Goal: Information Seeking & Learning: Learn about a topic

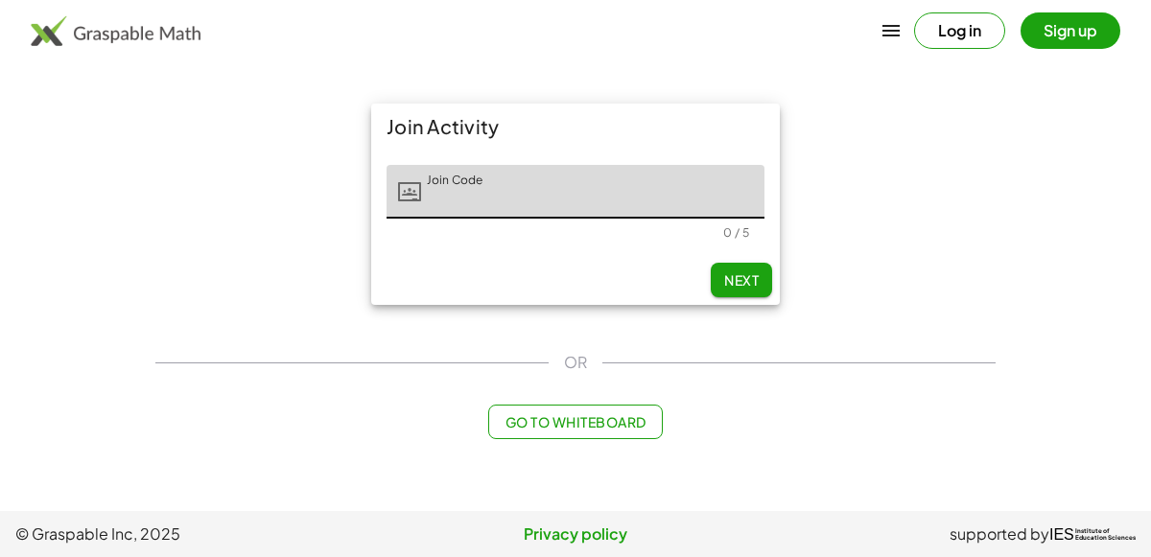
click at [986, 24] on button "Log in" at bounding box center [959, 30] width 91 height 36
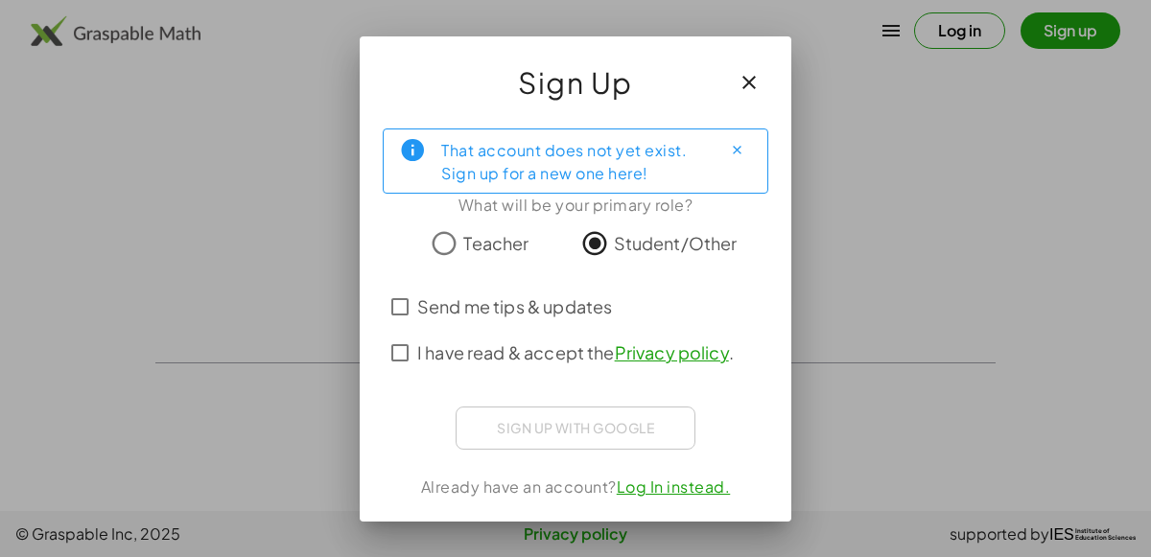
click at [756, 77] on icon "button" at bounding box center [749, 82] width 23 height 23
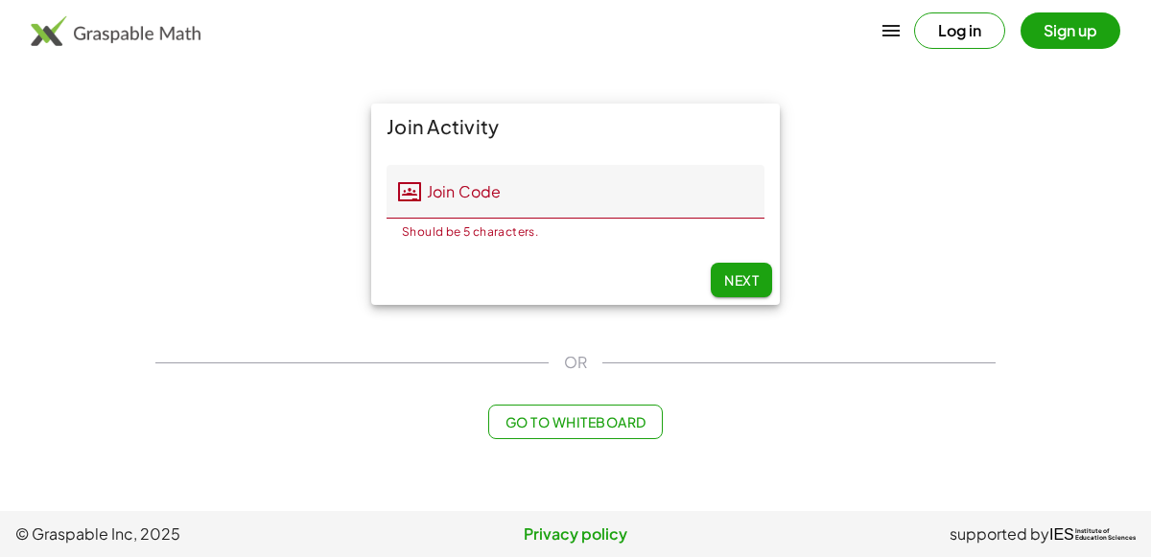
click at [1072, 16] on button "Sign up" at bounding box center [1071, 30] width 100 height 36
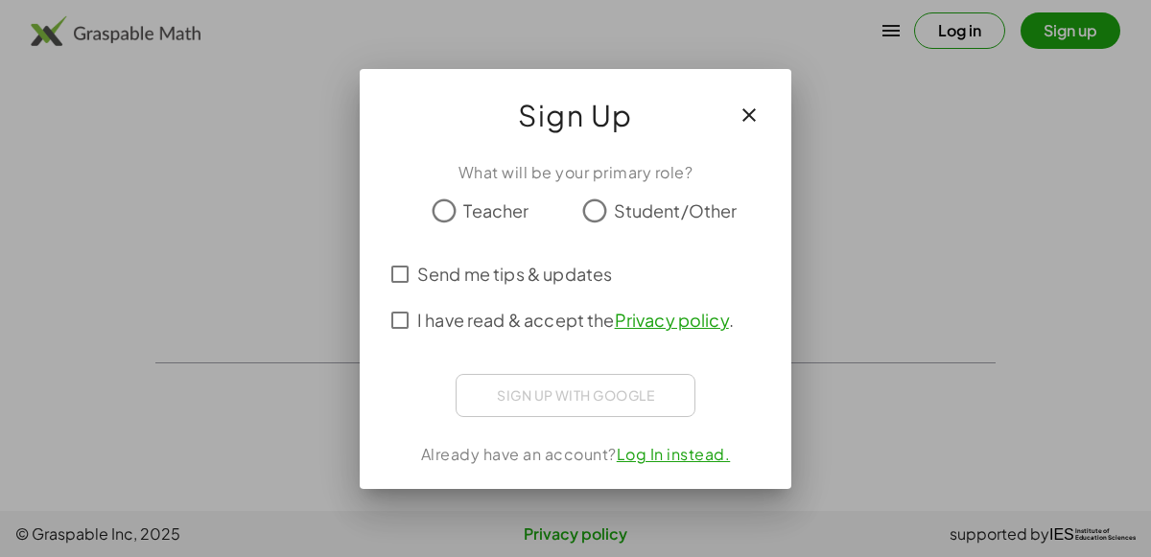
click at [614, 215] on span "Student/Other" at bounding box center [676, 211] width 124 height 26
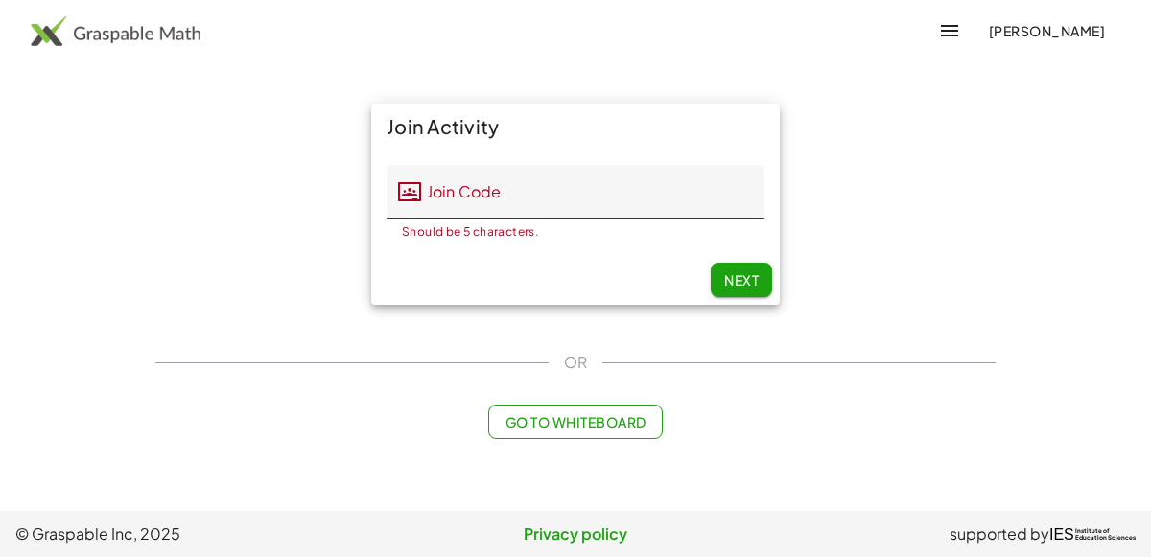
click at [531, 190] on input "Join Code" at bounding box center [592, 192] width 343 height 54
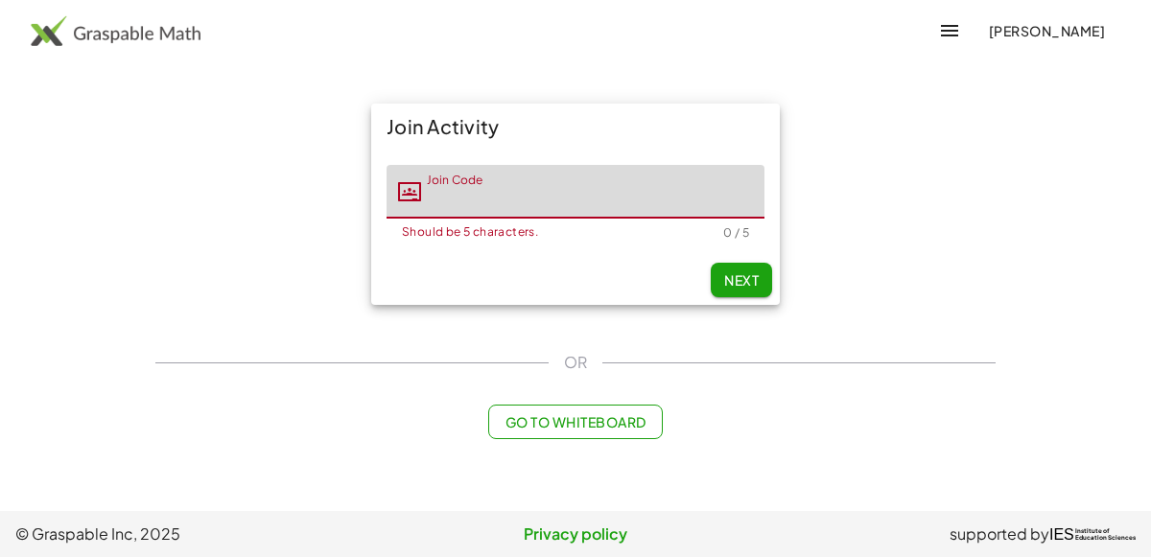
click at [615, 431] on button "Go to Whiteboard" at bounding box center [575, 422] width 174 height 35
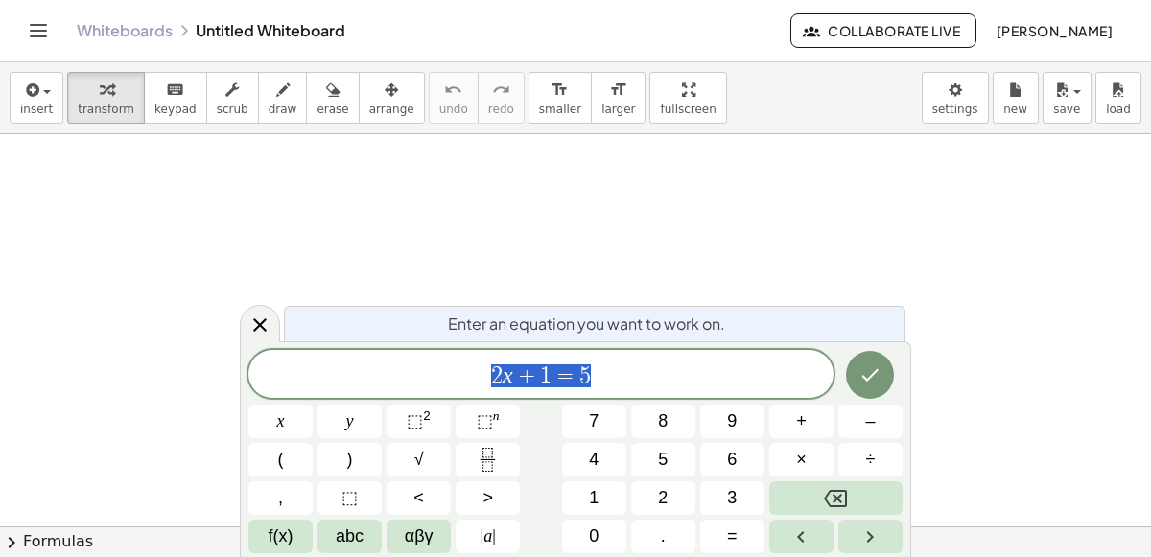
click at [486, 220] on div at bounding box center [575, 454] width 1151 height 912
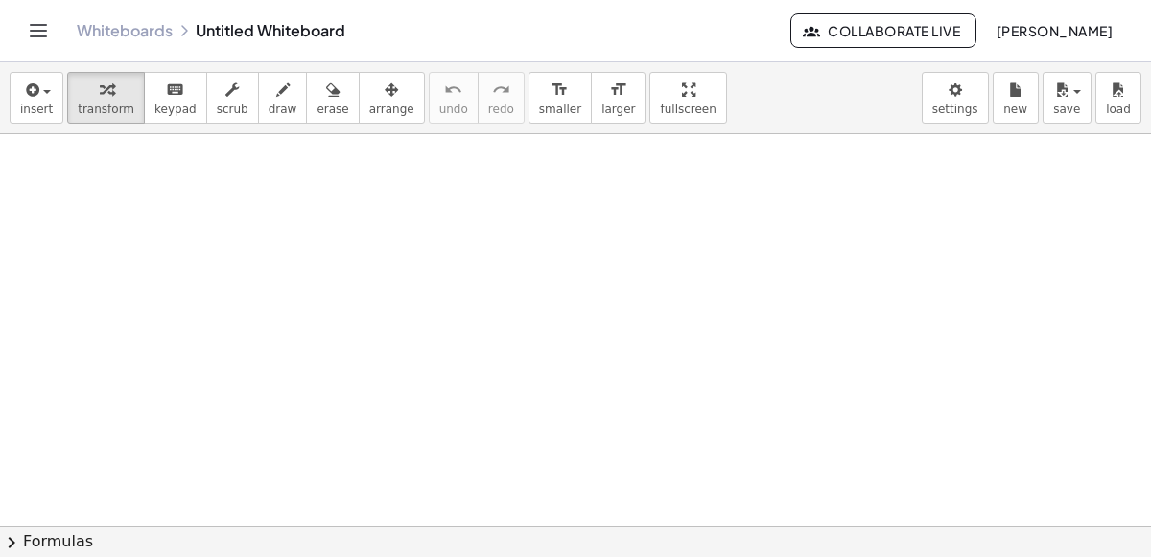
scroll to position [408, 0]
click at [249, 35] on div "Whiteboards Untitled Whiteboard" at bounding box center [434, 30] width 714 height 19
click at [21, 37] on header "Whiteboards Untitled Whiteboard Collaborate Live Roosbelys Duarte Florez" at bounding box center [575, 31] width 1151 height 62
click at [39, 30] on icon "Toggle navigation" at bounding box center [39, 31] width 16 height 12
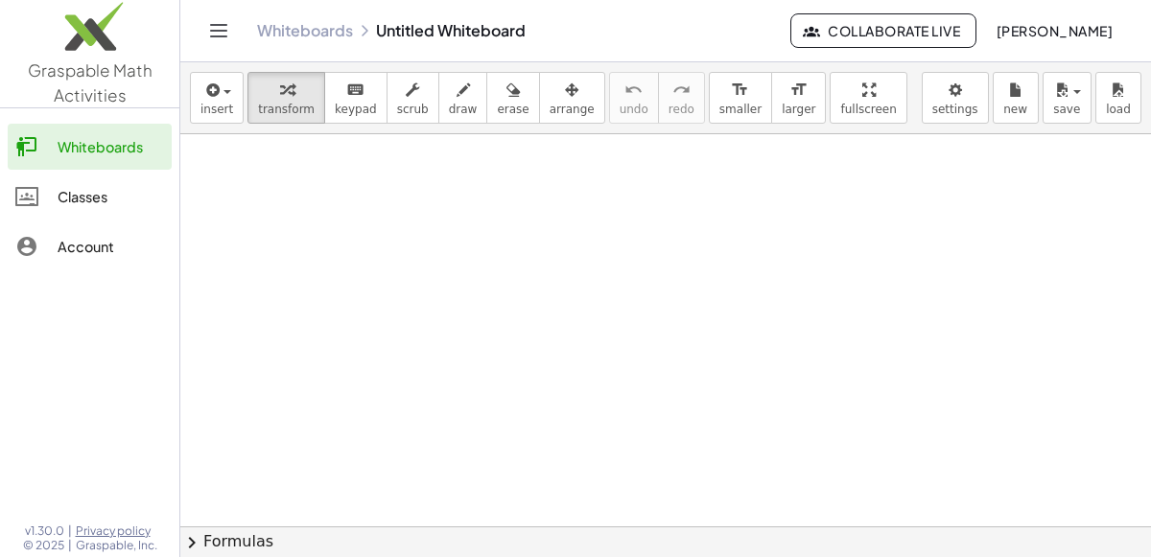
click at [92, 147] on div "Whiteboards" at bounding box center [111, 146] width 106 height 23
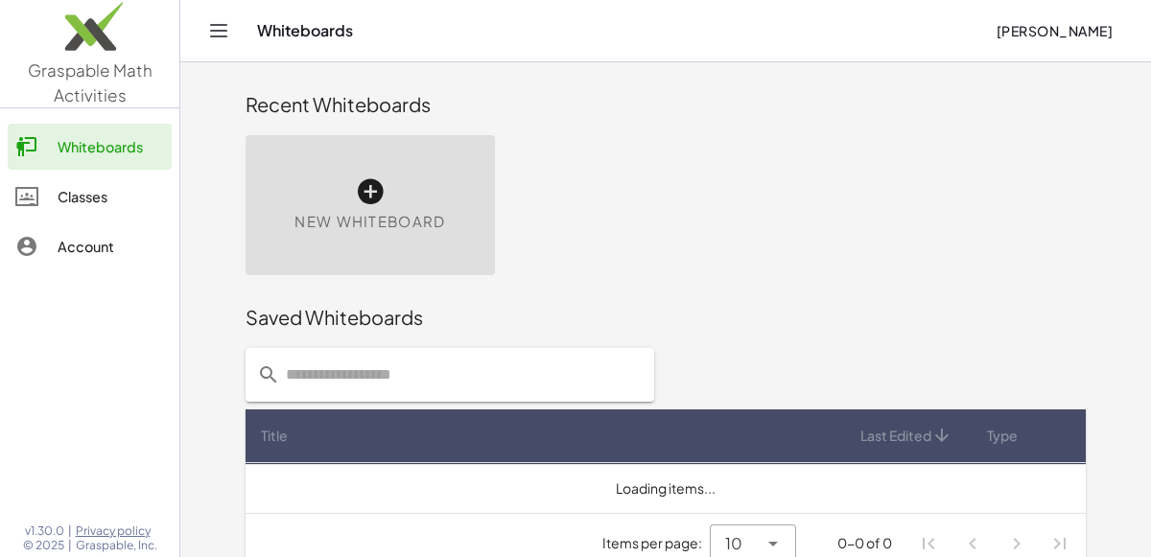
click at [92, 147] on div "Whiteboards" at bounding box center [111, 146] width 106 height 23
click at [57, 185] on div at bounding box center [36, 196] width 42 height 23
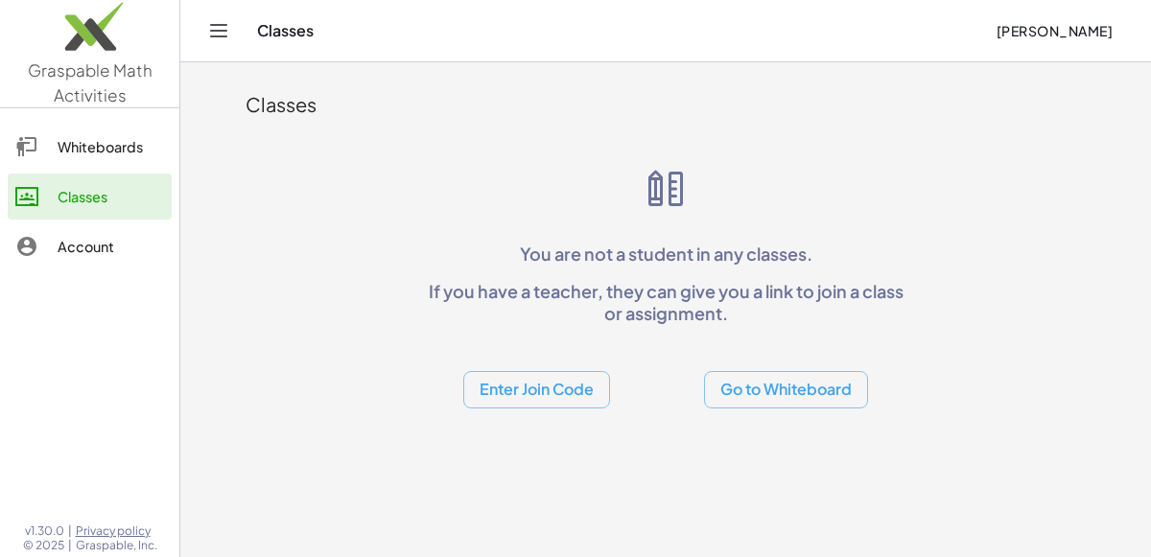
click at [72, 236] on div "Account" at bounding box center [111, 246] width 106 height 23
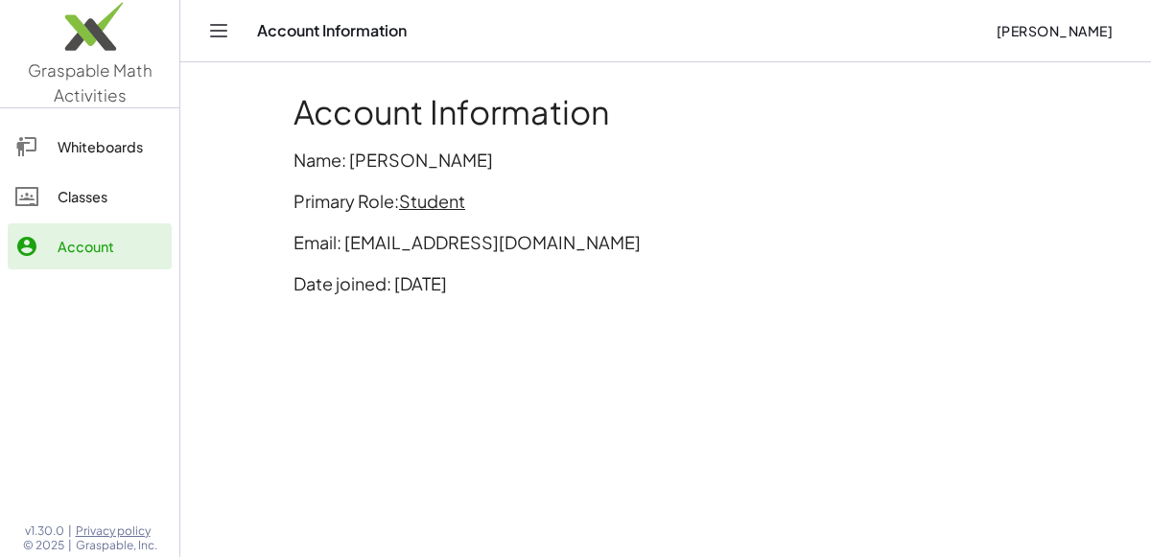
click at [106, 131] on link "Whiteboards" at bounding box center [90, 147] width 164 height 46
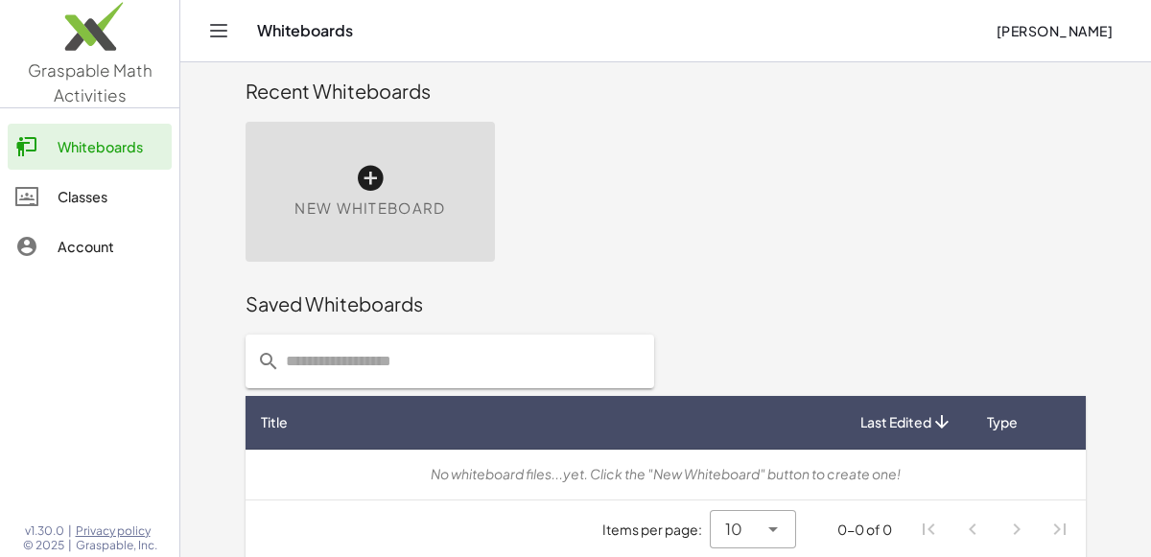
scroll to position [26, 0]
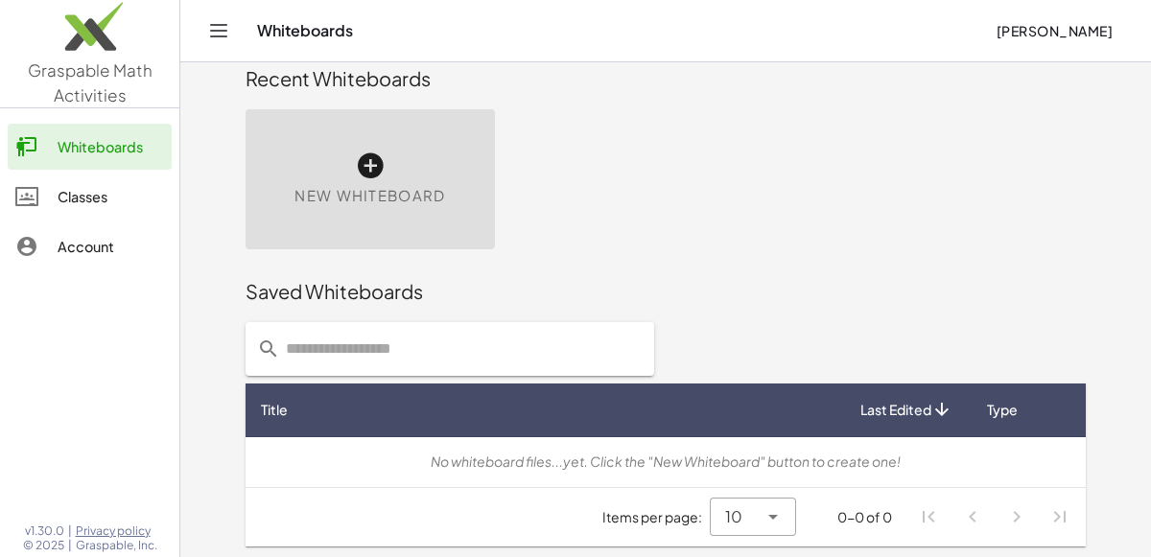
click at [96, 11] on img at bounding box center [89, 31] width 179 height 82
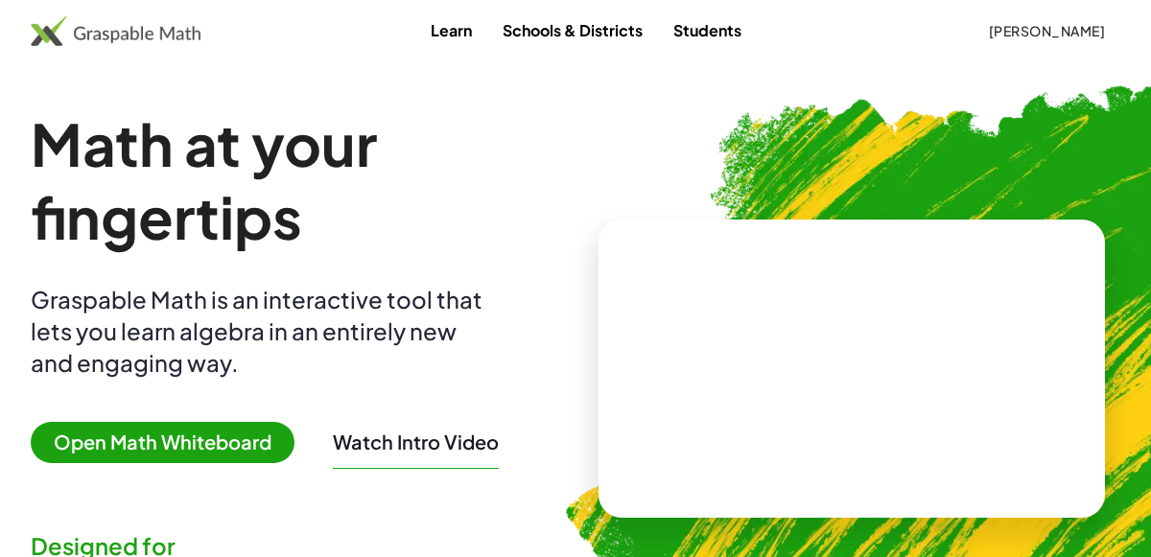
click at [910, 382] on video at bounding box center [852, 369] width 288 height 144
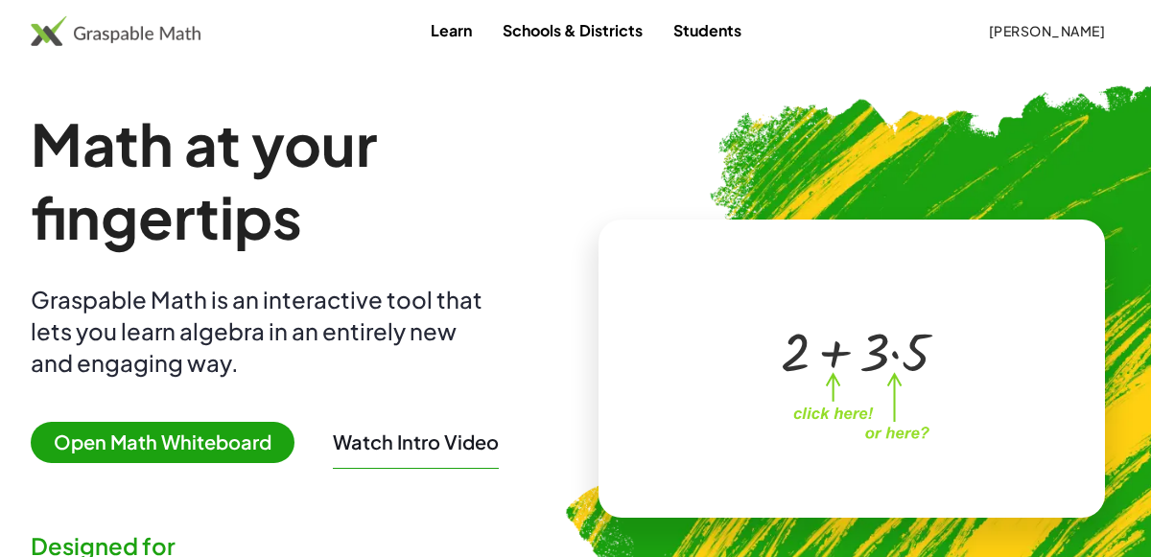
click at [825, 327] on div at bounding box center [855, 350] width 169 height 71
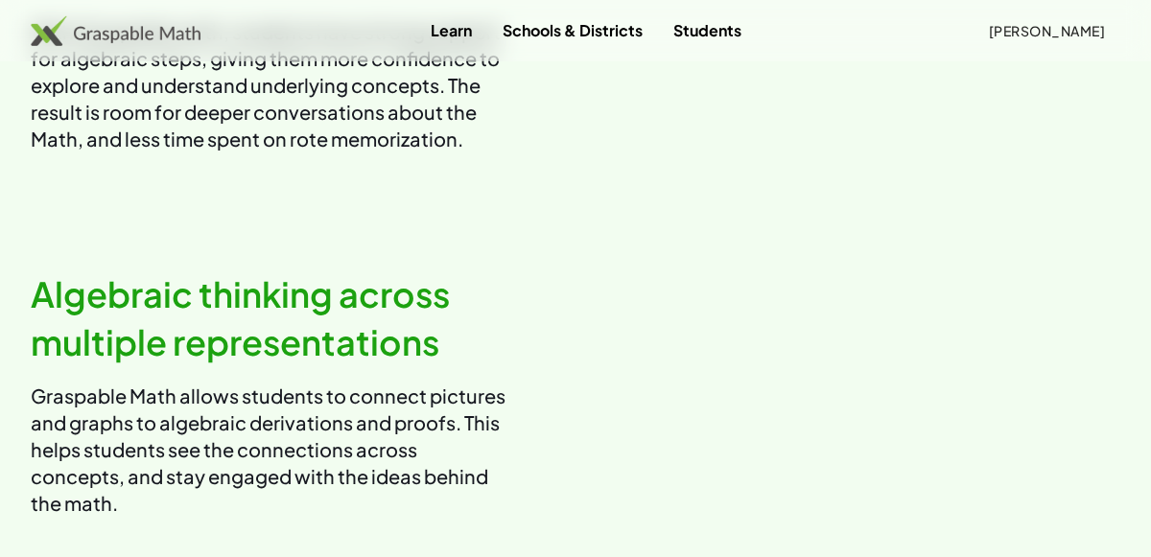
scroll to position [1211, 0]
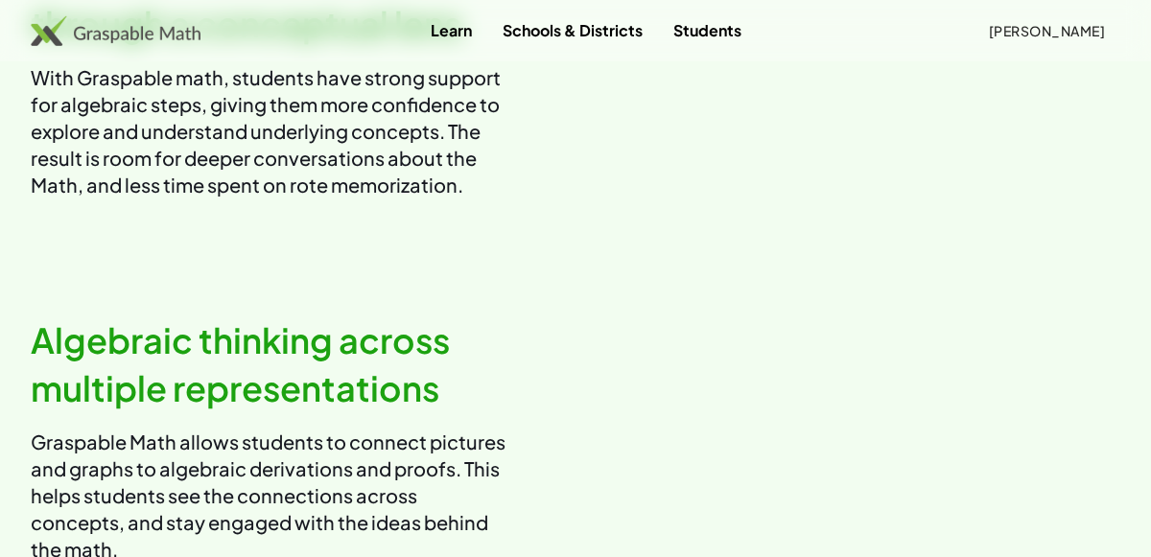
click at [534, 35] on link "Schools & Districts" at bounding box center [572, 29] width 171 height 35
click at [658, 22] on link "Students" at bounding box center [707, 29] width 99 height 35
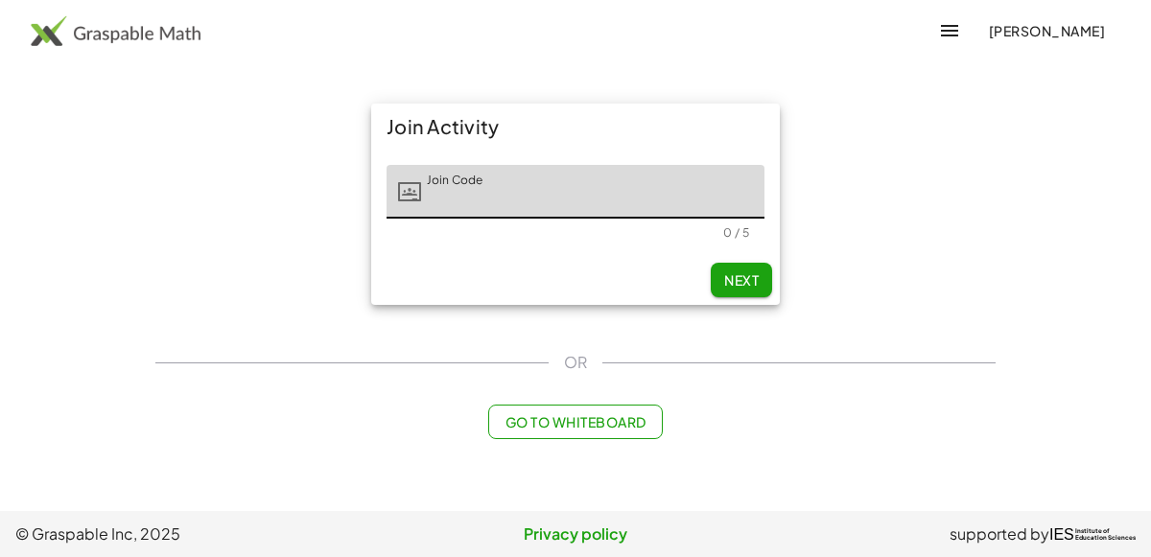
click at [597, 192] on input "Join Code" at bounding box center [592, 192] width 343 height 54
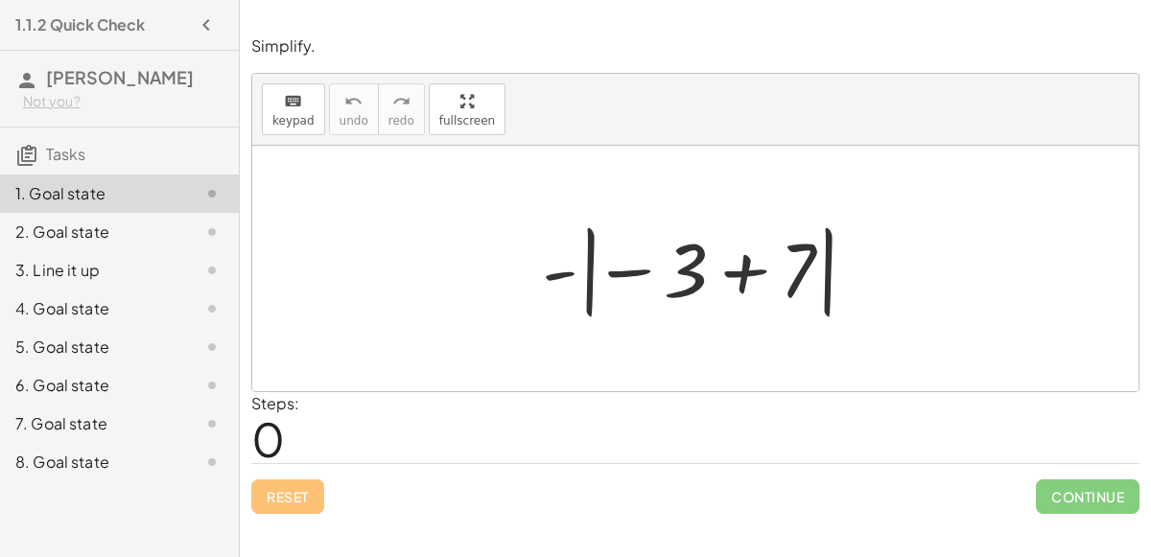
click at [591, 265] on div at bounding box center [703, 269] width 342 height 106
click at [665, 274] on div at bounding box center [703, 269] width 342 height 106
click at [738, 278] on div at bounding box center [703, 269] width 342 height 106
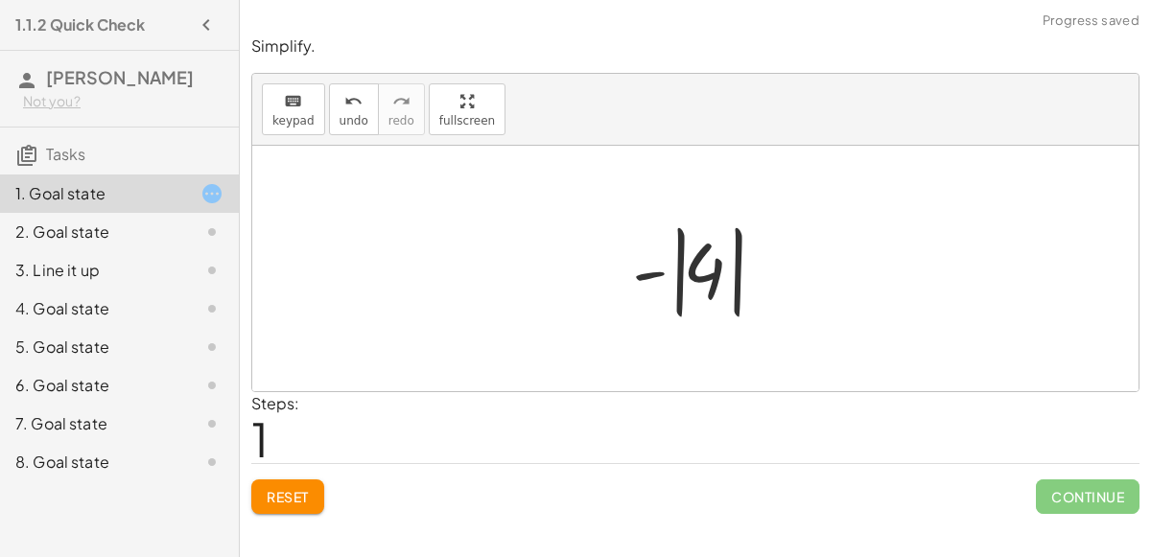
click at [658, 266] on div at bounding box center [703, 269] width 161 height 106
click at [683, 278] on div at bounding box center [703, 269] width 161 height 106
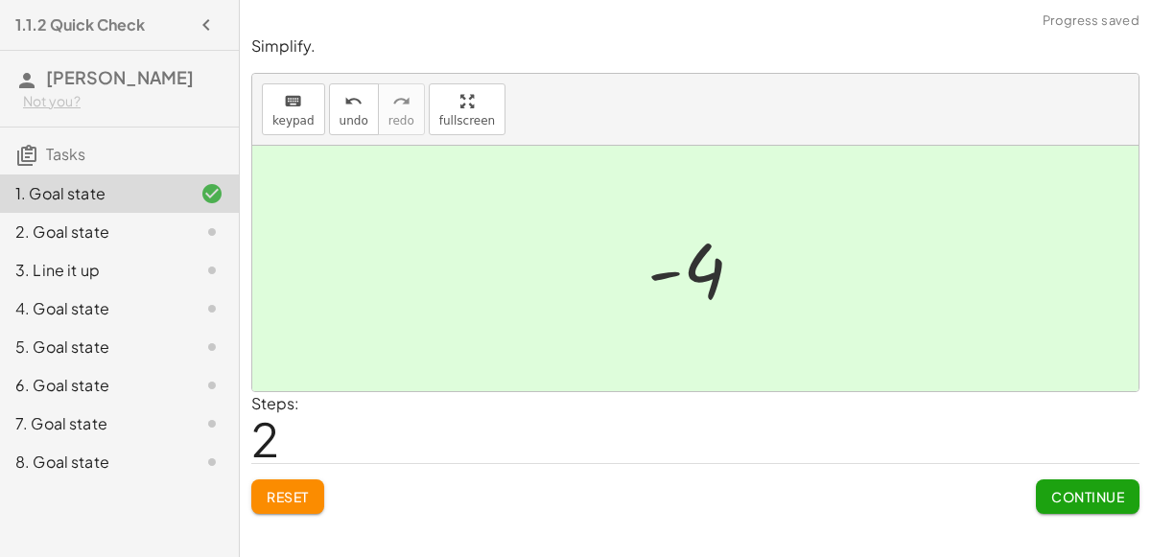
click at [1053, 488] on span "Continue" at bounding box center [1088, 496] width 73 height 17
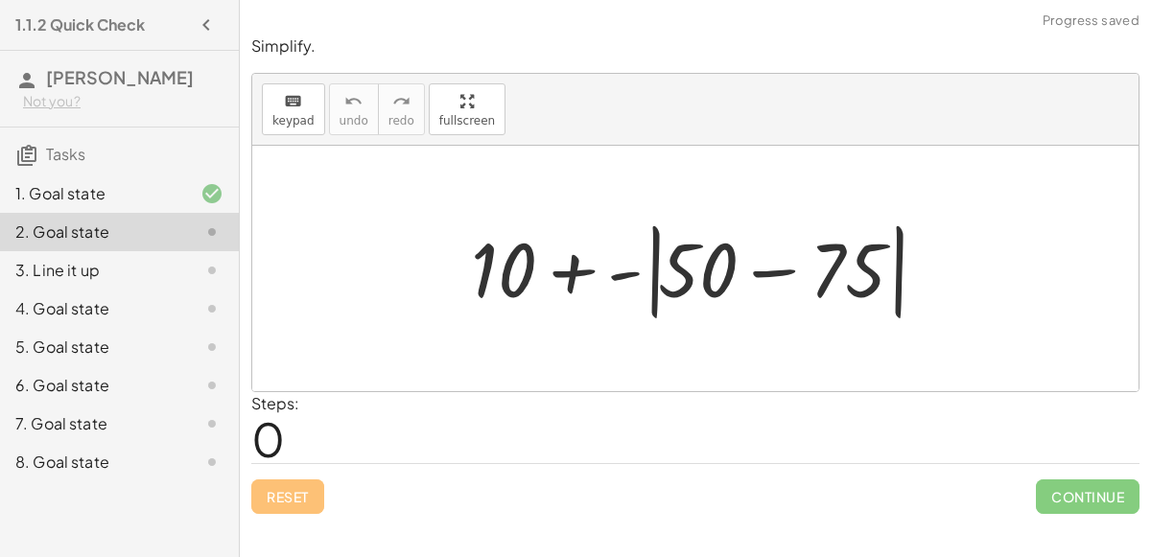
click at [760, 276] on div at bounding box center [703, 269] width 484 height 110
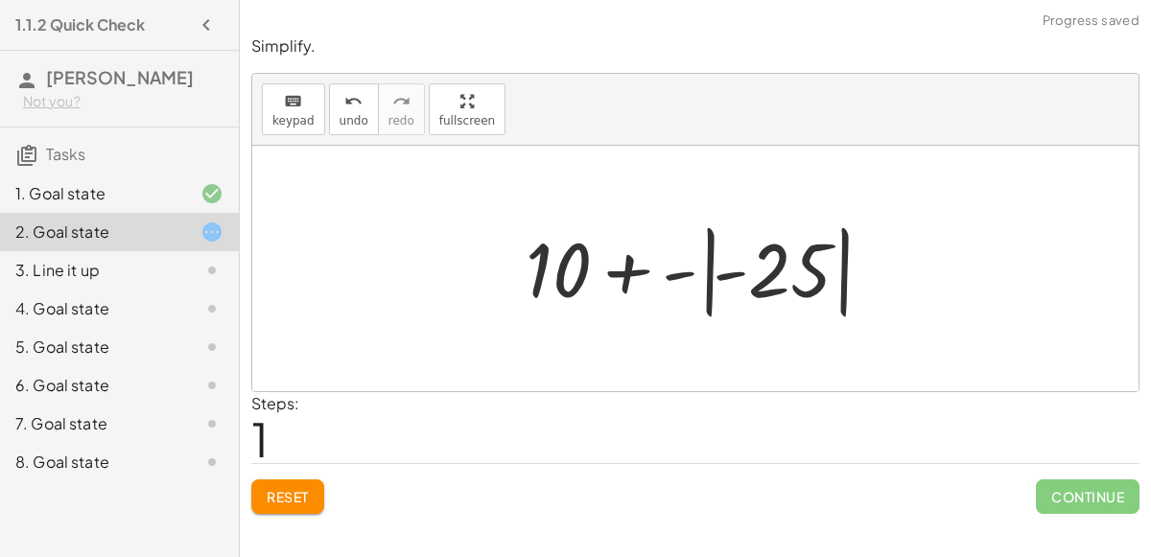
click at [759, 275] on div at bounding box center [703, 269] width 374 height 106
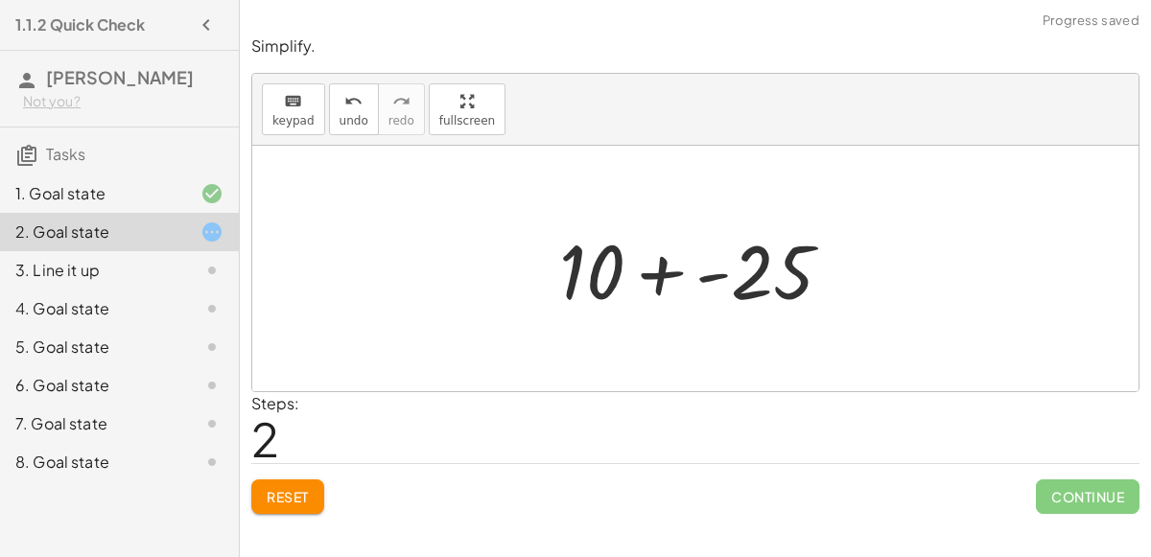
click at [605, 251] on div at bounding box center [704, 269] width 308 height 99
click at [665, 269] on div at bounding box center [704, 269] width 308 height 99
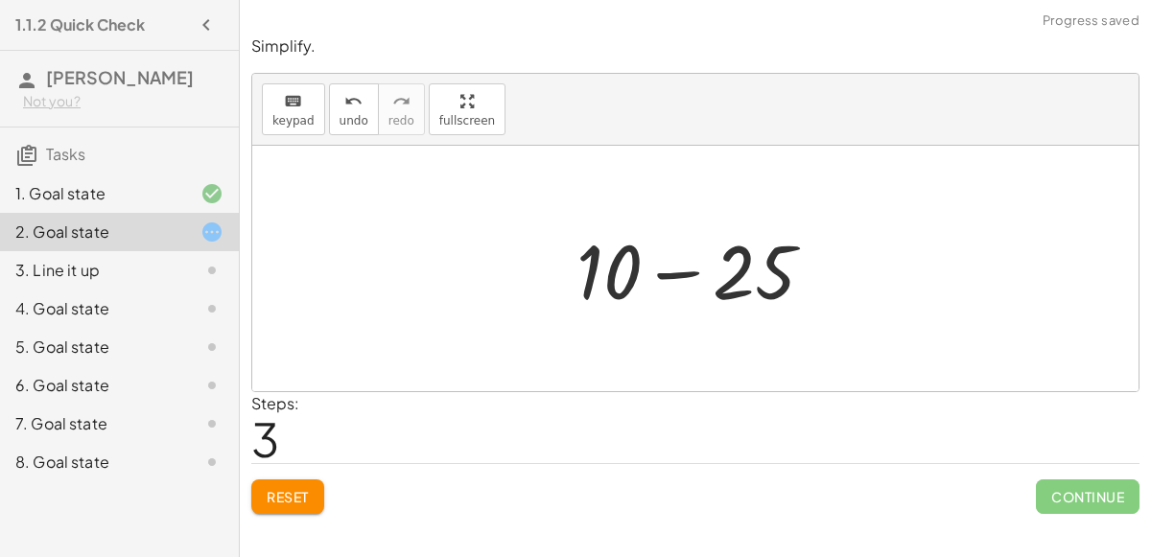
click at [689, 273] on div at bounding box center [703, 269] width 272 height 99
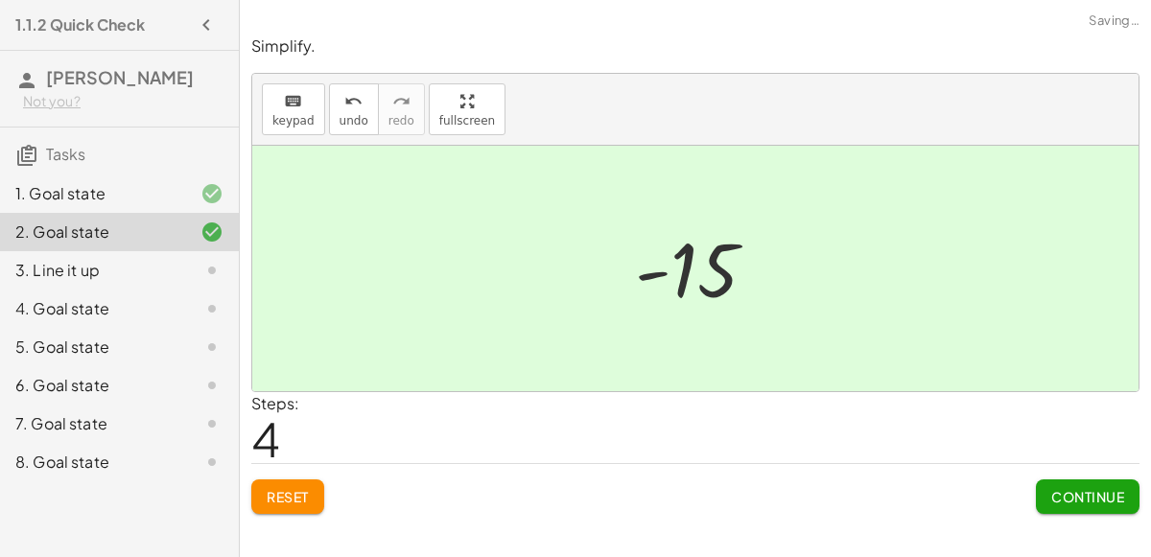
click at [1057, 498] on span "Continue" at bounding box center [1088, 496] width 73 height 17
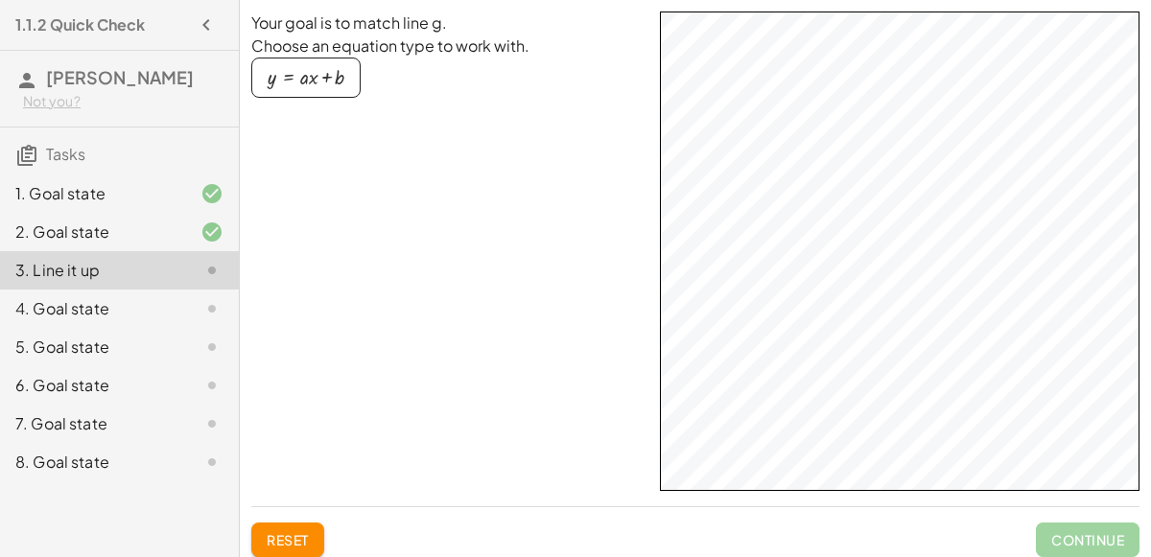
click at [295, 87] on div "button" at bounding box center [306, 77] width 77 height 21
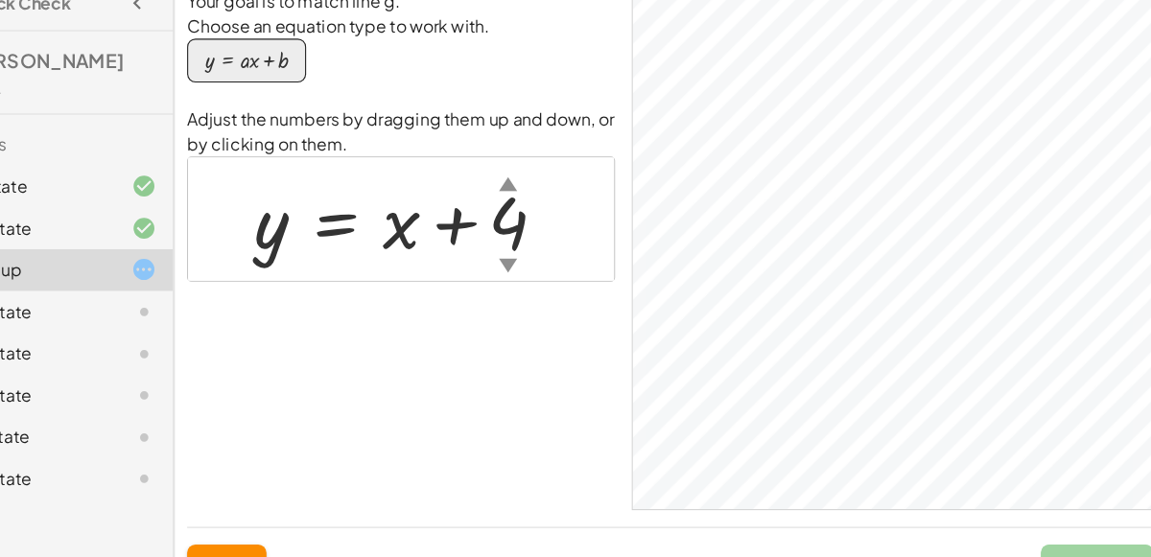
click at [549, 264] on div "▼" at bounding box center [546, 265] width 16 height 24
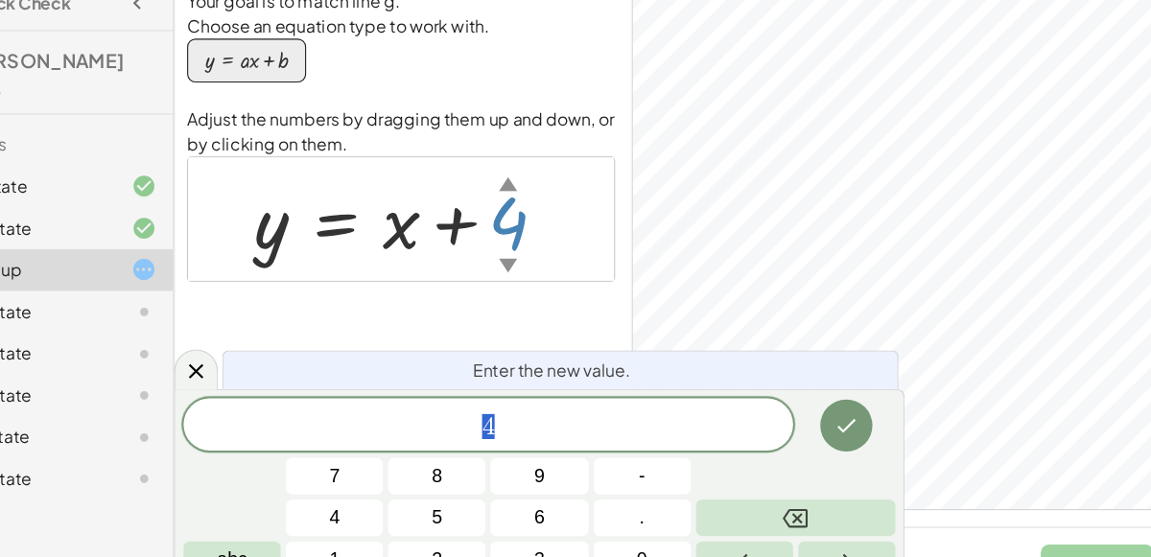
click at [549, 264] on div "▼" at bounding box center [546, 265] width 16 height 24
click at [586, 318] on div "Your goal is to match line g. Choose an equation type to work with. y = + · a ·…" at bounding box center [447, 252] width 393 height 480
click at [508, 425] on span "4" at bounding box center [528, 414] width 560 height 27
click at [670, 471] on span "-" at bounding box center [670, 460] width 6 height 26
click at [855, 412] on icon "Done" at bounding box center [857, 413] width 23 height 23
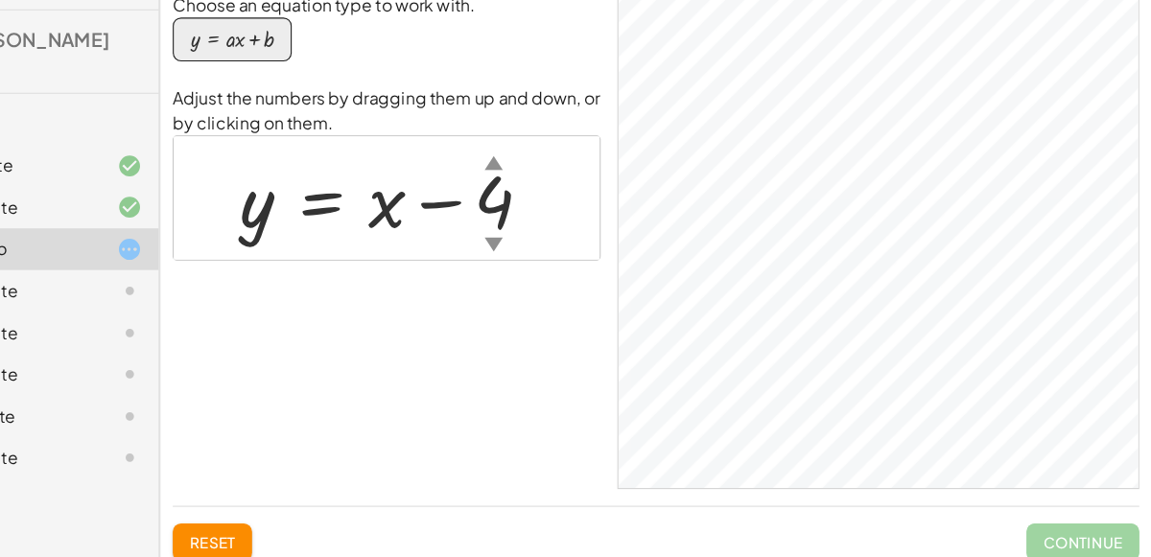
scroll to position [10, 0]
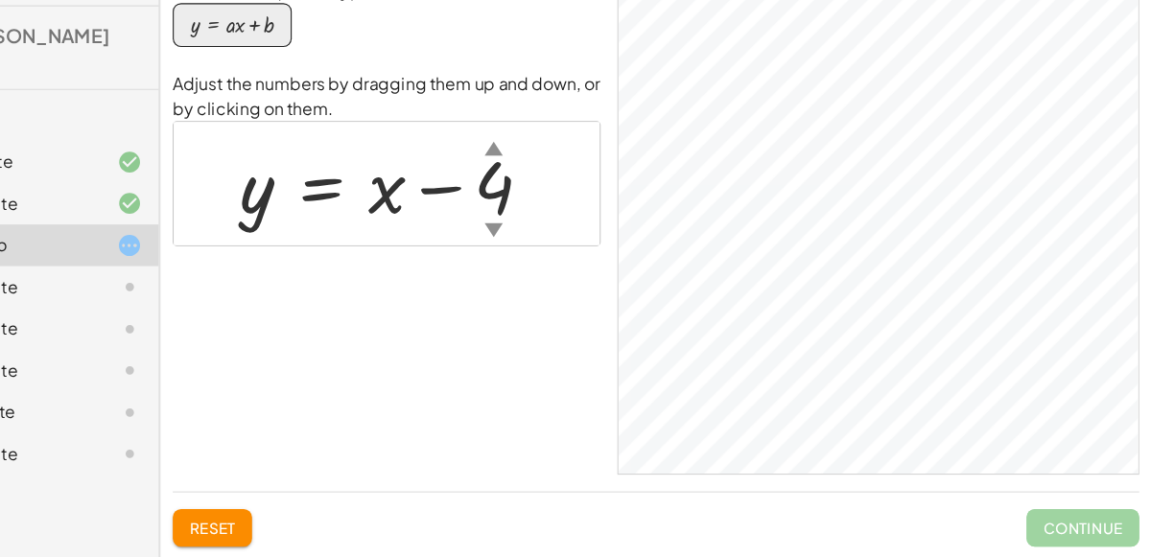
click at [538, 187] on div "▲" at bounding box center [546, 181] width 16 height 24
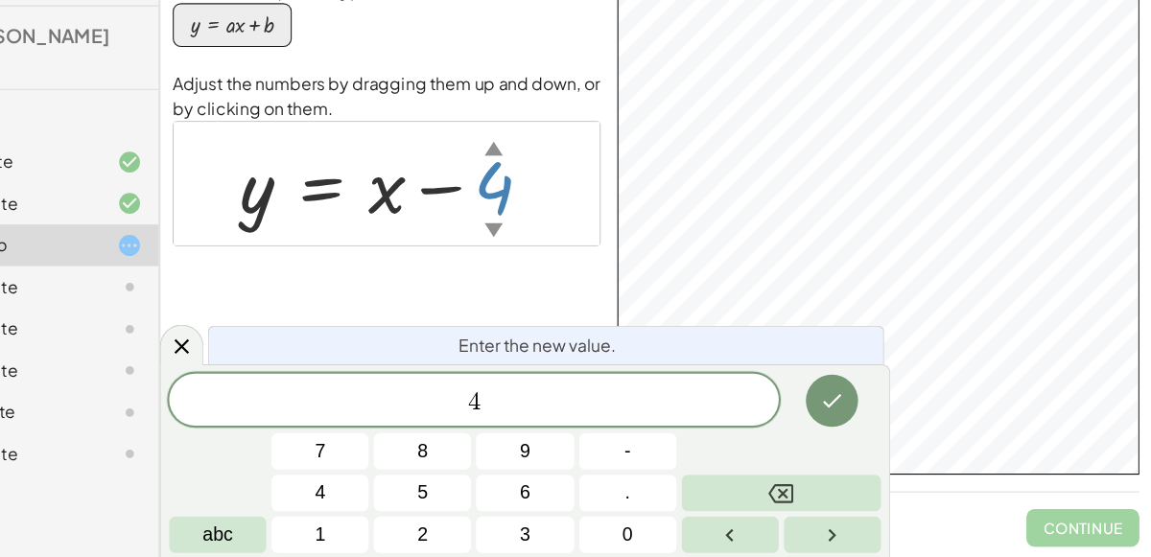
click at [604, 290] on div "Your goal is to match line g. Choose an equation type to work with. y = + · a ·…" at bounding box center [447, 242] width 393 height 480
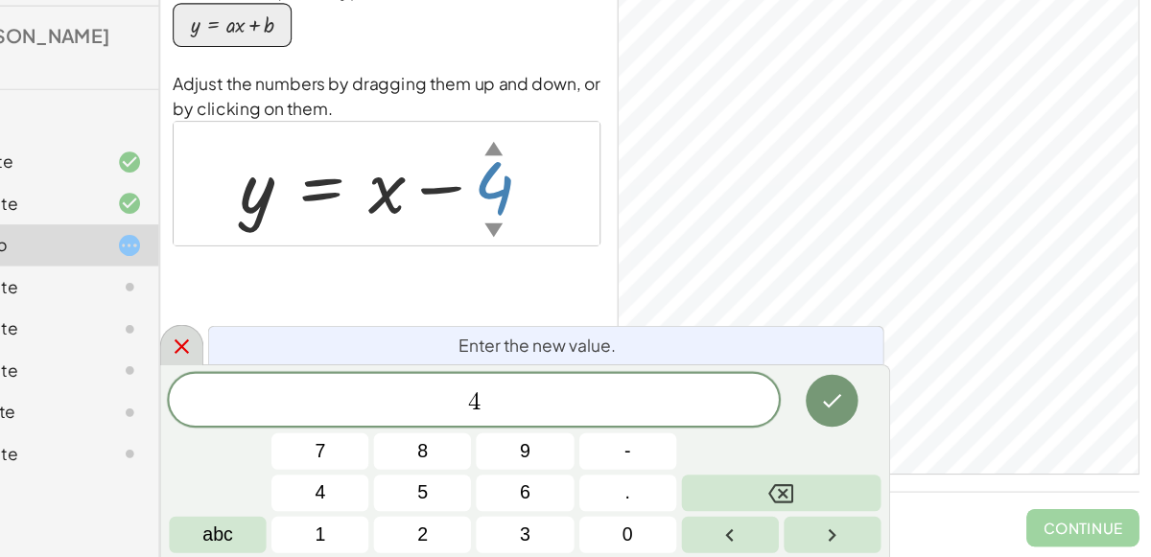
click at [249, 359] on icon at bounding box center [259, 363] width 23 height 23
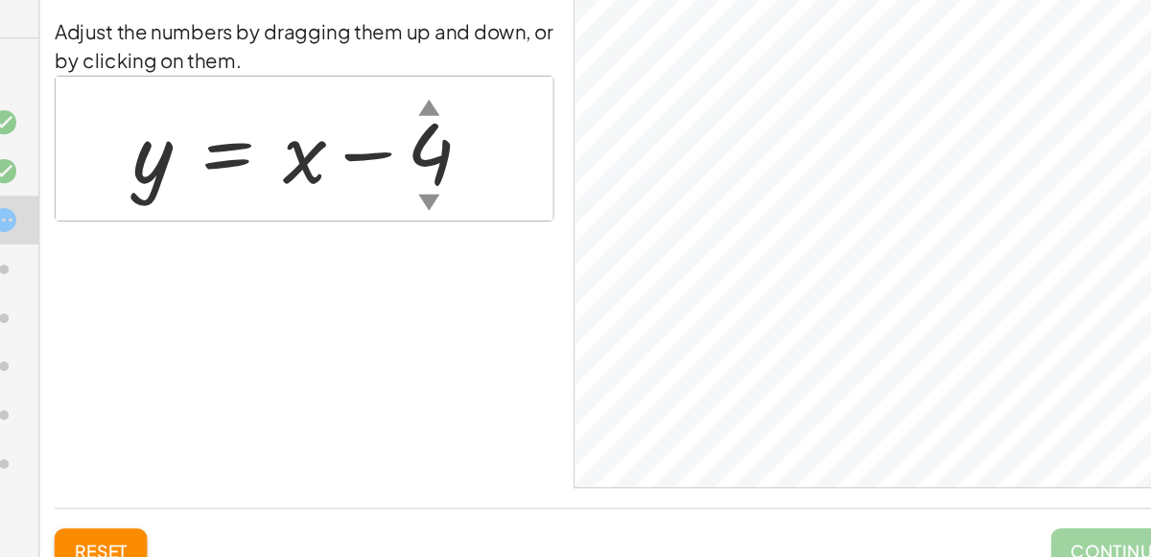
click at [538, 216] on div at bounding box center [455, 214] width 305 height 87
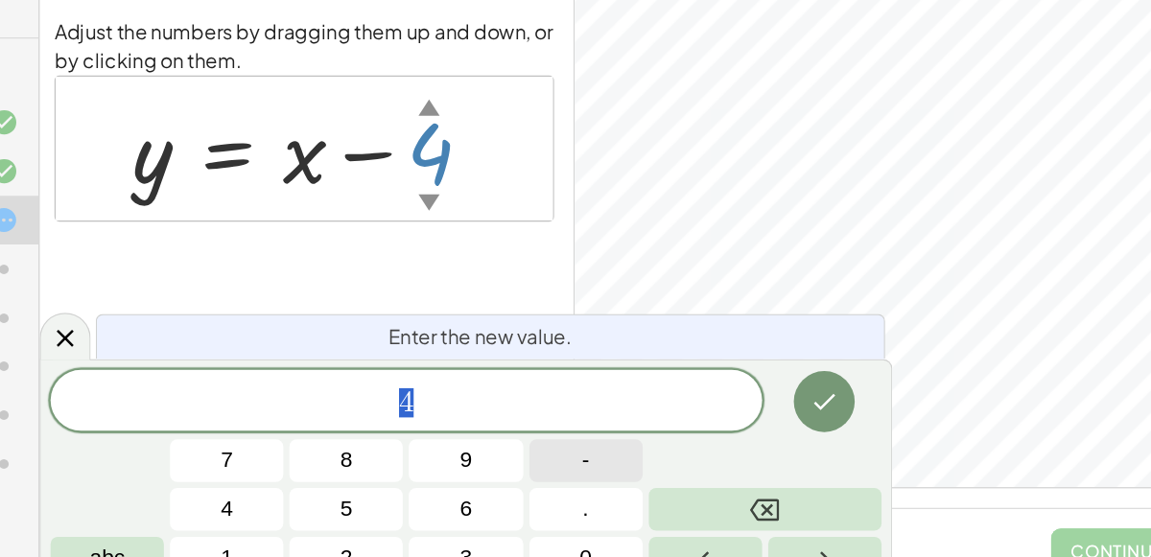
click at [675, 454] on button "-" at bounding box center [670, 460] width 89 height 34
click at [567, 521] on button "3" at bounding box center [575, 537] width 89 height 34
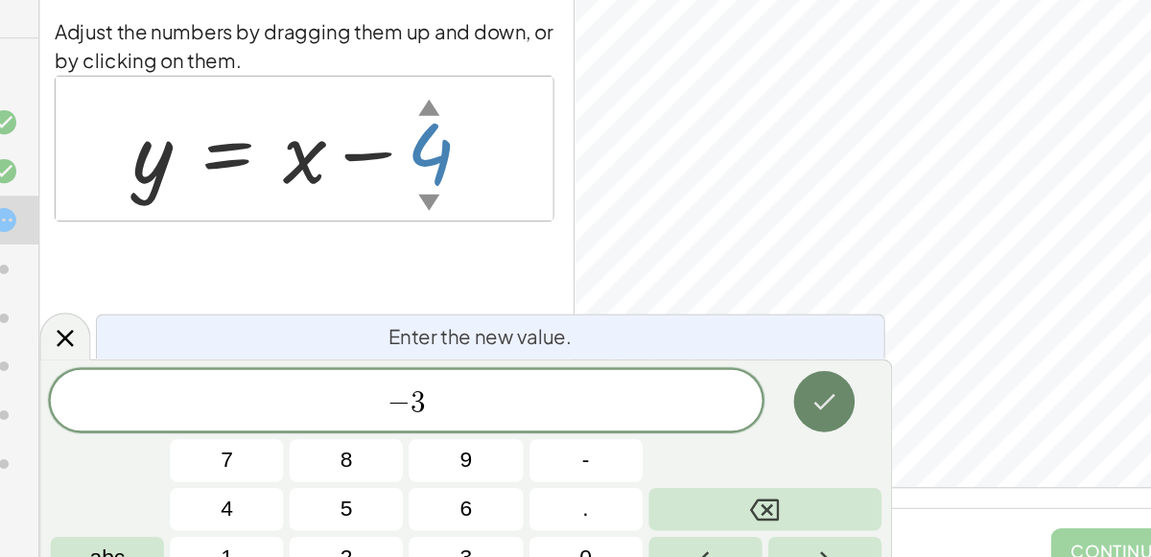
click at [850, 425] on icon "Done" at bounding box center [857, 413] width 23 height 23
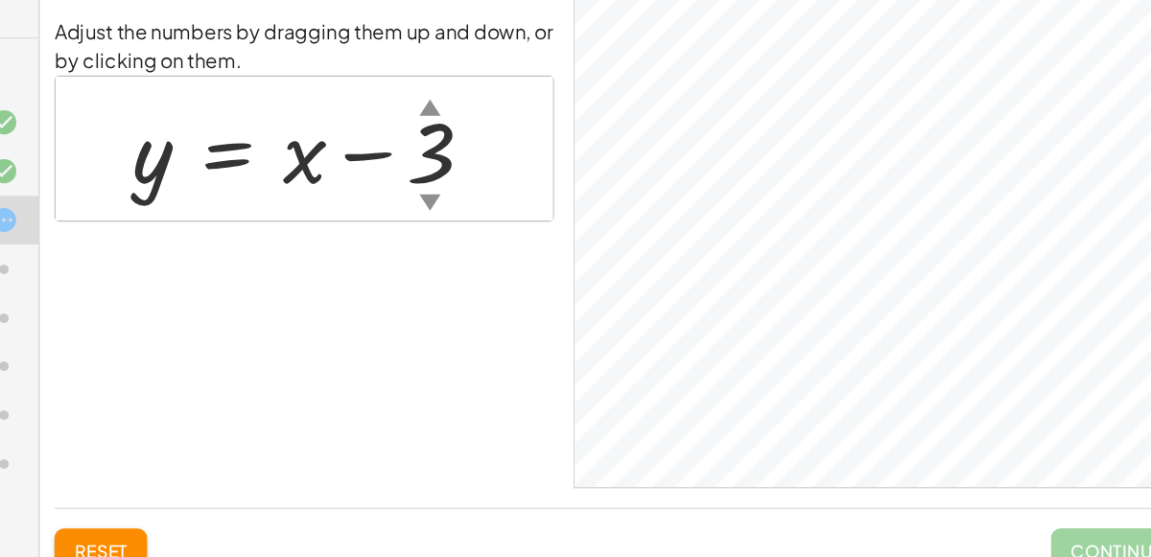
click at [452, 216] on div at bounding box center [456, 214] width 307 height 87
click at [556, 238] on div at bounding box center [456, 214] width 307 height 87
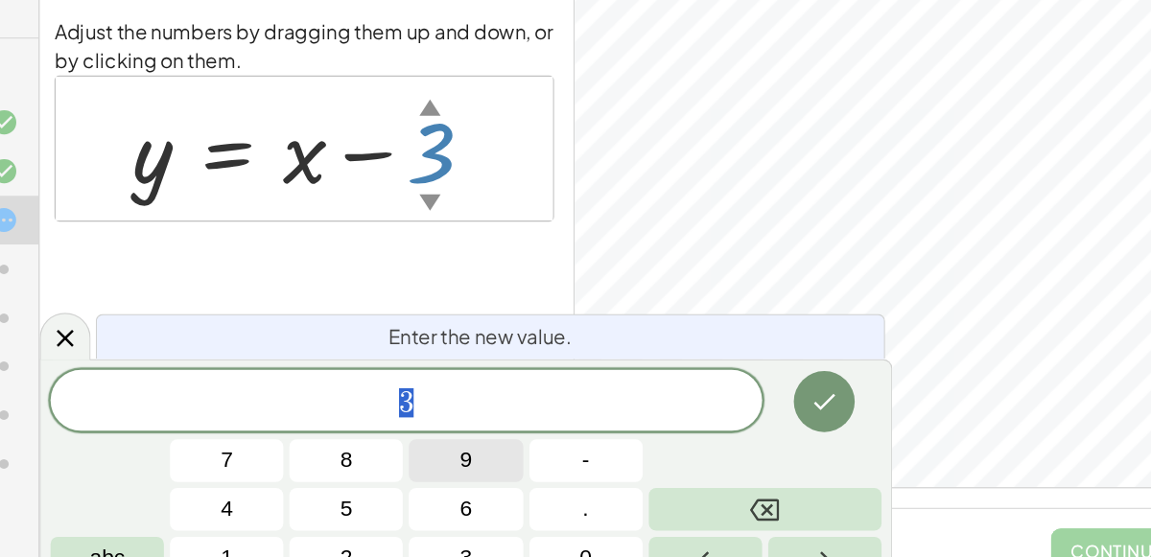
click at [590, 459] on button "9" at bounding box center [575, 460] width 89 height 34
click at [850, 408] on icon "Done" at bounding box center [857, 413] width 23 height 23
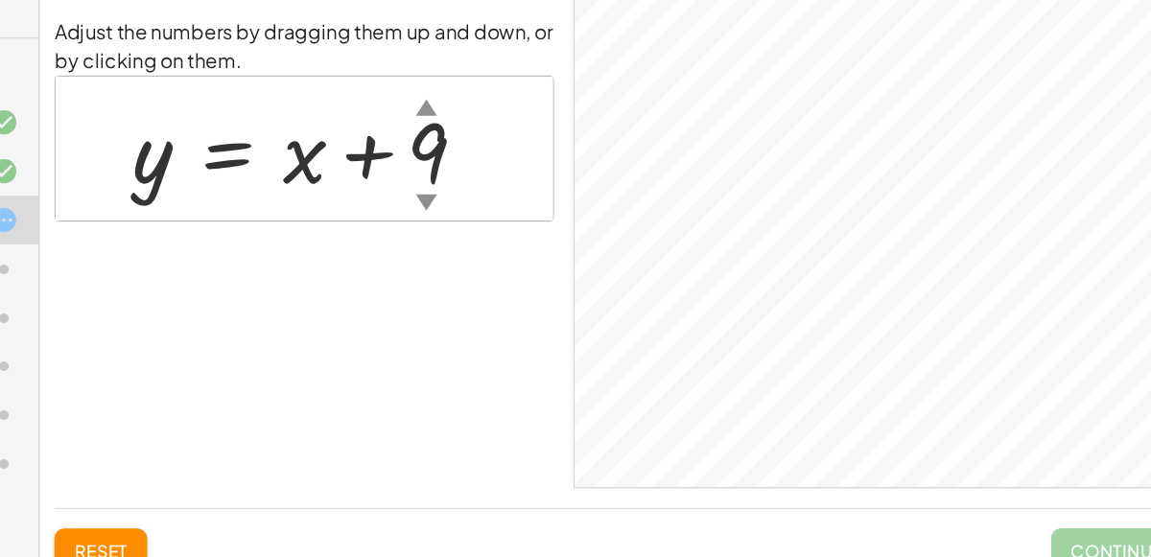
click at [538, 221] on div at bounding box center [453, 214] width 301 height 87
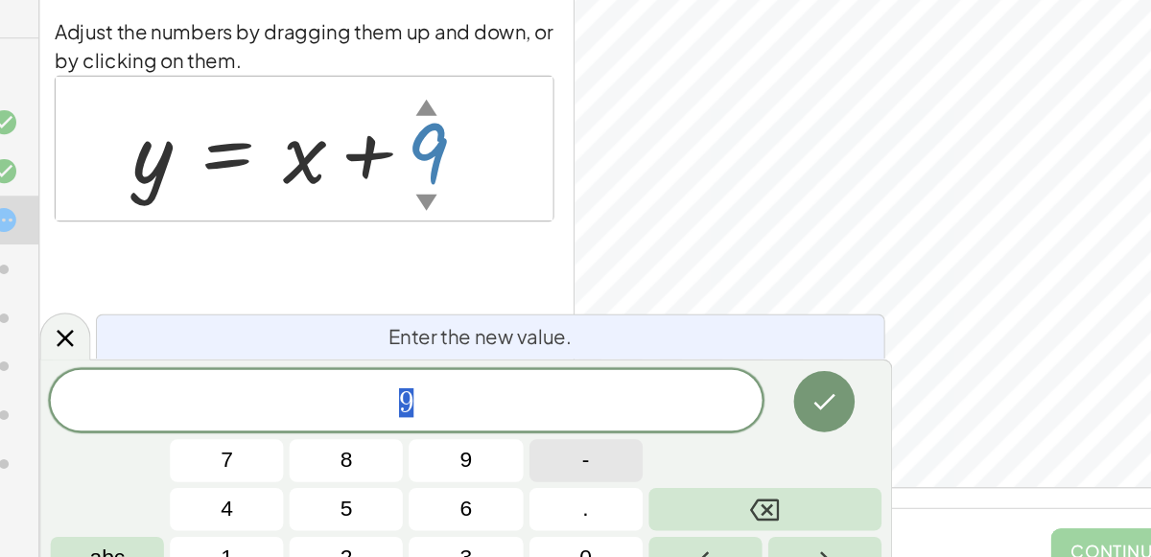
click at [652, 458] on button "-" at bounding box center [670, 460] width 89 height 34
click at [500, 526] on button "2" at bounding box center [481, 537] width 89 height 34
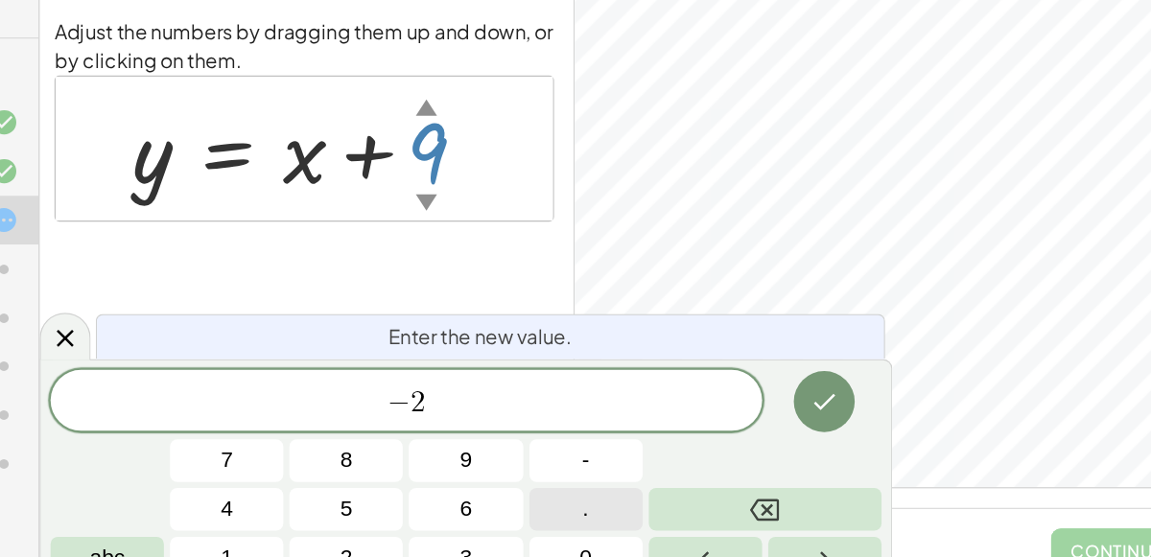
scroll to position [26, 0]
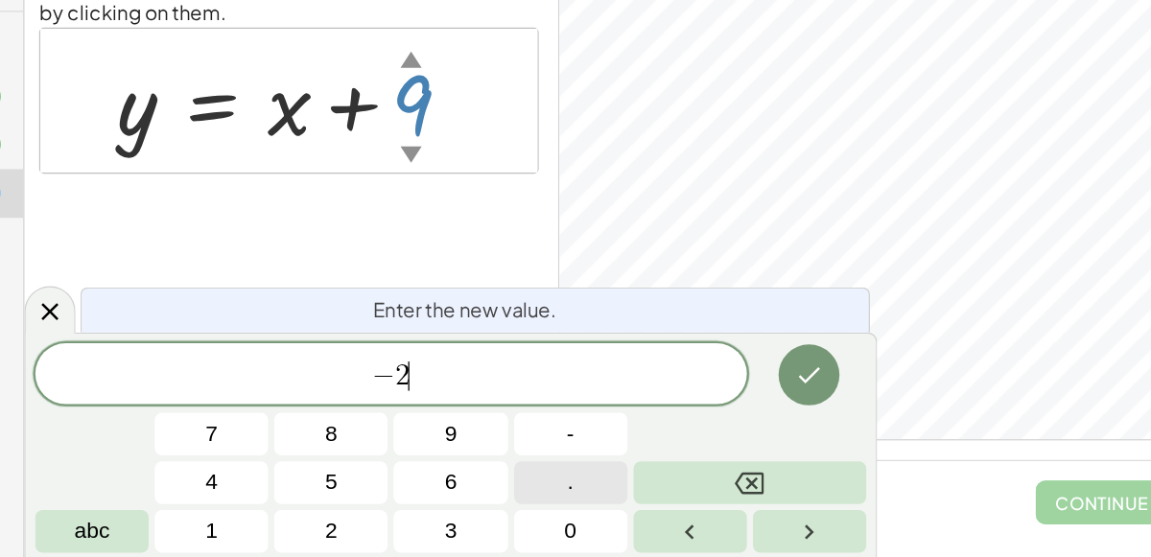
click at [665, 504] on button "." at bounding box center [670, 499] width 89 height 34
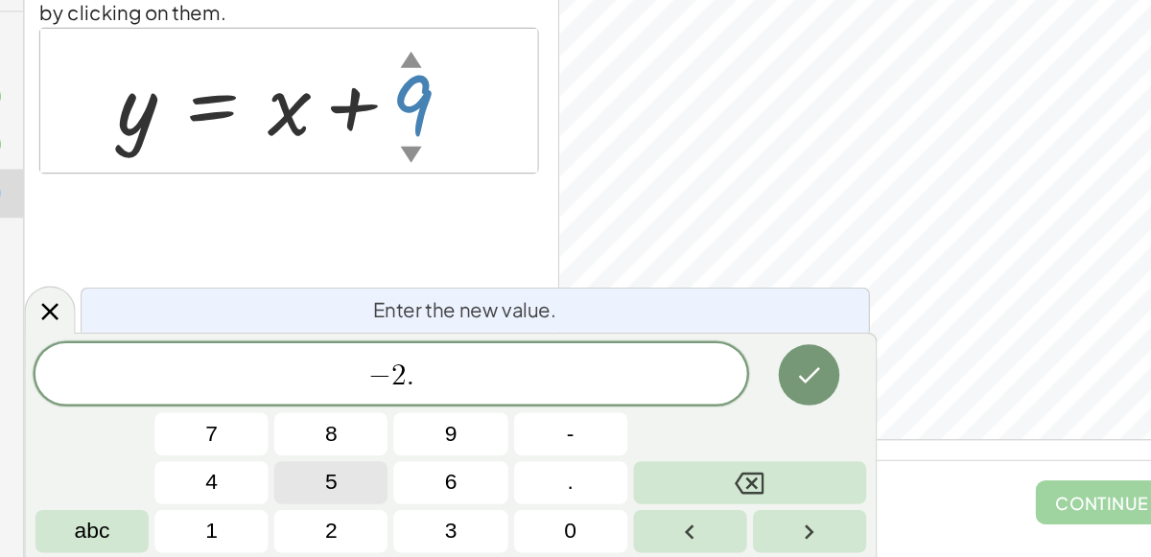
click at [516, 508] on button "5" at bounding box center [481, 499] width 89 height 34
click at [852, 403] on icon "Done" at bounding box center [857, 413] width 23 height 23
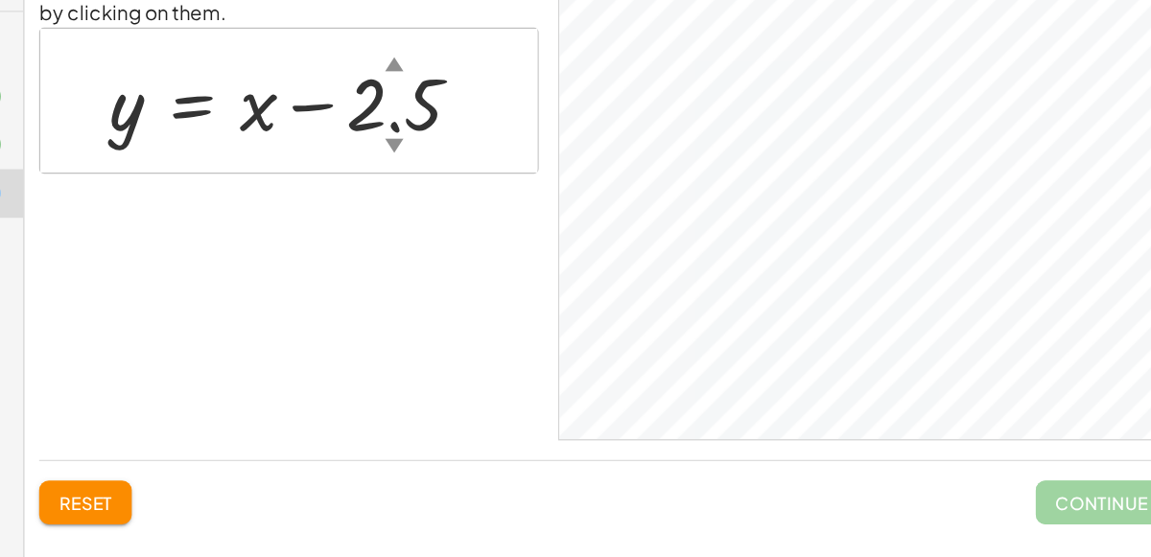
click at [542, 210] on div at bounding box center [455, 197] width 316 height 77
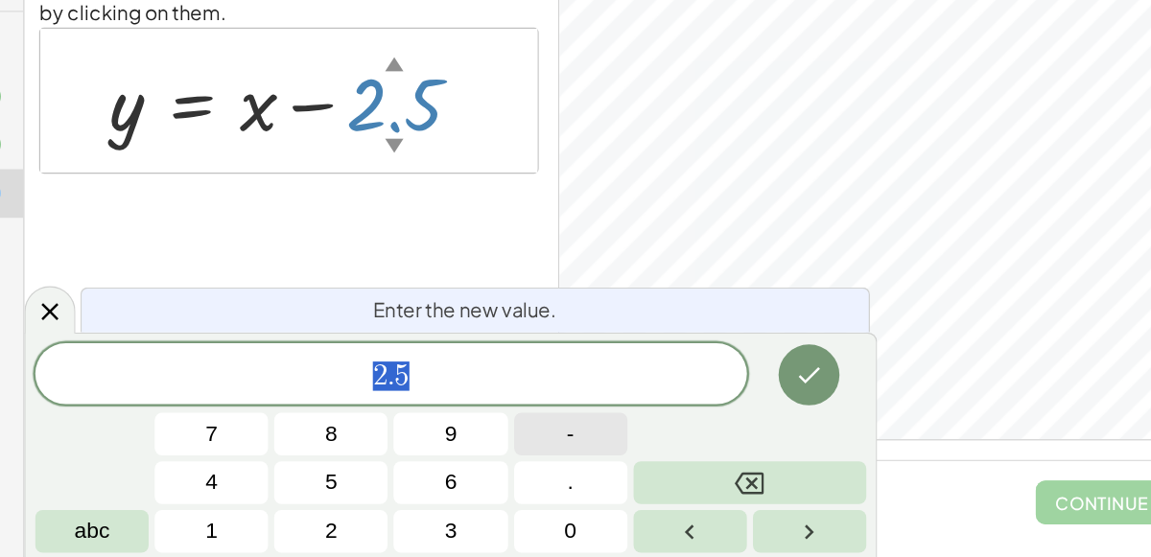
click at [664, 464] on button "-" at bounding box center [670, 460] width 89 height 34
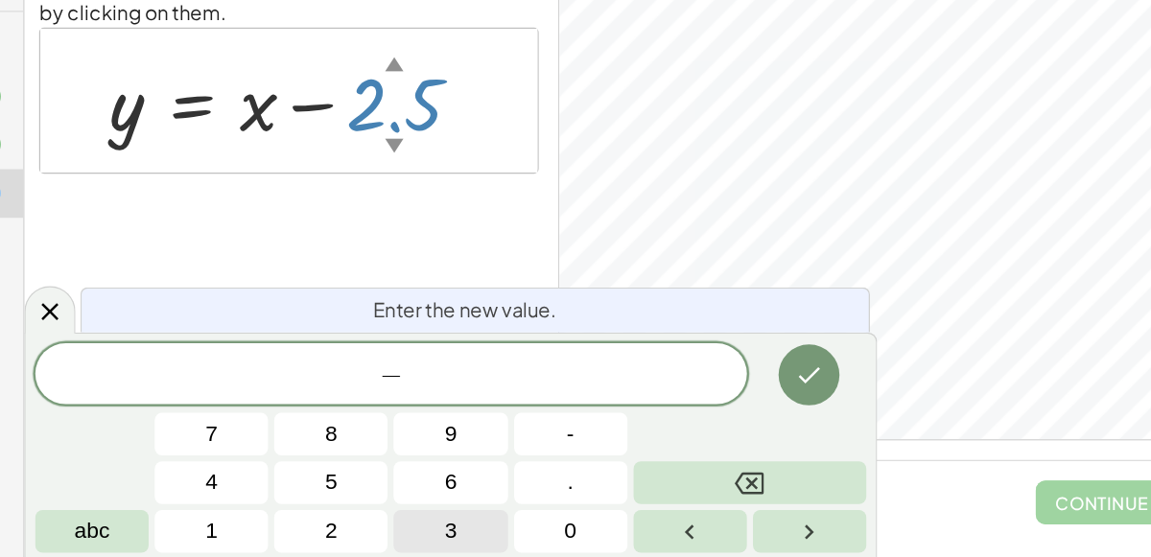
click at [584, 533] on button "3" at bounding box center [575, 537] width 89 height 34
click at [842, 416] on button "Done" at bounding box center [858, 414] width 48 height 48
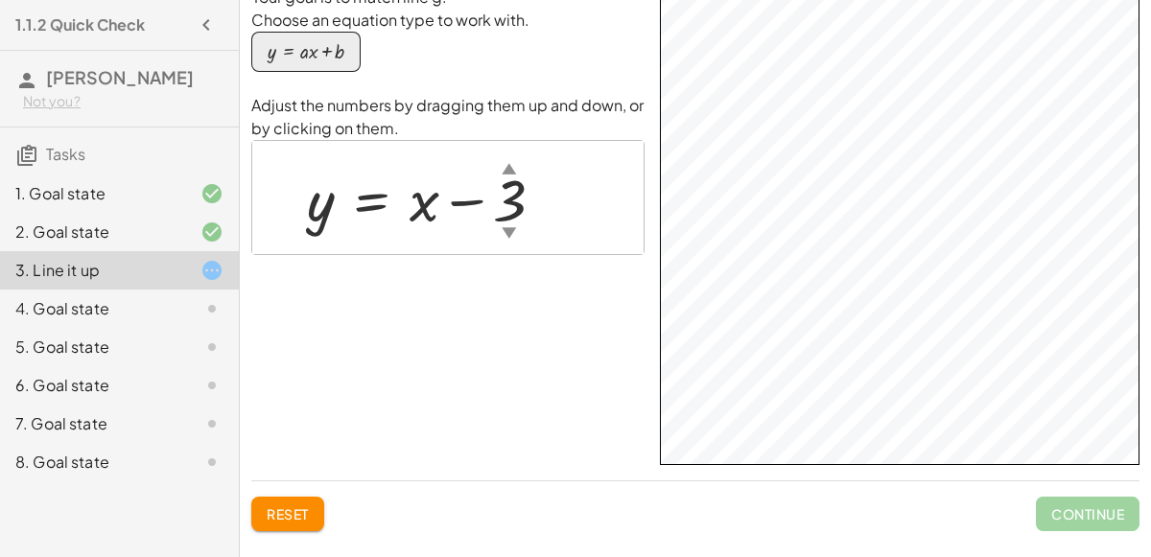
click at [532, 226] on div at bounding box center [433, 197] width 272 height 77
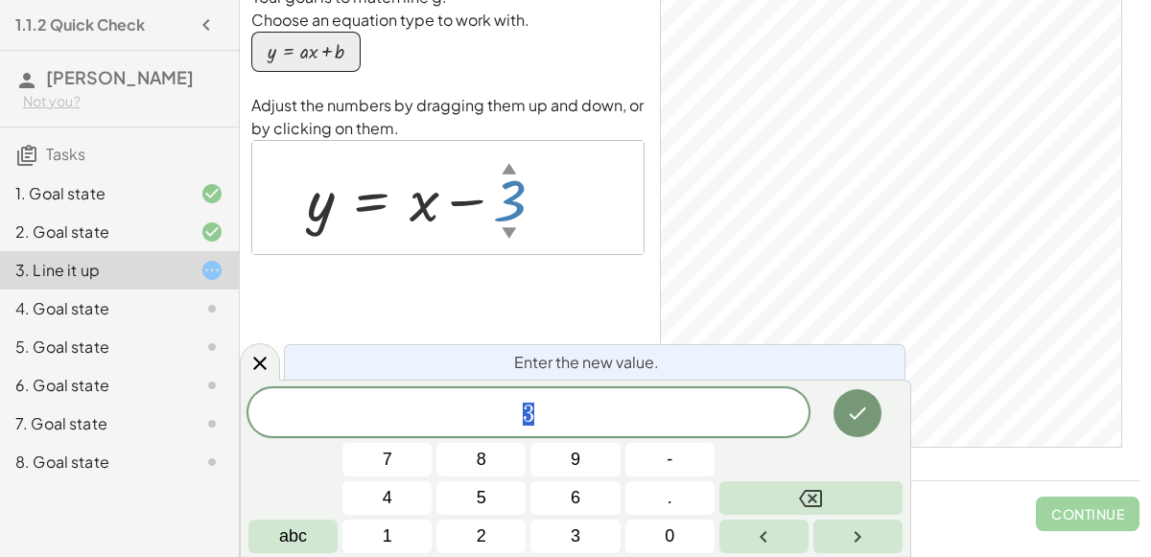
scroll to position [0, 0]
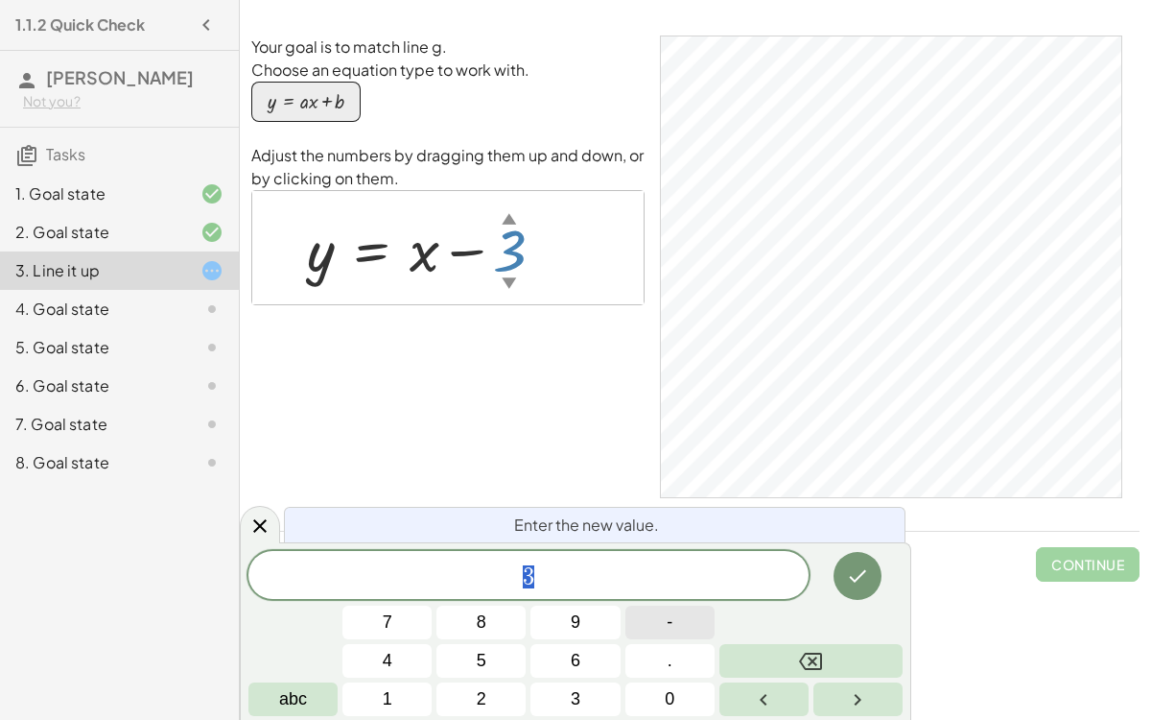
click at [682, 556] on button "-" at bounding box center [670, 622] width 89 height 34
click at [579, 556] on span "3" at bounding box center [576, 699] width 10 height 26
click at [667, 556] on button "-" at bounding box center [670, 622] width 89 height 34
click at [771, 556] on button "Backspace" at bounding box center [811, 661] width 183 height 34
click at [644, 556] on button "." at bounding box center [670, 661] width 89 height 34
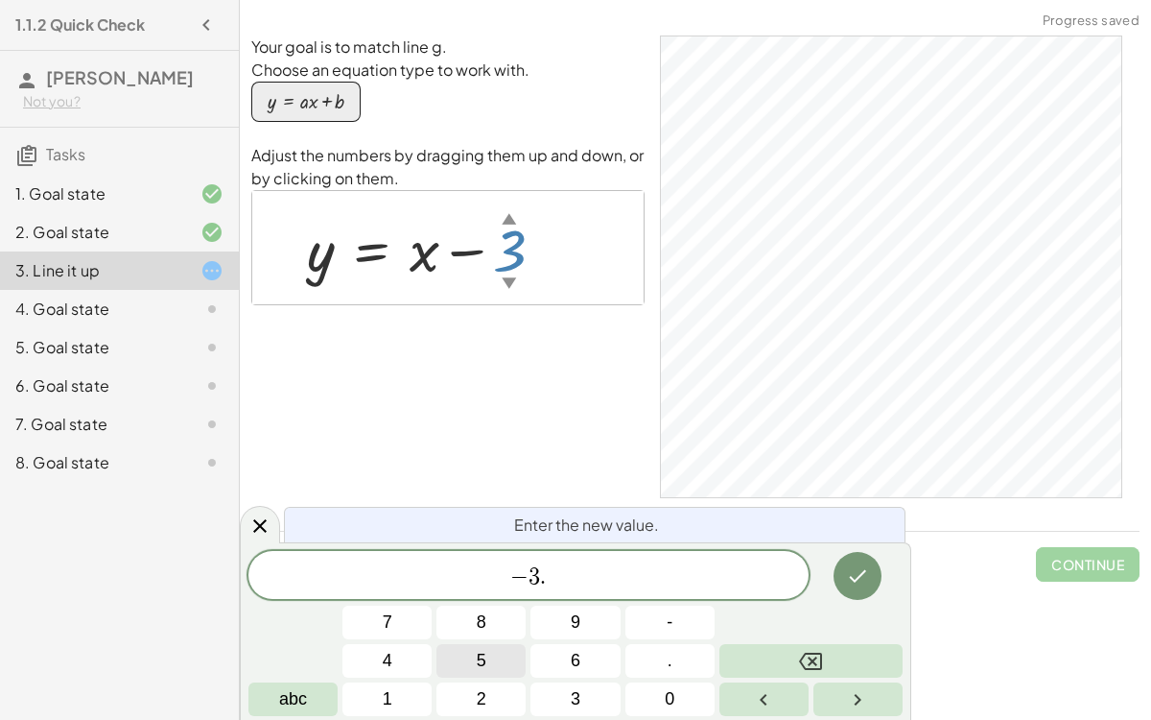
click at [500, 556] on button "5" at bounding box center [481, 661] width 89 height 34
click at [861, 556] on icon "Done" at bounding box center [857, 575] width 23 height 23
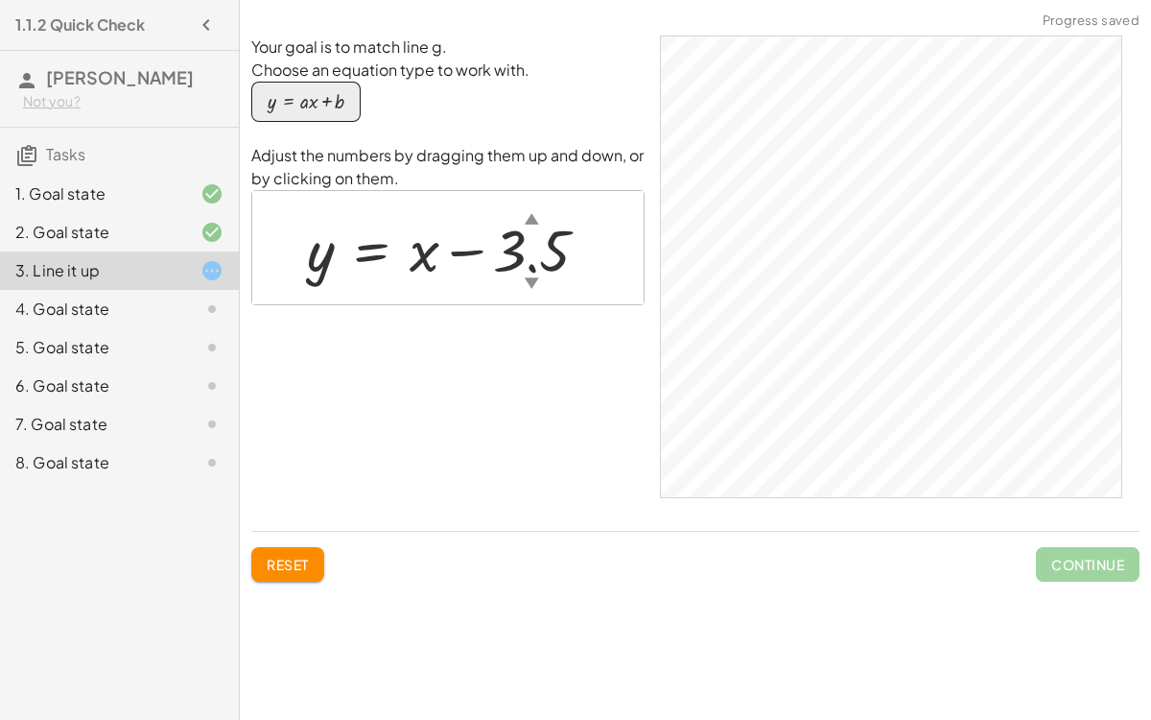
click at [316, 556] on button "Reset" at bounding box center [287, 564] width 73 height 35
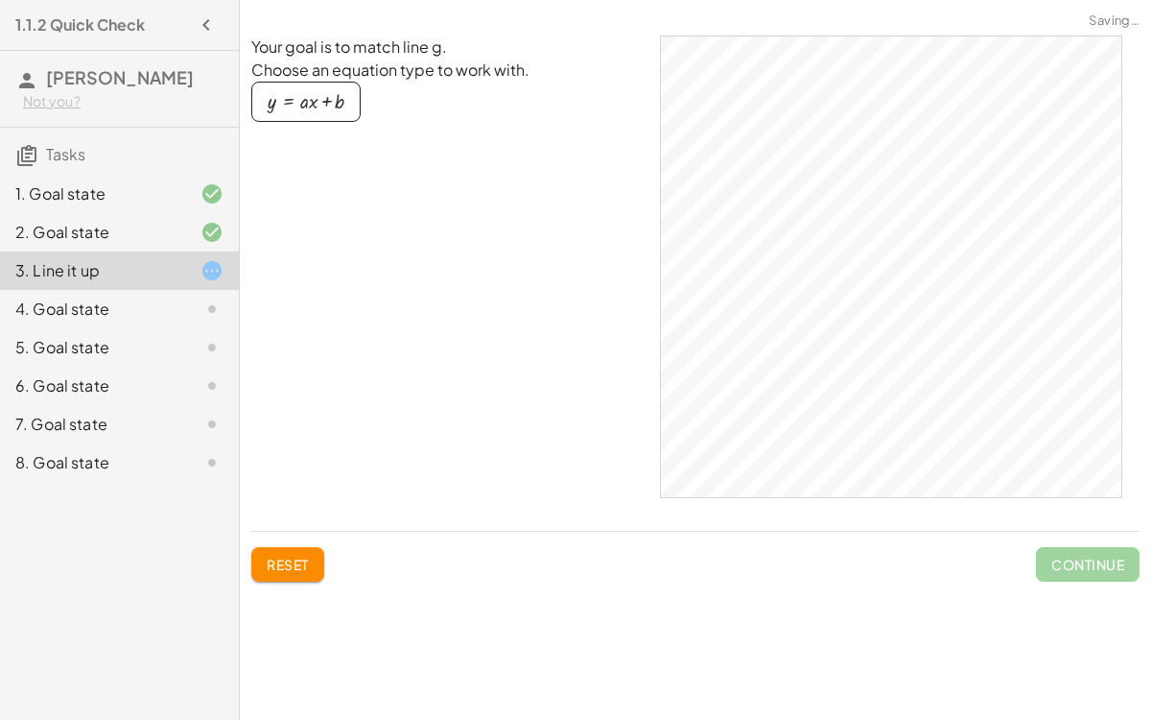
click at [175, 244] on div at bounding box center [197, 232] width 54 height 23
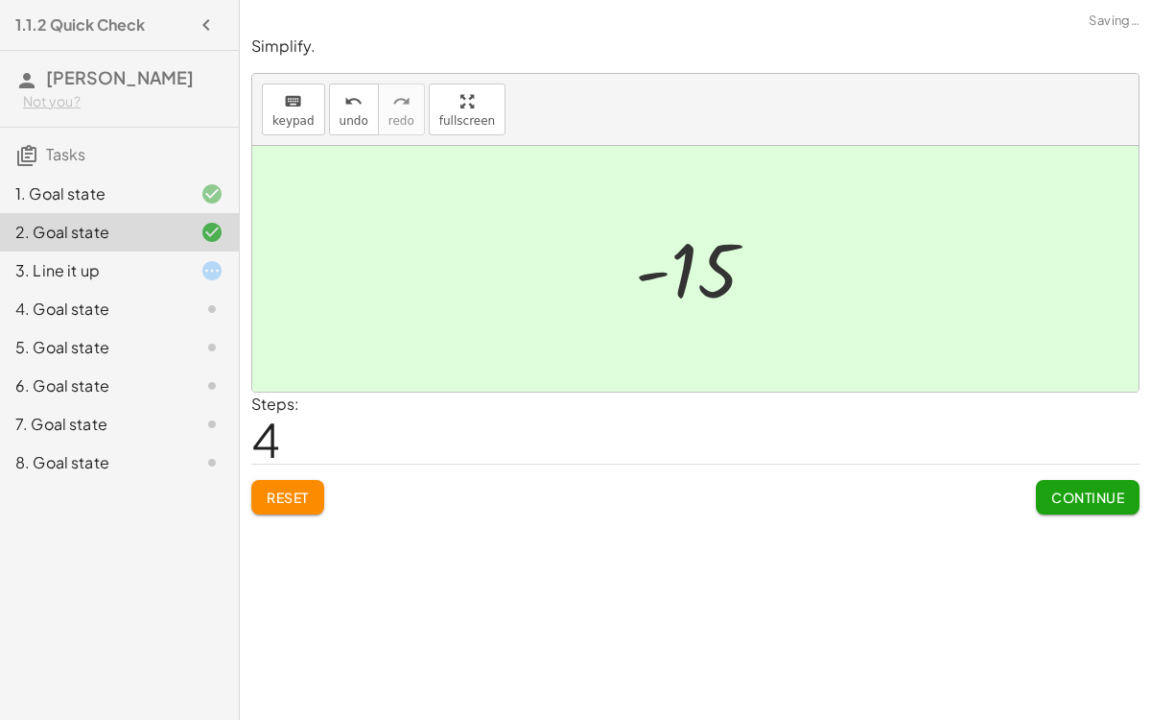
click at [162, 282] on div "3. Line it up" at bounding box center [92, 270] width 154 height 23
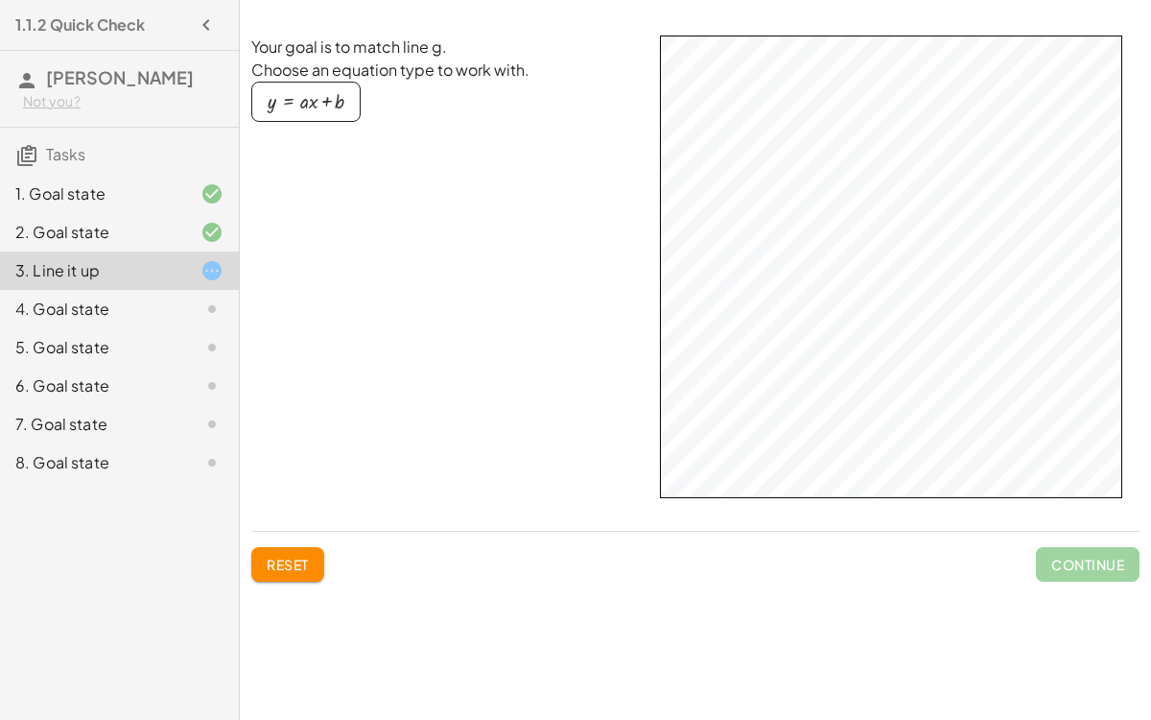
click at [319, 94] on div "button" at bounding box center [306, 101] width 77 height 21
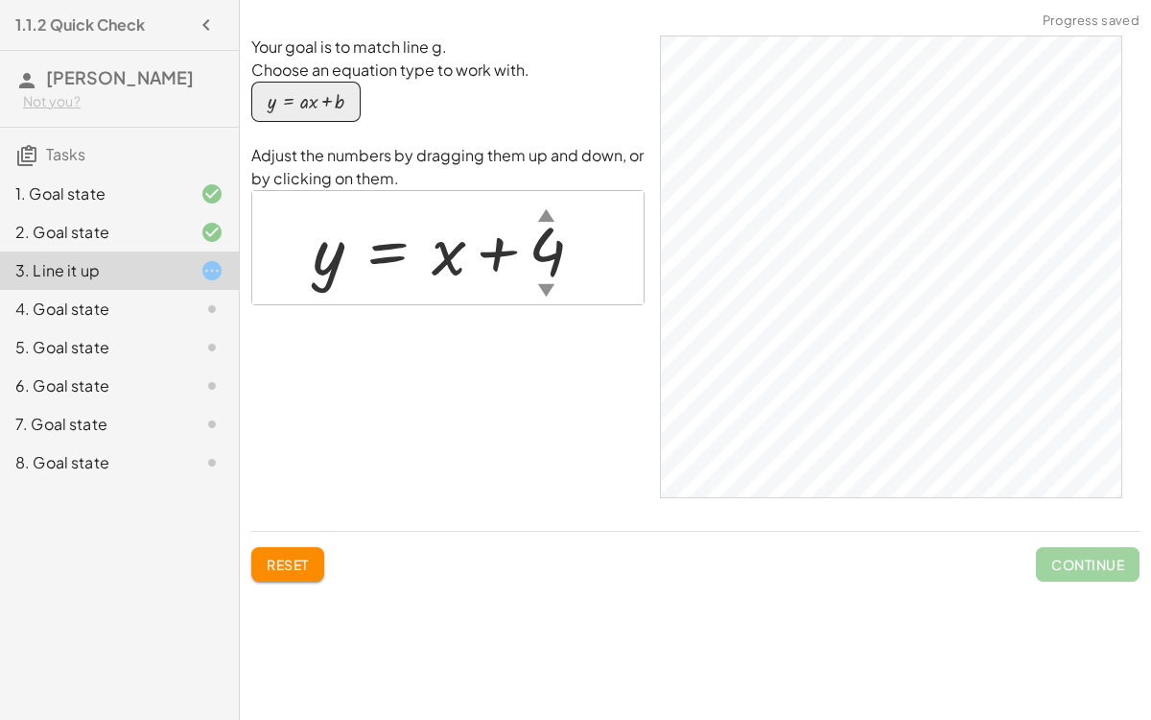
click at [551, 259] on div at bounding box center [455, 247] width 305 height 87
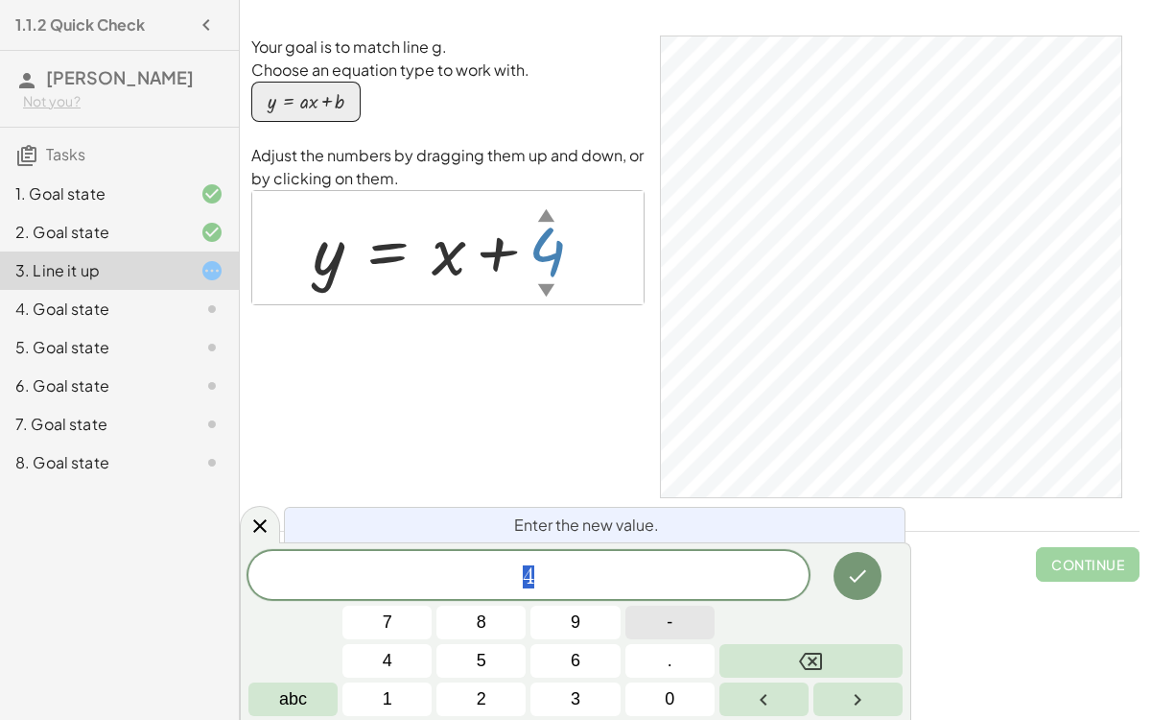
click at [674, 556] on button "-" at bounding box center [670, 622] width 89 height 34
click at [576, 556] on button "3" at bounding box center [575, 699] width 89 height 34
click at [850, 556] on icon "Done" at bounding box center [857, 575] width 23 height 23
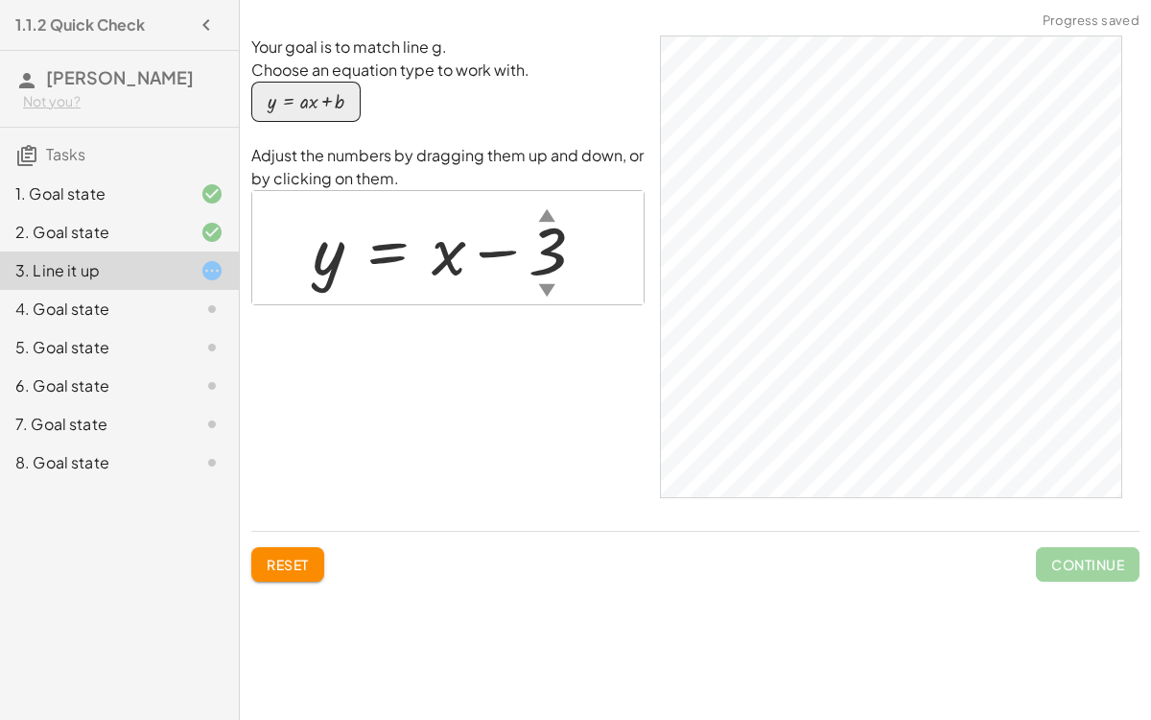
click at [545, 285] on div "▼" at bounding box center [546, 289] width 16 height 24
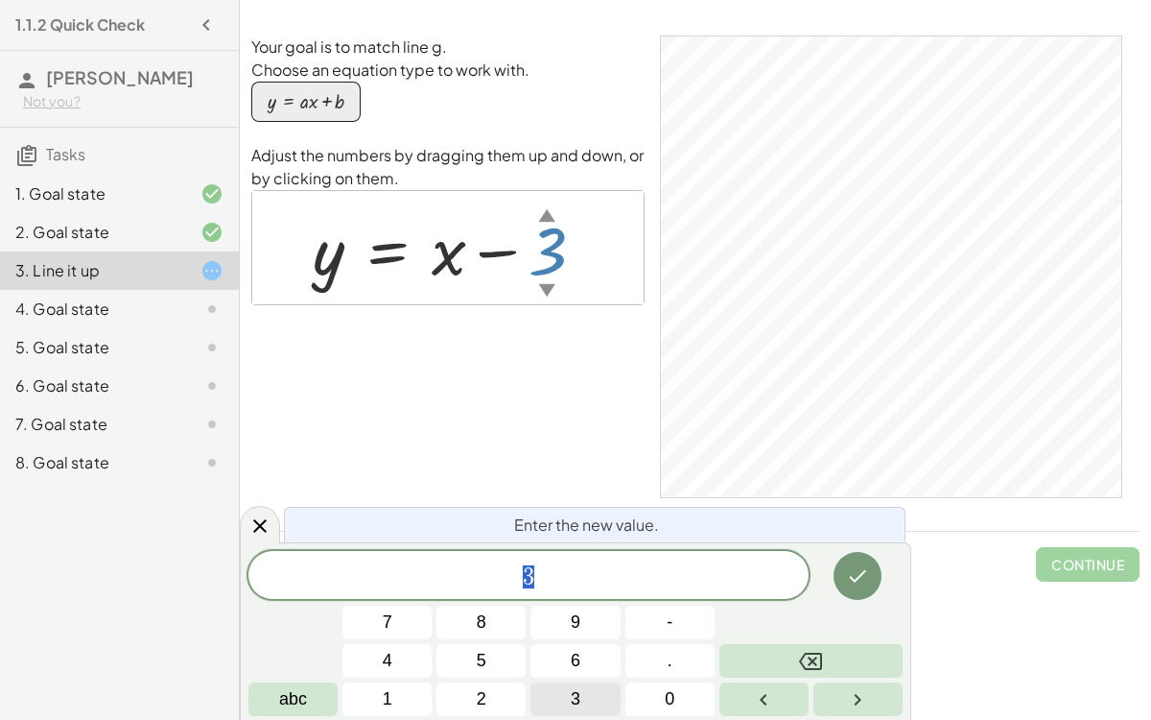
click at [591, 556] on button "3" at bounding box center [575, 699] width 89 height 34
click at [787, 556] on button "Backspace" at bounding box center [811, 661] width 183 height 34
click at [317, 556] on button "abc" at bounding box center [292, 699] width 89 height 34
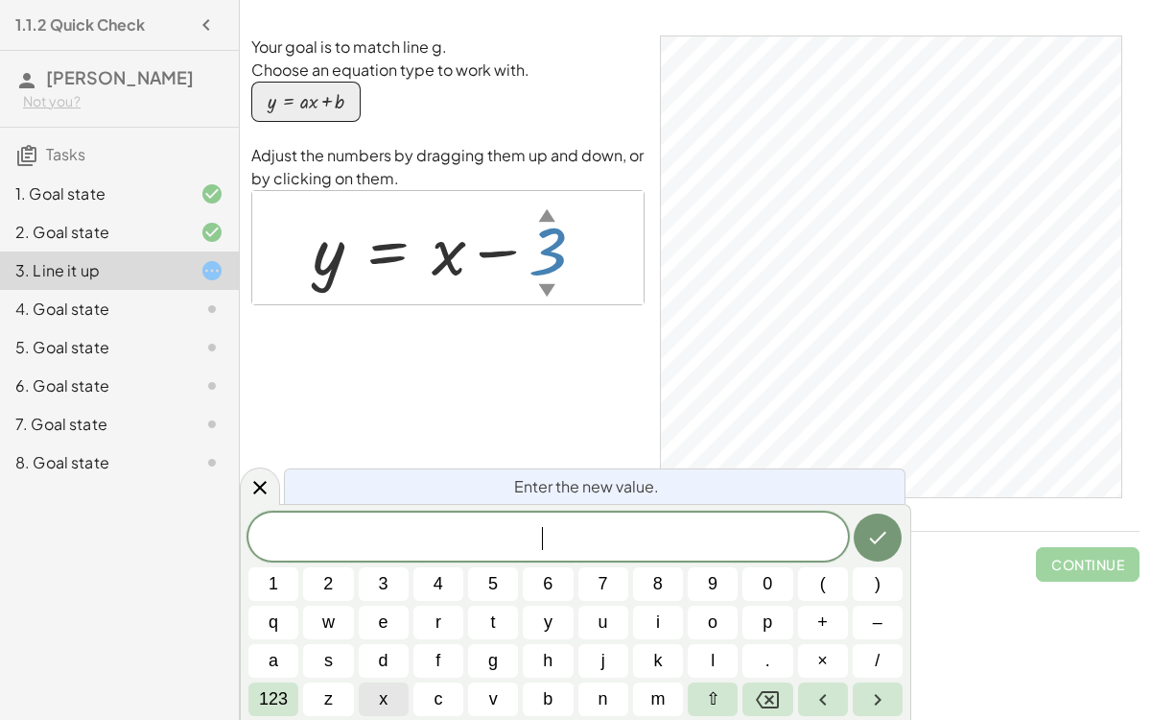
click at [388, 556] on button "x" at bounding box center [384, 699] width 50 height 34
click at [266, 556] on span "123" at bounding box center [273, 699] width 29 height 26
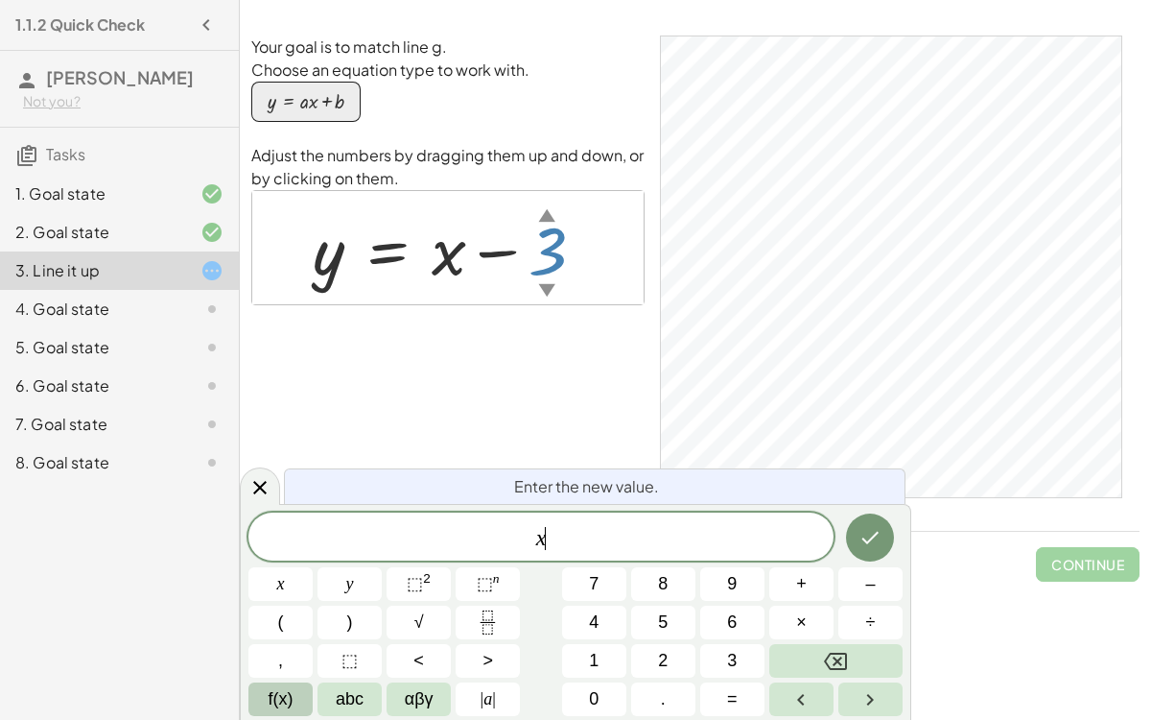
click at [296, 556] on button "f(x)" at bounding box center [280, 699] width 64 height 34
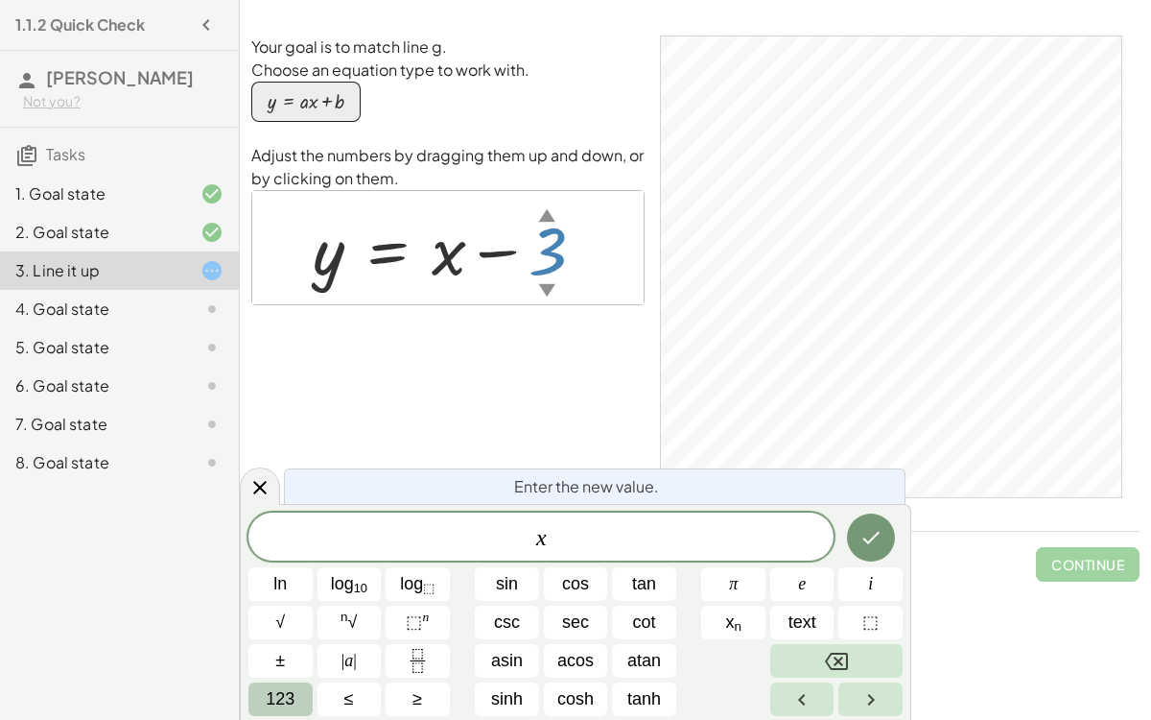
click at [304, 556] on button "123" at bounding box center [280, 699] width 64 height 34
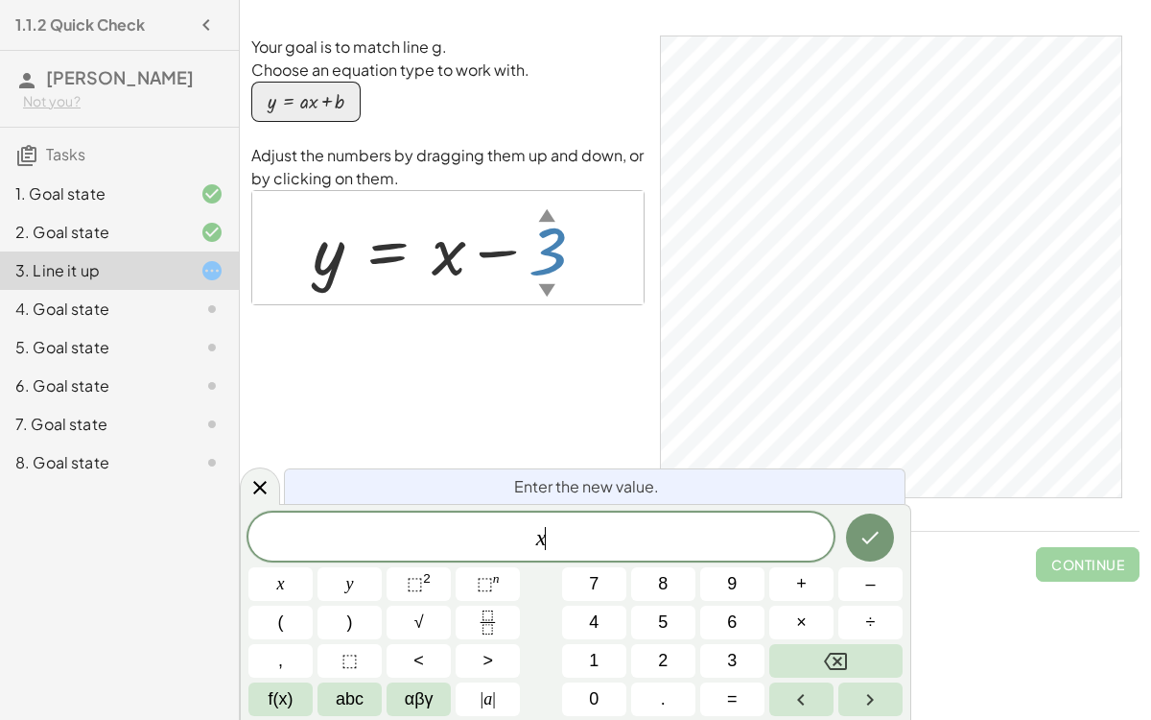
click at [597, 553] on div "x ​" at bounding box center [540, 536] width 585 height 48
click at [869, 556] on span "–" at bounding box center [870, 584] width 10 height 26
click at [834, 556] on icon "Backspace" at bounding box center [835, 661] width 23 height 23
click at [581, 556] on button "1" at bounding box center [594, 661] width 64 height 34
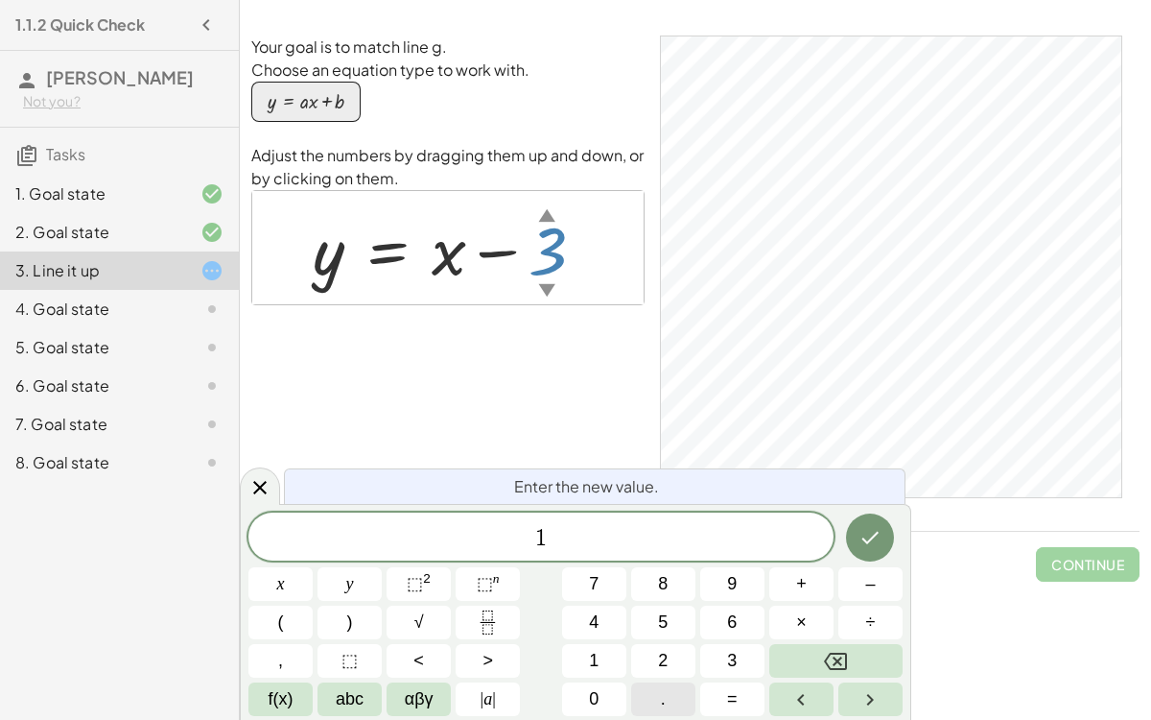
click at [637, 556] on button "." at bounding box center [663, 699] width 64 height 34
click at [658, 556] on span "5" at bounding box center [663, 622] width 10 height 26
click at [865, 556] on span "–" at bounding box center [870, 584] width 10 height 26
click at [893, 556] on button "–" at bounding box center [871, 584] width 64 height 34
click at [733, 556] on span "3" at bounding box center [732, 661] width 10 height 26
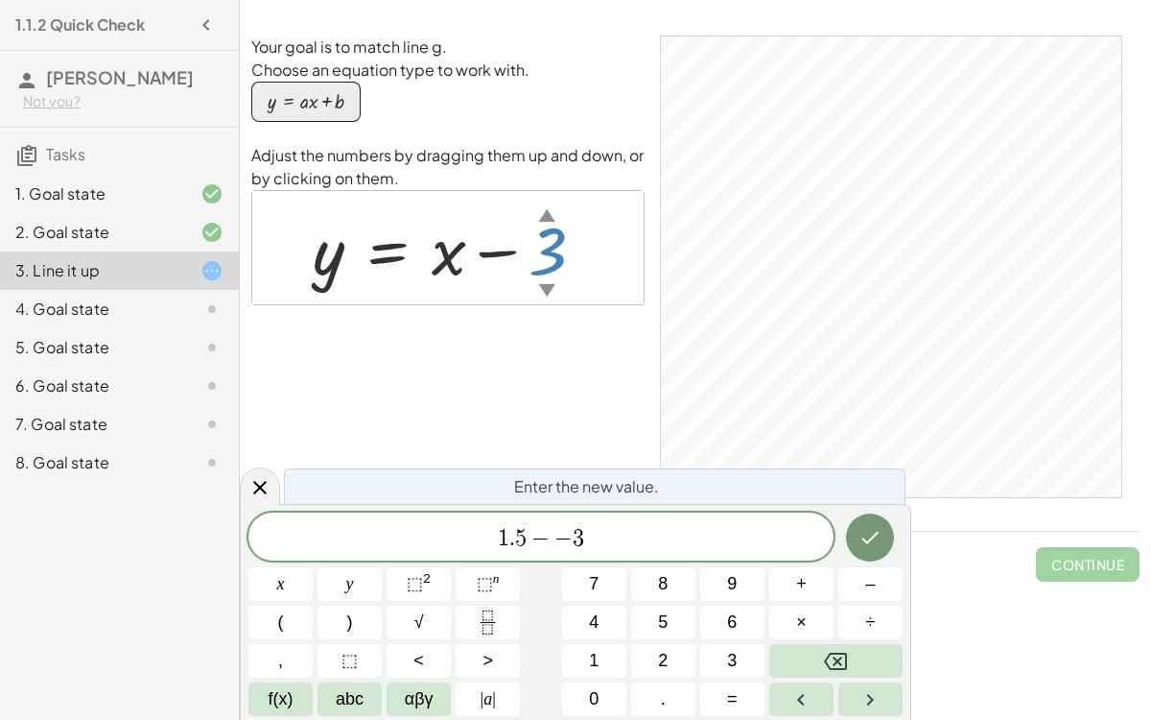
click at [562, 539] on span "−" at bounding box center [564, 538] width 18 height 23
click at [832, 556] on icon "Backspace" at bounding box center [835, 661] width 23 height 23
click at [800, 556] on span "+" at bounding box center [801, 584] width 11 height 26
click at [879, 530] on icon "Done" at bounding box center [870, 537] width 23 height 23
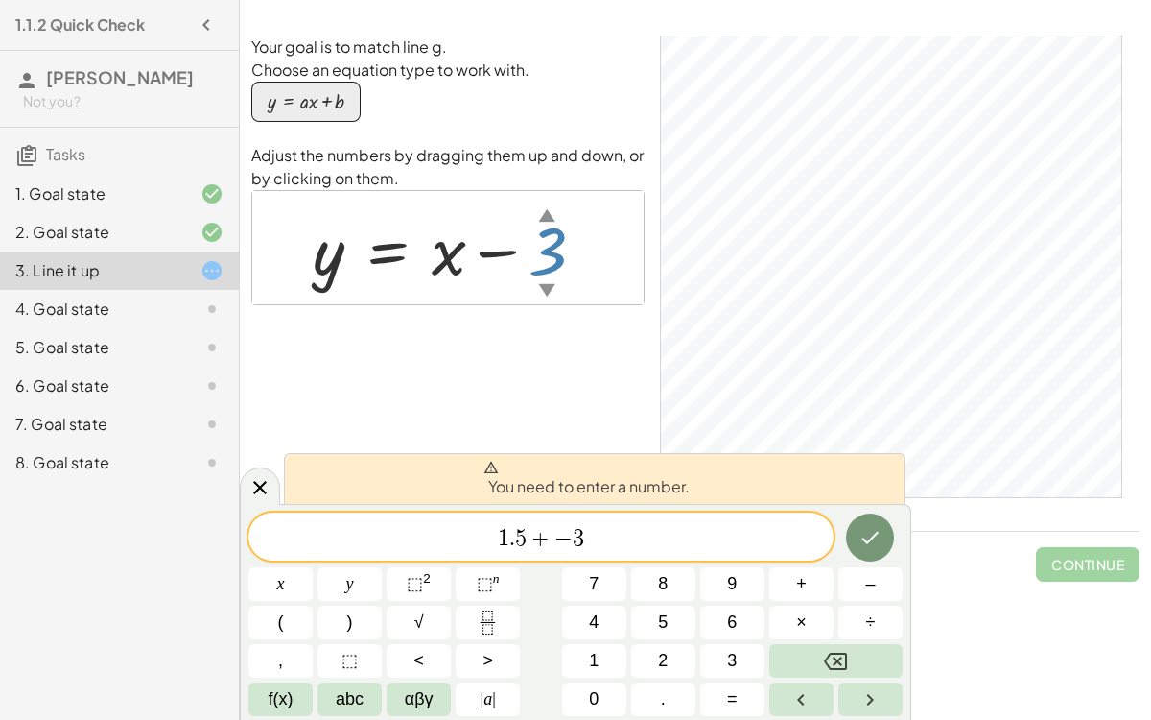
click at [750, 526] on span "1 . 5 + ​ − 3" at bounding box center [540, 538] width 585 height 27
click at [750, 526] on span "1 . 5 + − 3 ​" at bounding box center [540, 538] width 585 height 27
click at [822, 556] on button "Backspace" at bounding box center [835, 661] width 133 height 34
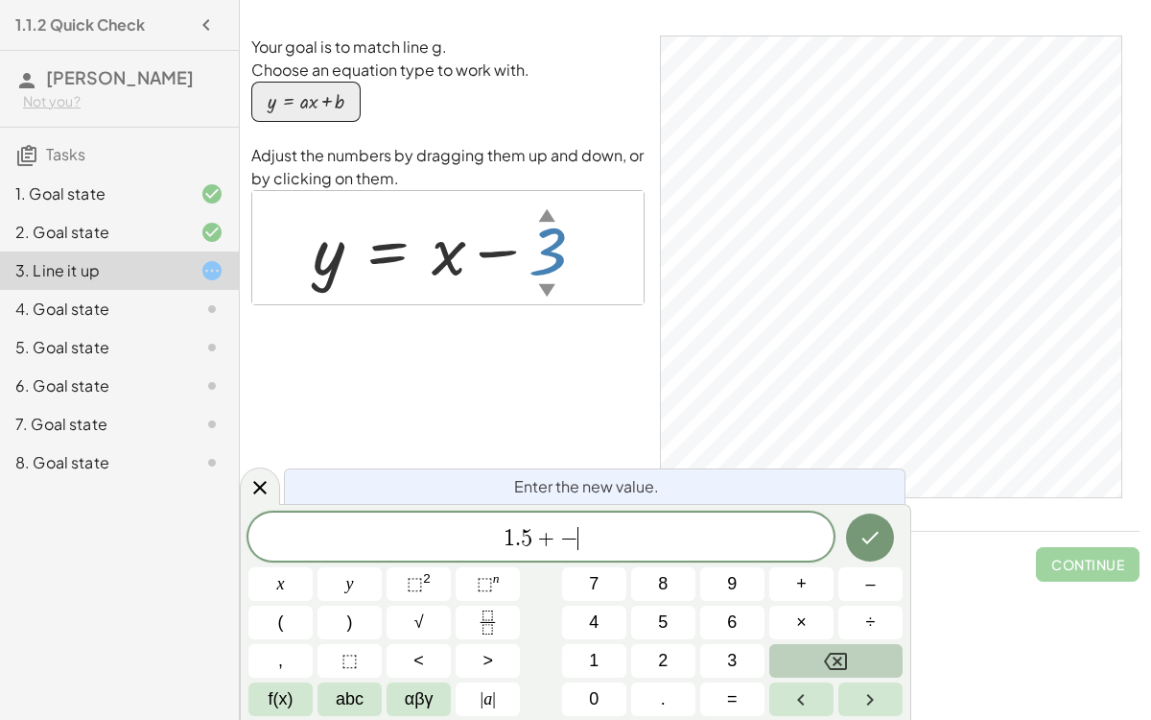
click at [822, 556] on button "Backspace" at bounding box center [835, 661] width 133 height 34
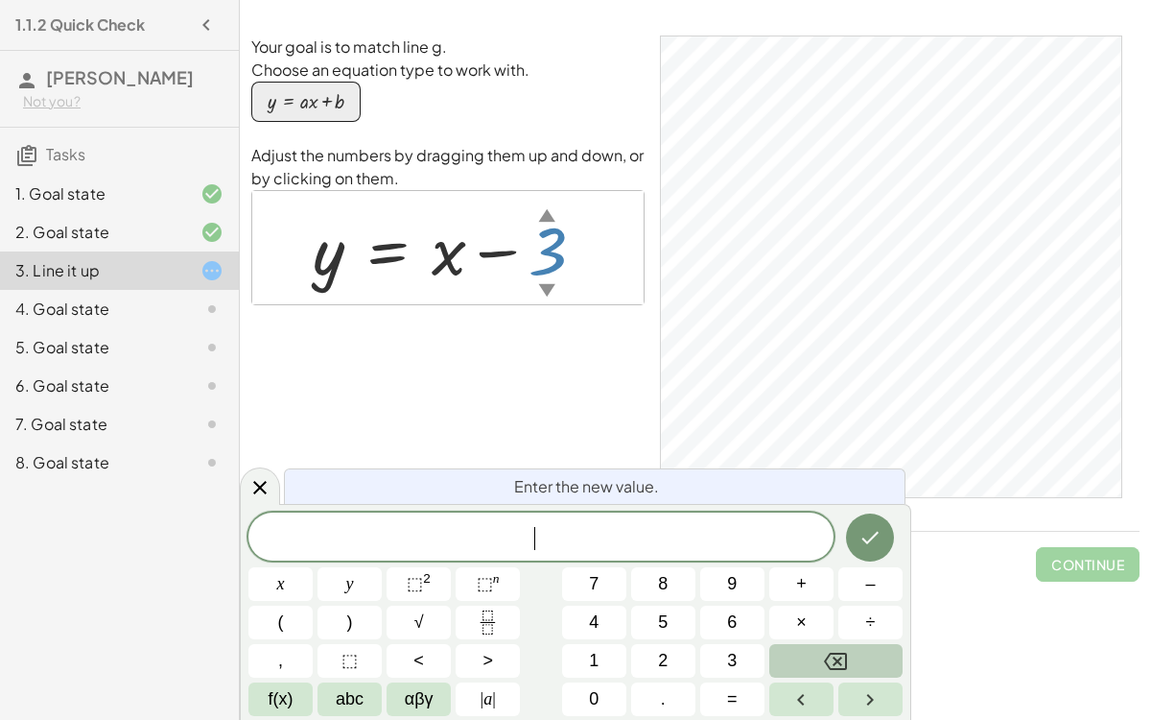
click at [822, 556] on button "Backspace" at bounding box center [835, 661] width 133 height 34
click at [868, 556] on span "–" at bounding box center [870, 584] width 10 height 26
click at [715, 556] on button "3" at bounding box center [732, 661] width 64 height 34
click at [880, 532] on icon "Done" at bounding box center [870, 537] width 23 height 23
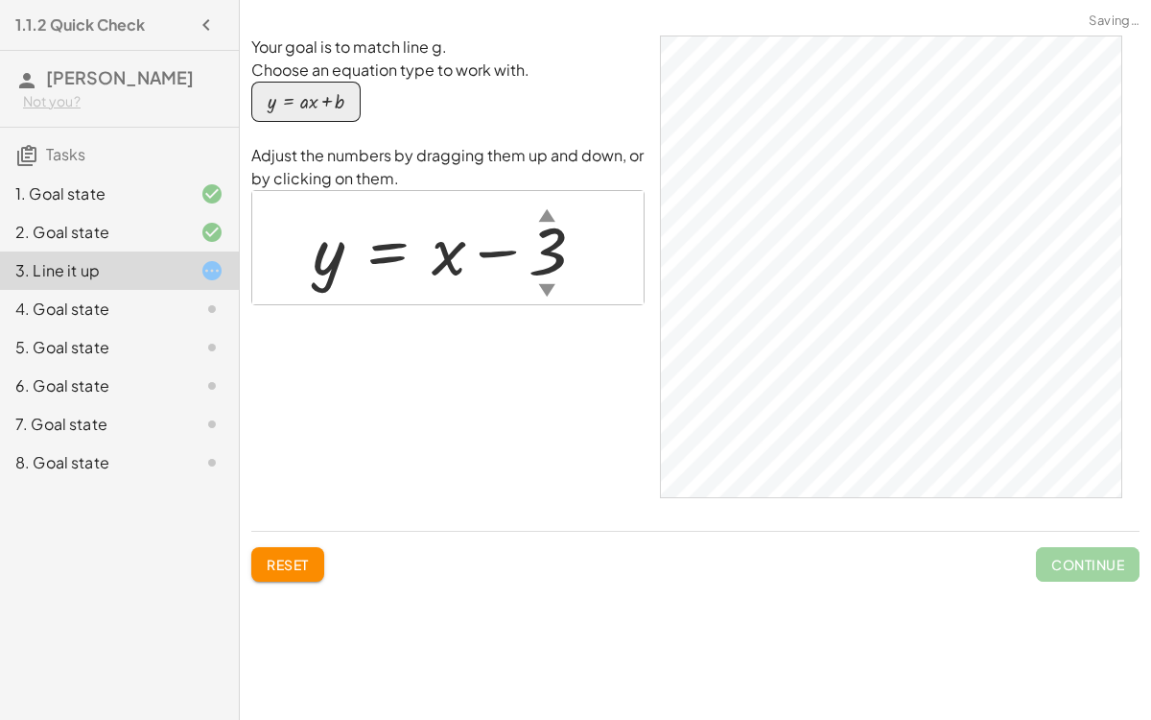
click at [461, 242] on div at bounding box center [456, 247] width 307 height 87
click at [342, 240] on div at bounding box center [456, 247] width 307 height 87
click at [460, 271] on div at bounding box center [456, 247] width 307 height 87
click at [550, 248] on div at bounding box center [456, 247] width 307 height 87
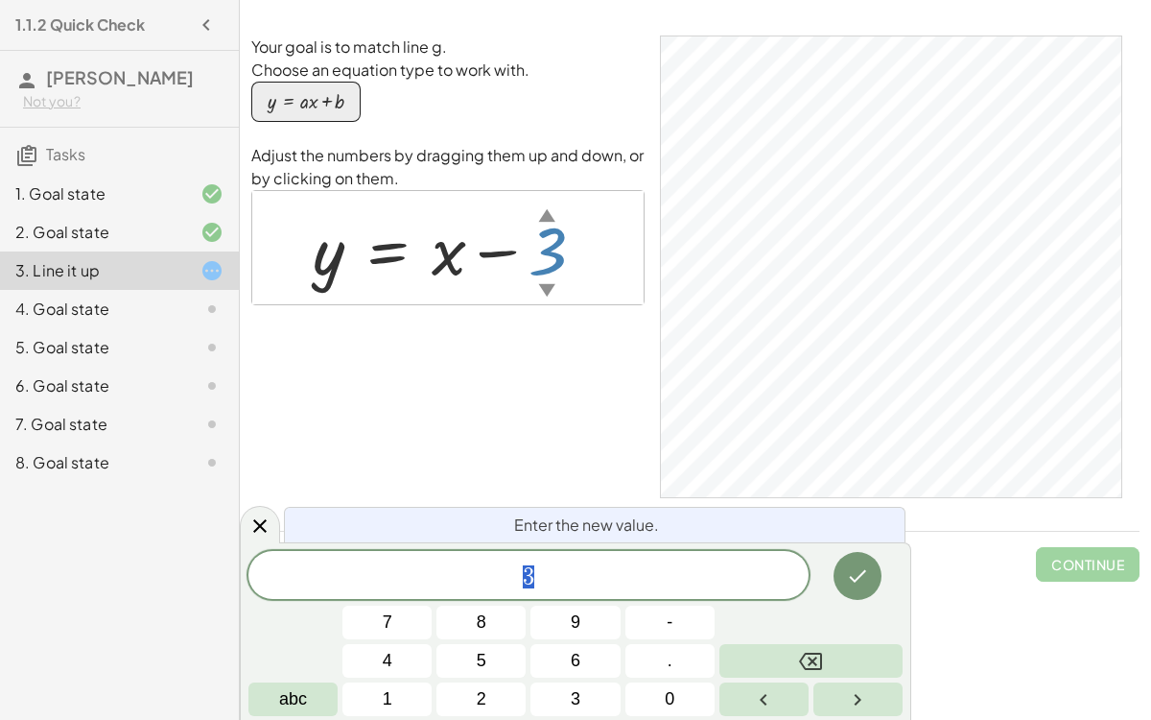
click at [584, 374] on div "Your goal is to match line g. Choose an equation type to work with. y = + · a ·…" at bounding box center [447, 275] width 393 height 480
click at [728, 556] on span "3" at bounding box center [528, 576] width 560 height 27
click at [759, 556] on button "Backspace" at bounding box center [811, 661] width 183 height 34
click at [679, 556] on button "-" at bounding box center [670, 622] width 89 height 34
click at [413, 556] on button "4" at bounding box center [387, 661] width 89 height 34
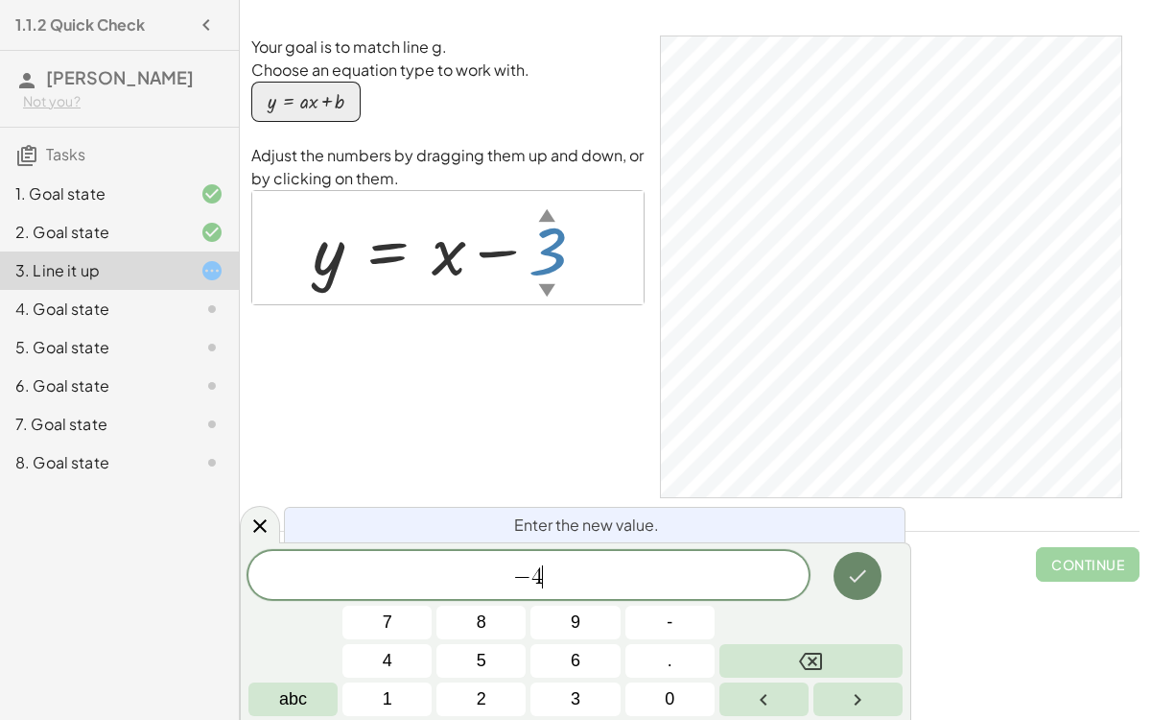
click at [864, 556] on icon "Done" at bounding box center [857, 575] width 23 height 23
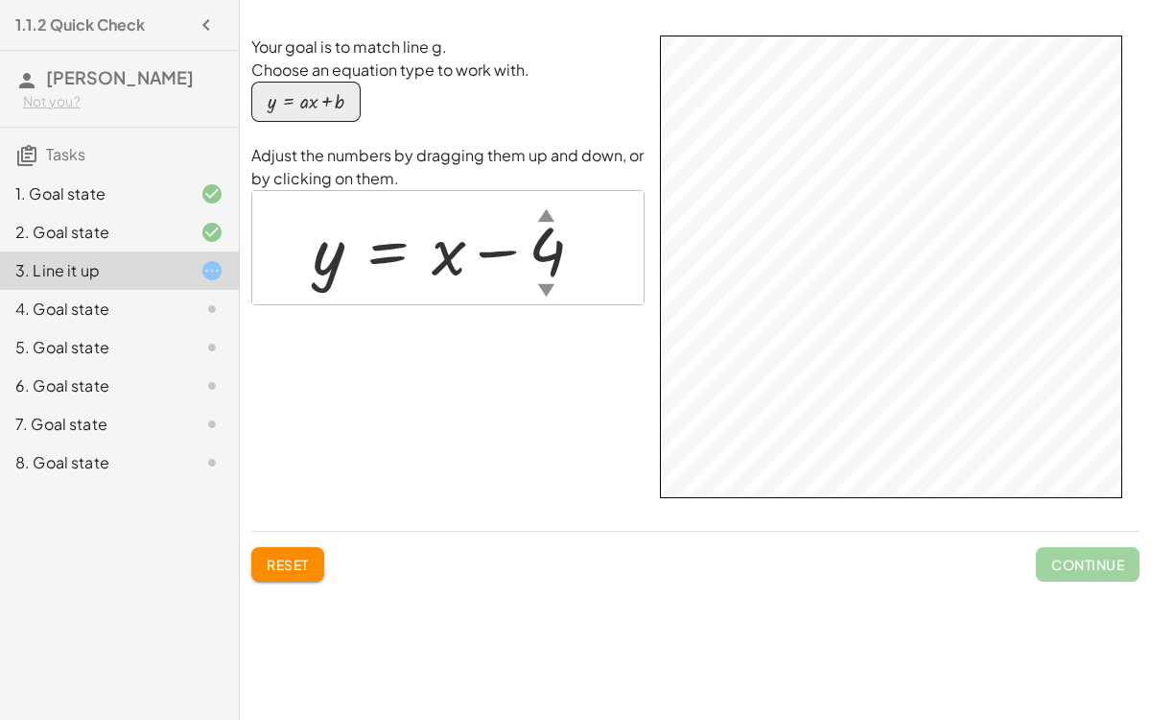
click at [770, 510] on div "Your goal is to match line g. Choose an equation type to work with. y = + · a ·…" at bounding box center [695, 275] width 888 height 480
click at [543, 219] on div "▲" at bounding box center [546, 214] width 16 height 24
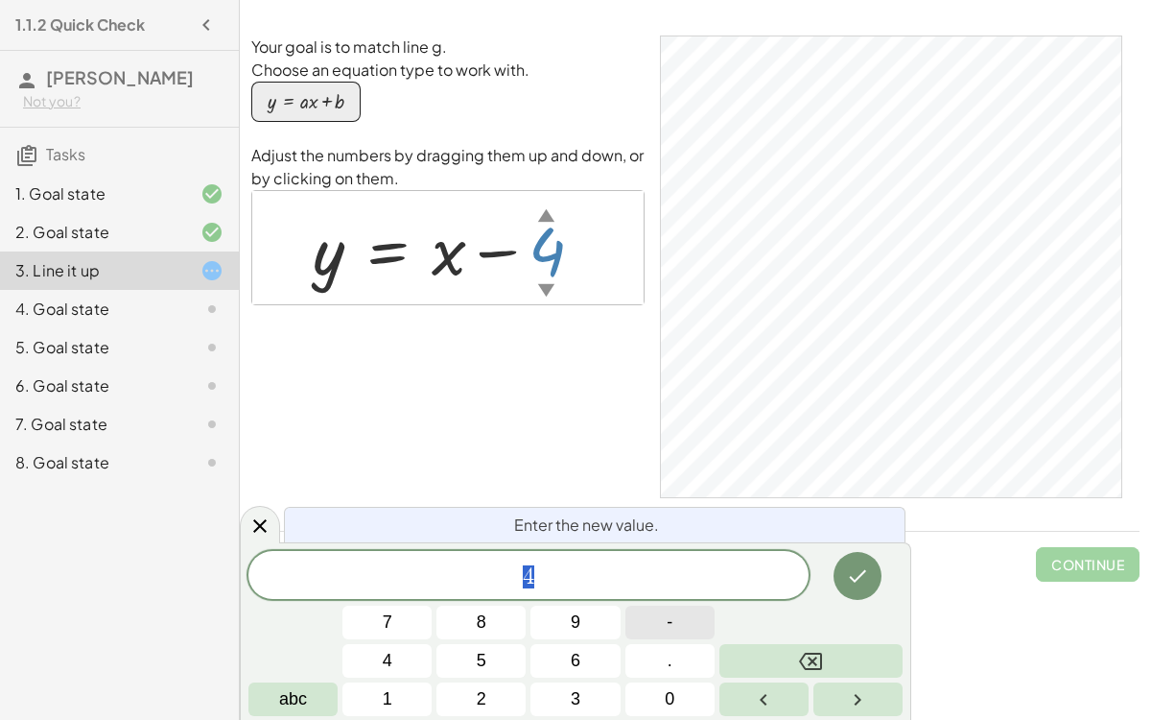
click at [654, 556] on button "-" at bounding box center [670, 622] width 89 height 34
click at [586, 556] on button "3" at bounding box center [575, 699] width 89 height 34
click at [852, 556] on icon "Right arrow" at bounding box center [857, 699] width 23 height 23
click at [783, 556] on button "Left arrow" at bounding box center [764, 699] width 89 height 34
click at [862, 556] on icon "Done" at bounding box center [857, 575] width 23 height 23
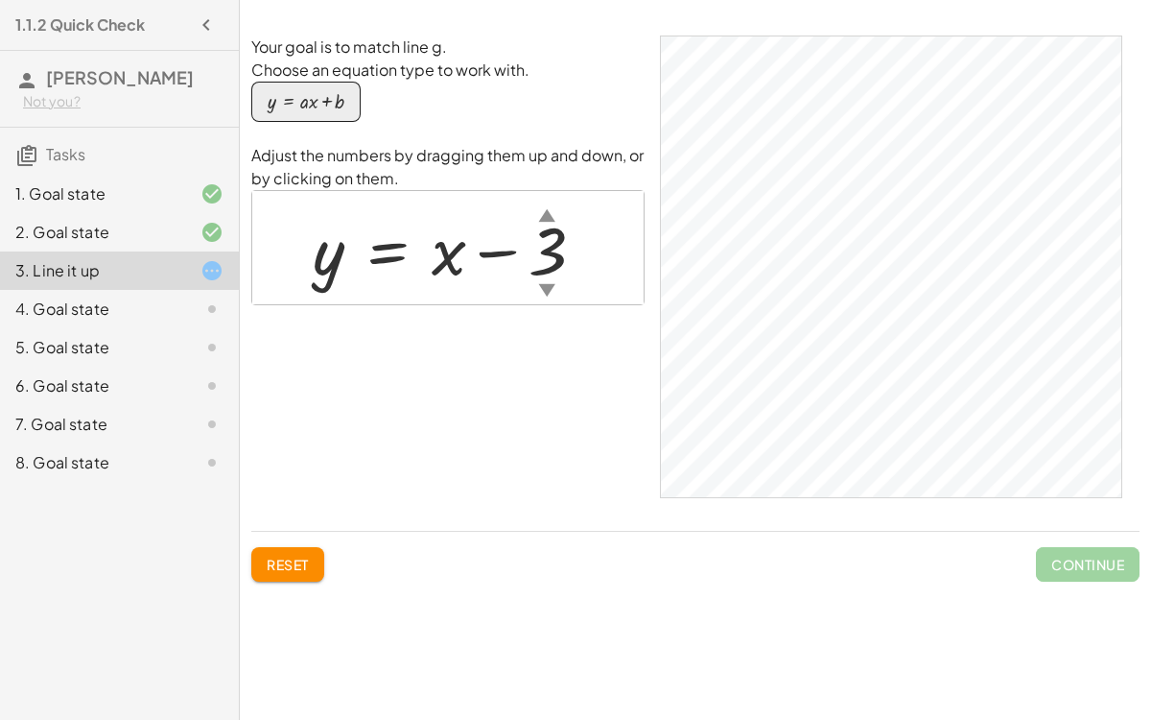
click at [543, 283] on div "▼" at bounding box center [546, 289] width 16 height 24
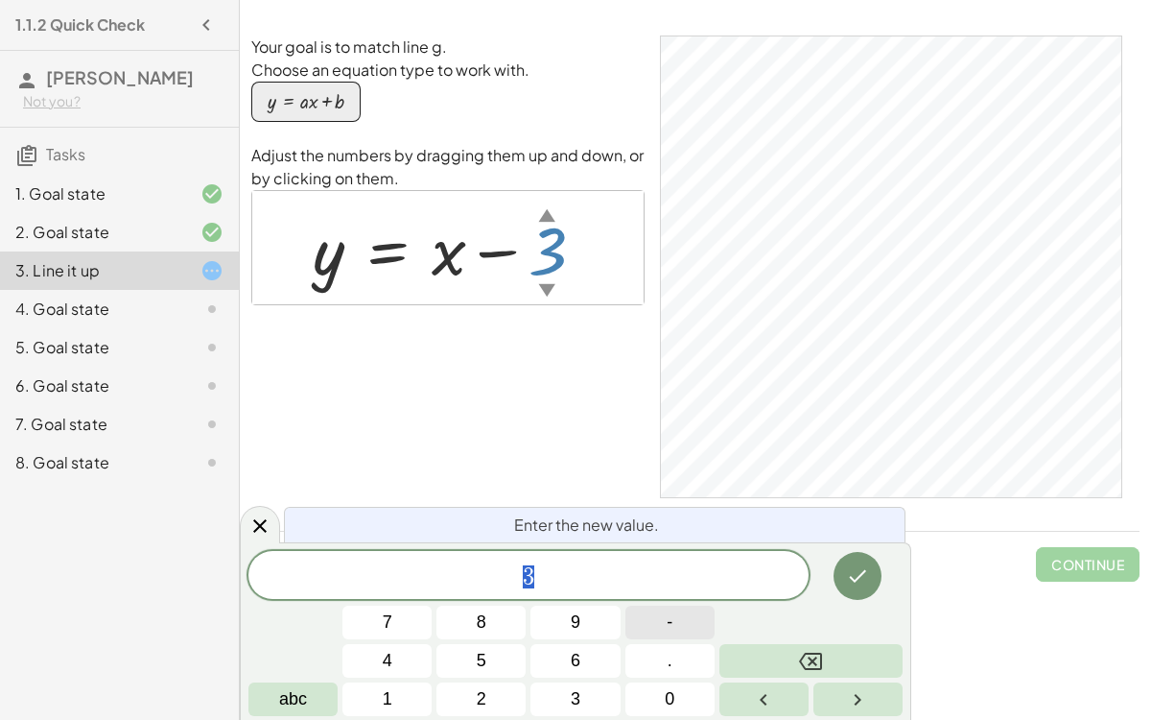
click at [676, 556] on button "-" at bounding box center [670, 622] width 89 height 34
click at [580, 556] on span "3" at bounding box center [576, 699] width 10 height 26
click at [317, 556] on button "abc" at bounding box center [292, 699] width 89 height 34
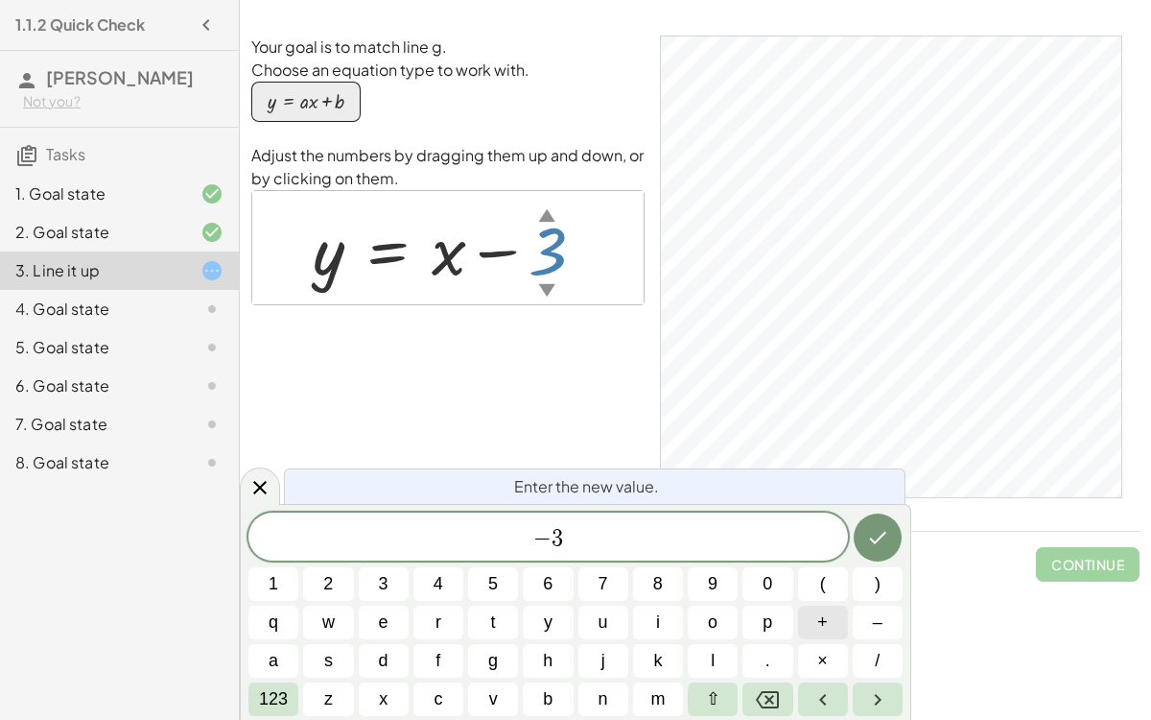
click at [839, 556] on button "+" at bounding box center [823, 622] width 50 height 34
click at [253, 556] on button "123" at bounding box center [273, 699] width 50 height 34
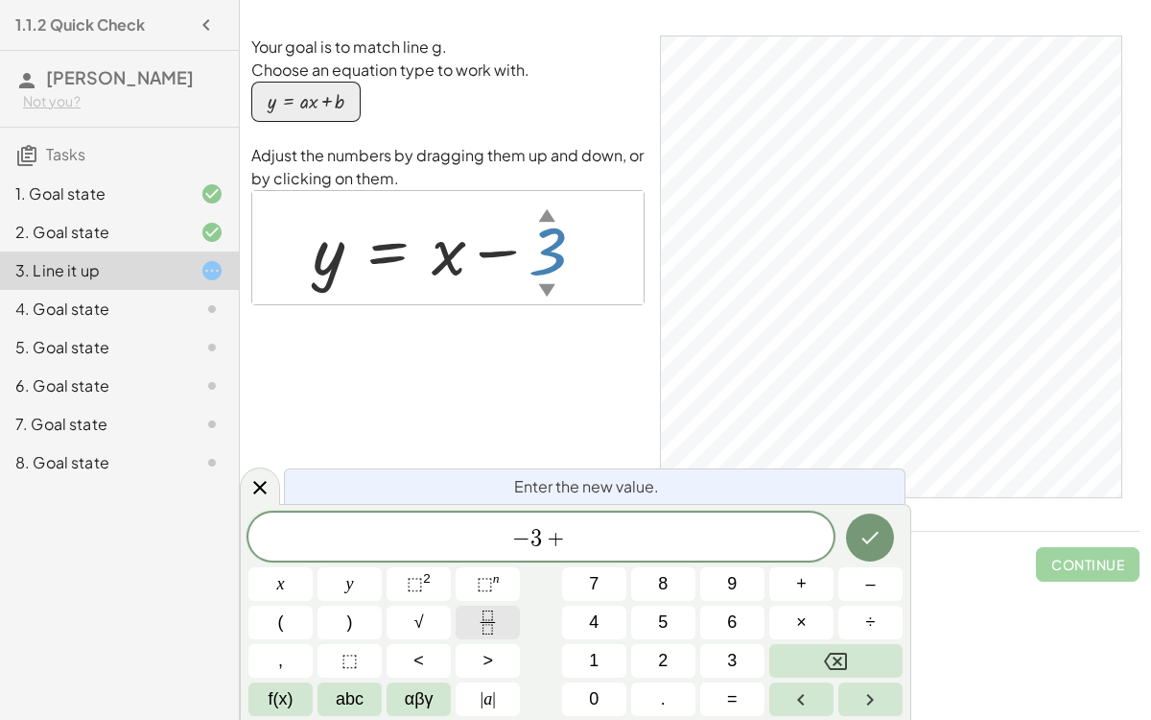
click at [491, 556] on icon "Fraction" at bounding box center [488, 622] width 24 height 24
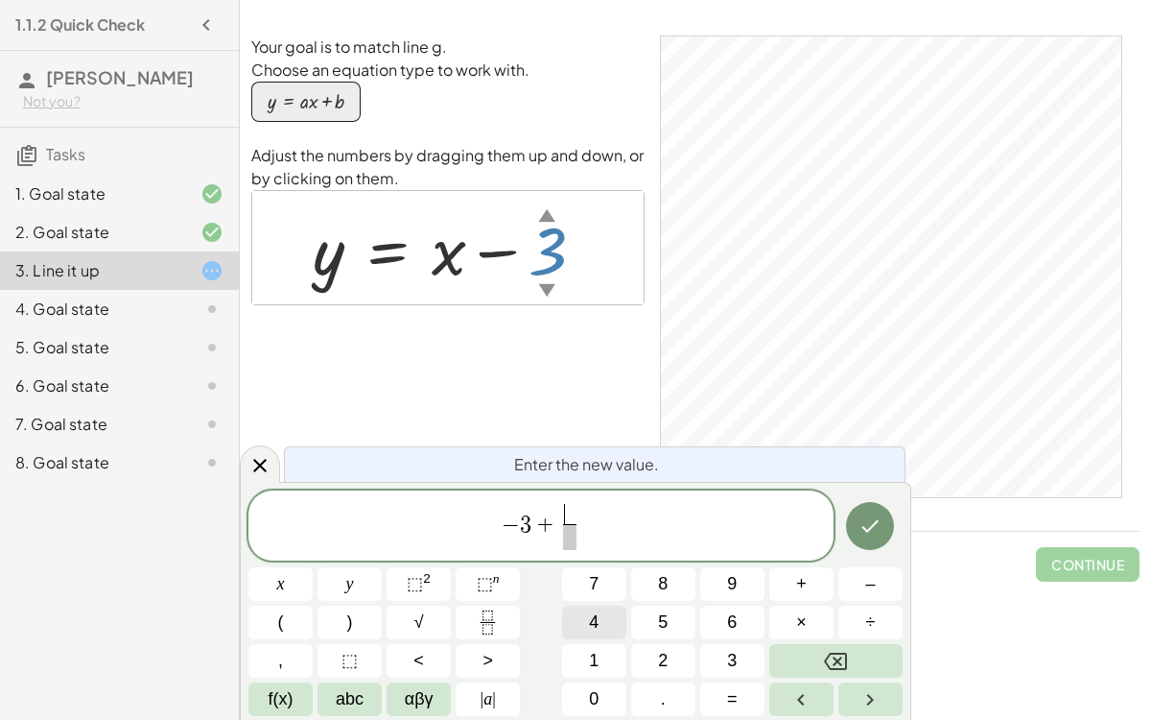
click at [599, 556] on button "4" at bounding box center [594, 622] width 64 height 34
click at [576, 545] on span at bounding box center [569, 537] width 14 height 26
click at [593, 556] on span "4" at bounding box center [594, 622] width 10 height 26
click at [577, 514] on span "4" at bounding box center [569, 514] width 14 height 21
click at [823, 556] on button "Backspace" at bounding box center [835, 661] width 133 height 34
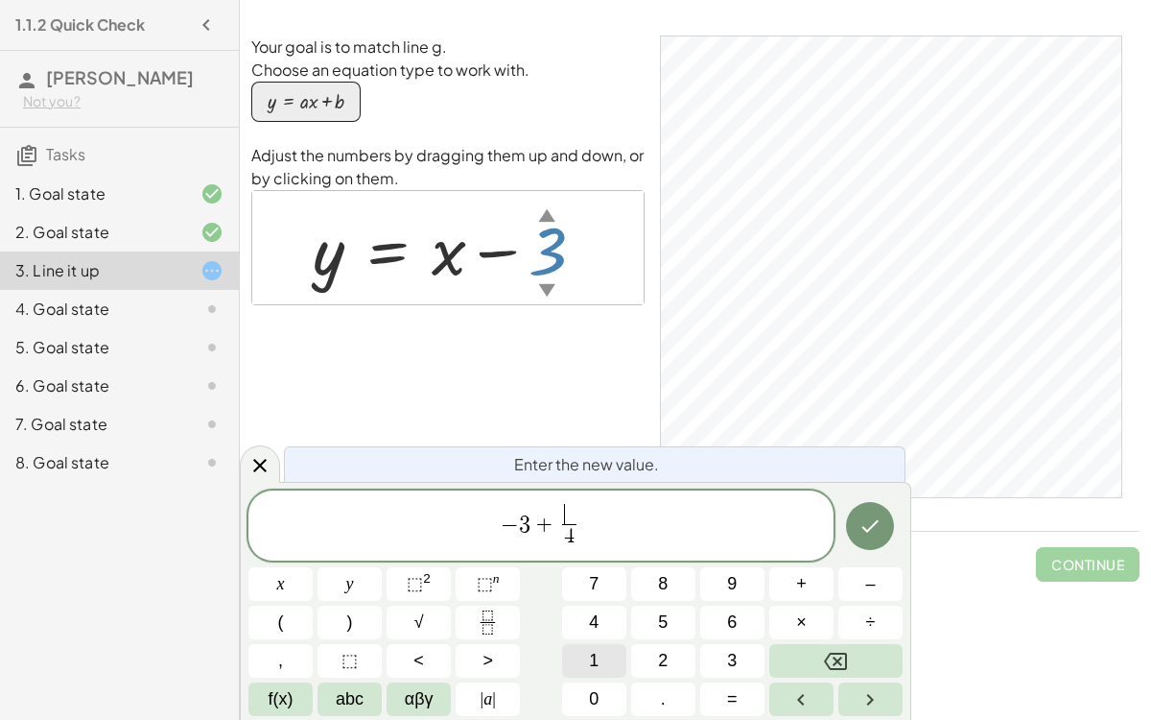
click at [596, 556] on span "1" at bounding box center [594, 661] width 10 height 26
click at [870, 532] on icon "Done" at bounding box center [870, 525] width 23 height 23
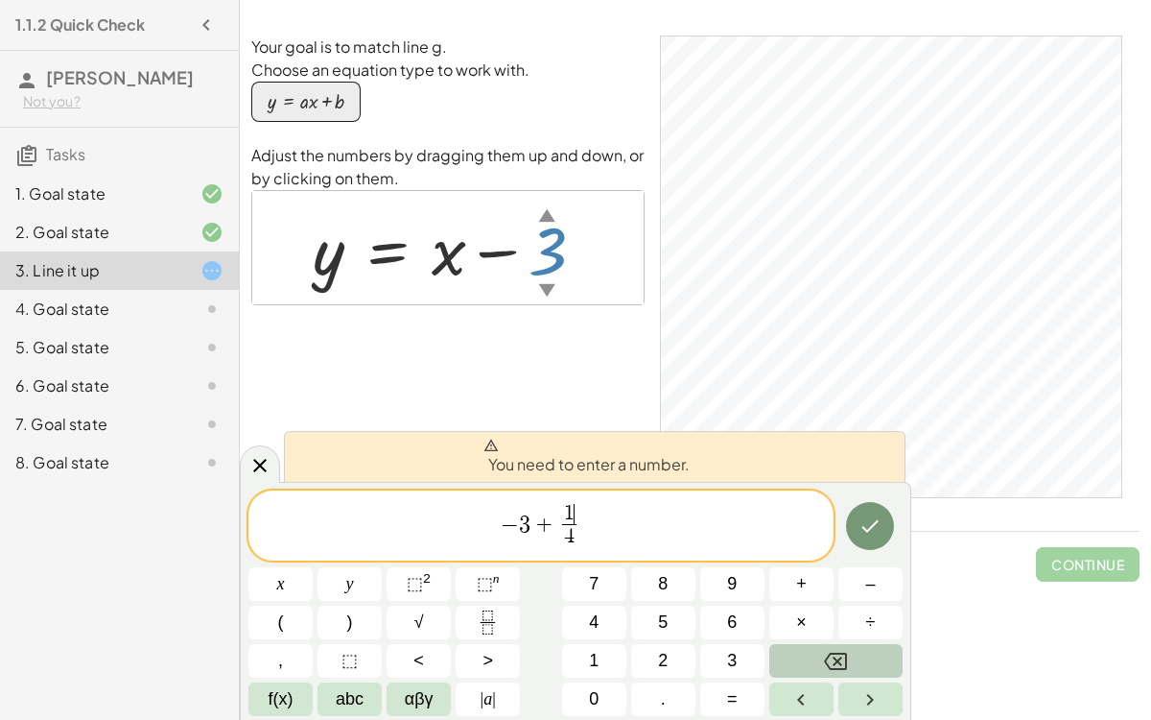
click at [832, 556] on icon "Backspace" at bounding box center [835, 661] width 23 height 23
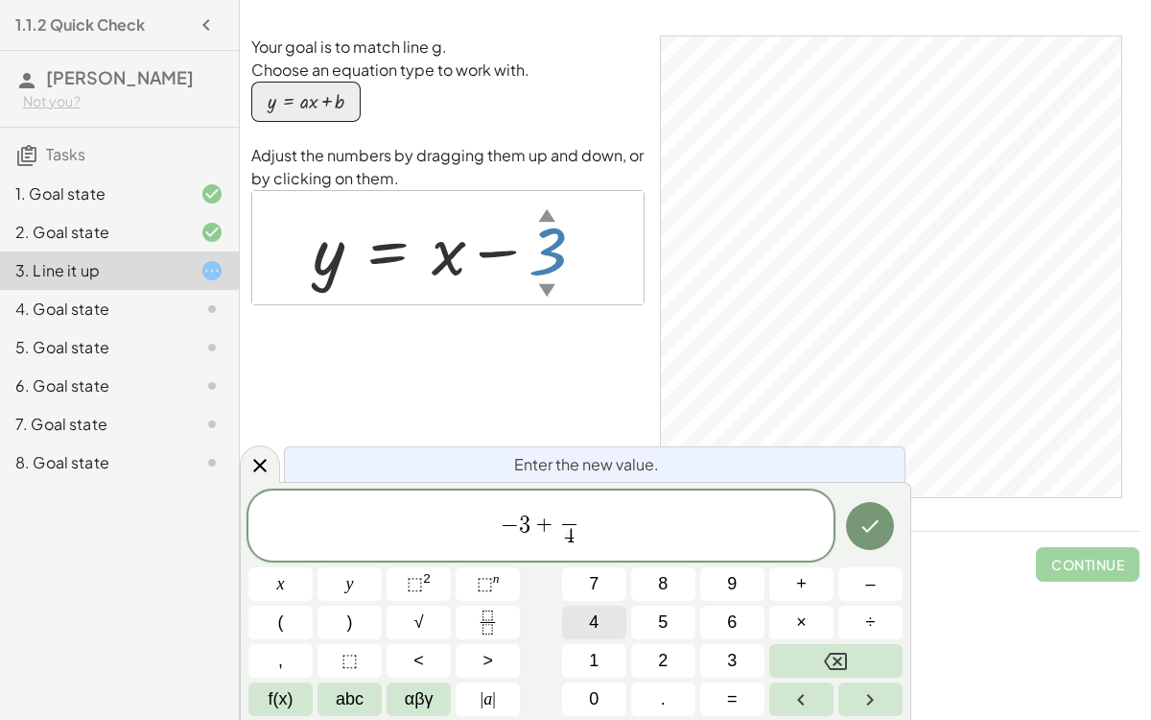
click at [588, 556] on button "4" at bounding box center [594, 622] width 64 height 34
click at [578, 537] on span "4 ​ 4 ​" at bounding box center [569, 527] width 23 height 47
click at [837, 556] on icon "Backspace" at bounding box center [835, 661] width 23 height 23
click at [625, 556] on button "1" at bounding box center [594, 661] width 64 height 34
click at [889, 532] on button "Done" at bounding box center [870, 526] width 48 height 48
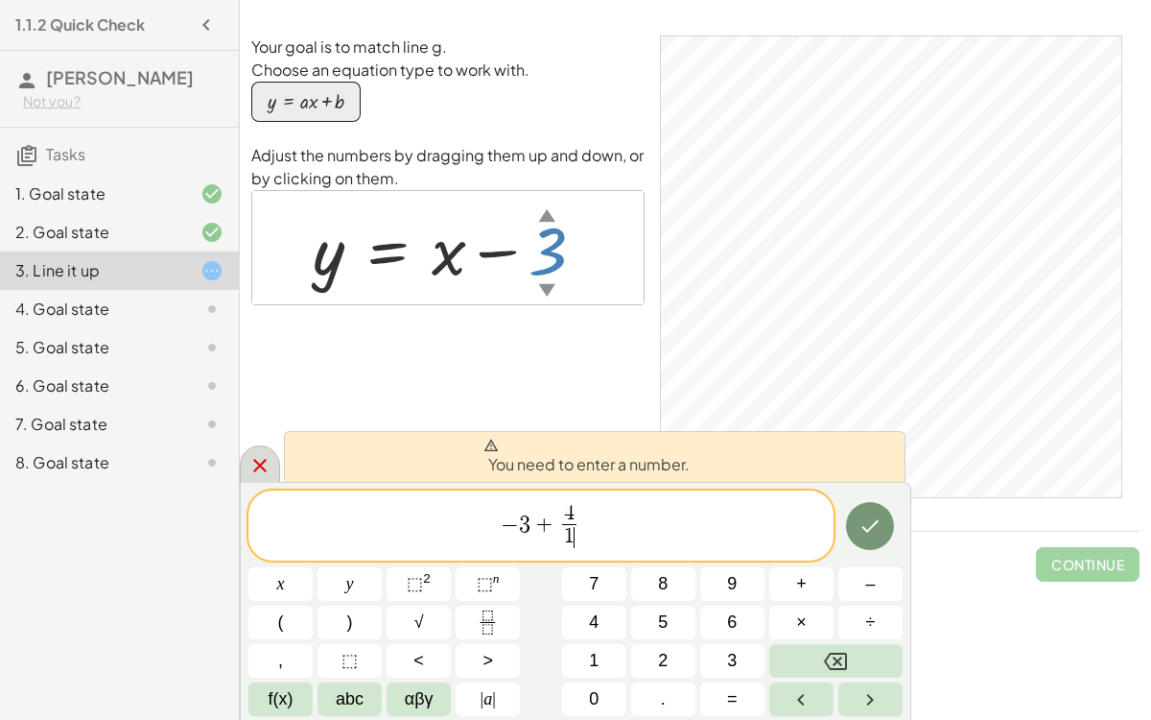
click at [262, 460] on icon at bounding box center [259, 465] width 23 height 23
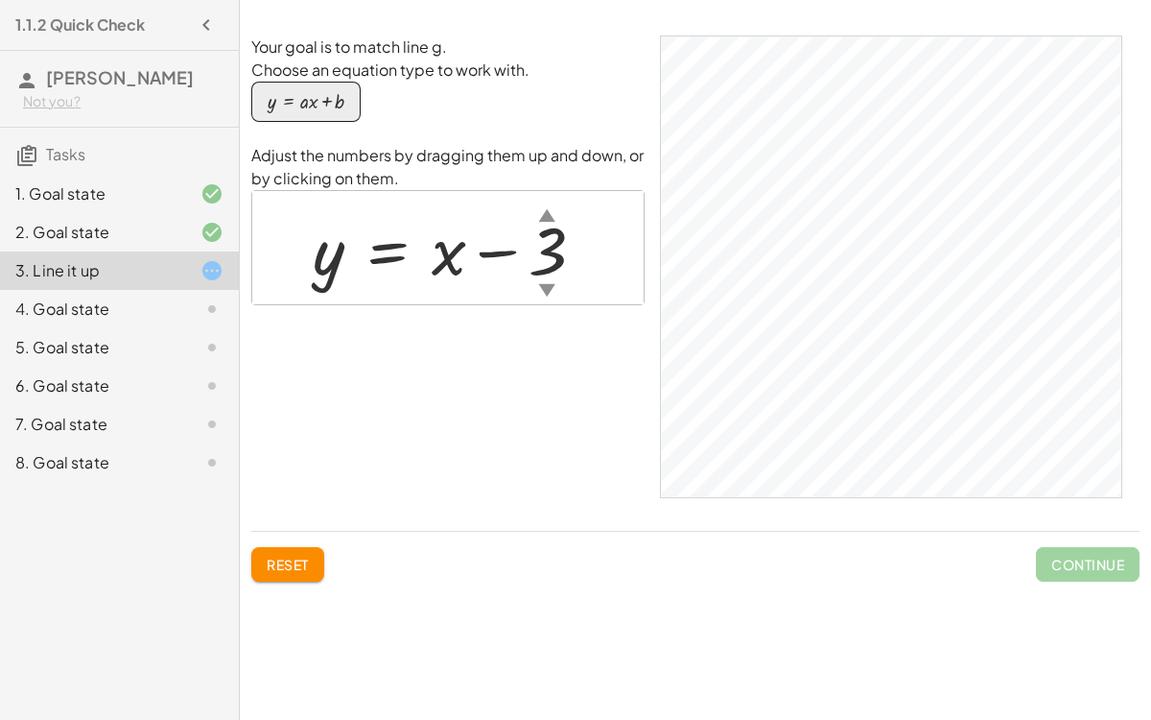
click at [289, 539] on div "Reset Continue" at bounding box center [695, 557] width 888 height 50
click at [272, 556] on span "Reset" at bounding box center [288, 564] width 42 height 17
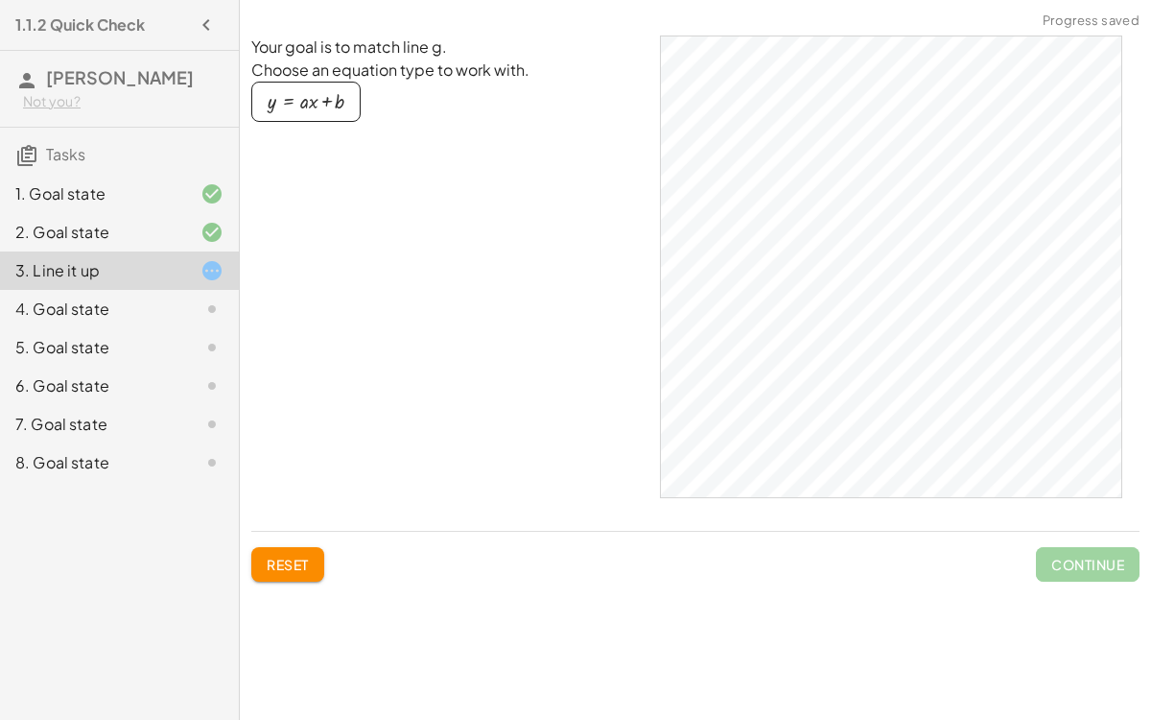
click at [318, 120] on button "y = + · a · x + b" at bounding box center [305, 102] width 109 height 40
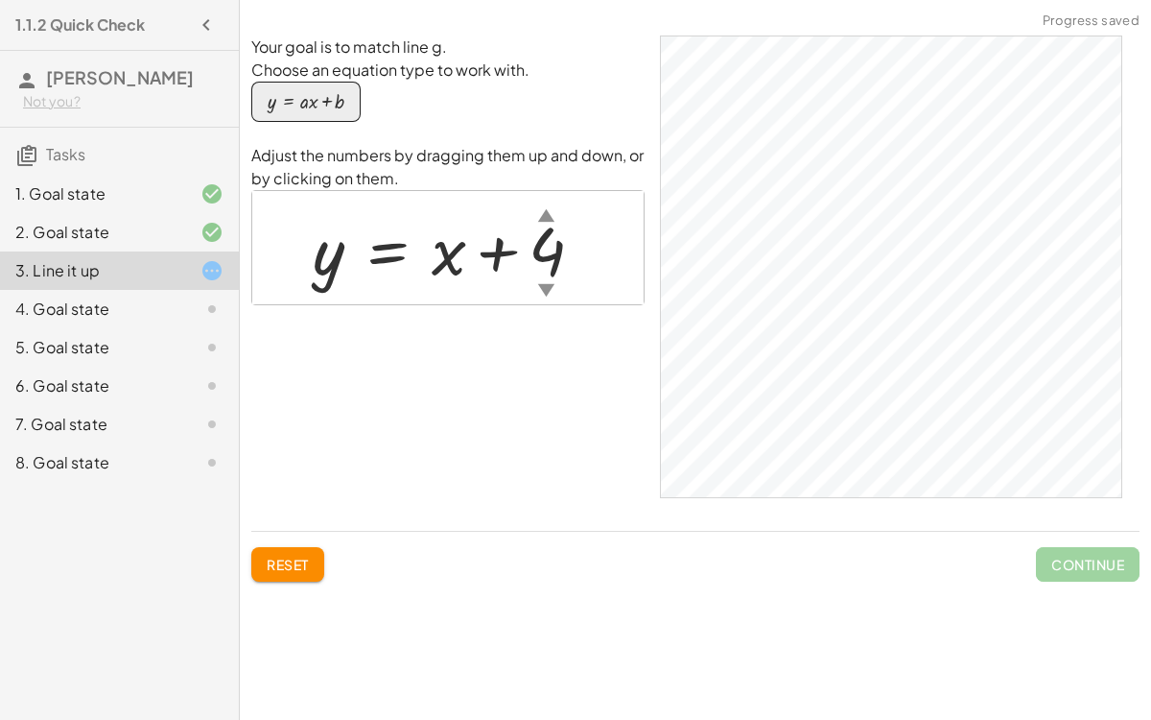
click at [546, 247] on div at bounding box center [455, 247] width 305 height 87
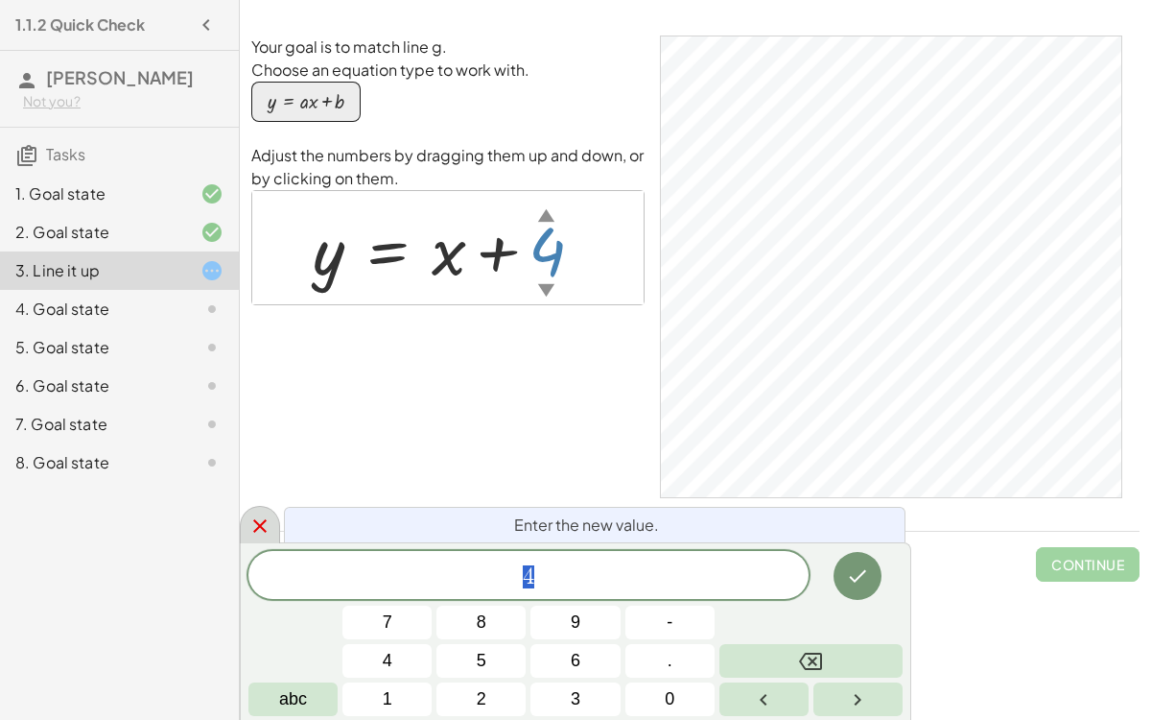
click at [258, 519] on icon at bounding box center [259, 525] width 23 height 23
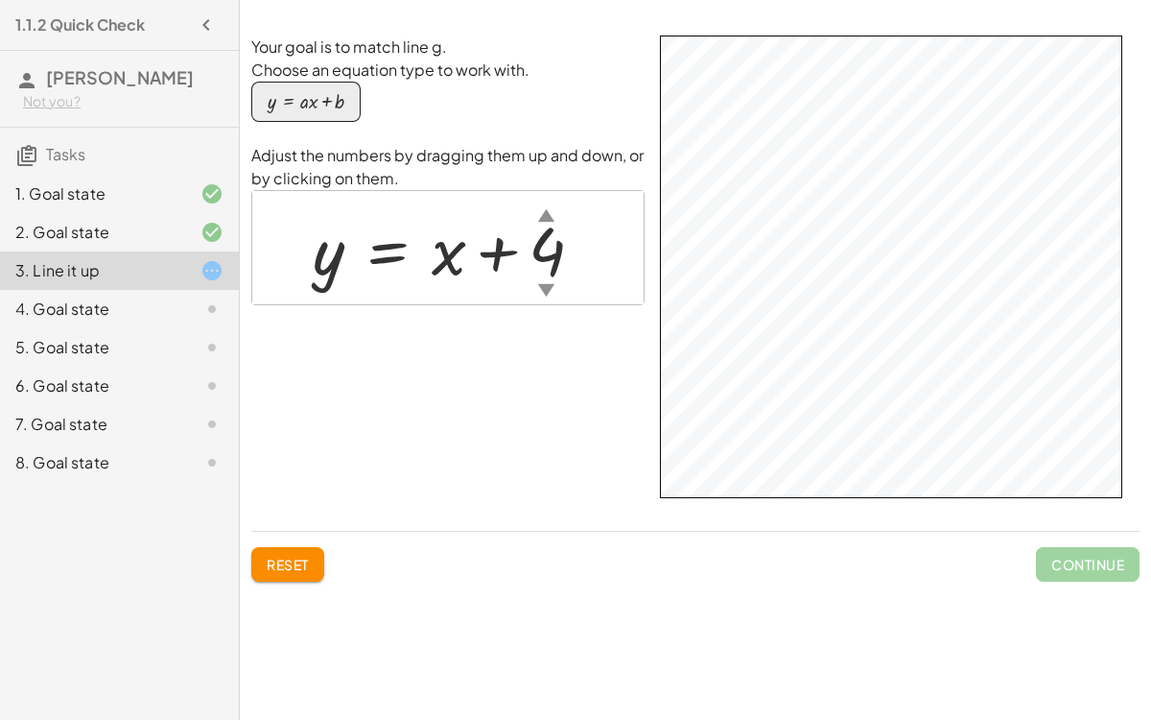
click at [0, 0] on div "Your goal is to match line g. Choose an equation type to work with. y = + · a ·…" at bounding box center [0, 0] width 0 height 0
click at [544, 263] on div at bounding box center [455, 247] width 305 height 87
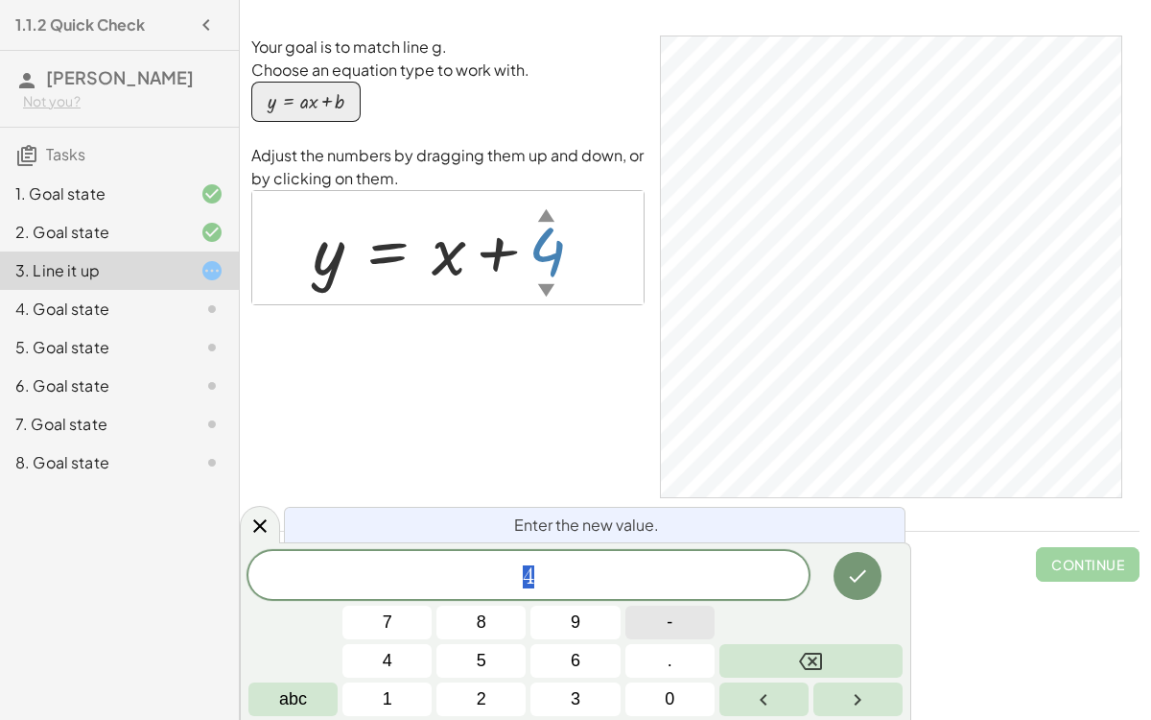
click at [642, 556] on button "-" at bounding box center [670, 622] width 89 height 34
click at [580, 556] on button "3" at bounding box center [575, 699] width 89 height 34
click at [863, 556] on icon "Done" at bounding box center [857, 575] width 23 height 23
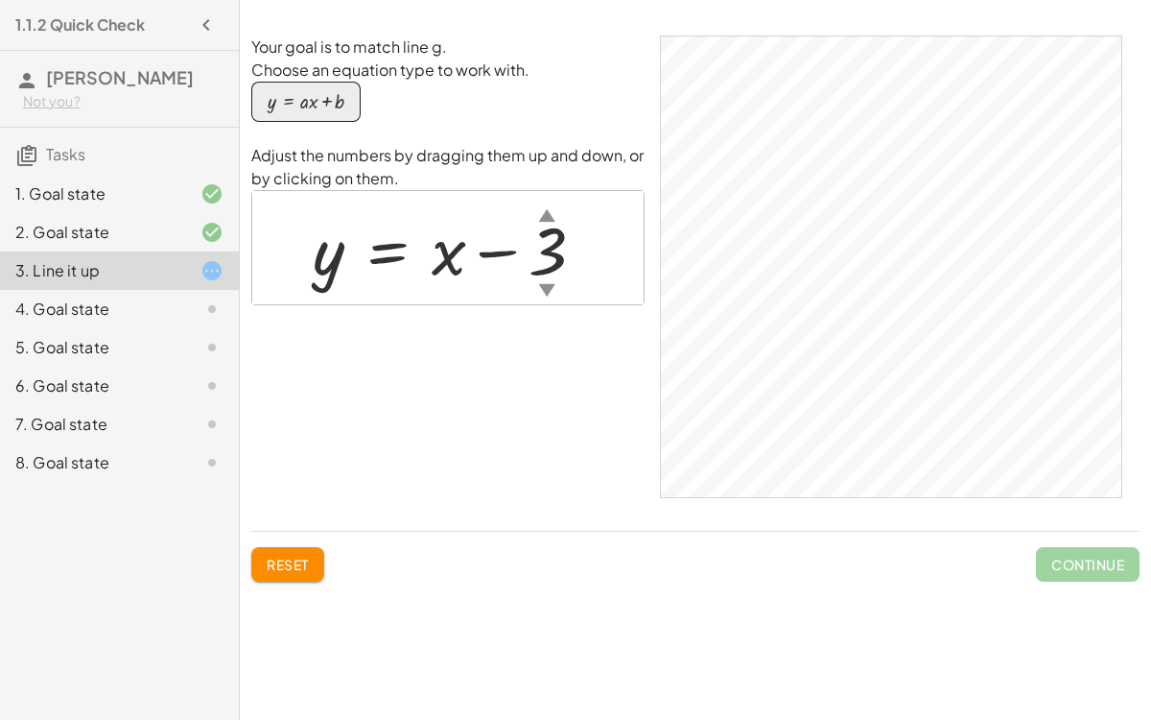
click at [283, 553] on button "Reset" at bounding box center [287, 564] width 73 height 35
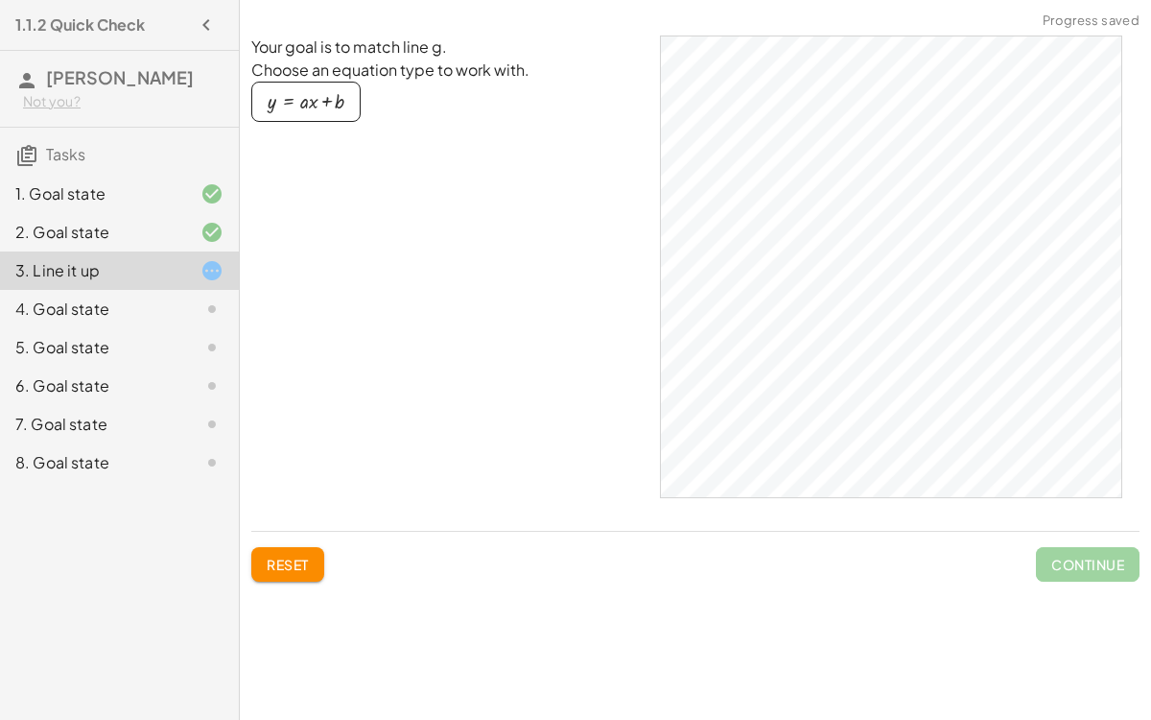
click at [131, 290] on div "3. Line it up" at bounding box center [119, 270] width 239 height 38
click at [105, 320] on div "4. Goal state" at bounding box center [92, 308] width 154 height 23
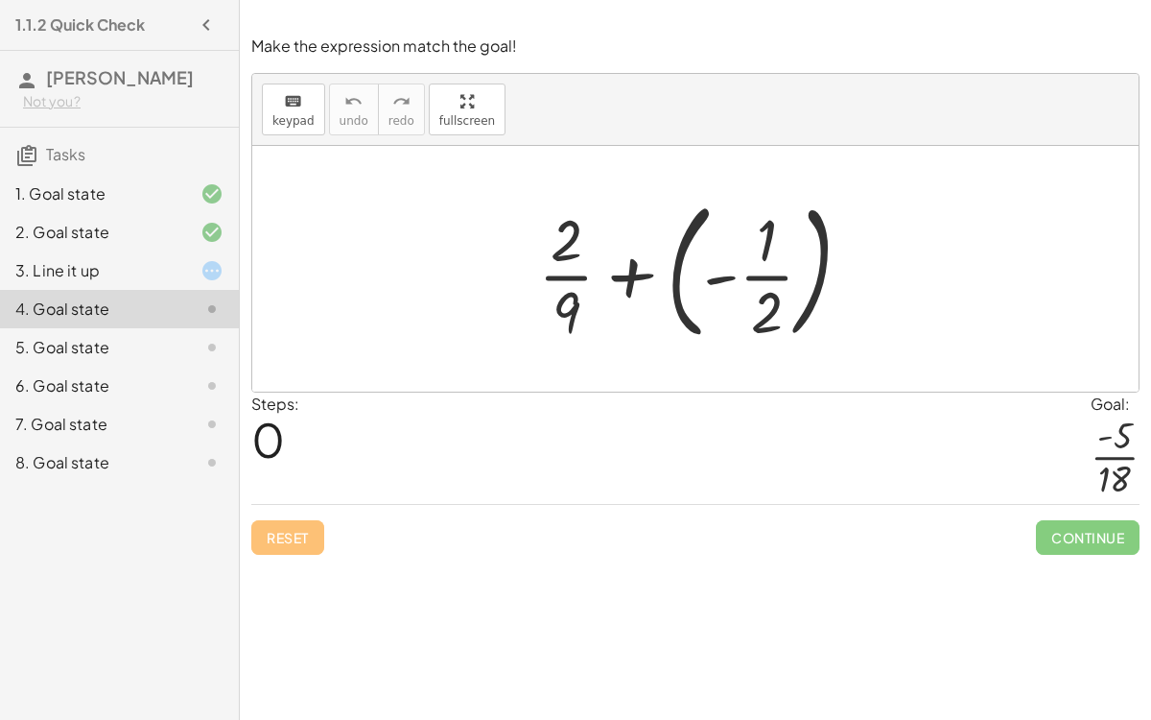
click at [766, 271] on div at bounding box center [703, 268] width 348 height 159
click at [556, 268] on div at bounding box center [703, 268] width 348 height 159
click at [651, 269] on div at bounding box center [703, 268] width 348 height 159
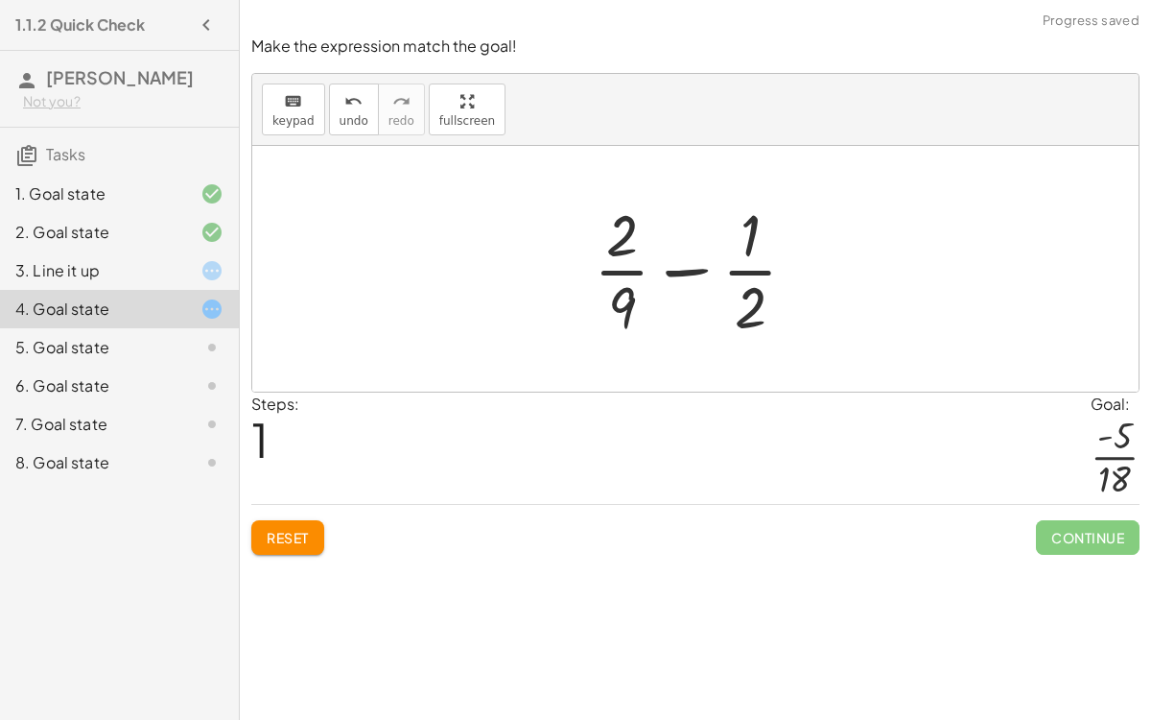
click at [691, 266] on div at bounding box center [703, 269] width 238 height 148
click at [745, 261] on div at bounding box center [703, 269] width 238 height 148
drag, startPoint x: 745, startPoint y: 304, endPoint x: 518, endPoint y: 272, distance: 228.6
drag, startPoint x: 630, startPoint y: 301, endPoint x: 840, endPoint y: 265, distance: 212.3
drag, startPoint x: 618, startPoint y: 300, endPoint x: 553, endPoint y: 271, distance: 71.7
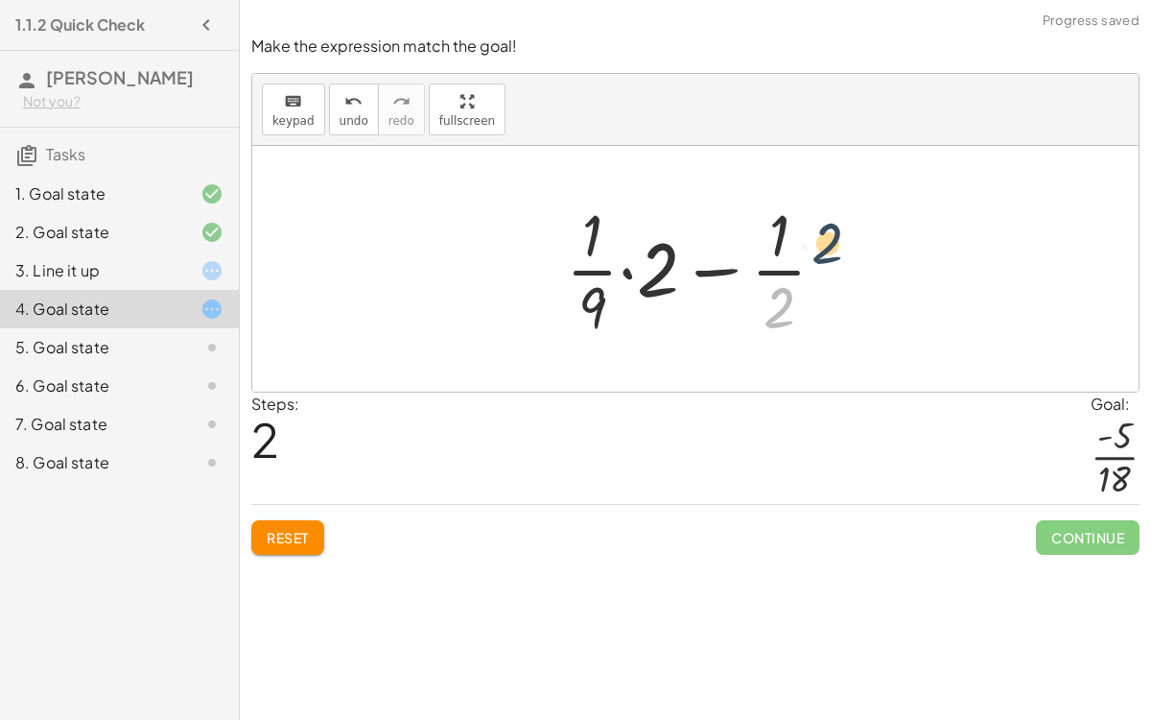
drag, startPoint x: 792, startPoint y: 308, endPoint x: 843, endPoint y: 244, distance: 82.6
click at [843, 244] on div at bounding box center [703, 269] width 295 height 148
click at [627, 276] on div at bounding box center [703, 269] width 295 height 148
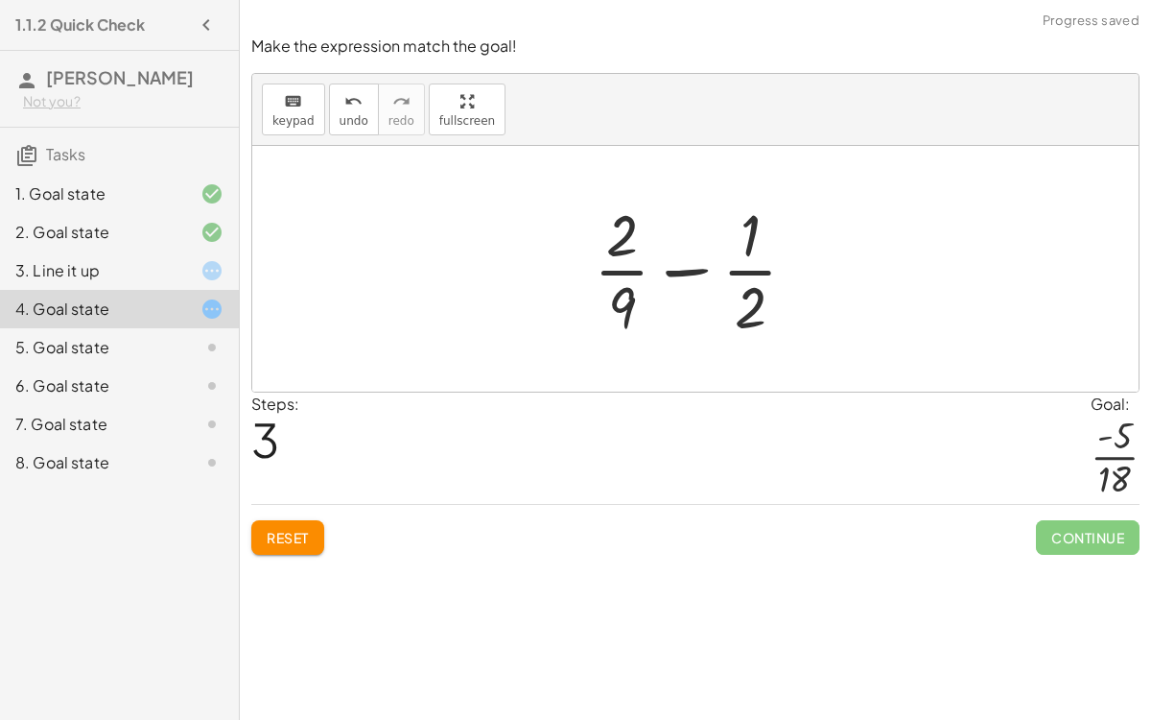
click at [621, 241] on div at bounding box center [703, 269] width 238 height 148
drag, startPoint x: 756, startPoint y: 307, endPoint x: 828, endPoint y: 251, distance: 91.0
drag, startPoint x: 624, startPoint y: 309, endPoint x: 808, endPoint y: 271, distance: 188.2
click at [808, 271] on div at bounding box center [703, 269] width 238 height 148
drag, startPoint x: 626, startPoint y: 305, endPoint x: 812, endPoint y: 262, distance: 191.1
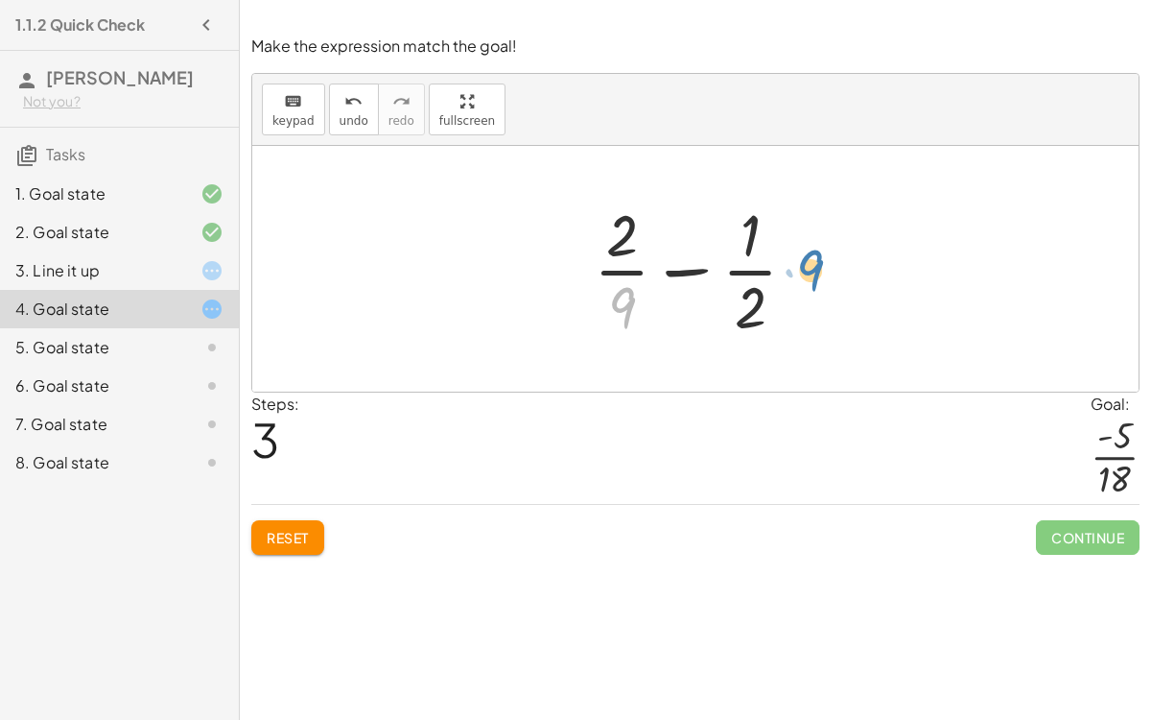
click at [812, 262] on div at bounding box center [703, 269] width 238 height 148
drag, startPoint x: 755, startPoint y: 237, endPoint x: 838, endPoint y: 293, distance: 99.5
drag, startPoint x: 770, startPoint y: 302, endPoint x: 833, endPoint y: 261, distance: 74.8
click at [833, 261] on div "+ · 2 · 9 + ( - · 1 · 2 ) + · 2 · 9 − · 1 · 2 + · · 1 · 9 · 2 − · 1 · 2 + · 1 ·…" at bounding box center [695, 269] width 887 height 246
drag, startPoint x: 613, startPoint y: 225, endPoint x: 754, endPoint y: 307, distance: 162.9
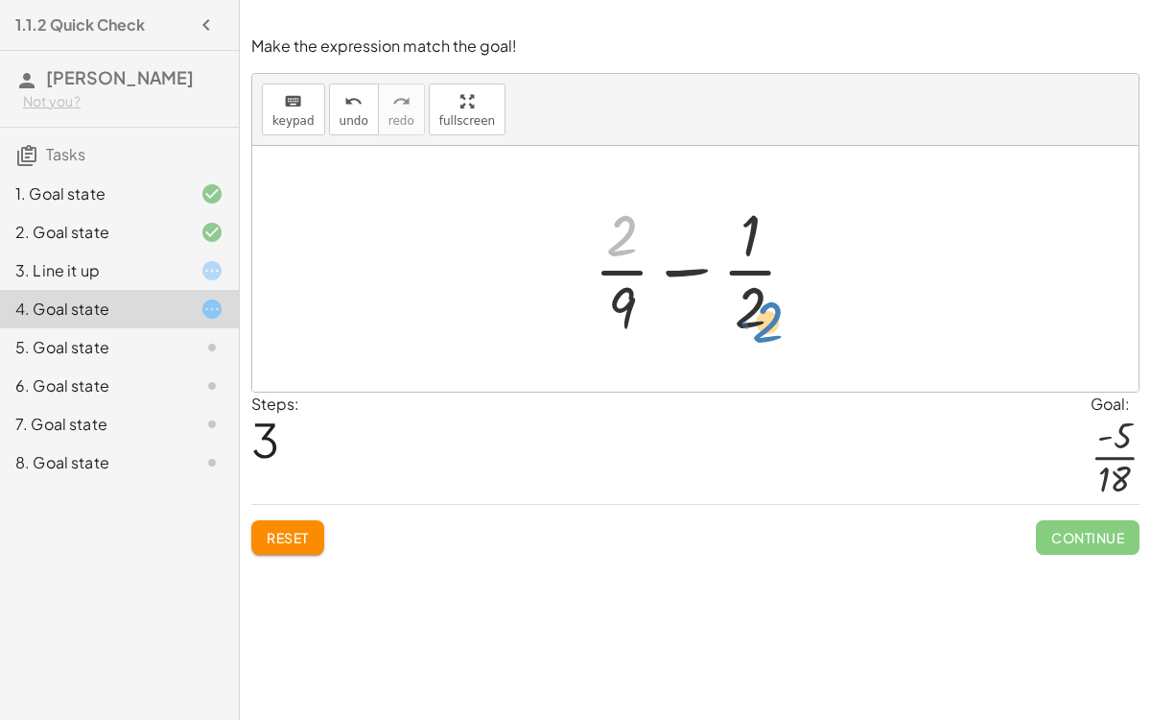
click at [754, 307] on div at bounding box center [703, 269] width 238 height 148
click at [683, 264] on div at bounding box center [703, 269] width 238 height 148
drag, startPoint x: 758, startPoint y: 231, endPoint x: 606, endPoint y: 339, distance: 185.8
click at [606, 339] on div at bounding box center [703, 269] width 238 height 148
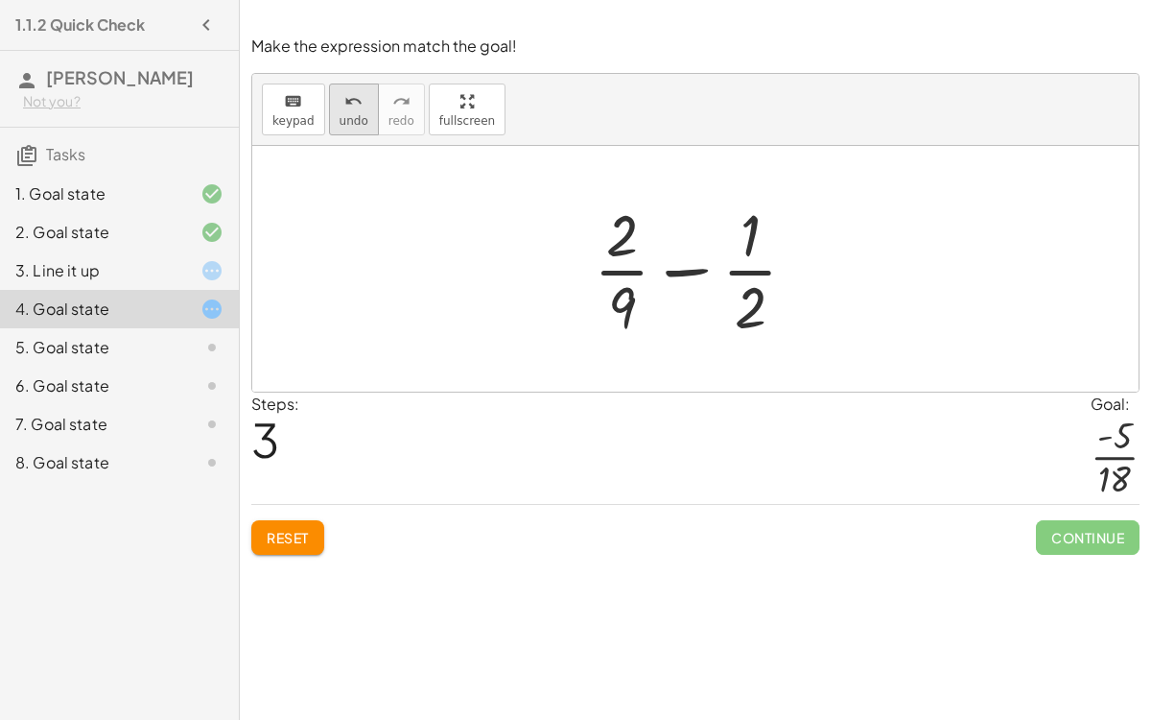
click at [340, 120] on span "undo" at bounding box center [354, 120] width 29 height 13
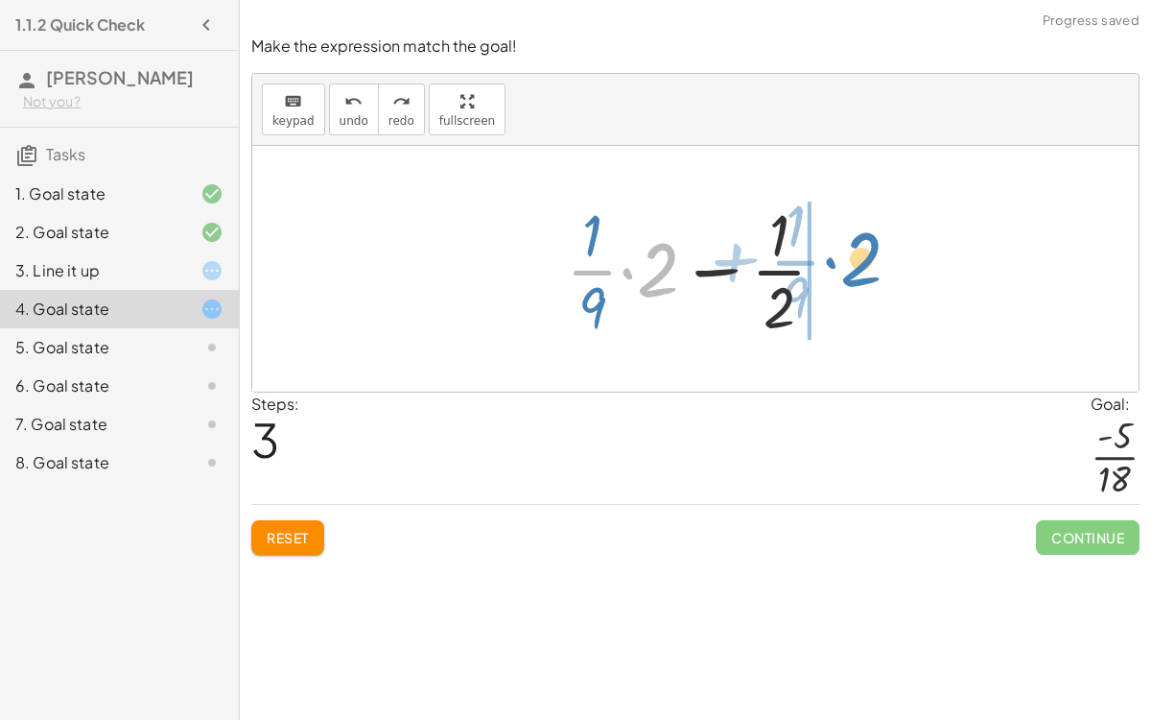
drag, startPoint x: 659, startPoint y: 278, endPoint x: 864, endPoint y: 267, distance: 204.7
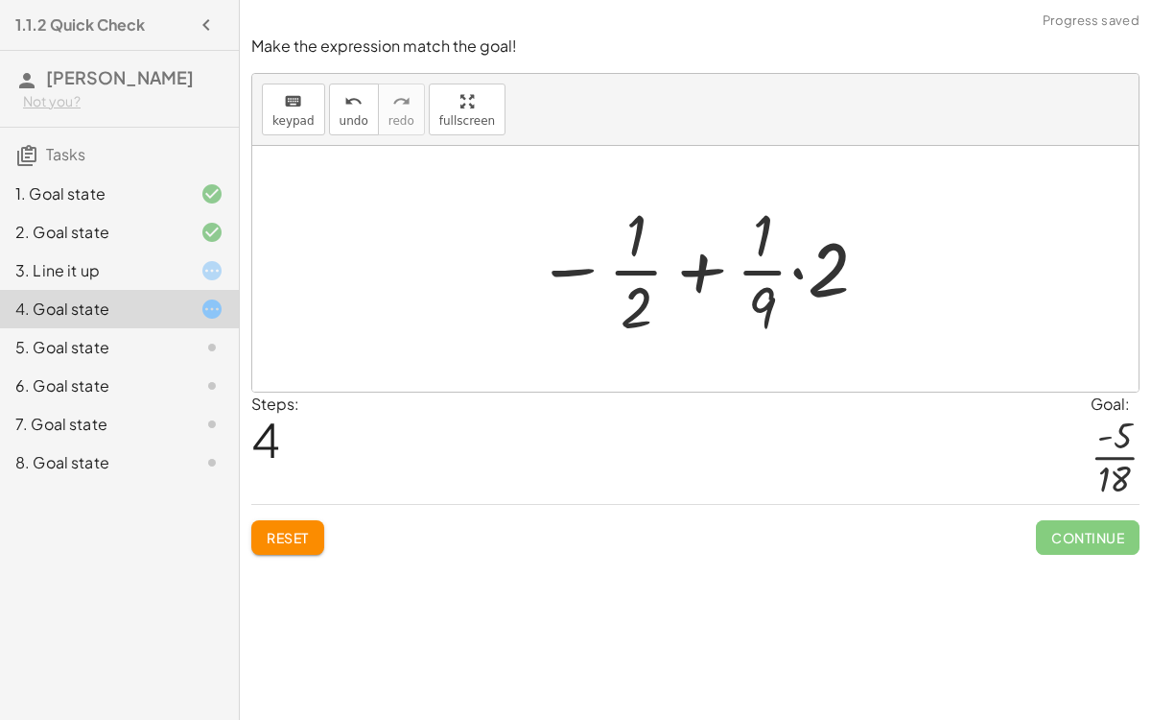
click at [710, 272] on div at bounding box center [703, 269] width 353 height 148
click at [639, 268] on div at bounding box center [703, 269] width 353 height 148
click at [344, 107] on icon "undo" at bounding box center [353, 101] width 18 height 23
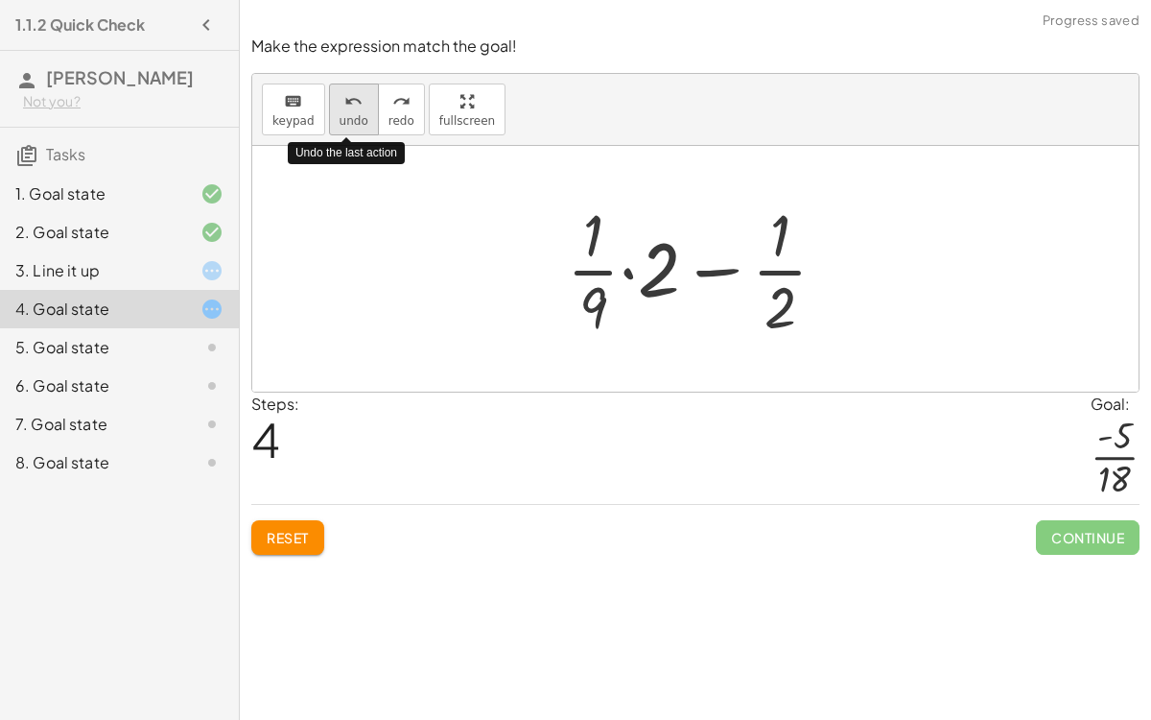
click at [344, 107] on icon "undo" at bounding box center [353, 101] width 18 height 23
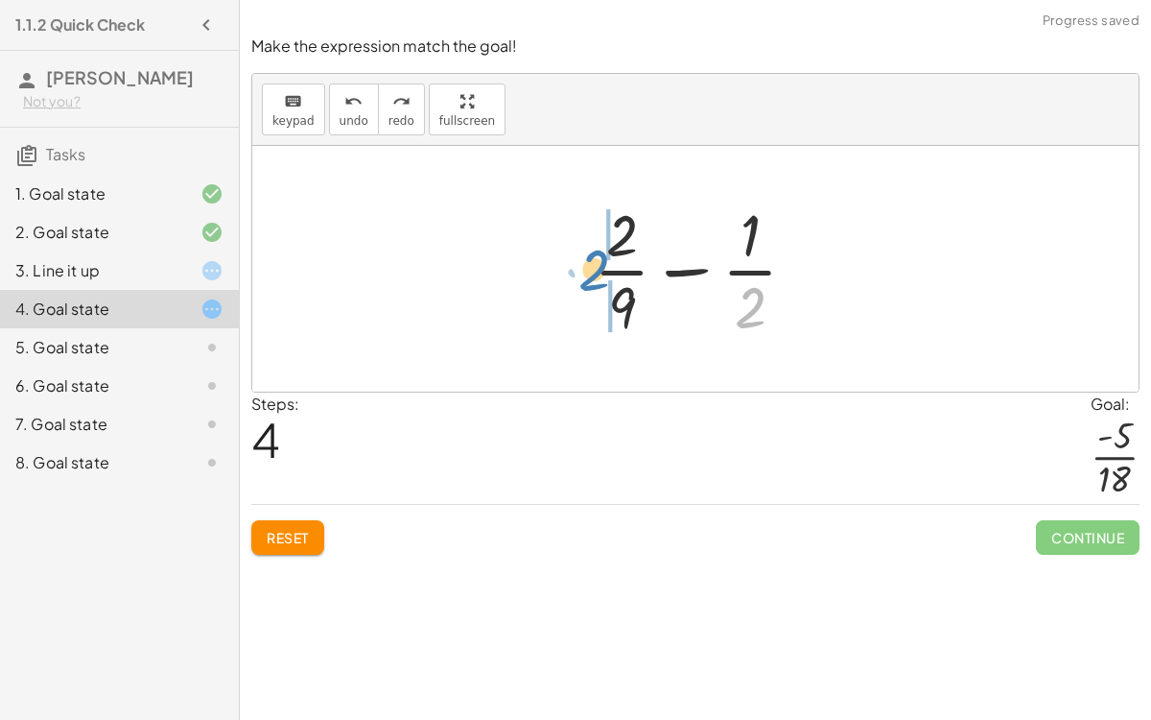
drag, startPoint x: 760, startPoint y: 316, endPoint x: 603, endPoint y: 277, distance: 161.0
click at [603, 277] on div at bounding box center [703, 269] width 238 height 148
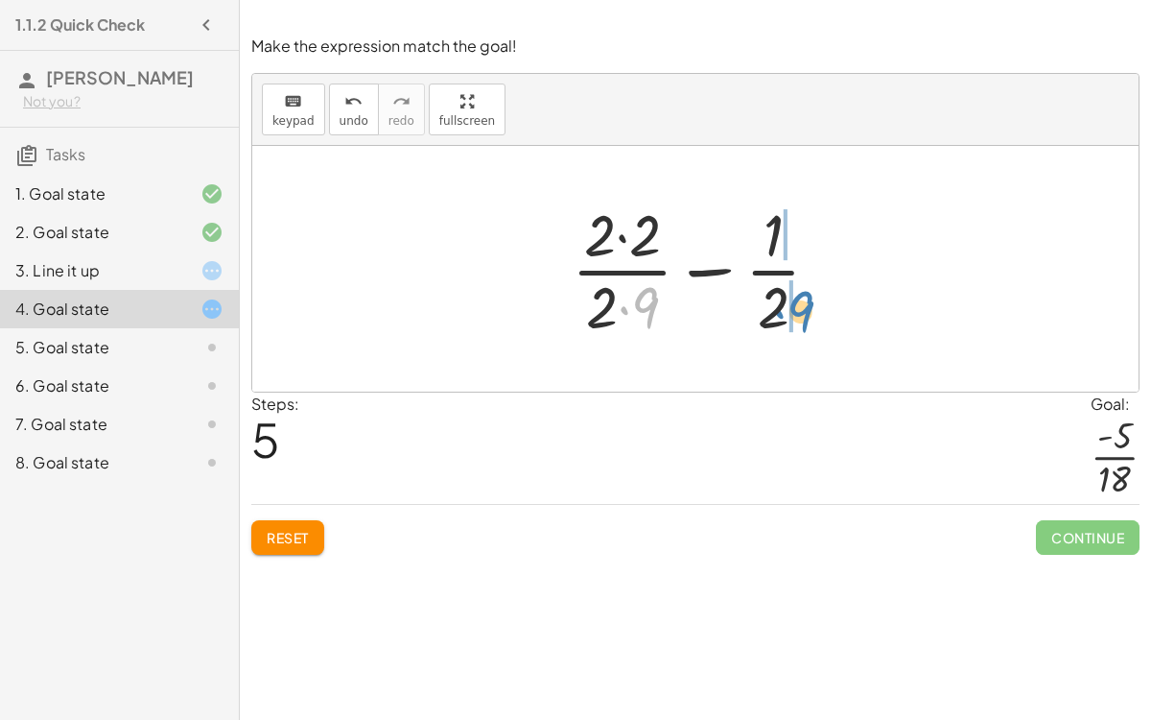
drag, startPoint x: 655, startPoint y: 303, endPoint x: 811, endPoint y: 306, distance: 155.5
click at [811, 306] on div at bounding box center [703, 269] width 283 height 148
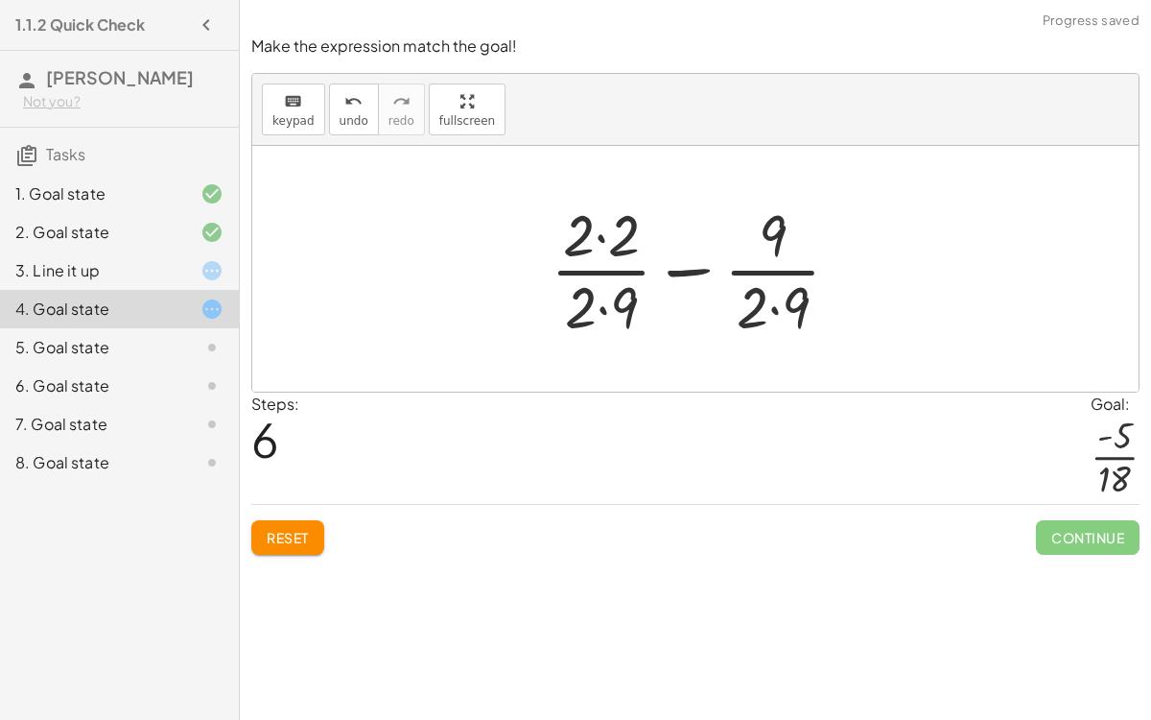
click at [774, 250] on div at bounding box center [703, 269] width 324 height 148
click at [581, 227] on div at bounding box center [703, 269] width 324 height 148
click at [595, 237] on div at bounding box center [703, 269] width 324 height 148
click at [599, 309] on div at bounding box center [703, 269] width 321 height 148
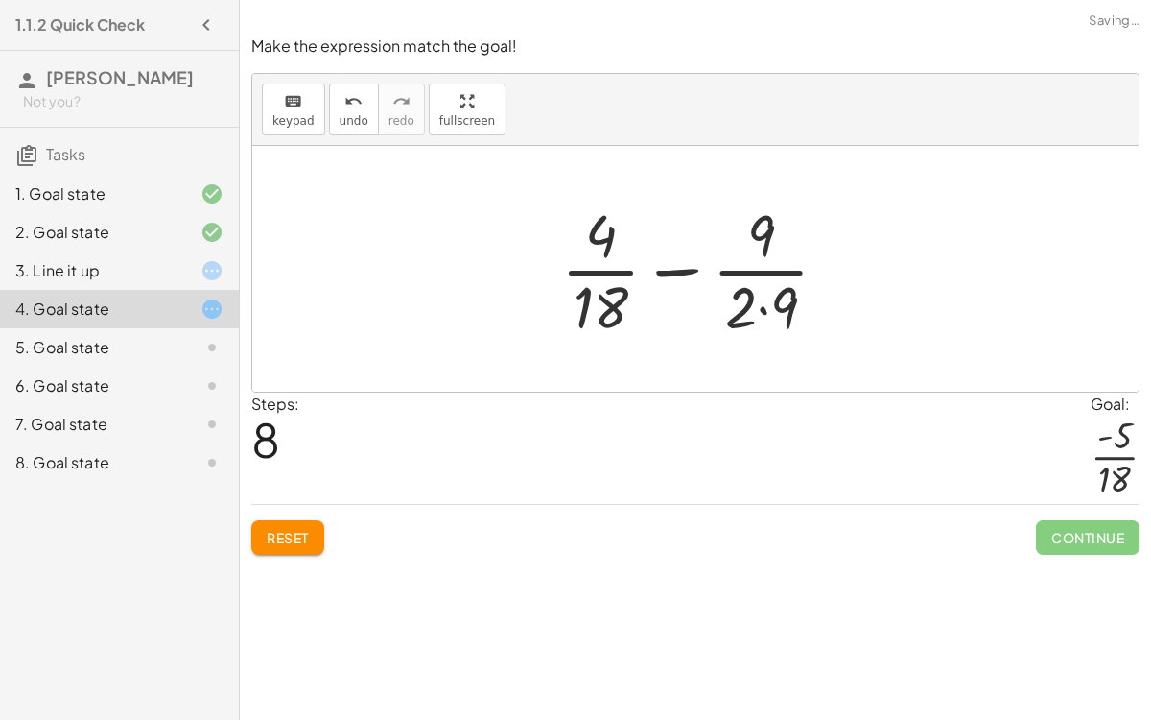
click at [745, 297] on div at bounding box center [703, 269] width 302 height 148
click at [753, 248] on div at bounding box center [703, 269] width 302 height 148
click at [759, 304] on div at bounding box center [703, 269] width 302 height 148
click at [747, 299] on div at bounding box center [702, 269] width 283 height 148
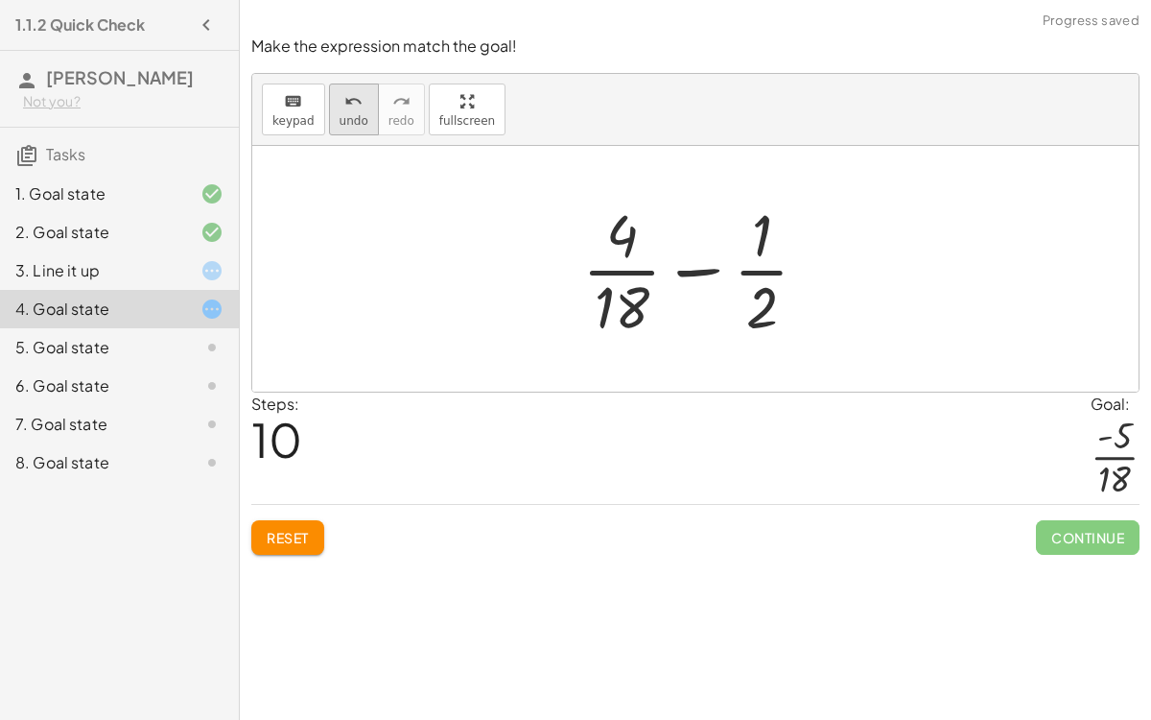
click at [352, 96] on icon "undo" at bounding box center [353, 101] width 18 height 23
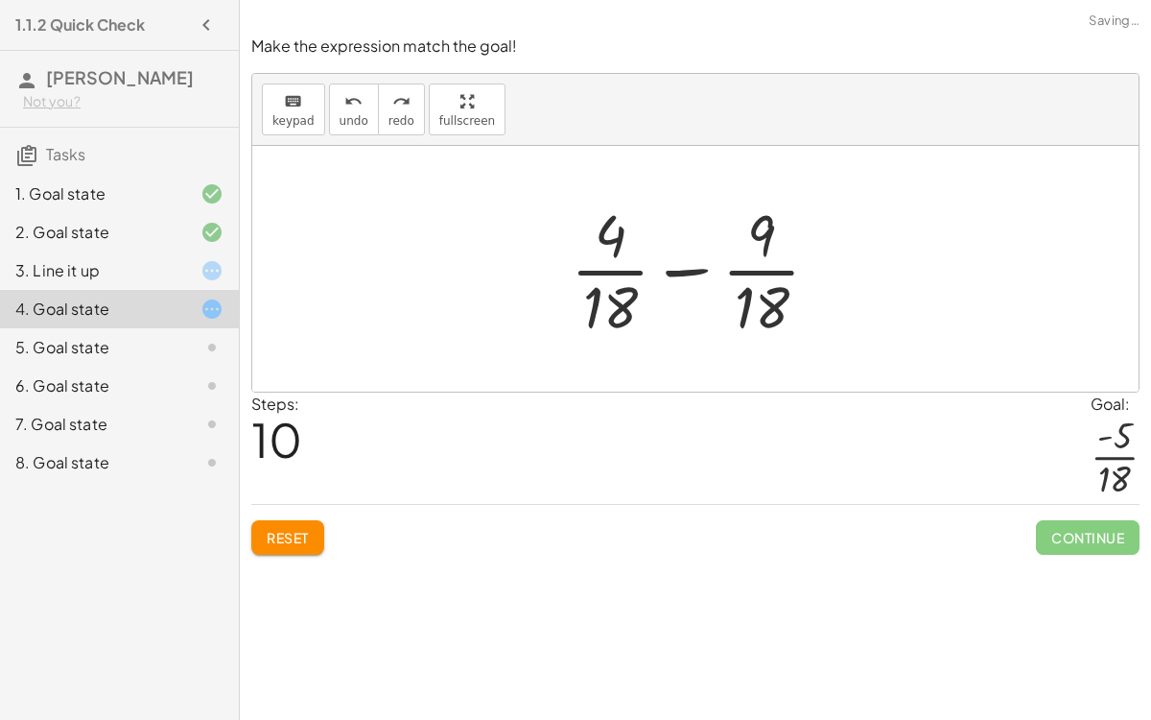
click at [668, 272] on div at bounding box center [702, 269] width 283 height 148
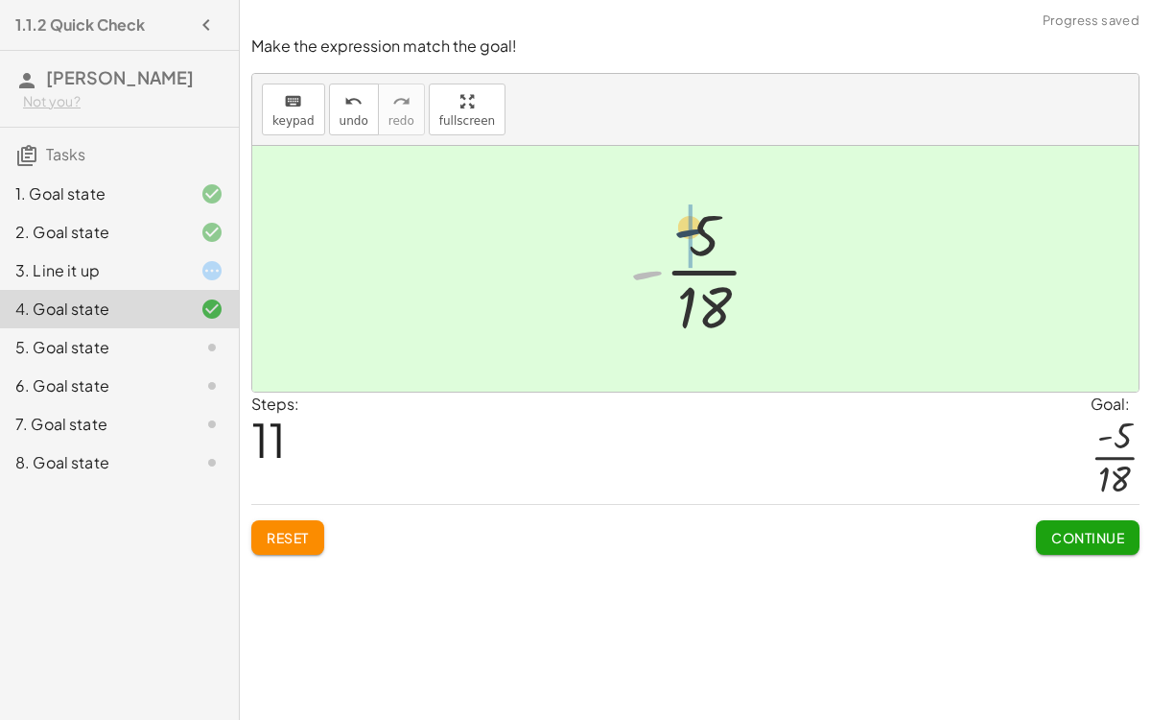
drag, startPoint x: 648, startPoint y: 270, endPoint x: 691, endPoint y: 227, distance: 60.4
click at [1077, 531] on span "Continue" at bounding box center [1088, 537] width 73 height 17
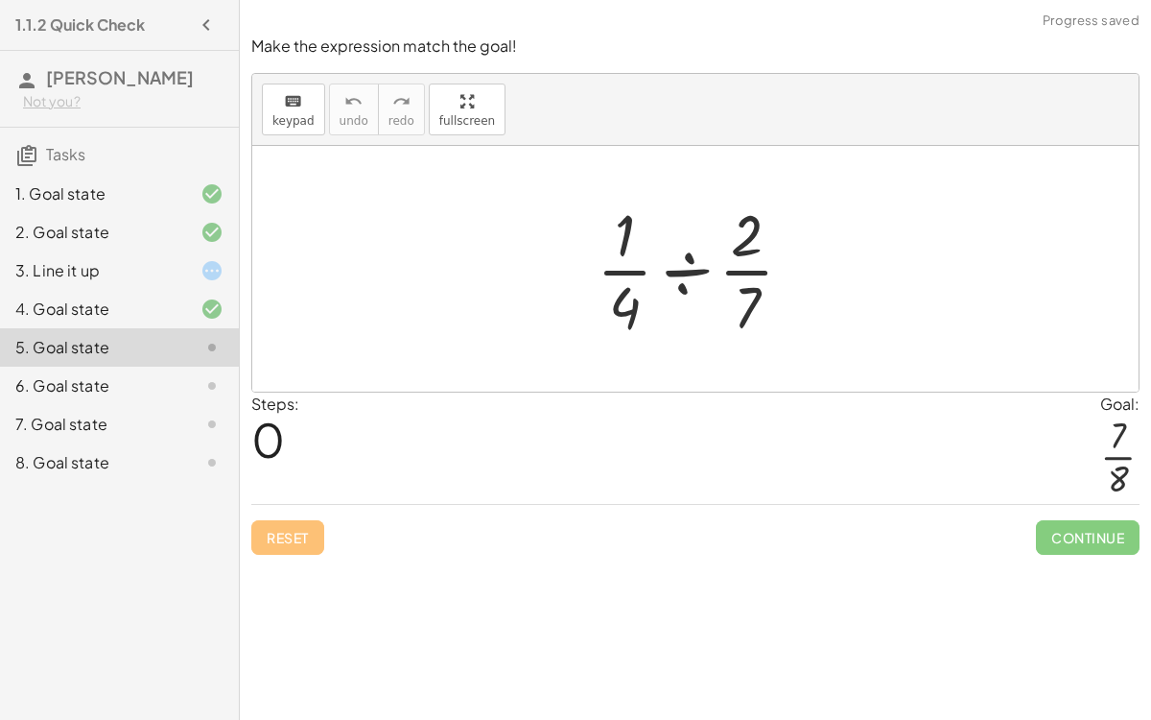
click at [694, 275] on div at bounding box center [702, 269] width 231 height 148
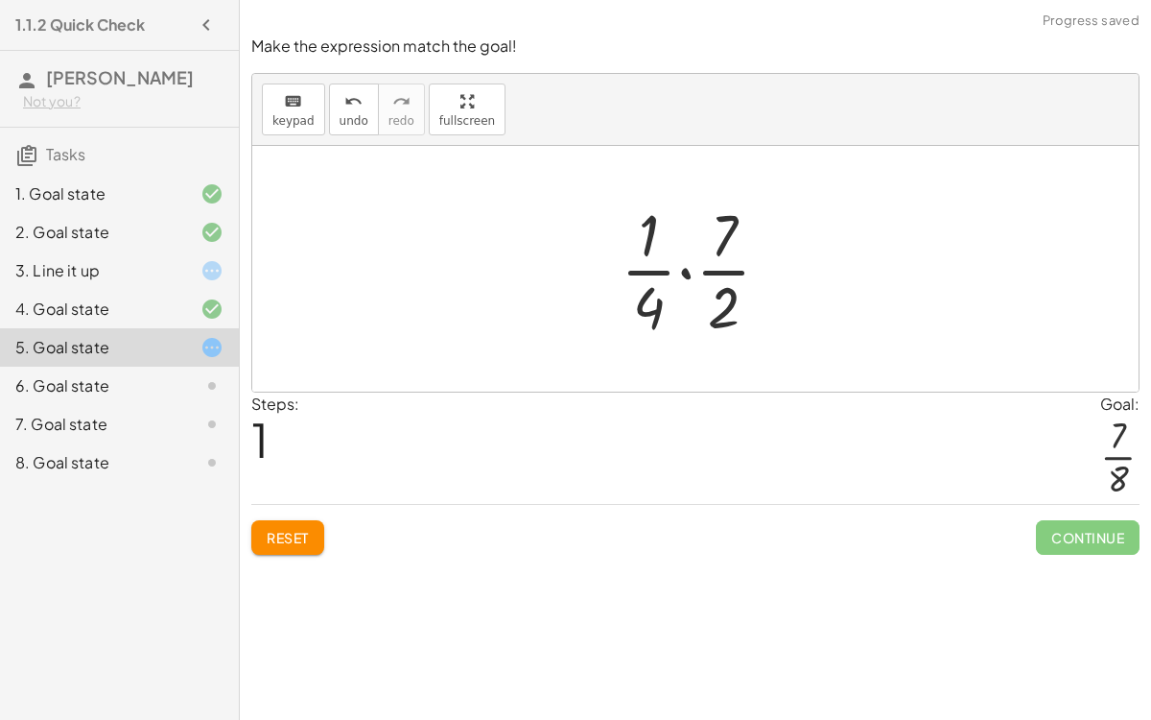
click at [681, 272] on div at bounding box center [703, 269] width 184 height 148
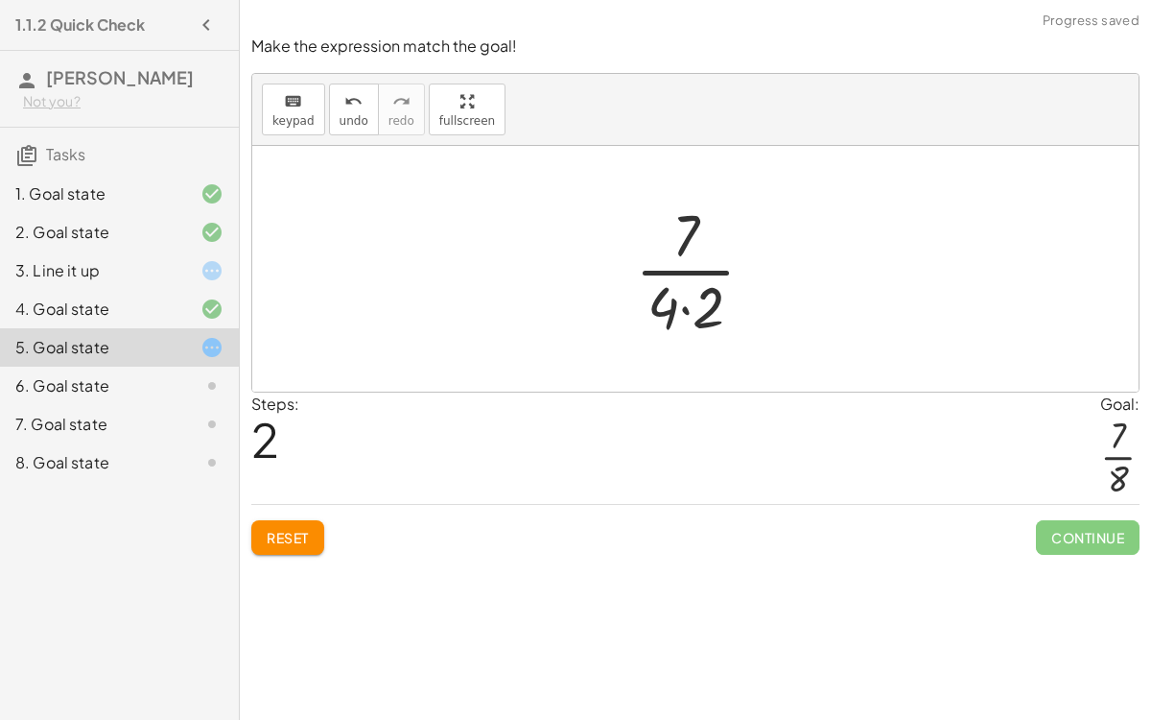
click at [712, 309] on div at bounding box center [703, 269] width 154 height 148
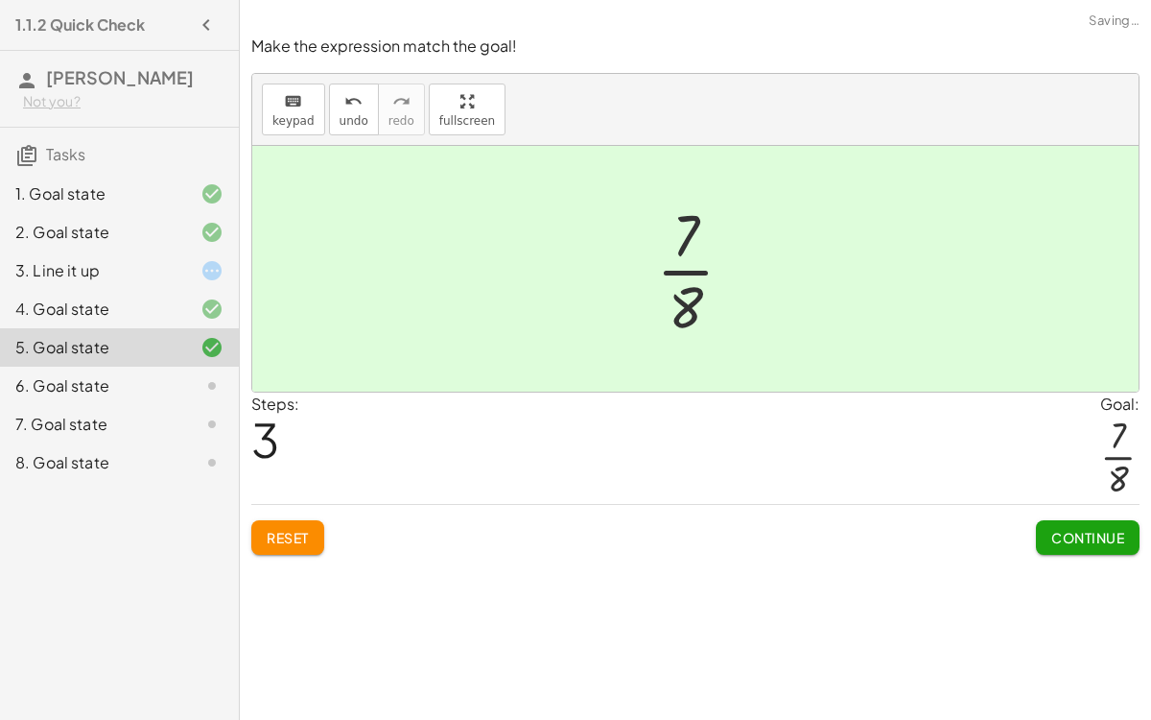
click at [1099, 537] on span "Continue" at bounding box center [1088, 537] width 73 height 17
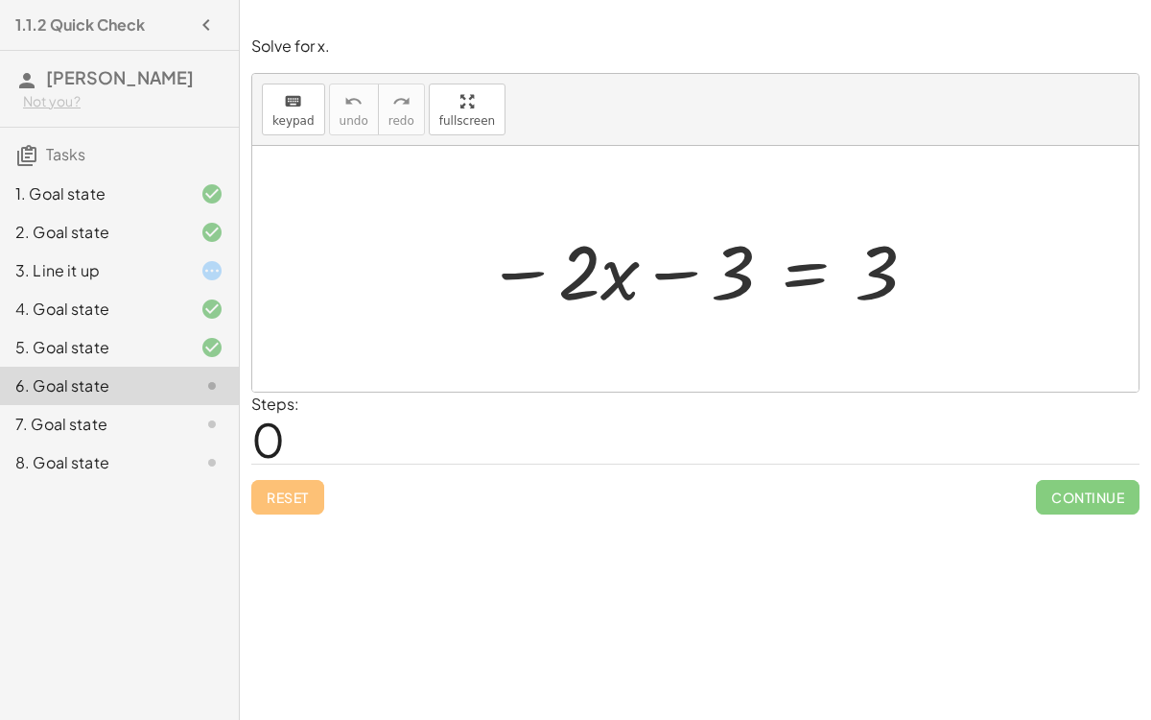
click at [528, 265] on div at bounding box center [703, 269] width 452 height 99
click at [667, 268] on div at bounding box center [703, 269] width 452 height 99
click at [796, 263] on div at bounding box center [703, 269] width 452 height 99
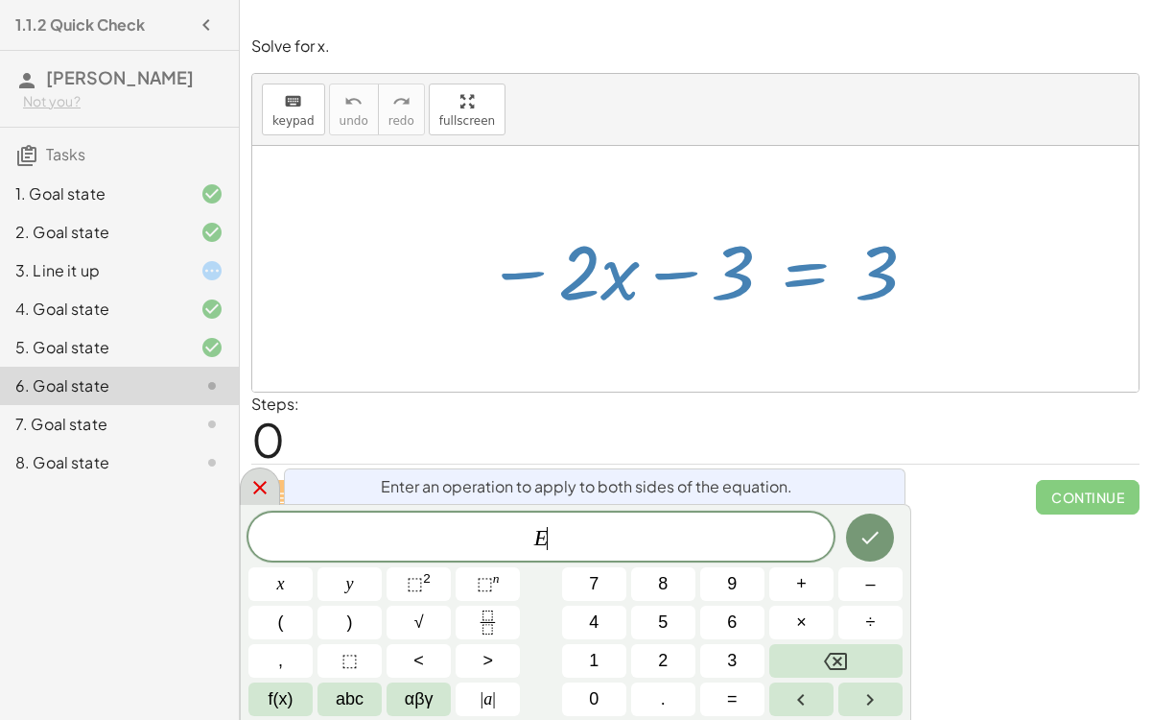
click at [259, 478] on icon at bounding box center [259, 487] width 23 height 23
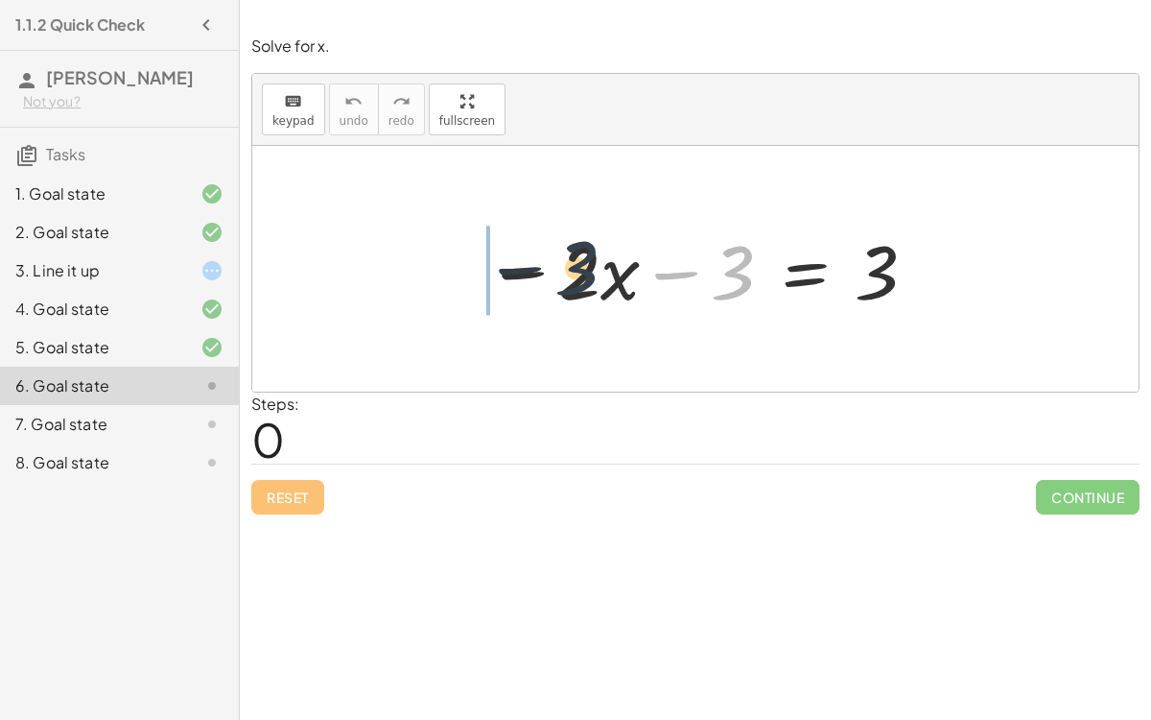
drag, startPoint x: 735, startPoint y: 298, endPoint x: 572, endPoint y: 294, distance: 163.2
click at [572, 294] on div at bounding box center [703, 269] width 452 height 99
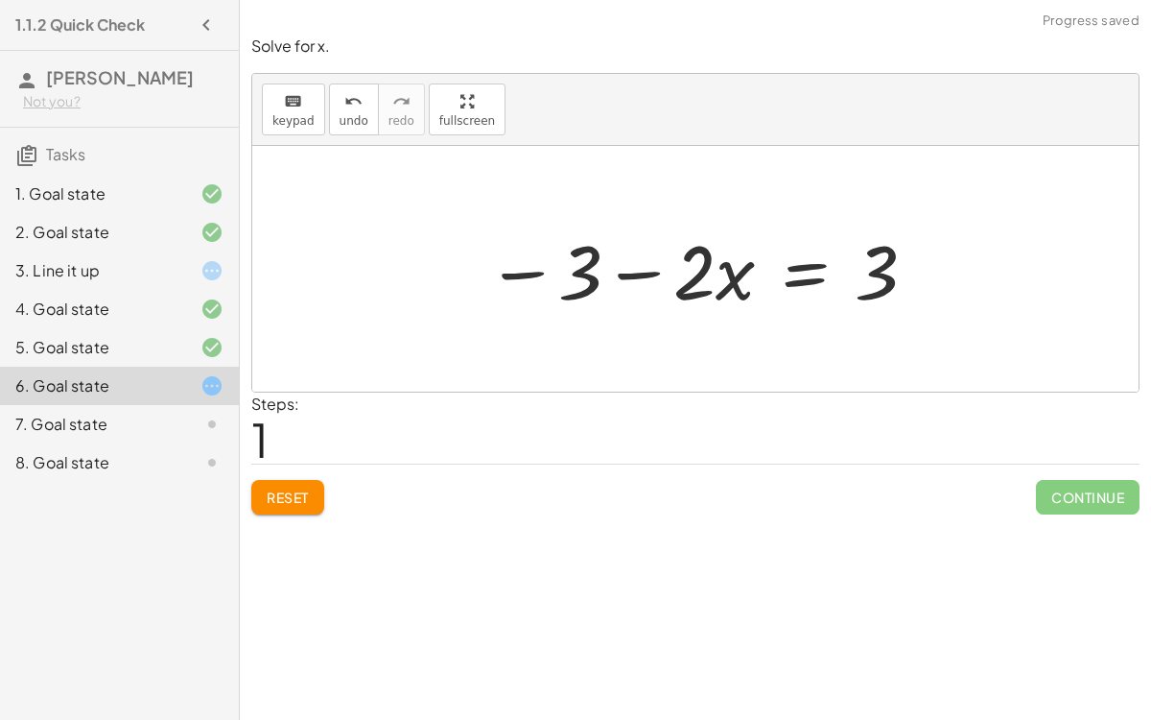
click at [643, 277] on div at bounding box center [703, 269] width 452 height 99
click at [295, 485] on button "Reset" at bounding box center [287, 497] width 73 height 35
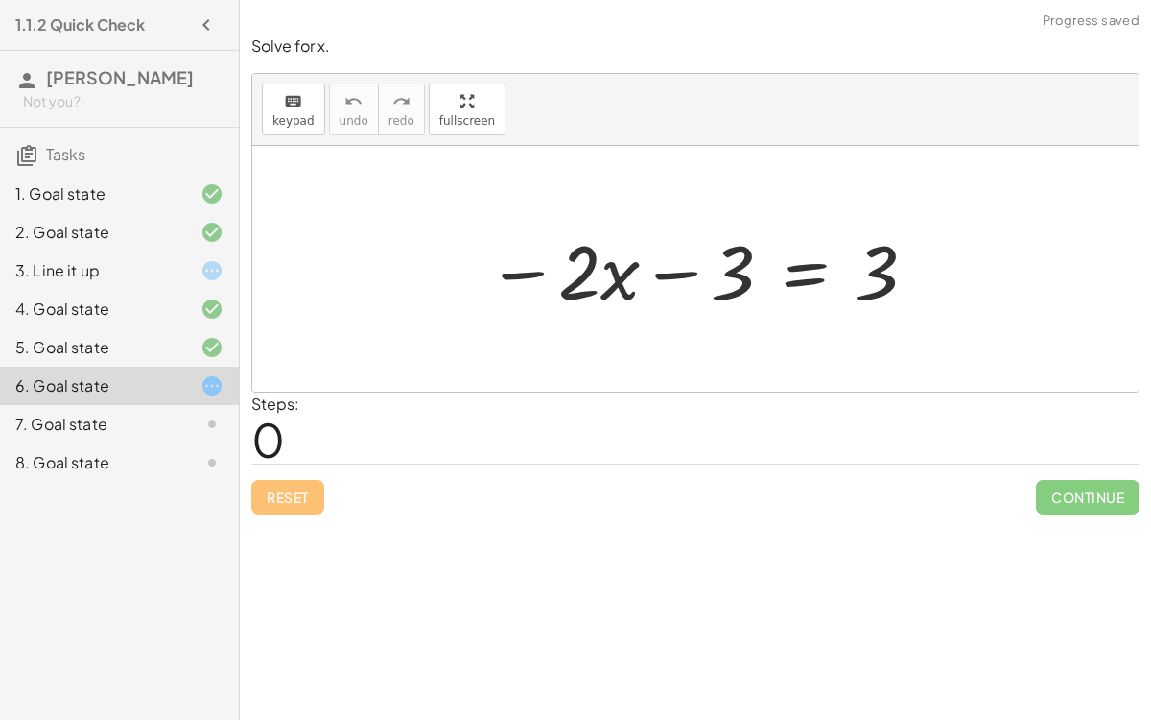
click at [618, 270] on div at bounding box center [703, 269] width 452 height 99
drag, startPoint x: 618, startPoint y: 271, endPoint x: 787, endPoint y: 272, distance: 168.9
click at [787, 272] on div at bounding box center [703, 269] width 452 height 99
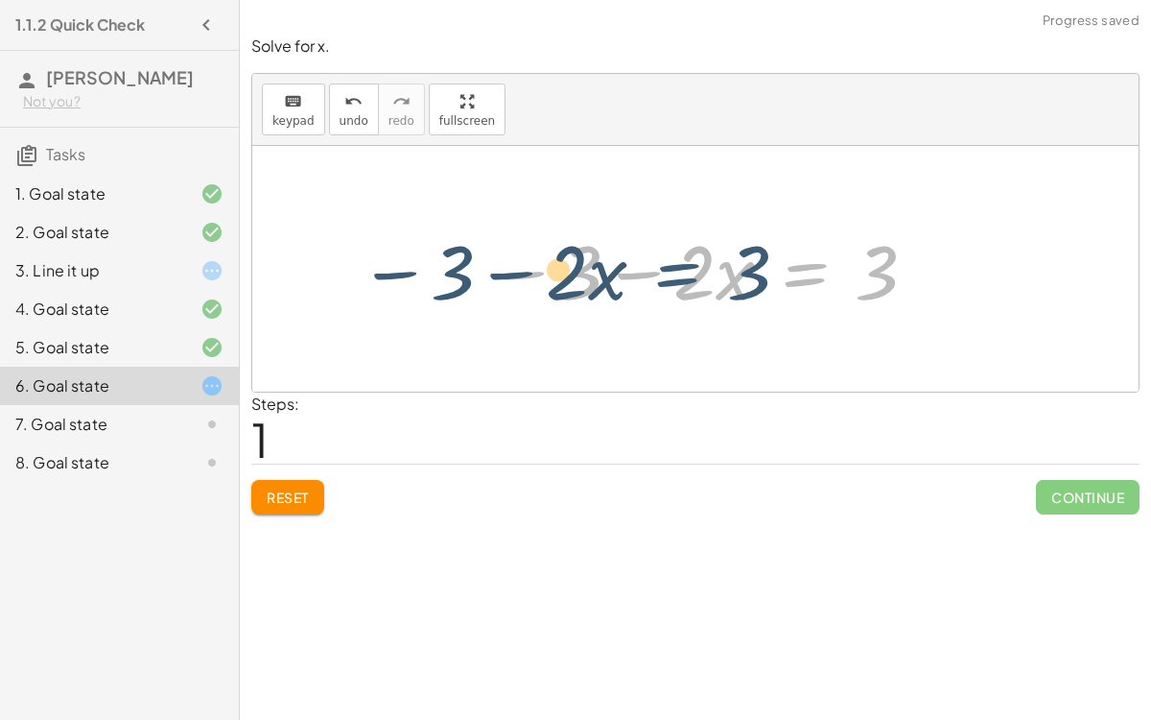
drag, startPoint x: 802, startPoint y: 277, endPoint x: 687, endPoint y: 277, distance: 115.1
click at [687, 277] on div at bounding box center [703, 269] width 452 height 99
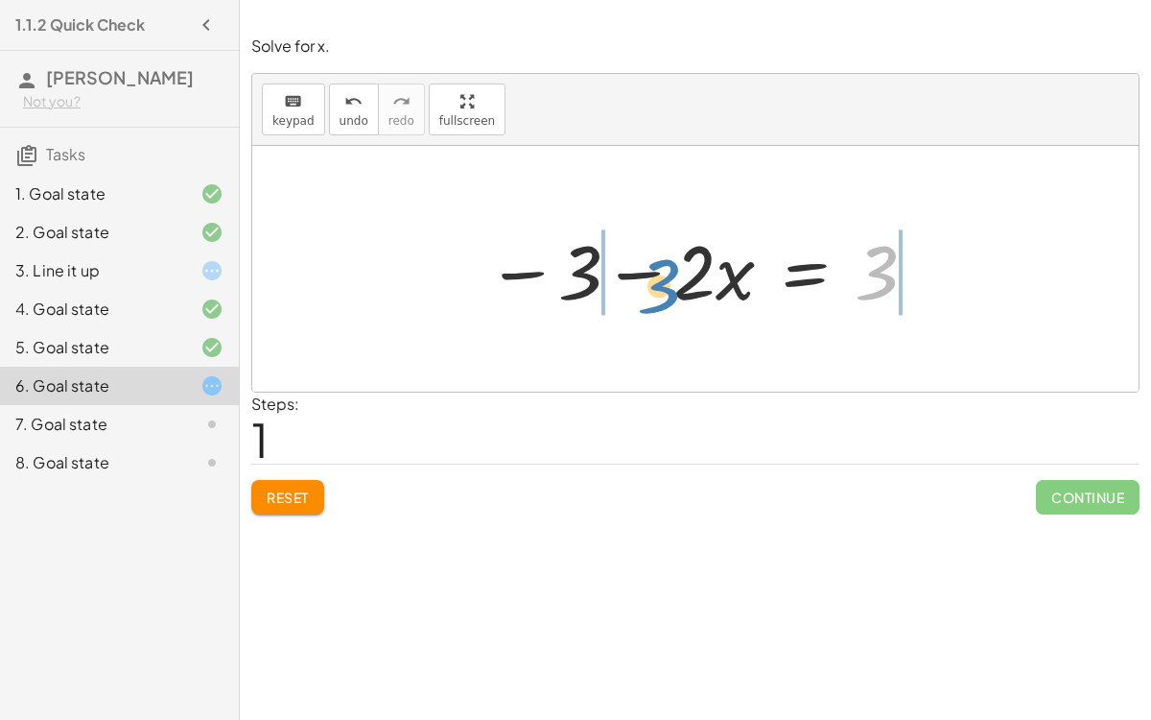
drag, startPoint x: 890, startPoint y: 272, endPoint x: 673, endPoint y: 284, distance: 218.2
click at [673, 284] on div at bounding box center [703, 269] width 452 height 99
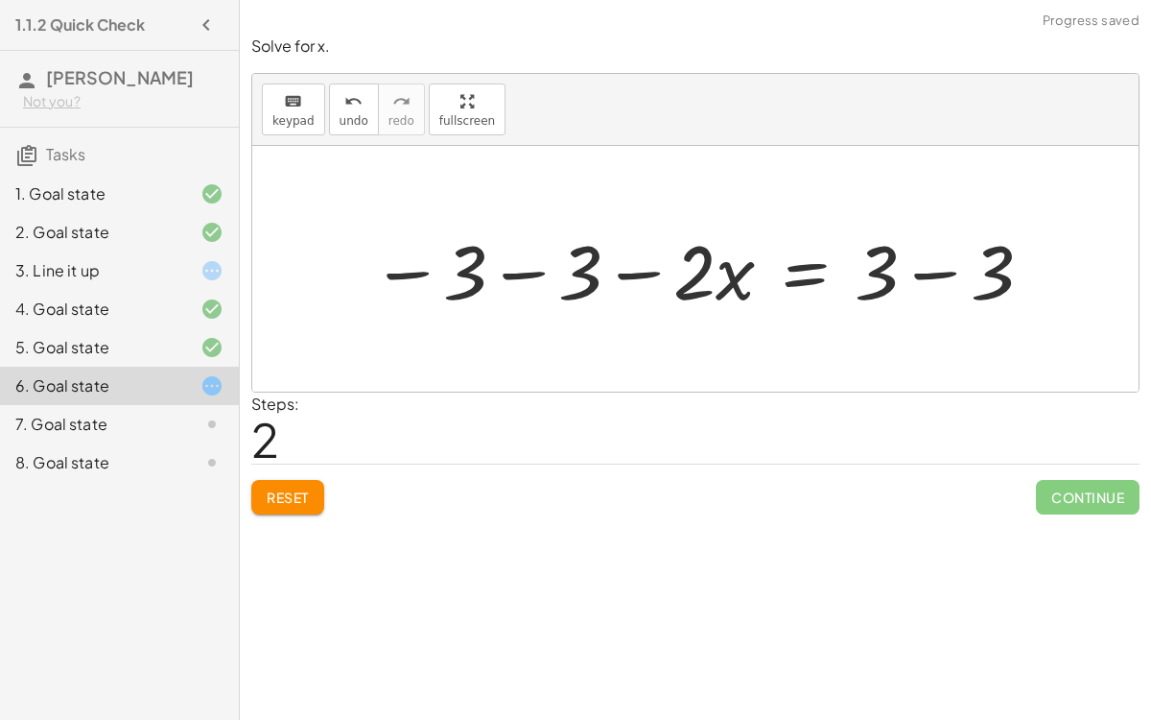
click at [524, 260] on div at bounding box center [703, 269] width 683 height 99
click at [655, 285] on div at bounding box center [762, 269] width 566 height 99
click at [920, 269] on div at bounding box center [762, 269] width 566 height 99
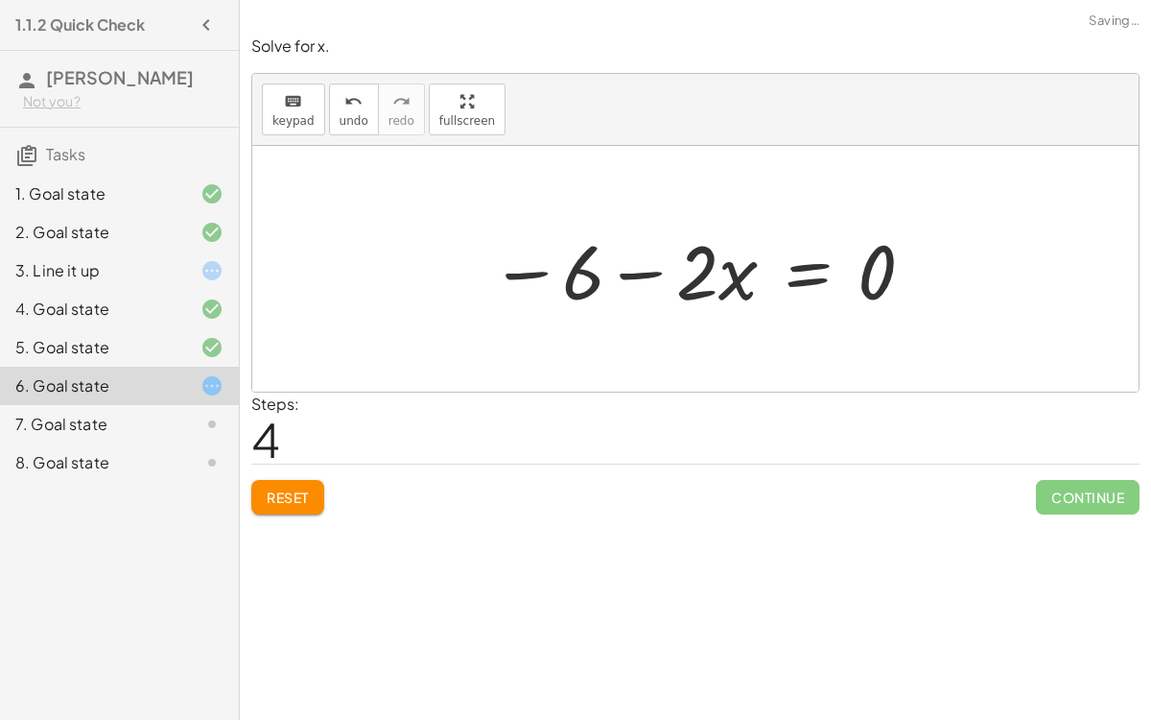
click at [725, 286] on div at bounding box center [703, 269] width 445 height 99
drag, startPoint x: 565, startPoint y: 274, endPoint x: 908, endPoint y: 294, distance: 343.1
click at [908, 294] on div at bounding box center [703, 269] width 445 height 99
click at [552, 262] on div at bounding box center [649, 269] width 564 height 99
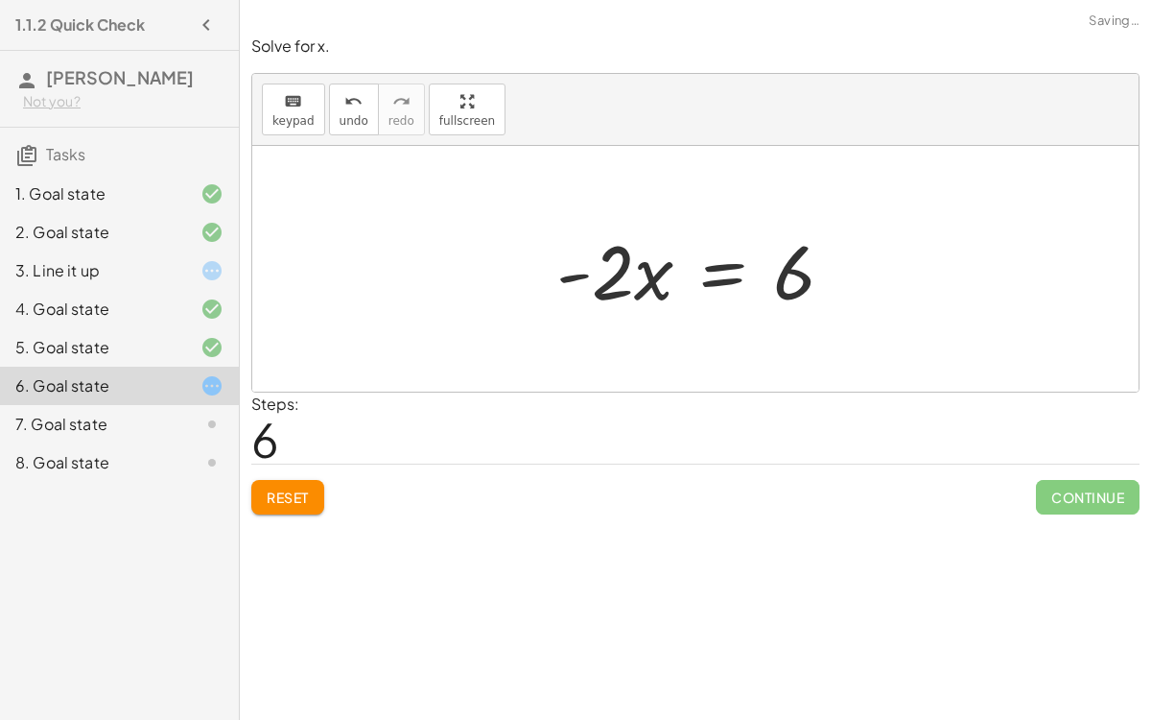
click at [659, 271] on div at bounding box center [703, 269] width 312 height 99
click at [722, 267] on div at bounding box center [703, 269] width 312 height 99
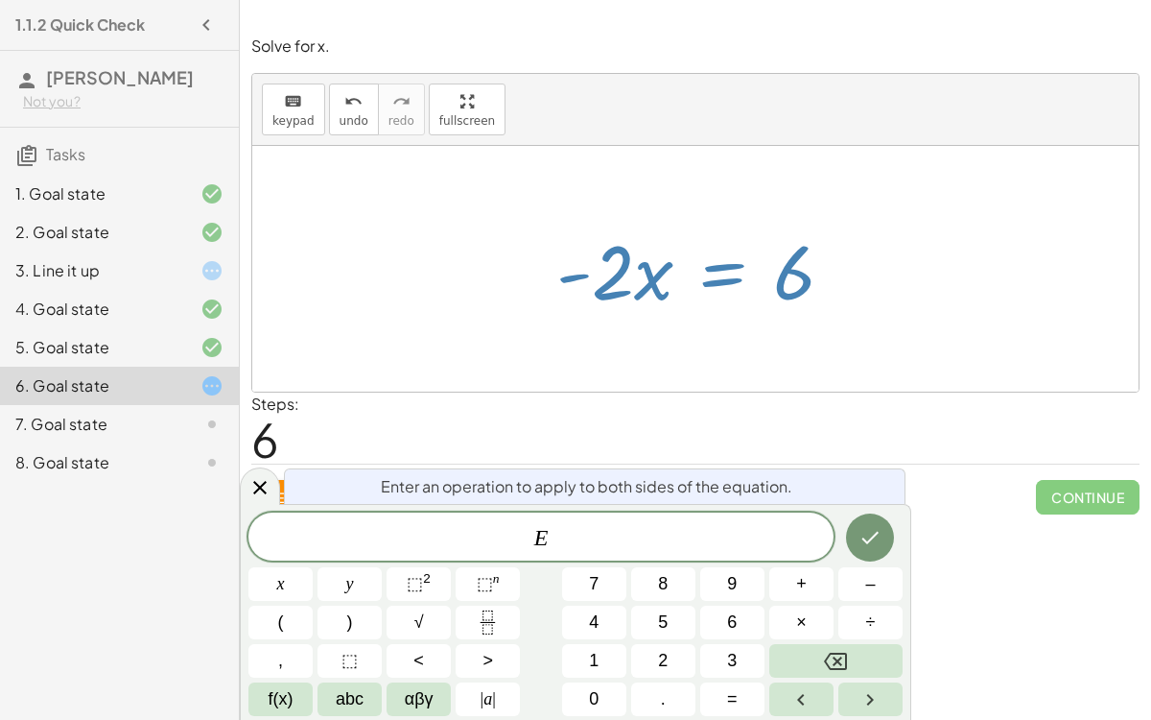
click at [352, 346] on div at bounding box center [695, 269] width 887 height 246
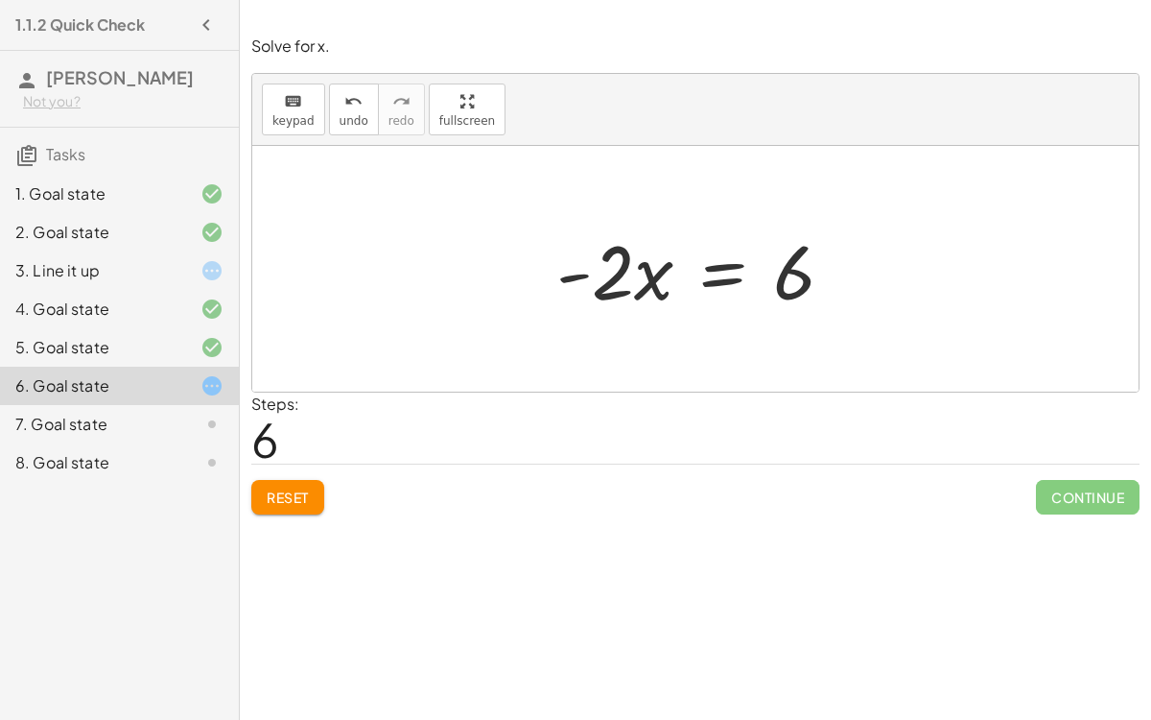
click at [289, 508] on button "Reset" at bounding box center [287, 497] width 73 height 35
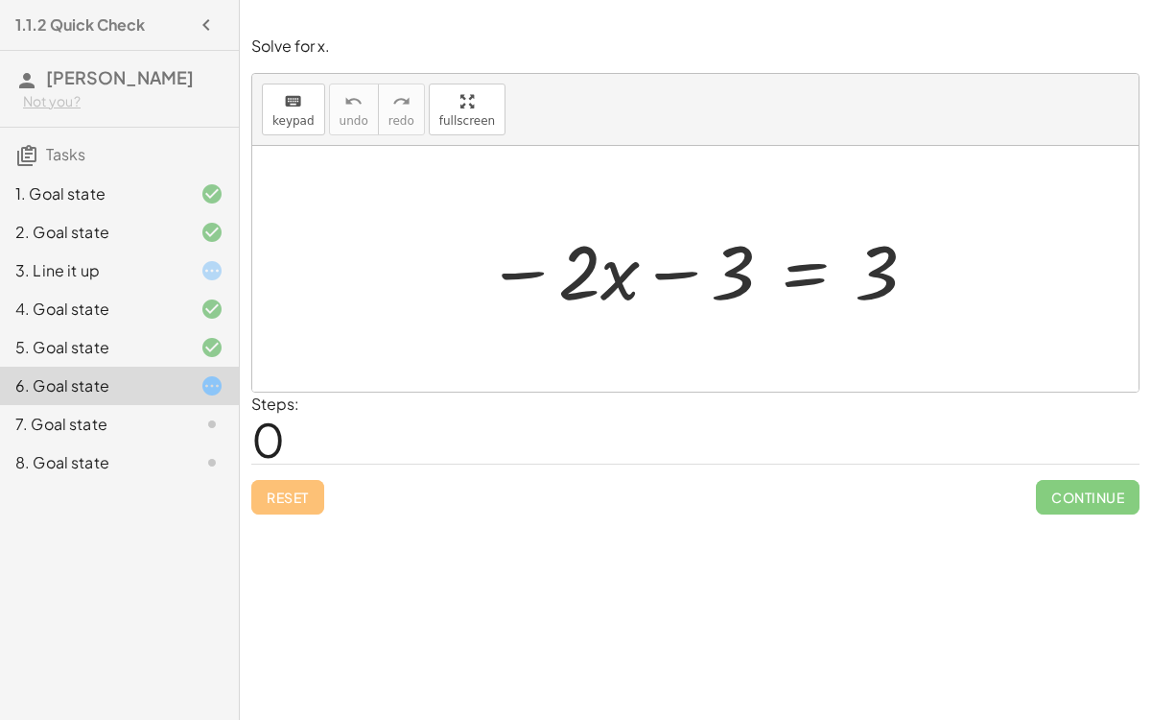
click at [647, 327] on div at bounding box center [695, 269] width 887 height 246
click at [595, 278] on div at bounding box center [703, 269] width 452 height 99
click at [886, 251] on div at bounding box center [703, 269] width 452 height 99
drag, startPoint x: 728, startPoint y: 285, endPoint x: 602, endPoint y: 357, distance: 145.7
click at [602, 357] on div "− 3 − · 2 · x − 3 = 3" at bounding box center [695, 269] width 887 height 246
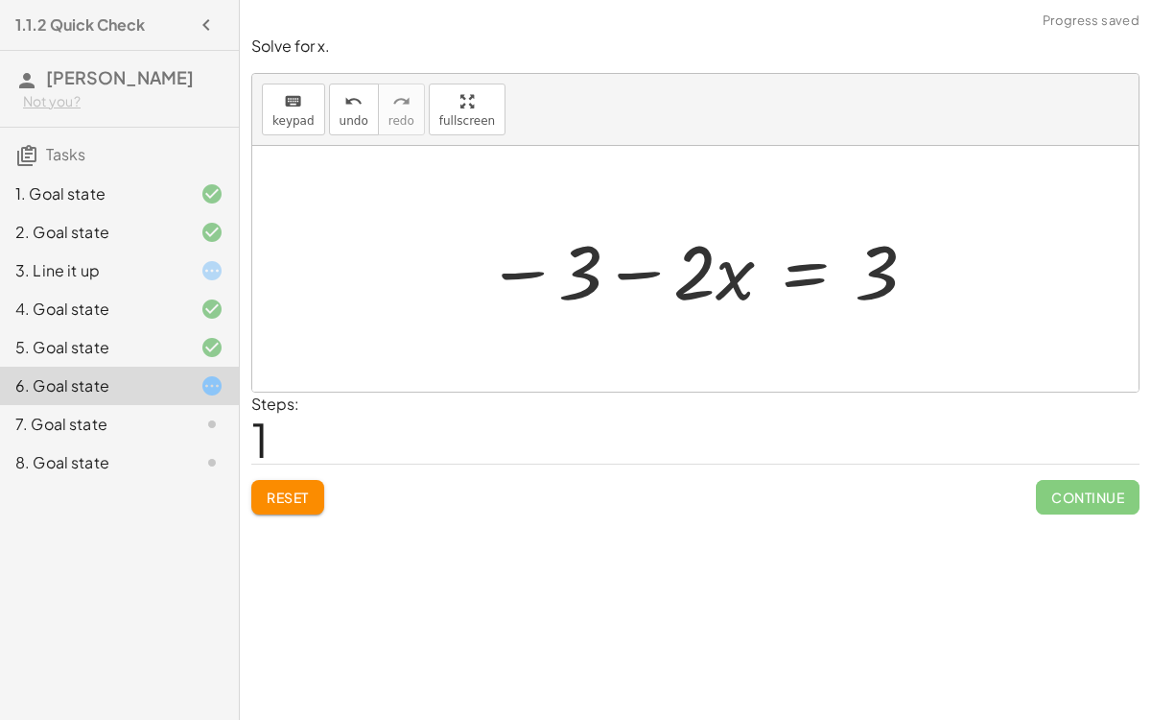
click at [624, 272] on div at bounding box center [703, 269] width 452 height 99
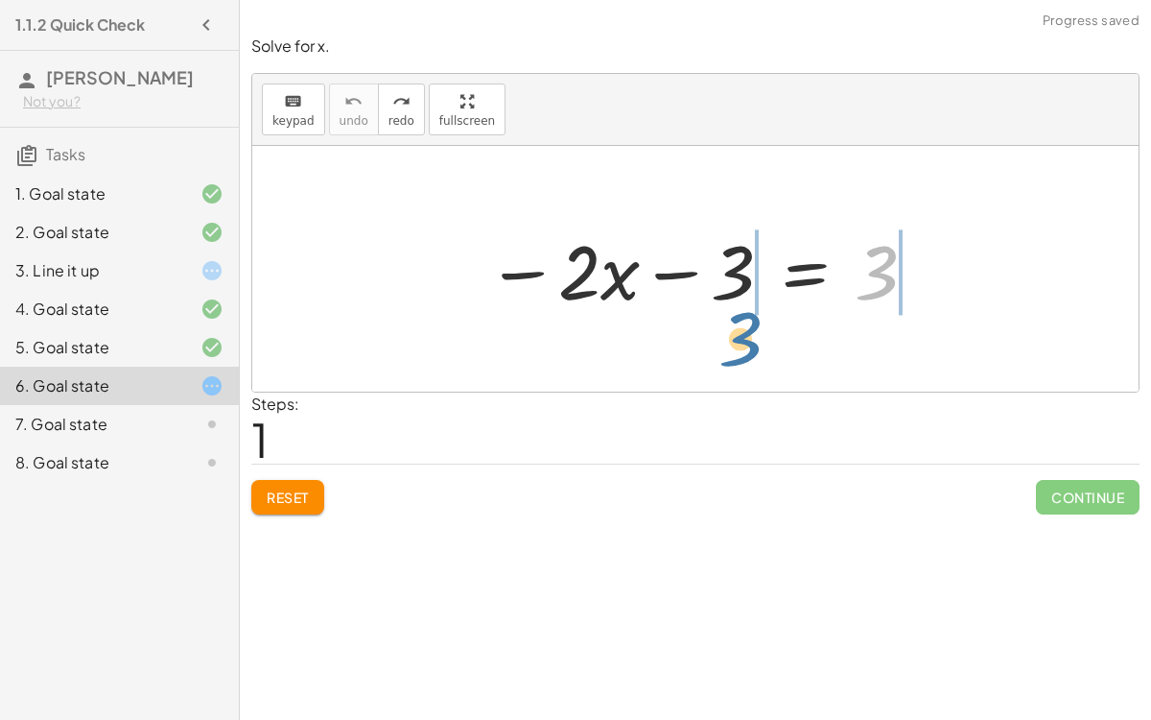
drag, startPoint x: 880, startPoint y: 272, endPoint x: 730, endPoint y: 340, distance: 164.1
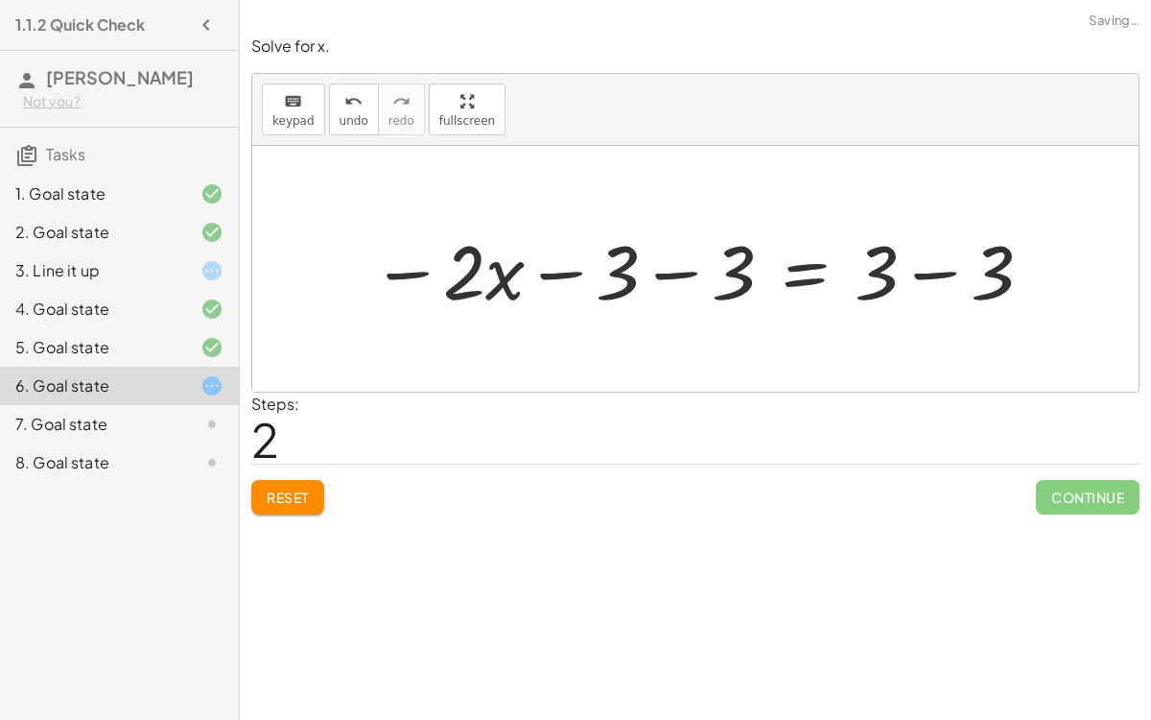
click at [682, 270] on div at bounding box center [703, 269] width 683 height 99
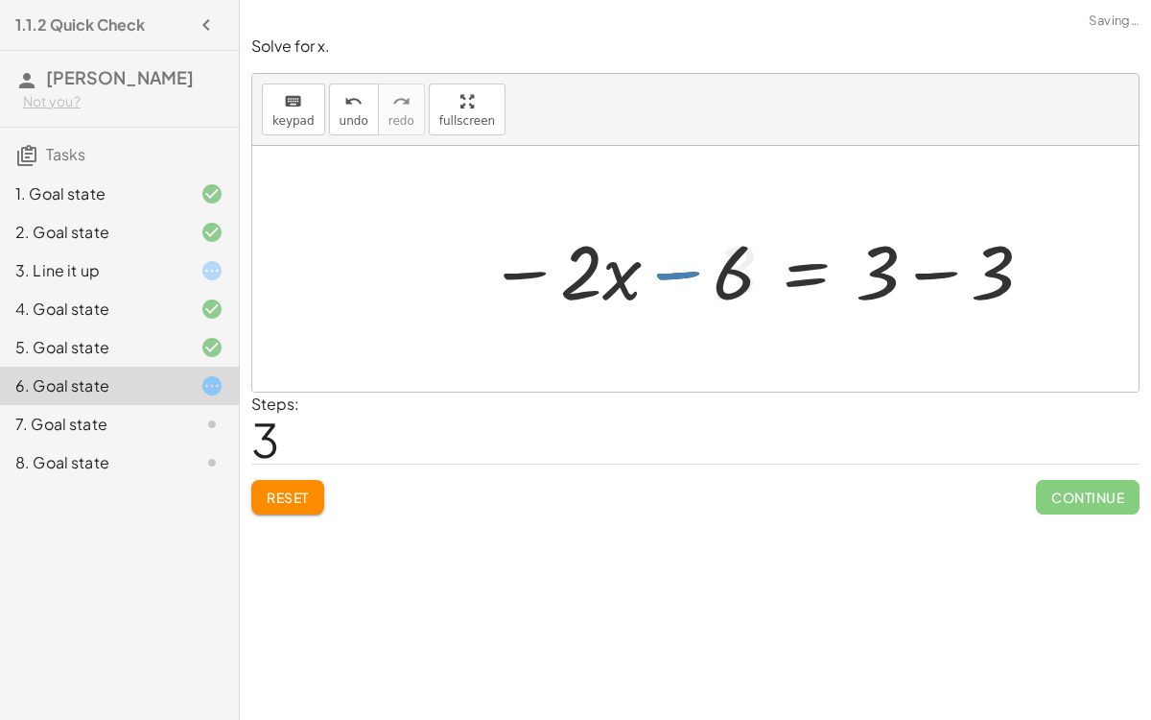
click at [935, 266] on div at bounding box center [762, 269] width 566 height 99
click at [862, 273] on div at bounding box center [703, 269] width 445 height 99
click at [815, 286] on div at bounding box center [703, 269] width 445 height 99
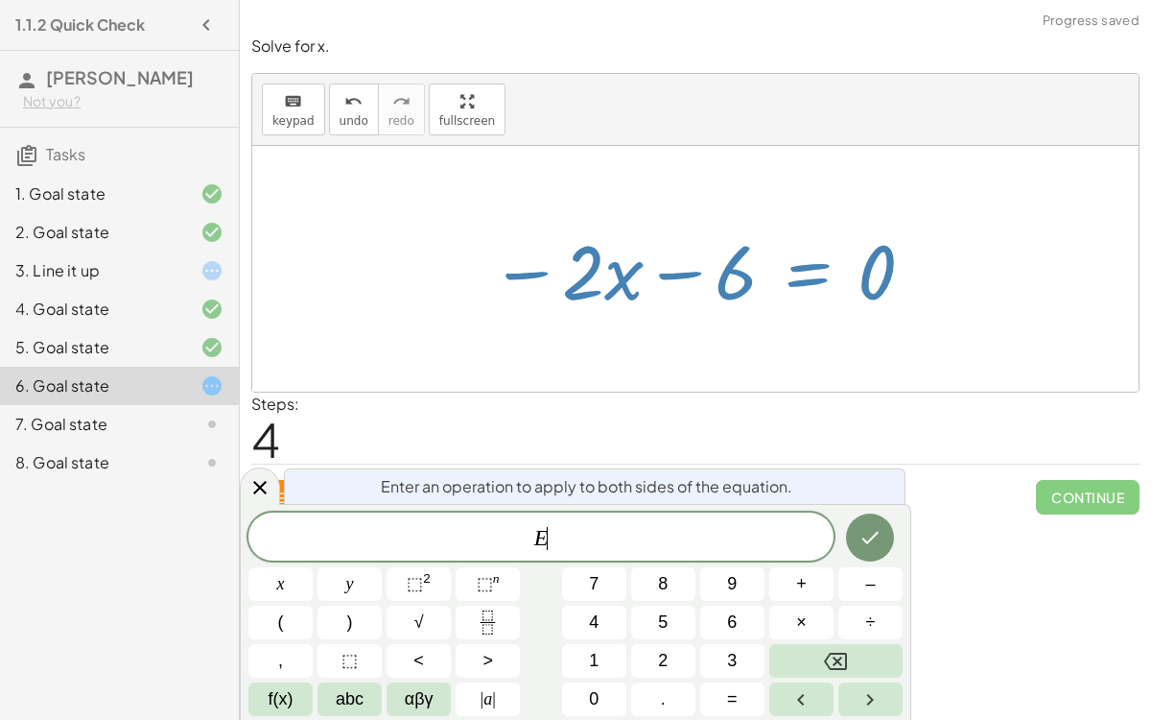
click at [815, 286] on div at bounding box center [703, 269] width 445 height 99
click at [248, 478] on icon at bounding box center [259, 487] width 23 height 23
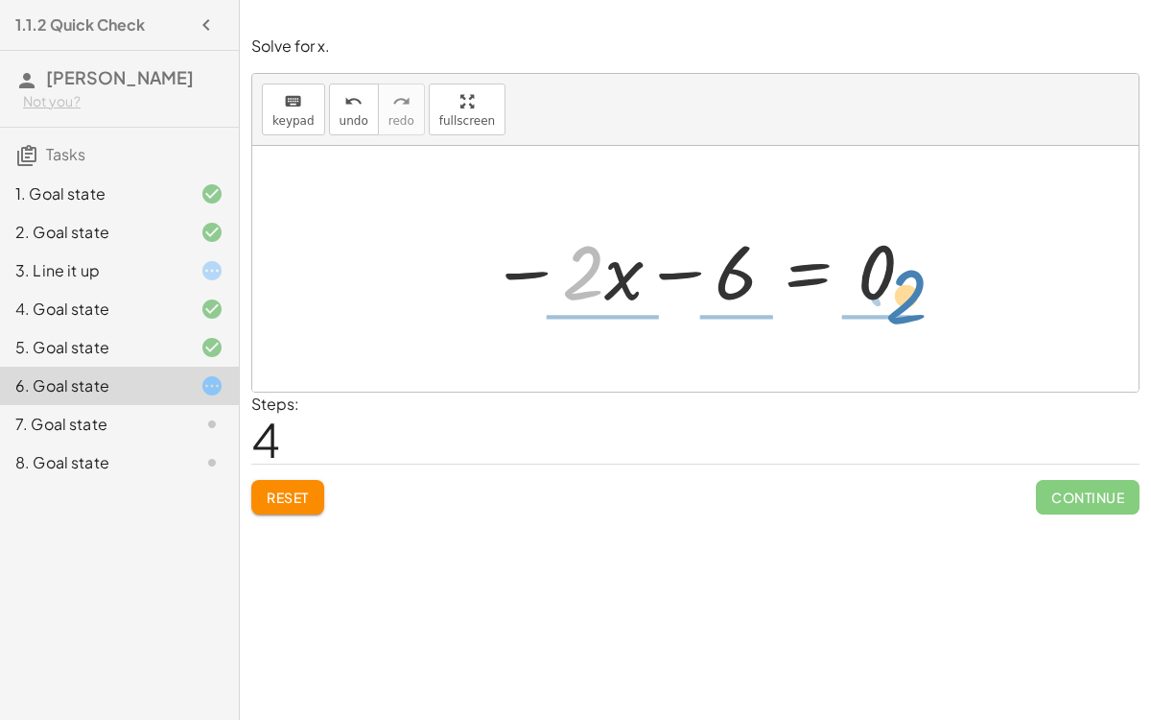
drag, startPoint x: 573, startPoint y: 291, endPoint x: 931, endPoint y: 309, distance: 358.3
click at [931, 309] on div "− · 2 · x − 3 = 3 − · 2 · x − 3 − 3 = + 3 − 3 − · 2 · x − 6 = + 3 − 3 · 2 − · x…" at bounding box center [695, 269] width 887 height 246
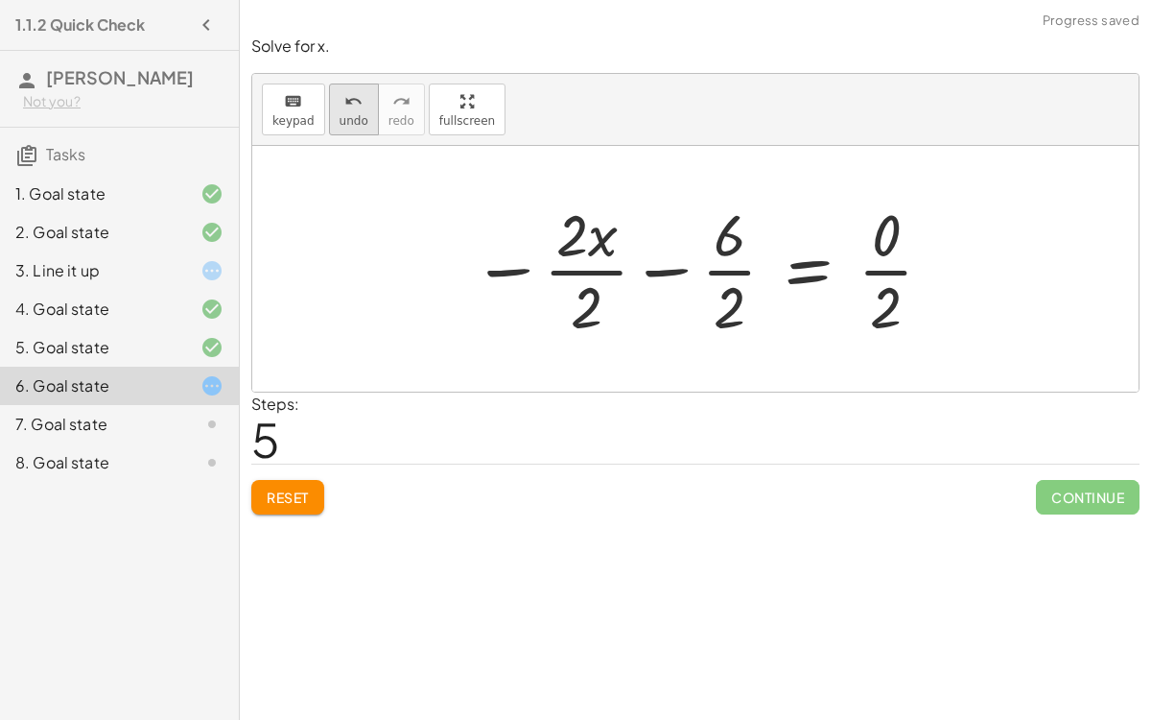
click at [344, 102] on icon "undo" at bounding box center [353, 101] width 18 height 23
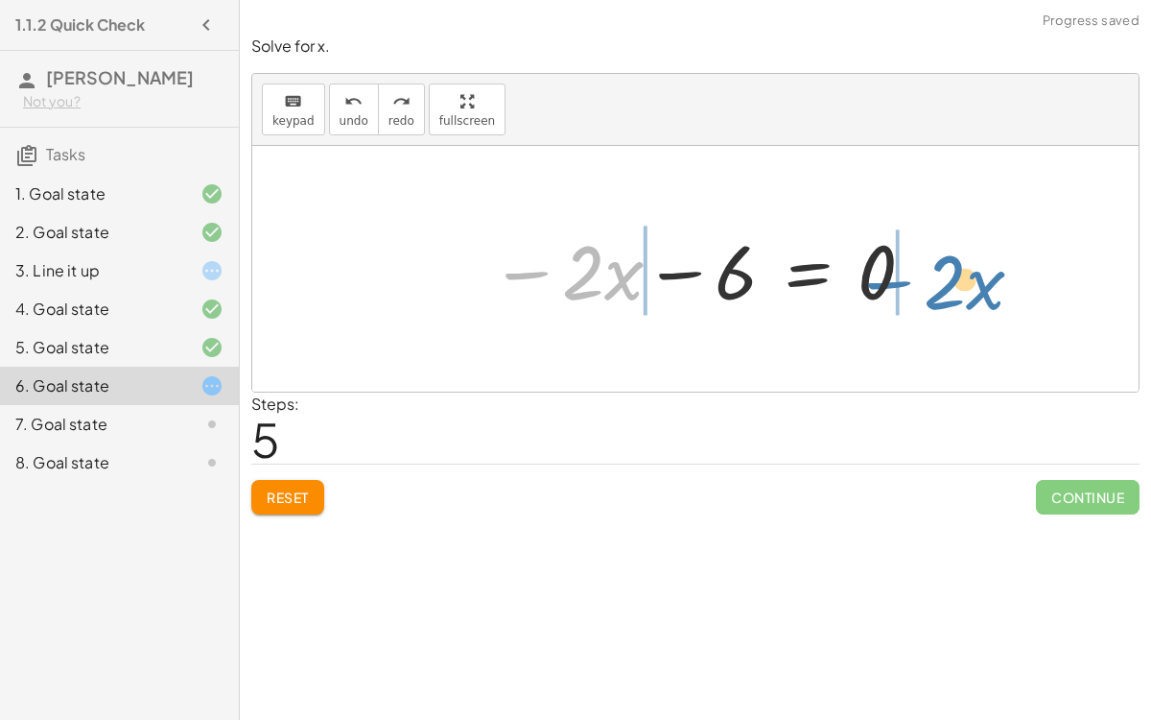
drag, startPoint x: 525, startPoint y: 278, endPoint x: 897, endPoint y: 288, distance: 372.4
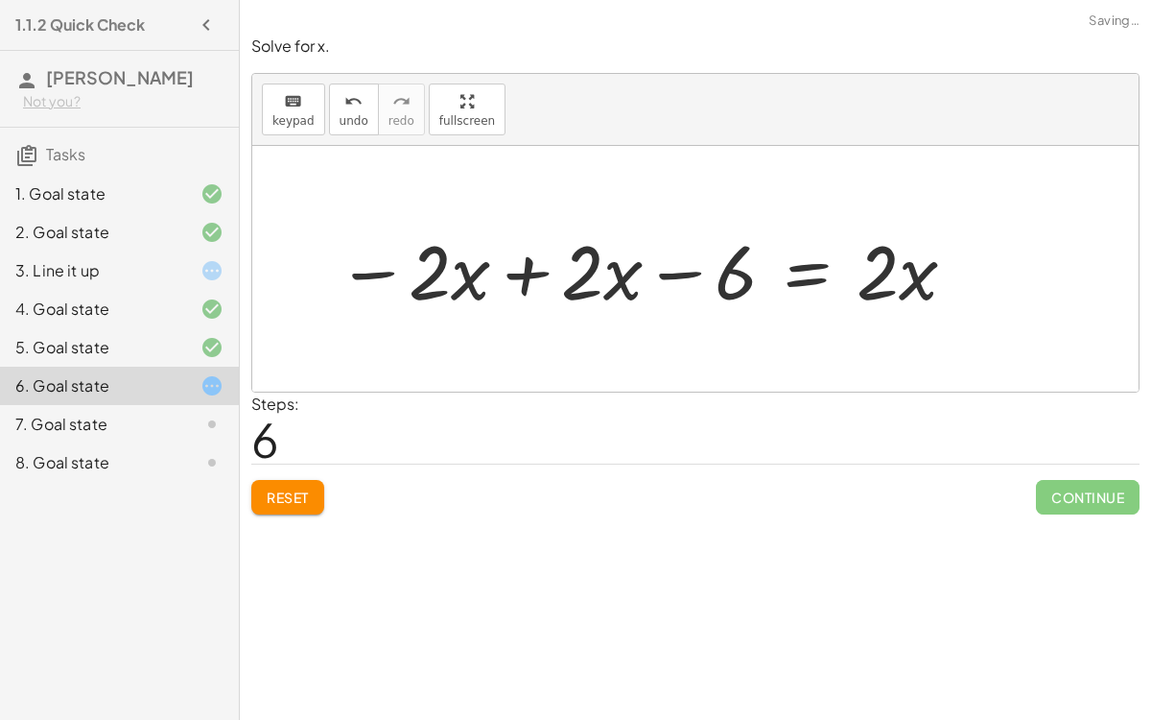
click at [530, 267] on div at bounding box center [648, 269] width 642 height 99
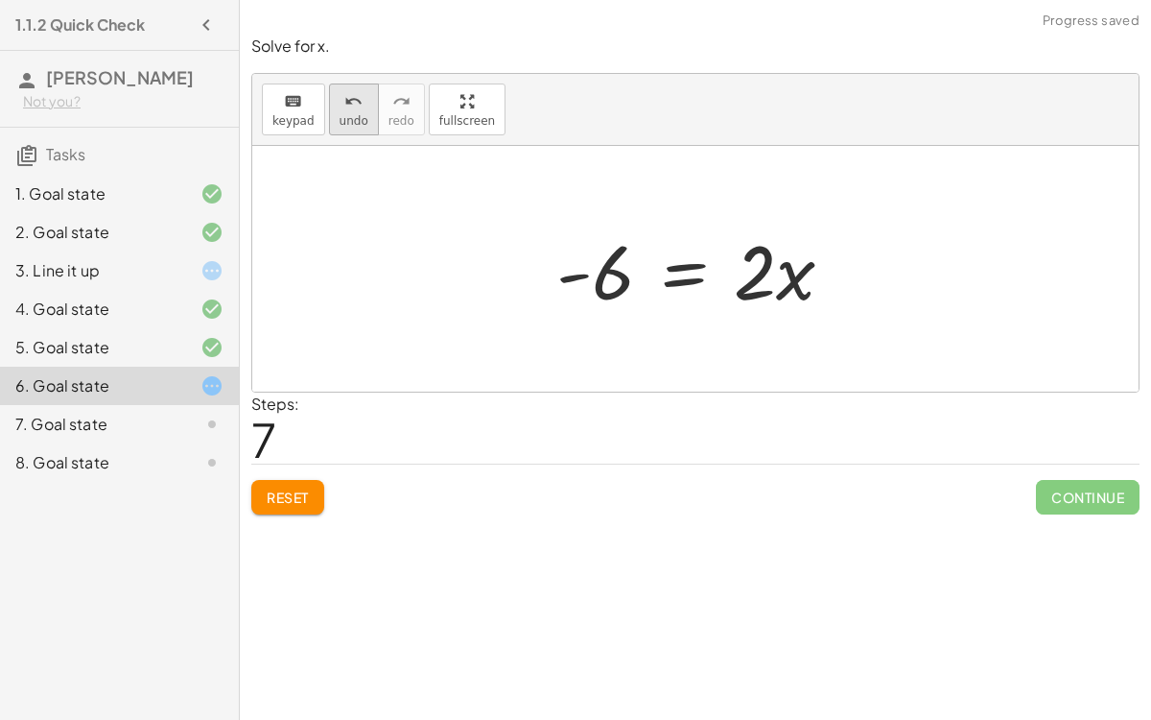
click at [355, 102] on div "undo" at bounding box center [354, 100] width 29 height 23
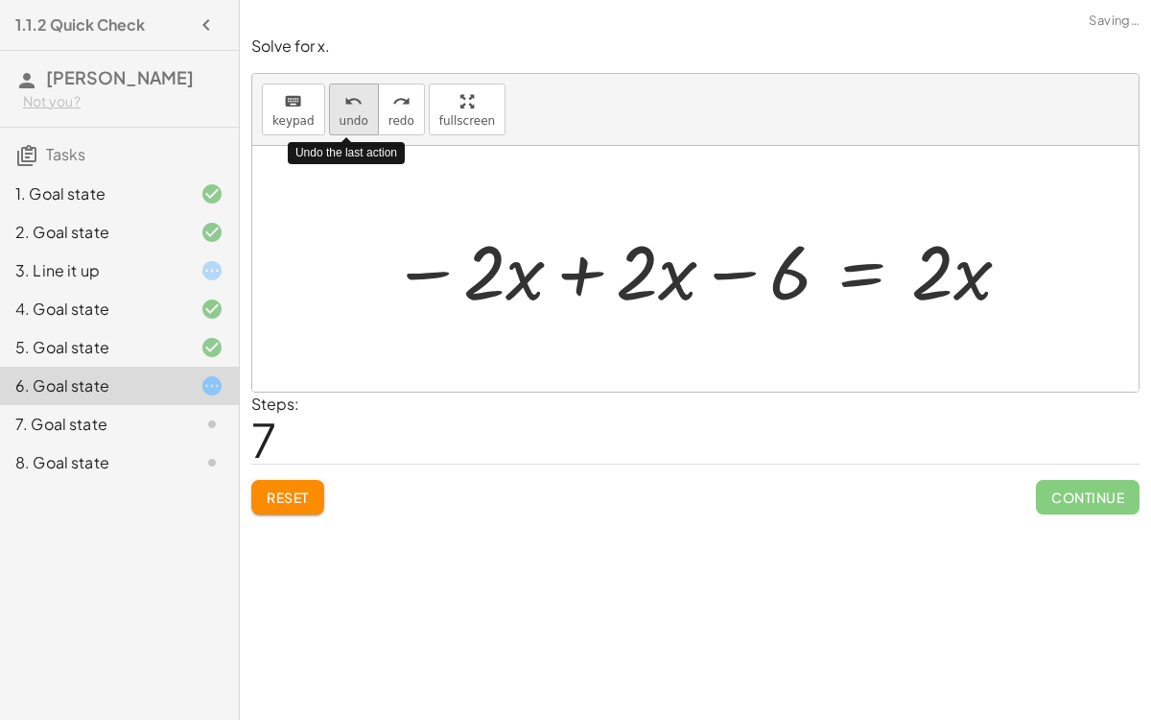
click at [355, 102] on div "undo" at bounding box center [354, 100] width 29 height 23
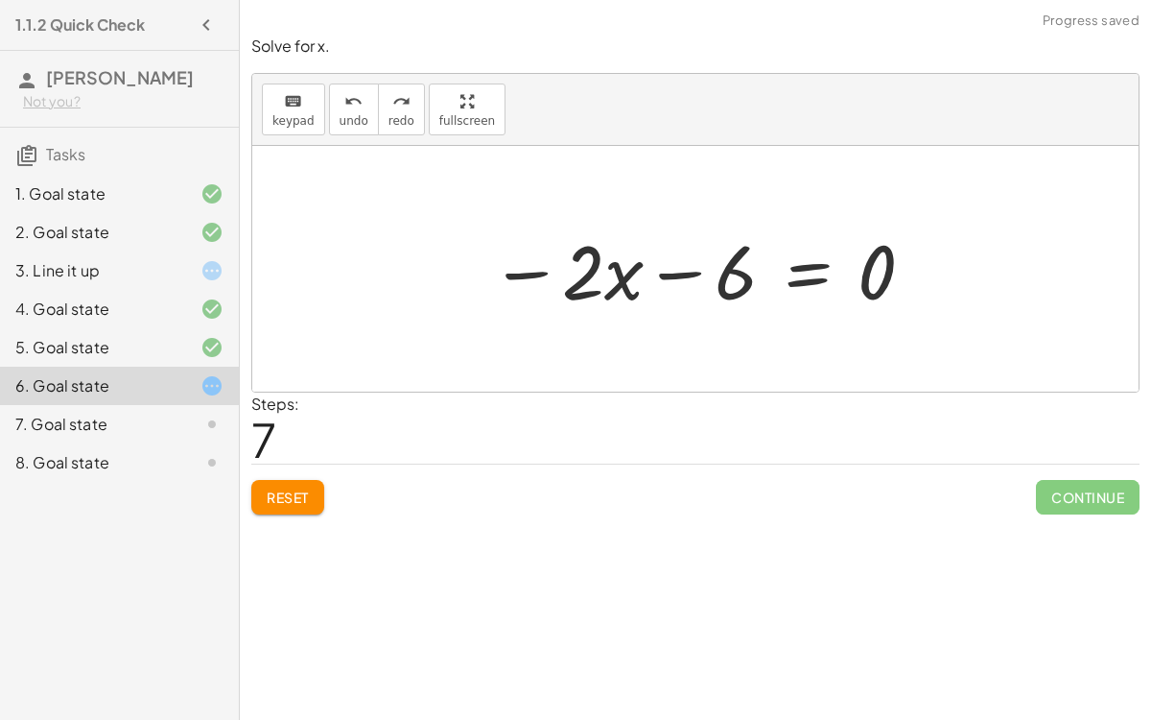
click at [880, 275] on div at bounding box center [703, 269] width 445 height 99
drag, startPoint x: 876, startPoint y: 274, endPoint x: 689, endPoint y: 346, distance: 200.5
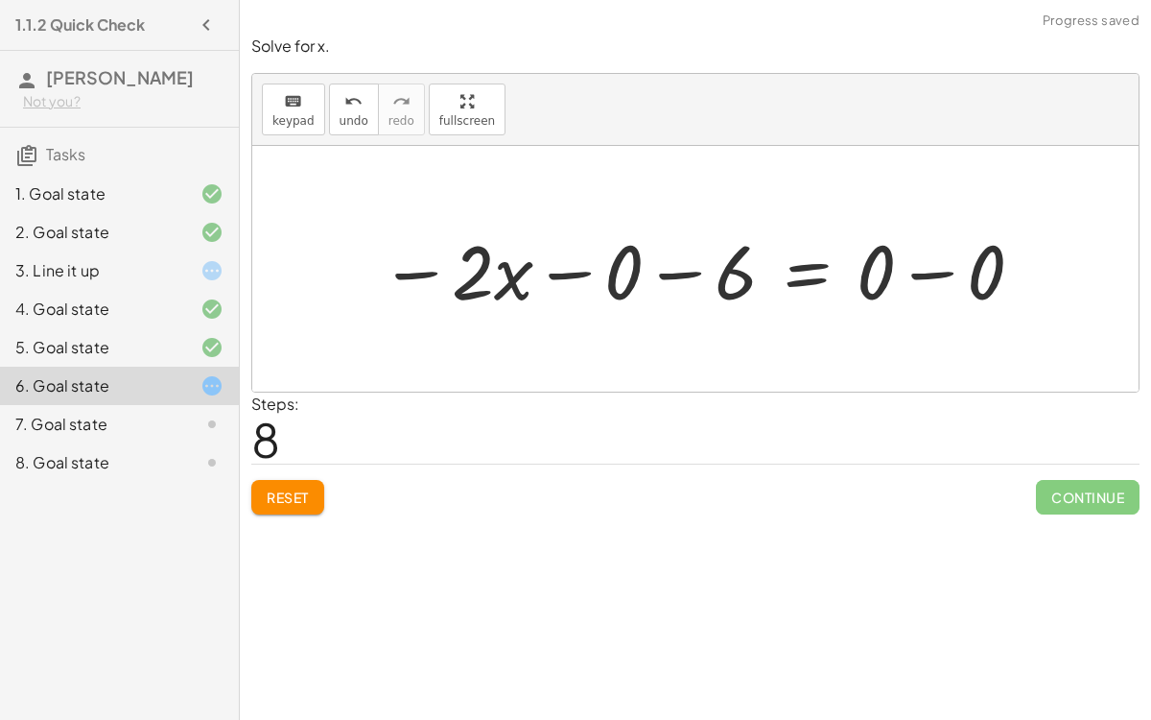
click at [582, 276] on div at bounding box center [703, 269] width 666 height 99
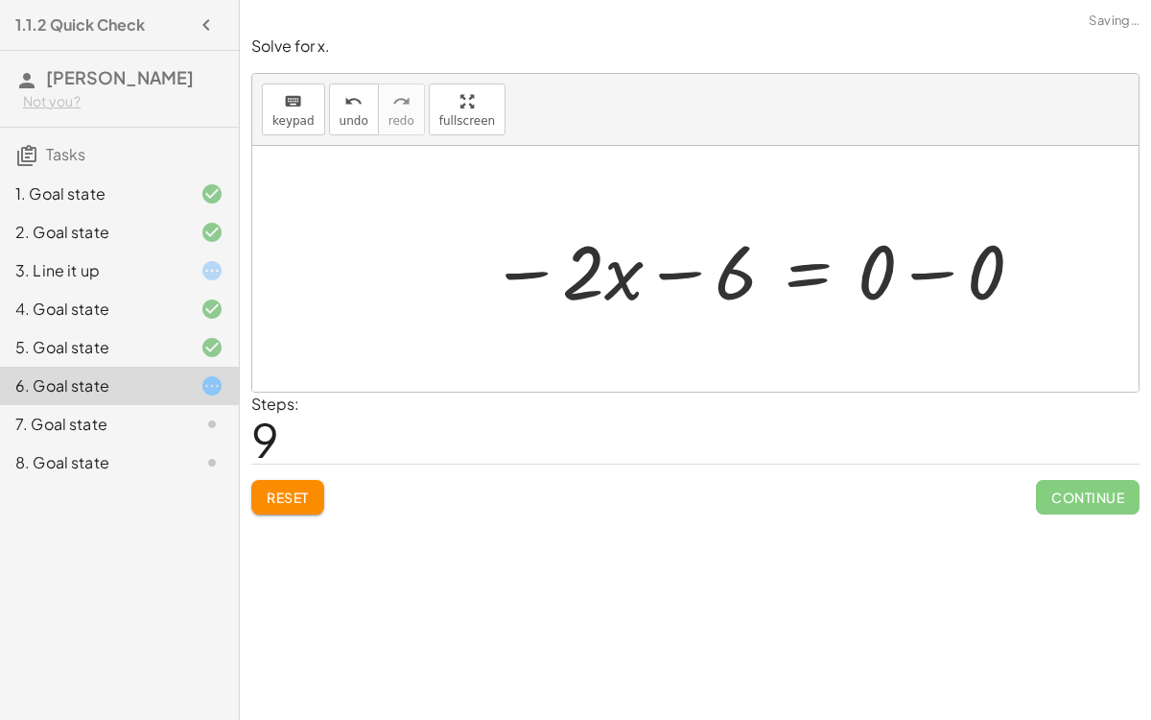
click at [946, 272] on div at bounding box center [759, 269] width 556 height 99
click at [900, 267] on div at bounding box center [703, 269] width 445 height 99
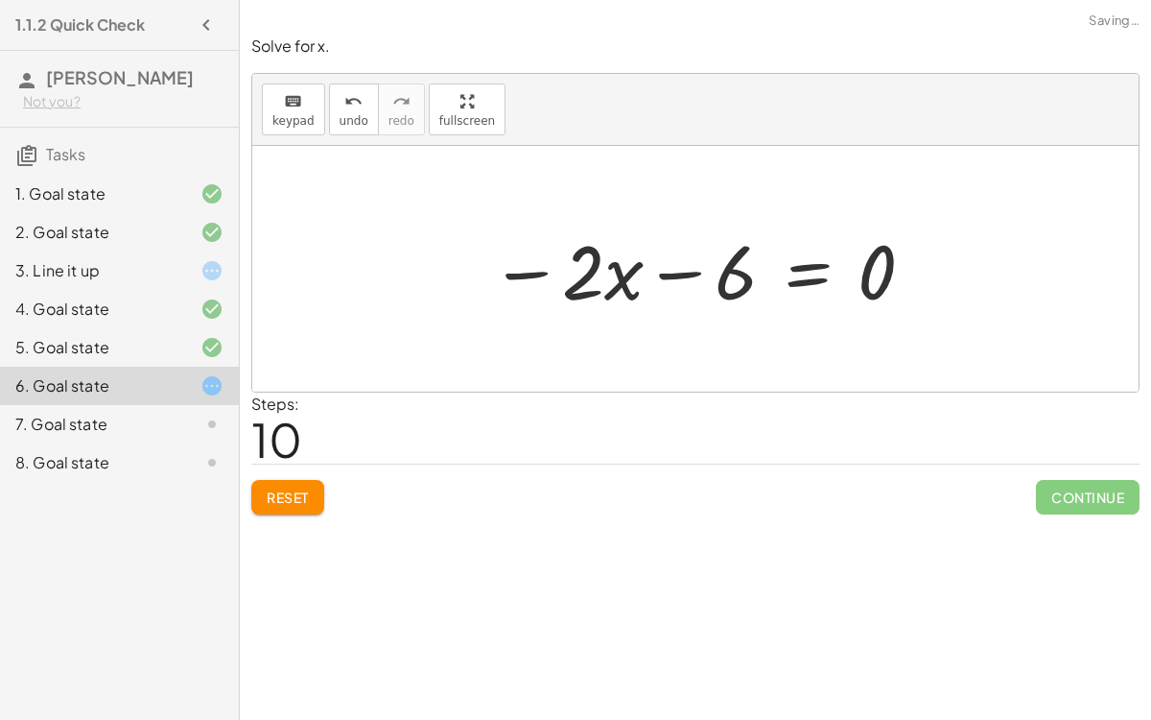
click at [892, 272] on div at bounding box center [703, 269] width 445 height 99
drag, startPoint x: 886, startPoint y: 253, endPoint x: 775, endPoint y: 259, distance: 110.5
click at [775, 259] on div at bounding box center [703, 269] width 445 height 99
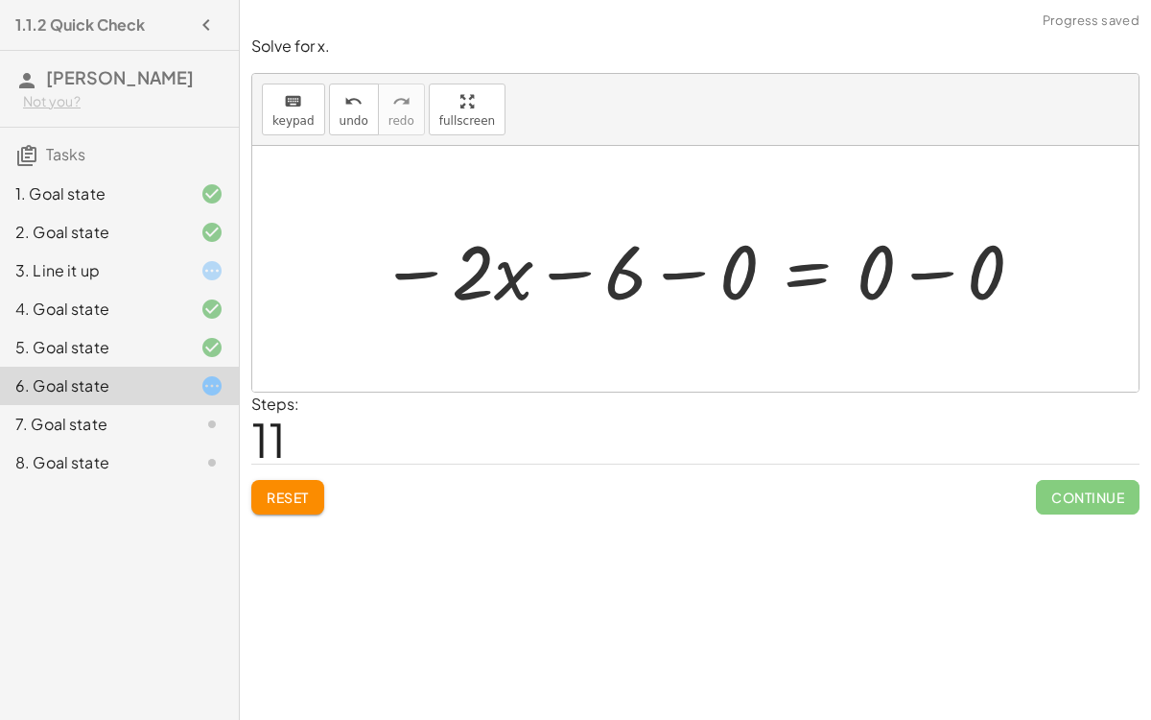
click at [968, 262] on div at bounding box center [703, 269] width 666 height 99
click at [706, 280] on div at bounding box center [648, 269] width 556 height 99
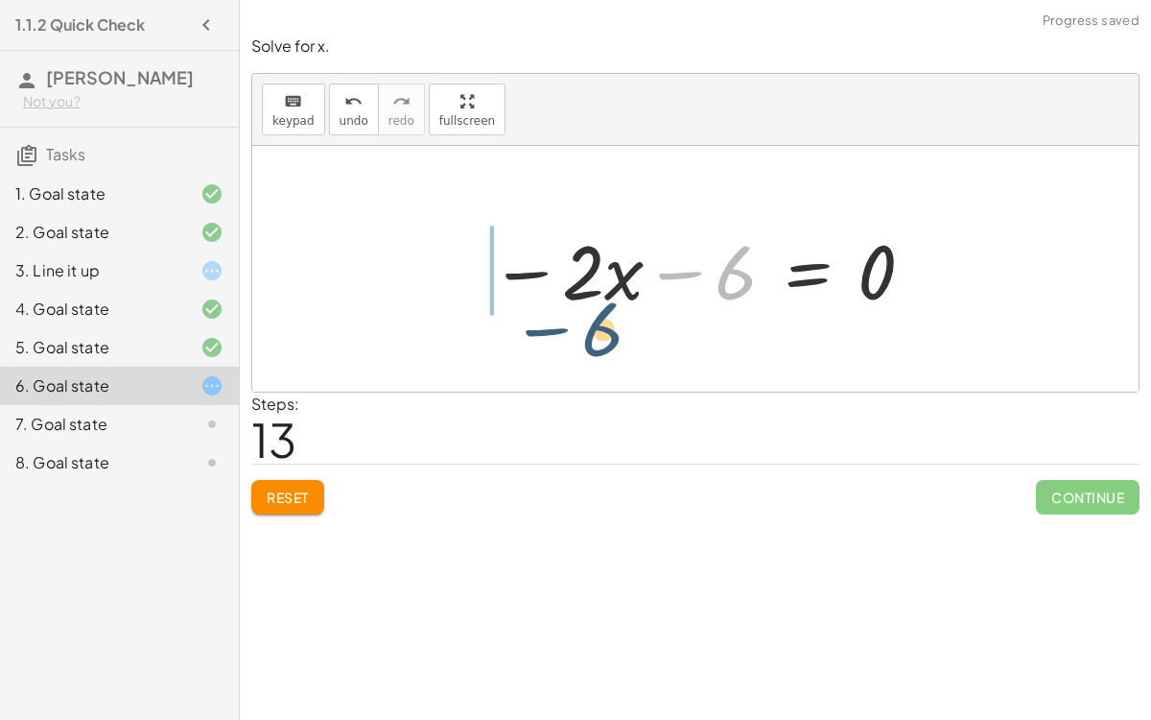
drag, startPoint x: 739, startPoint y: 271, endPoint x: 603, endPoint y: 330, distance: 147.8
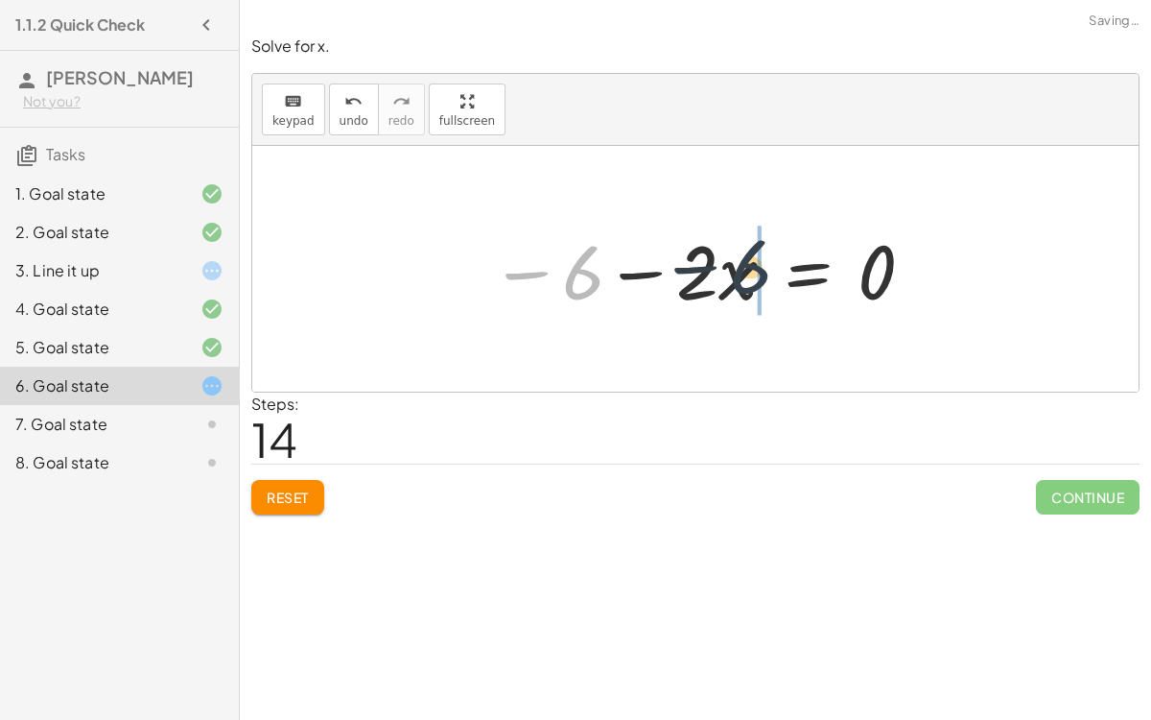
drag, startPoint x: 583, startPoint y: 282, endPoint x: 791, endPoint y: 281, distance: 207.2
click at [791, 281] on div at bounding box center [703, 269] width 445 height 99
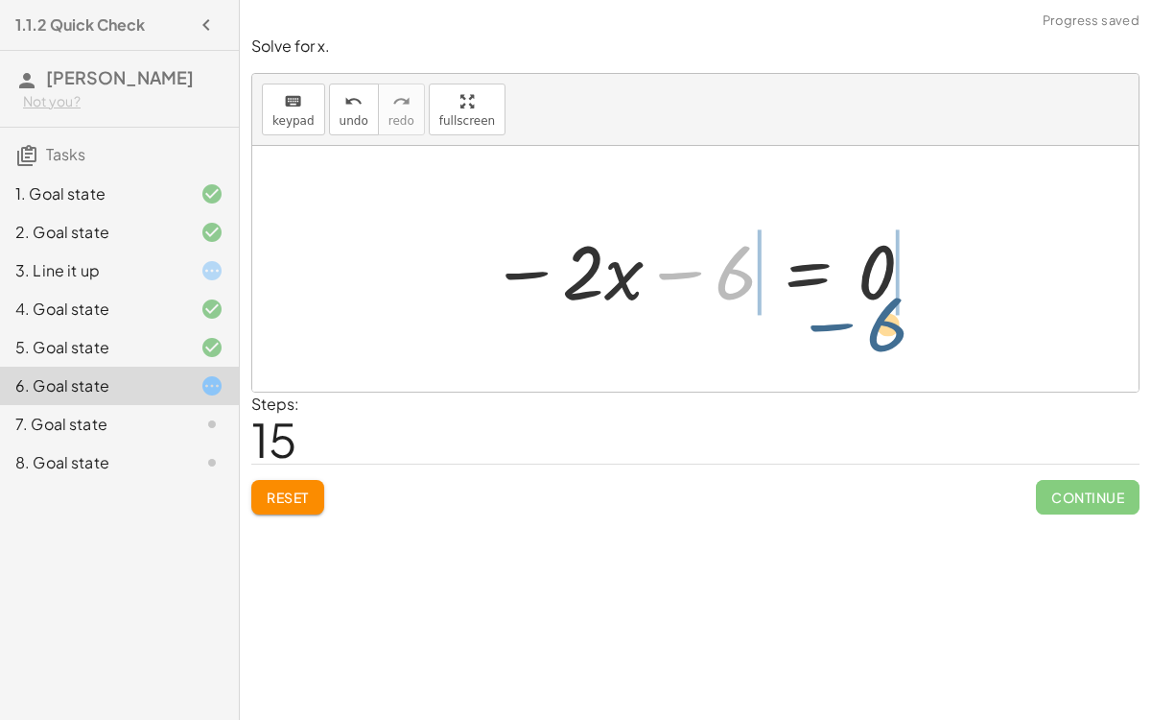
drag, startPoint x: 746, startPoint y: 296, endPoint x: 912, endPoint y: 348, distance: 173.9
click at [912, 348] on div "− · 2 · x − 3 = 3 − · 2 · x − 3 − 3 = + 3 − 3 − · 2 · x − 6 = + 3 − 3 − · 2 · x…" at bounding box center [695, 269] width 887 height 246
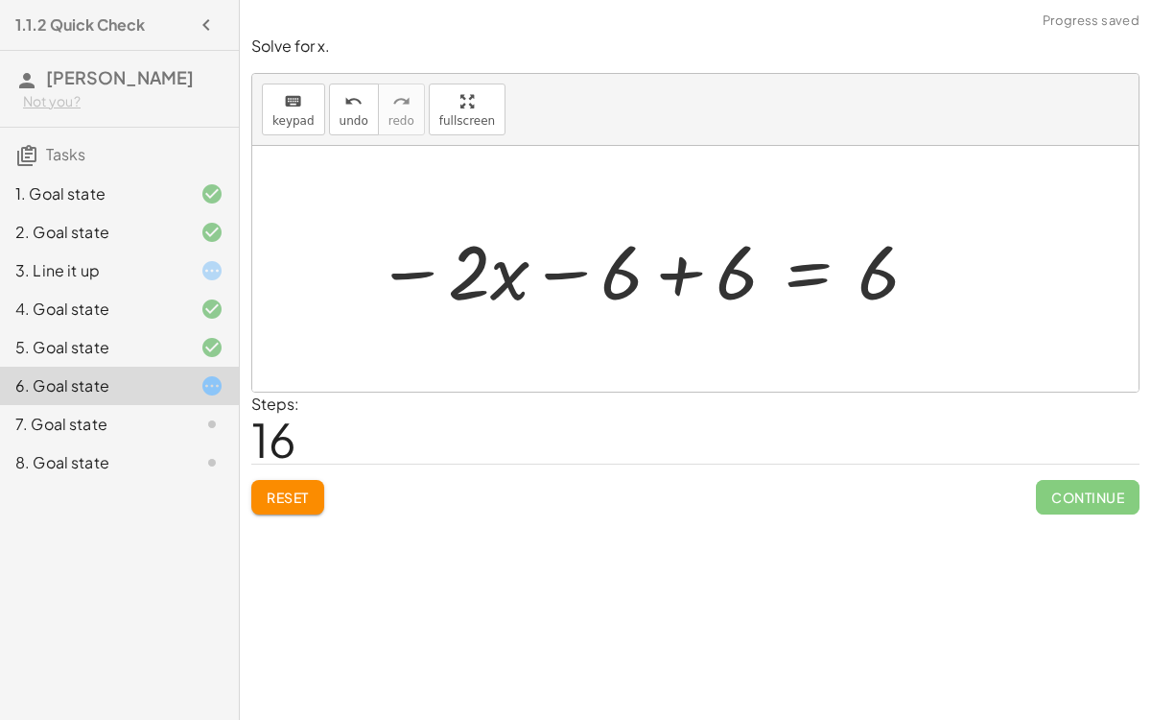
click at [671, 252] on div at bounding box center [649, 269] width 564 height 99
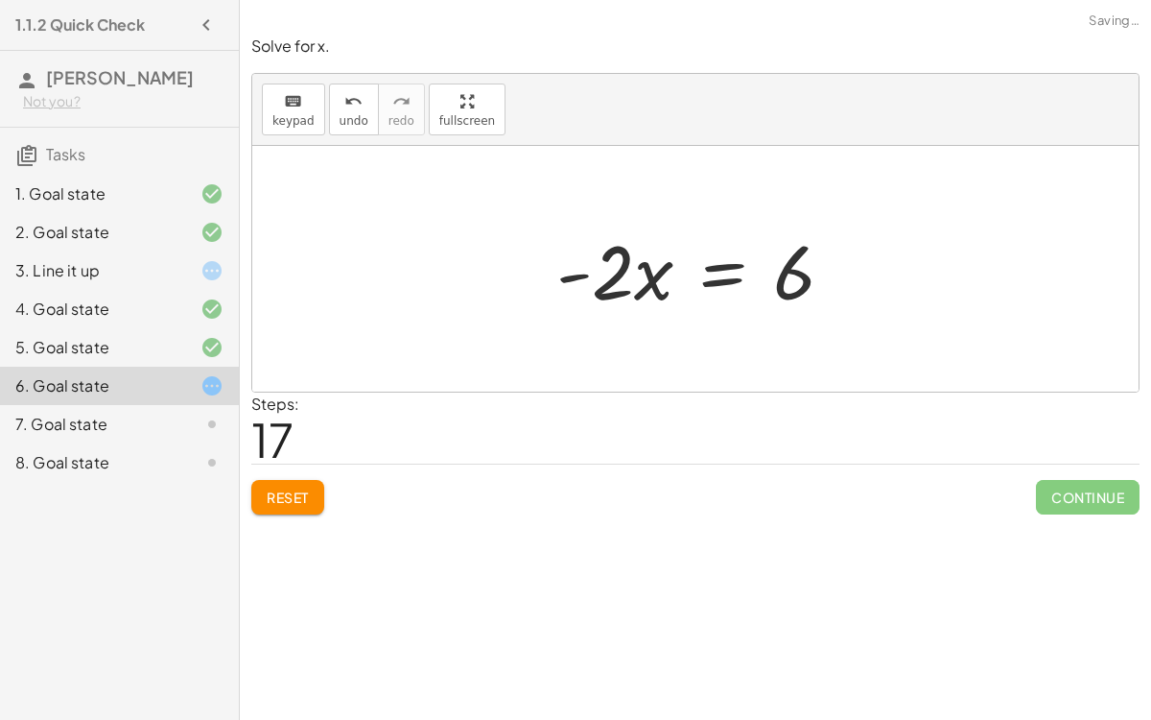
click at [805, 272] on div at bounding box center [703, 269] width 312 height 99
drag, startPoint x: 610, startPoint y: 269, endPoint x: 798, endPoint y: 337, distance: 200.0
click at [798, 337] on div "− · 2 · x − 3 = 3 − · 2 · x − 3 − 3 = + 3 − 3 − · 2 · x − 6 = + 3 − 3 − · 2 · x…" at bounding box center [695, 269] width 887 height 246
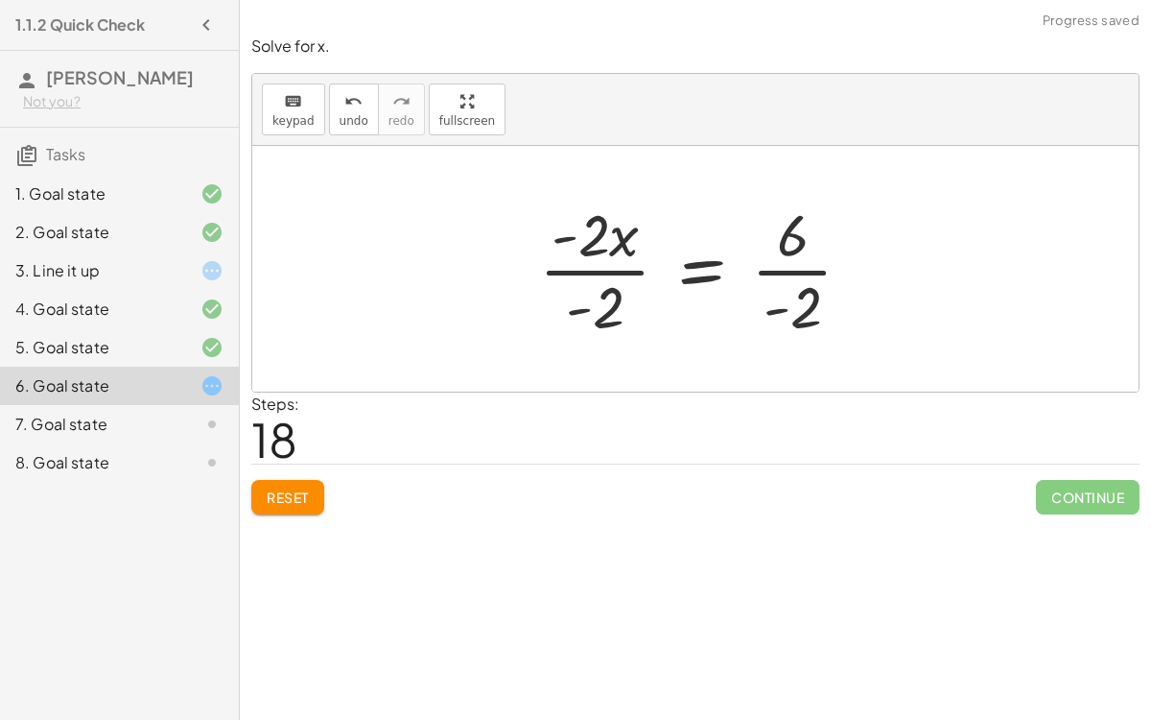
click at [617, 247] on div at bounding box center [704, 269] width 348 height 148
click at [710, 271] on div at bounding box center [704, 269] width 348 height 148
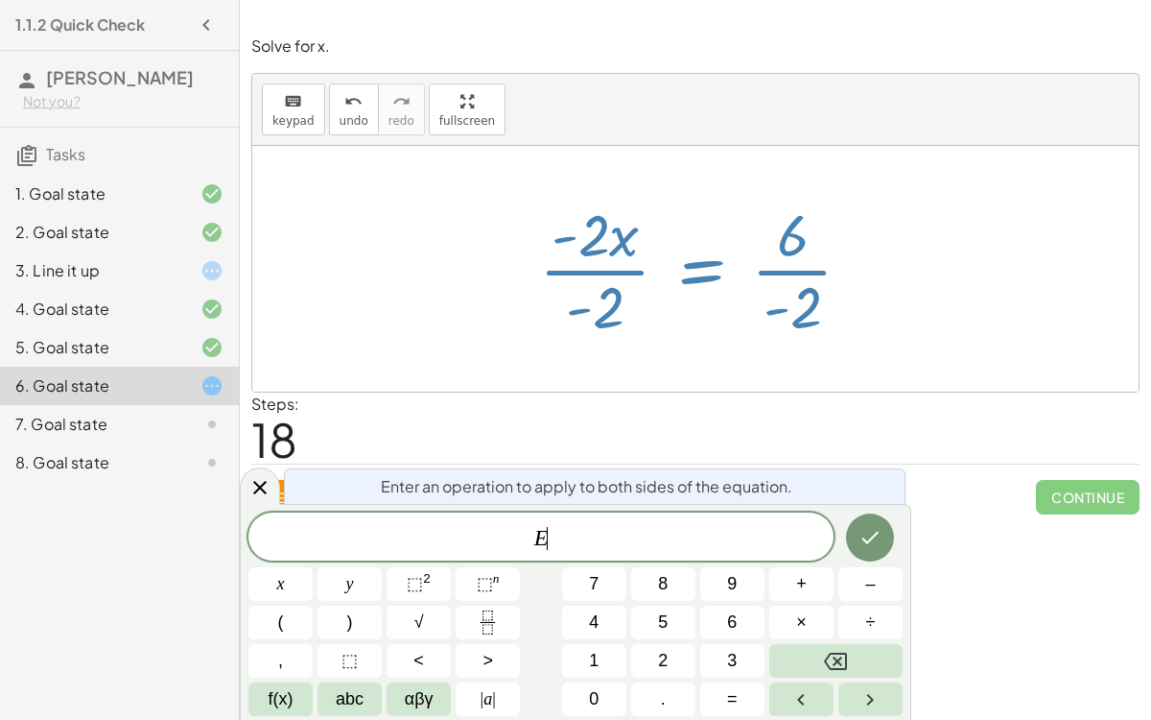
click at [710, 271] on div at bounding box center [704, 269] width 348 height 148
click at [261, 486] on icon at bounding box center [259, 487] width 13 height 13
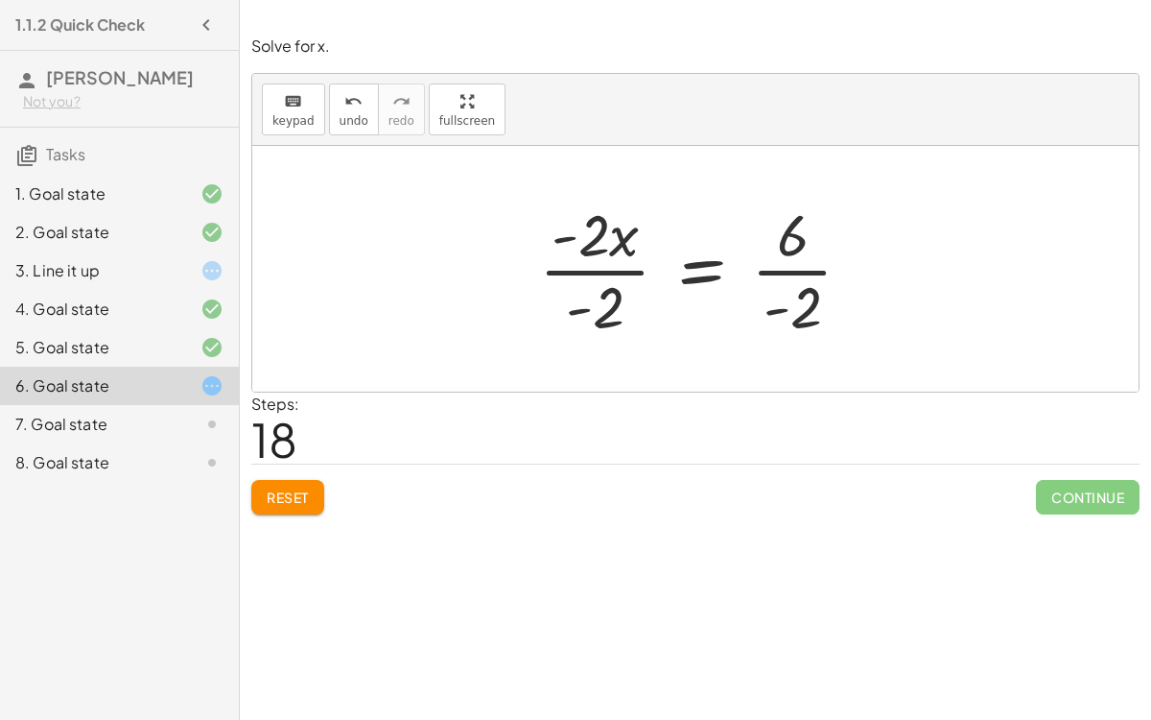
click at [586, 296] on div at bounding box center [704, 269] width 348 height 148
click at [604, 298] on div at bounding box center [704, 269] width 348 height 148
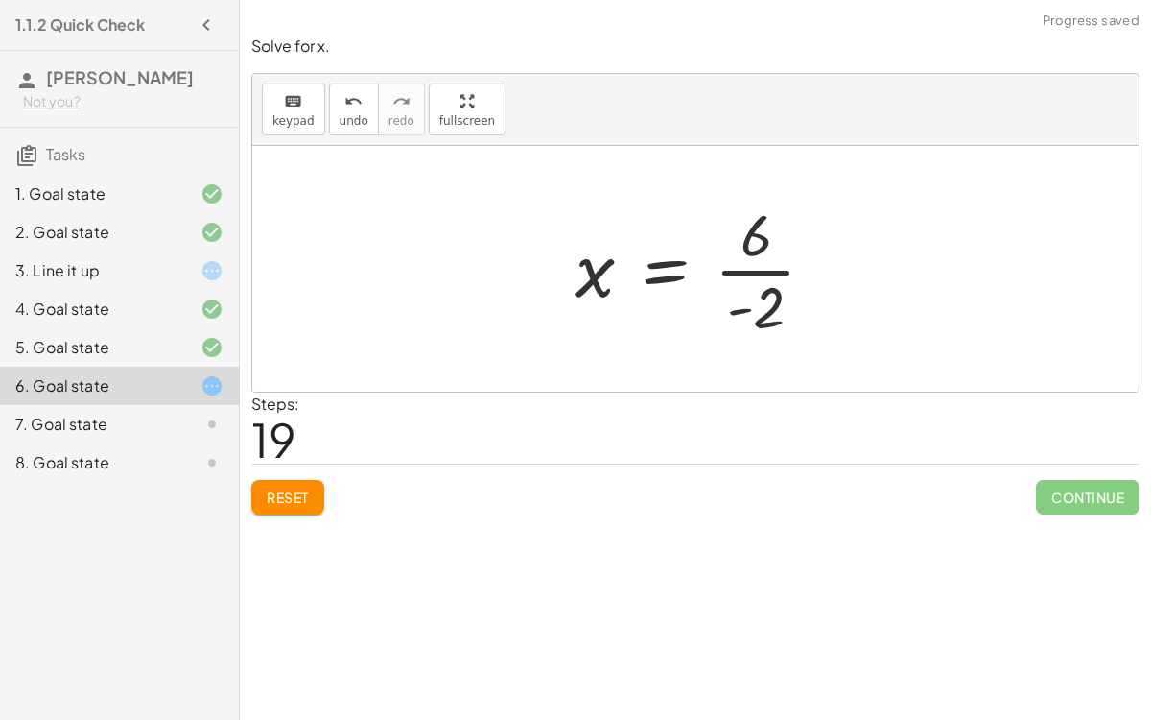
click at [769, 295] on div at bounding box center [703, 269] width 274 height 148
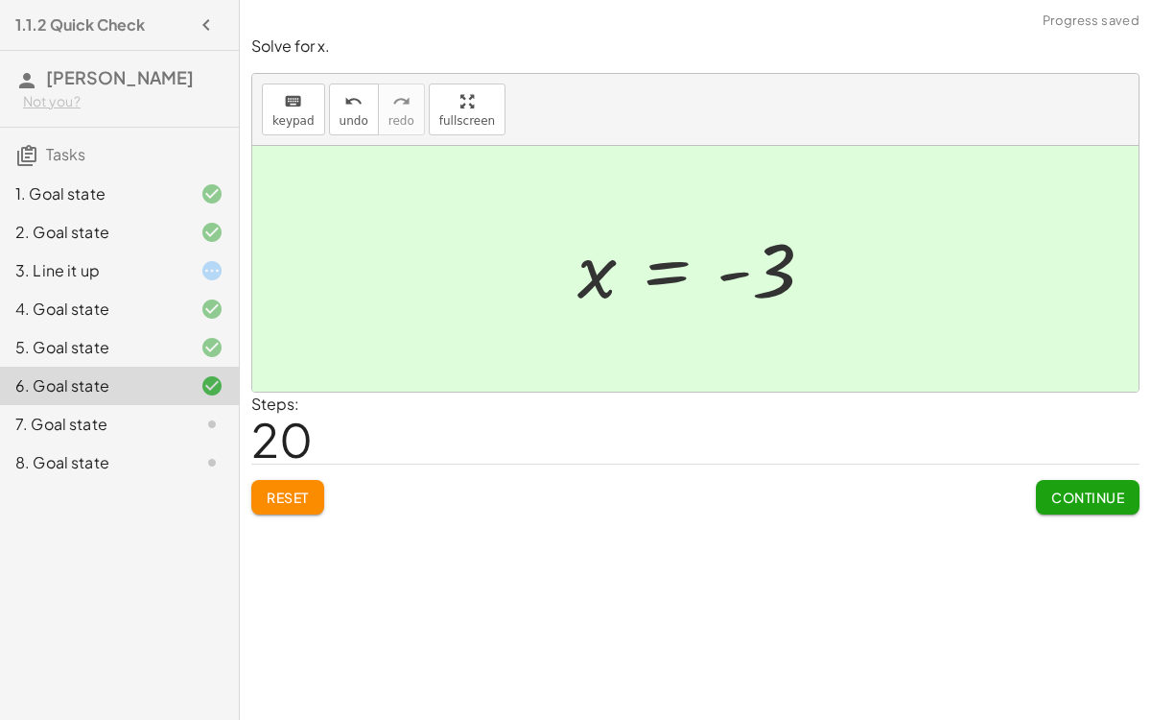
click at [1079, 488] on span "Continue" at bounding box center [1088, 496] width 73 height 17
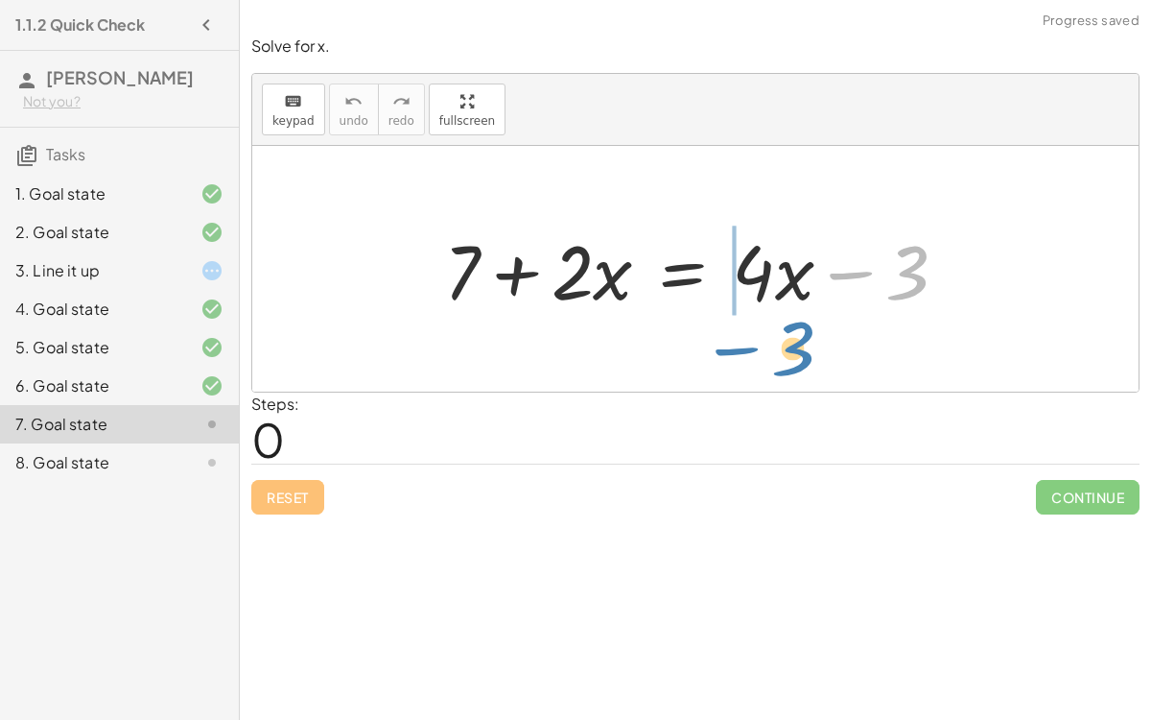
drag, startPoint x: 910, startPoint y: 290, endPoint x: 792, endPoint y: 361, distance: 137.7
click at [792, 361] on div "− 3 + 7 + · 2 · x = + · 4 · x − 3" at bounding box center [695, 269] width 887 height 246
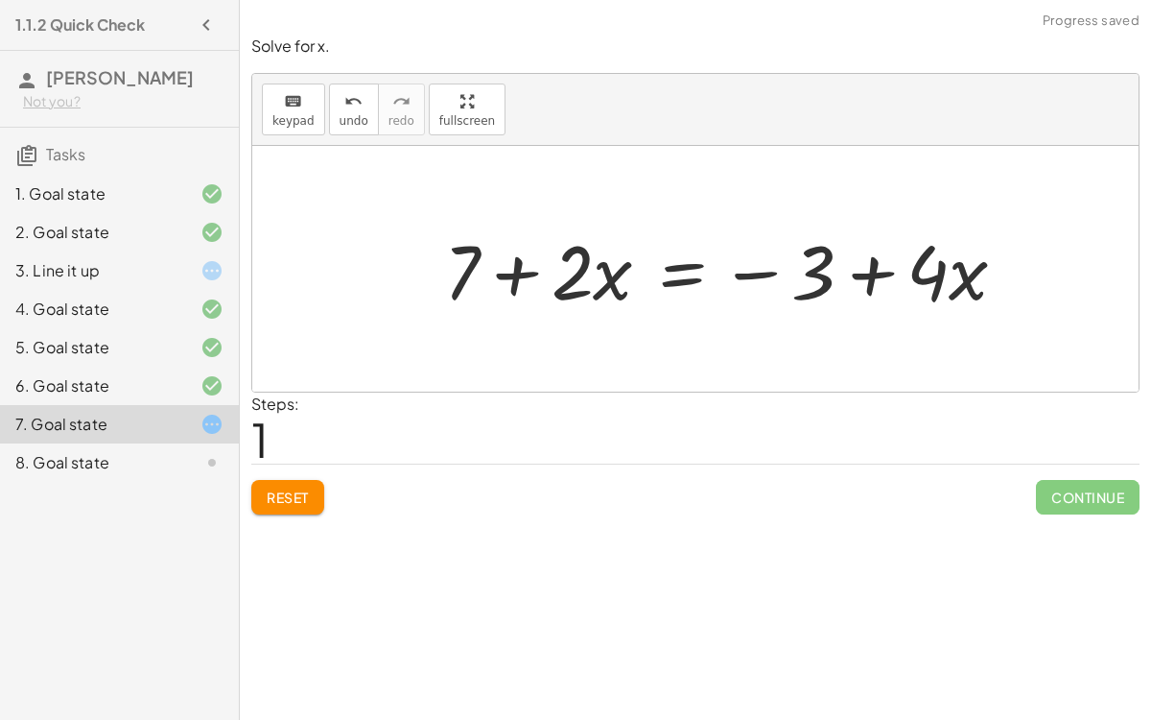
click at [289, 481] on button "Reset" at bounding box center [287, 497] width 73 height 35
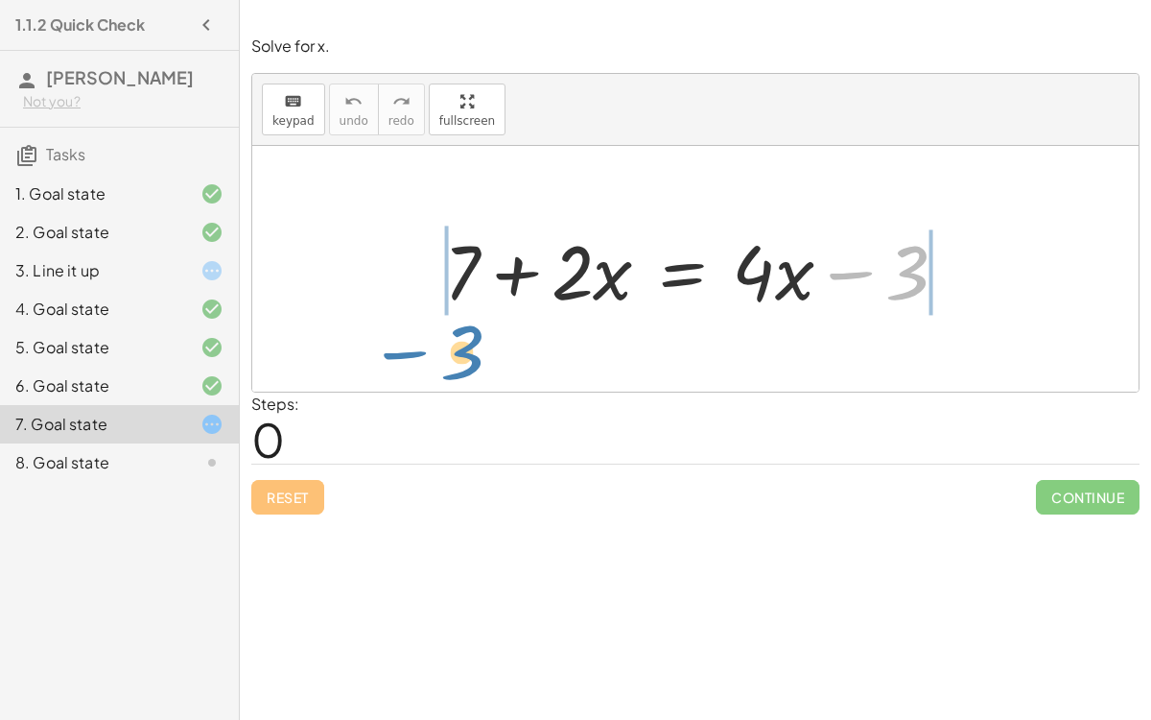
drag, startPoint x: 906, startPoint y: 293, endPoint x: 458, endPoint y: 370, distance: 454.8
click at [458, 370] on div "− 3 + 7 + · 2 · x = + · 4 · x − 3" at bounding box center [695, 269] width 887 height 246
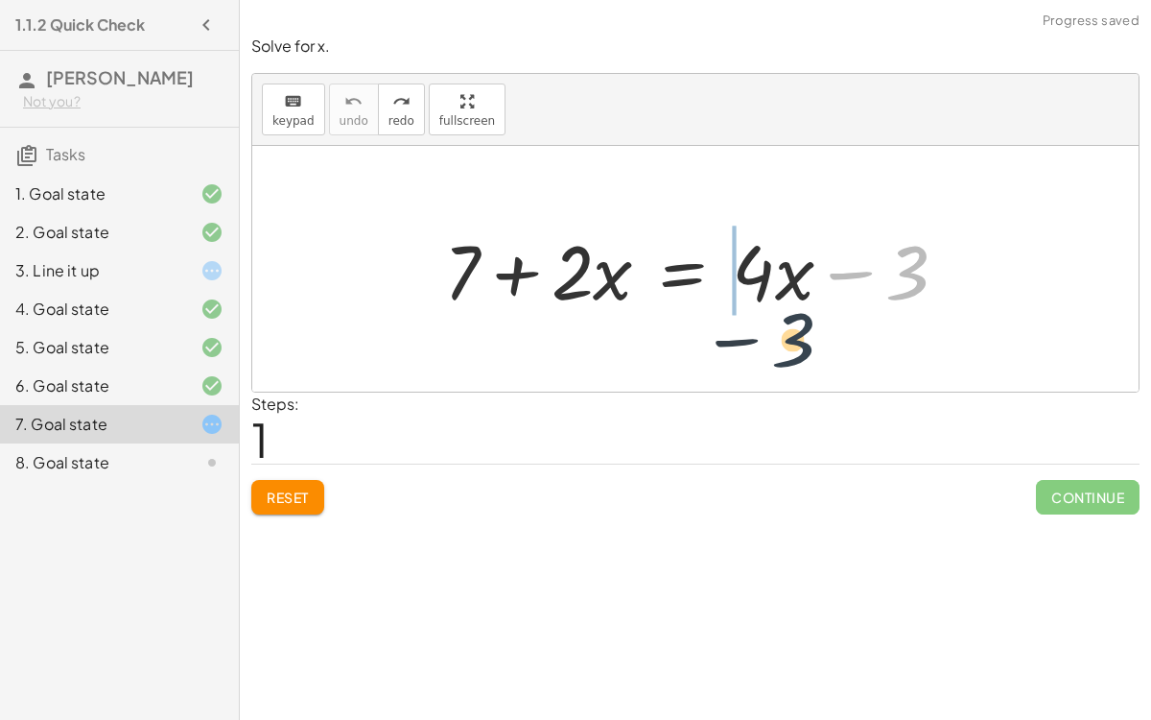
drag, startPoint x: 900, startPoint y: 284, endPoint x: 771, endPoint y: 357, distance: 147.8
click at [771, 357] on div "− 3 + 7 + · 2 · x = + · 4 · x − 3" at bounding box center [695, 269] width 887 height 246
drag, startPoint x: 916, startPoint y: 270, endPoint x: 461, endPoint y: 358, distance: 464.2
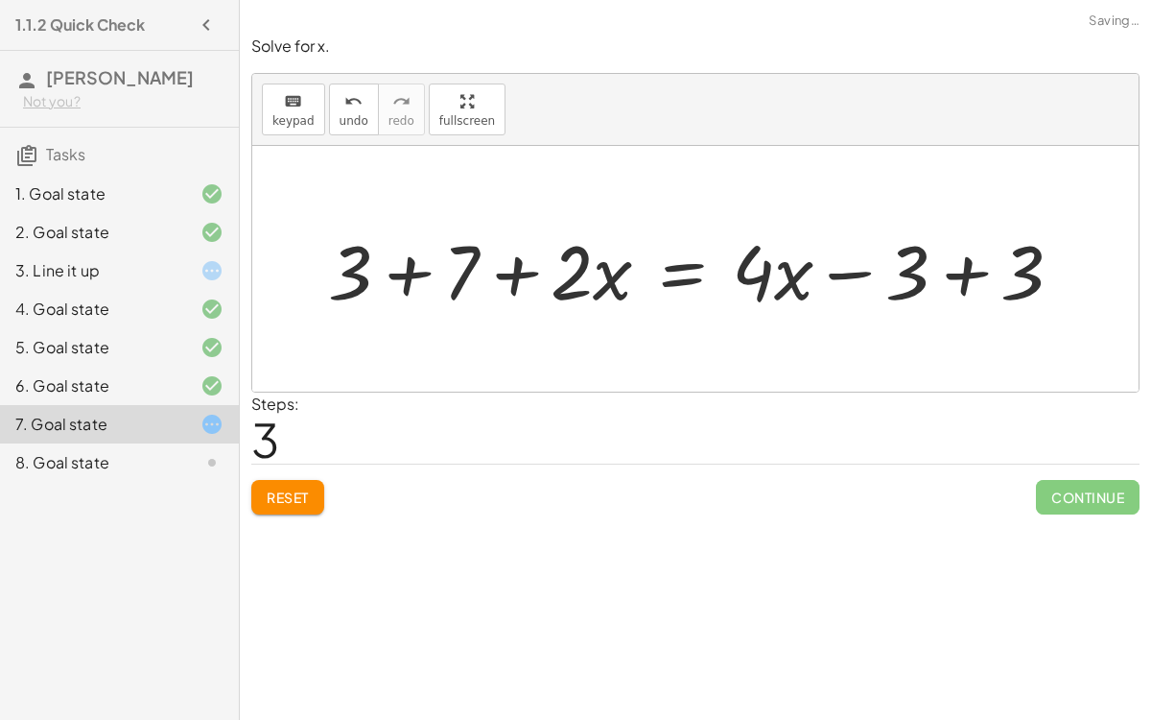
click at [409, 269] on div at bounding box center [703, 269] width 769 height 99
click at [972, 272] on div at bounding box center [746, 269] width 683 height 99
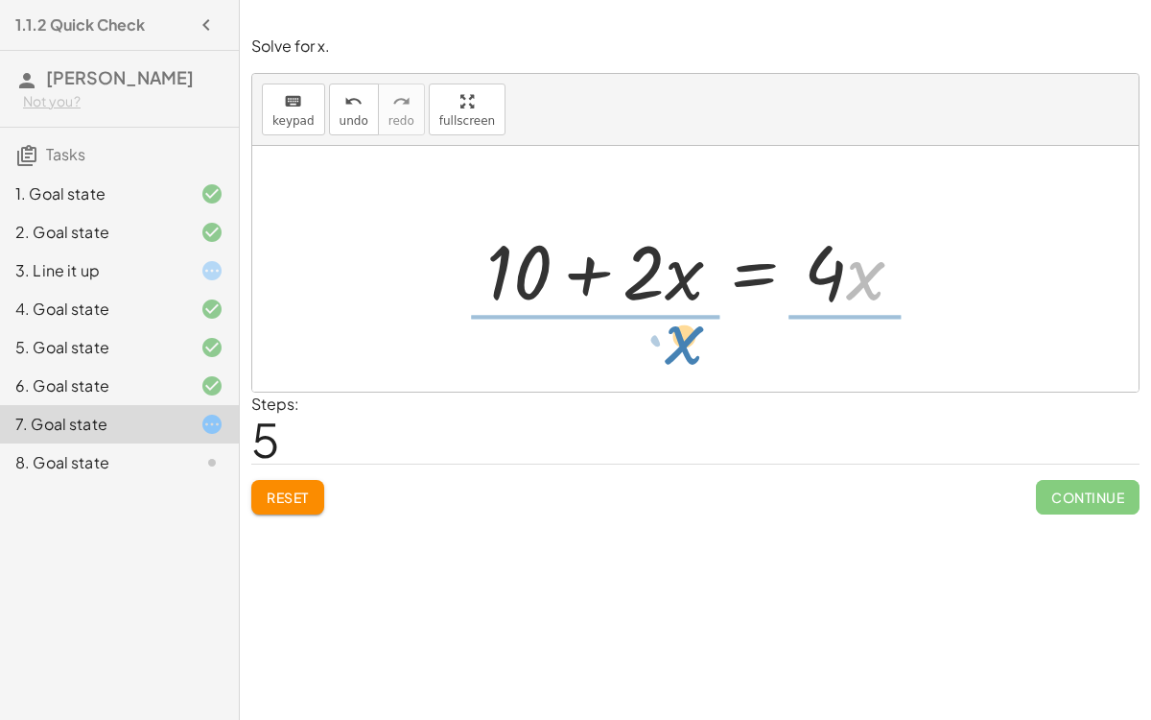
drag, startPoint x: 851, startPoint y: 295, endPoint x: 673, endPoint y: 359, distance: 189.7
click at [673, 359] on div "+ 7 + · 2 · x = + · 4 · x − 3 + 3 + 7 + · 2 · x = + · 4 · x − 3 + 3 + 10 + · 2 …" at bounding box center [695, 269] width 887 height 246
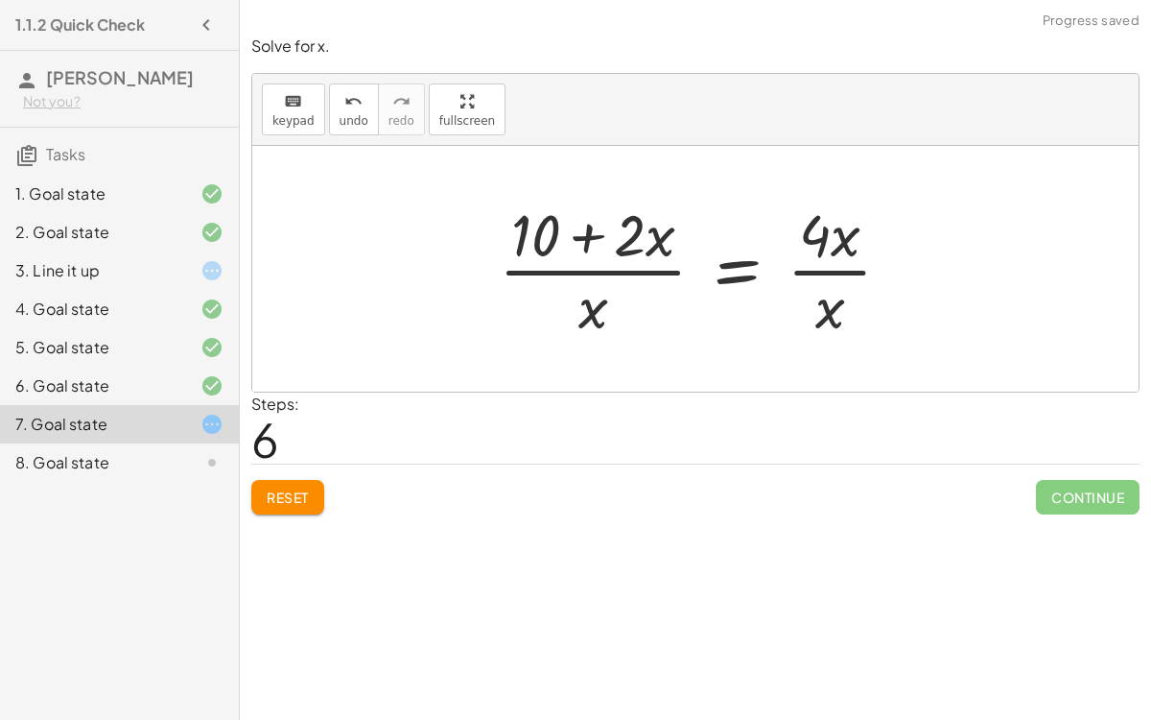
click at [635, 245] on div at bounding box center [702, 269] width 427 height 148
click at [354, 107] on icon "undo" at bounding box center [353, 101] width 18 height 23
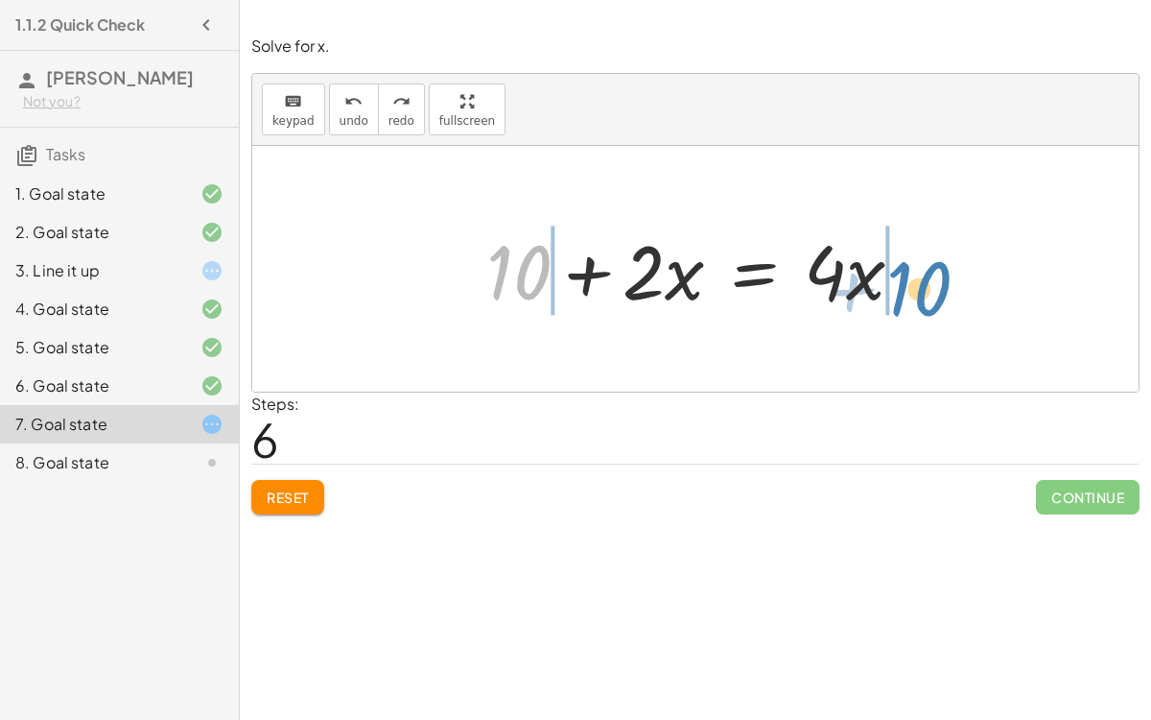
drag, startPoint x: 526, startPoint y: 280, endPoint x: 948, endPoint y: 294, distance: 422.4
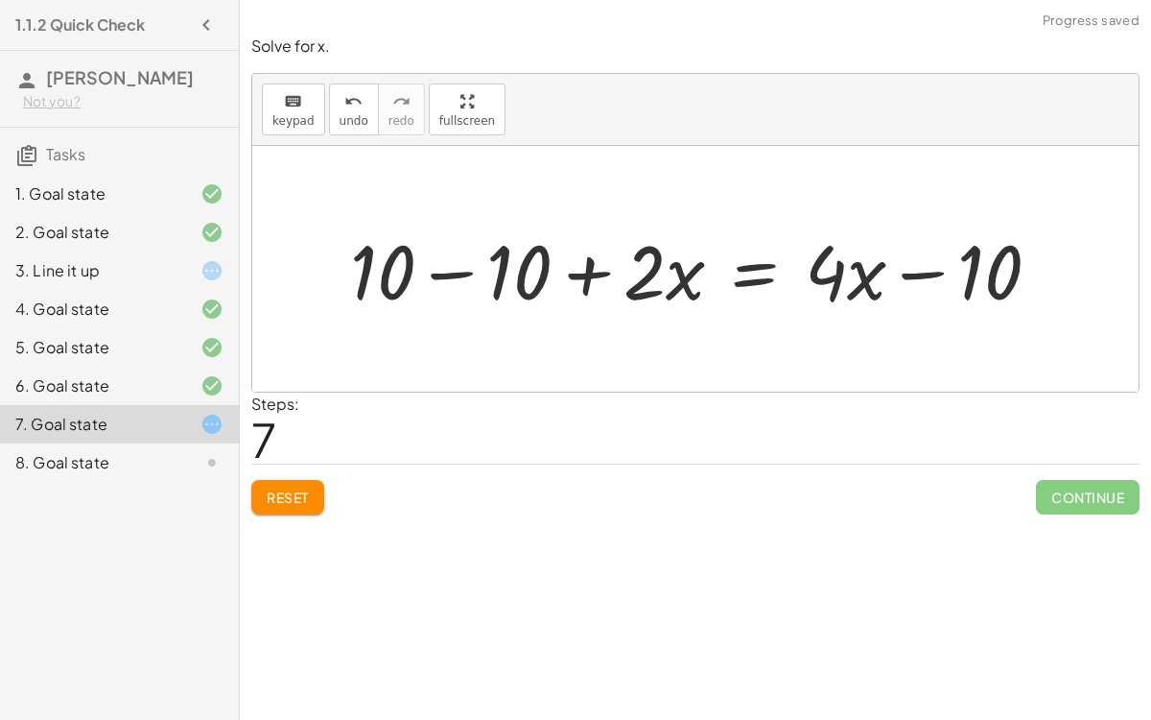
click at [463, 271] on div at bounding box center [703, 269] width 725 height 99
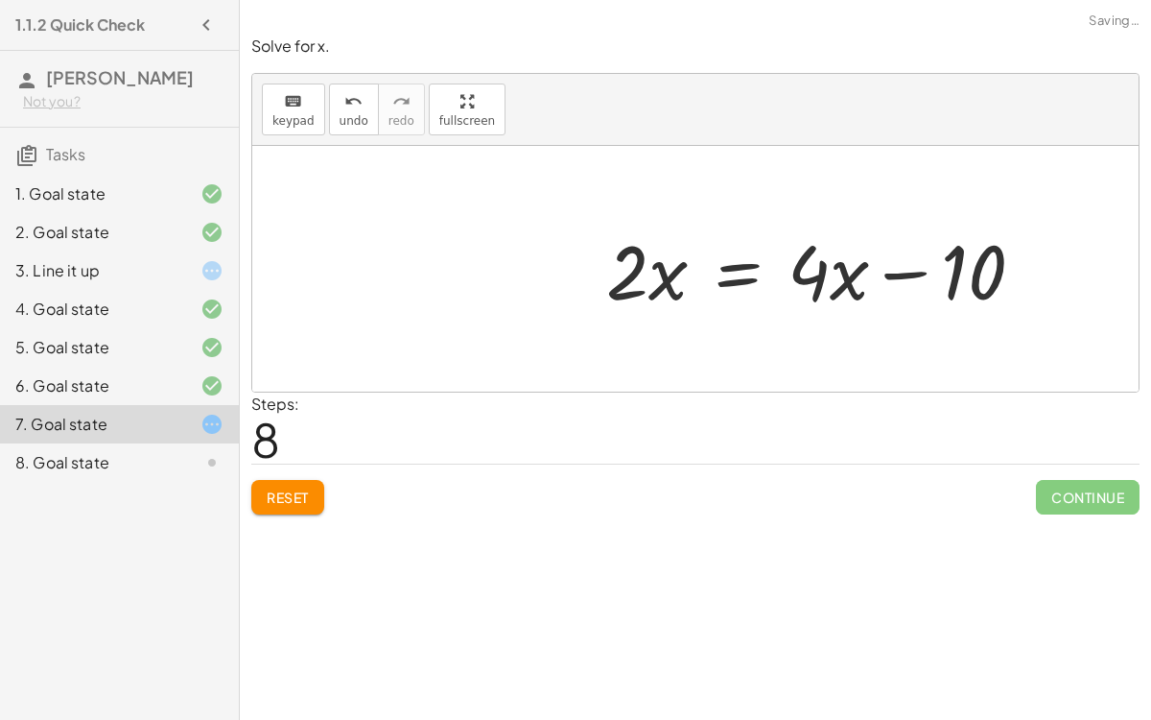
click at [984, 272] on div at bounding box center [823, 269] width 452 height 99
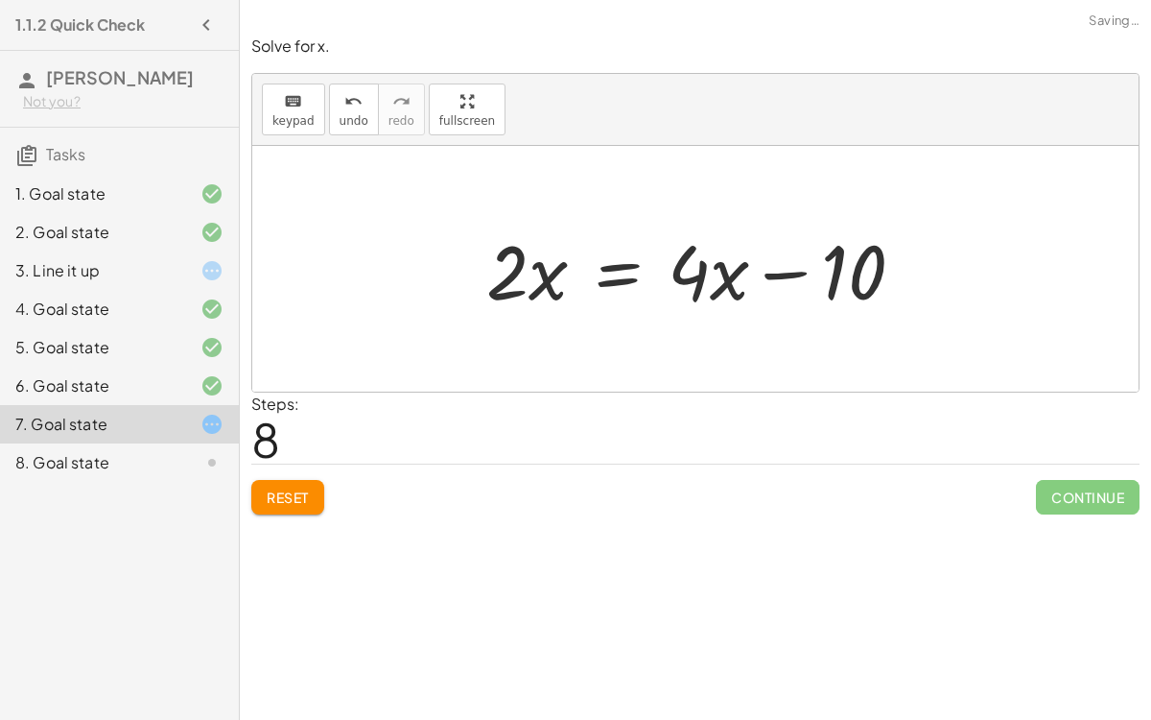
click at [844, 280] on div at bounding box center [703, 269] width 452 height 99
click at [739, 272] on div at bounding box center [703, 269] width 452 height 99
click at [777, 279] on div at bounding box center [703, 269] width 452 height 99
drag, startPoint x: 848, startPoint y: 278, endPoint x: 969, endPoint y: 279, distance: 120.9
click at [354, 108] on icon "undo" at bounding box center [353, 101] width 18 height 23
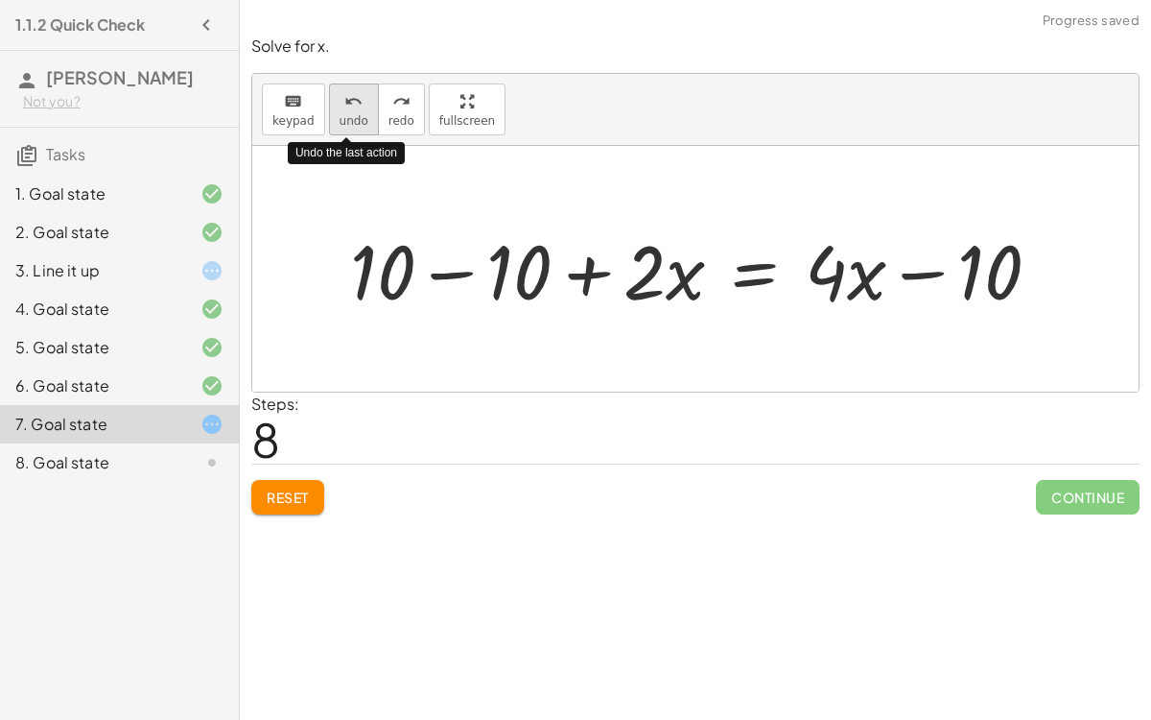
click at [353, 111] on button "undo undo" at bounding box center [354, 109] width 50 height 52
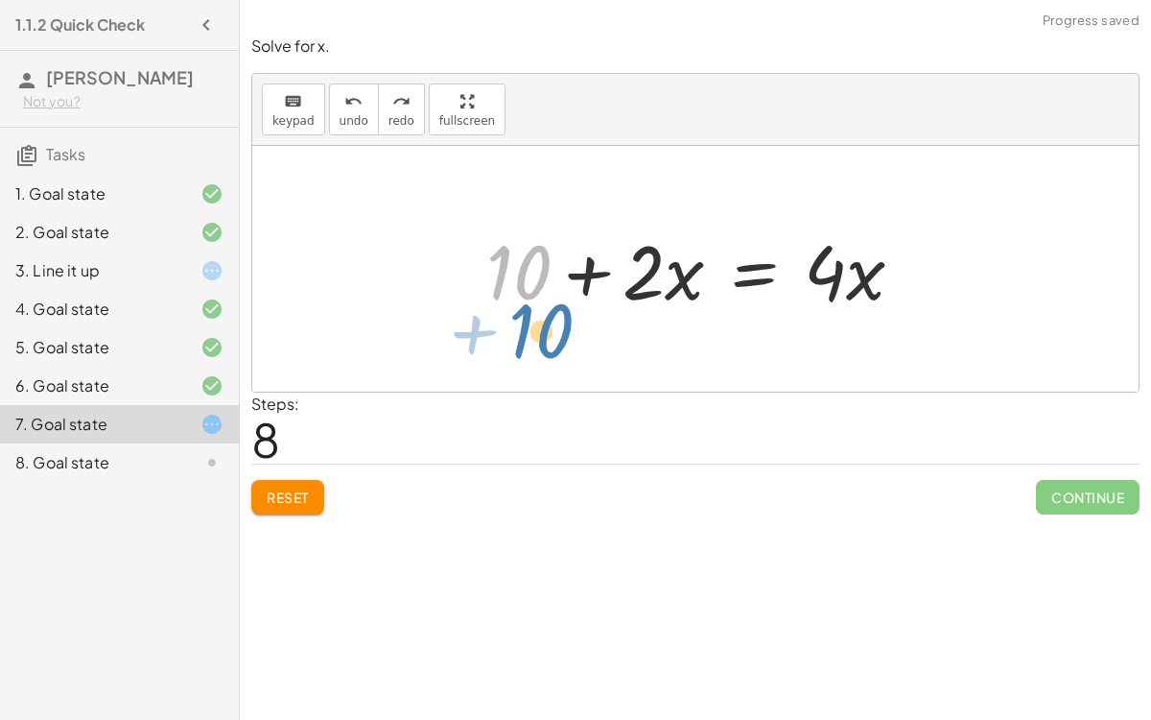
drag, startPoint x: 528, startPoint y: 272, endPoint x: 552, endPoint y: 334, distance: 65.9
drag, startPoint x: 529, startPoint y: 290, endPoint x: 704, endPoint y: 358, distance: 188.3
click at [704, 358] on div "+ 7 + · 2 · x = + · 4 · x − 3 + 3 + 7 + · 2 · x = + · 4 · x − 3 + 3 + 10 + · 2 …" at bounding box center [695, 269] width 887 height 246
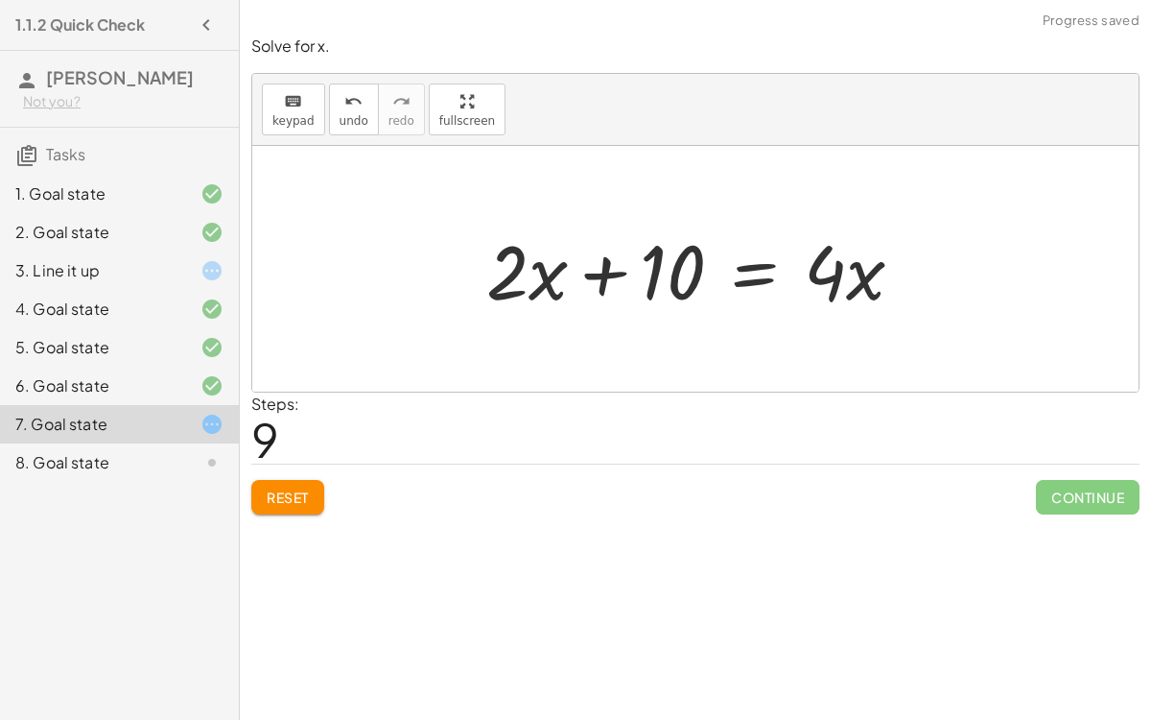
click at [549, 284] on div at bounding box center [703, 269] width 452 height 99
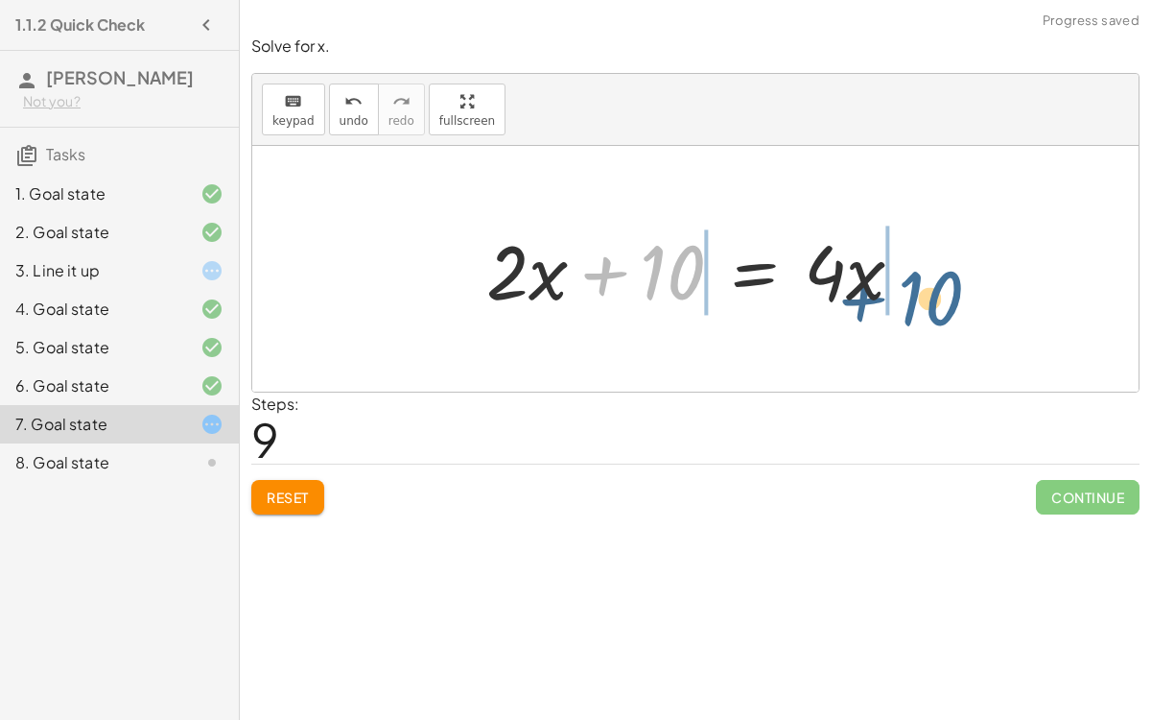
drag, startPoint x: 650, startPoint y: 276, endPoint x: 923, endPoint y: 295, distance: 274.1
click at [923, 295] on div at bounding box center [703, 269] width 452 height 99
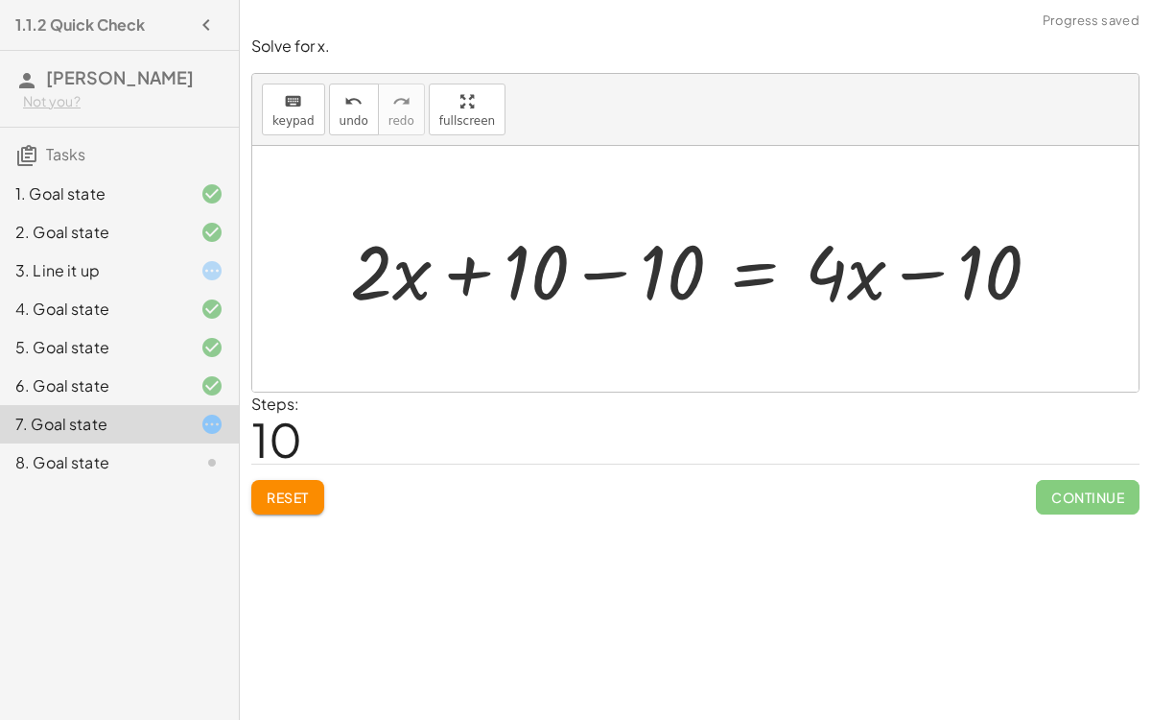
click at [624, 267] on div at bounding box center [703, 269] width 725 height 99
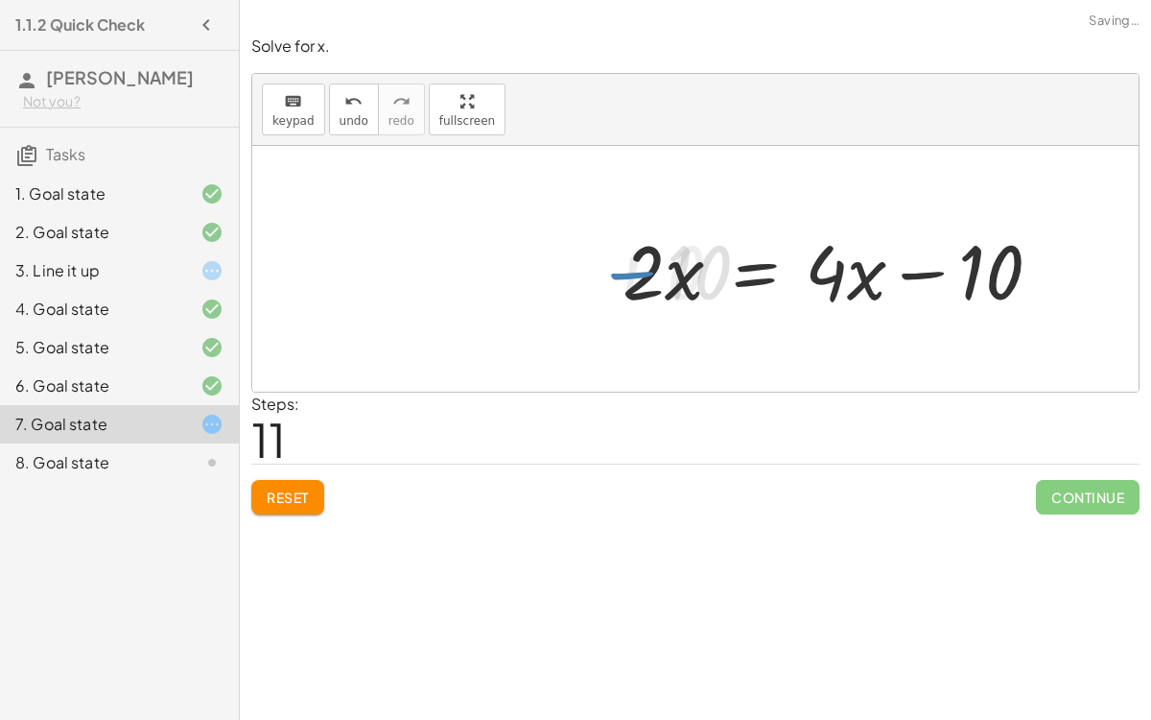
click at [954, 269] on div at bounding box center [840, 269] width 452 height 99
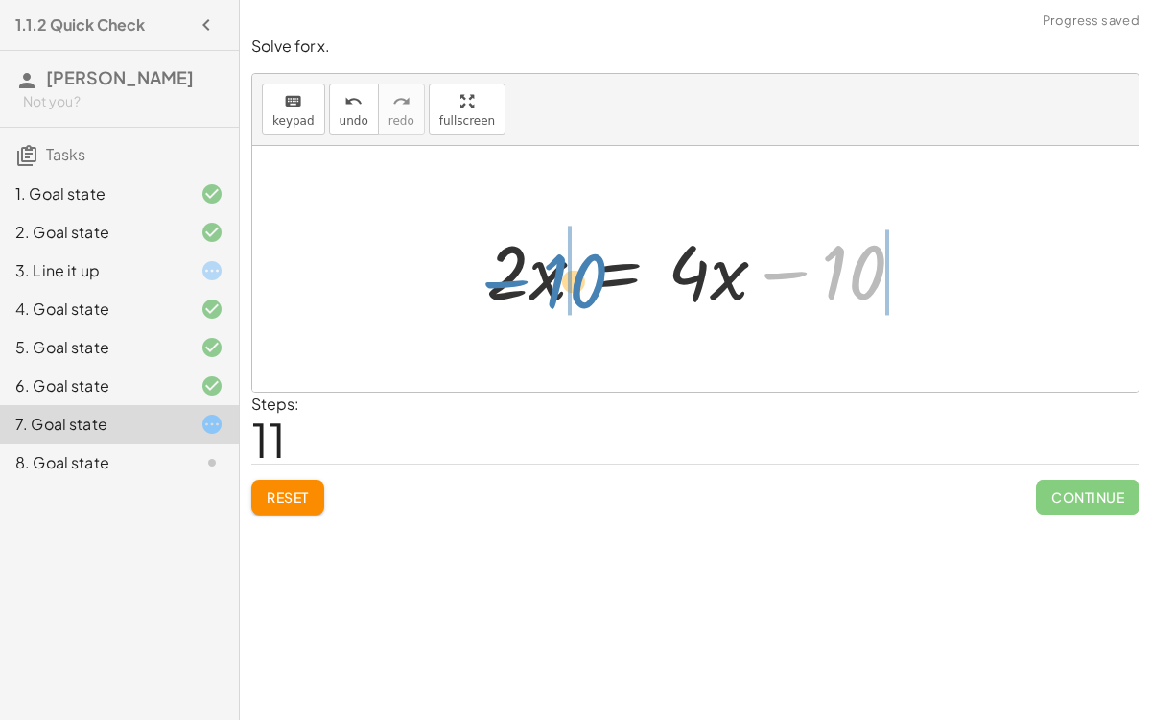
drag, startPoint x: 869, startPoint y: 276, endPoint x: 596, endPoint y: 284, distance: 273.6
click at [596, 284] on div at bounding box center [703, 269] width 452 height 99
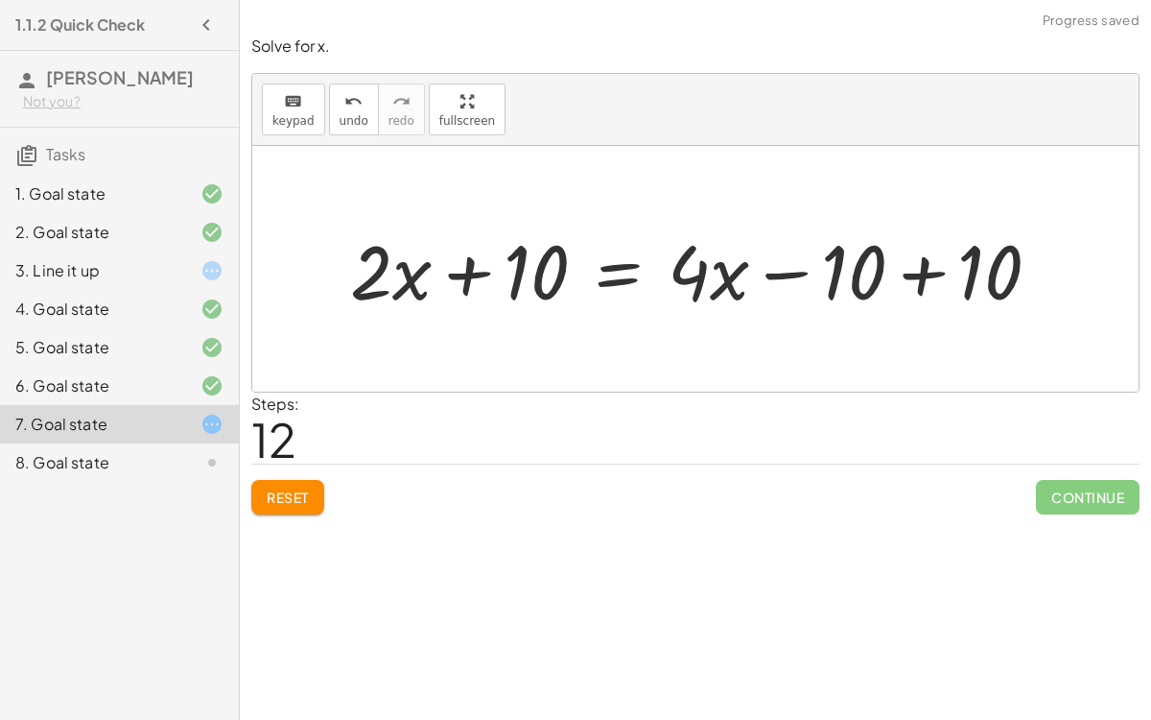
click at [908, 273] on div at bounding box center [703, 269] width 725 height 99
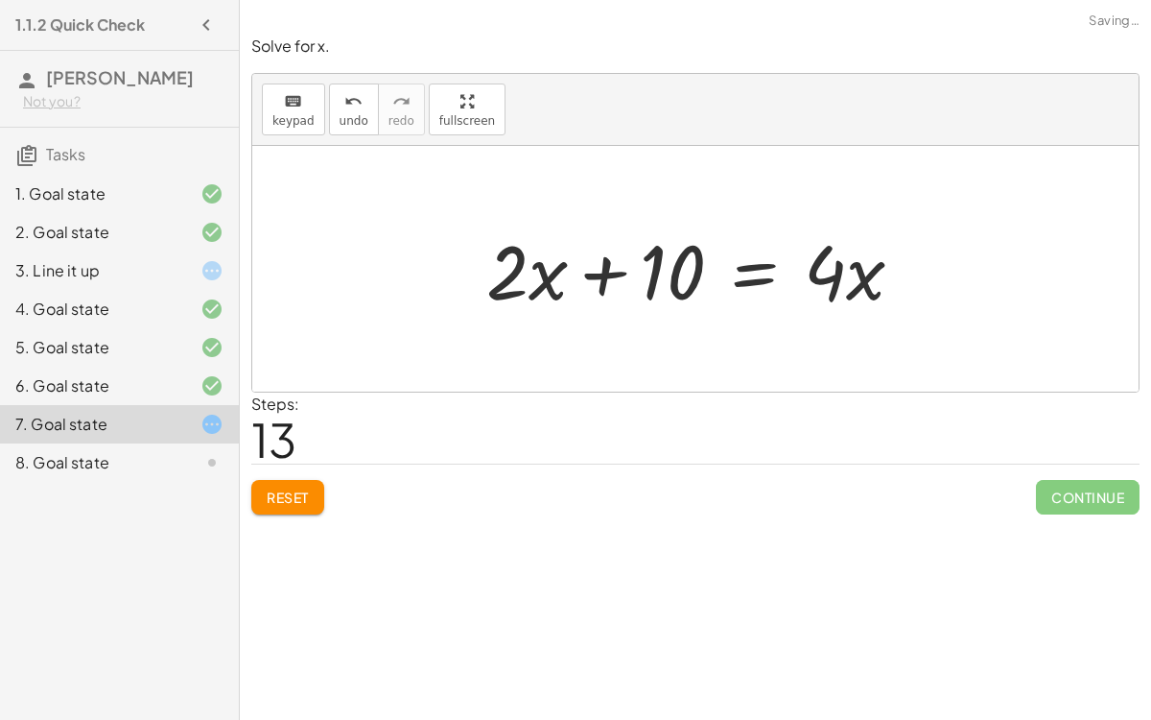
click at [612, 271] on div at bounding box center [703, 269] width 452 height 99
click at [648, 273] on div at bounding box center [703, 269] width 452 height 99
click at [358, 111] on button "undo undo" at bounding box center [354, 109] width 50 height 52
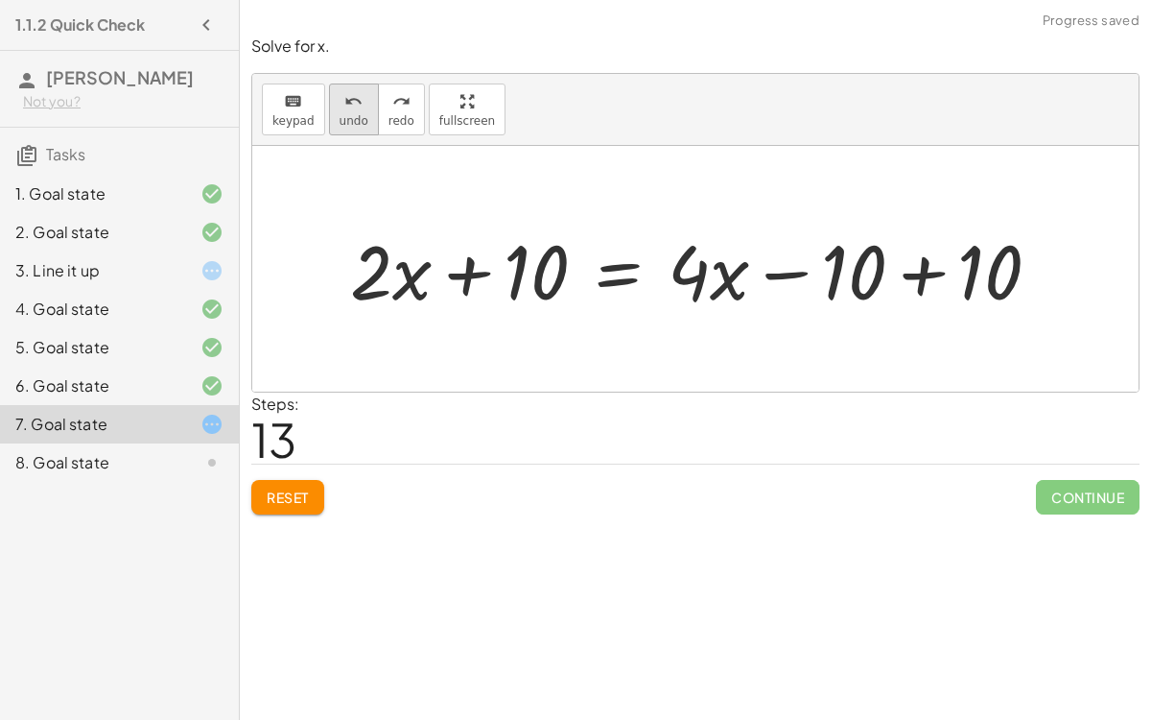
click at [351, 105] on icon "undo" at bounding box center [353, 101] width 18 height 23
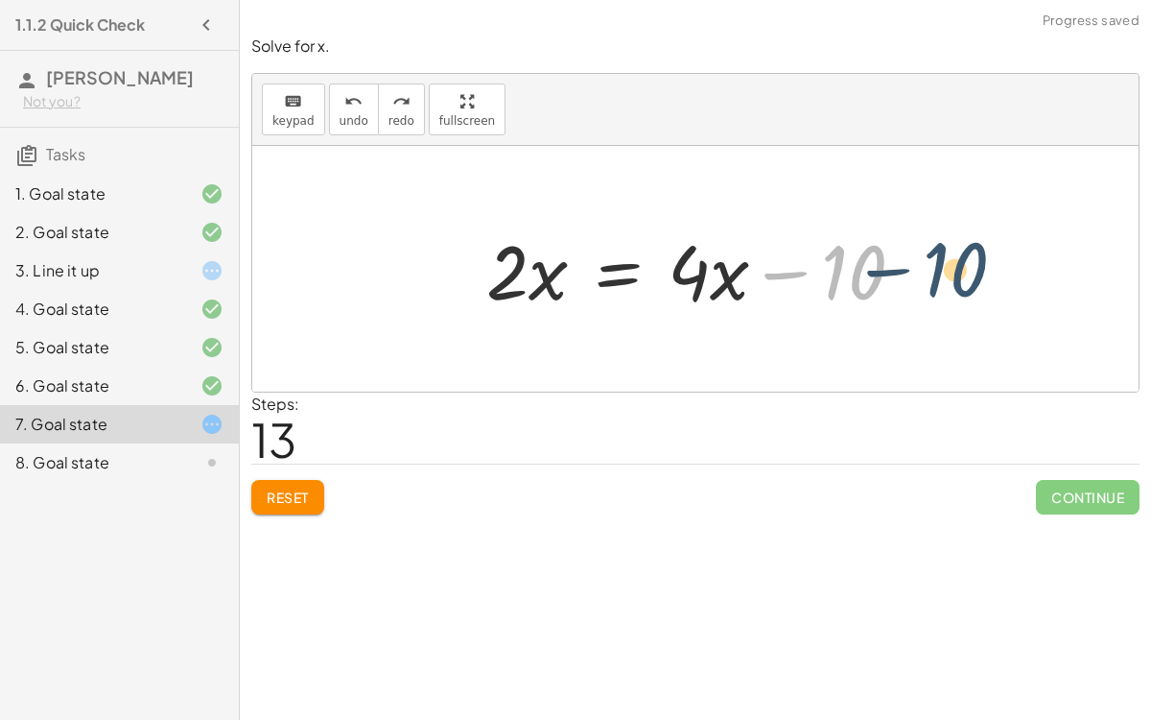
drag, startPoint x: 852, startPoint y: 276, endPoint x: 954, endPoint y: 273, distance: 101.7
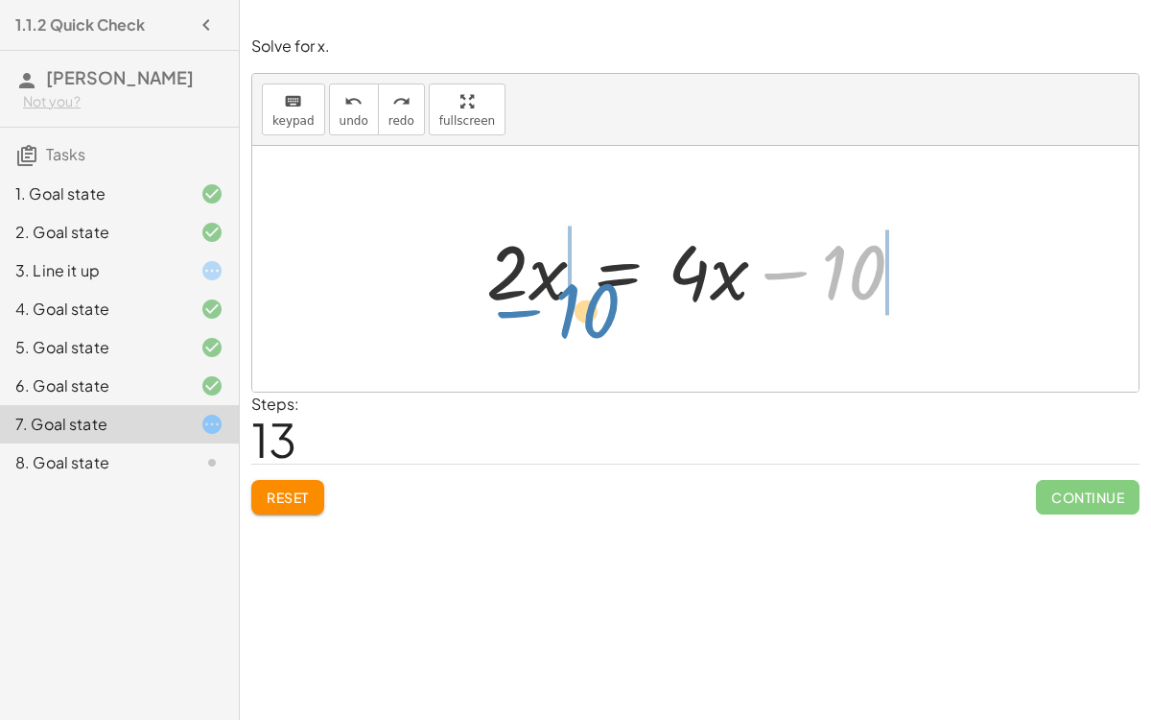
drag, startPoint x: 861, startPoint y: 272, endPoint x: 571, endPoint y: 266, distance: 289.8
click at [571, 266] on div at bounding box center [703, 269] width 452 height 99
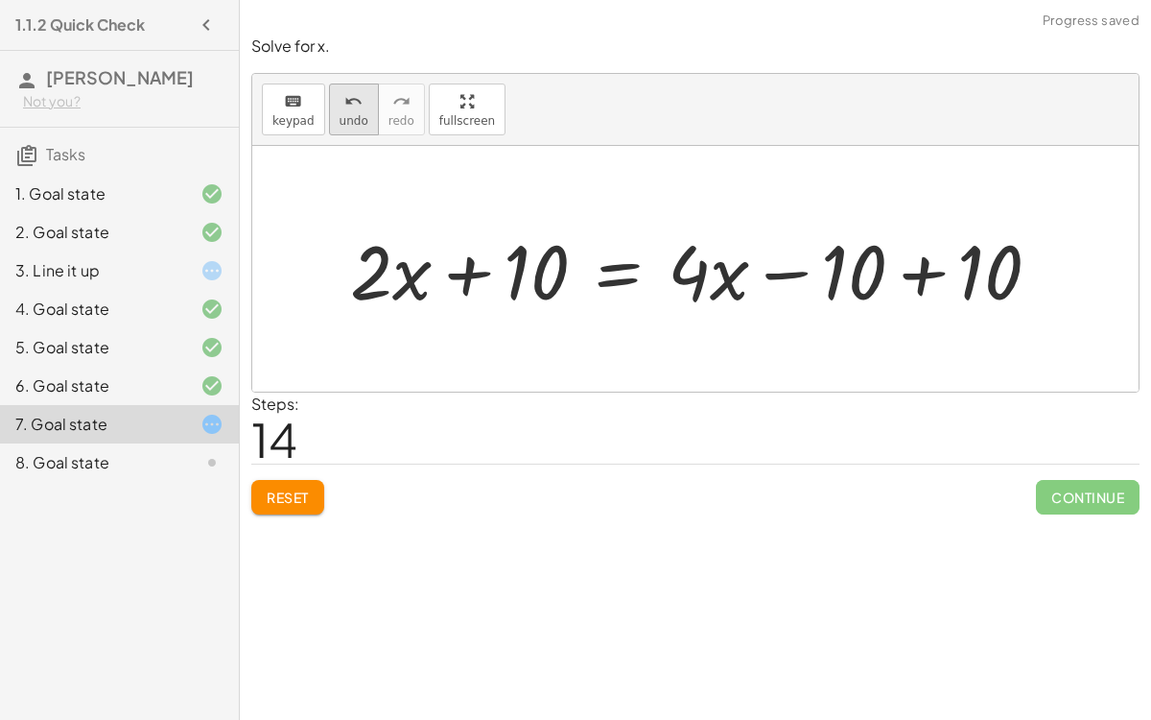
click at [354, 91] on icon "undo" at bounding box center [353, 101] width 18 height 23
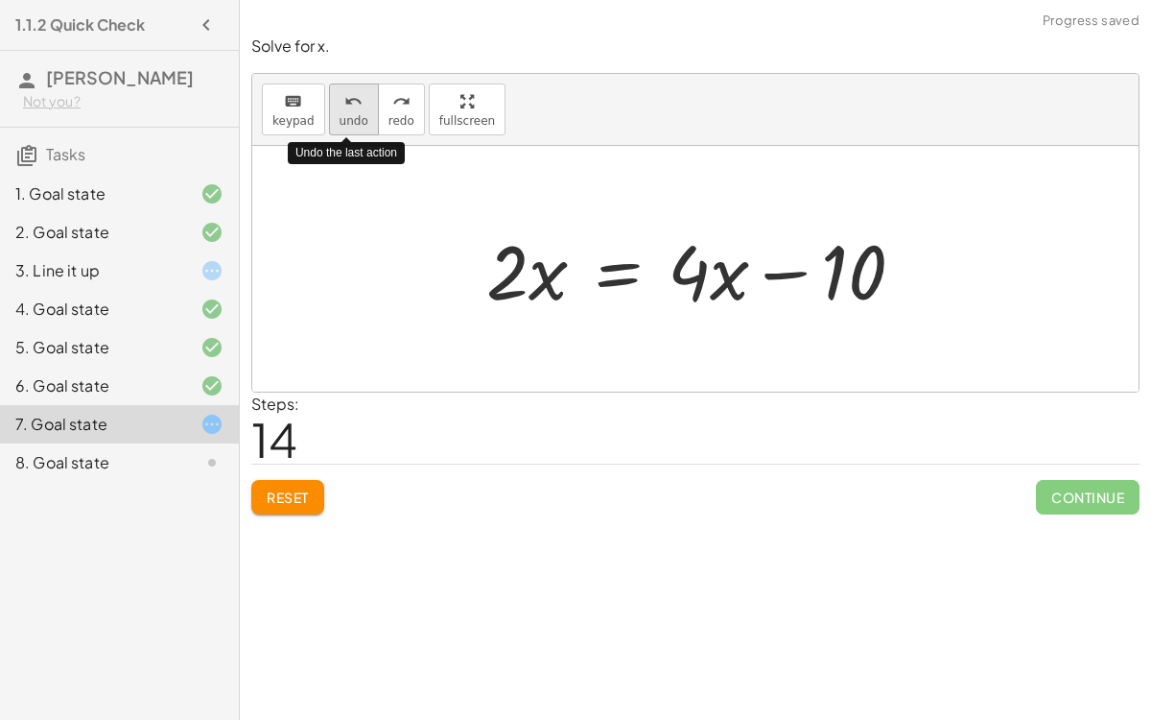
click at [354, 91] on icon "undo" at bounding box center [353, 101] width 18 height 23
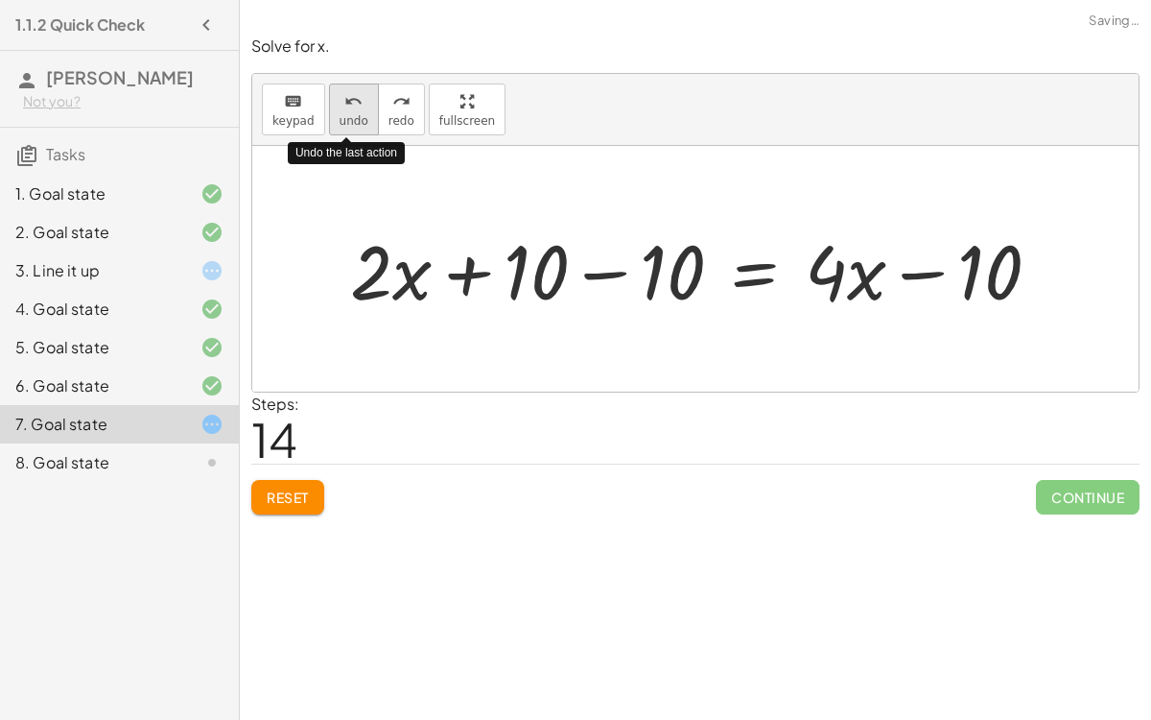
click at [354, 91] on icon "undo" at bounding box center [353, 101] width 18 height 23
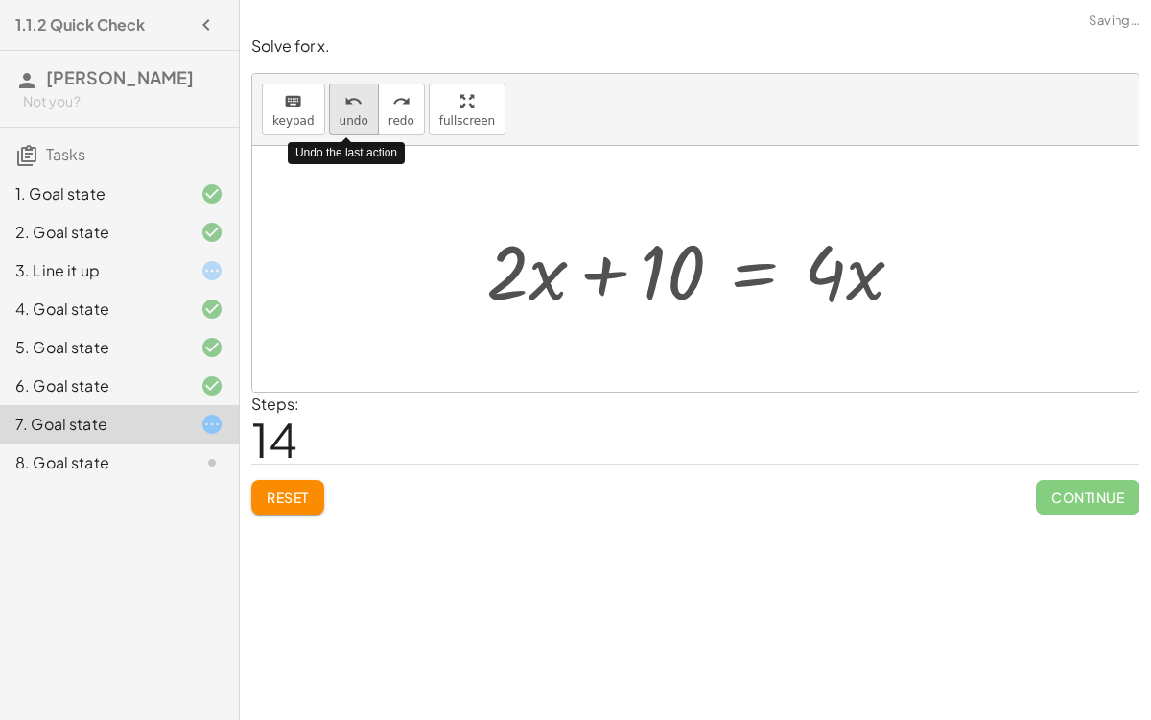
click at [354, 91] on icon "undo" at bounding box center [353, 101] width 18 height 23
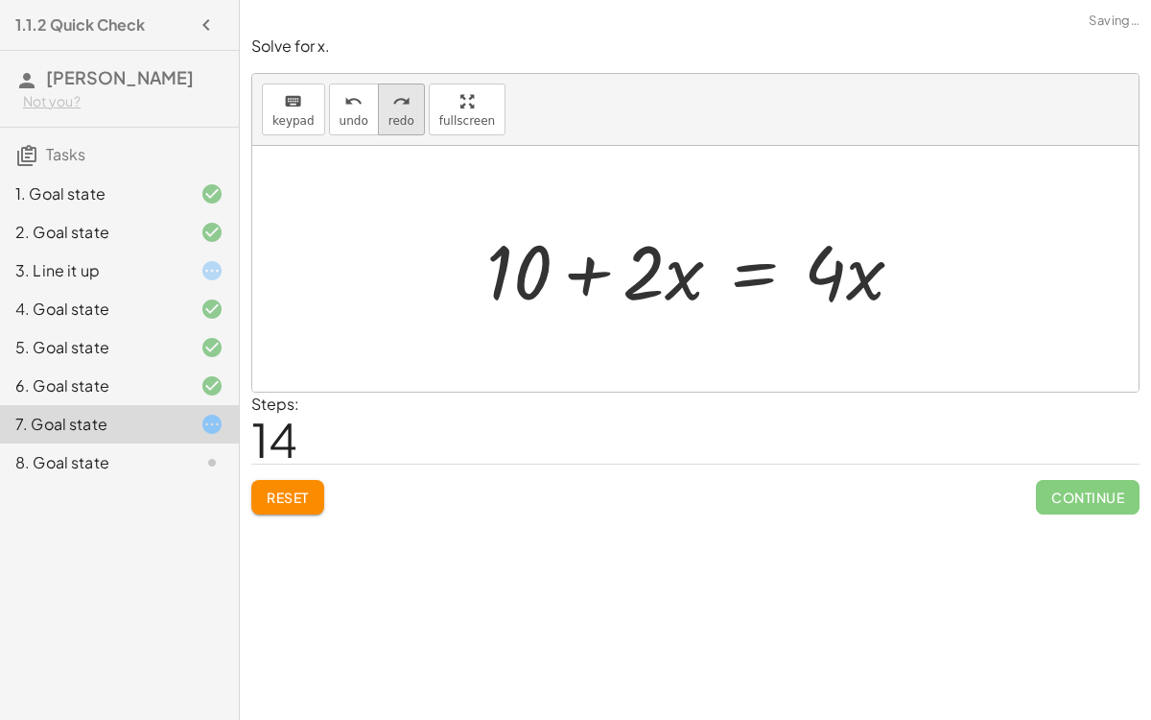
click at [394, 98] on icon "redo" at bounding box center [401, 101] width 18 height 23
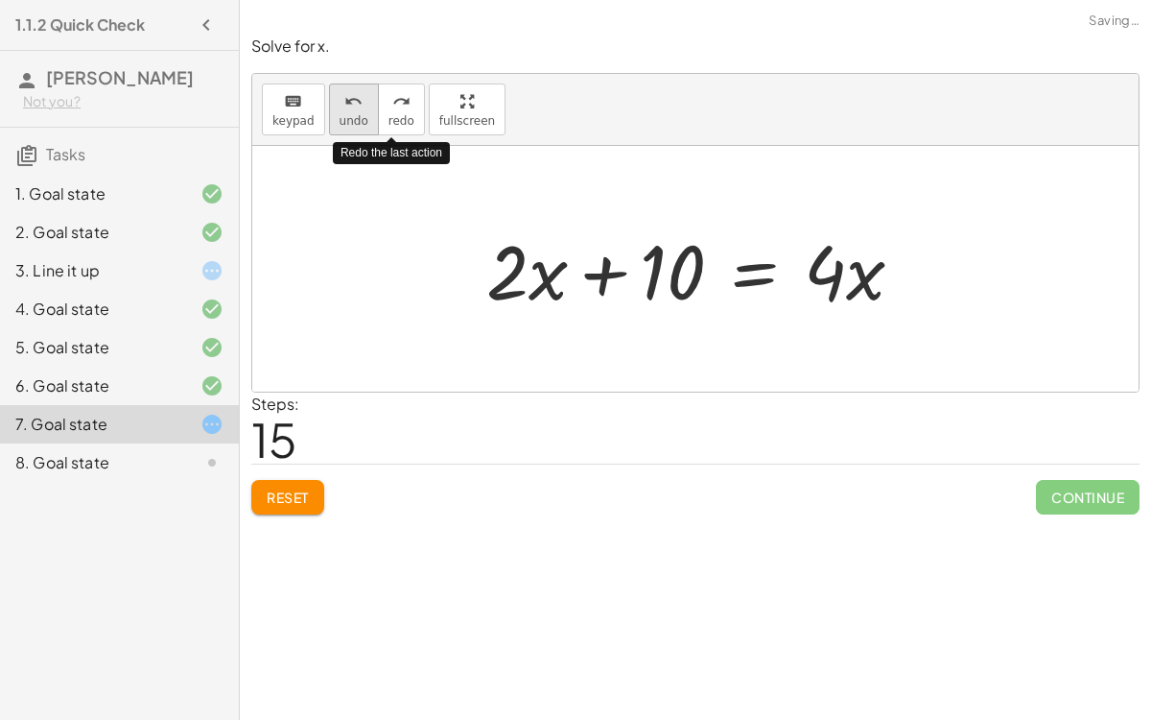
click at [331, 105] on button "undo undo" at bounding box center [354, 109] width 50 height 52
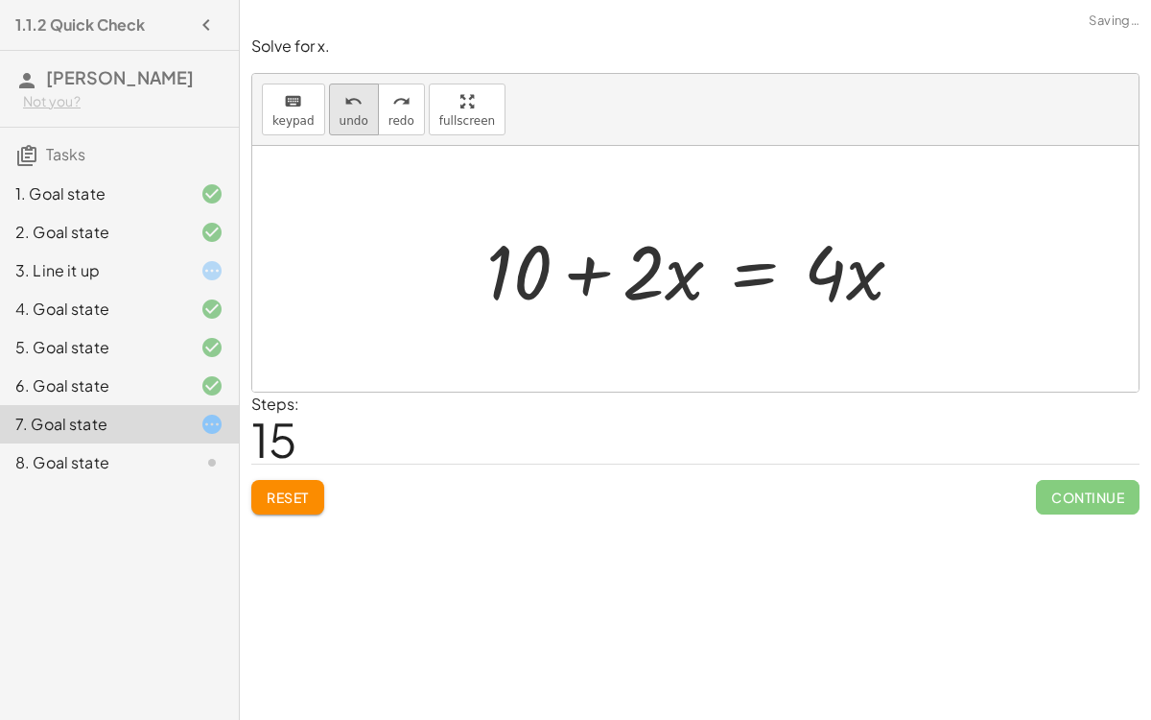
click at [329, 120] on button "undo undo" at bounding box center [354, 109] width 50 height 52
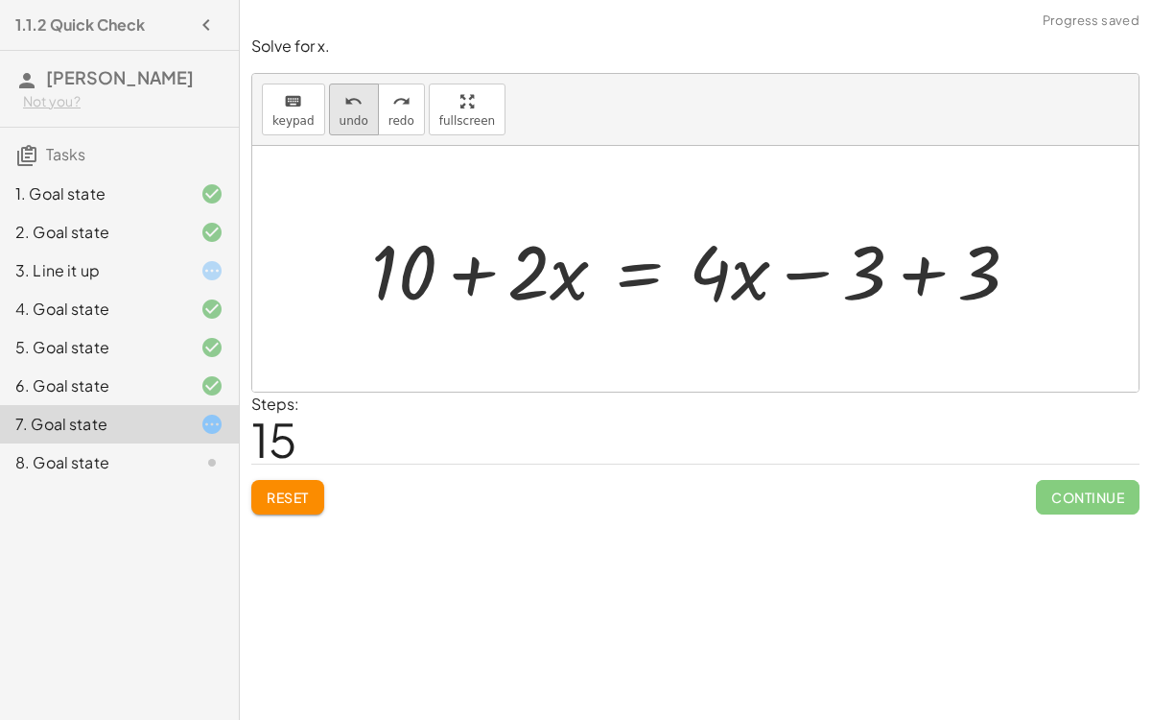
click at [348, 114] on span "undo" at bounding box center [354, 120] width 29 height 13
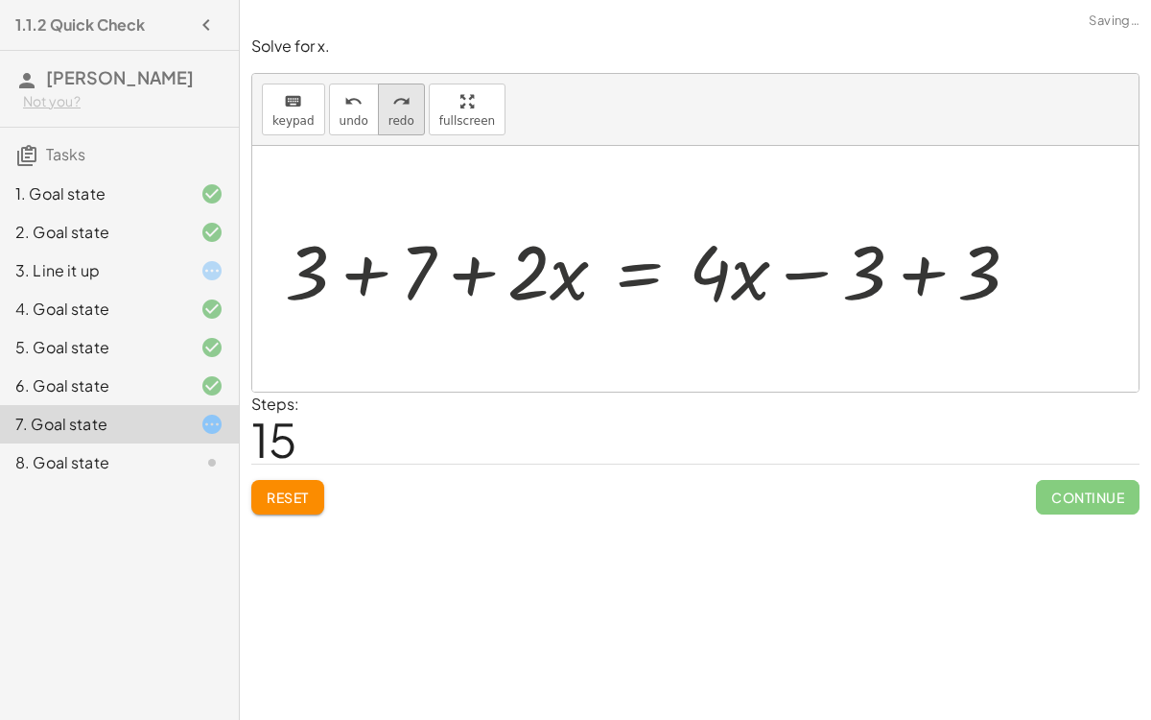
click at [378, 112] on button "redo redo" at bounding box center [401, 109] width 47 height 52
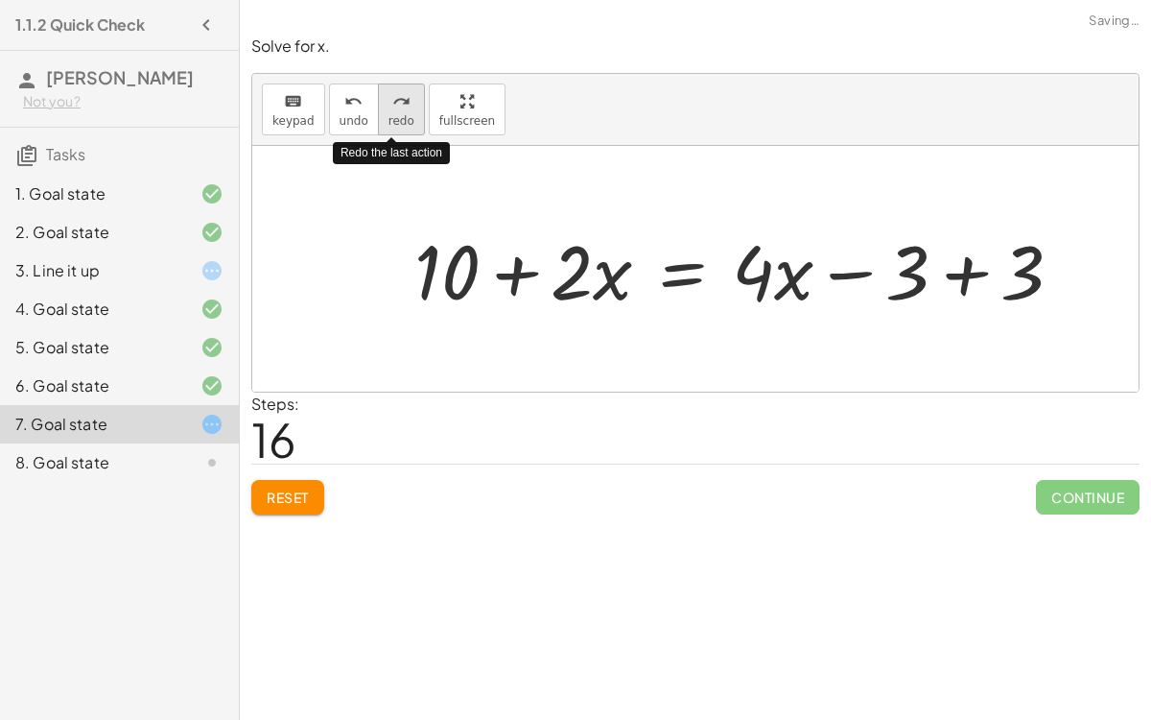
click at [378, 112] on button "redo redo" at bounding box center [401, 109] width 47 height 52
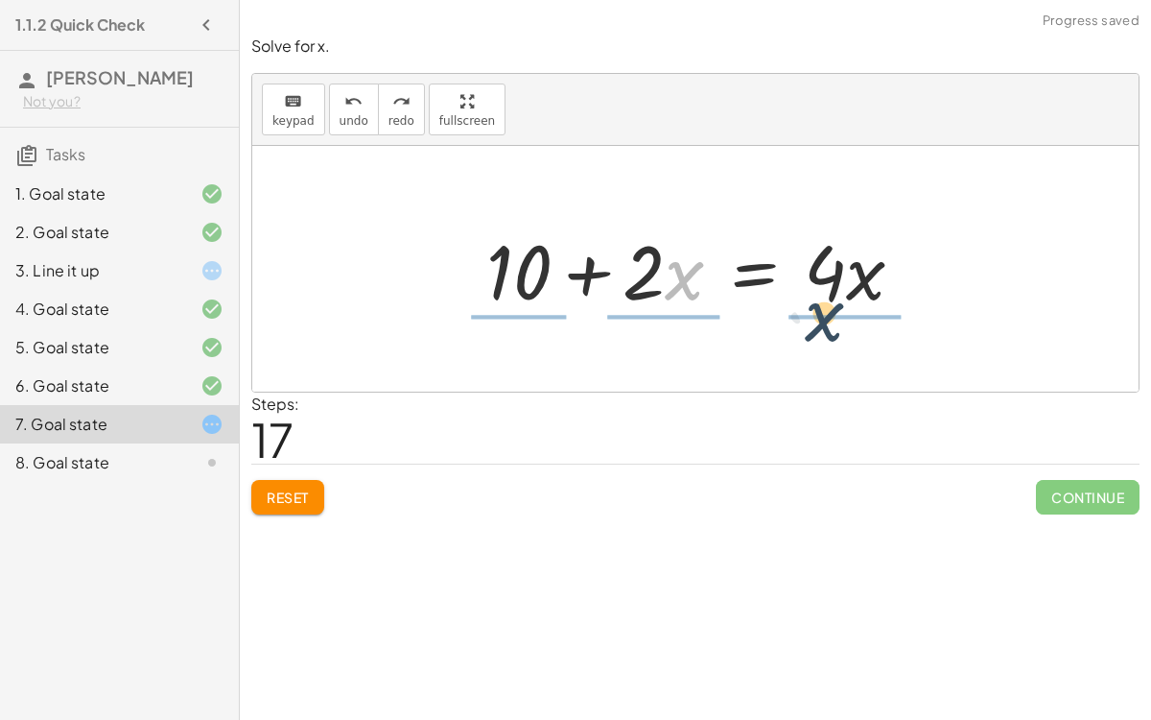
drag, startPoint x: 666, startPoint y: 281, endPoint x: 825, endPoint y: 332, distance: 167.2
click at [825, 332] on div "+ 7 + · 2 · x = + · 4 · x − 3 + 3 + 7 + · 2 · x = + · 4 · x − 3 + 3 + 10 + · 2 …" at bounding box center [695, 269] width 887 height 246
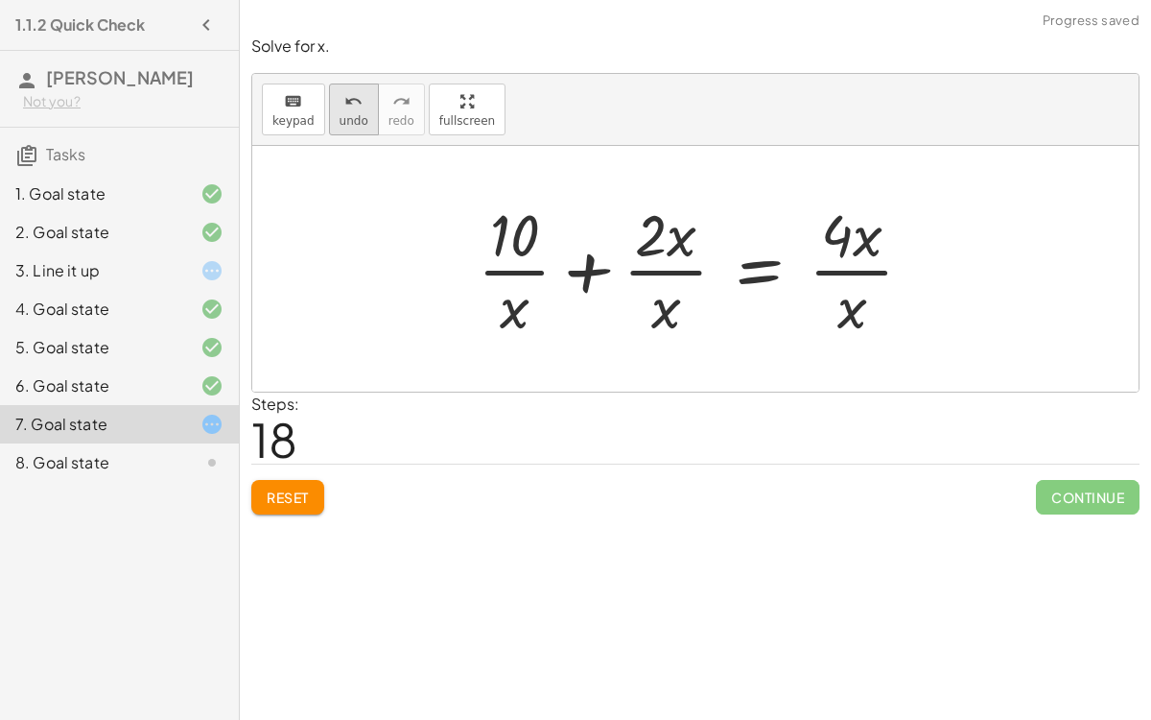
click at [355, 106] on div "undo" at bounding box center [354, 100] width 29 height 23
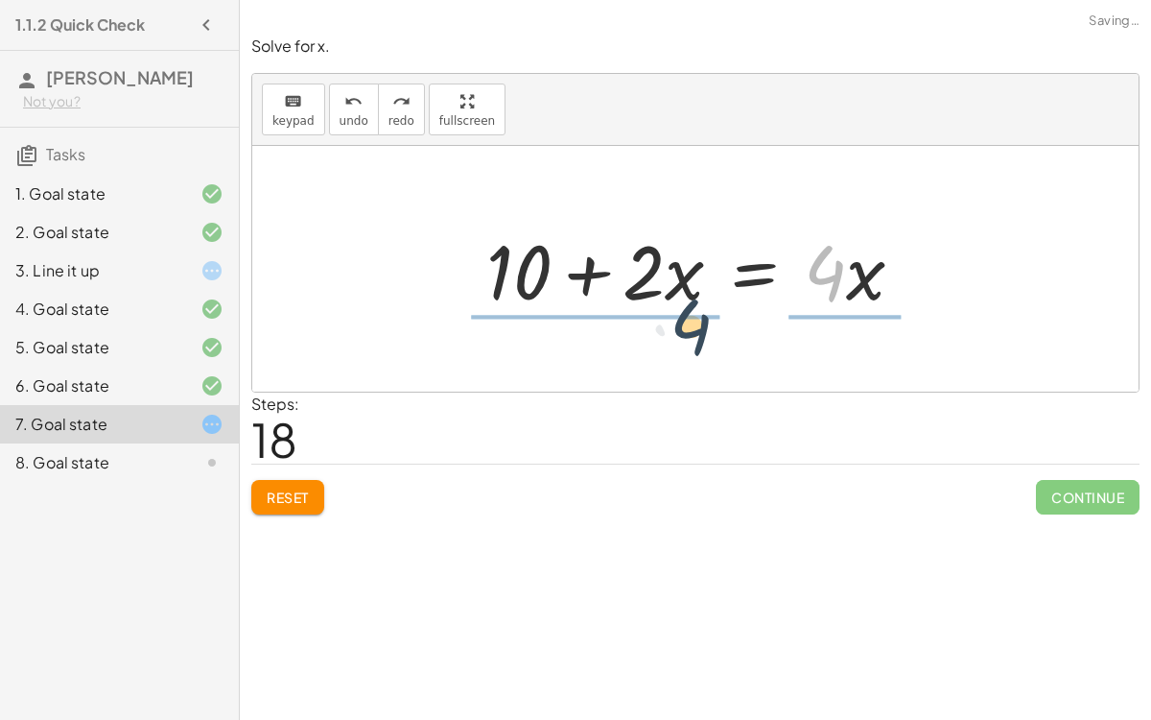
drag, startPoint x: 824, startPoint y: 254, endPoint x: 645, endPoint y: 313, distance: 188.7
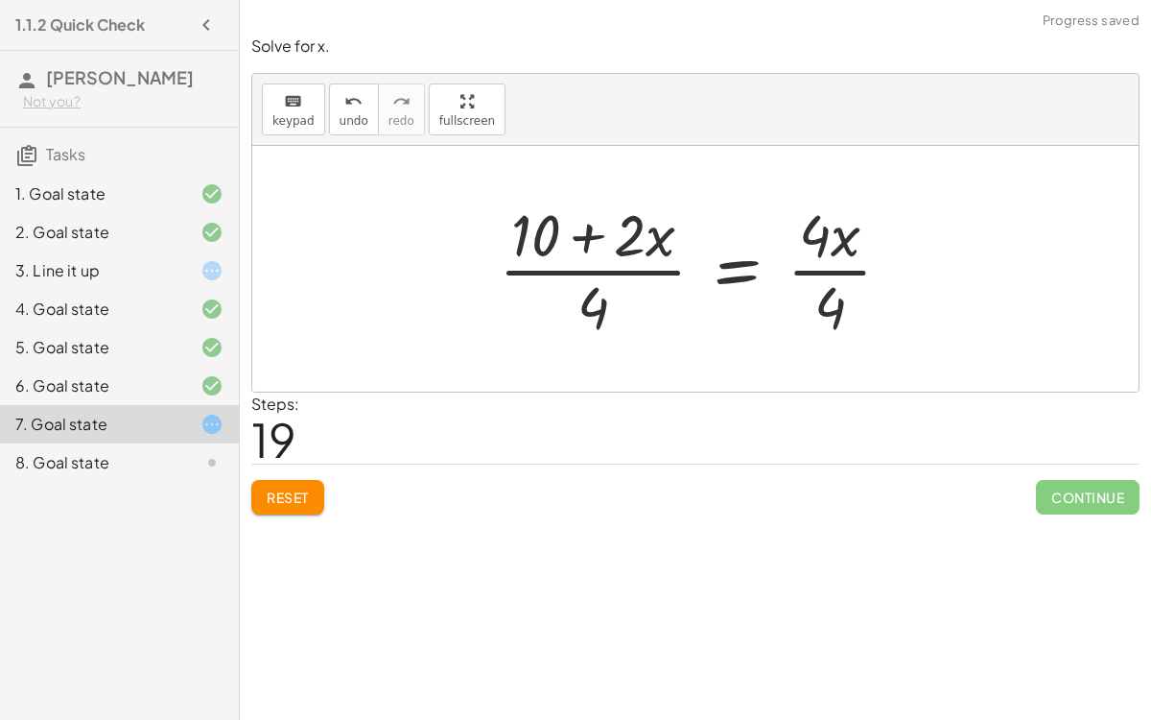
click at [651, 248] on div at bounding box center [702, 269] width 427 height 148
click at [817, 230] on div at bounding box center [702, 269] width 427 height 148
click at [821, 262] on div at bounding box center [702, 269] width 427 height 148
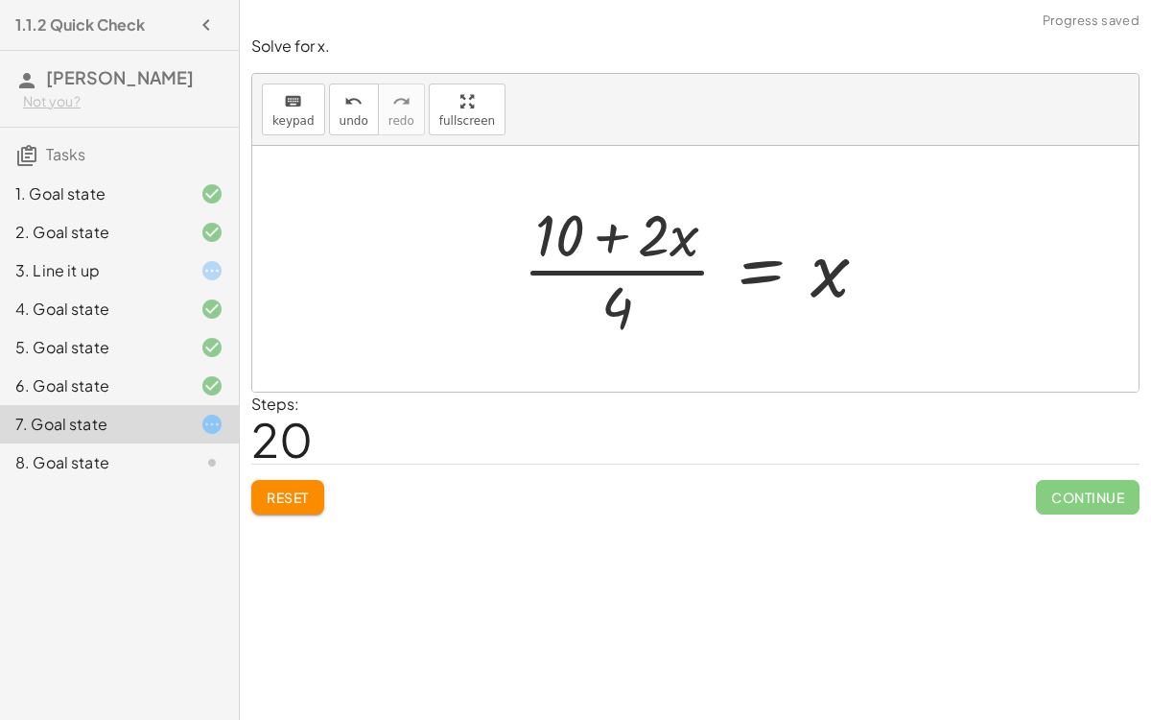
click at [642, 233] on div at bounding box center [703, 269] width 381 height 148
click at [329, 97] on button "undo undo" at bounding box center [354, 109] width 50 height 52
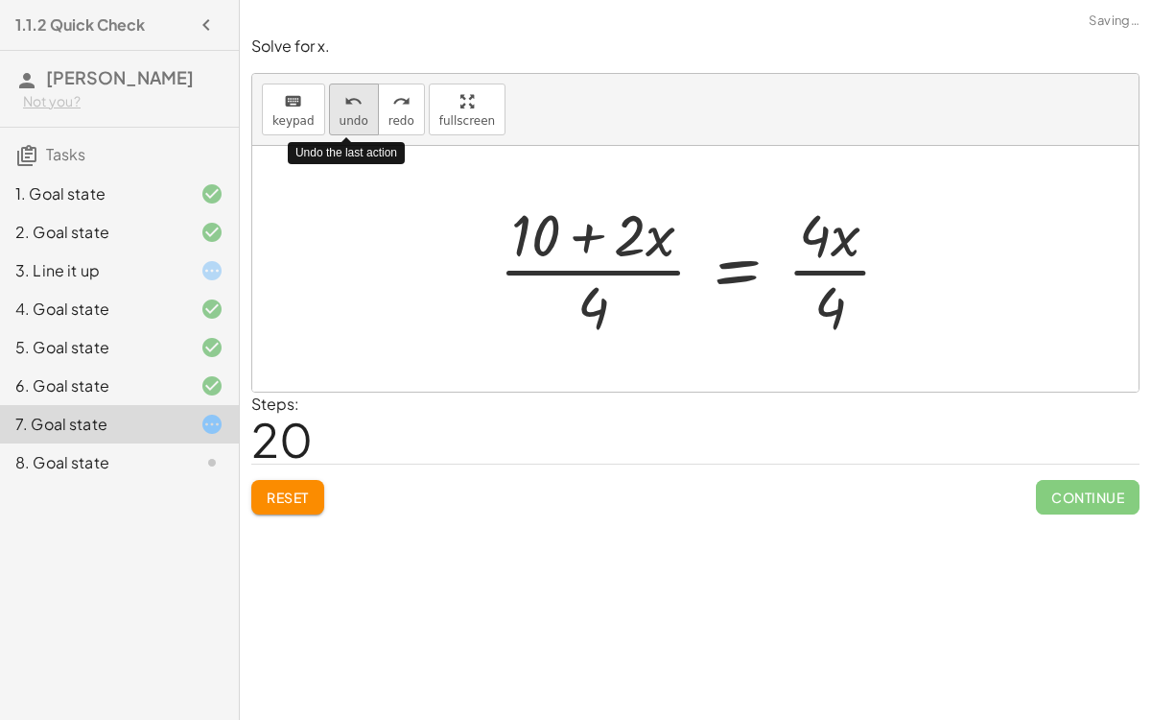
click at [329, 97] on button "undo undo" at bounding box center [354, 109] width 50 height 52
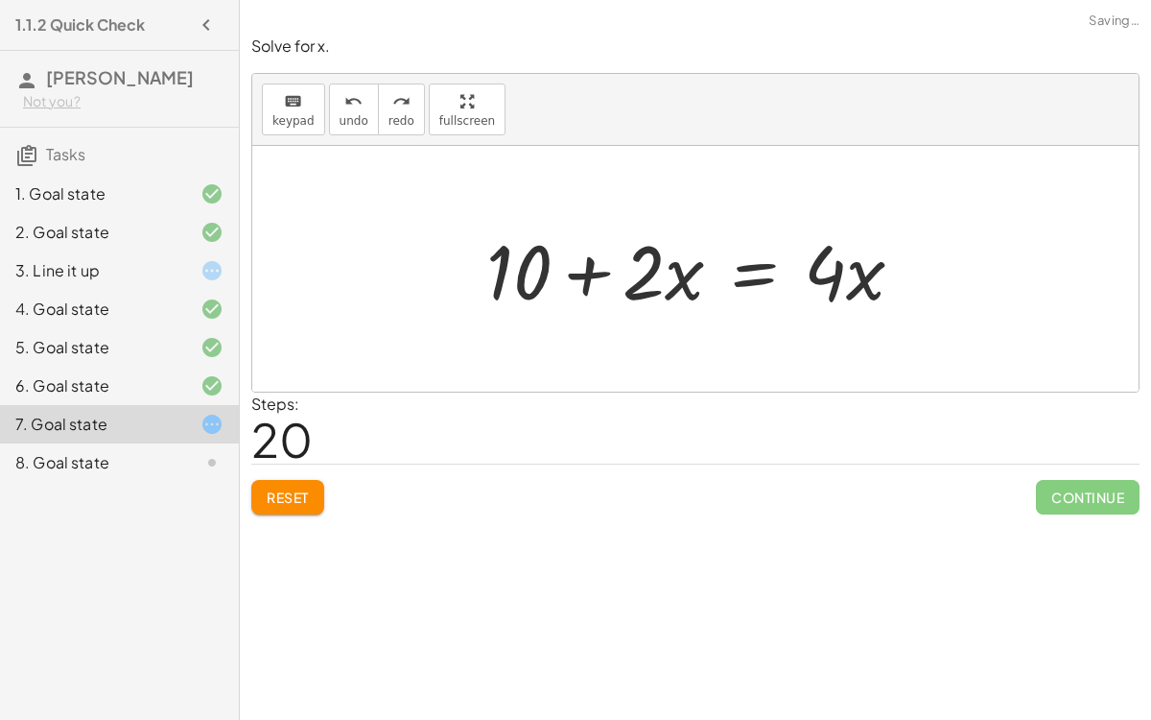
click at [527, 258] on div at bounding box center [703, 269] width 452 height 99
drag, startPoint x: 530, startPoint y: 263, endPoint x: 922, endPoint y: 272, distance: 392.5
click at [922, 272] on div at bounding box center [703, 269] width 452 height 99
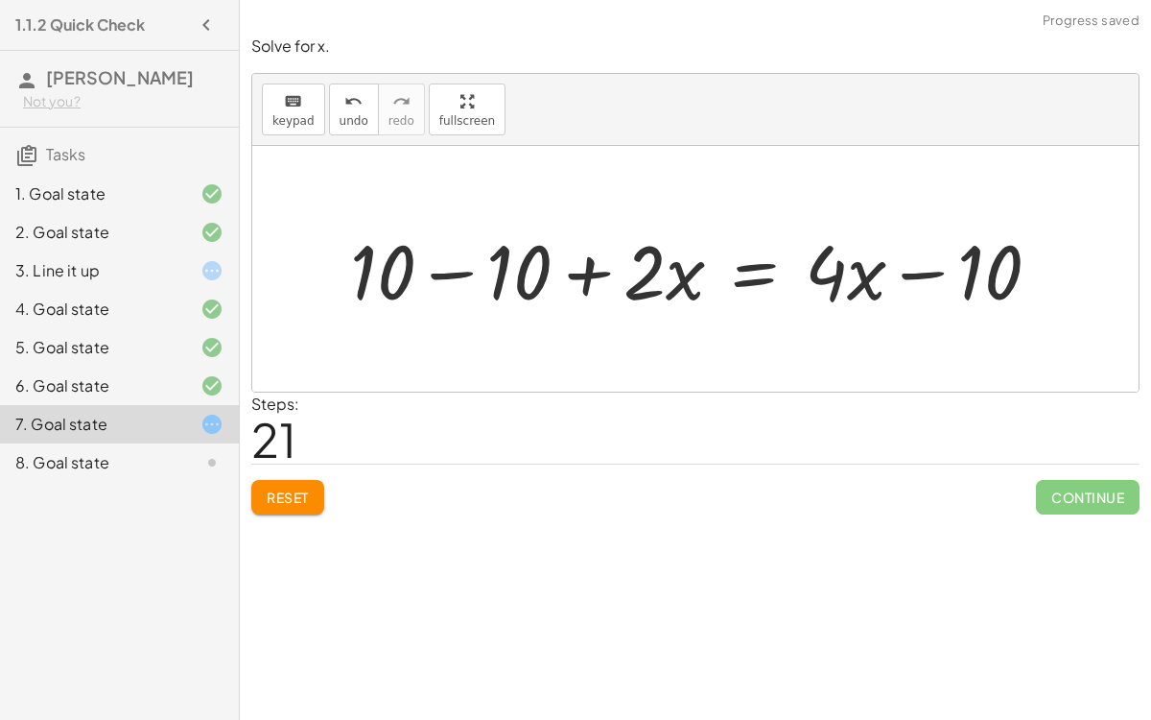
click at [959, 269] on div at bounding box center [703, 269] width 725 height 99
click at [513, 262] on div at bounding box center [703, 269] width 725 height 99
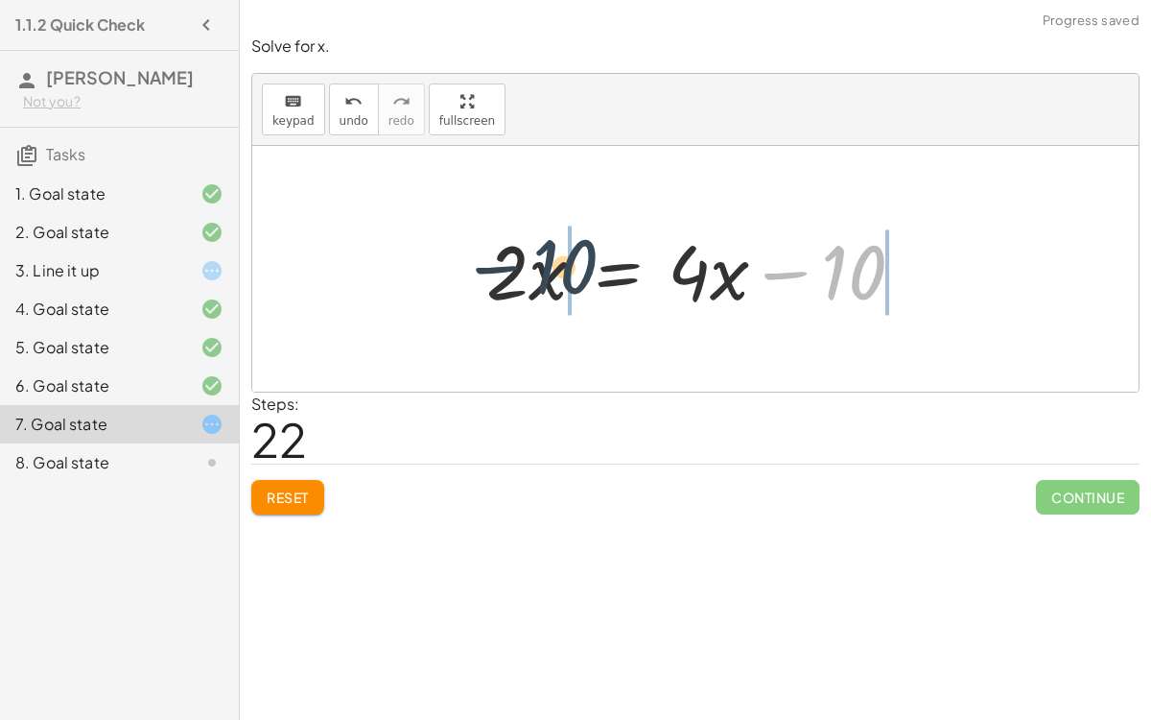
drag, startPoint x: 841, startPoint y: 260, endPoint x: 500, endPoint y: 259, distance: 341.6
click at [500, 259] on div at bounding box center [703, 269] width 452 height 99
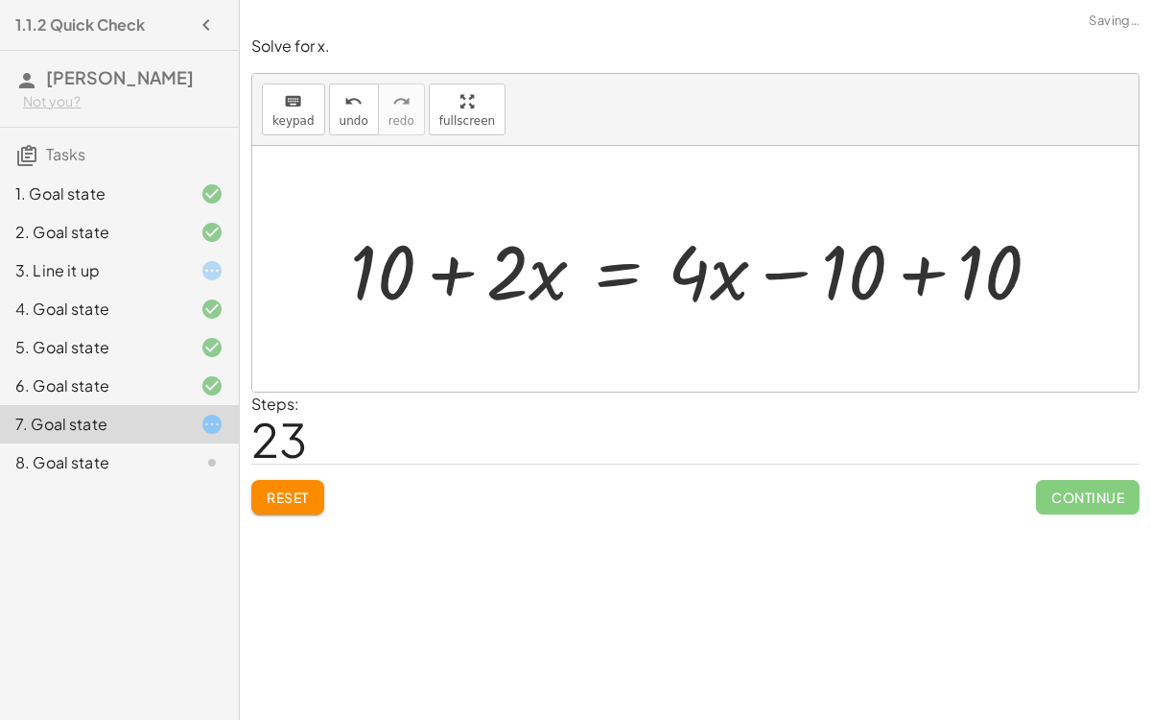
click at [931, 251] on div at bounding box center [703, 269] width 725 height 99
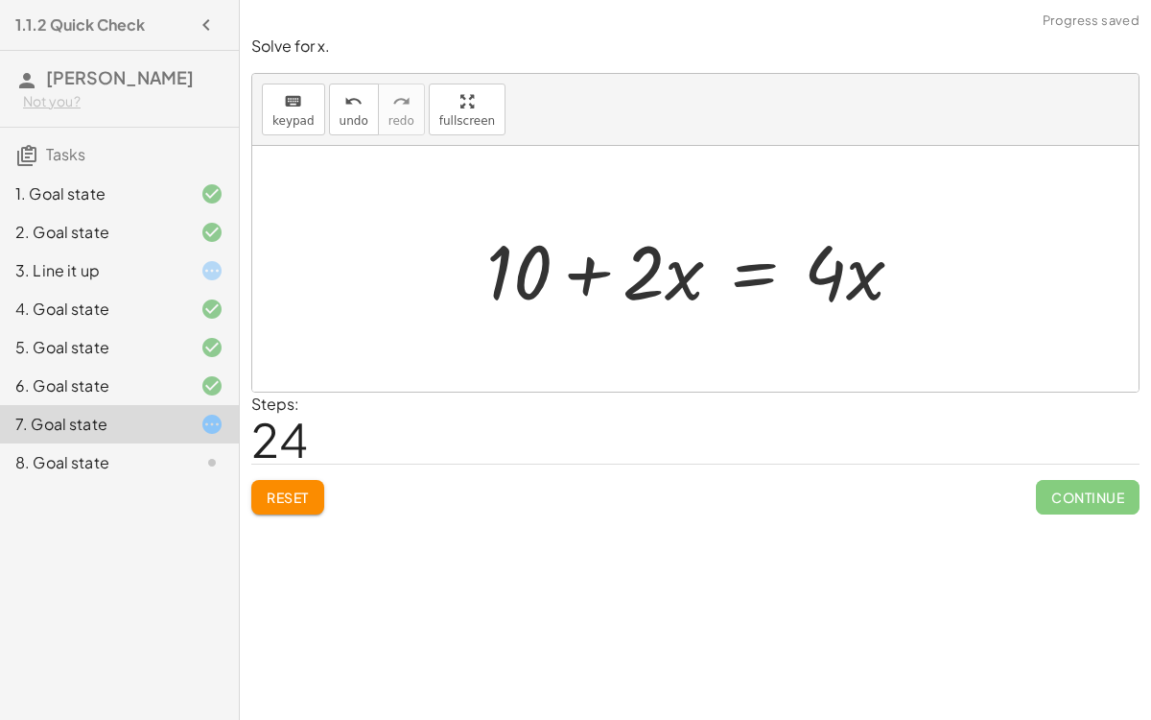
click at [519, 260] on div at bounding box center [703, 269] width 452 height 99
drag, startPoint x: 504, startPoint y: 279, endPoint x: 986, endPoint y: 279, distance: 482.6
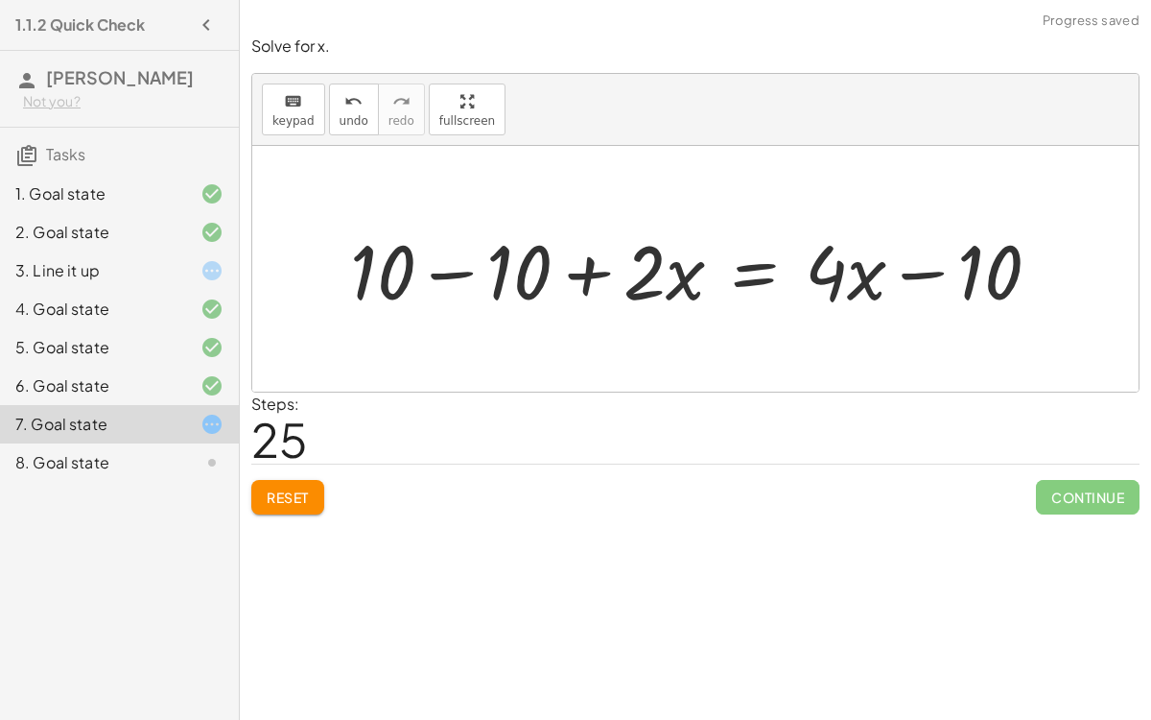
click at [446, 263] on div at bounding box center [703, 269] width 725 height 99
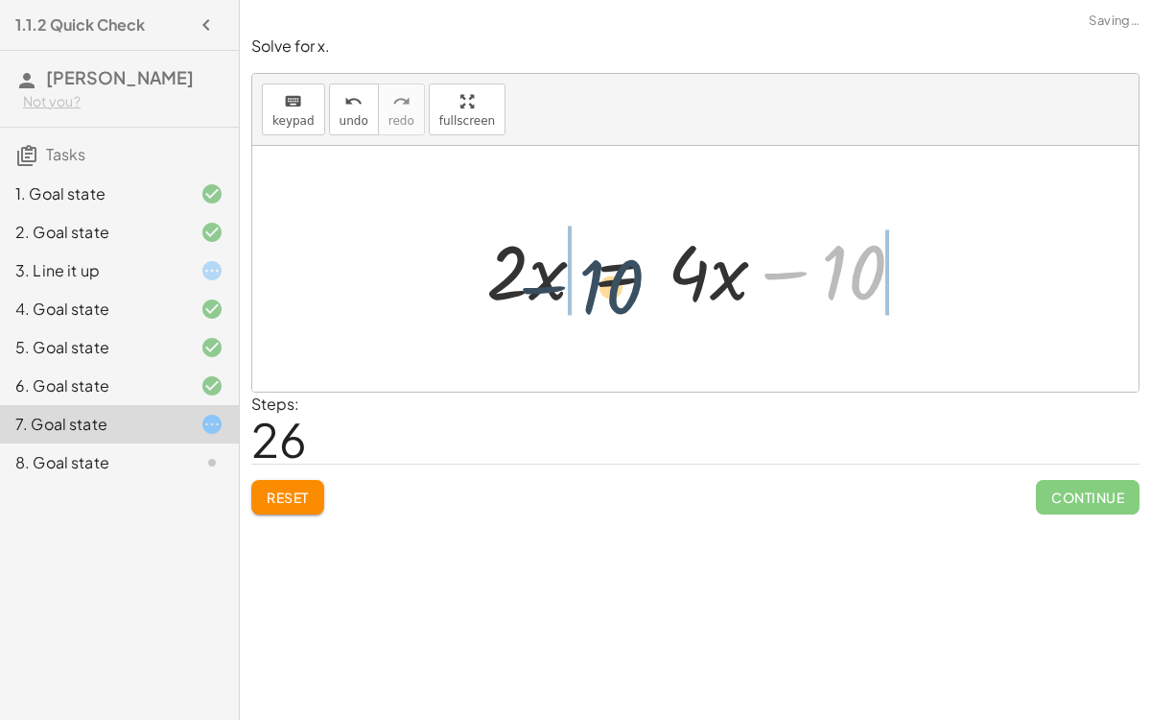
drag, startPoint x: 964, startPoint y: 272, endPoint x: 726, endPoint y: 281, distance: 238.1
click at [726, 281] on div at bounding box center [703, 269] width 452 height 99
drag, startPoint x: 868, startPoint y: 272, endPoint x: 494, endPoint y: 282, distance: 374.3
click at [494, 282] on div at bounding box center [703, 269] width 452 height 99
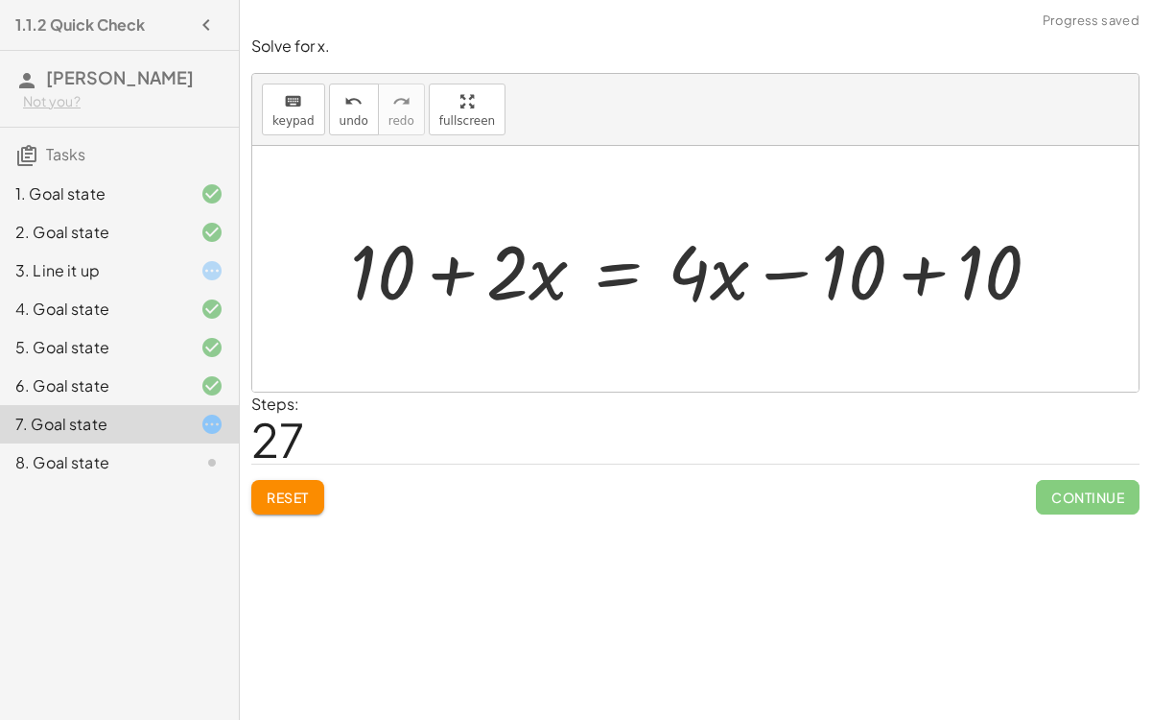
click at [455, 262] on div at bounding box center [703, 269] width 725 height 99
click at [886, 262] on div at bounding box center [703, 269] width 725 height 99
click at [913, 261] on div at bounding box center [703, 269] width 725 height 99
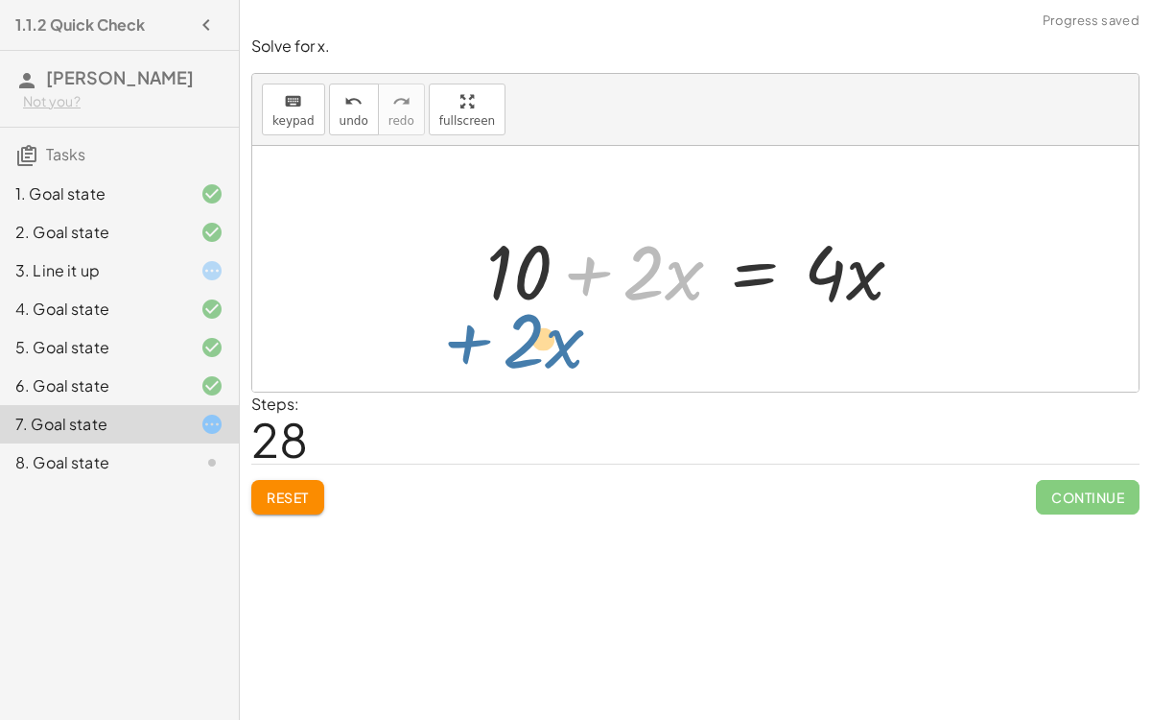
drag, startPoint x: 598, startPoint y: 279, endPoint x: 403, endPoint y: 269, distance: 195.1
click at [403, 269] on div "+ 7 + · 2 · x = + · 4 · x − 3 + 3 + 7 + · 2 · x = + · 4 · x − 3 + 3 + 10 + · 2 …" at bounding box center [695, 269] width 887 height 246
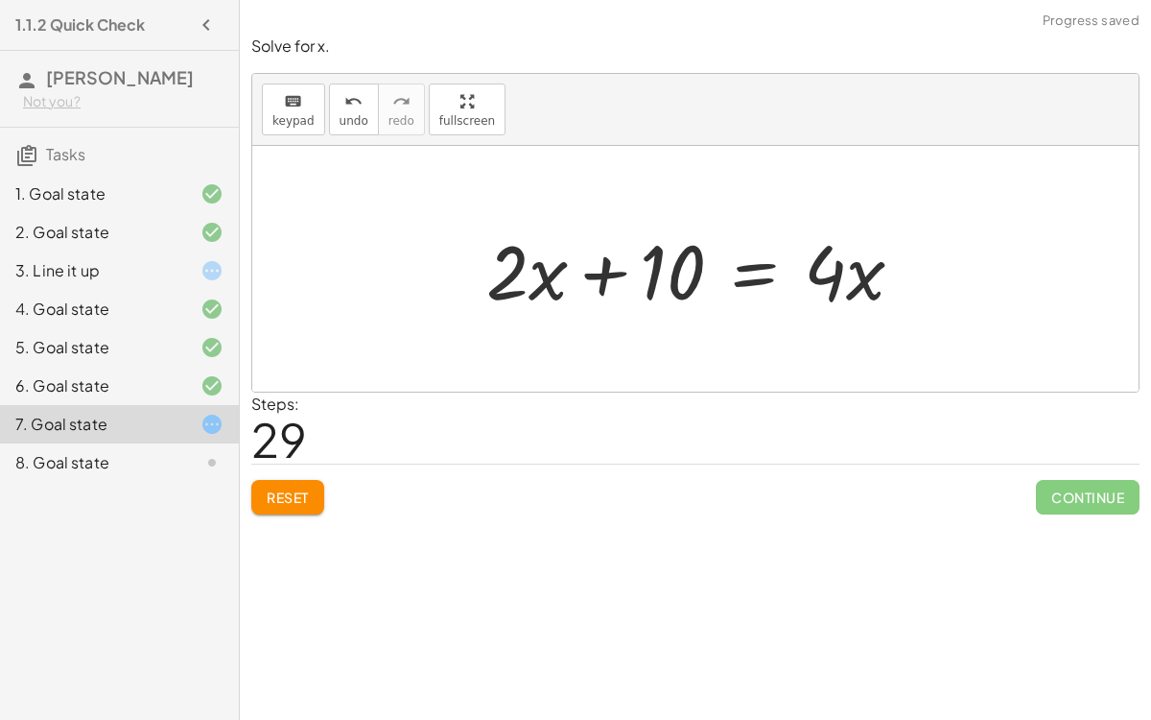
click at [665, 270] on div at bounding box center [703, 269] width 452 height 99
drag, startPoint x: 659, startPoint y: 279, endPoint x: 651, endPoint y: 286, distance: 10.9
click at [651, 286] on div at bounding box center [703, 269] width 452 height 99
click at [507, 285] on div at bounding box center [703, 269] width 452 height 99
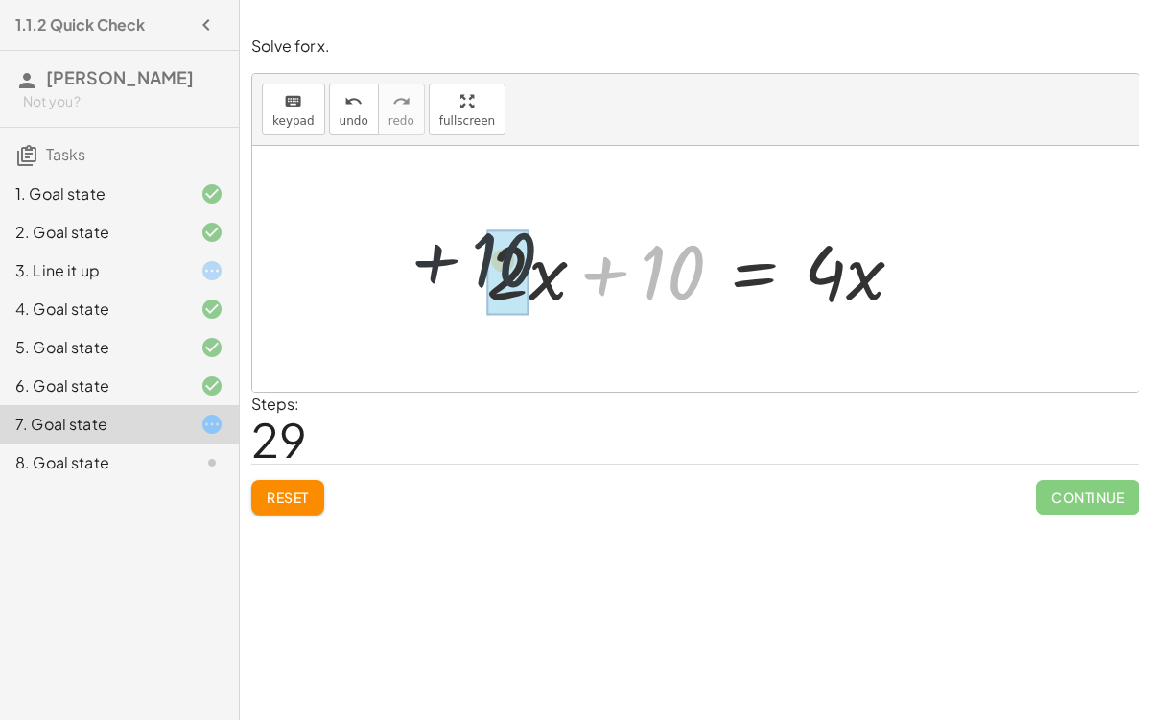
drag, startPoint x: 681, startPoint y: 283, endPoint x: 502, endPoint y: 268, distance: 180.1
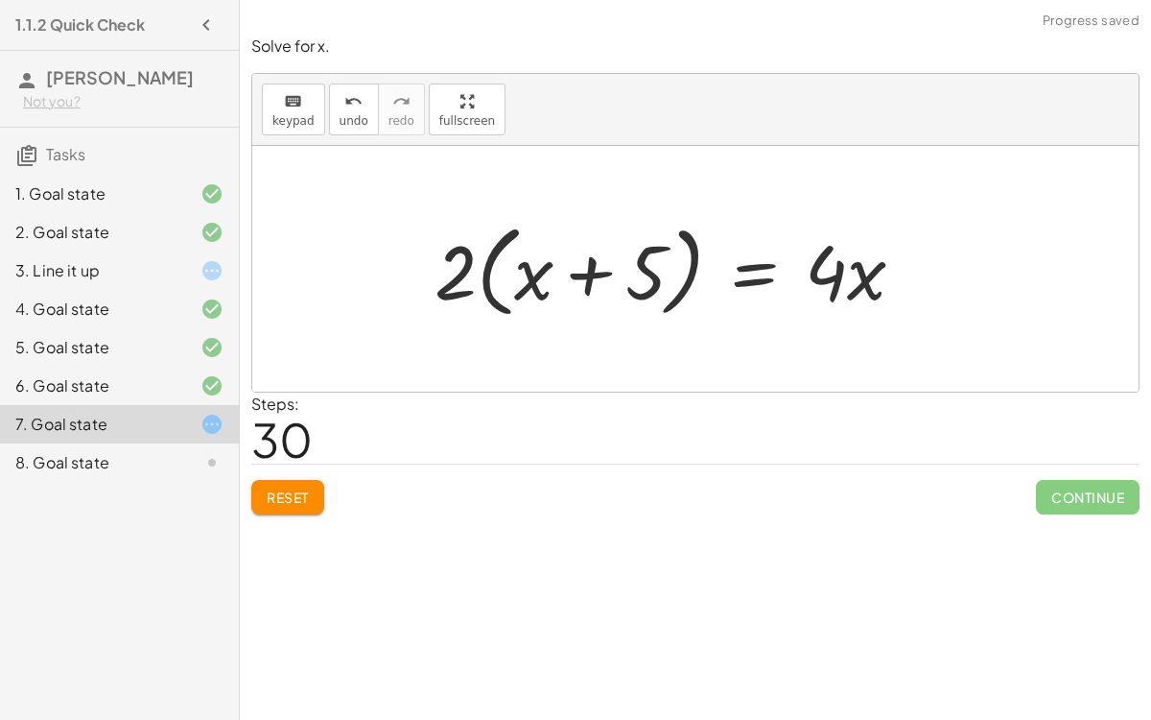
click at [608, 270] on div at bounding box center [677, 269] width 505 height 110
click at [581, 272] on div at bounding box center [677, 269] width 505 height 110
click at [459, 267] on div at bounding box center [677, 269] width 505 height 110
click at [551, 281] on div at bounding box center [677, 269] width 505 height 110
click at [547, 282] on div at bounding box center [677, 269] width 505 height 110
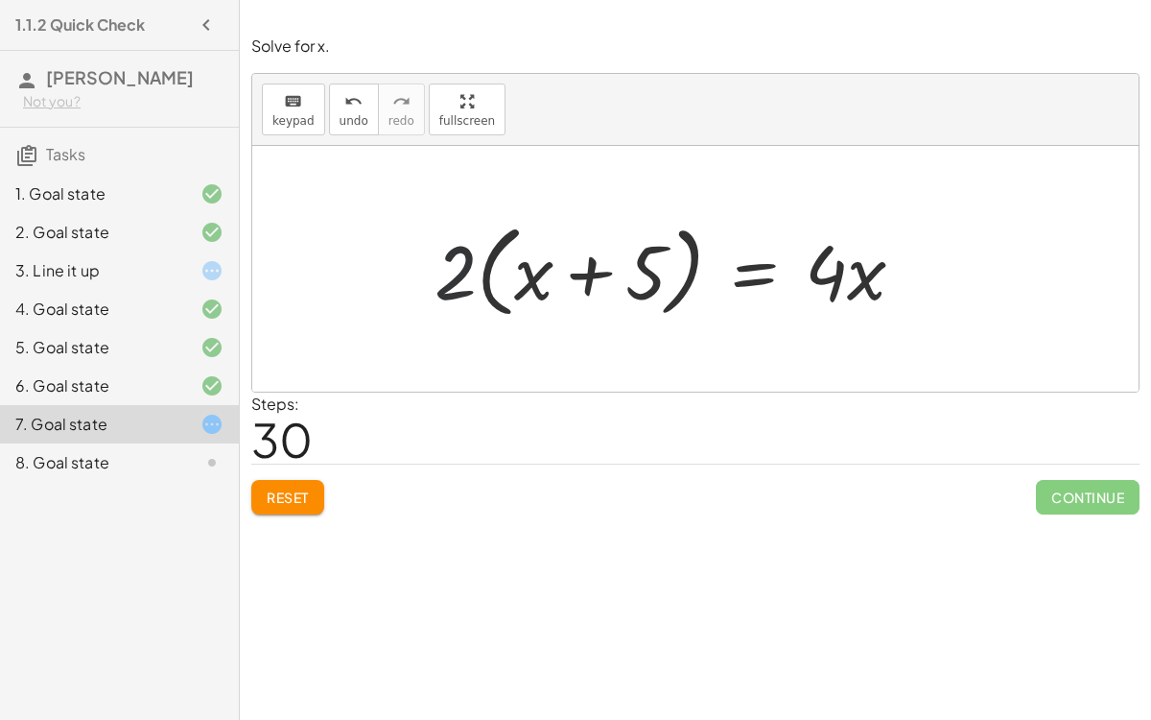
drag, startPoint x: 457, startPoint y: 274, endPoint x: 565, endPoint y: 269, distance: 108.6
click at [565, 269] on div at bounding box center [677, 269] width 505 height 110
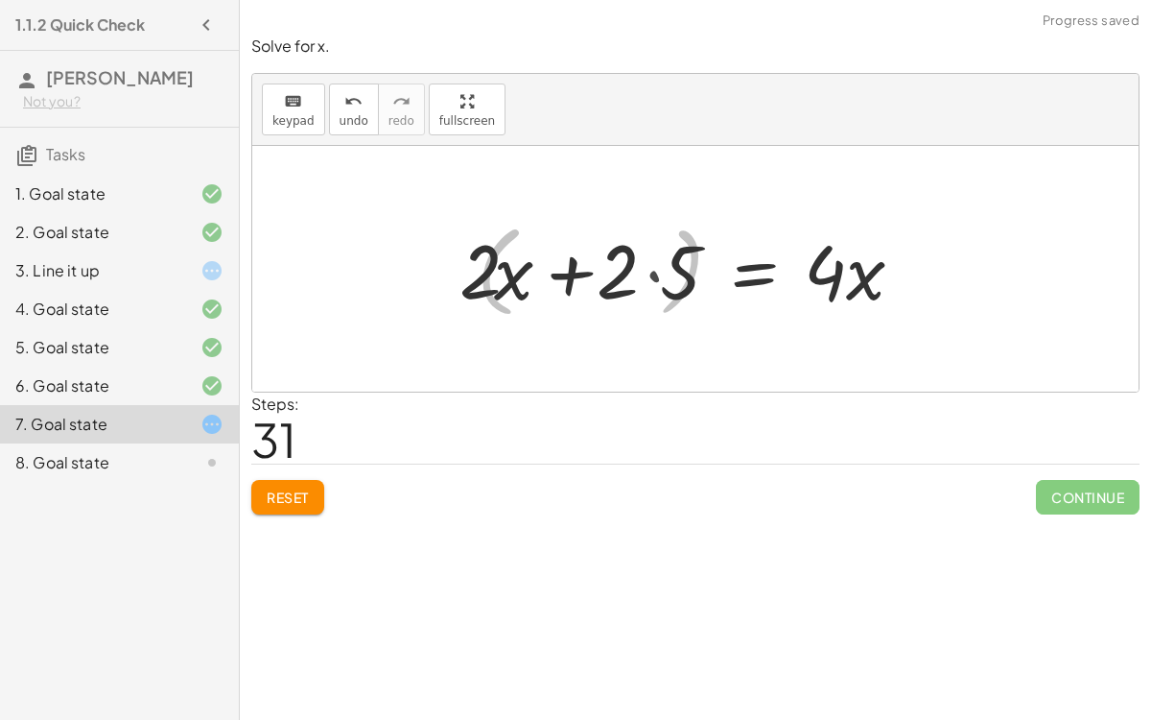
click at [565, 269] on div at bounding box center [684, 269] width 489 height 99
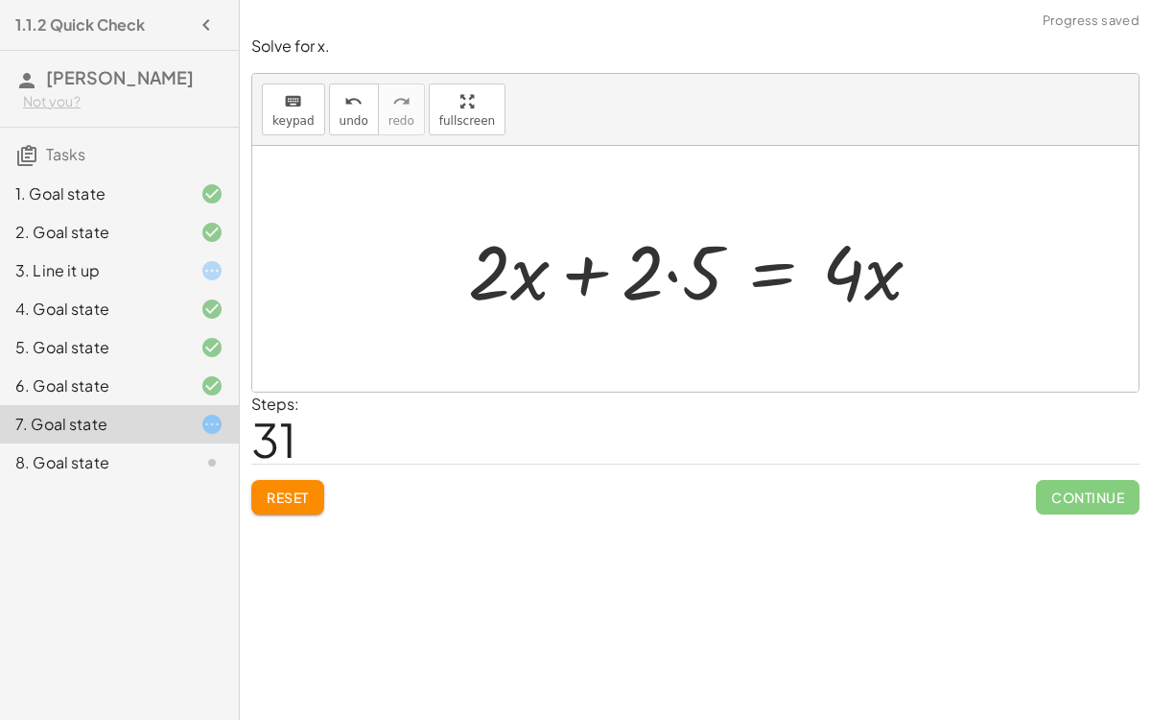
click at [523, 275] on div at bounding box center [703, 269] width 489 height 99
click at [665, 267] on div at bounding box center [703, 269] width 489 height 99
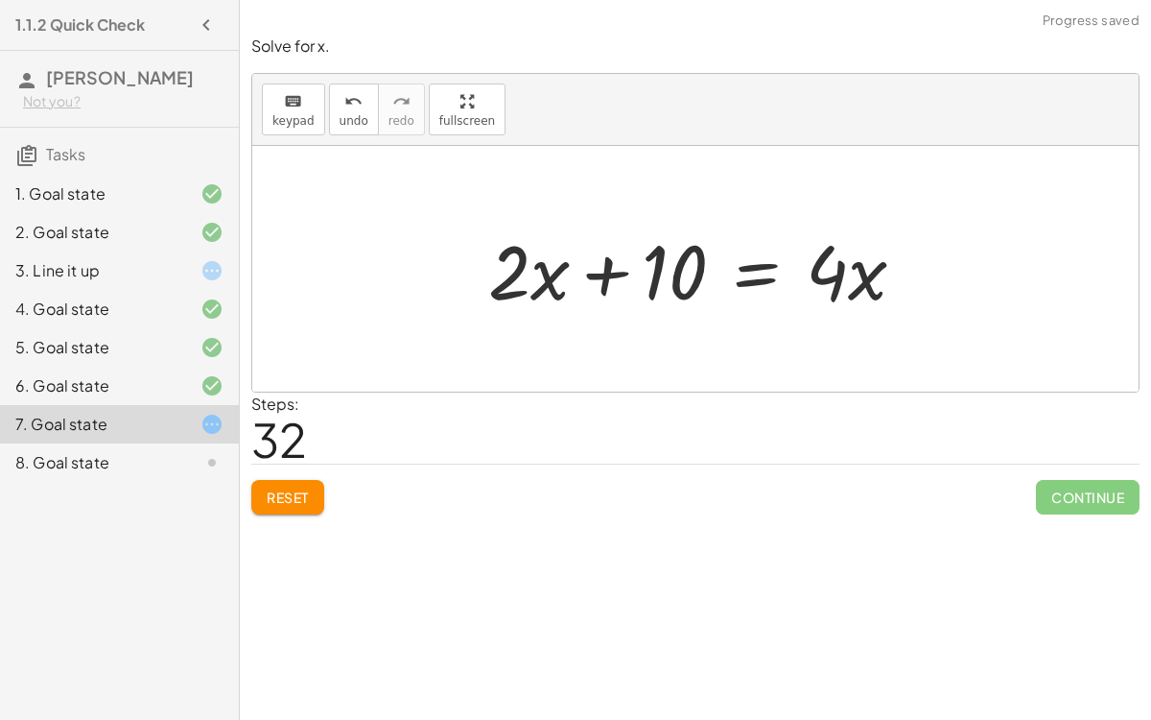
click at [631, 268] on div at bounding box center [705, 269] width 452 height 99
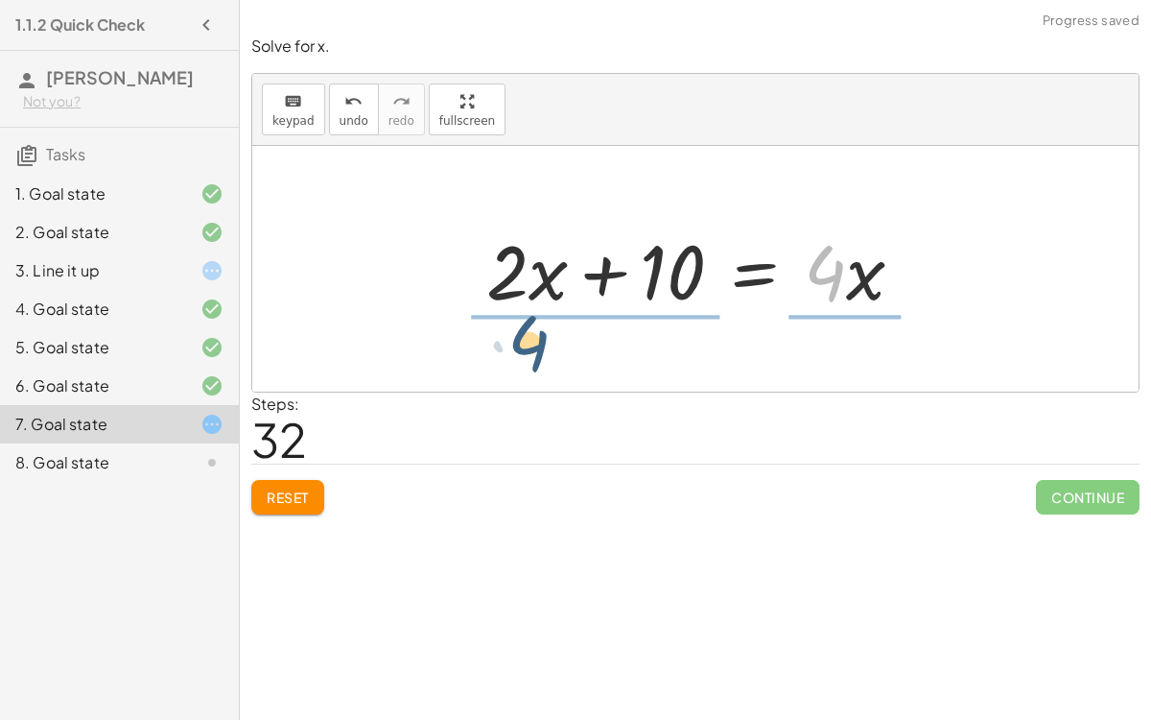
drag, startPoint x: 837, startPoint y: 269, endPoint x: 532, endPoint y: 339, distance: 312.1
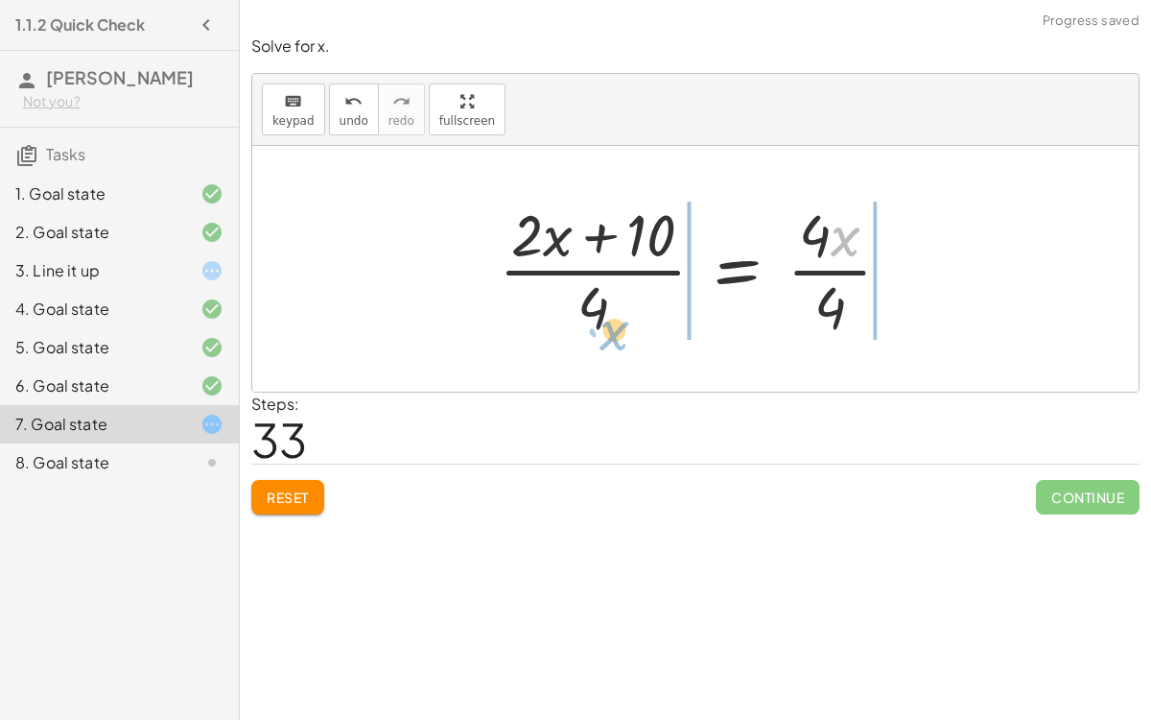
drag, startPoint x: 839, startPoint y: 249, endPoint x: 605, endPoint y: 343, distance: 251.0
click at [605, 343] on div "+ 7 + · 2 · x = + · 4 · x − 3 + 3 + 7 + · 2 · x = + · 4 · x − 3 + 3 + 10 + · 2 …" at bounding box center [695, 268] width 451 height 157
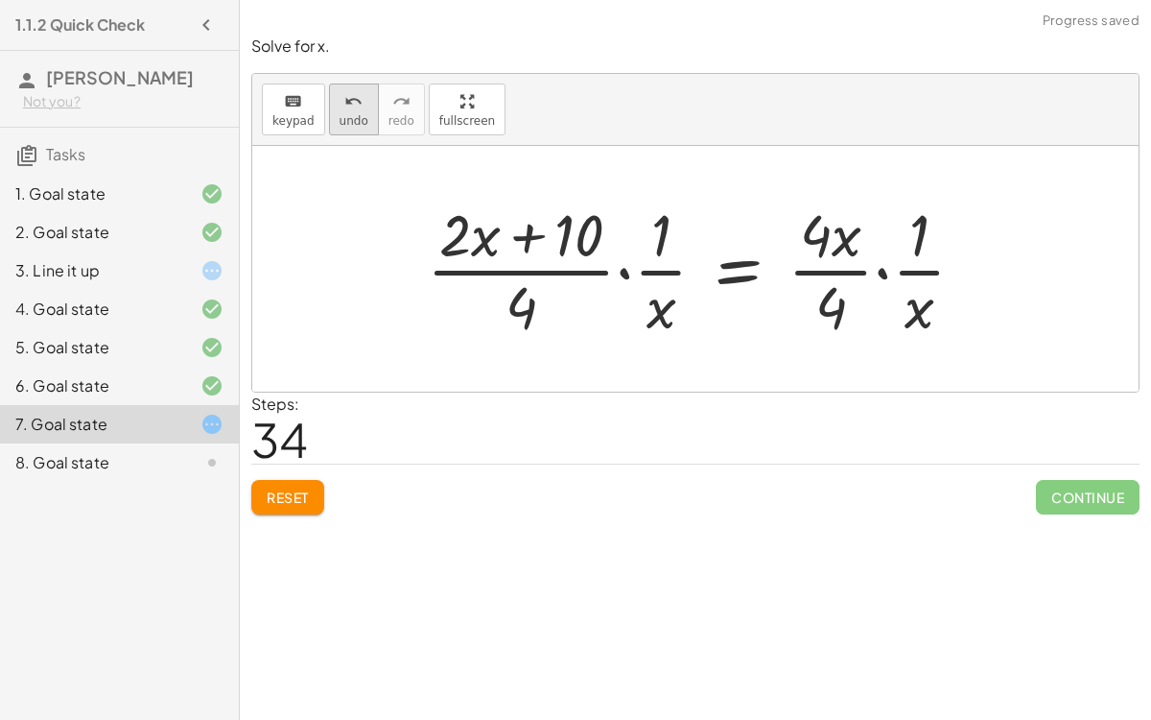
click at [360, 122] on button "undo undo" at bounding box center [354, 109] width 50 height 52
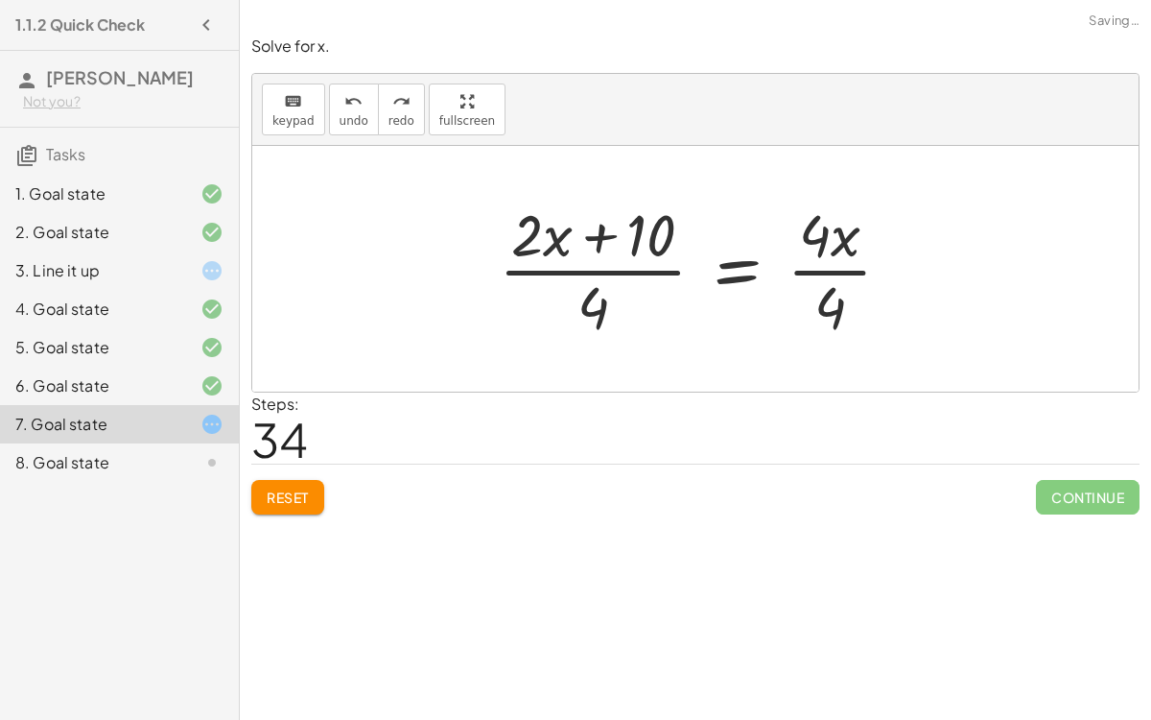
click at [561, 228] on div at bounding box center [702, 269] width 427 height 148
click at [288, 504] on button "Reset" at bounding box center [287, 497] width 73 height 35
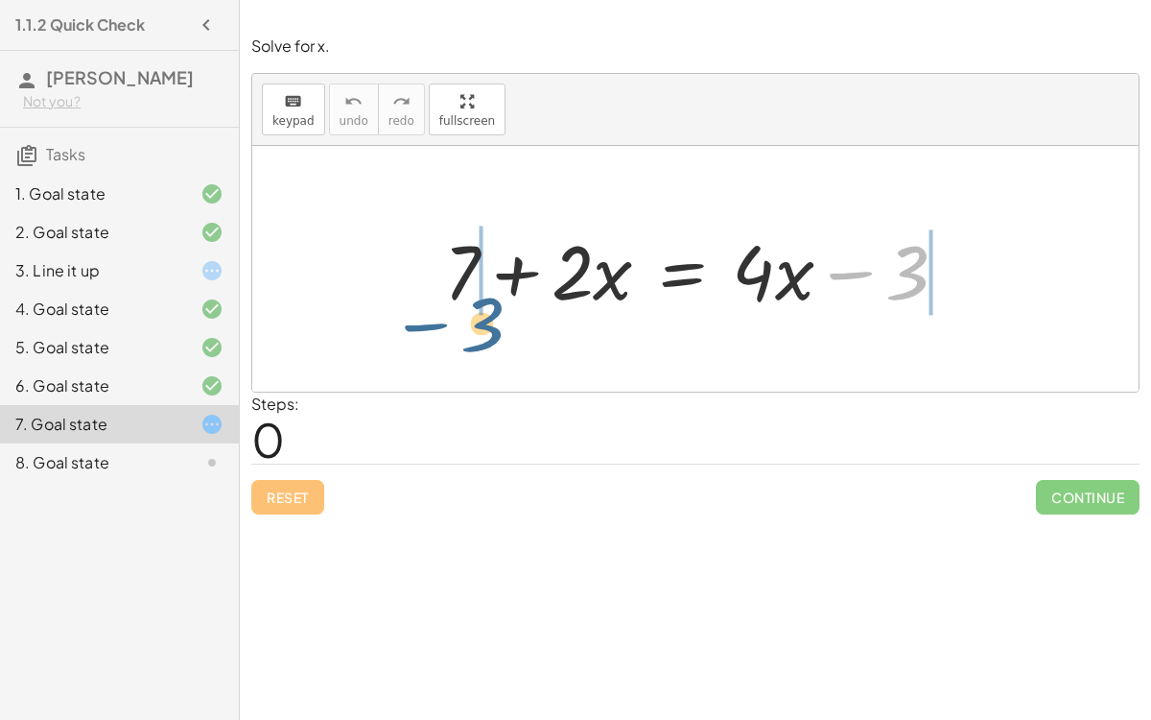
drag, startPoint x: 908, startPoint y: 280, endPoint x: 469, endPoint y: 324, distance: 440.7
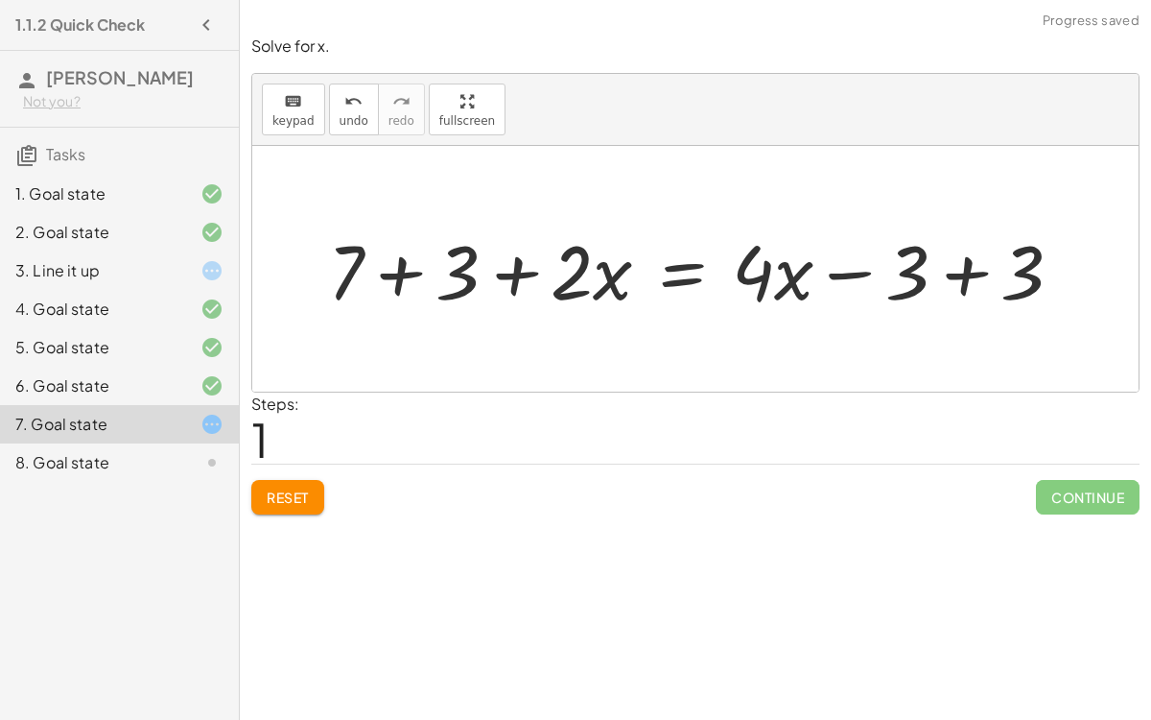
click at [963, 272] on div at bounding box center [703, 269] width 769 height 99
click at [399, 277] on div at bounding box center [588, 269] width 538 height 99
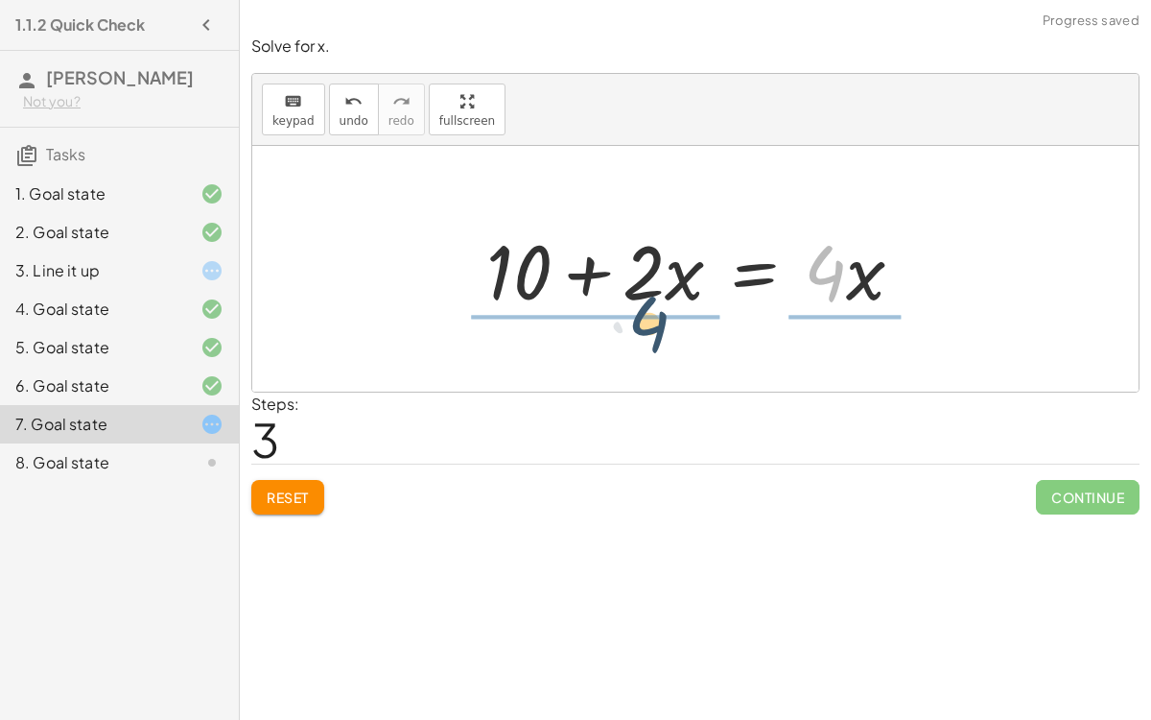
drag, startPoint x: 836, startPoint y: 286, endPoint x: 651, endPoint y: 336, distance: 190.9
click at [651, 336] on div "+ 7 + · 2 · x = + · 4 · x − 3 + 7 + 3 + · 2 · x = + · 4 · x − 3 + 3 + 7 + 3 + ·…" at bounding box center [695, 269] width 887 height 246
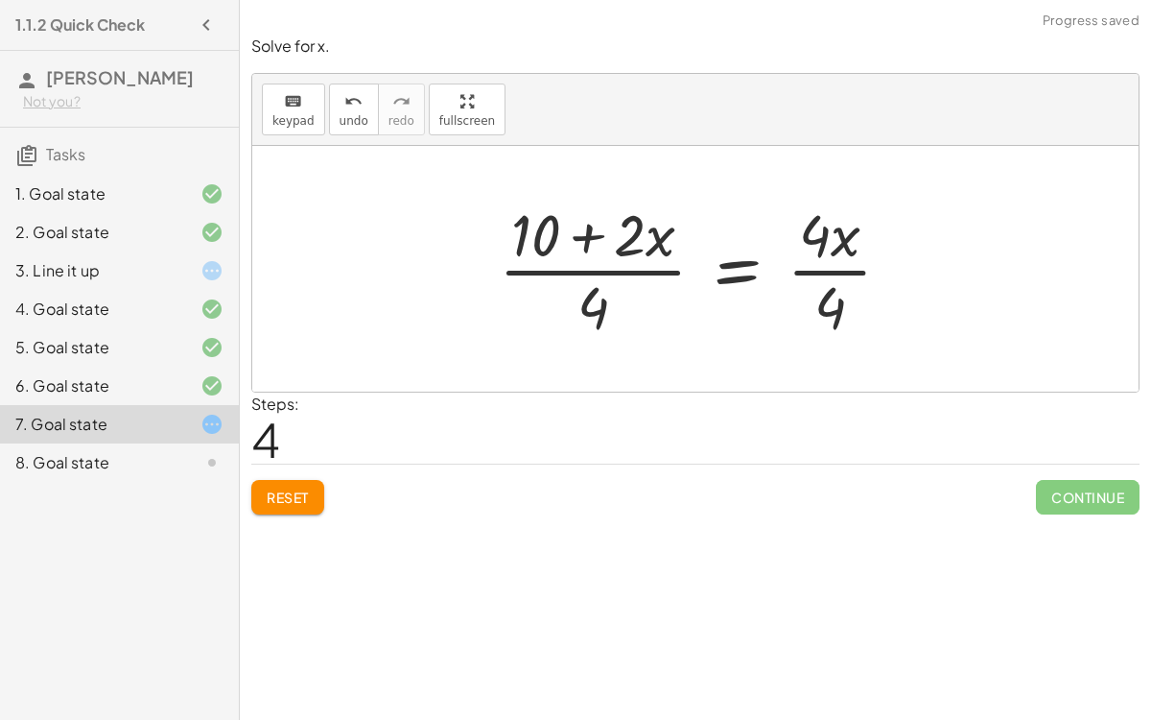
click at [835, 229] on div at bounding box center [702, 269] width 427 height 148
click at [822, 261] on div at bounding box center [702, 269] width 427 height 148
click at [820, 270] on div at bounding box center [679, 269] width 381 height 148
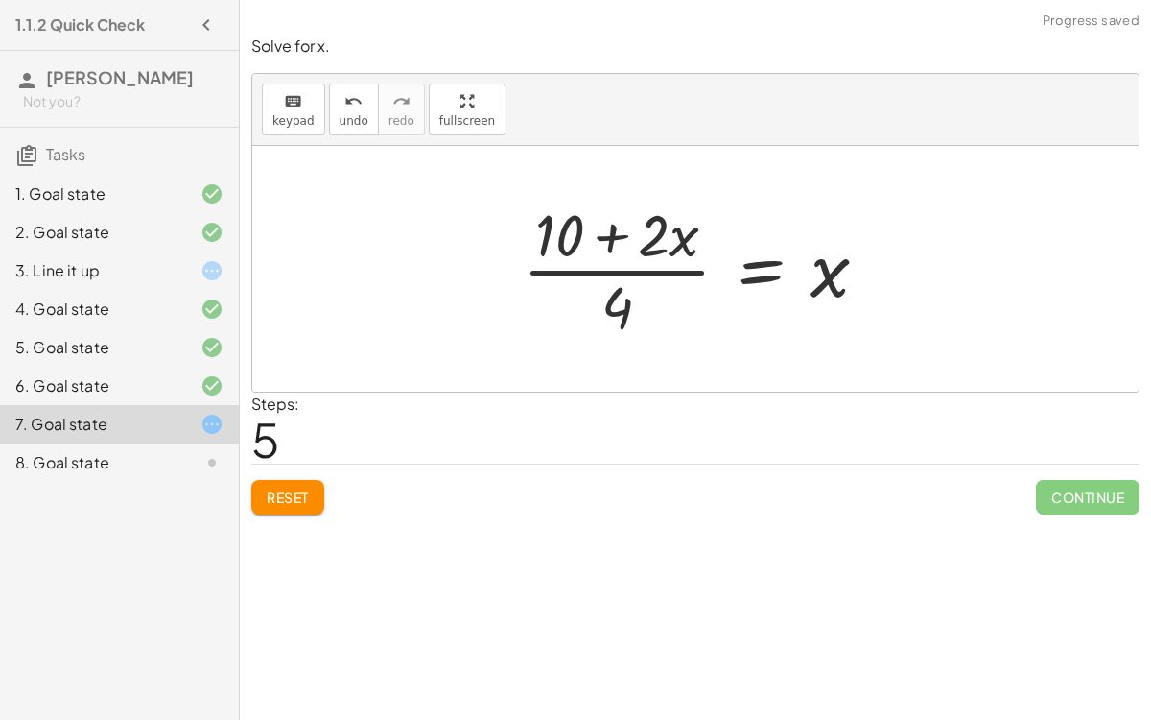
click at [681, 268] on div at bounding box center [703, 269] width 381 height 148
click at [644, 242] on div at bounding box center [703, 269] width 381 height 148
drag, startPoint x: 627, startPoint y: 292, endPoint x: 630, endPoint y: 231, distance: 60.6
click at [630, 231] on div at bounding box center [703, 269] width 381 height 148
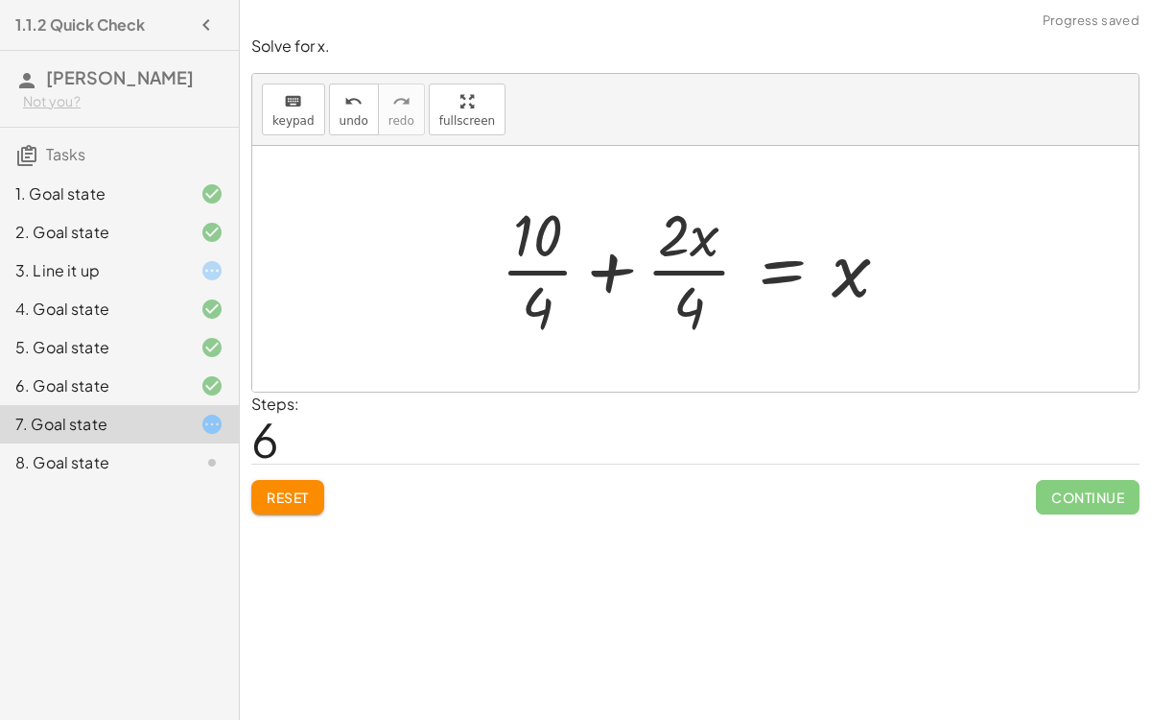
click at [692, 284] on div at bounding box center [702, 269] width 423 height 148
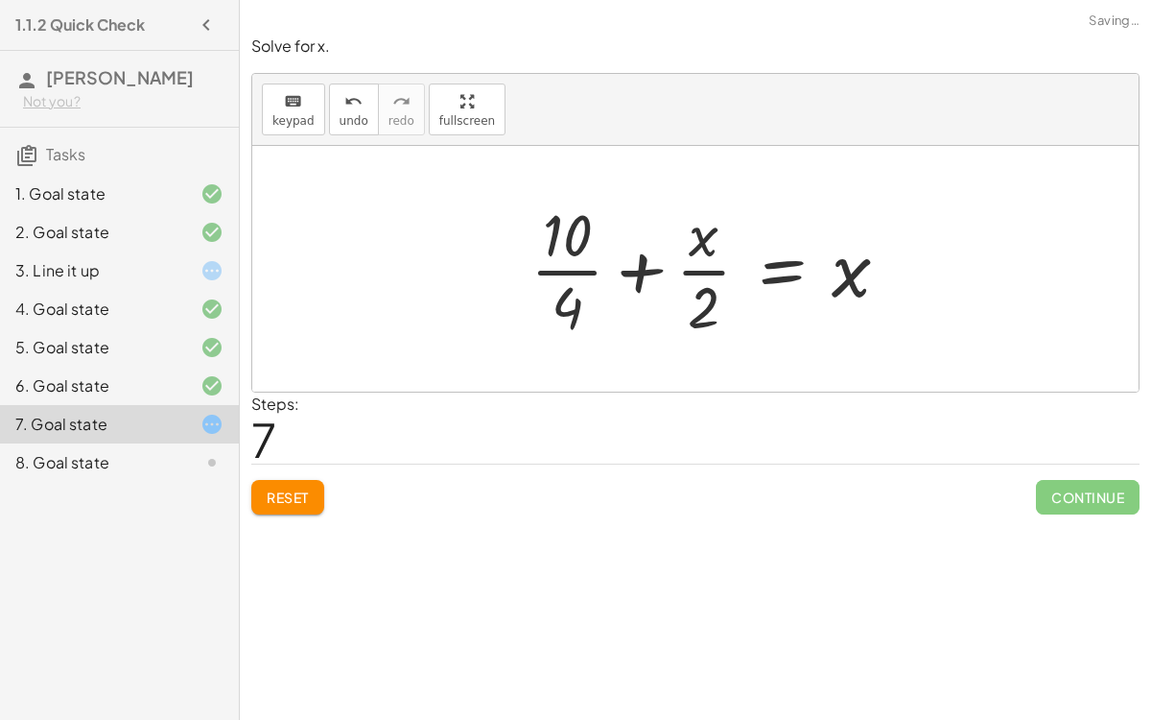
click at [696, 262] on div at bounding box center [717, 269] width 393 height 148
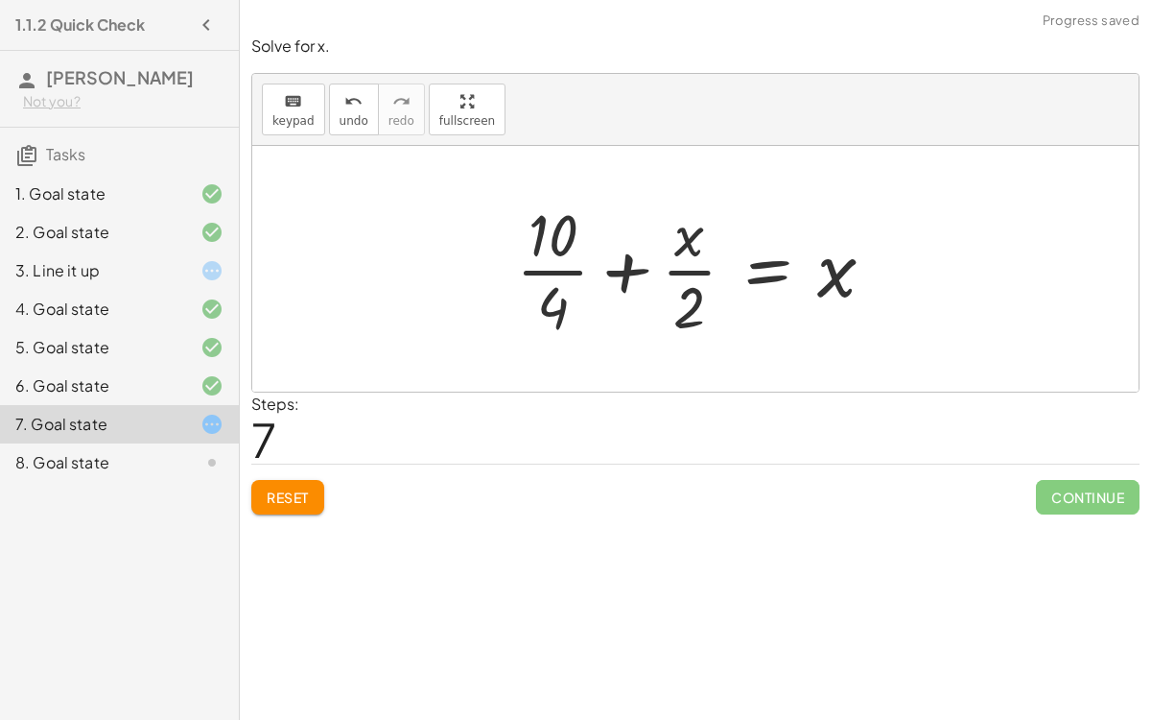
click at [580, 273] on div at bounding box center [703, 269] width 393 height 148
click at [580, 273] on div at bounding box center [712, 269] width 377 height 148
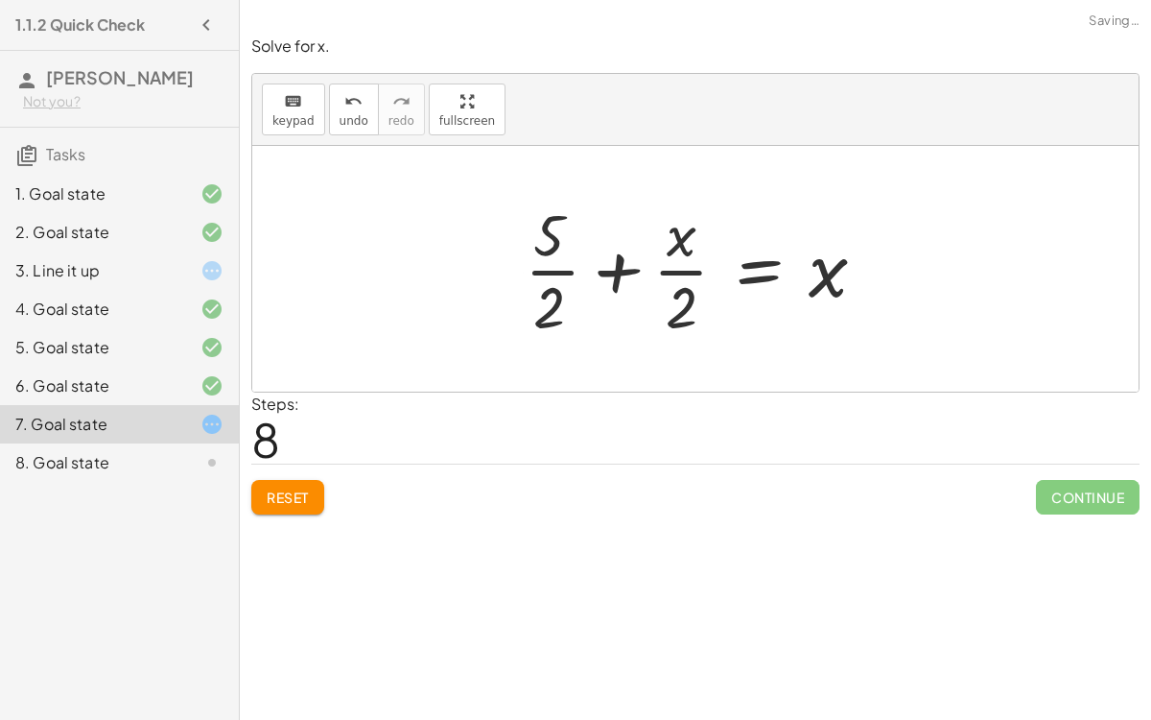
click at [614, 271] on div at bounding box center [703, 269] width 377 height 148
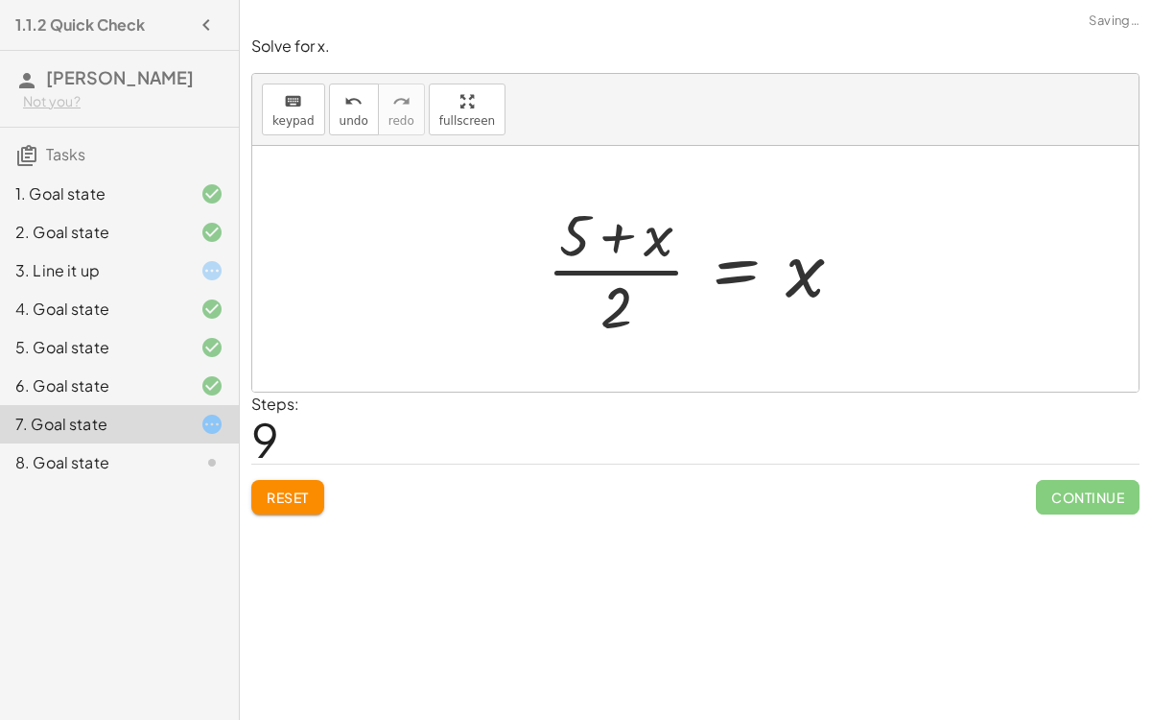
click at [614, 235] on div at bounding box center [702, 269] width 331 height 148
click at [670, 252] on div at bounding box center [702, 269] width 331 height 148
click at [605, 305] on div at bounding box center [702, 269] width 331 height 148
click at [657, 245] on div at bounding box center [702, 269] width 331 height 148
click at [595, 221] on div at bounding box center [702, 269] width 331 height 148
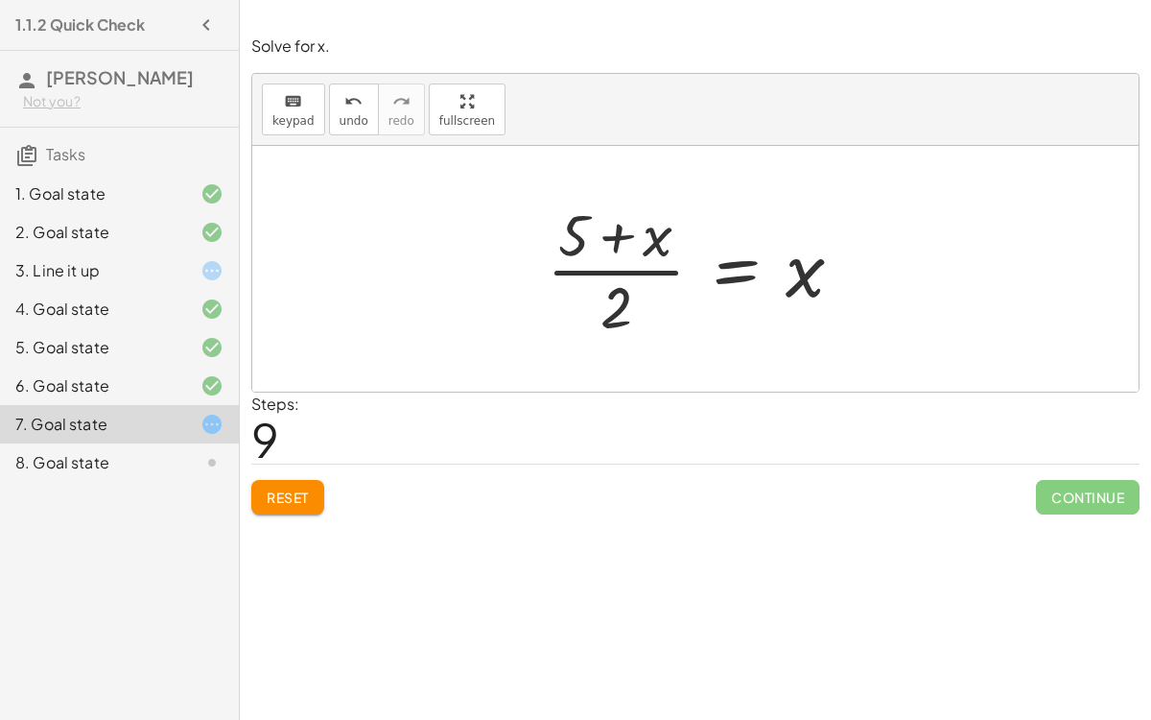
click at [612, 240] on div at bounding box center [702, 269] width 331 height 148
click at [615, 291] on div at bounding box center [702, 269] width 331 height 148
drag, startPoint x: 657, startPoint y: 242, endPoint x: 606, endPoint y: 241, distance: 50.9
click at [606, 241] on div at bounding box center [702, 269] width 331 height 148
drag, startPoint x: 578, startPoint y: 230, endPoint x: 681, endPoint y: 233, distance: 103.7
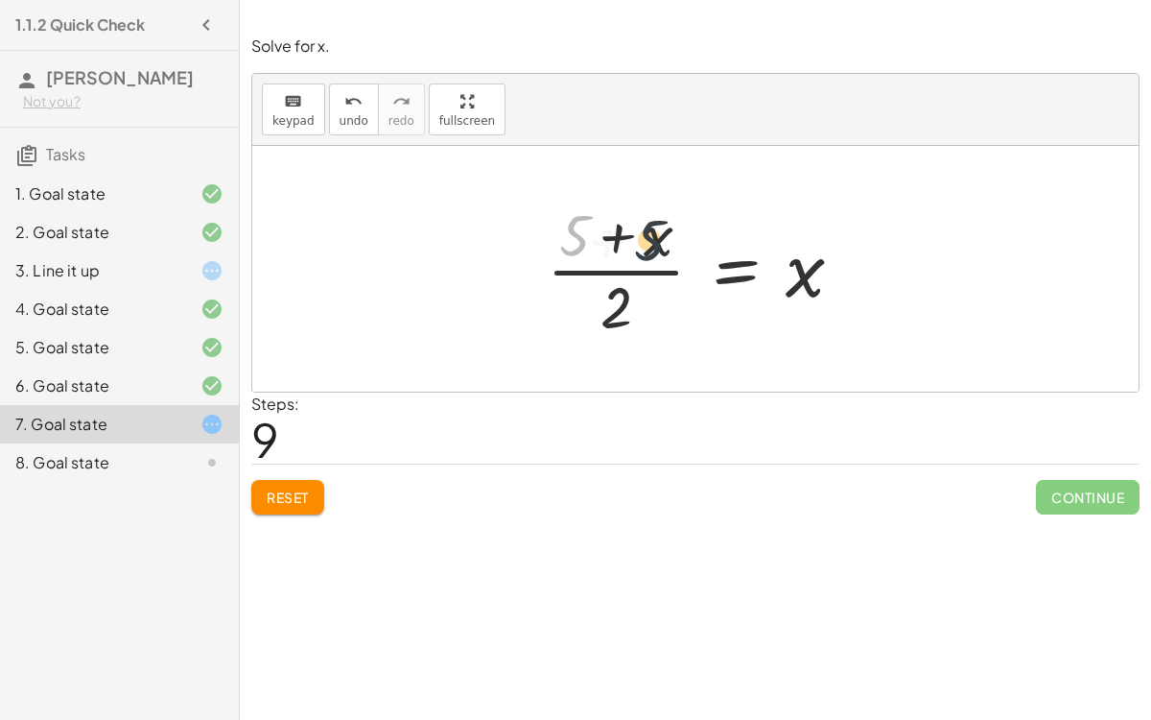
click at [681, 233] on div at bounding box center [702, 269] width 331 height 148
click at [615, 216] on div at bounding box center [702, 269] width 331 height 148
click at [298, 488] on span "Reset" at bounding box center [288, 496] width 42 height 17
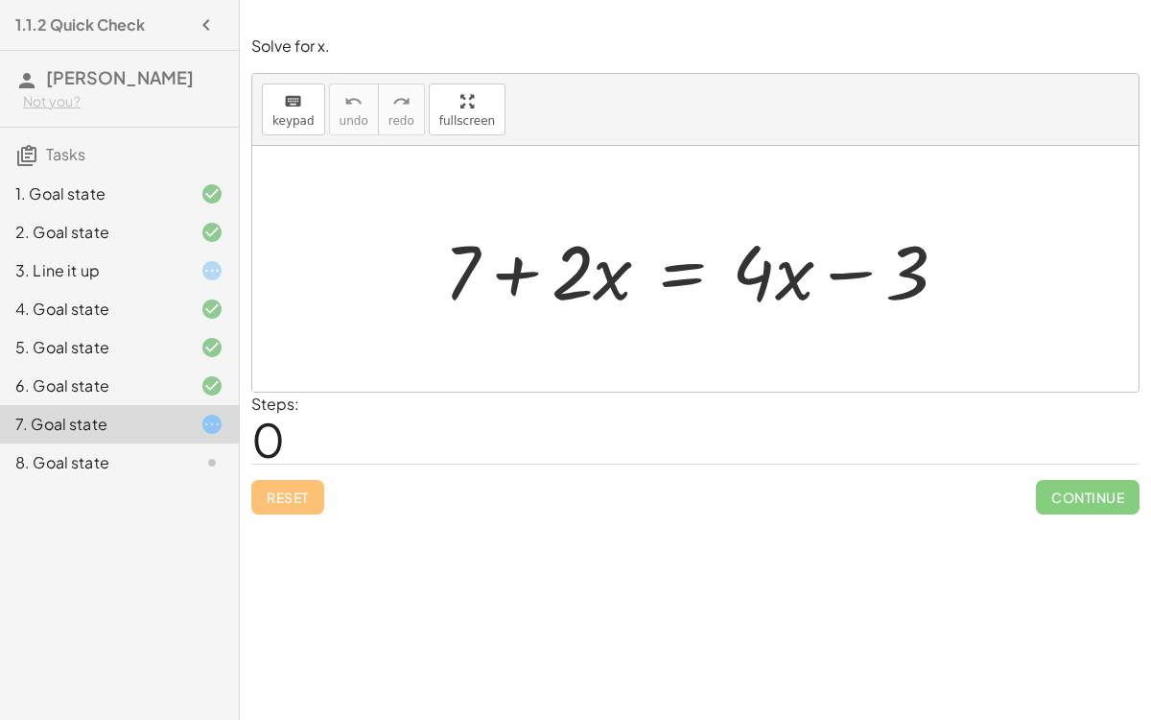
click at [1150, 556] on div "Simplify. keyboard keypad undo undo redo redo fullscreen - | − 3 + 7 | - | 4 | …" at bounding box center [695, 360] width 911 height 720
drag, startPoint x: 896, startPoint y: 260, endPoint x: 437, endPoint y: 331, distance: 465.0
click at [437, 331] on div "− 3 + 7 + · 2 · x = + · 4 · x − 3" at bounding box center [695, 269] width 887 height 246
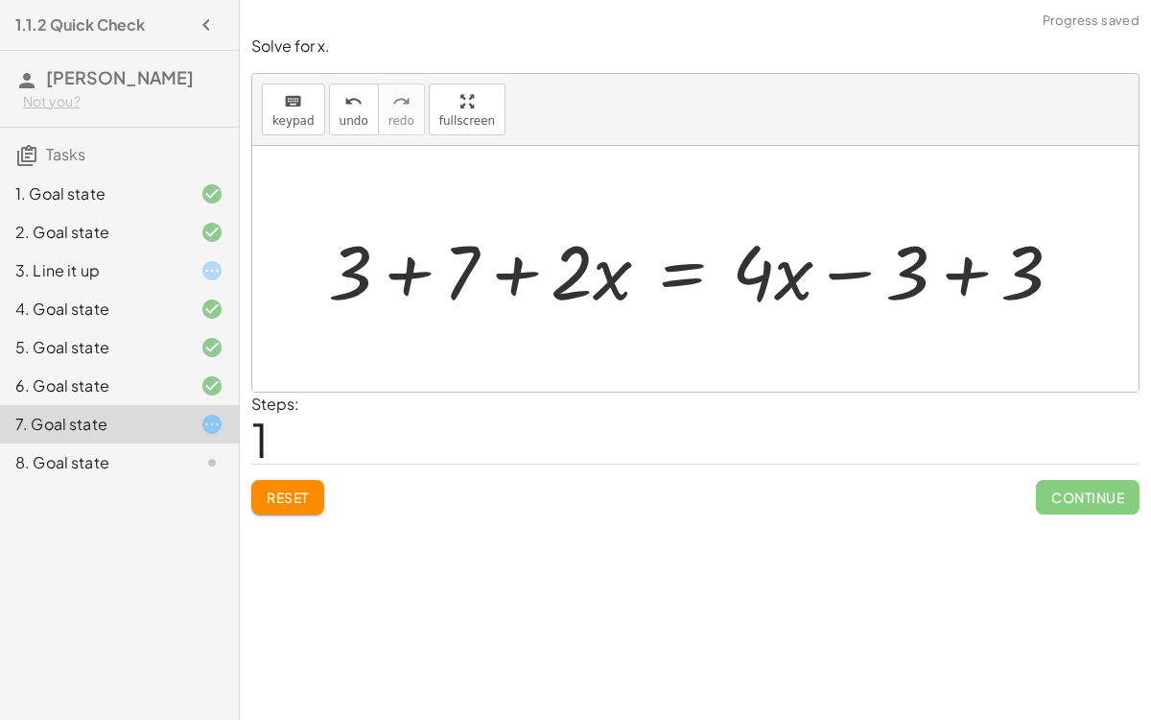
click at [460, 266] on div at bounding box center [703, 269] width 769 height 99
click at [979, 264] on div at bounding box center [746, 269] width 683 height 99
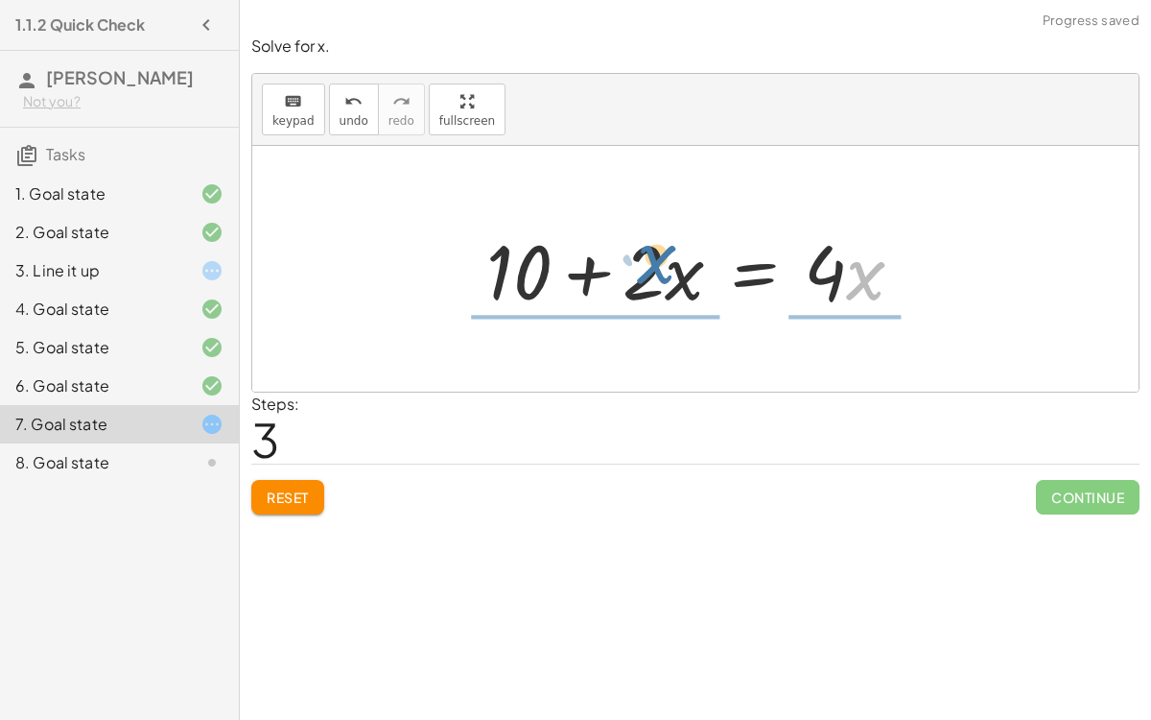
drag, startPoint x: 791, startPoint y: 285, endPoint x: 577, endPoint y: 266, distance: 214.8
click at [577, 266] on div at bounding box center [703, 269] width 452 height 99
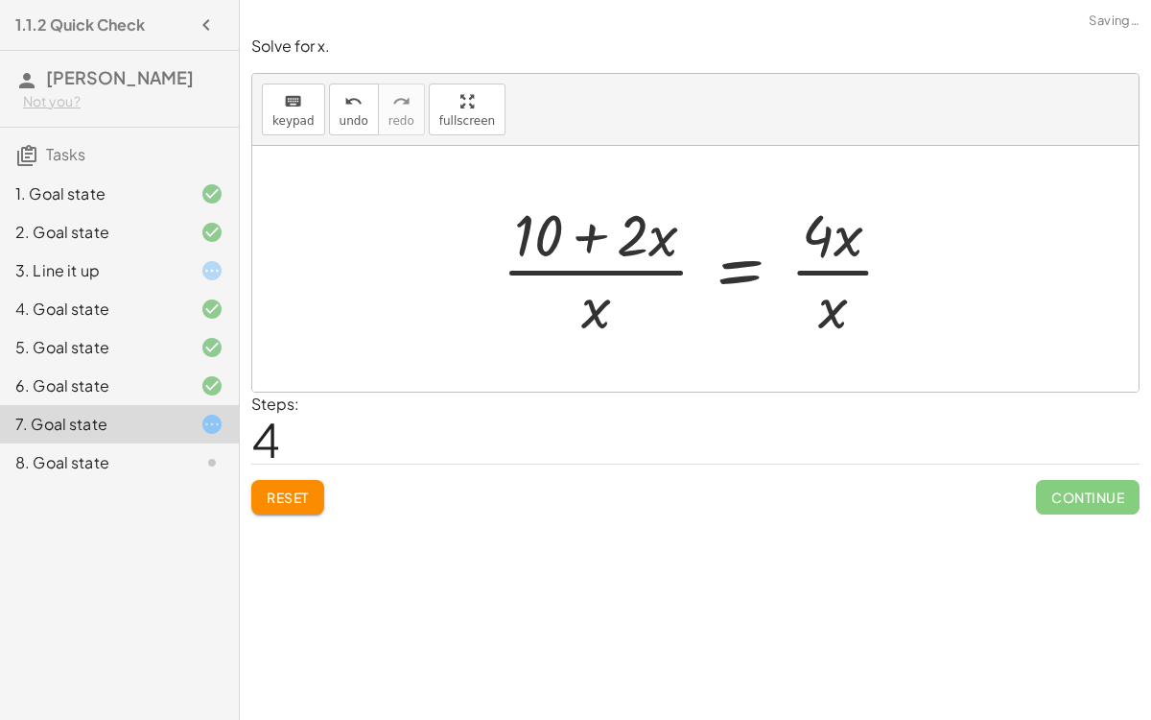
click at [638, 245] on div at bounding box center [705, 269] width 427 height 148
click at [345, 95] on icon "undo" at bounding box center [353, 101] width 18 height 23
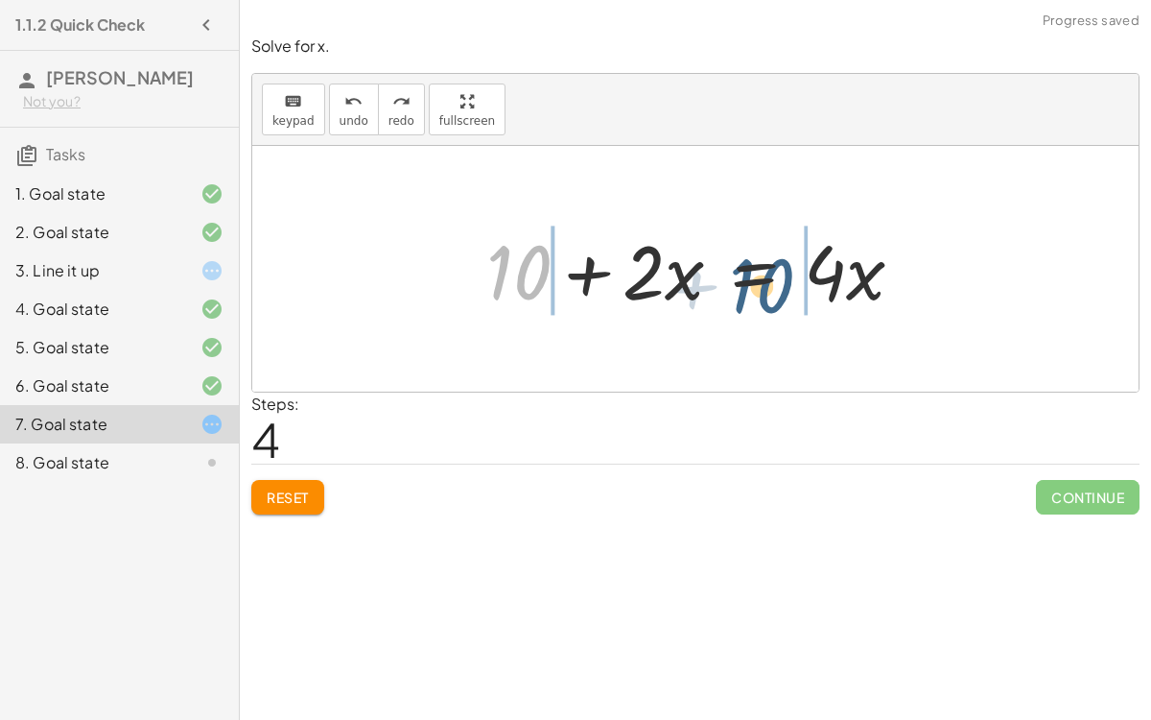
drag, startPoint x: 530, startPoint y: 277, endPoint x: 777, endPoint y: 291, distance: 247.9
click at [777, 291] on div at bounding box center [703, 269] width 452 height 99
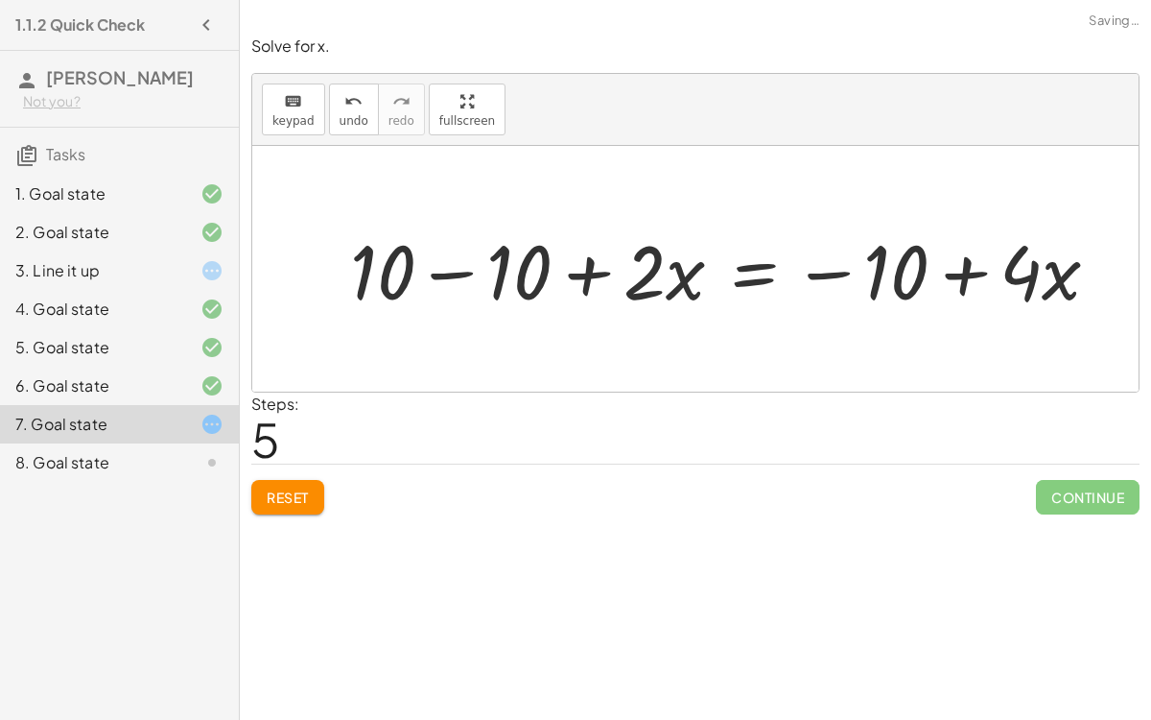
click at [906, 270] on div at bounding box center [733, 269] width 785 height 99
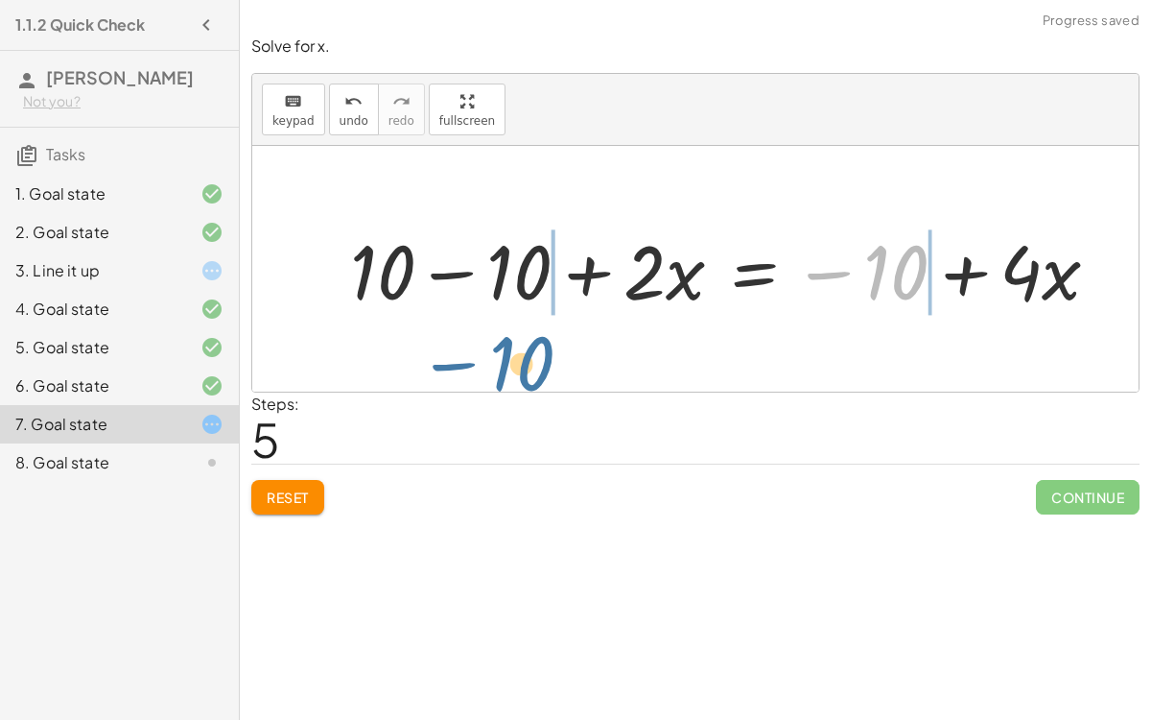
drag, startPoint x: 906, startPoint y: 277, endPoint x: 528, endPoint y: 367, distance: 388.4
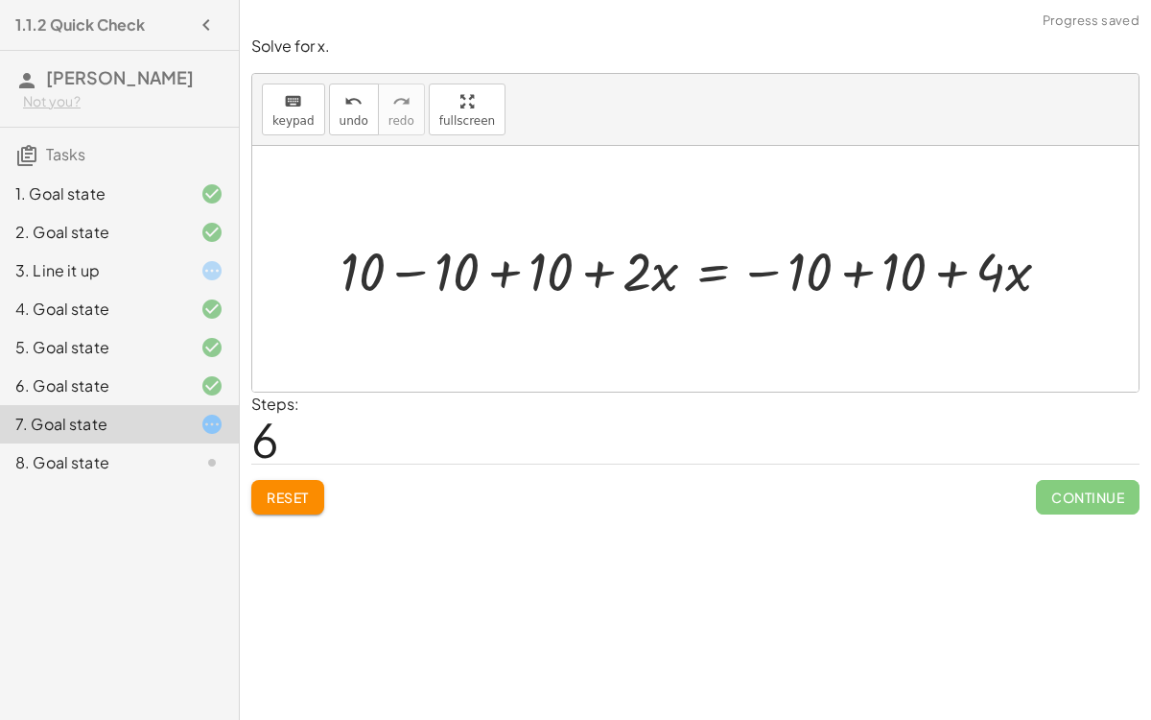
click at [379, 270] on div at bounding box center [703, 268] width 745 height 71
click at [503, 272] on div at bounding box center [703, 268] width 745 height 71
click at [500, 269] on div "+ 7 + · 2 · x = + · 4 · x − 3 + 3 + 7 + · 2 · x = + · 4 · x − 3 + 3 + 10 + · 2 …" at bounding box center [790, 268] width 580 height 81
click at [869, 272] on div at bounding box center [797, 268] width 556 height 71
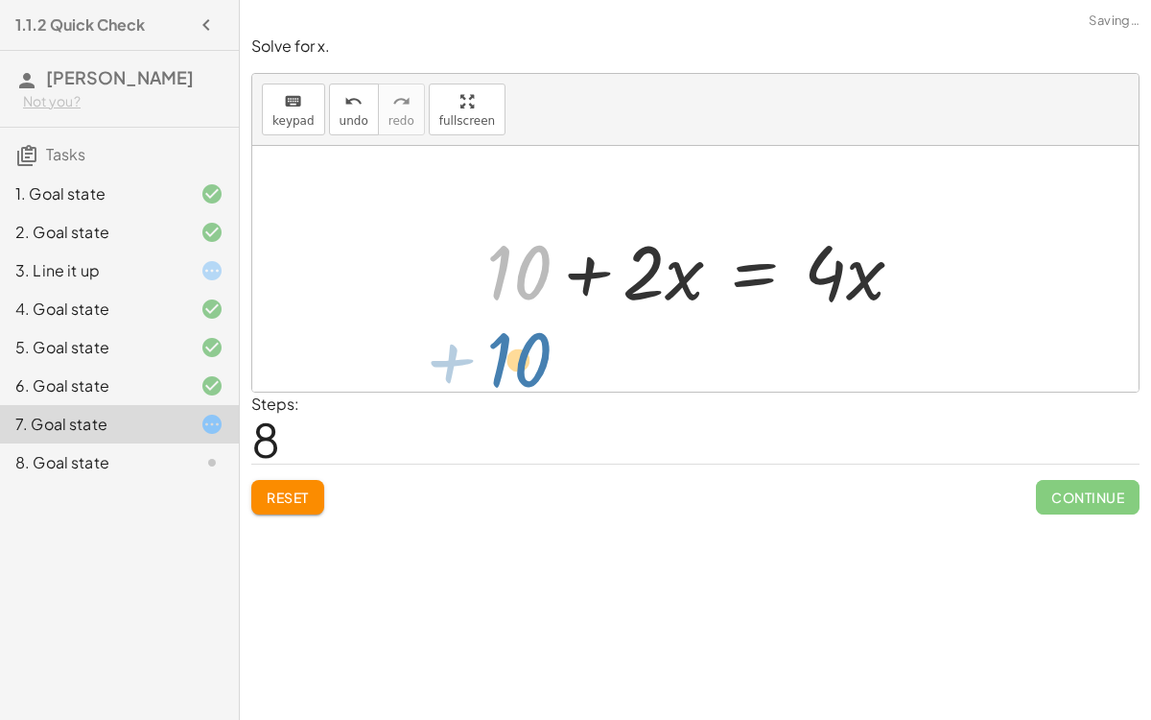
drag, startPoint x: 519, startPoint y: 284, endPoint x: 520, endPoint y: 370, distance: 86.4
click at [520, 370] on div "+ 7 + · 2 · x = + · 4 · x − 3 + 3 + 7 + · 2 · x = + · 4 · x − 3 + 3 + 10 + · 2 …" at bounding box center [695, 269] width 887 height 246
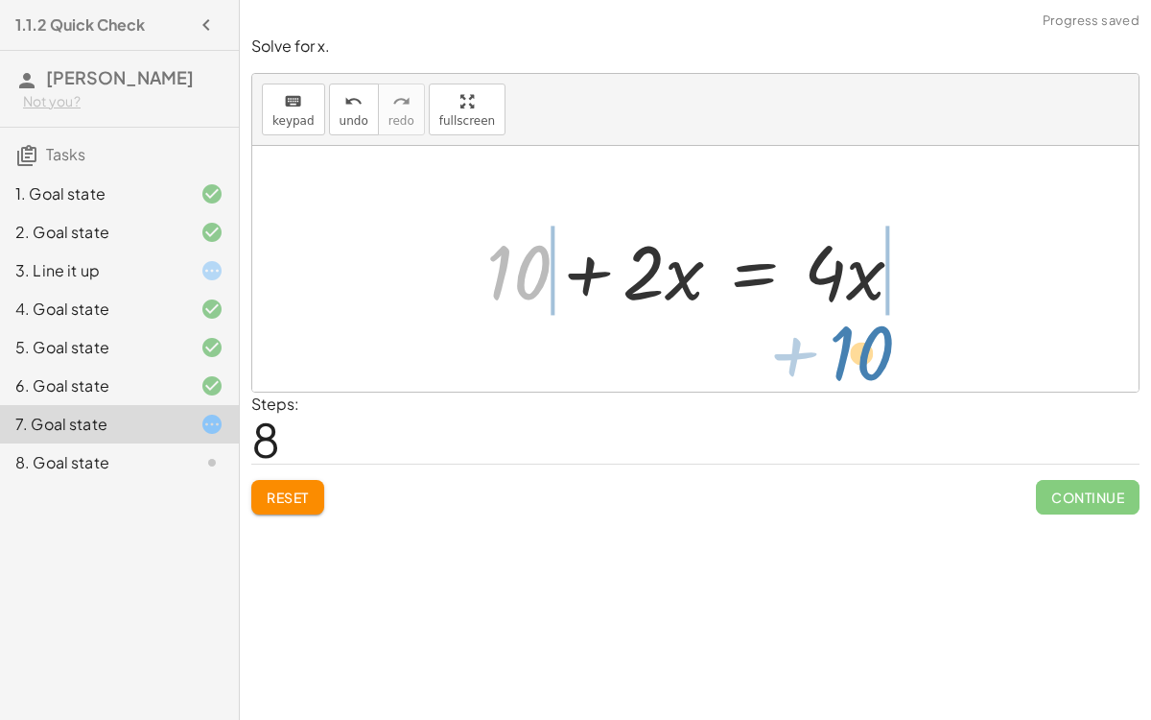
drag, startPoint x: 517, startPoint y: 288, endPoint x: 861, endPoint y: 366, distance: 352.2
click at [861, 366] on div "+ 7 + · 2 · x = + · 4 · x − 3 + 3 + 7 + · 2 · x = + · 4 · x − 3 + 3 + 10 + · 2 …" at bounding box center [695, 269] width 887 height 246
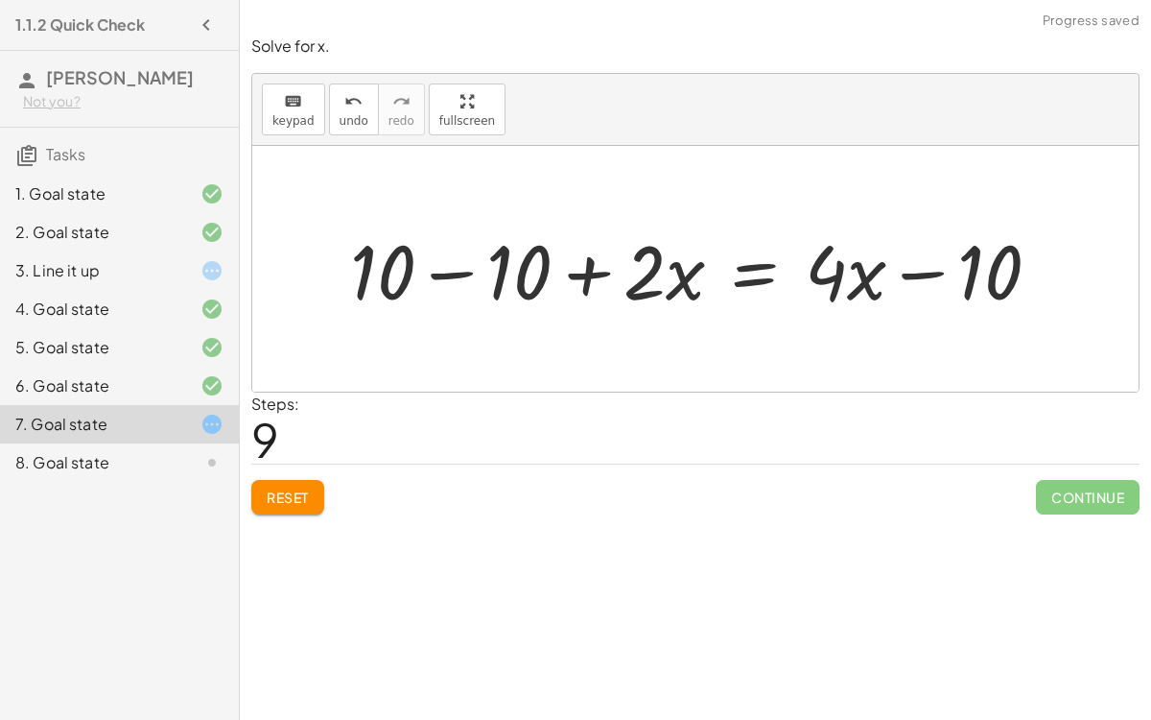
click at [509, 268] on div at bounding box center [703, 269] width 725 height 99
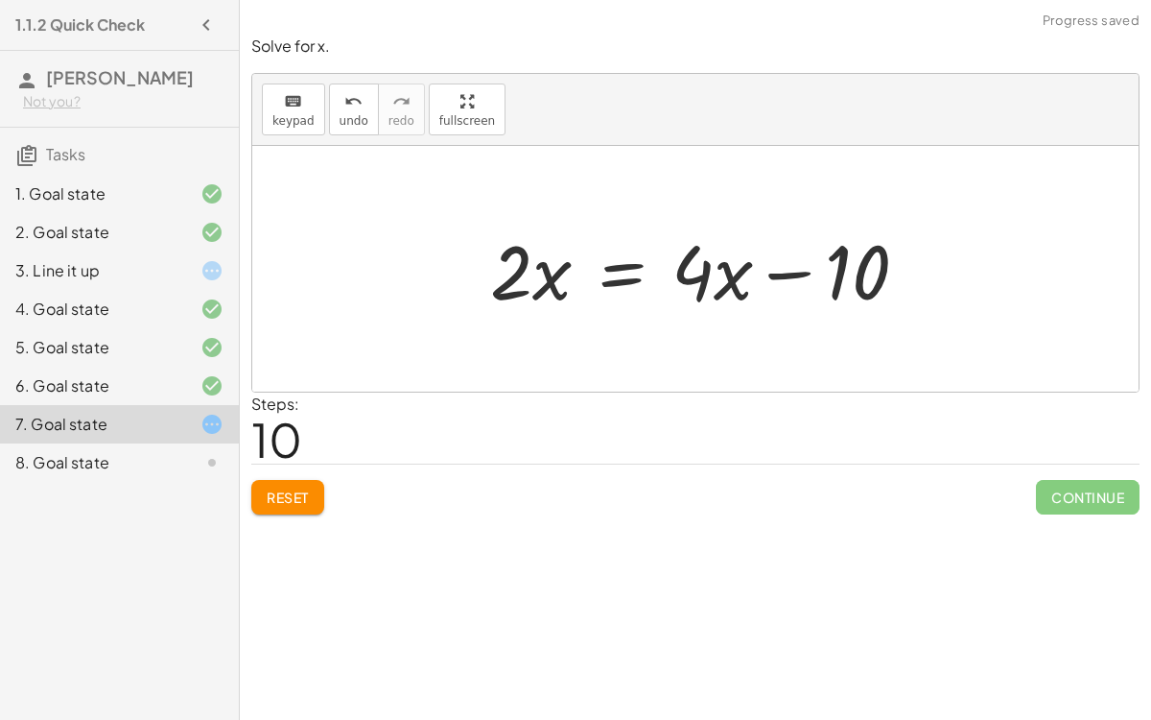
click at [973, 263] on div at bounding box center [695, 269] width 887 height 246
click at [870, 284] on div at bounding box center [703, 269] width 452 height 99
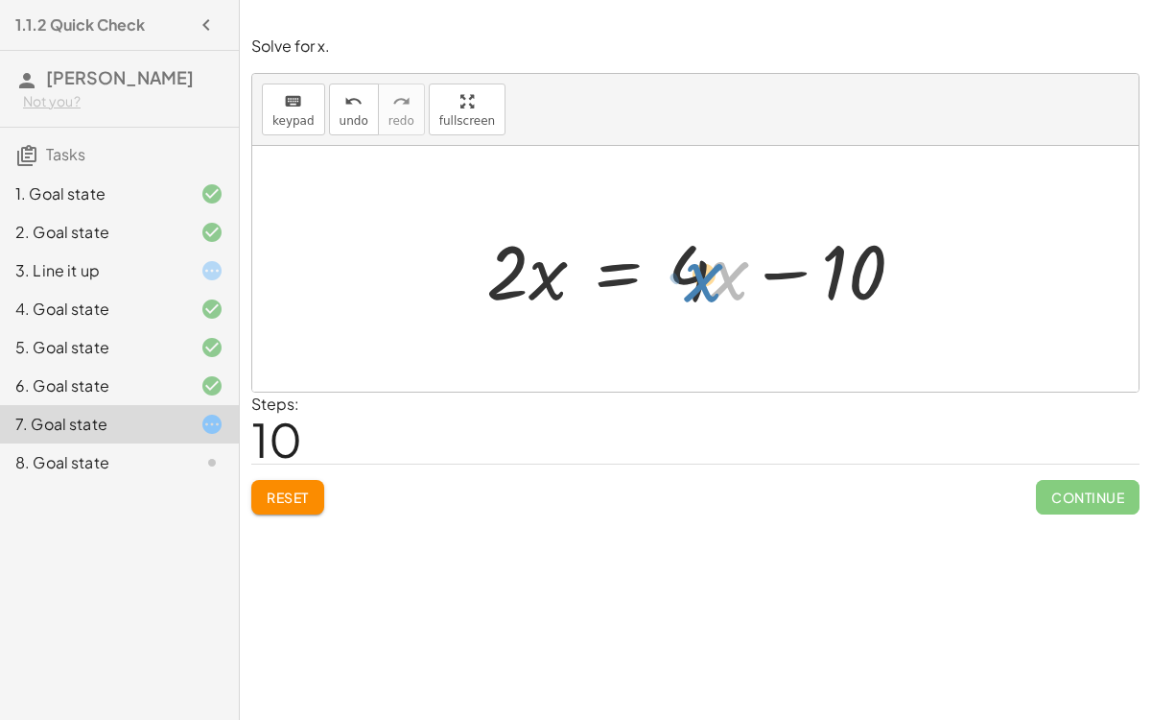
click at [742, 279] on div at bounding box center [703, 269] width 452 height 99
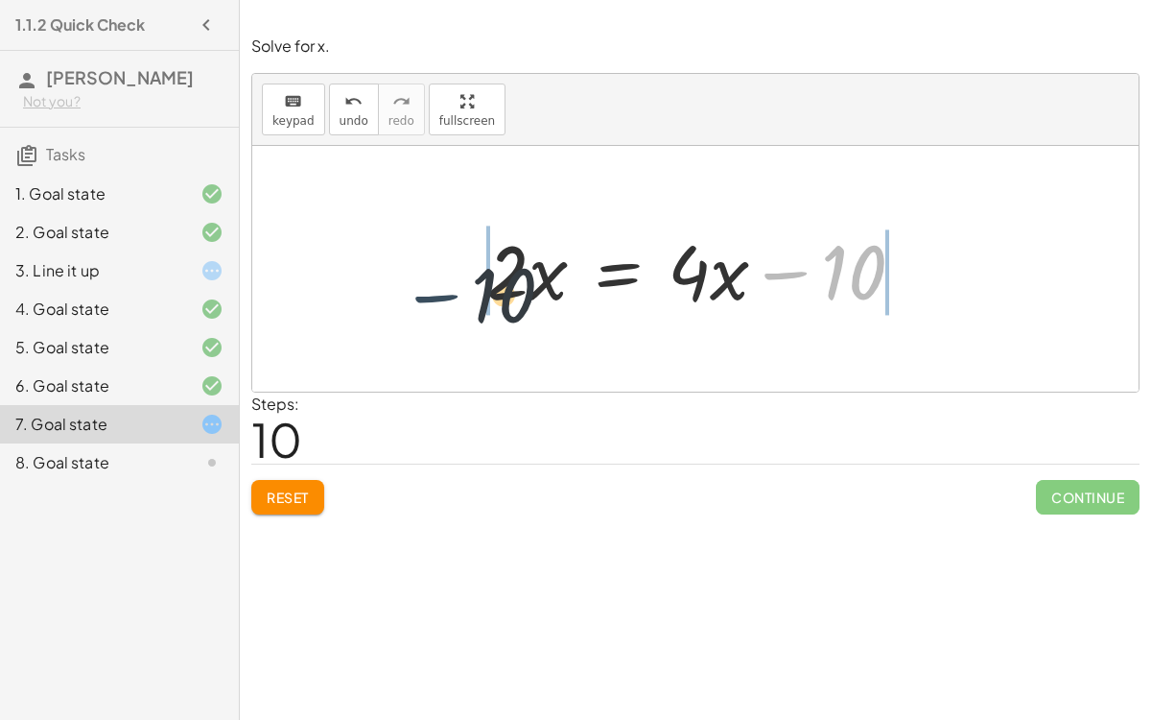
drag, startPoint x: 820, startPoint y: 265, endPoint x: 405, endPoint y: 287, distance: 416.0
click at [405, 287] on div "+ 7 + · 2 · x = + · 4 · x − 3 + 3 + 7 + · 2 · x = + · 4 · x − 3 + 3 + 10 + · 2 …" at bounding box center [695, 269] width 887 height 246
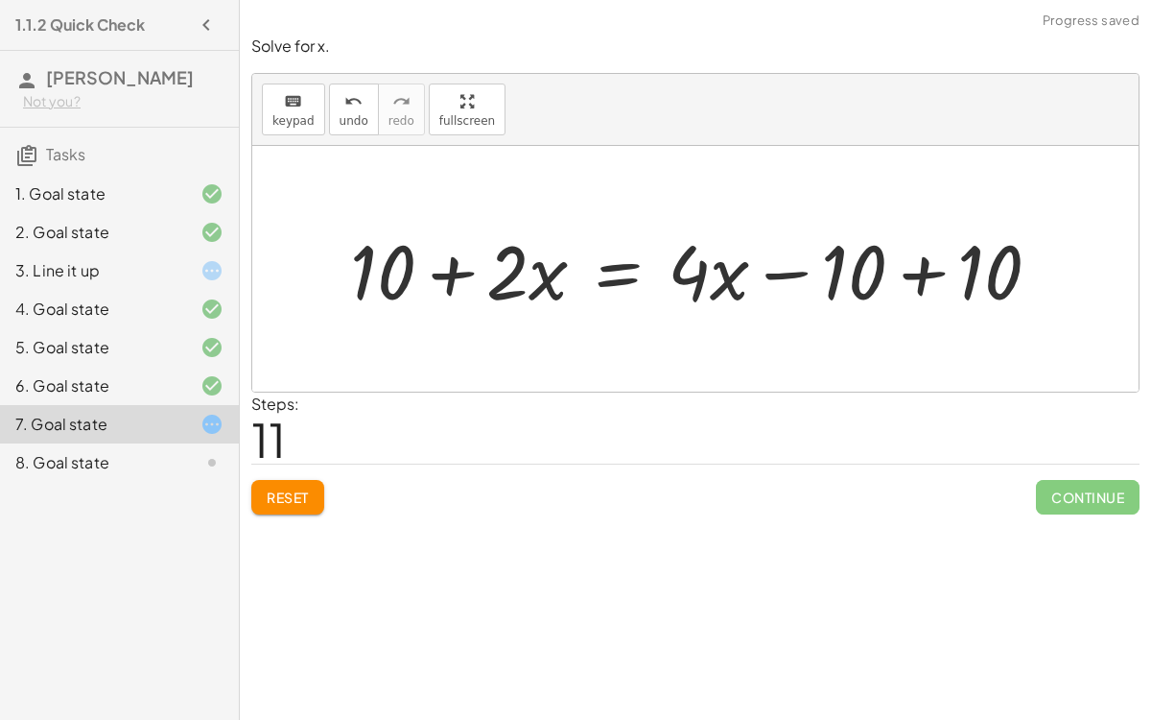
click at [920, 270] on div at bounding box center [703, 269] width 725 height 99
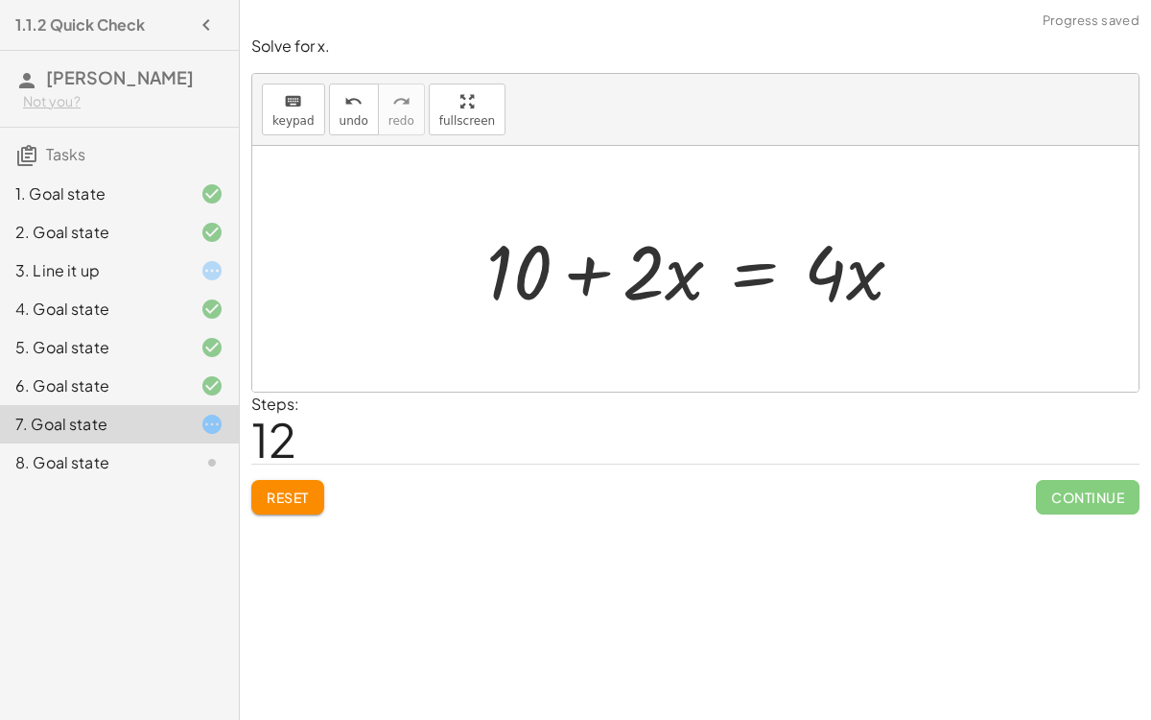
click at [292, 482] on button "Reset" at bounding box center [287, 497] width 73 height 35
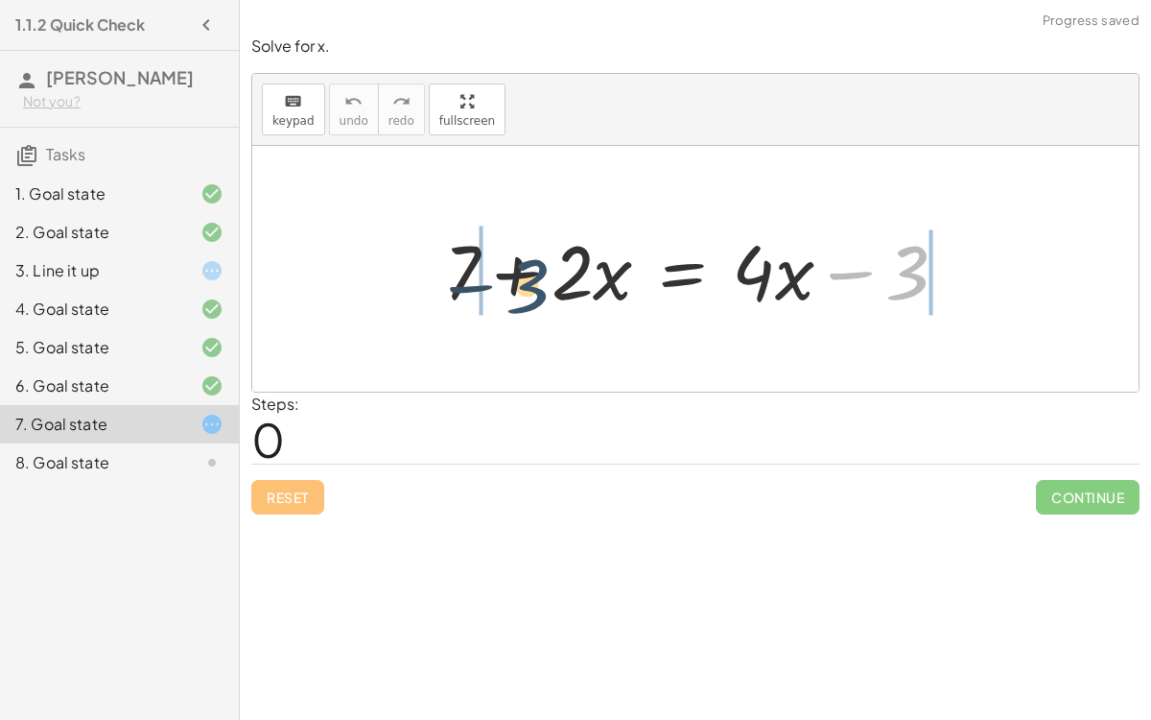
drag, startPoint x: 916, startPoint y: 272, endPoint x: 509, endPoint y: 280, distance: 406.9
click at [509, 280] on div at bounding box center [704, 269] width 538 height 99
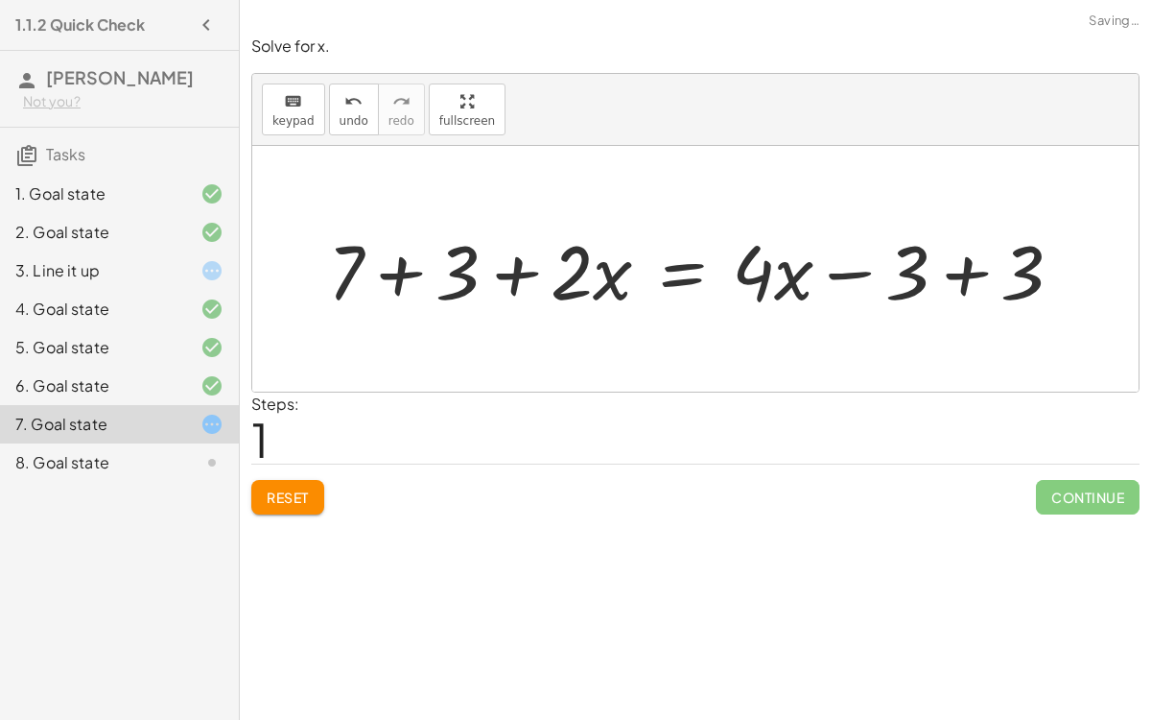
click at [412, 272] on div at bounding box center [703, 269] width 769 height 99
click at [949, 272] on div at bounding box center [746, 269] width 683 height 99
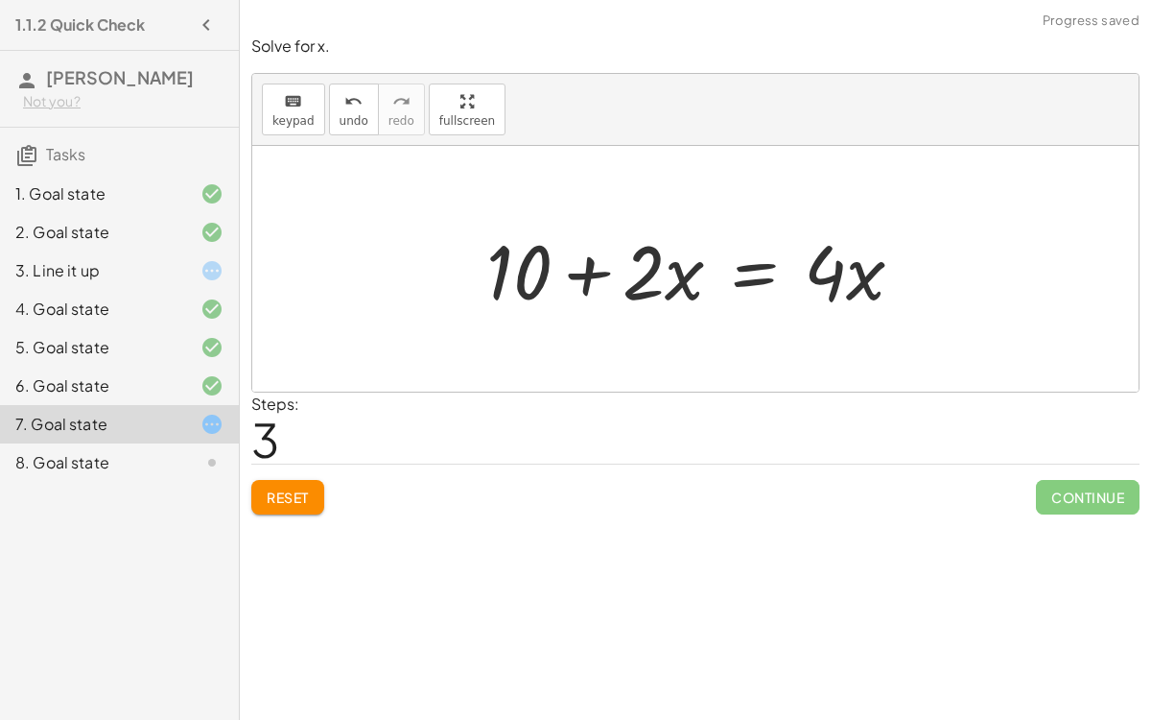
click at [289, 508] on button "Reset" at bounding box center [287, 497] width 73 height 35
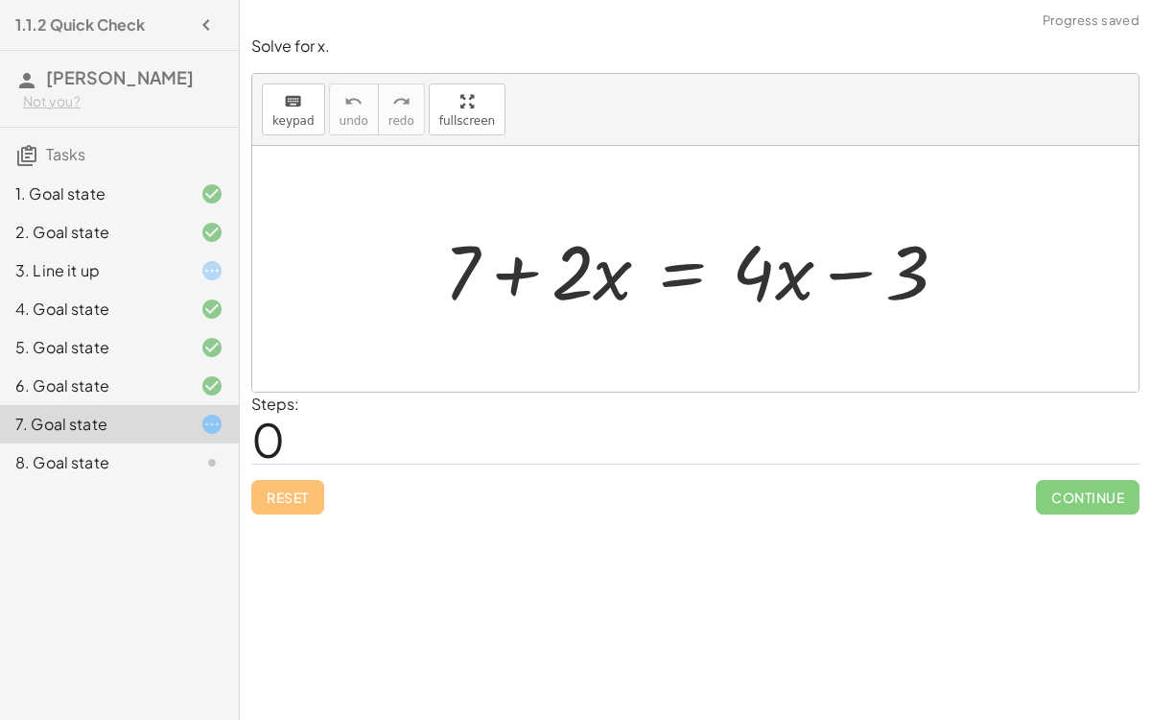
click at [189, 443] on div "7. Goal state" at bounding box center [119, 424] width 239 height 38
click at [184, 474] on div at bounding box center [197, 462] width 54 height 23
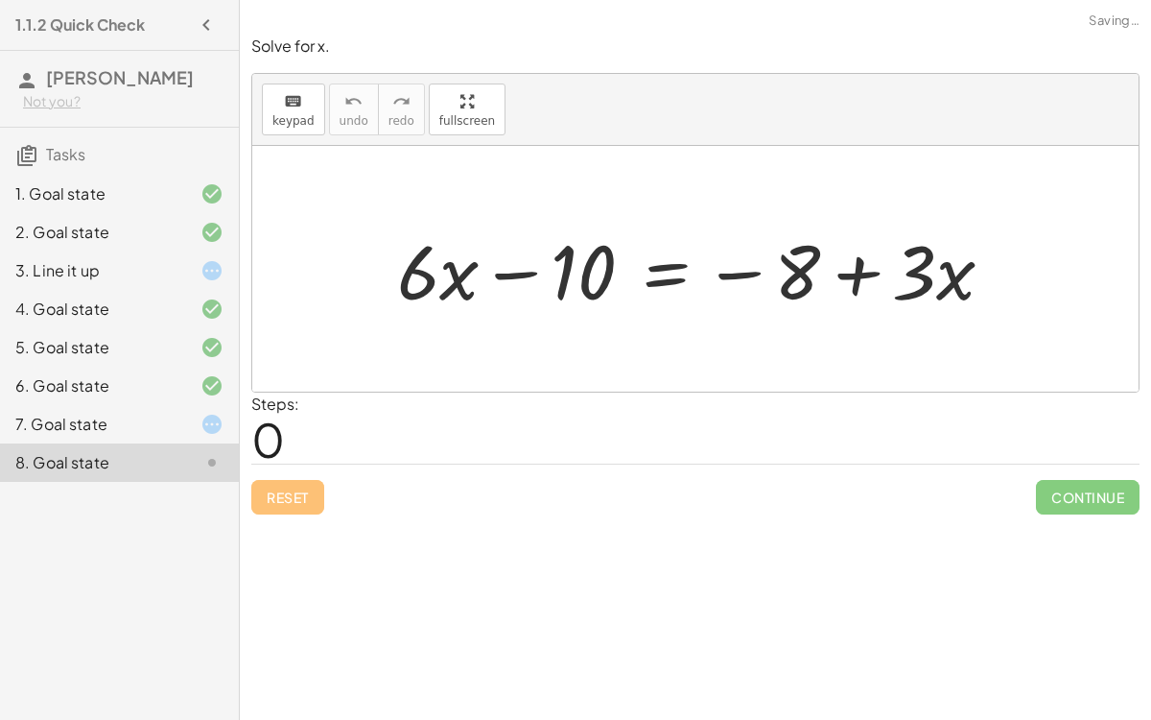
click at [180, 443] on div "7. Goal state" at bounding box center [119, 424] width 239 height 38
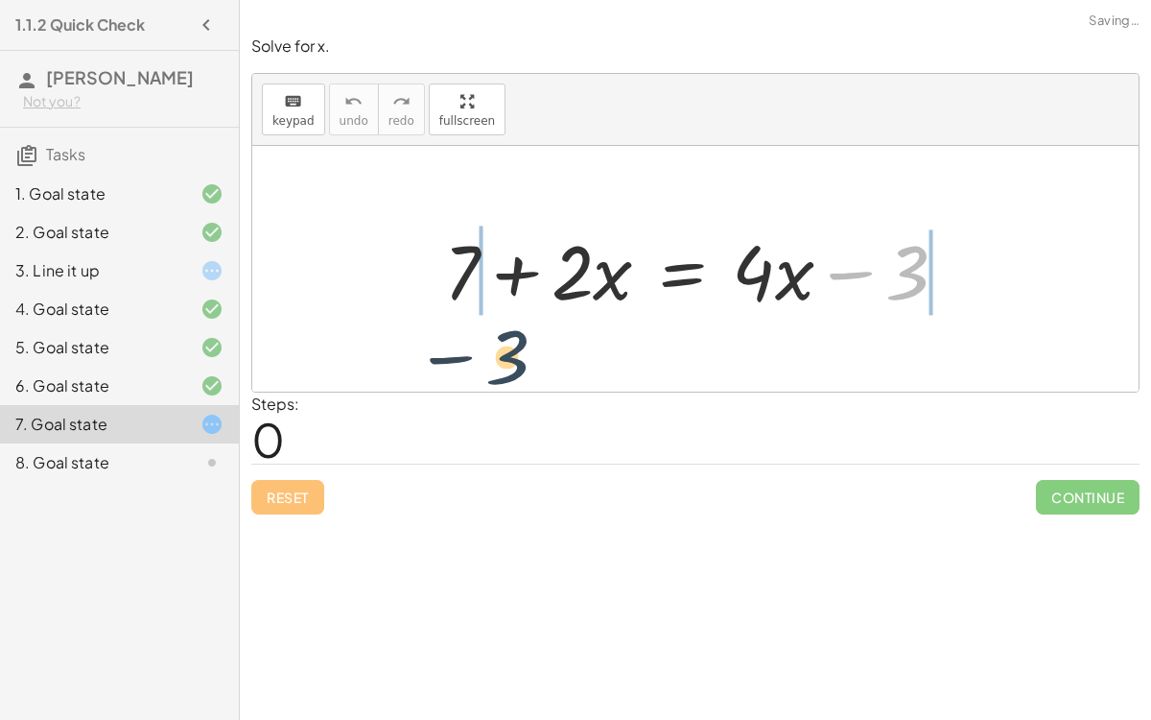
drag, startPoint x: 923, startPoint y: 243, endPoint x: 473, endPoint y: 331, distance: 458.6
click at [473, 331] on div "− 3 + 7 + · 2 · x = + · 4 · x − 3" at bounding box center [695, 269] width 887 height 246
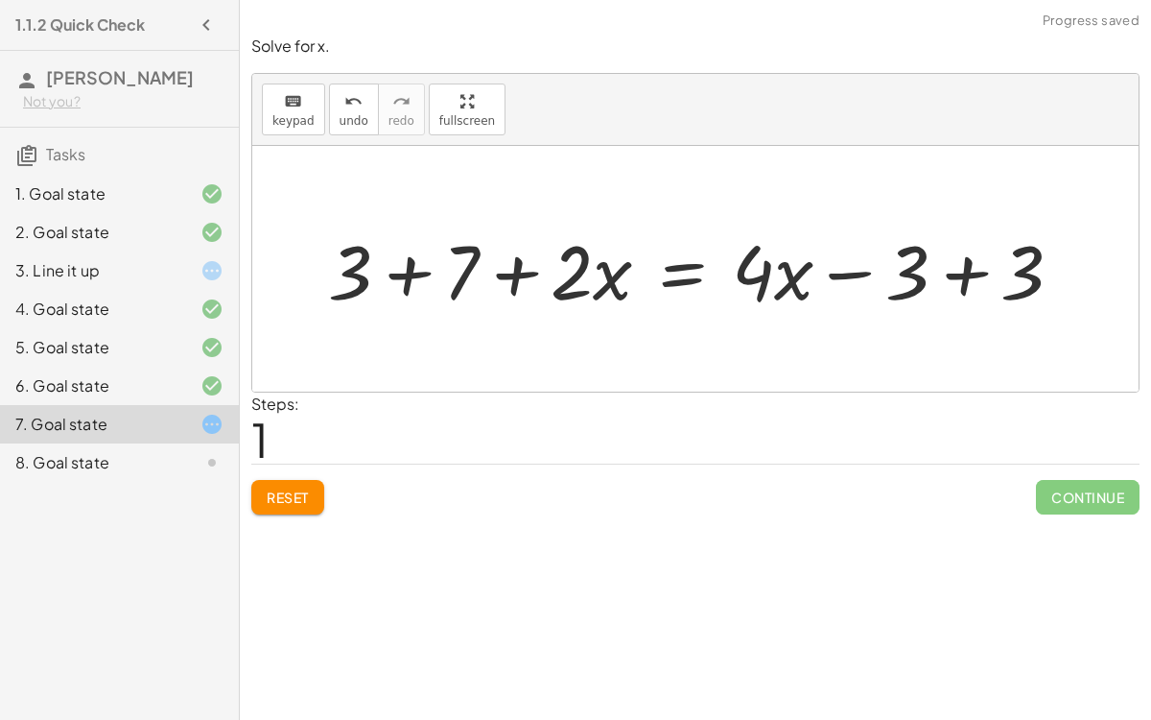
click at [944, 263] on div at bounding box center [703, 269] width 769 height 99
click at [463, 281] on div at bounding box center [588, 269] width 538 height 99
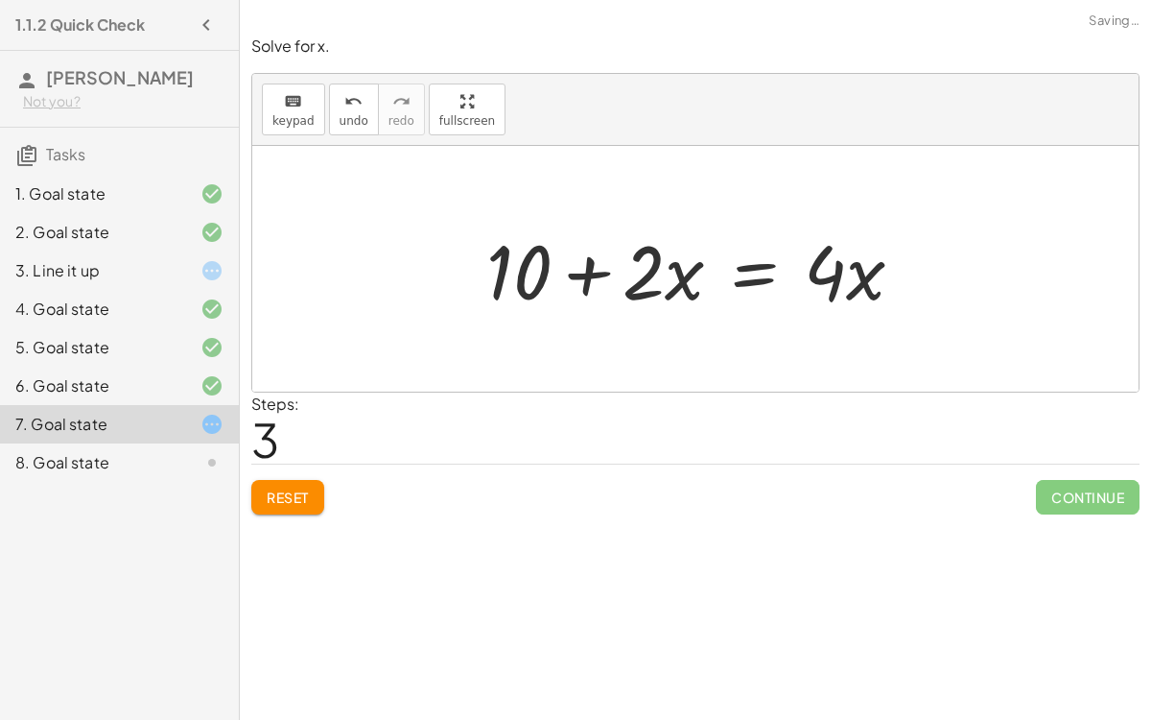
click at [559, 291] on div at bounding box center [703, 269] width 452 height 99
drag, startPoint x: 850, startPoint y: 285, endPoint x: 627, endPoint y: 341, distance: 229.4
click at [627, 341] on div "+ 7 + · 2 · x = + · 4 · x − 3 + 3 + 7 + · 2 · x = + · 4 · x − 3 + 3 + 3 + 7 + ·…" at bounding box center [695, 269] width 887 height 246
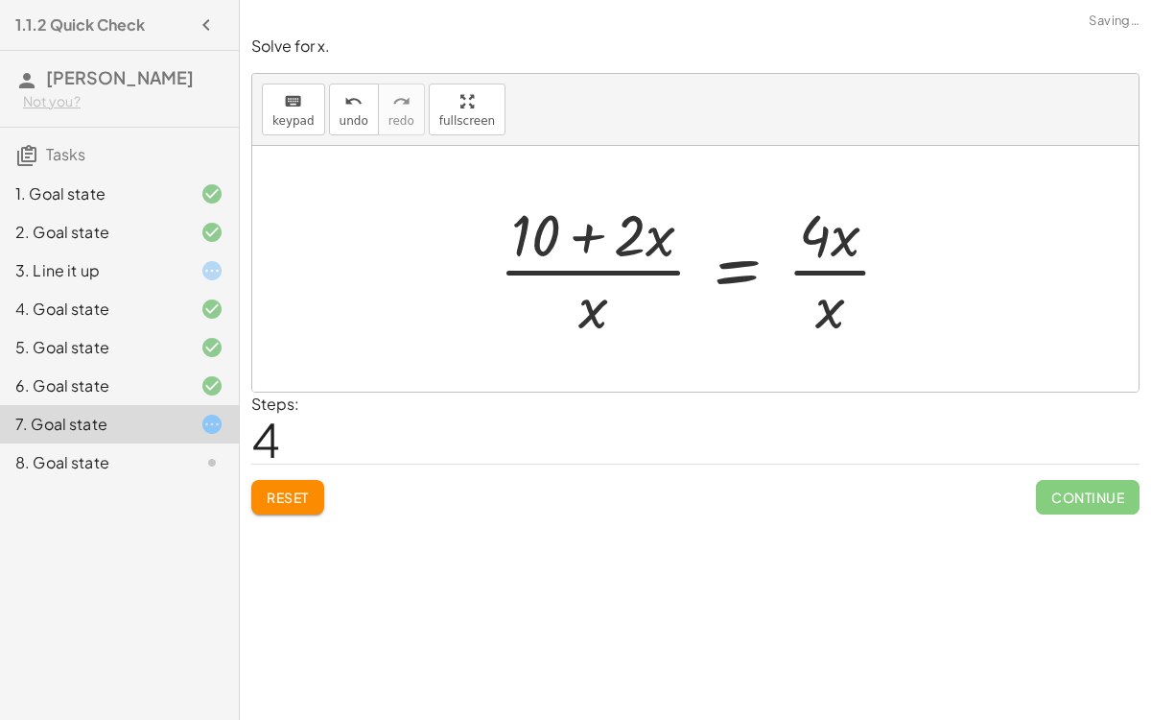
click at [845, 238] on div at bounding box center [702, 269] width 427 height 148
click at [832, 293] on div at bounding box center [702, 269] width 427 height 148
click at [827, 269] on div at bounding box center [702, 269] width 427 height 148
click at [365, 118] on button "undo undo" at bounding box center [354, 109] width 50 height 52
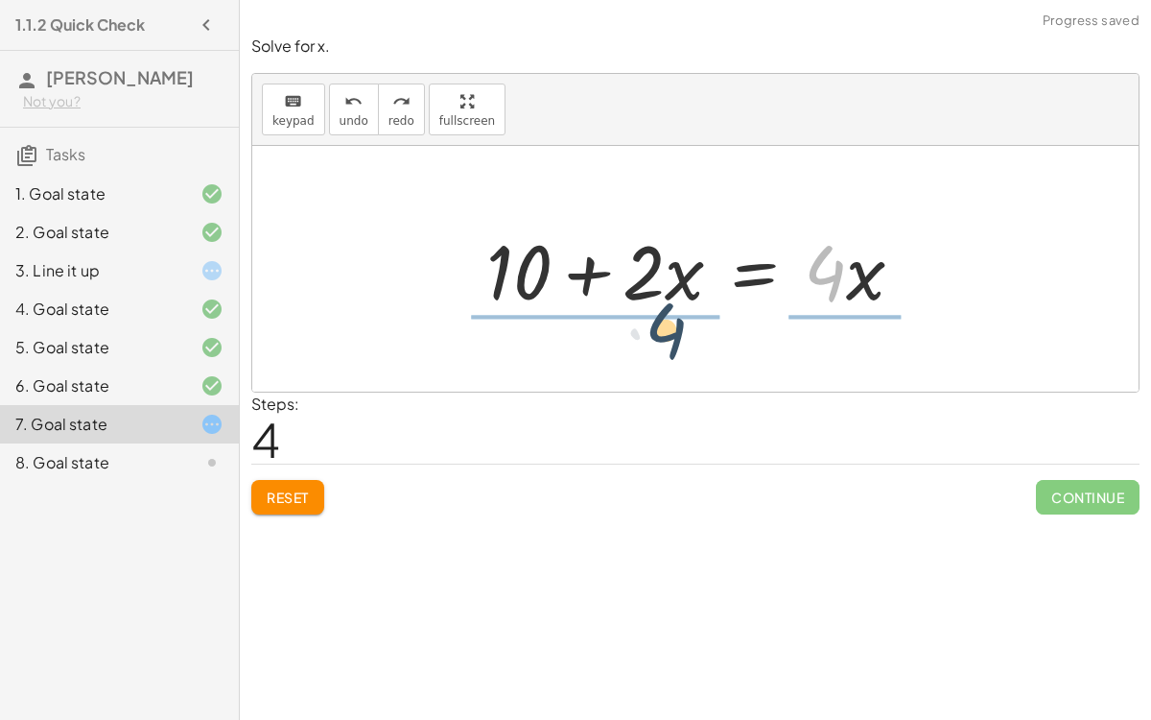
drag, startPoint x: 839, startPoint y: 272, endPoint x: 659, endPoint y: 339, distance: 191.2
click at [659, 339] on div "+ 7 + · 2 · x = + · 4 · x − 3 + 3 + 7 + · 2 · x = + · 4 · x − 3 + 3 + 3 + 7 + ·…" at bounding box center [695, 269] width 887 height 246
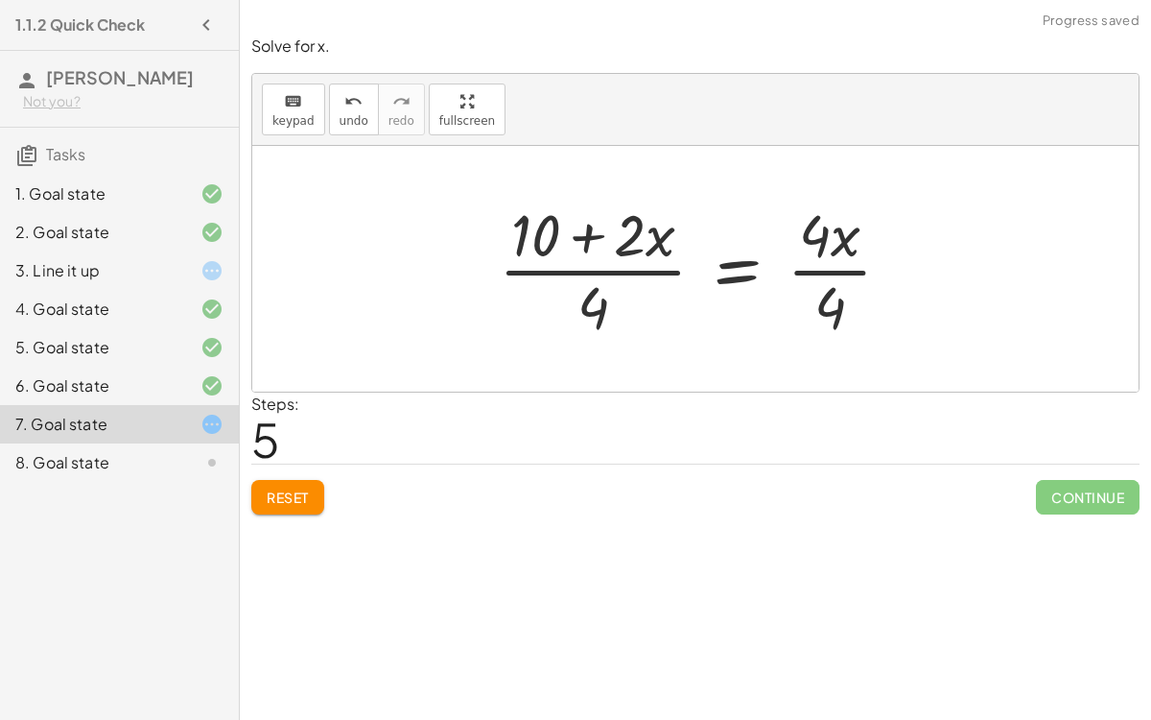
click at [820, 308] on div at bounding box center [702, 269] width 427 height 148
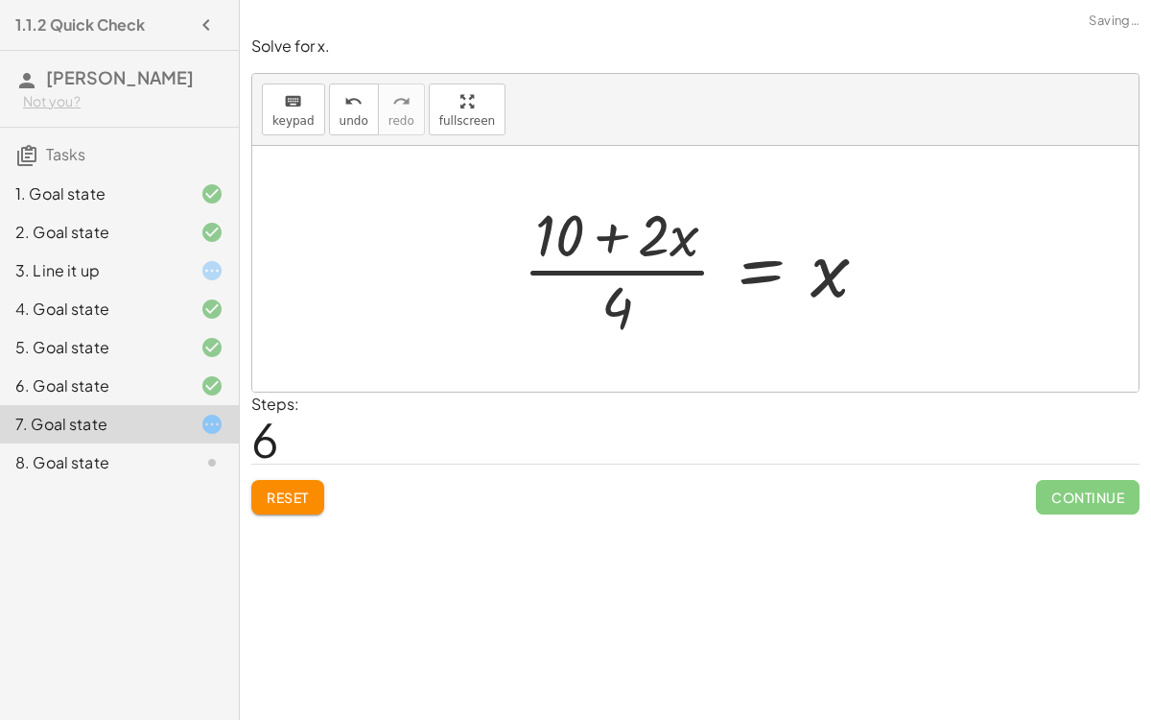
click at [635, 293] on div at bounding box center [703, 269] width 381 height 148
click at [329, 111] on button "undo undo" at bounding box center [354, 109] width 50 height 52
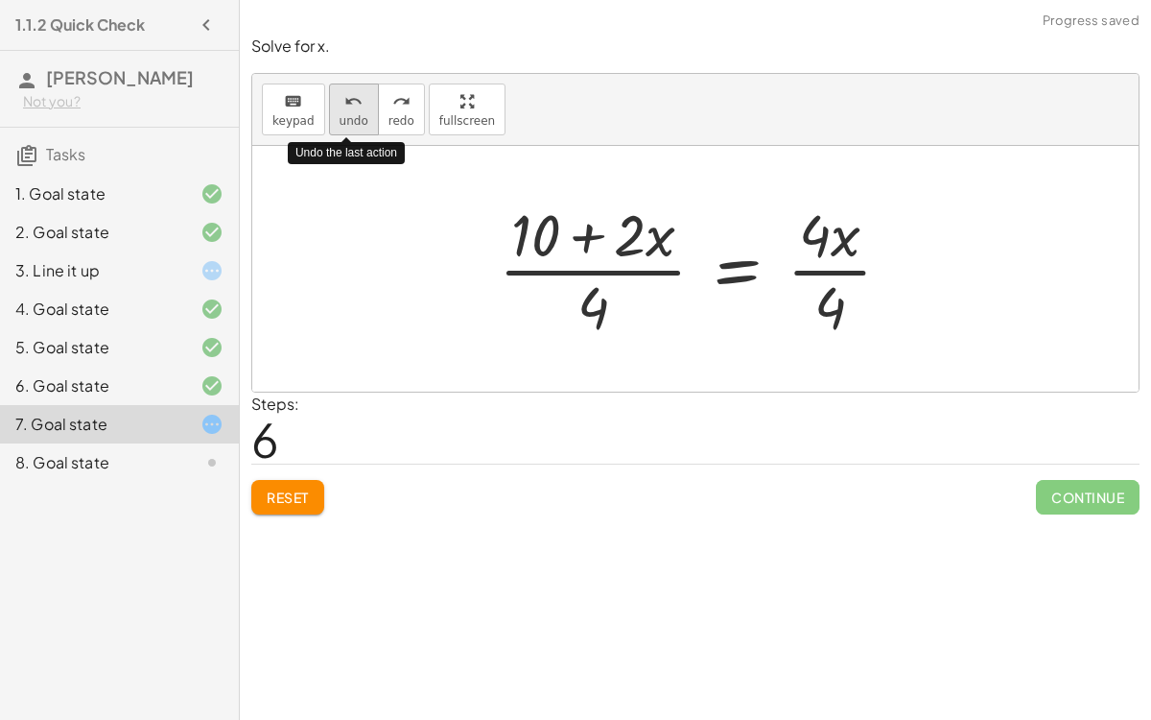
click at [329, 111] on button "undo undo" at bounding box center [354, 109] width 50 height 52
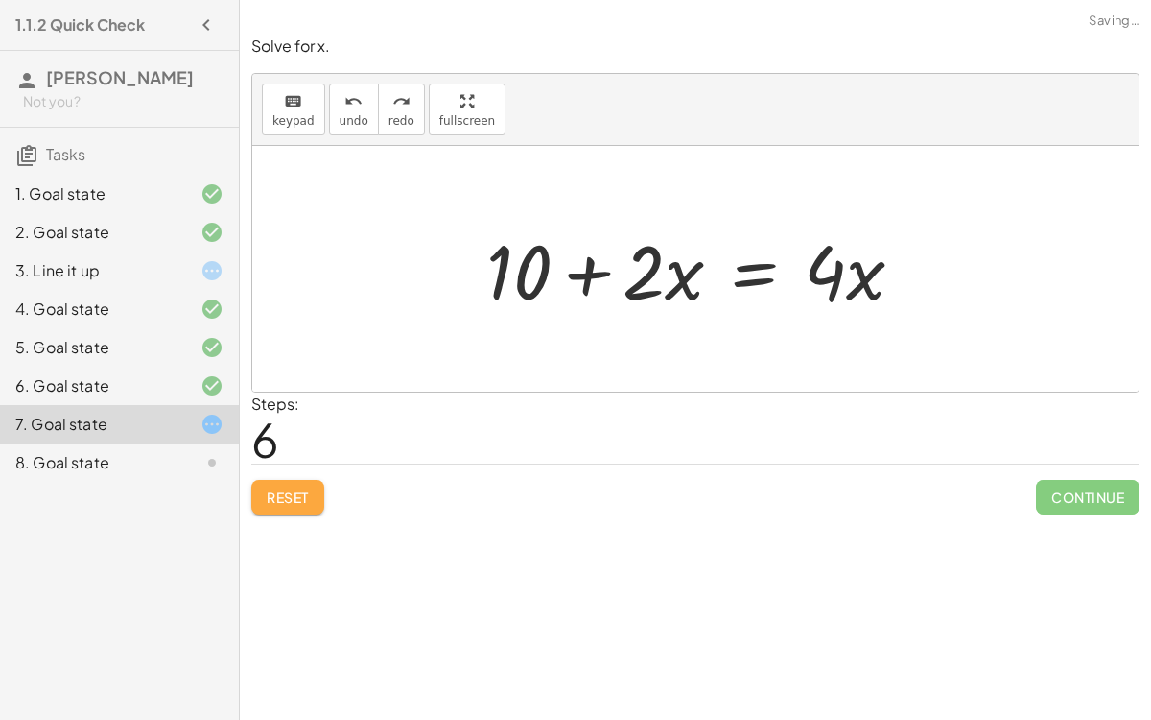
click at [291, 504] on button "Reset" at bounding box center [287, 497] width 73 height 35
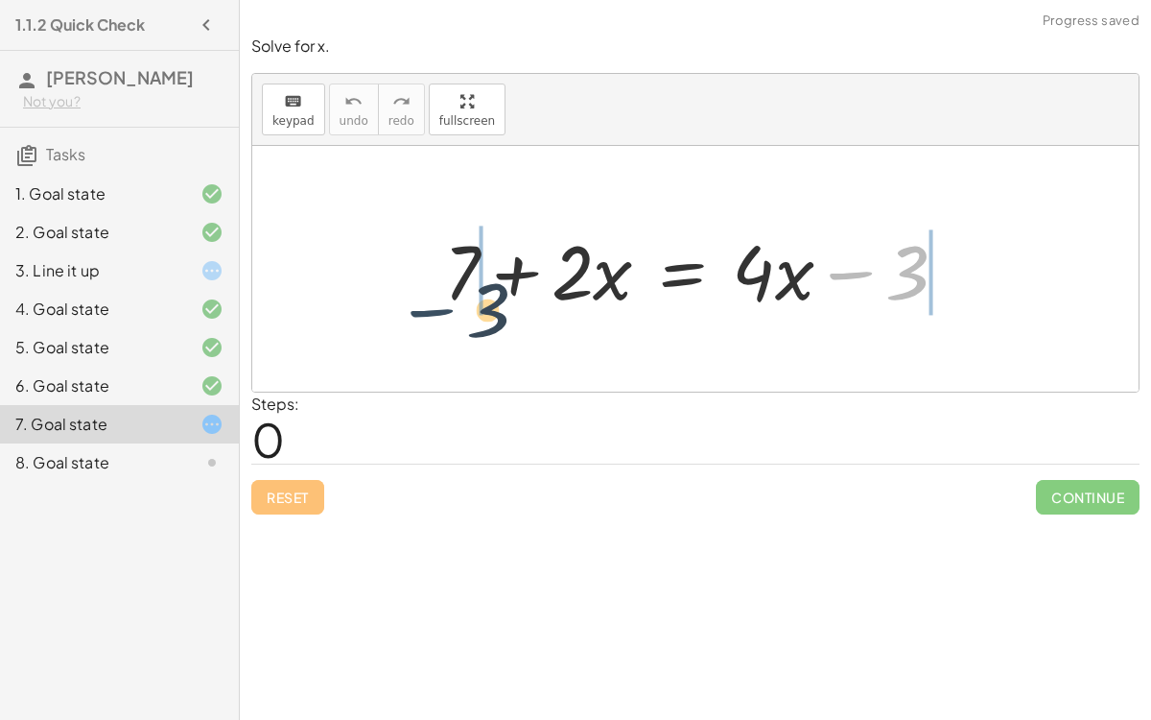
drag, startPoint x: 885, startPoint y: 266, endPoint x: 442, endPoint y: 304, distance: 444.0
click at [442, 304] on div at bounding box center [704, 269] width 538 height 99
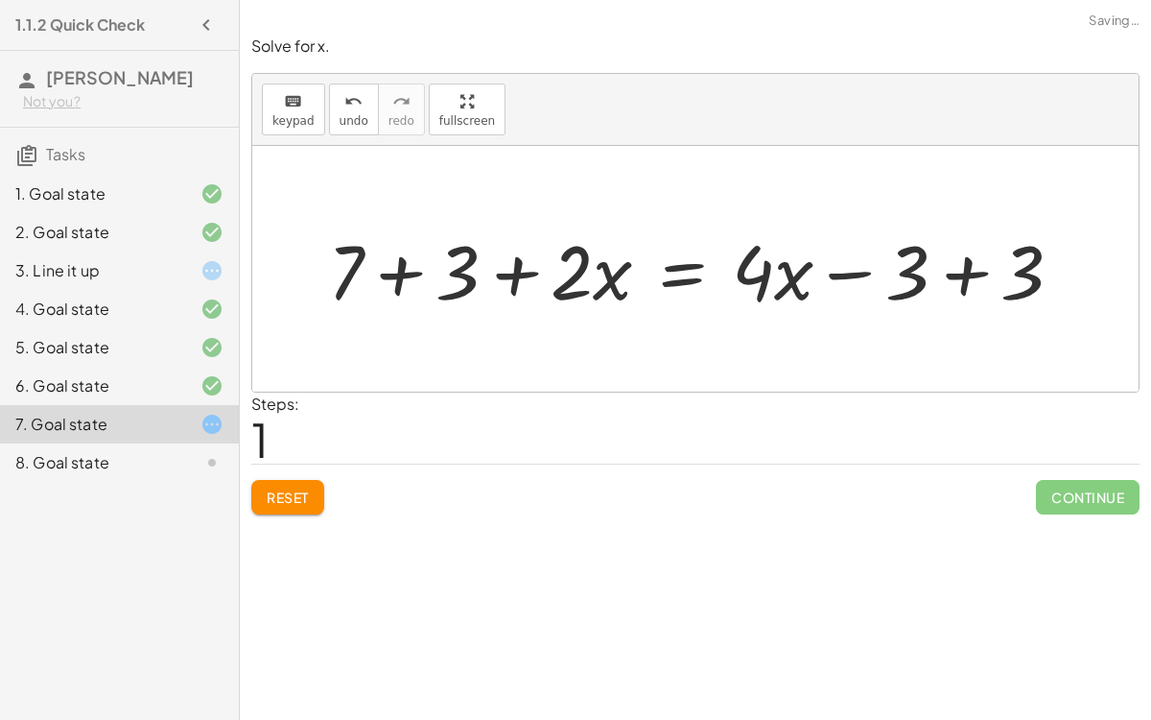
click at [405, 272] on div at bounding box center [703, 269] width 769 height 99
click at [958, 262] on div at bounding box center [746, 269] width 683 height 99
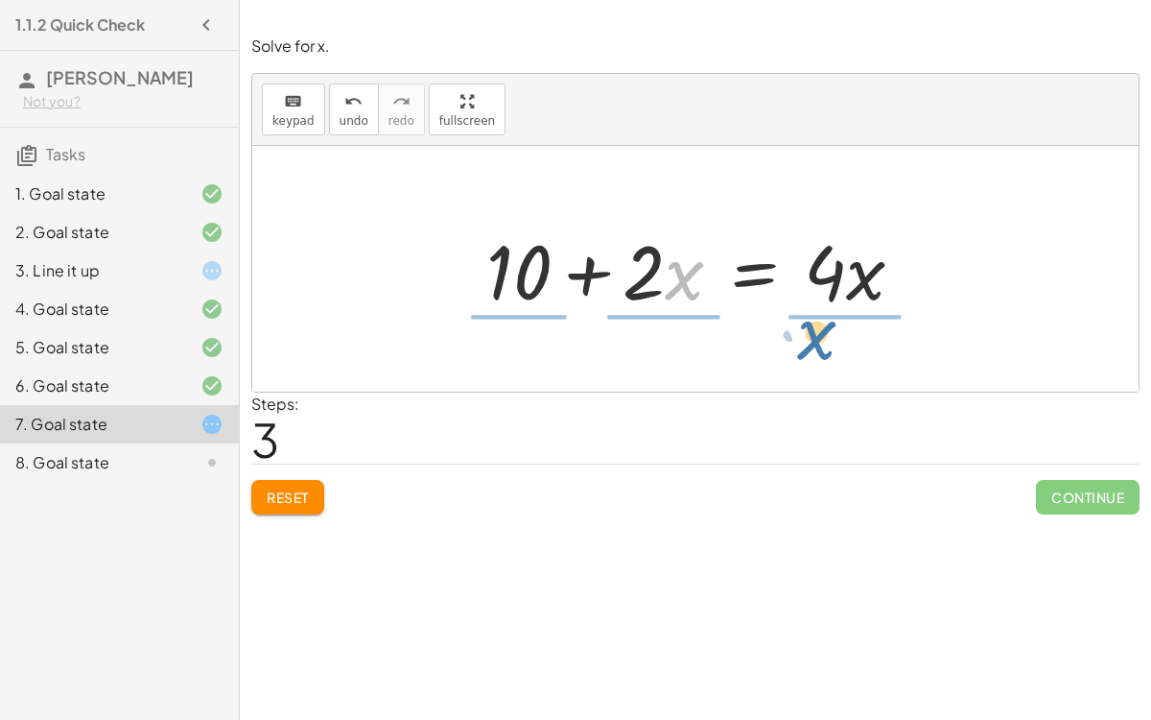
drag, startPoint x: 684, startPoint y: 283, endPoint x: 845, endPoint y: 342, distance: 171.5
click at [845, 342] on div "+ 7 + · 2 · x = + · 4 · x − 3 + 7 + 3 + · 2 · x = + · 4 · x − 3 + 3 + 10 + · 2 …" at bounding box center [695, 269] width 887 height 246
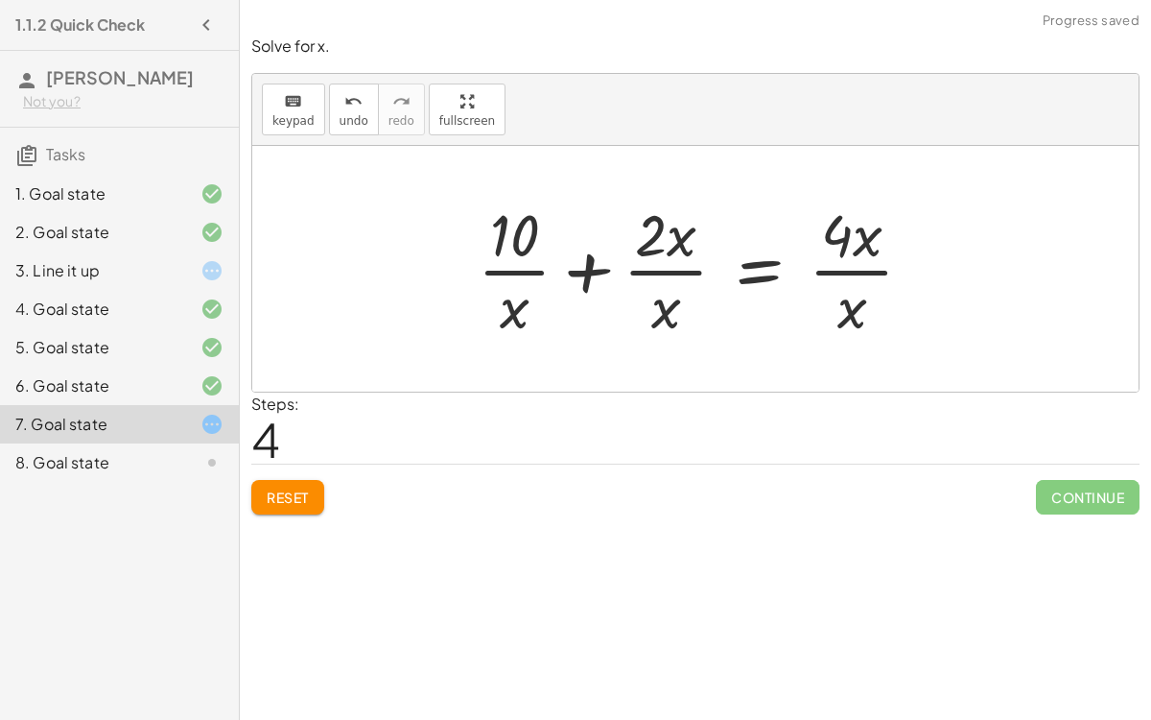
click at [671, 272] on div at bounding box center [703, 269] width 470 height 148
click at [293, 488] on span "Reset" at bounding box center [288, 496] width 42 height 17
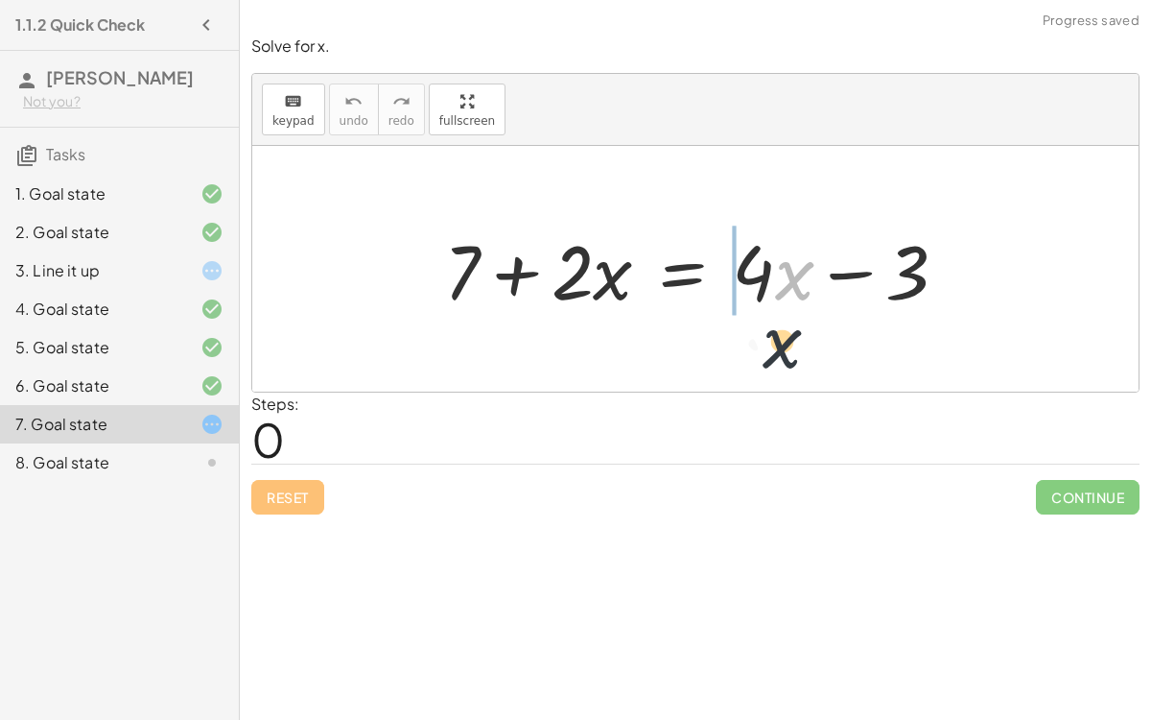
drag, startPoint x: 778, startPoint y: 282, endPoint x: 765, endPoint y: 348, distance: 67.6
click at [765, 348] on div "· x + 7 + · 2 · x = + · 4 · x − 3" at bounding box center [695, 269] width 887 height 246
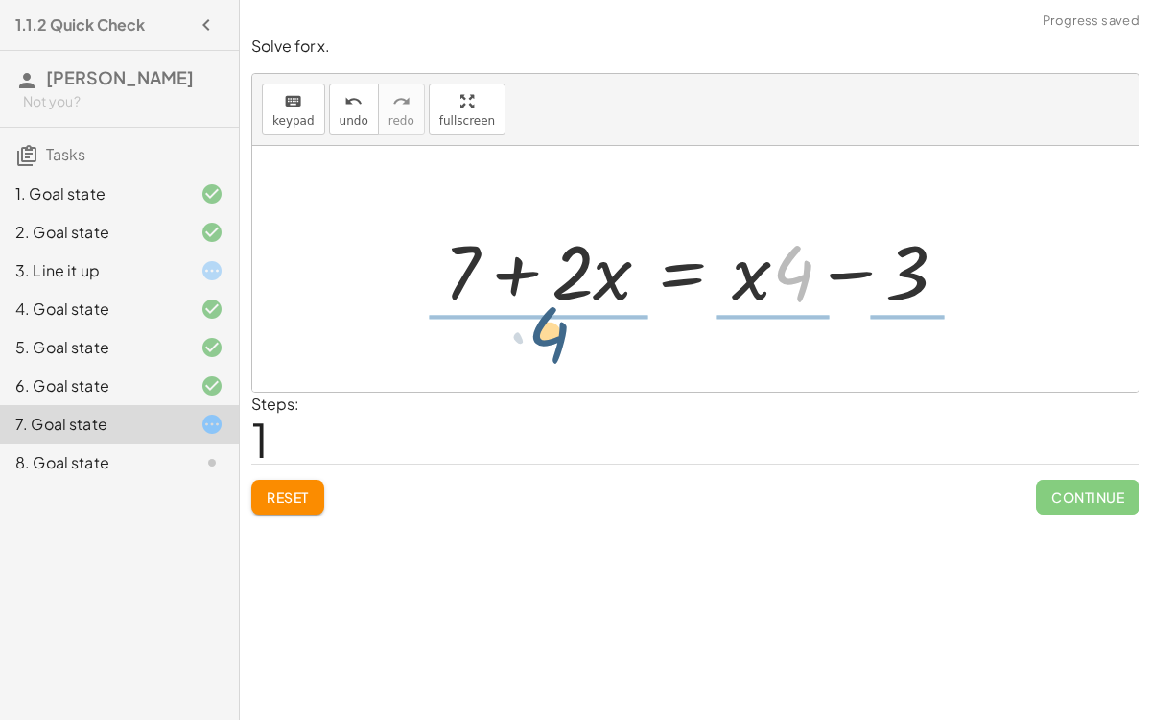
drag, startPoint x: 778, startPoint y: 282, endPoint x: 524, endPoint y: 347, distance: 262.5
click at [524, 347] on div "+ 7 + · 2 · x = + · 4 · x − 3 · 4 + 7 + · 2 · x = + · 4 · x − 3" at bounding box center [695, 269] width 887 height 246
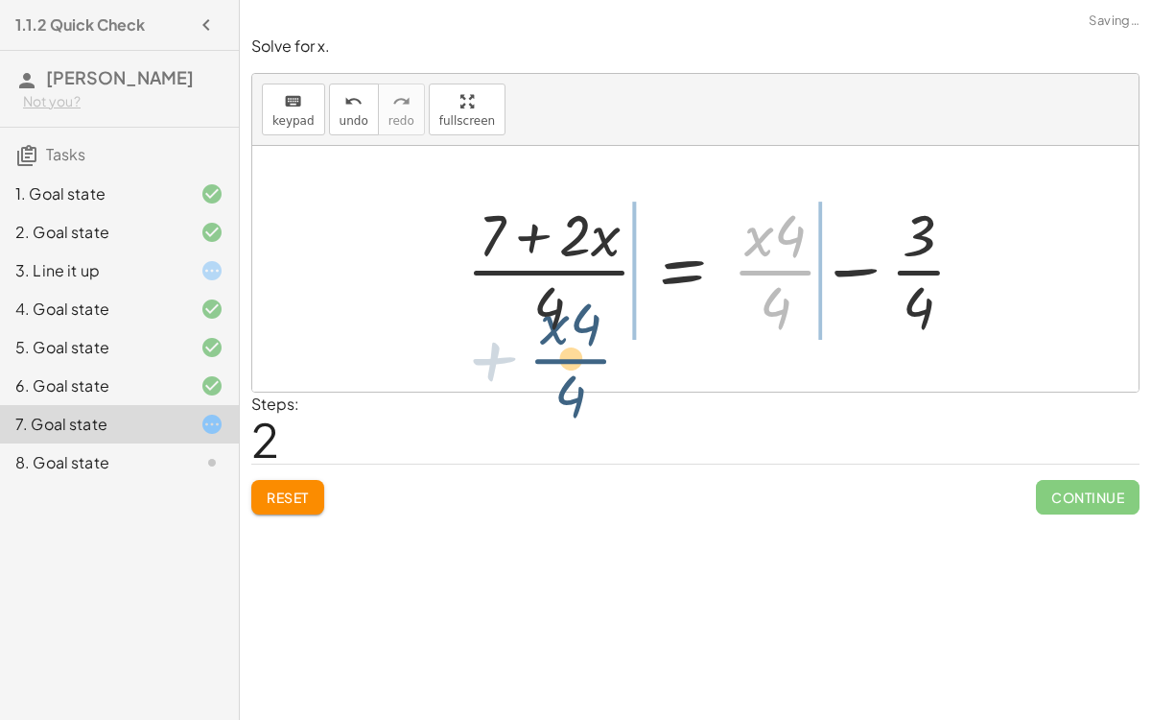
drag, startPoint x: 767, startPoint y: 259, endPoint x: 561, endPoint y: 343, distance: 222.0
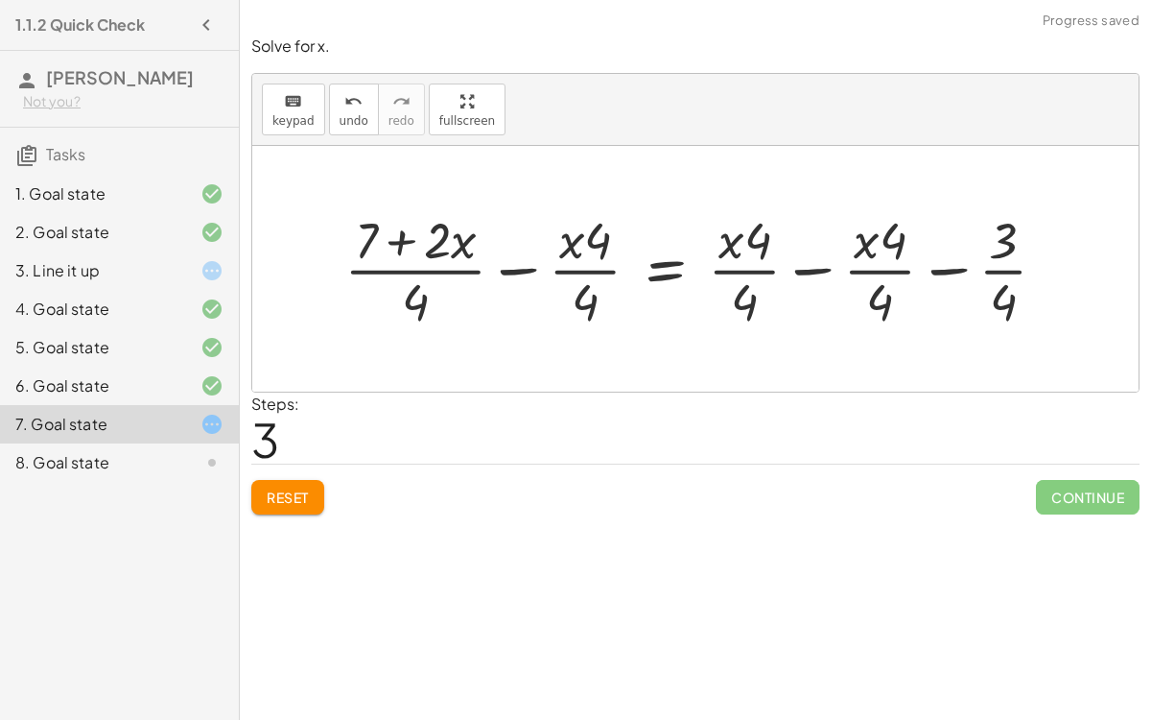
click at [274, 490] on span "Reset" at bounding box center [288, 496] width 42 height 17
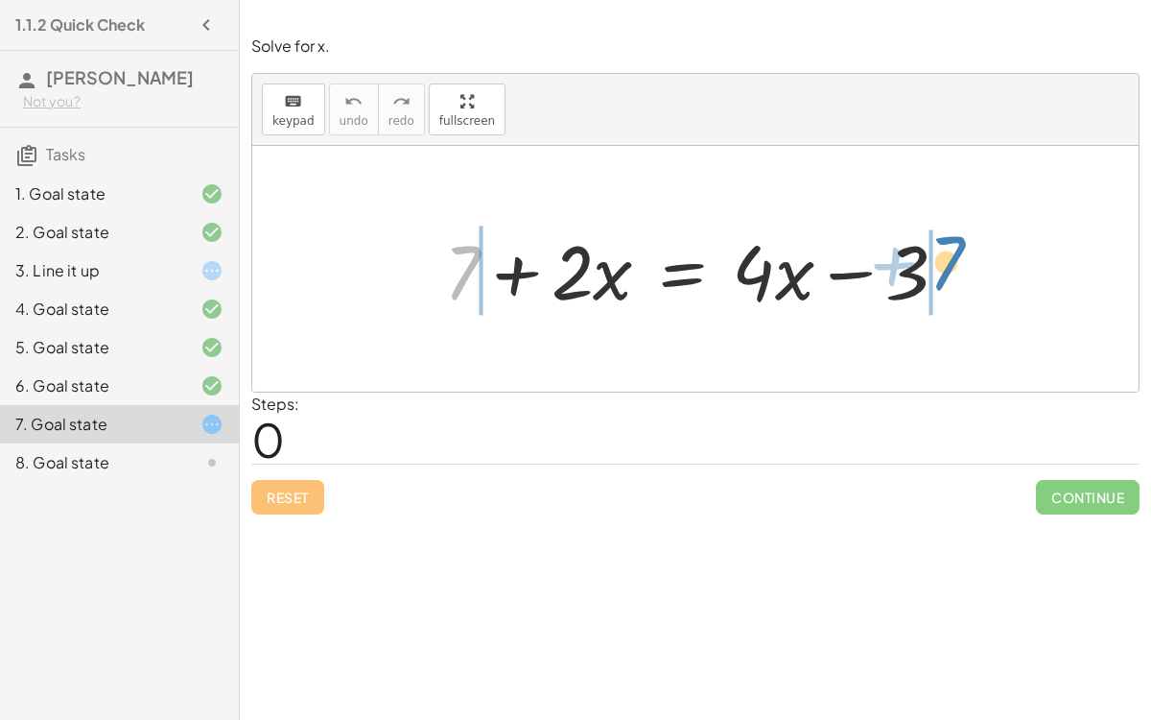
drag, startPoint x: 474, startPoint y: 272, endPoint x: 956, endPoint y: 263, distance: 481.7
click at [956, 263] on div at bounding box center [704, 269] width 538 height 99
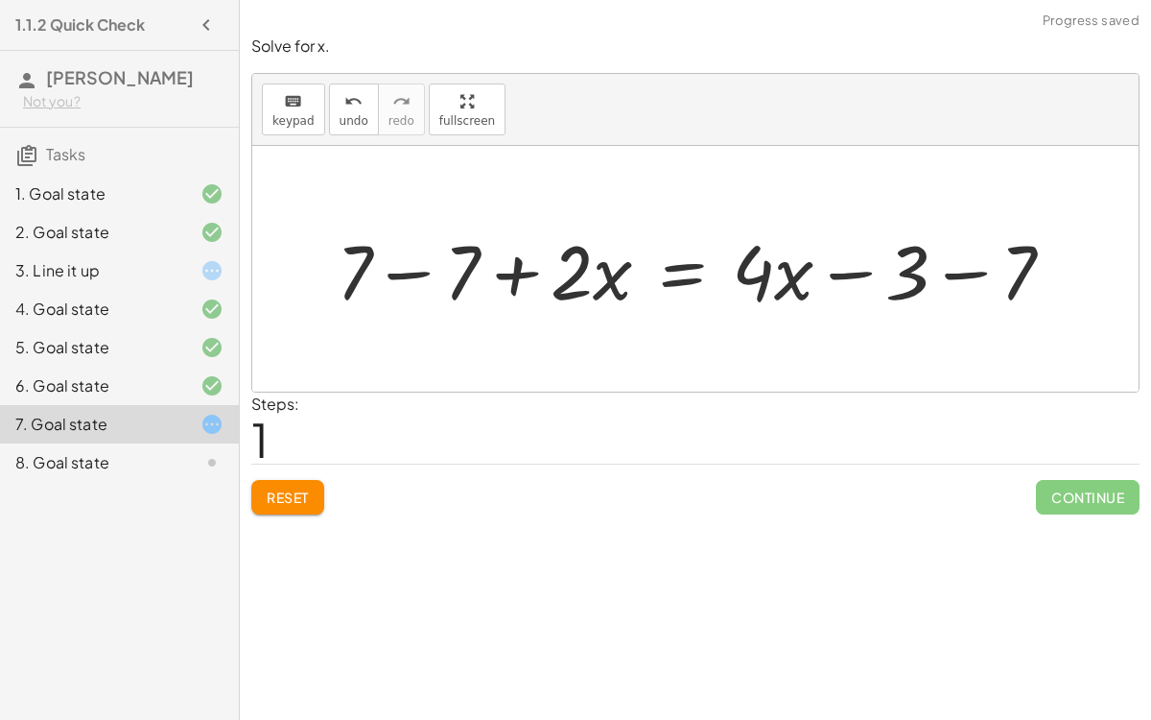
click at [957, 275] on div at bounding box center [703, 269] width 752 height 99
click at [406, 274] on div at bounding box center [660, 269] width 667 height 99
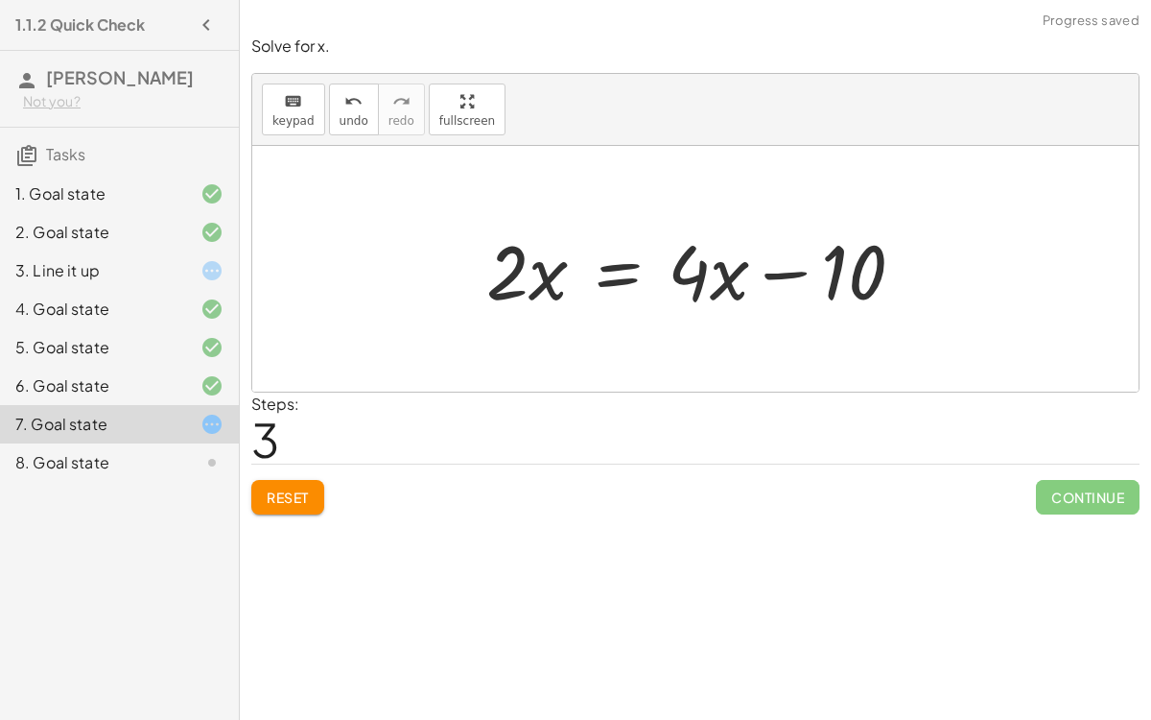
click at [787, 267] on div at bounding box center [703, 269] width 452 height 99
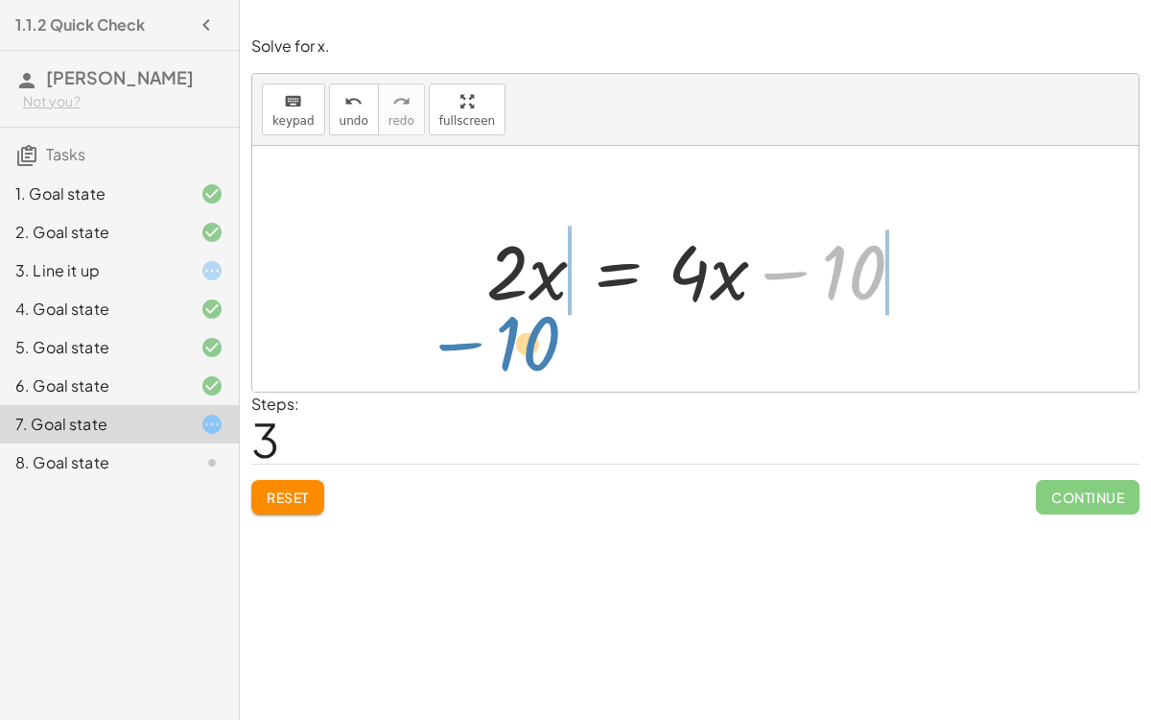
drag, startPoint x: 859, startPoint y: 276, endPoint x: 538, endPoint y: 356, distance: 330.2
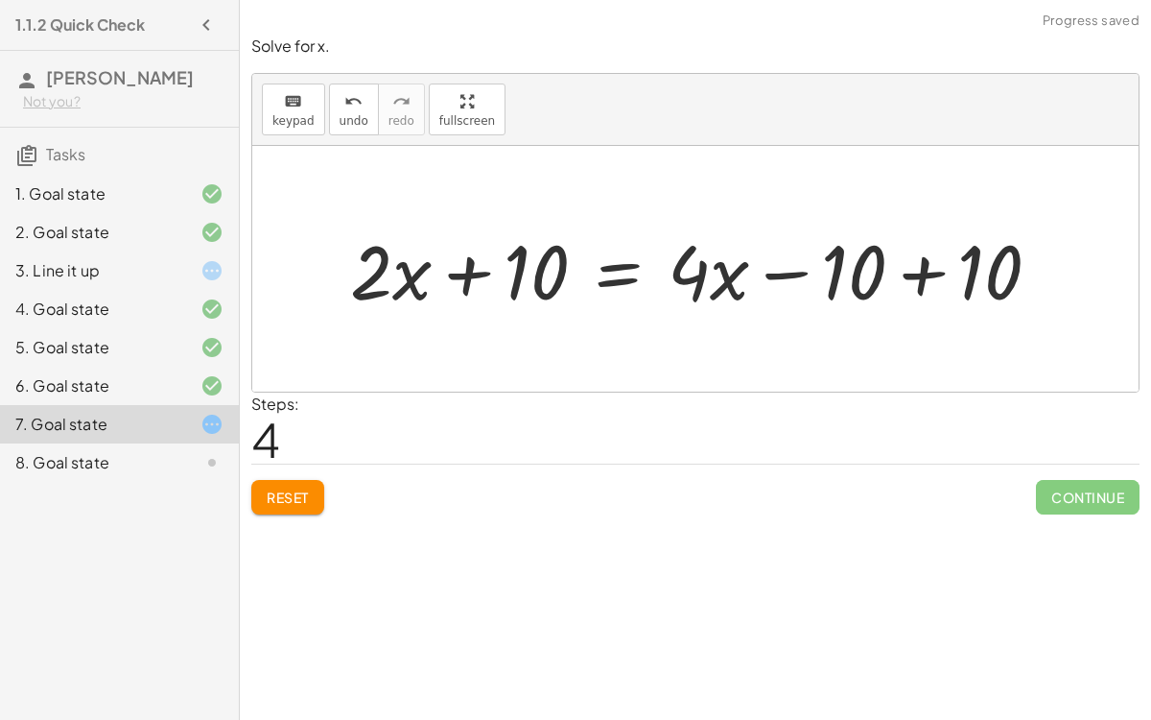
click at [924, 272] on div at bounding box center [703, 269] width 725 height 99
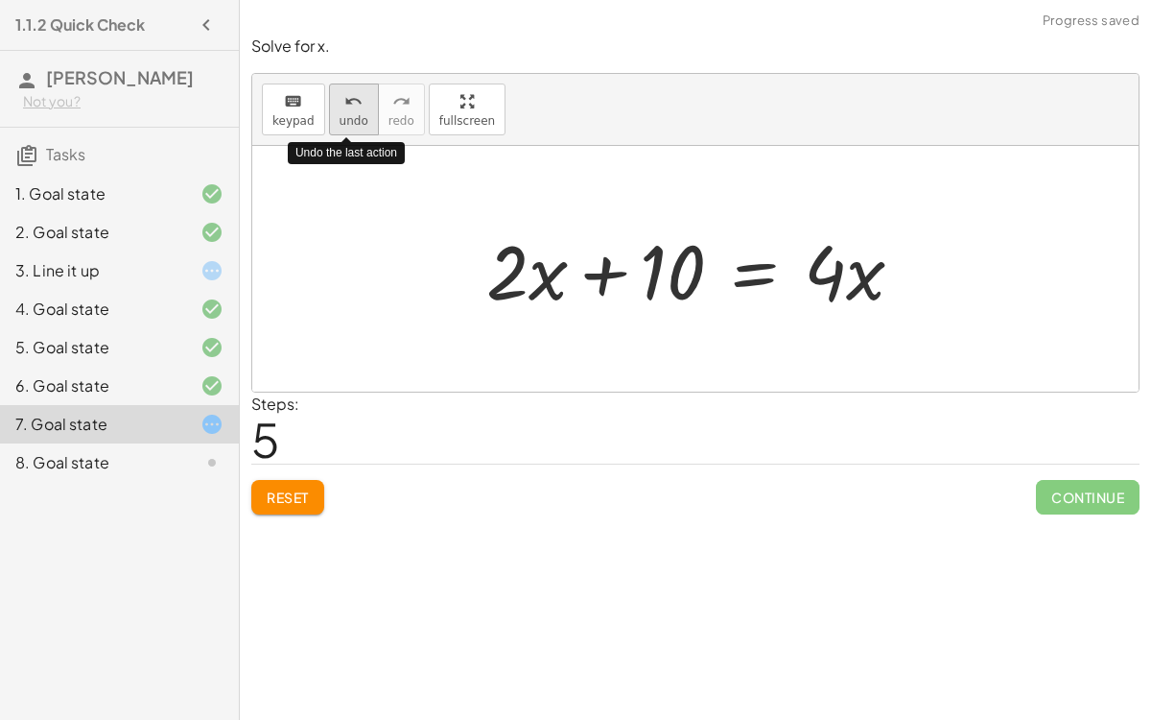
click at [349, 109] on icon "undo" at bounding box center [353, 101] width 18 height 23
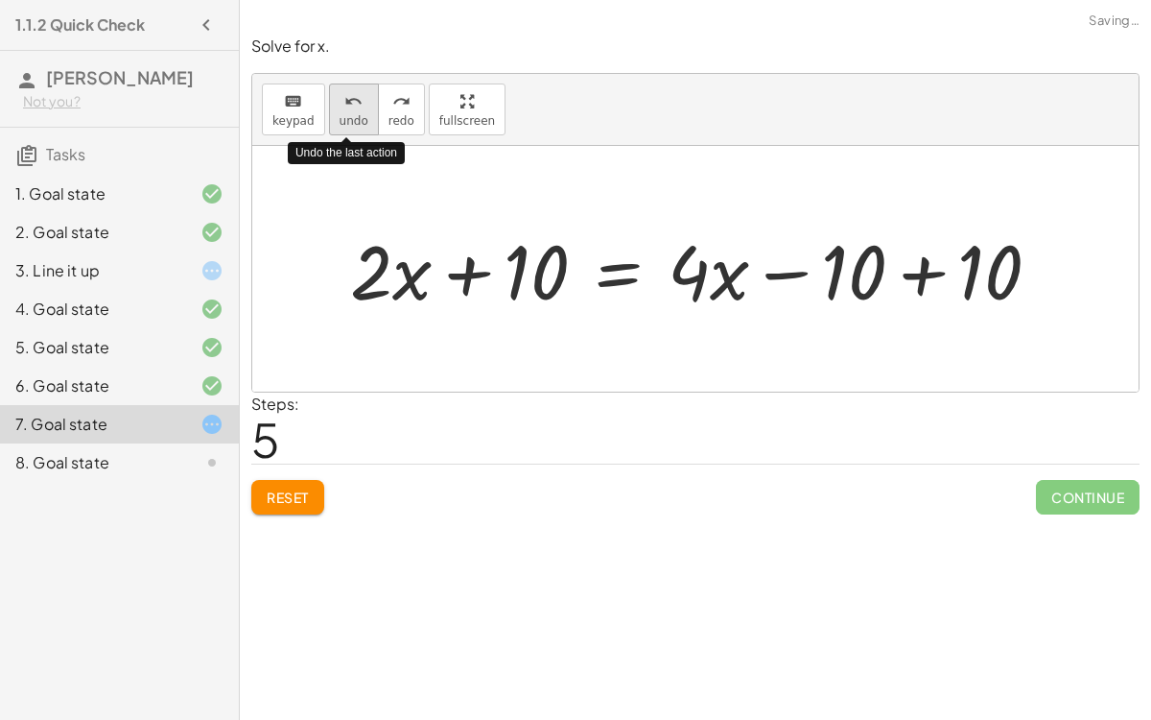
click at [349, 109] on icon "undo" at bounding box center [353, 101] width 18 height 23
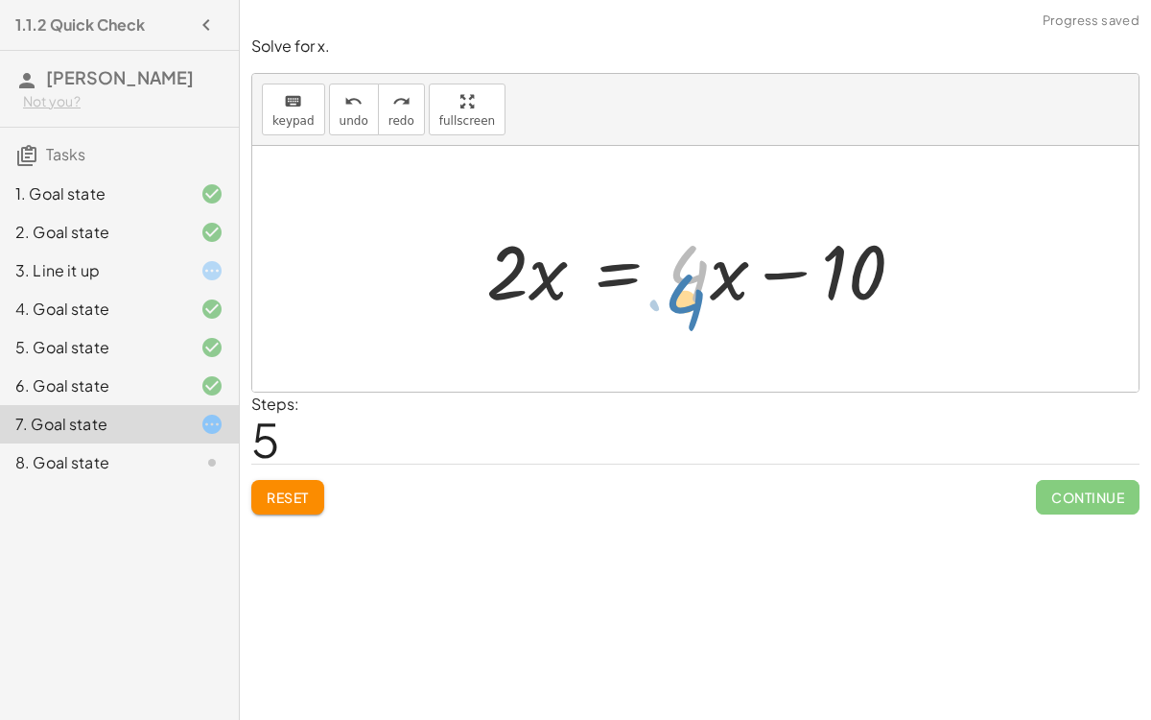
click at [716, 271] on div at bounding box center [703, 269] width 452 height 99
click at [779, 277] on div at bounding box center [703, 269] width 452 height 99
click at [772, 273] on div at bounding box center [703, 269] width 452 height 99
drag, startPoint x: 692, startPoint y: 276, endPoint x: 491, endPoint y: 375, distance: 223.6
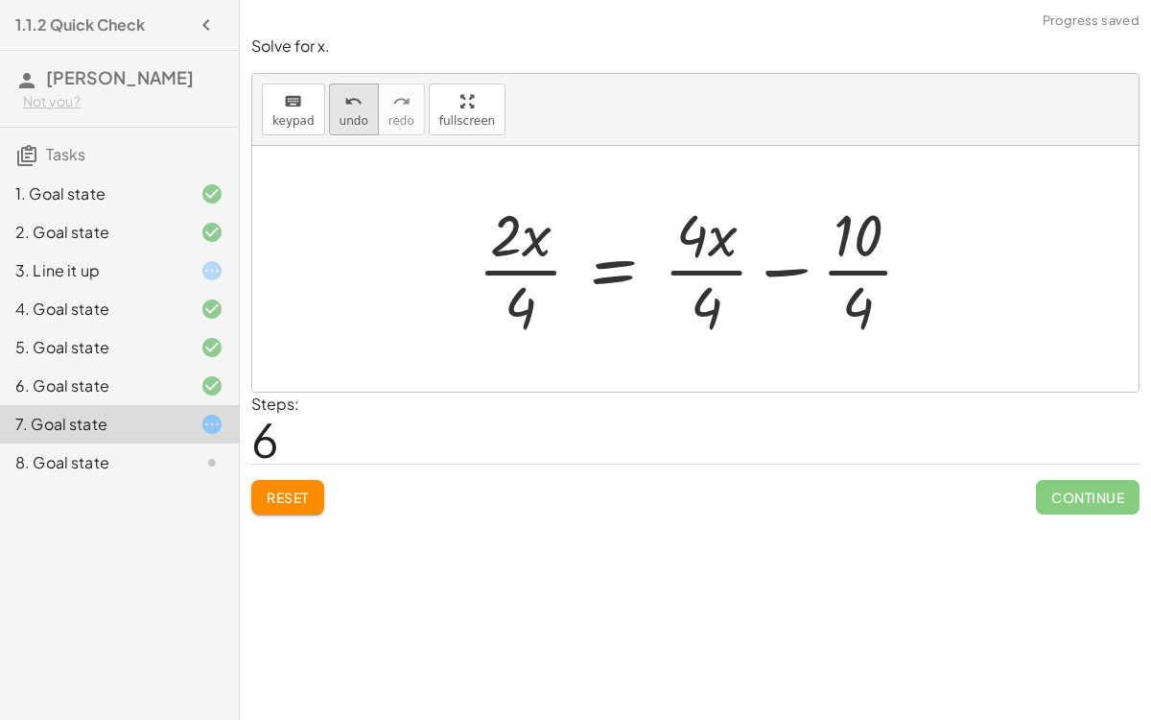
click at [344, 109] on icon "undo" at bounding box center [353, 101] width 18 height 23
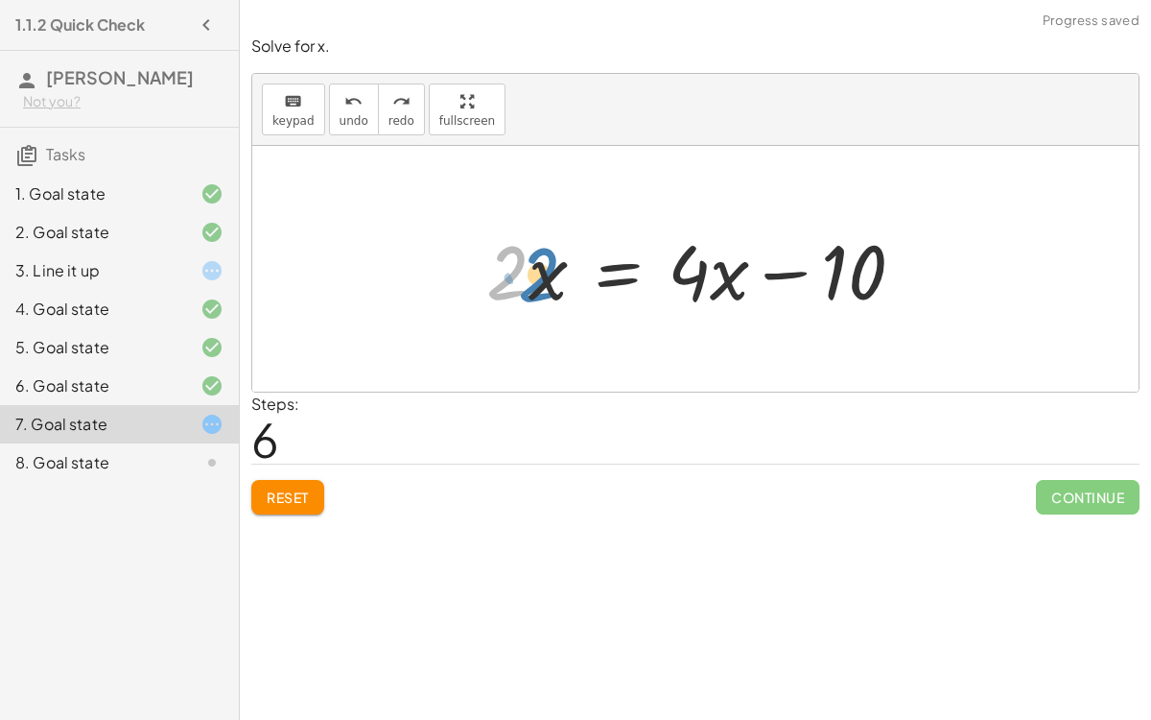
drag, startPoint x: 483, startPoint y: 269, endPoint x: 495, endPoint y: 271, distance: 12.6
click at [495, 271] on div at bounding box center [703, 269] width 452 height 99
drag, startPoint x: 715, startPoint y: 278, endPoint x: 718, endPoint y: 294, distance: 15.6
click at [718, 294] on div at bounding box center [703, 269] width 452 height 99
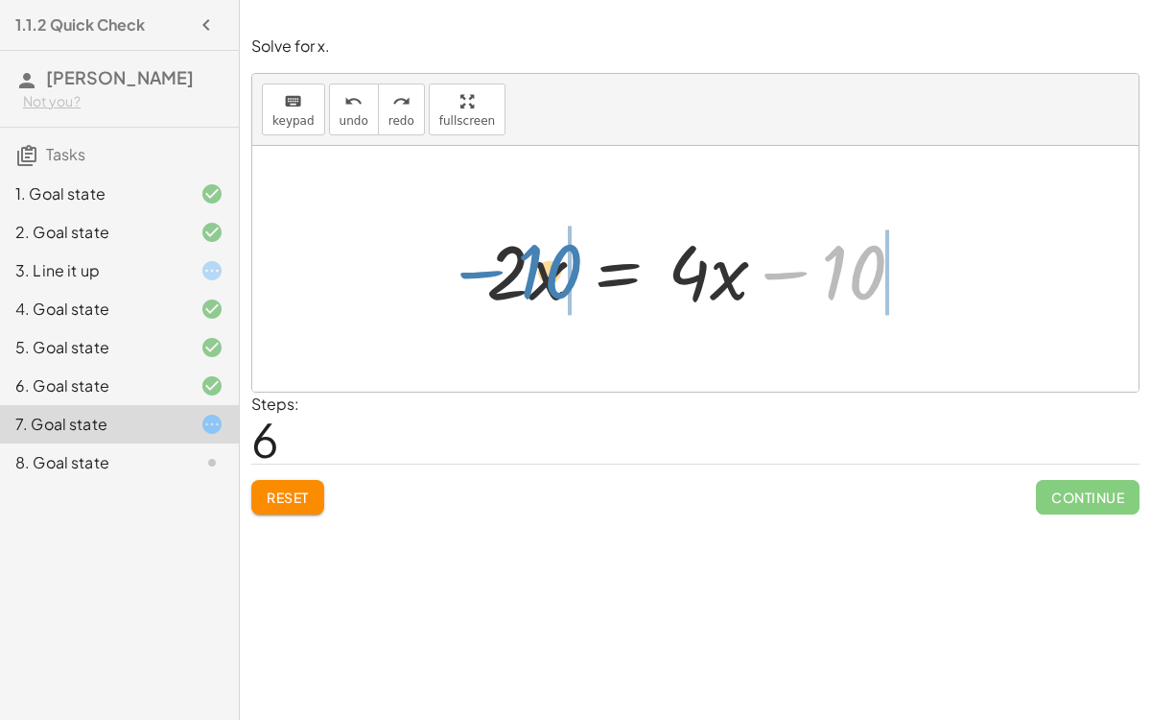
drag, startPoint x: 838, startPoint y: 279, endPoint x: 533, endPoint y: 278, distance: 304.1
click at [533, 278] on div at bounding box center [703, 269] width 452 height 99
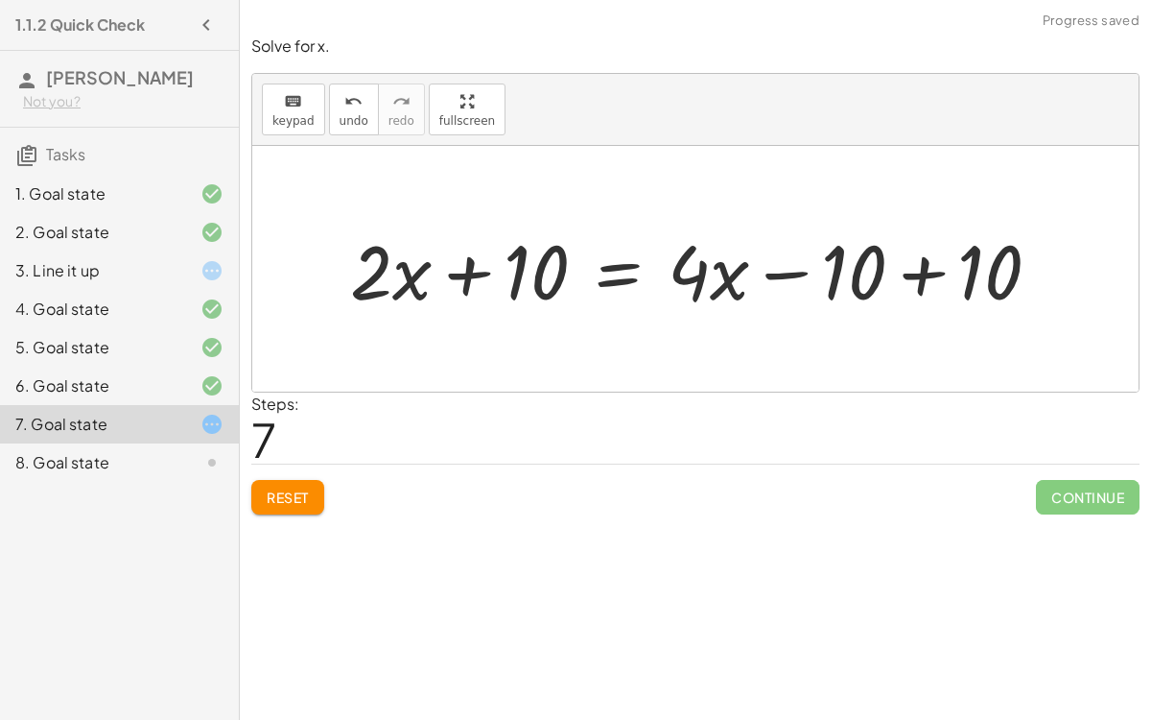
click at [530, 263] on div at bounding box center [703, 269] width 725 height 99
click at [950, 265] on div at bounding box center [703, 269] width 725 height 99
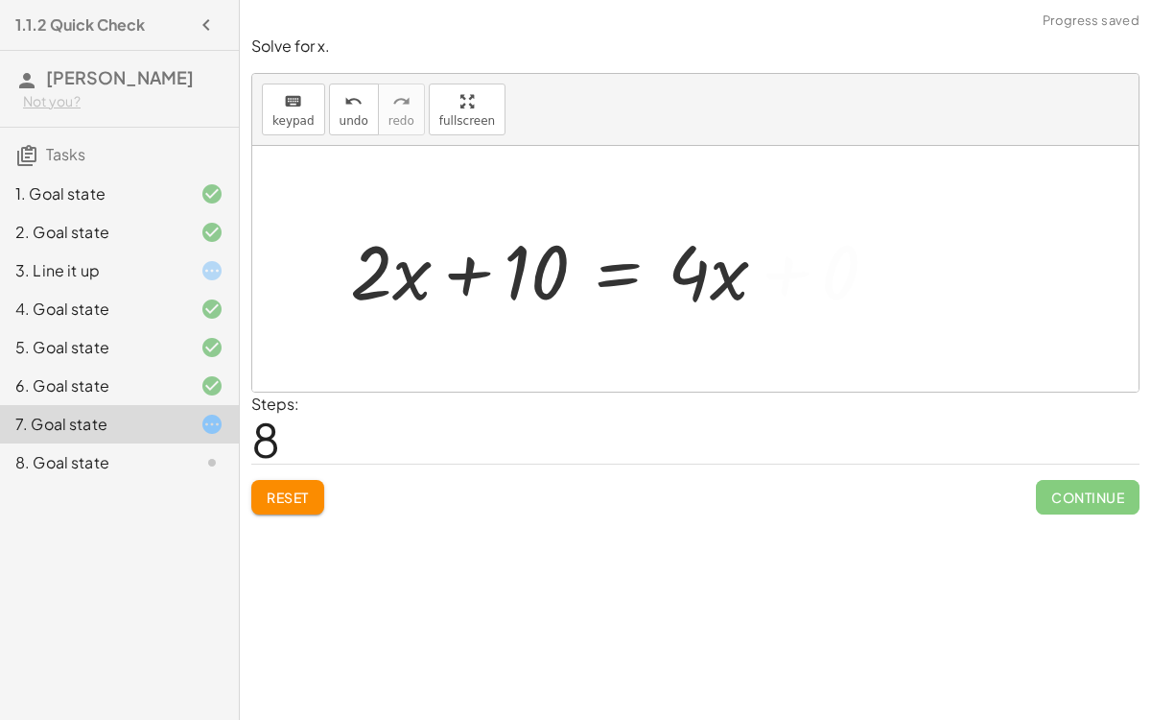
click at [793, 281] on div at bounding box center [567, 269] width 452 height 99
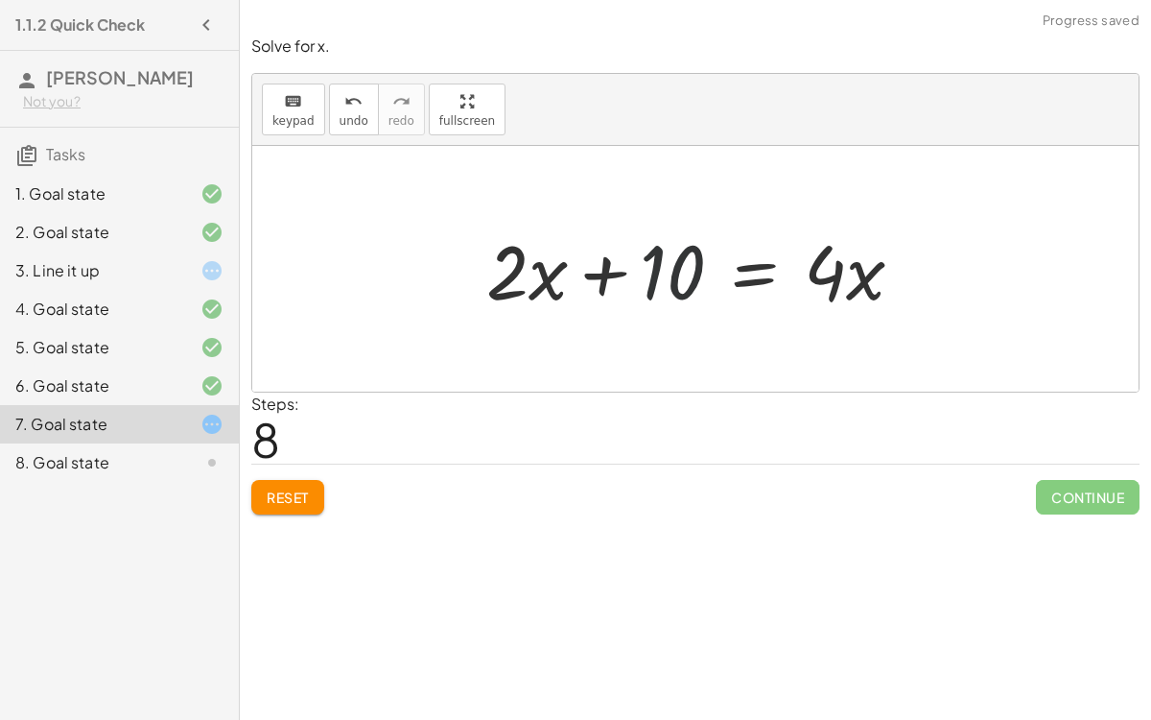
click at [648, 279] on div at bounding box center [703, 269] width 452 height 99
click at [530, 295] on div at bounding box center [703, 269] width 452 height 99
drag, startPoint x: 532, startPoint y: 272, endPoint x: 540, endPoint y: 312, distance: 41.2
click at [540, 312] on div at bounding box center [703, 269] width 452 height 99
drag, startPoint x: 526, startPoint y: 240, endPoint x: 520, endPoint y: 227, distance: 13.7
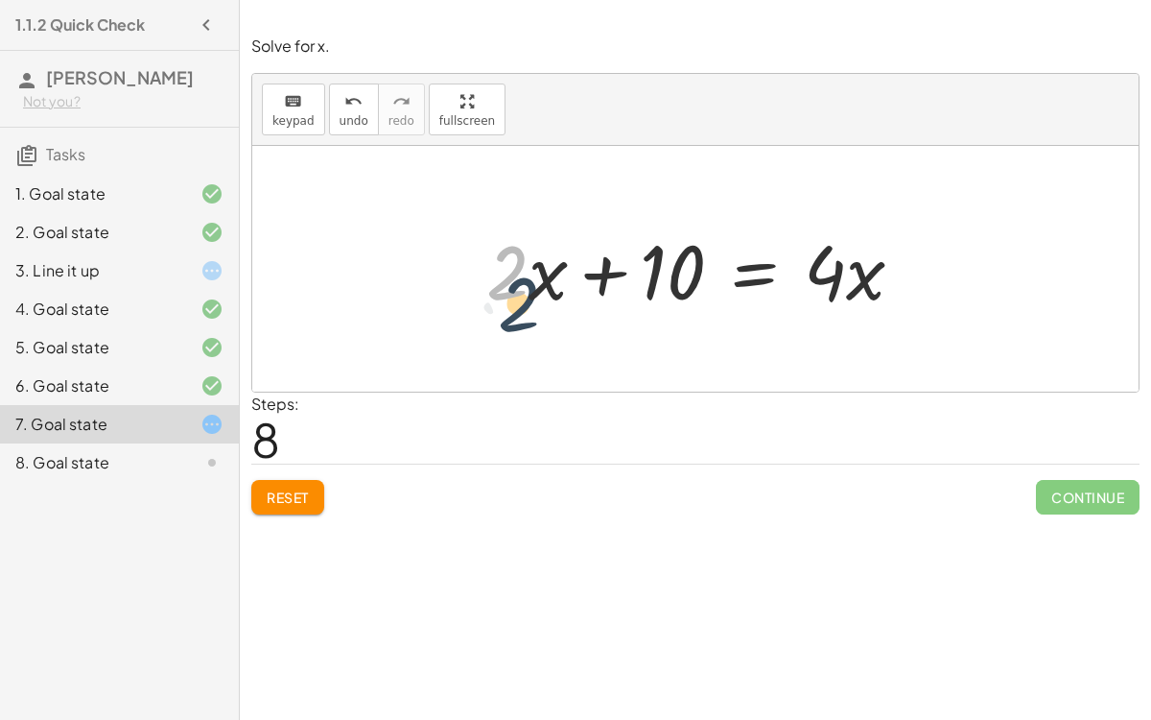
click at [520, 227] on div at bounding box center [703, 269] width 452 height 99
drag, startPoint x: 873, startPoint y: 274, endPoint x: 864, endPoint y: 279, distance: 9.9
click at [864, 279] on div at bounding box center [703, 269] width 452 height 99
click at [328, 484] on div "Reset Continue" at bounding box center [695, 488] width 888 height 51
click at [282, 488] on span "Reset" at bounding box center [288, 496] width 42 height 17
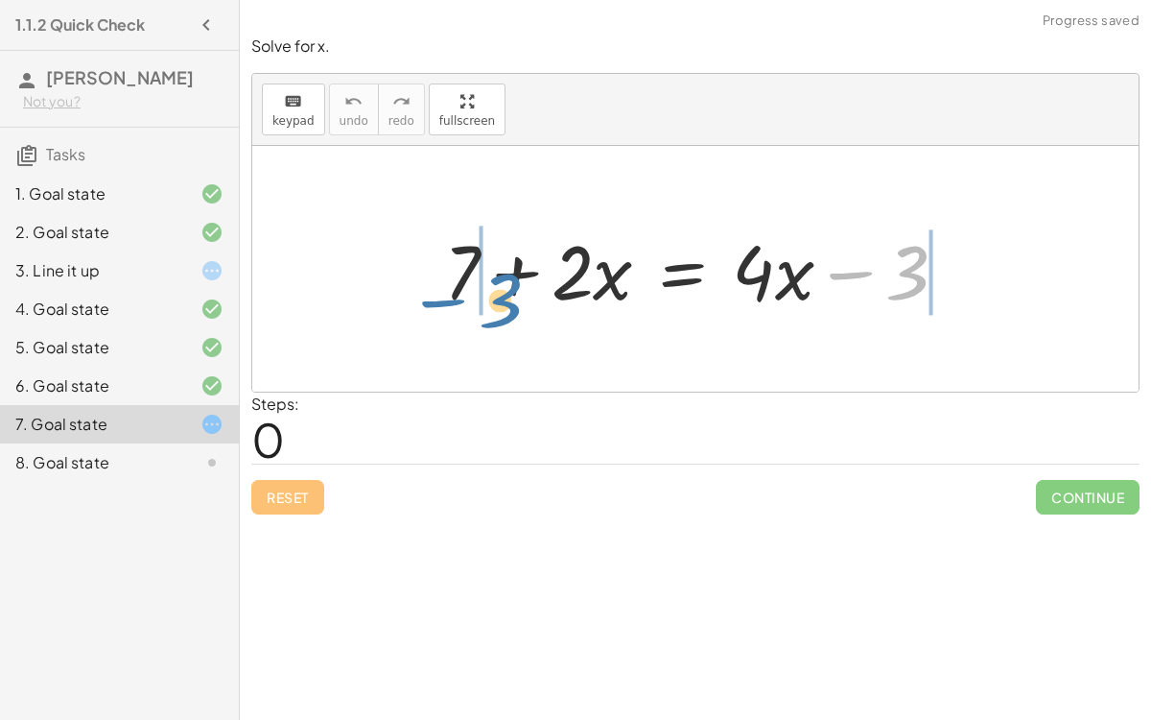
drag, startPoint x: 901, startPoint y: 278, endPoint x: 491, endPoint y: 301, distance: 410.3
click at [491, 301] on div at bounding box center [704, 269] width 538 height 99
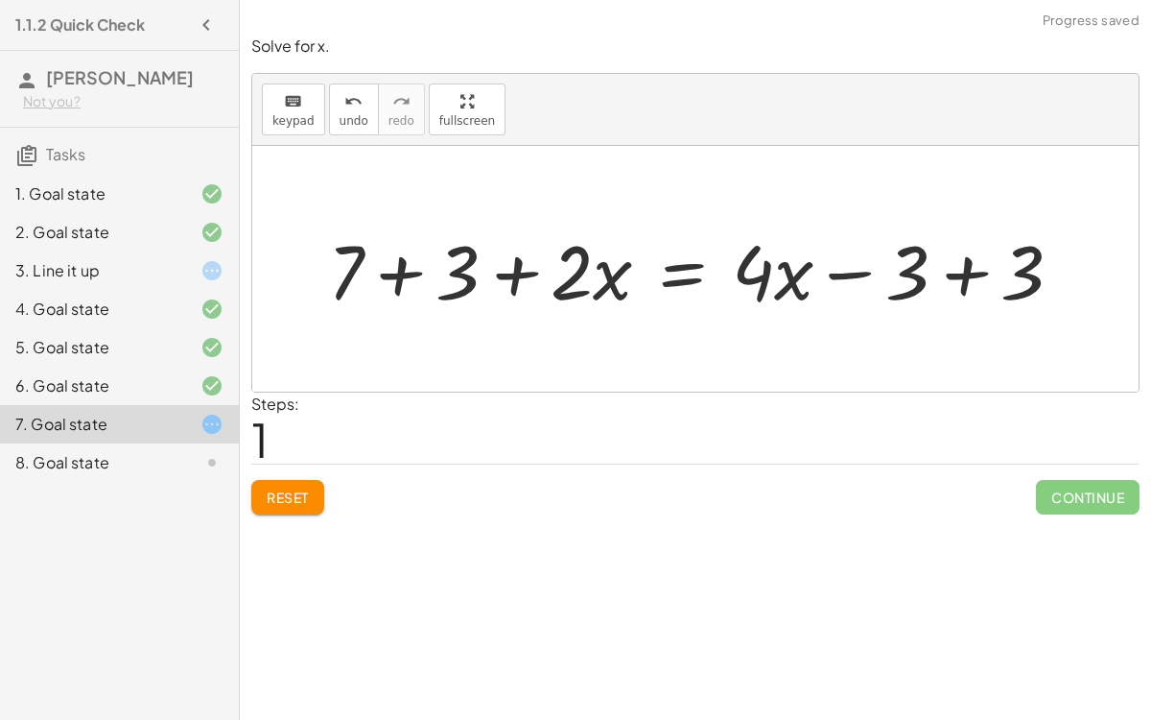
click at [307, 504] on button "Reset" at bounding box center [287, 497] width 73 height 35
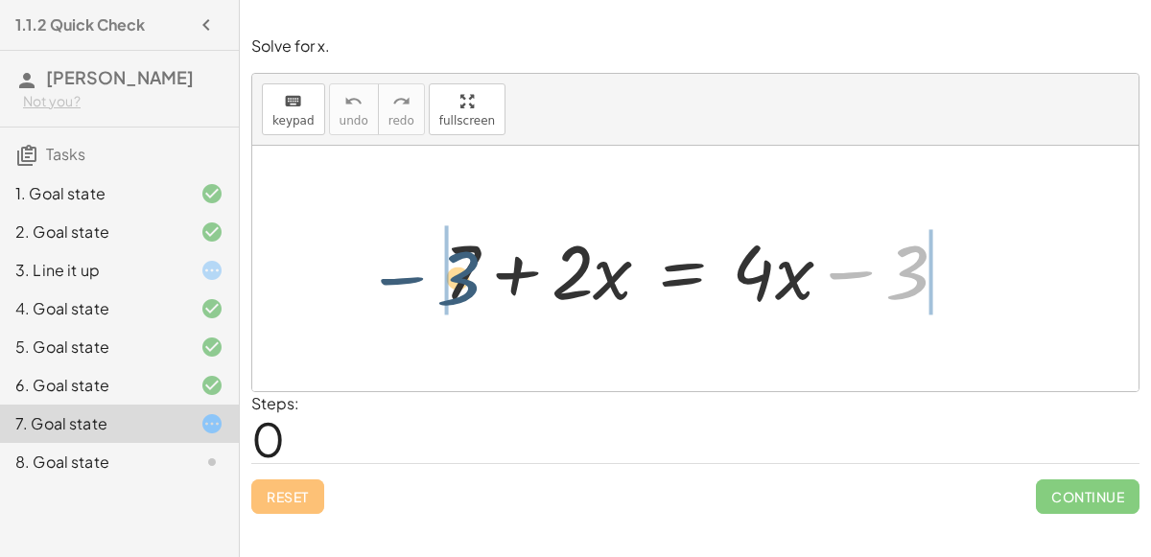
drag, startPoint x: 922, startPoint y: 251, endPoint x: 466, endPoint y: 256, distance: 455.8
click at [466, 256] on div at bounding box center [704, 269] width 538 height 99
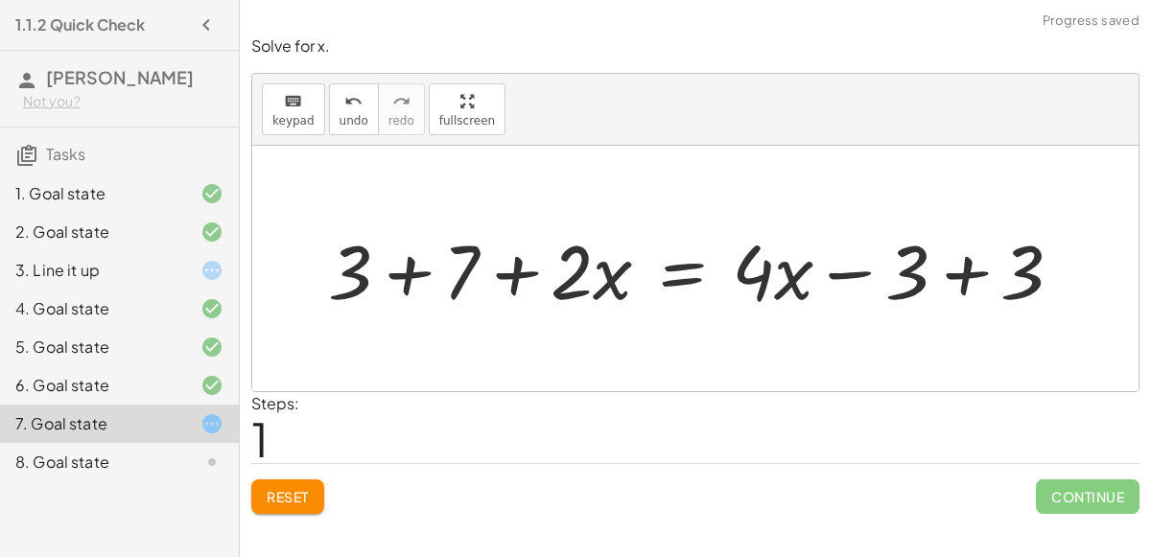
click at [429, 275] on div at bounding box center [703, 269] width 769 height 99
click at [961, 278] on div at bounding box center [746, 269] width 683 height 99
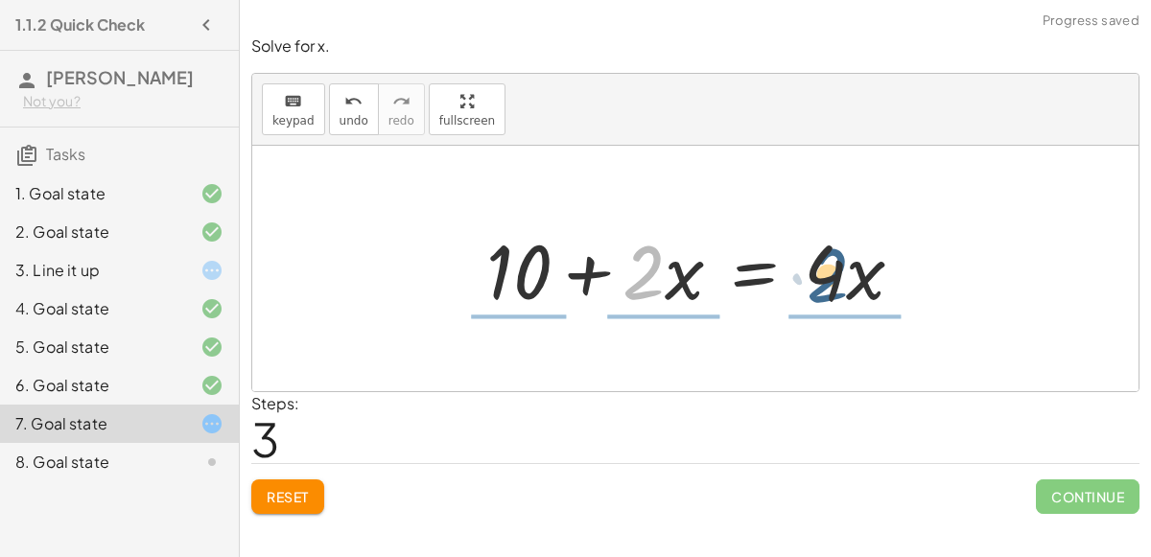
drag, startPoint x: 637, startPoint y: 286, endPoint x: 830, endPoint y: 290, distance: 192.9
click at [830, 290] on div at bounding box center [703, 269] width 452 height 99
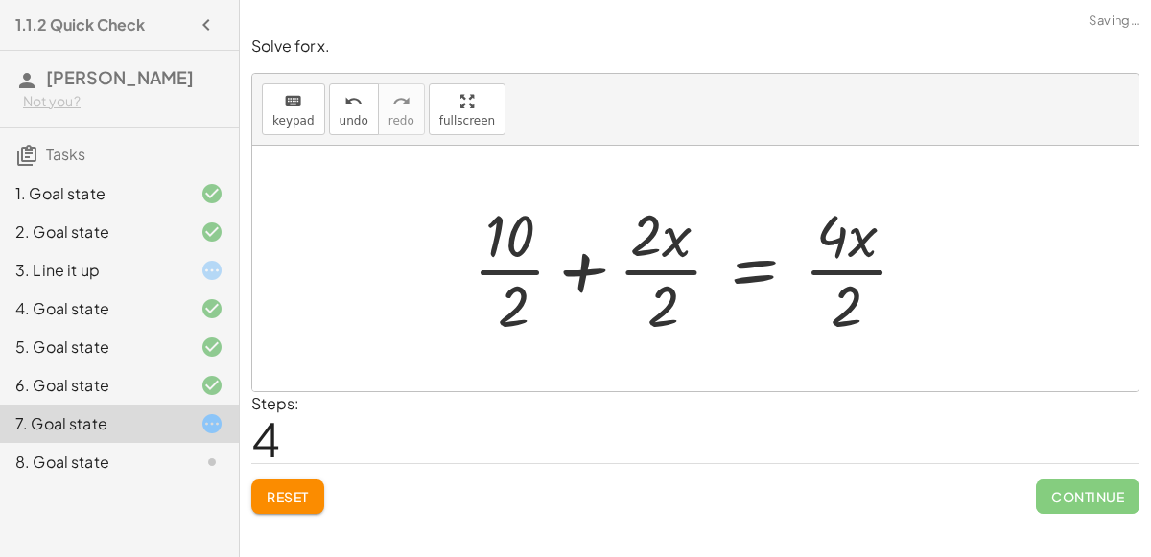
click at [831, 315] on div at bounding box center [698, 269] width 470 height 148
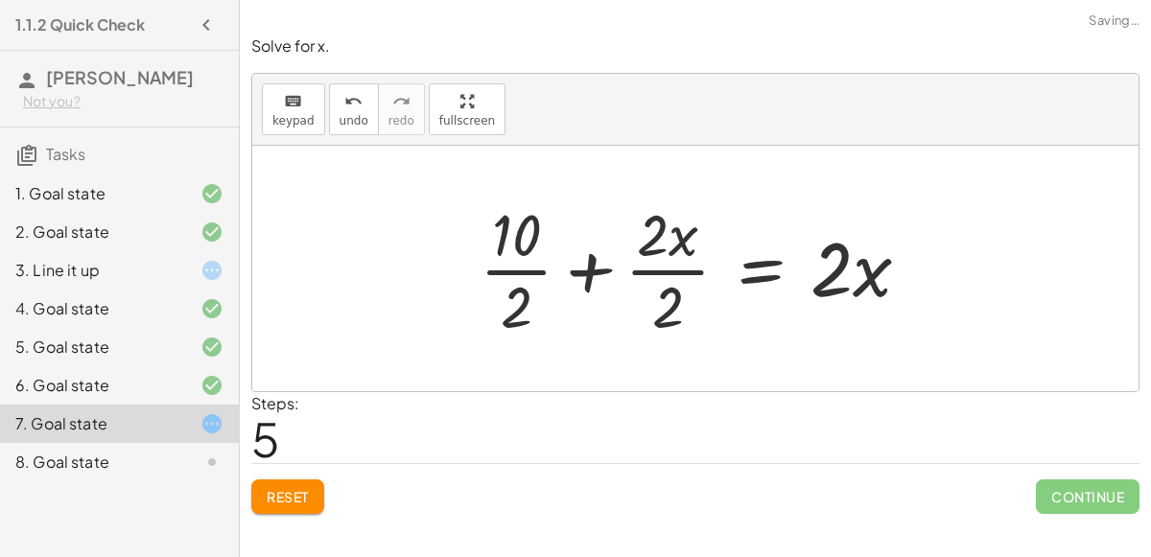
click at [675, 298] on div at bounding box center [702, 269] width 465 height 148
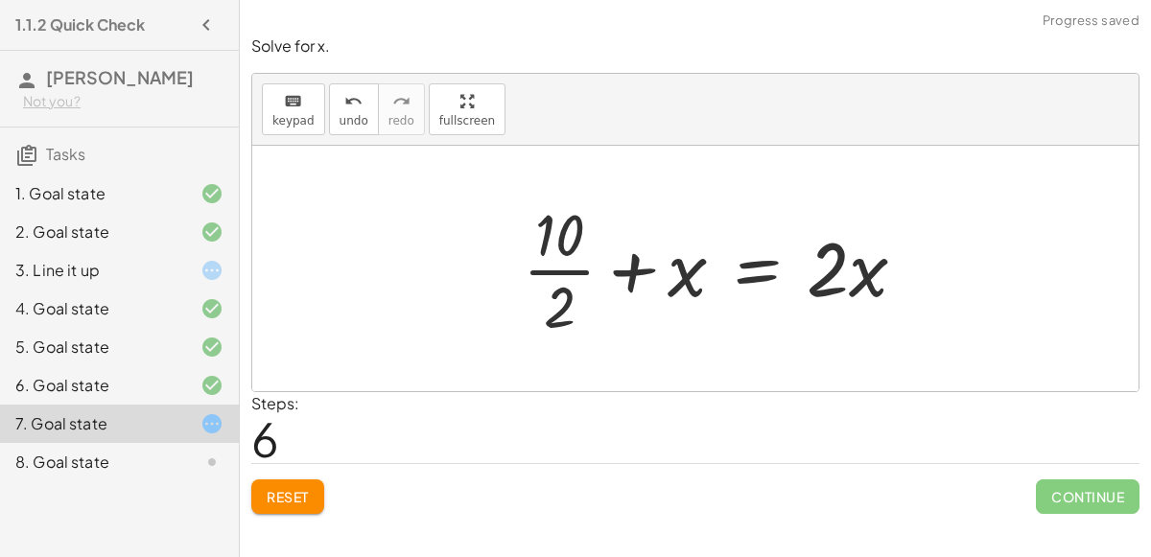
click at [563, 303] on div at bounding box center [722, 269] width 418 height 148
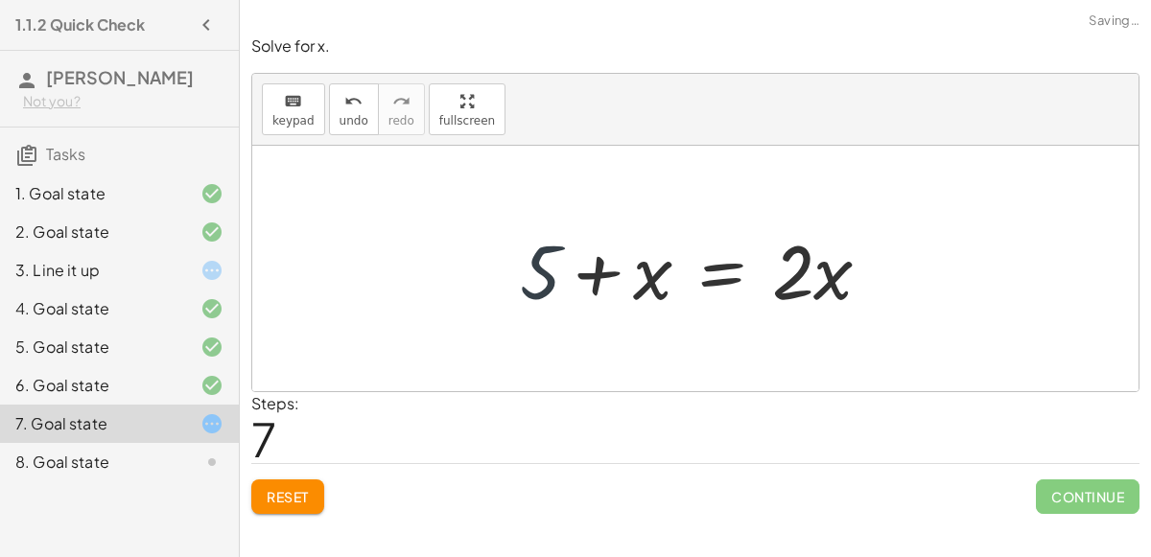
click at [543, 281] on div at bounding box center [703, 269] width 387 height 99
click at [619, 271] on div at bounding box center [703, 269] width 387 height 99
click at [602, 272] on div at bounding box center [703, 269] width 387 height 99
click at [616, 272] on div at bounding box center [703, 269] width 387 height 99
drag, startPoint x: 651, startPoint y: 278, endPoint x: 577, endPoint y: 281, distance: 73.9
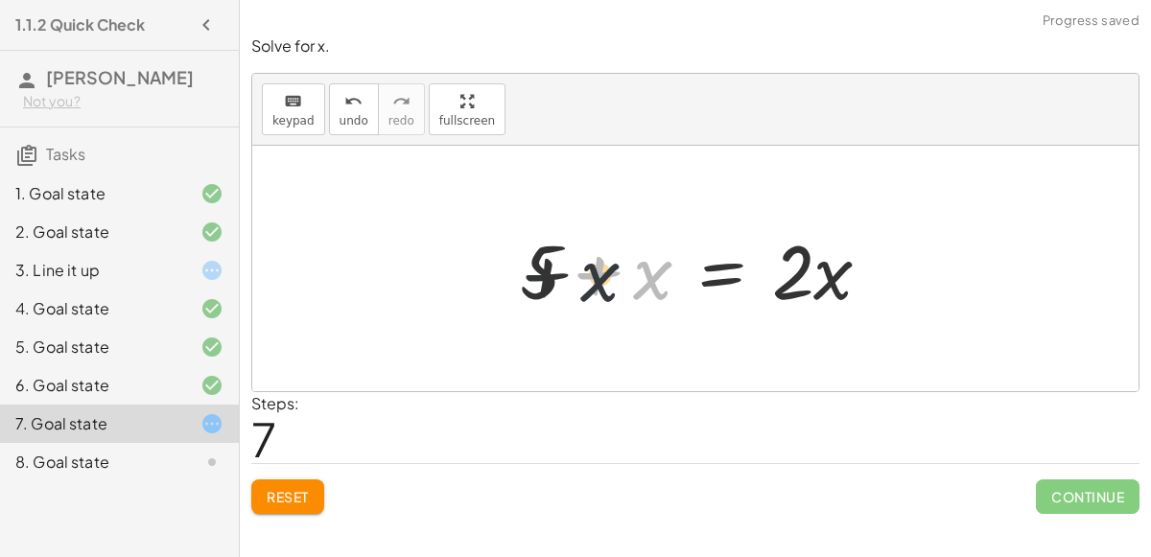
click at [577, 281] on div at bounding box center [703, 269] width 387 height 99
drag, startPoint x: 540, startPoint y: 275, endPoint x: 655, endPoint y: 269, distance: 115.3
click at [655, 269] on div at bounding box center [703, 269] width 387 height 99
click at [590, 276] on div at bounding box center [703, 269] width 387 height 99
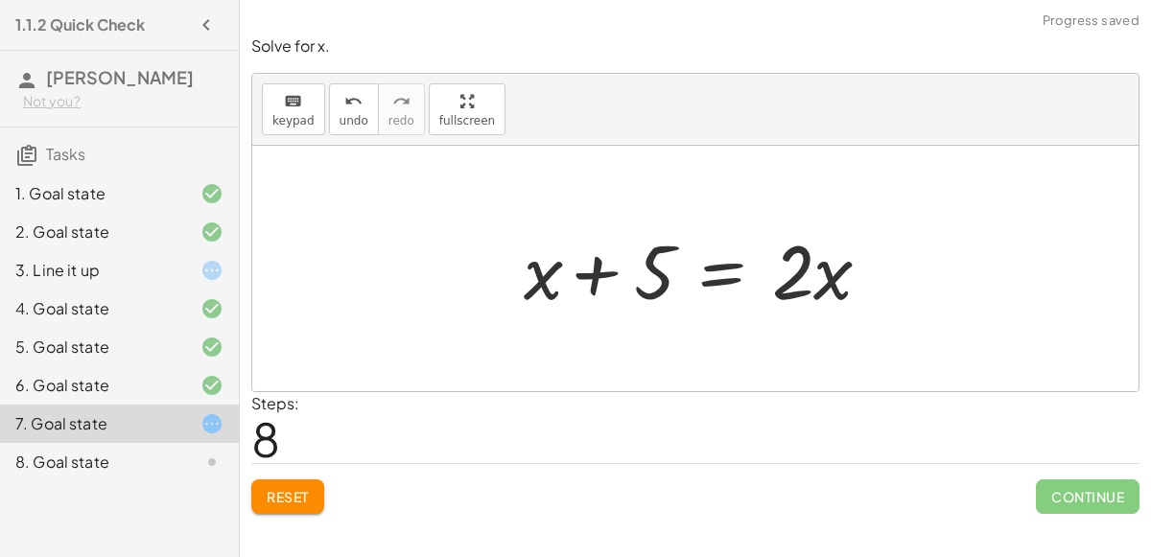
click at [590, 276] on div at bounding box center [703, 269] width 387 height 99
drag, startPoint x: 518, startPoint y: 277, endPoint x: 645, endPoint y: 287, distance: 127.0
click at [645, 287] on div at bounding box center [703, 269] width 387 height 99
click at [610, 281] on div at bounding box center [703, 269] width 387 height 99
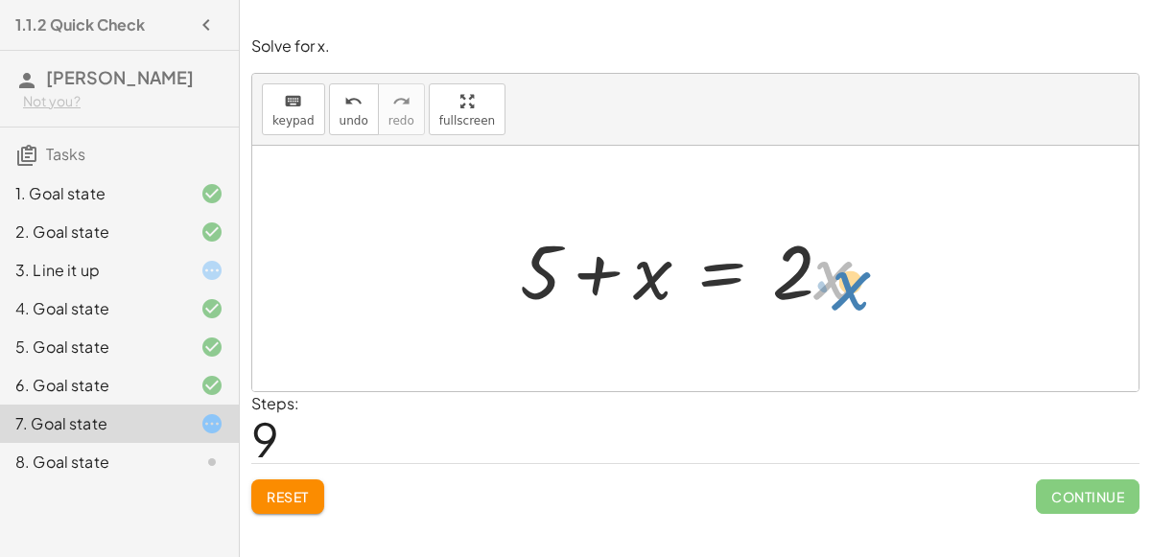
drag, startPoint x: 815, startPoint y: 284, endPoint x: 852, endPoint y: 283, distance: 37.4
click at [852, 283] on div at bounding box center [703, 269] width 387 height 99
drag, startPoint x: 791, startPoint y: 284, endPoint x: 810, endPoint y: 341, distance: 59.8
click at [810, 341] on div "+ 7 + · 2 · x = + · 4 · x − 3 + 3 + 7 + · 2 · x = + · 4 · x − 3 + 3 + 10 + · 2 …" at bounding box center [695, 269] width 887 height 246
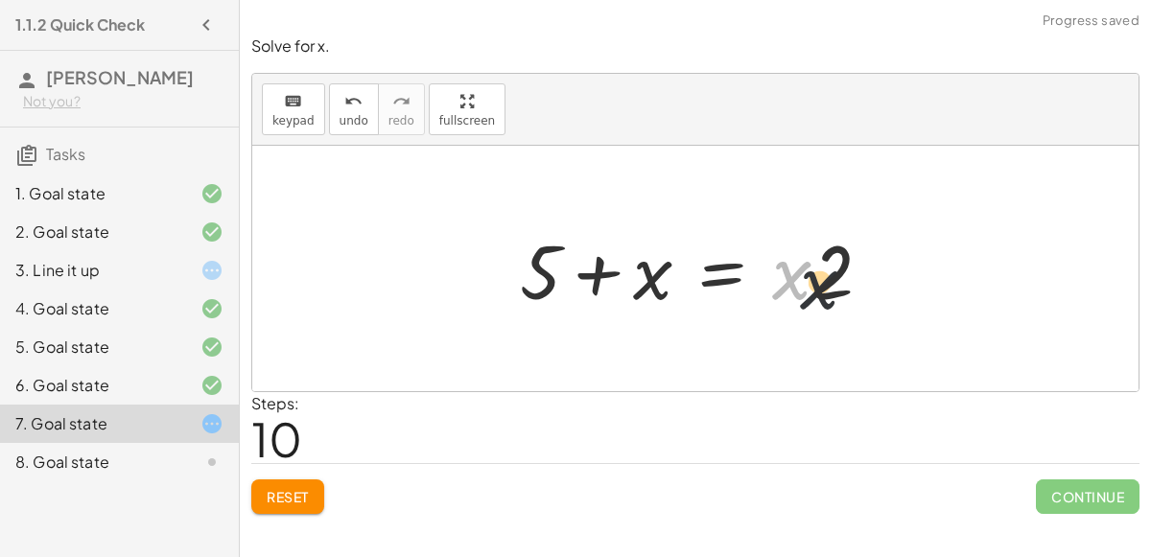
drag, startPoint x: 793, startPoint y: 293, endPoint x: 877, endPoint y: 272, distance: 86.1
click at [877, 272] on div at bounding box center [703, 269] width 387 height 99
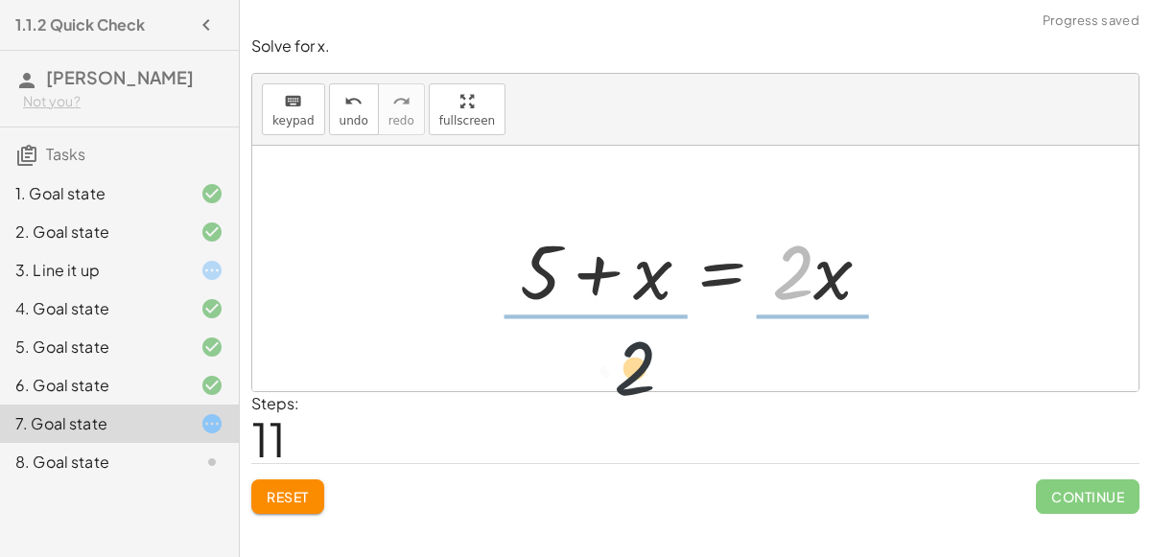
drag, startPoint x: 796, startPoint y: 268, endPoint x: 582, endPoint y: 382, distance: 242.5
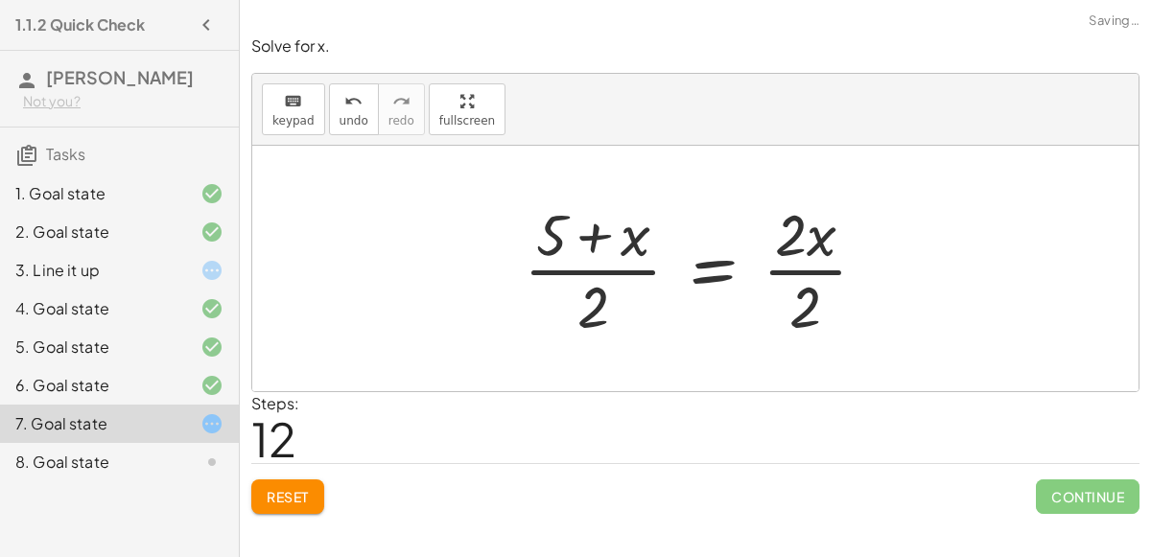
click at [593, 241] on div at bounding box center [703, 269] width 378 height 148
click at [821, 240] on div at bounding box center [703, 269] width 378 height 148
click at [808, 281] on div at bounding box center [703, 269] width 378 height 148
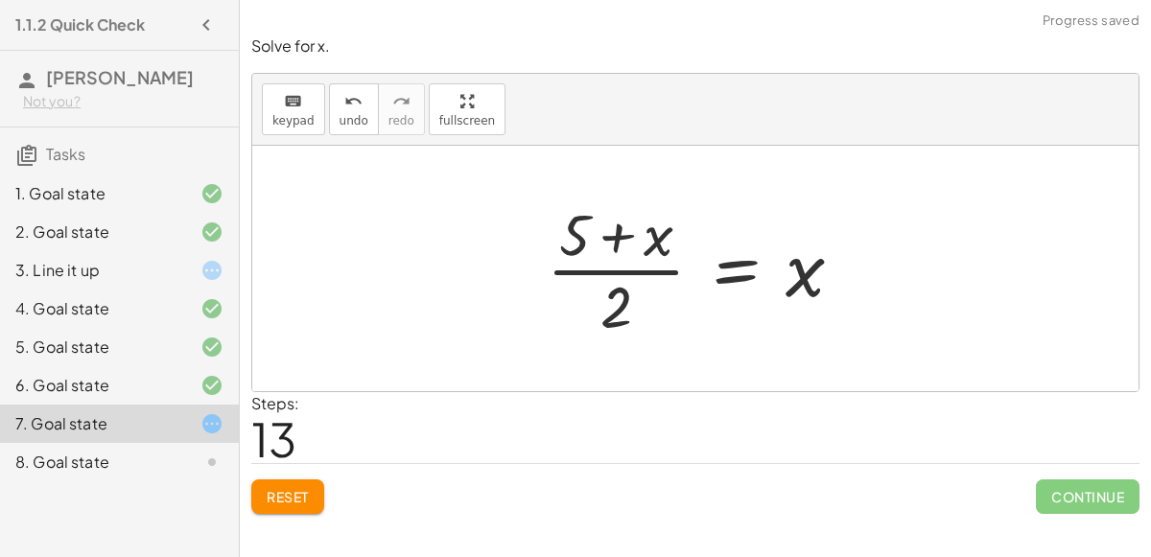
click at [664, 242] on div at bounding box center [702, 269] width 331 height 148
click at [605, 238] on div at bounding box center [702, 269] width 331 height 148
drag, startPoint x: 660, startPoint y: 237, endPoint x: 673, endPoint y: 310, distance: 74.0
click at [673, 310] on div at bounding box center [702, 269] width 331 height 148
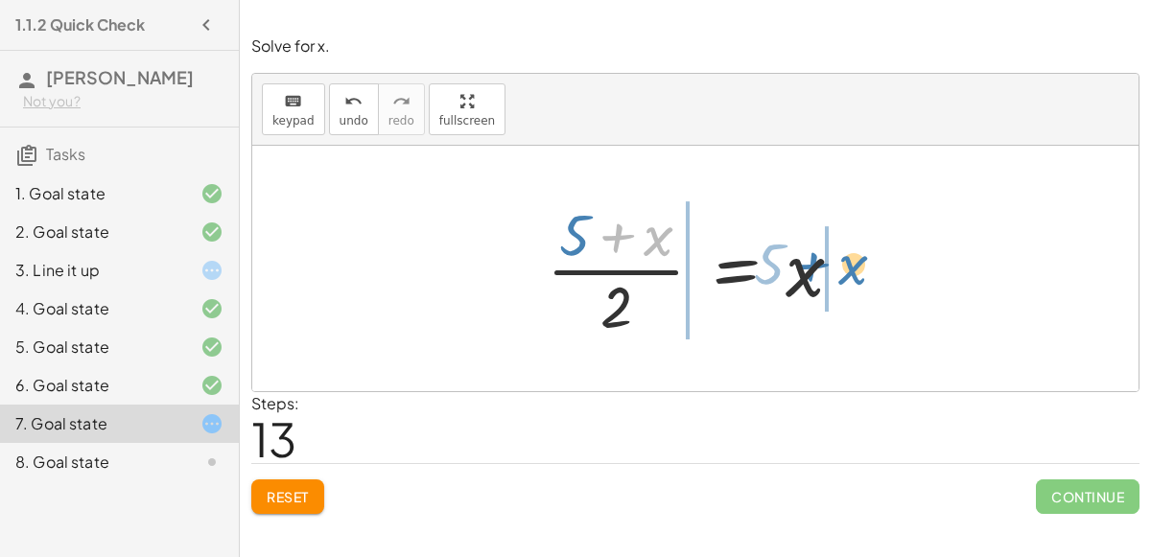
drag, startPoint x: 672, startPoint y: 240, endPoint x: 887, endPoint y: 287, distance: 220.0
click at [887, 287] on div "+ 7 + · 2 · x = + · 4 · x − 3 + 3 + 7 + · 2 · x = + · 4 · x − 3 + 3 + 10 + · 2 …" at bounding box center [695, 269] width 887 height 246
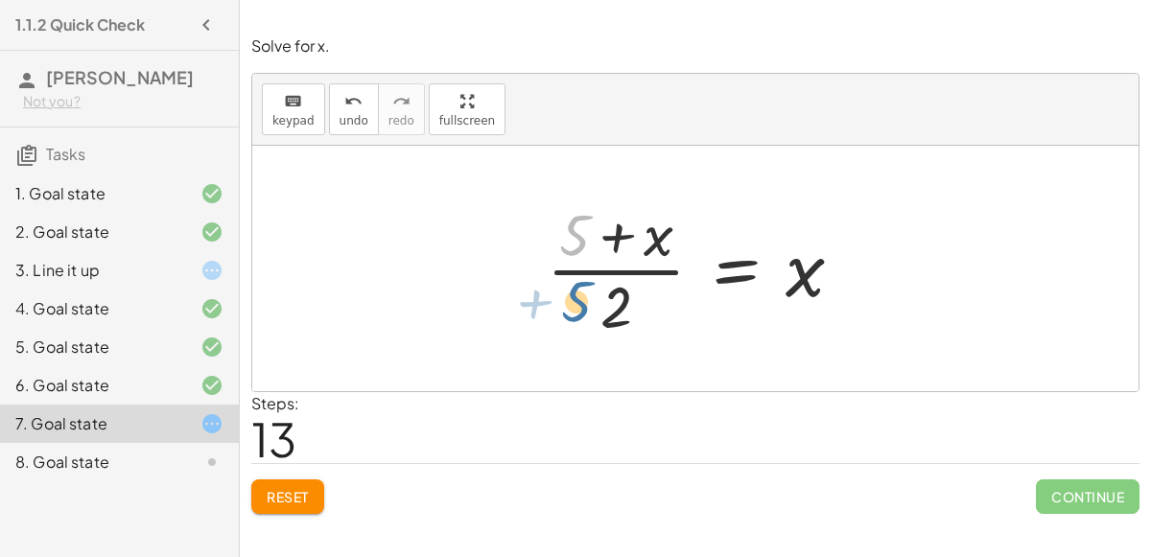
drag, startPoint x: 579, startPoint y: 240, endPoint x: 580, endPoint y: 304, distance: 64.3
click at [580, 304] on div at bounding box center [702, 269] width 331 height 148
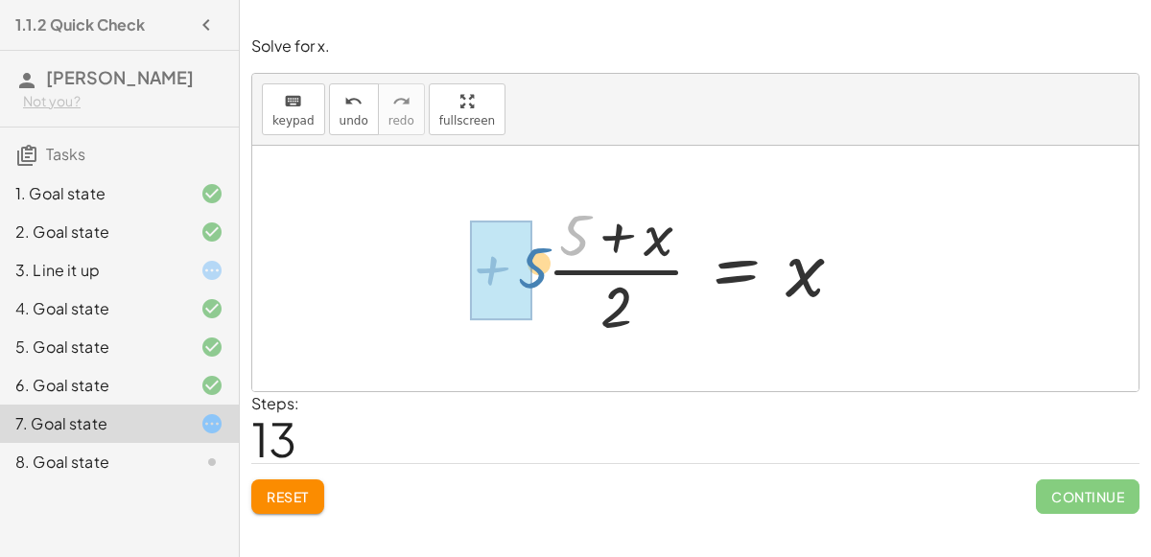
drag, startPoint x: 557, startPoint y: 239, endPoint x: 506, endPoint y: 276, distance: 63.9
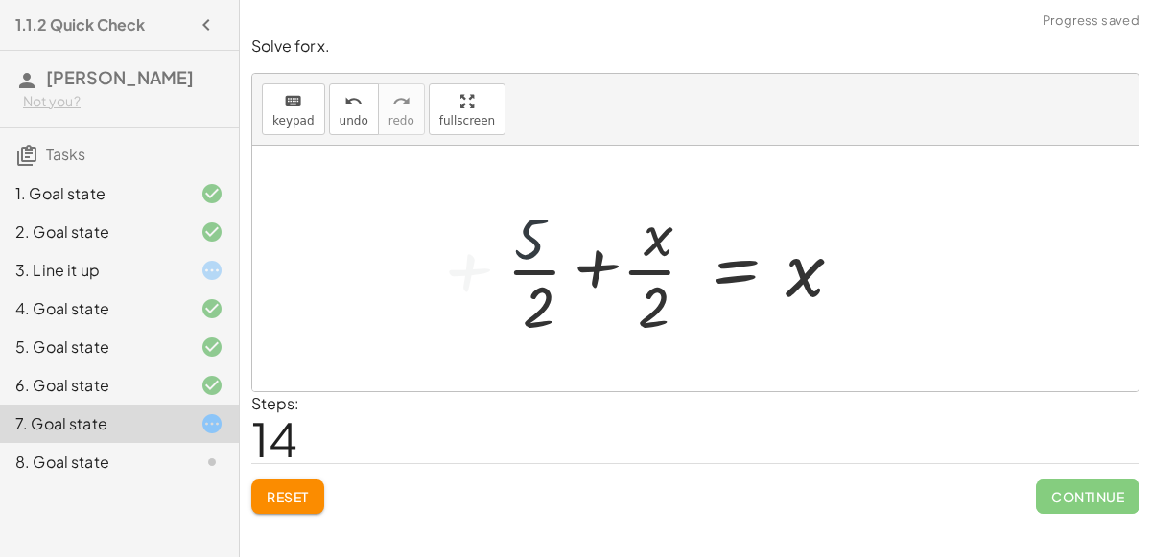
click at [506, 276] on div at bounding box center [680, 269] width 377 height 148
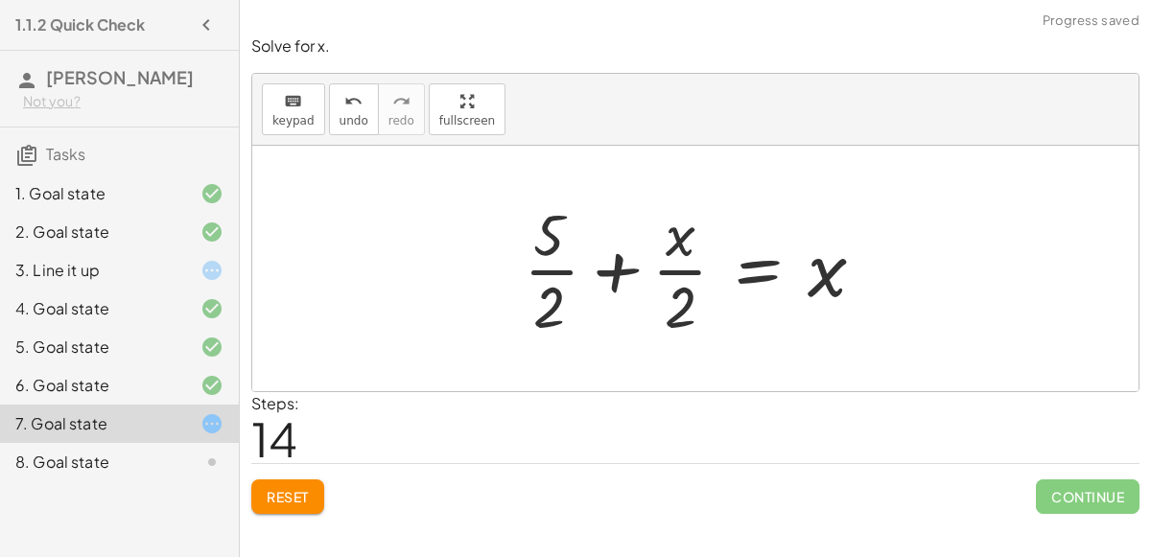
click at [527, 248] on div at bounding box center [702, 269] width 377 height 148
click at [612, 268] on div at bounding box center [703, 269] width 377 height 148
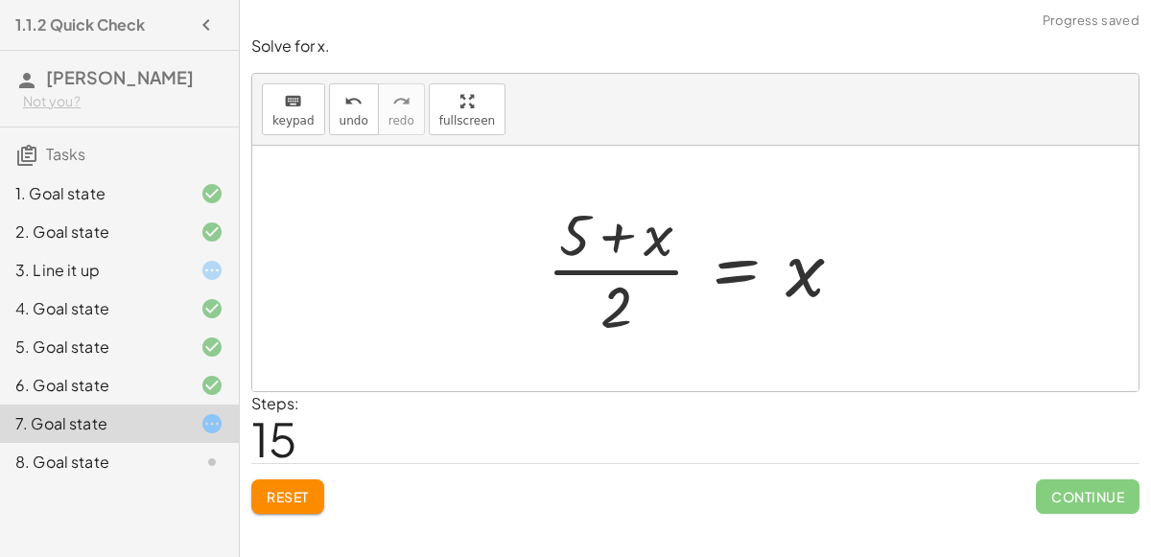
click at [618, 240] on div at bounding box center [702, 269] width 331 height 148
click at [0, 0] on div "Solve for x. keyboard keypad undo undo redo redo fullscreen + 7 + · 2 · x = + ·…" at bounding box center [0, 0] width 0 height 0
click at [267, 488] on span "Reset" at bounding box center [288, 496] width 42 height 17
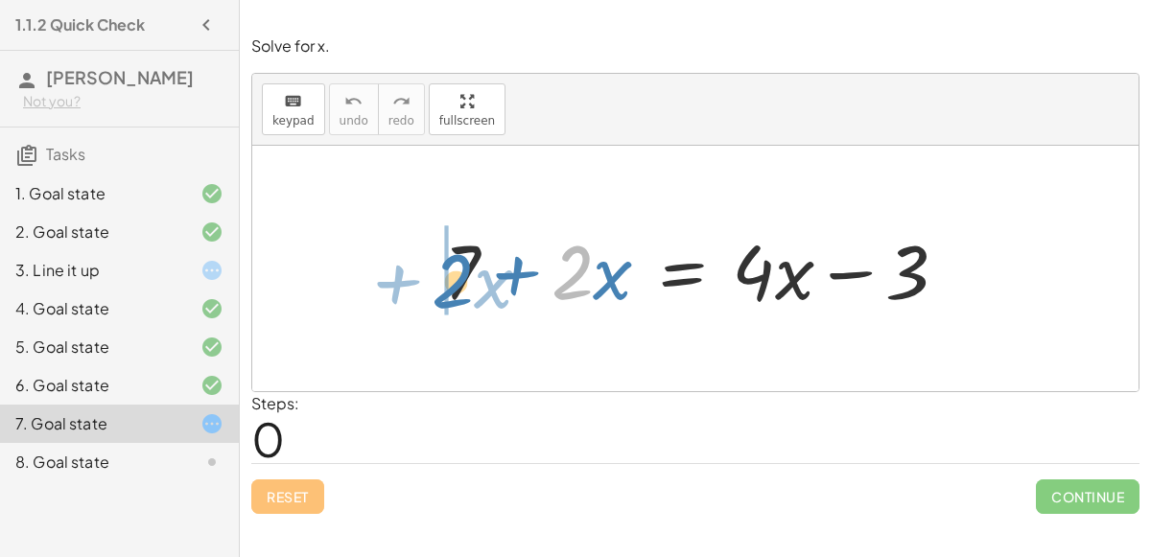
drag, startPoint x: 574, startPoint y: 270, endPoint x: 433, endPoint y: 273, distance: 141.1
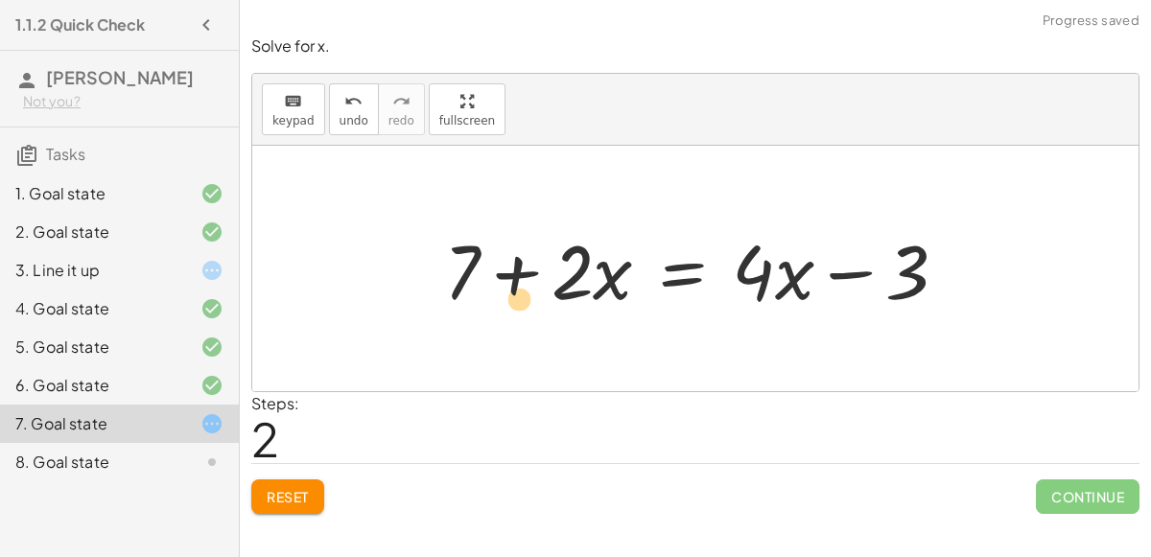
drag, startPoint x: 562, startPoint y: 278, endPoint x: 554, endPoint y: 288, distance: 12.9
click at [554, 288] on div at bounding box center [704, 269] width 538 height 99
drag, startPoint x: 566, startPoint y: 271, endPoint x: 512, endPoint y: 278, distance: 54.3
click at [512, 278] on div at bounding box center [704, 269] width 538 height 99
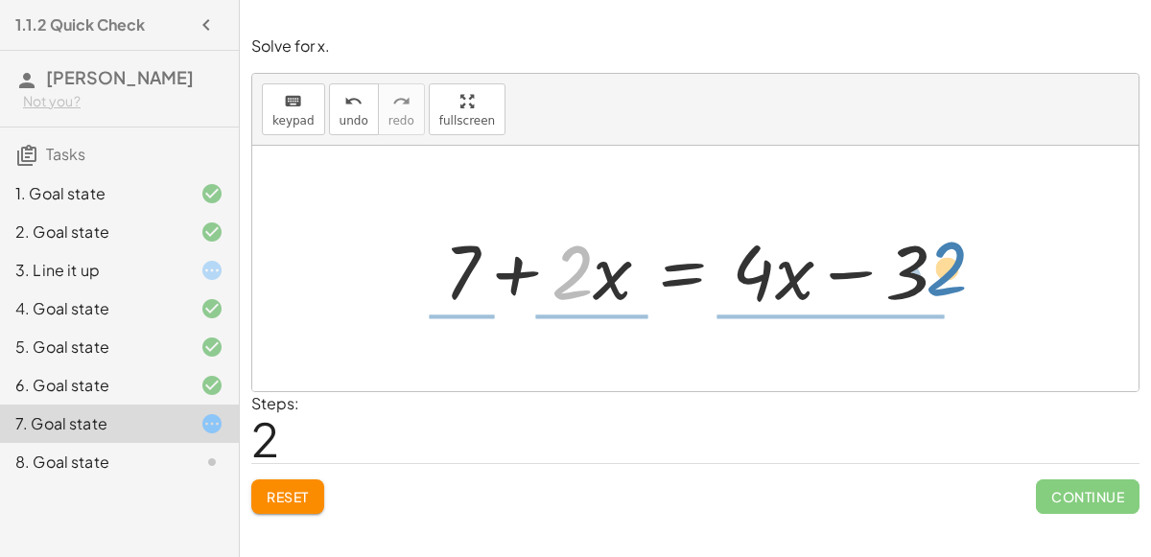
drag, startPoint x: 567, startPoint y: 266, endPoint x: 943, endPoint y: 263, distance: 376.1
click at [943, 263] on div at bounding box center [704, 269] width 538 height 99
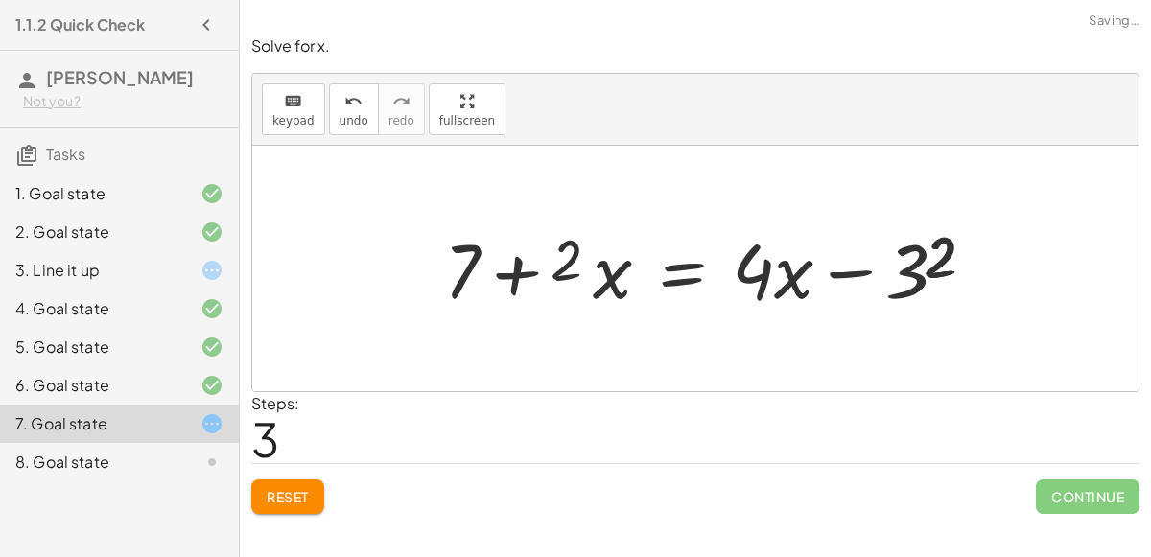
click at [943, 263] on div at bounding box center [678, 269] width 539 height 148
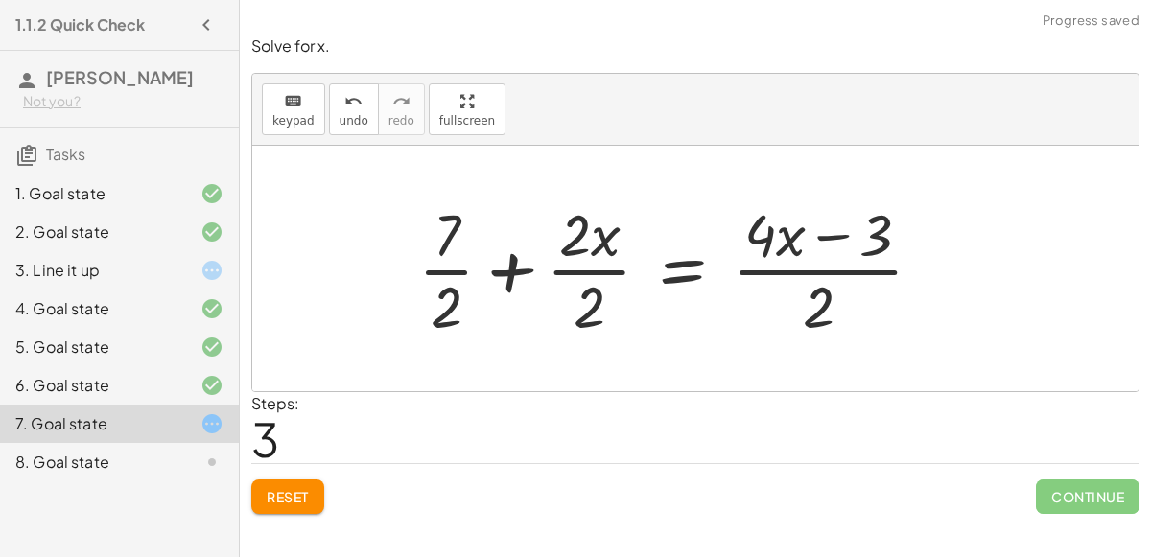
click at [278, 498] on span "Reset" at bounding box center [288, 496] width 42 height 17
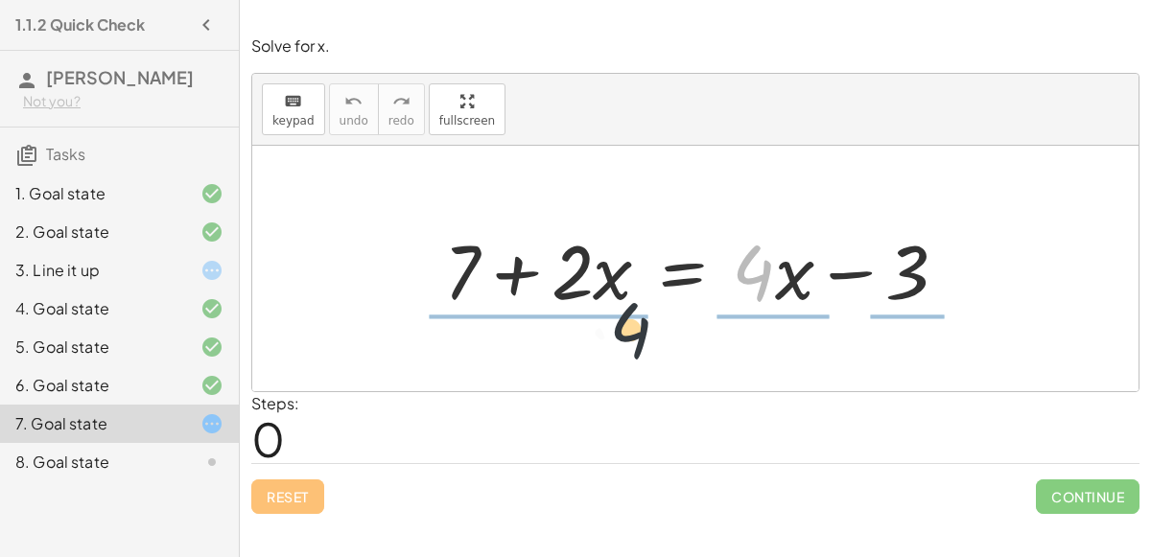
drag, startPoint x: 769, startPoint y: 269, endPoint x: 573, endPoint y: 357, distance: 215.6
click at [573, 357] on div "· 4 + 7 + · 2 · x = + · 4 · x − 3" at bounding box center [695, 269] width 887 height 246
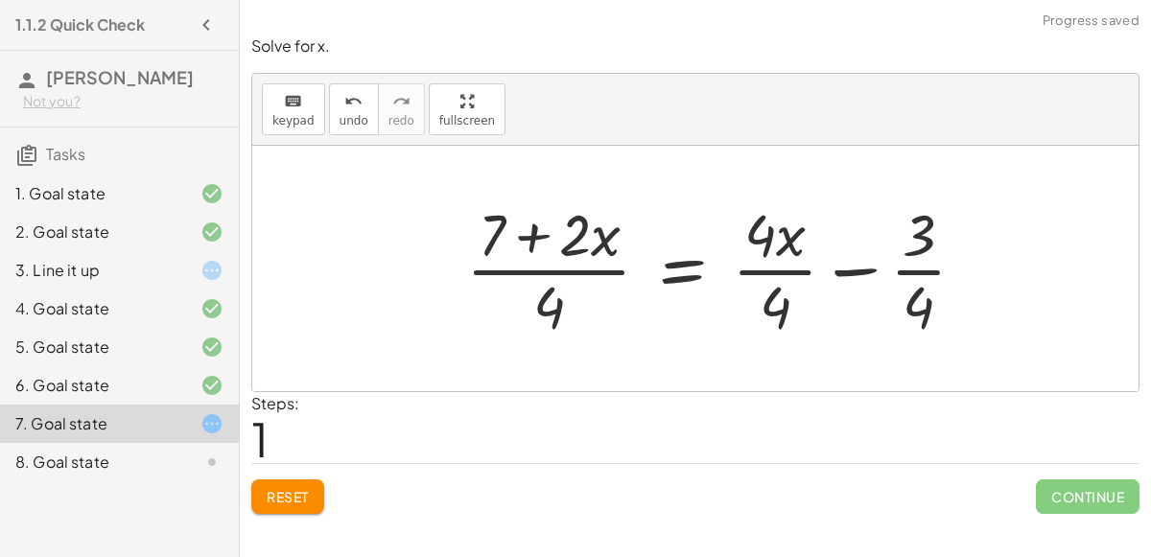
click at [771, 244] on div at bounding box center [724, 269] width 534 height 148
click at [282, 489] on span "Reset" at bounding box center [288, 496] width 42 height 17
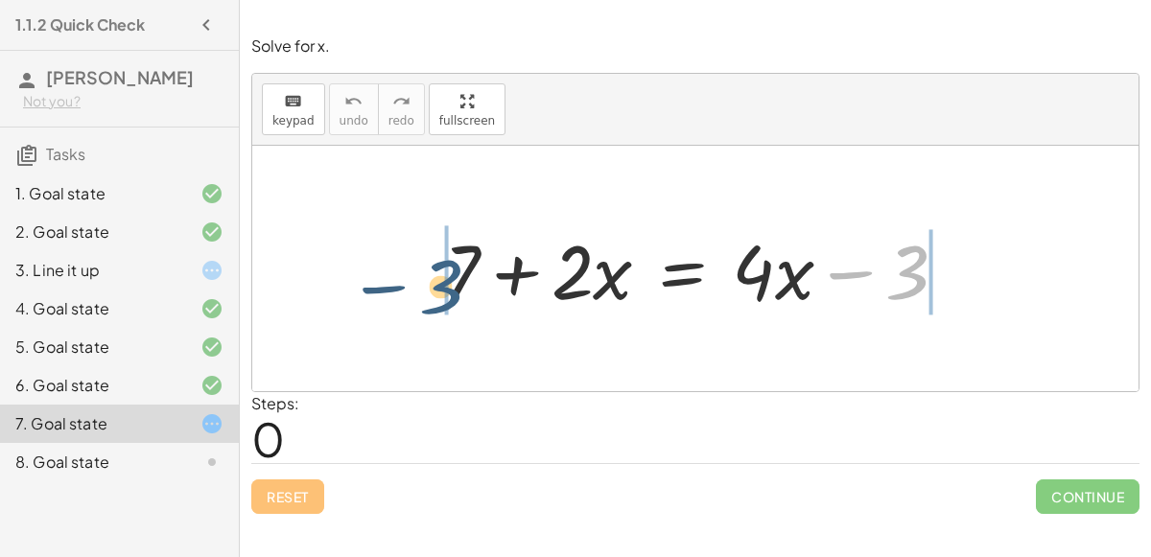
drag, startPoint x: 934, startPoint y: 290, endPoint x: 441, endPoint y: 307, distance: 492.5
click at [441, 307] on div at bounding box center [704, 269] width 538 height 99
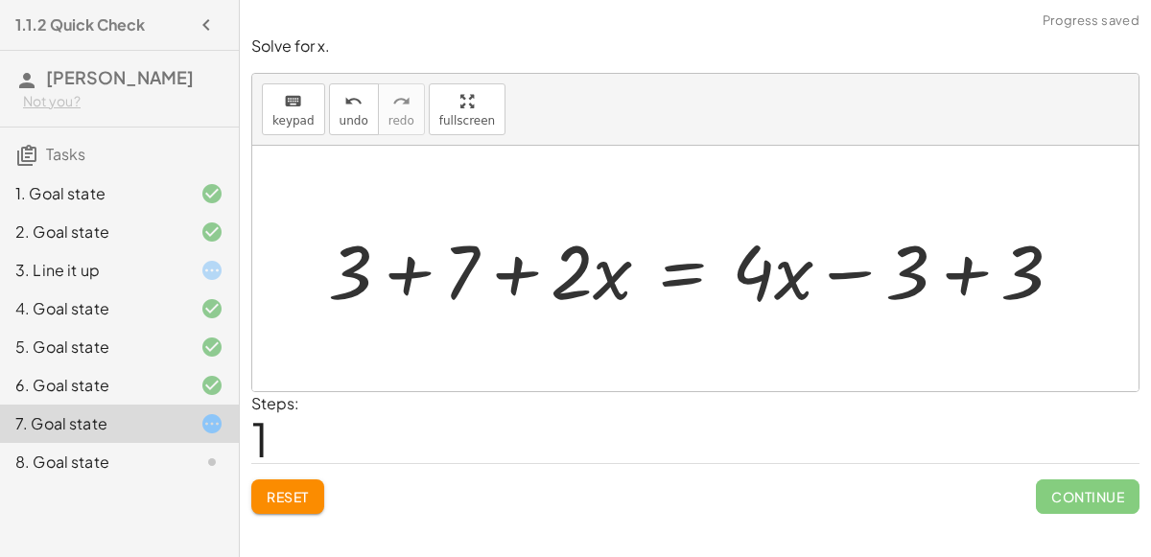
click at [936, 277] on div at bounding box center [703, 269] width 769 height 99
click at [436, 273] on div at bounding box center [588, 269] width 538 height 99
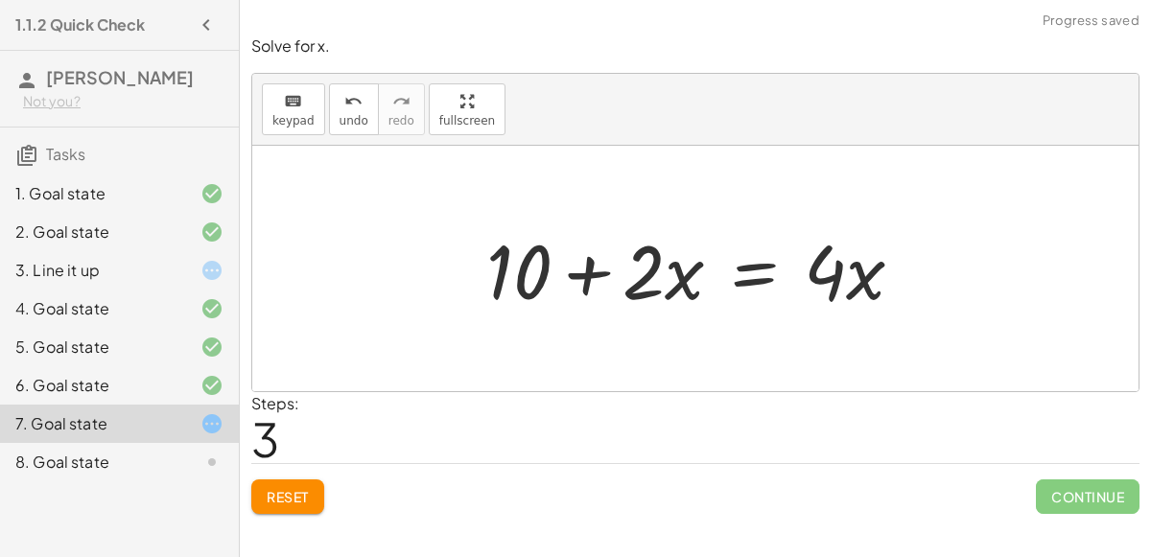
click at [537, 266] on div at bounding box center [703, 269] width 452 height 99
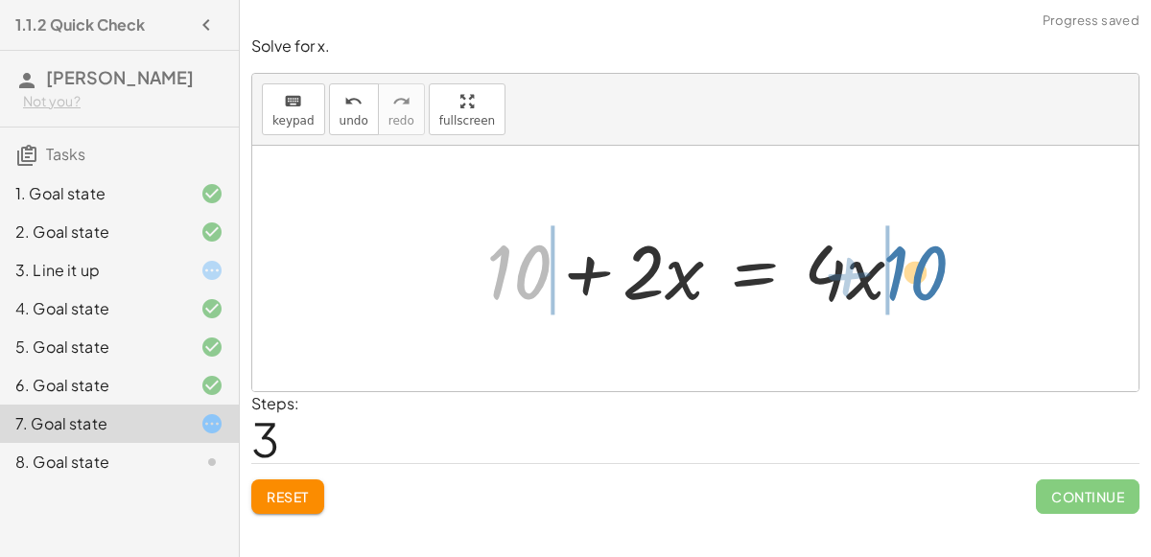
drag, startPoint x: 538, startPoint y: 267, endPoint x: 961, endPoint y: 260, distance: 423.2
click at [961, 260] on div "+ 7 + · 2 · x = + · 4 · x − 3 + 3 + 7 + · 2 · x = + · 4 · x − 3 + 3 + 3 + 7 + ·…" at bounding box center [695, 269] width 887 height 246
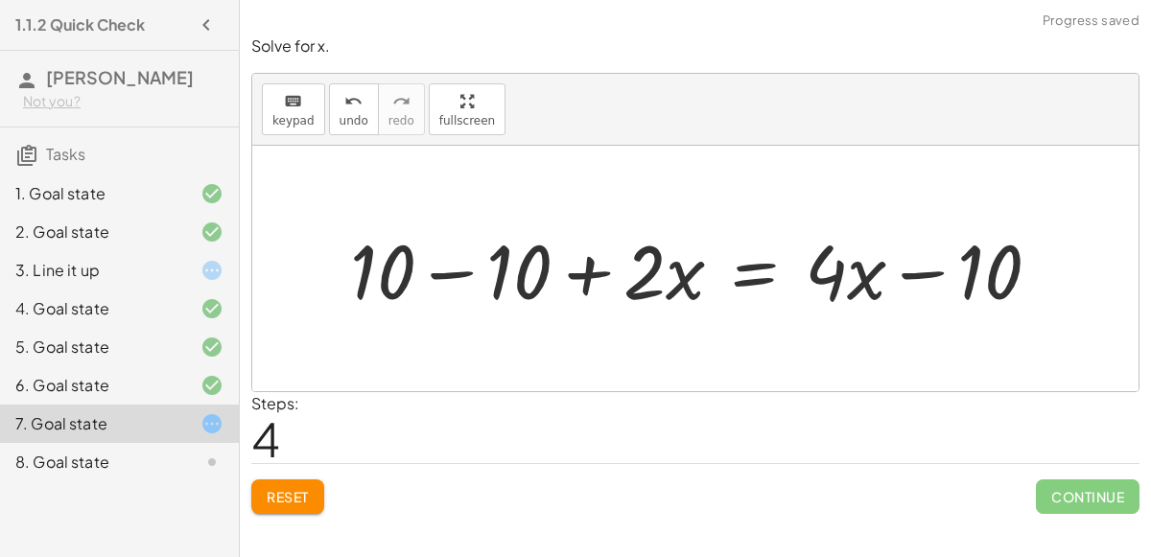
click at [1012, 272] on div at bounding box center [703, 269] width 725 height 99
click at [444, 268] on div at bounding box center [703, 269] width 725 height 99
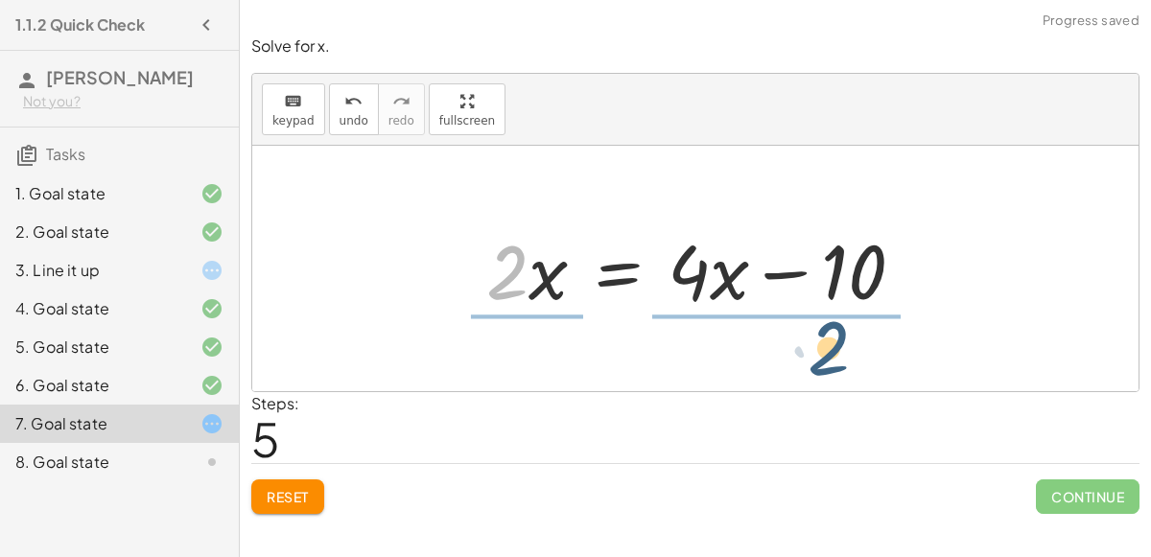
drag, startPoint x: 509, startPoint y: 286, endPoint x: 833, endPoint y: 360, distance: 331.7
click at [833, 360] on div "+ 7 + · 2 · x = + · 4 · x − 3 + 3 + 7 + · 2 · x = + · 4 · x − 3 + 3 + 3 + 7 + ·…" at bounding box center [695, 269] width 887 height 246
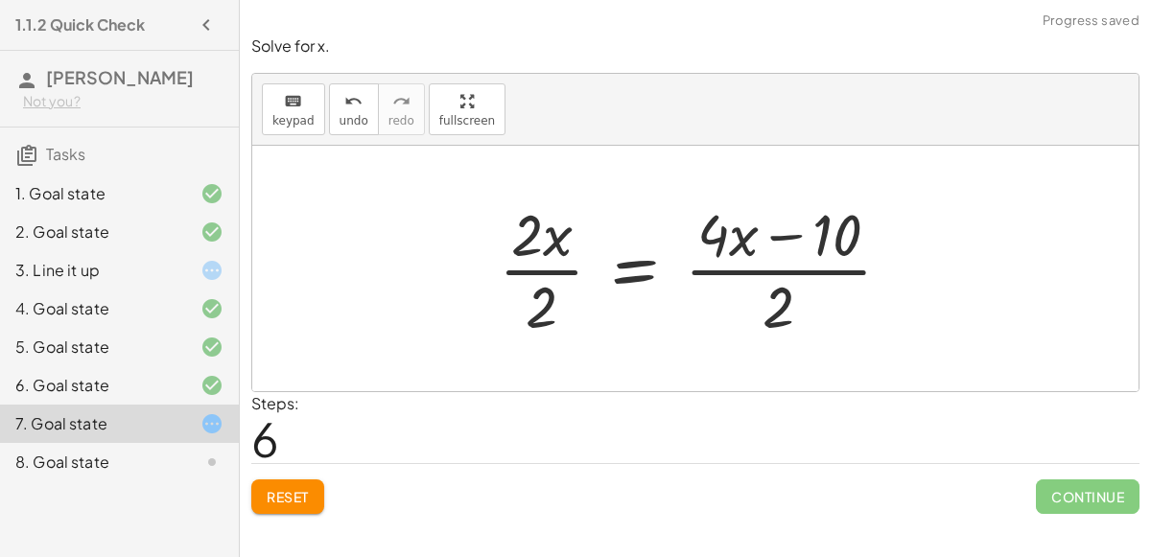
click at [793, 231] on div at bounding box center [702, 269] width 427 height 148
click at [340, 94] on div "undo" at bounding box center [354, 100] width 29 height 23
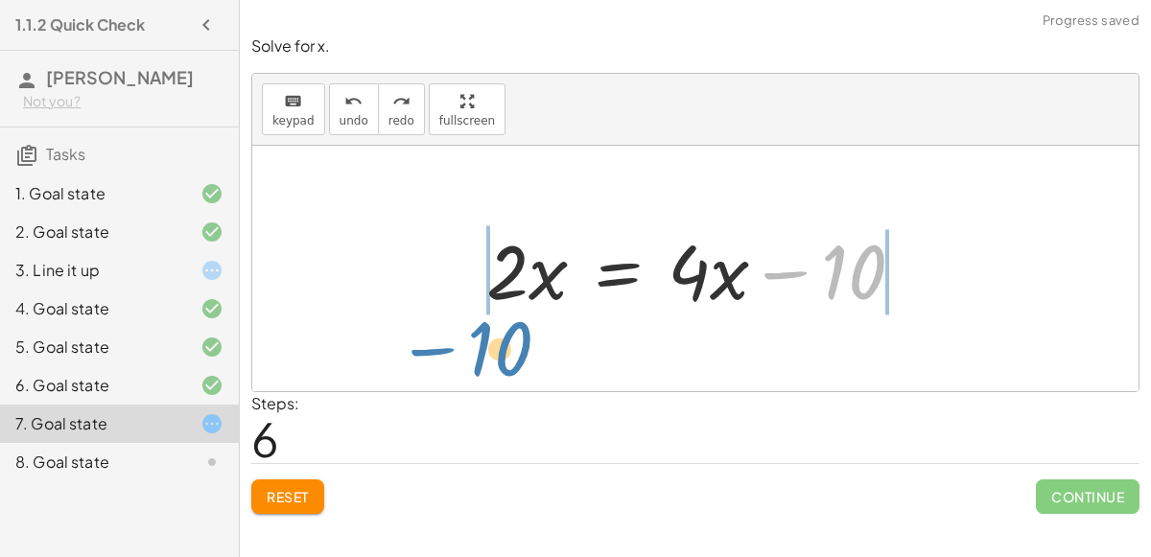
drag, startPoint x: 839, startPoint y: 251, endPoint x: 490, endPoint y: 327, distance: 356.4
click at [490, 327] on div "+ 7 + · 2 · x = + · 4 · x − 3 + 3 + 7 + · 2 · x = + · 4 · x − 3 + 3 + 3 + 7 + ·…" at bounding box center [695, 269] width 887 height 246
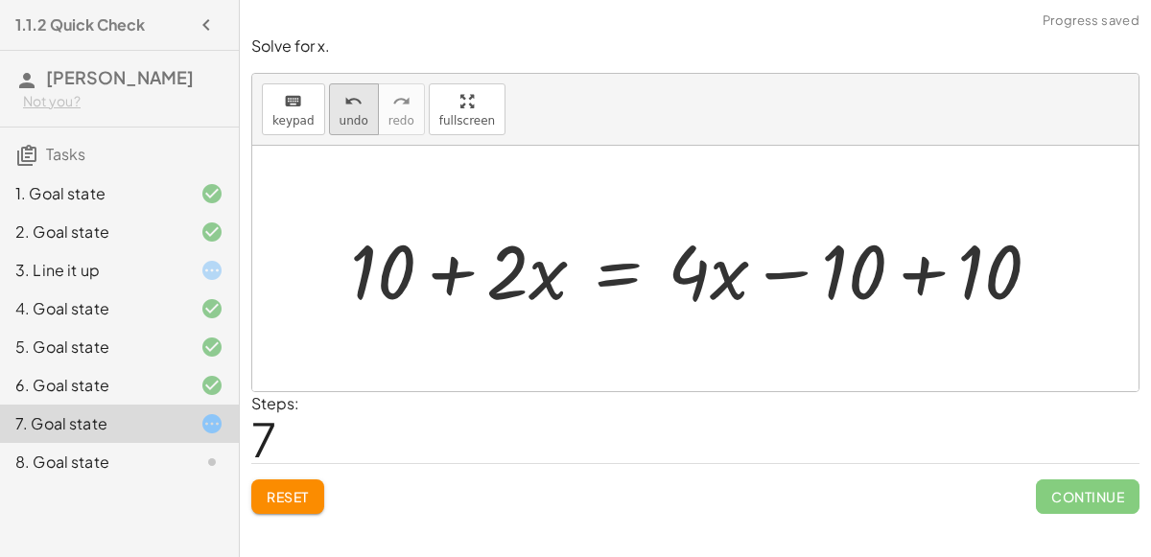
click at [345, 120] on span "undo" at bounding box center [354, 120] width 29 height 13
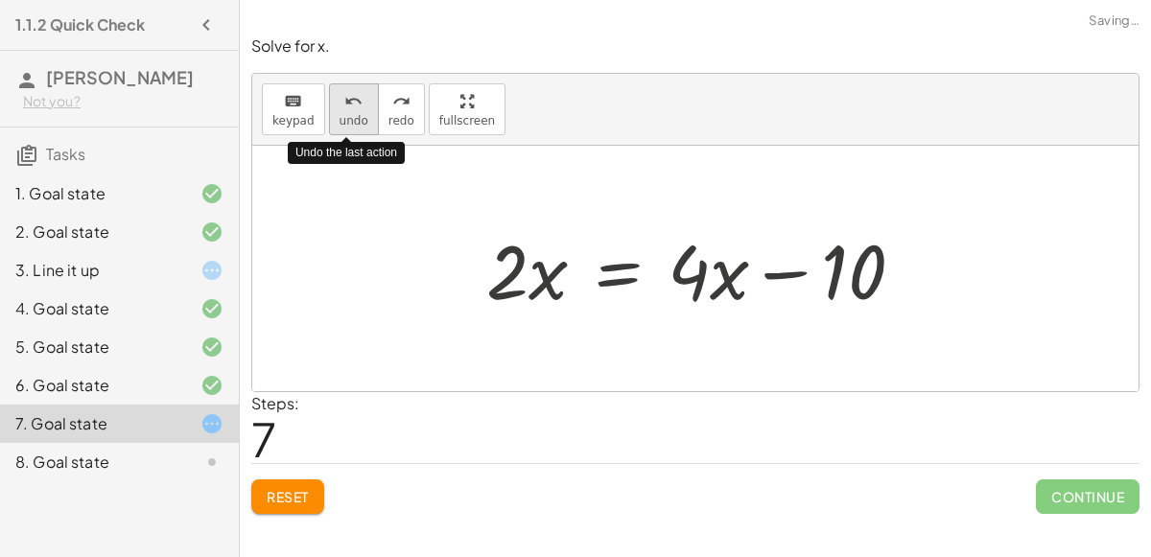
click at [345, 120] on span "undo" at bounding box center [354, 120] width 29 height 13
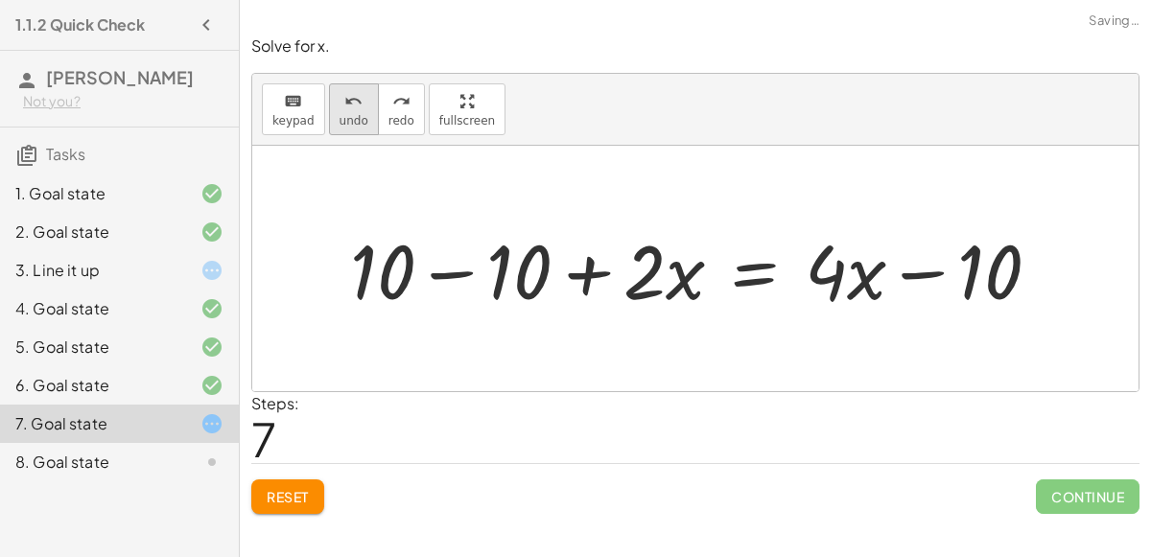
click at [362, 90] on button "undo undo" at bounding box center [354, 109] width 50 height 52
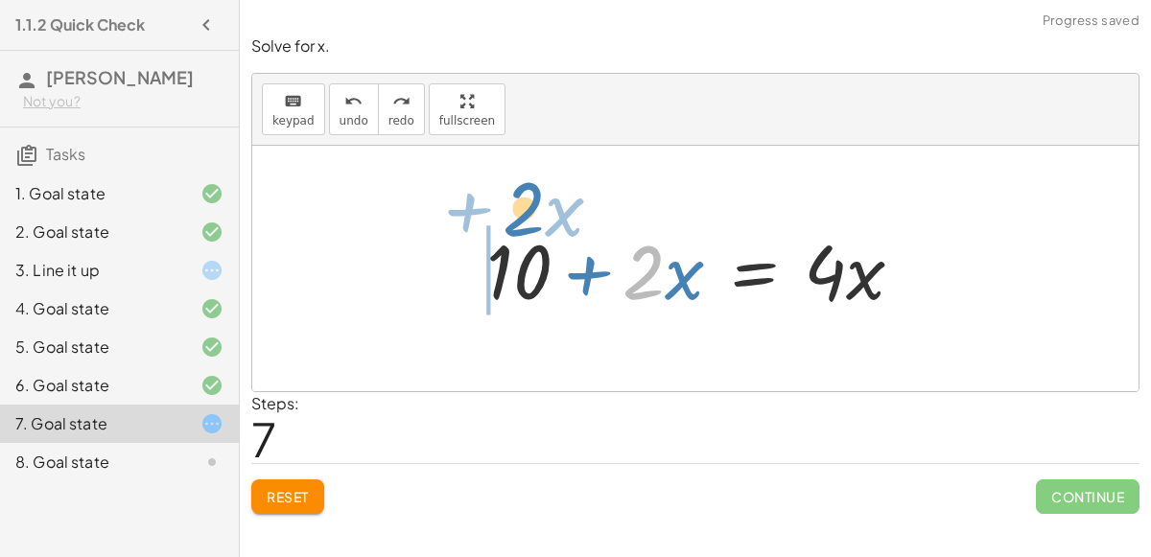
drag, startPoint x: 657, startPoint y: 279, endPoint x: 537, endPoint y: 215, distance: 136.1
click at [537, 215] on div "+ 7 + · 2 · x = + · 4 · x − 3 + 3 + 7 + · 2 · x = + · 4 · x − 3 + 3 + 3 + 7 + ·…" at bounding box center [696, 269] width 476 height 108
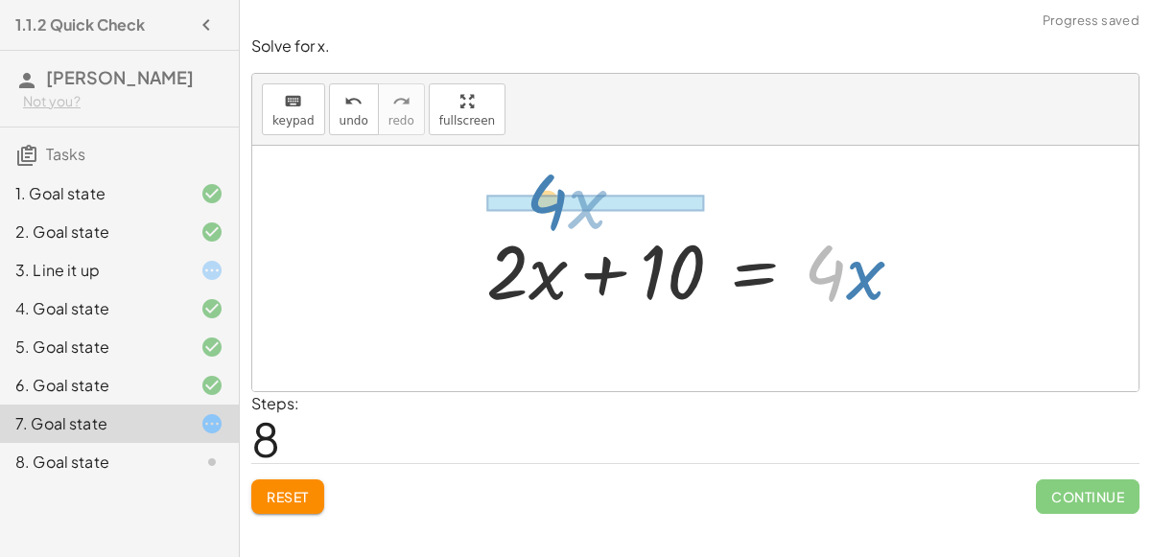
drag, startPoint x: 826, startPoint y: 295, endPoint x: 542, endPoint y: 225, distance: 292.5
click at [542, 225] on div at bounding box center [703, 269] width 452 height 99
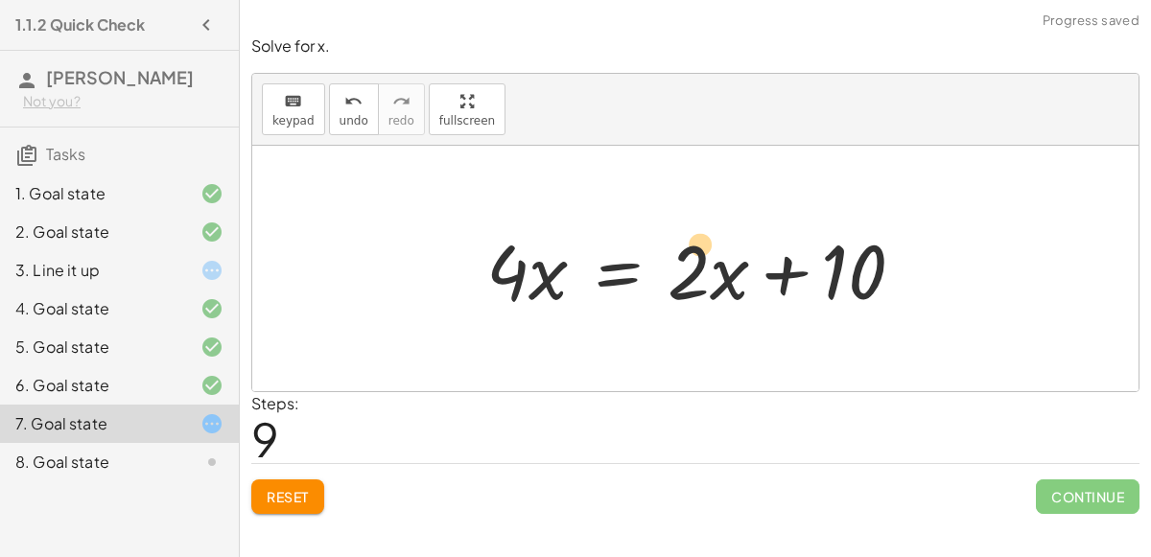
drag, startPoint x: 707, startPoint y: 273, endPoint x: 724, endPoint y: 245, distance: 33.6
click at [724, 245] on div at bounding box center [703, 269] width 452 height 99
click at [839, 284] on div at bounding box center [703, 269] width 452 height 99
drag, startPoint x: 729, startPoint y: 281, endPoint x: 707, endPoint y: 266, distance: 26.9
click at [707, 266] on div at bounding box center [703, 269] width 452 height 99
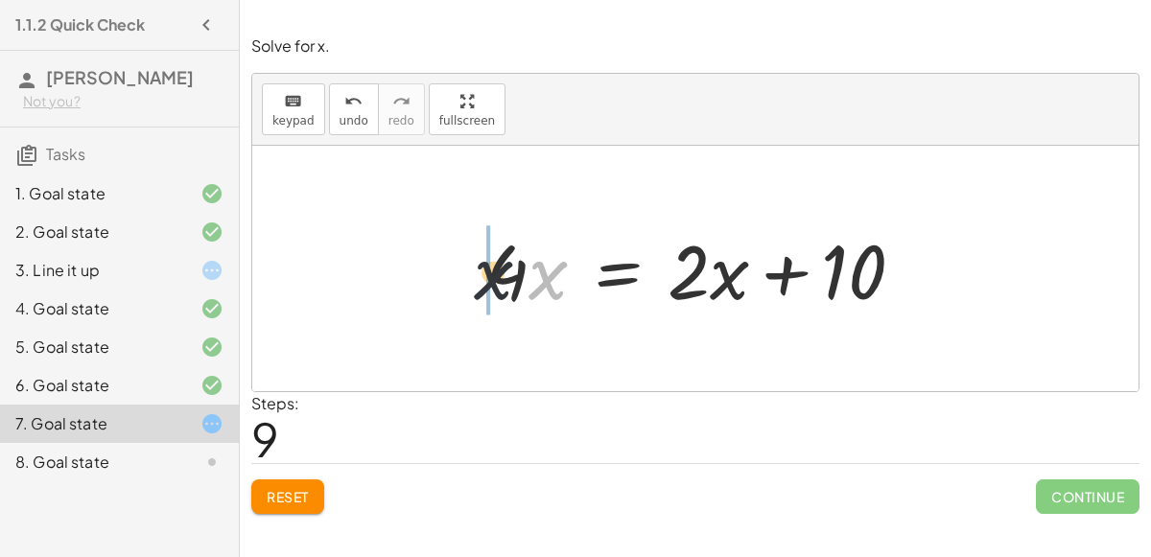
drag, startPoint x: 549, startPoint y: 277, endPoint x: 413, endPoint y: 275, distance: 136.3
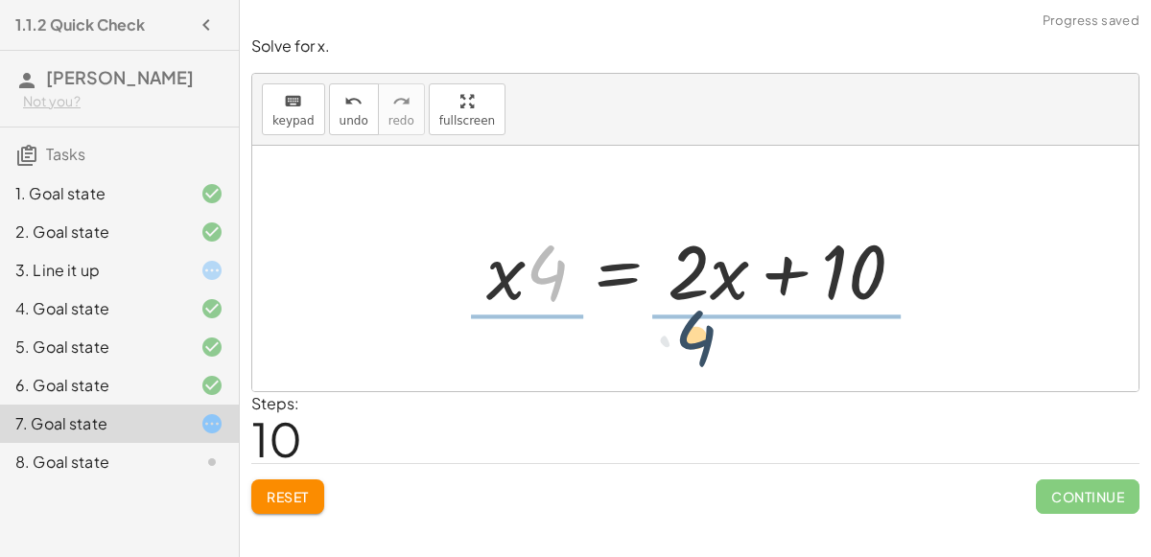
drag, startPoint x: 542, startPoint y: 271, endPoint x: 716, endPoint y: 356, distance: 193.5
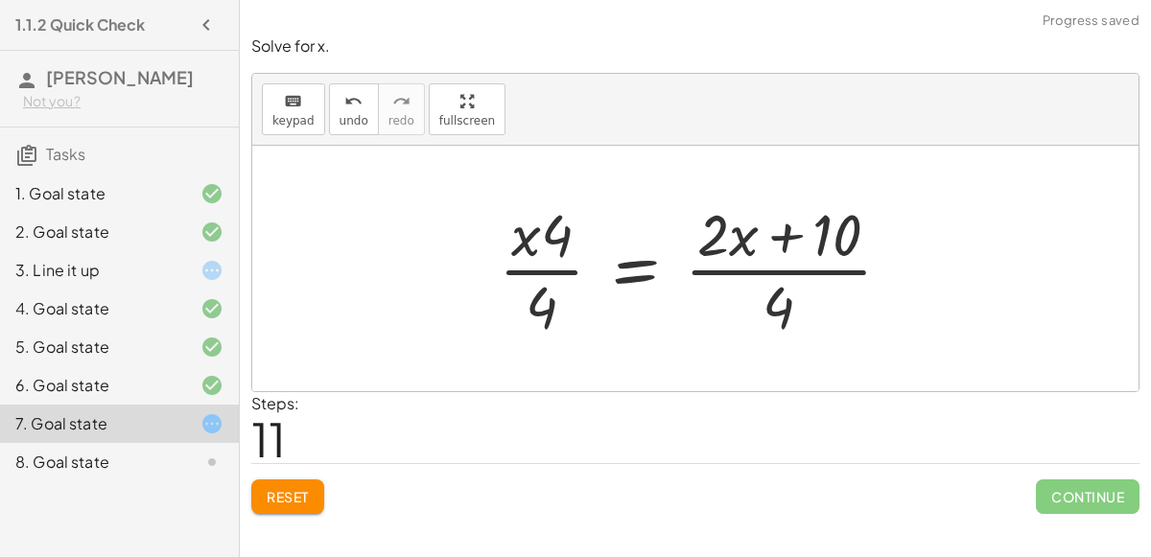
click at [569, 233] on div at bounding box center [702, 269] width 427 height 148
click at [536, 273] on div at bounding box center [702, 269] width 427 height 148
click at [273, 485] on button "Reset" at bounding box center [287, 497] width 73 height 35
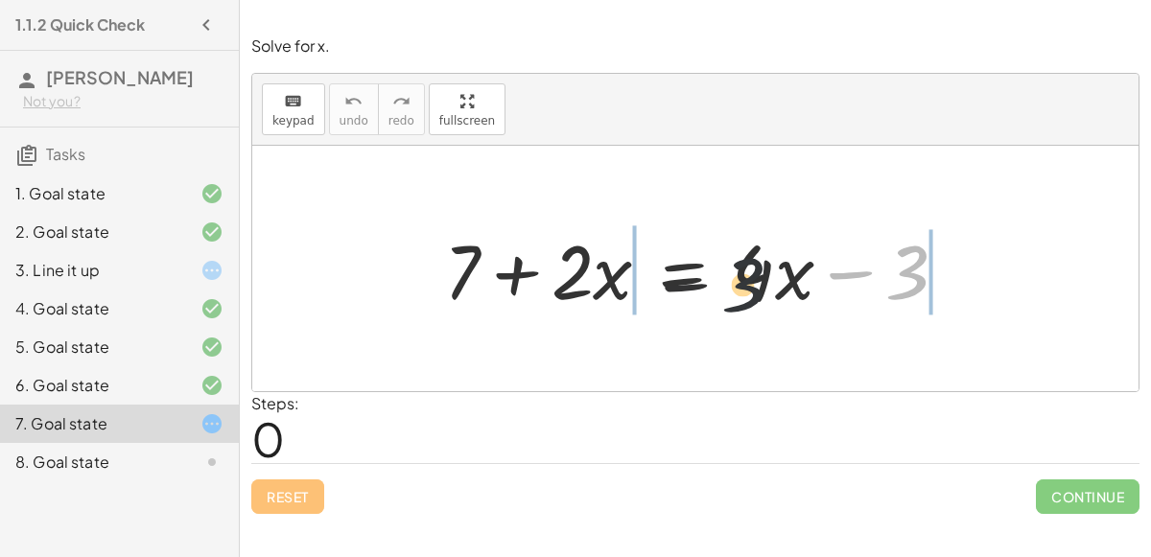
drag, startPoint x: 911, startPoint y: 260, endPoint x: 463, endPoint y: 296, distance: 449.5
click at [463, 296] on div at bounding box center [704, 269] width 538 height 99
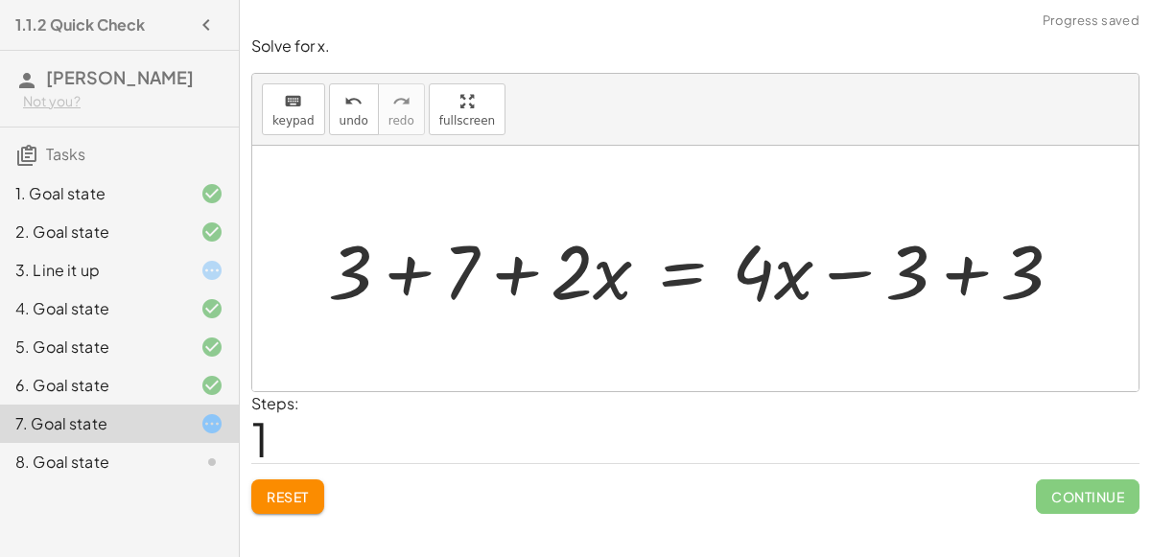
click at [416, 273] on div at bounding box center [703, 269] width 769 height 99
click at [983, 257] on div at bounding box center [746, 269] width 683 height 99
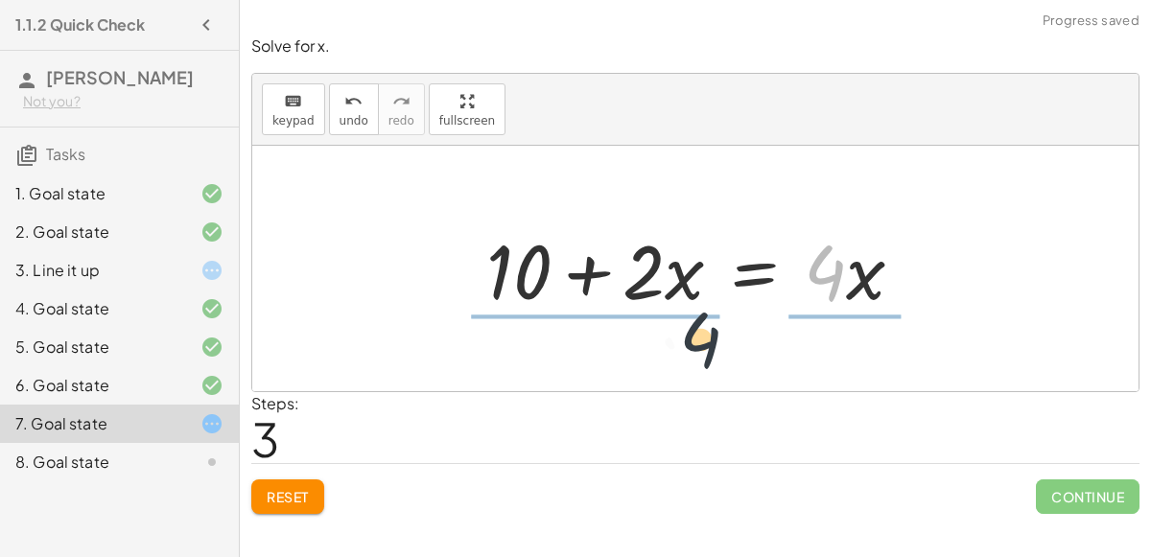
drag, startPoint x: 842, startPoint y: 267, endPoint x: 640, endPoint y: 354, distance: 220.5
click at [640, 354] on div "+ 7 + · 2 · x = + · 4 · x − 3 + 3 + 7 + · 2 · x = + · 4 · x − 3 + 3 + 10 + · 2 …" at bounding box center [695, 269] width 887 height 246
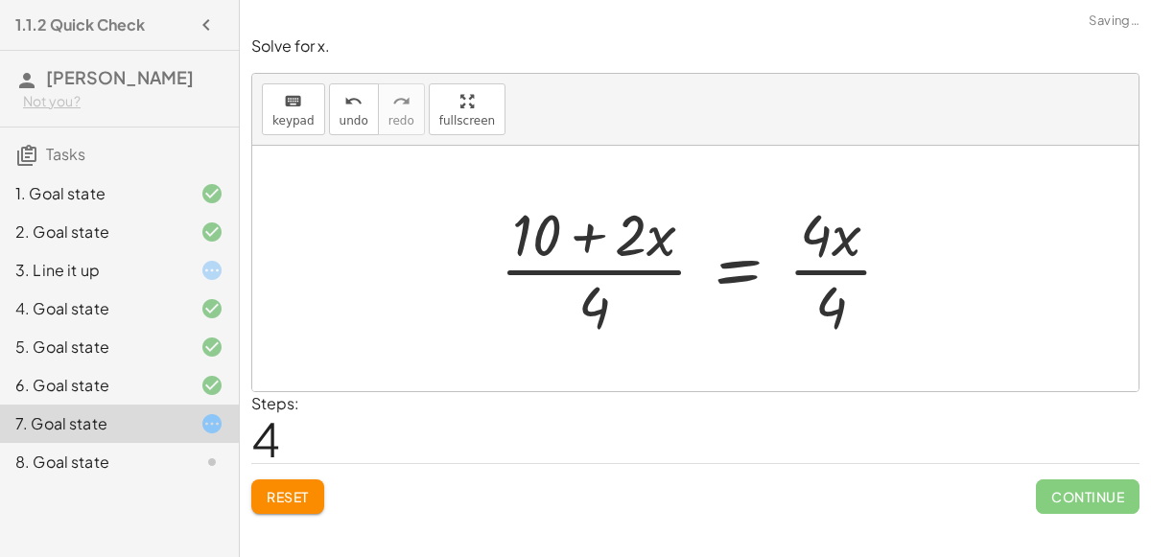
click at [851, 263] on div at bounding box center [703, 269] width 427 height 148
click at [847, 262] on div at bounding box center [679, 269] width 381 height 148
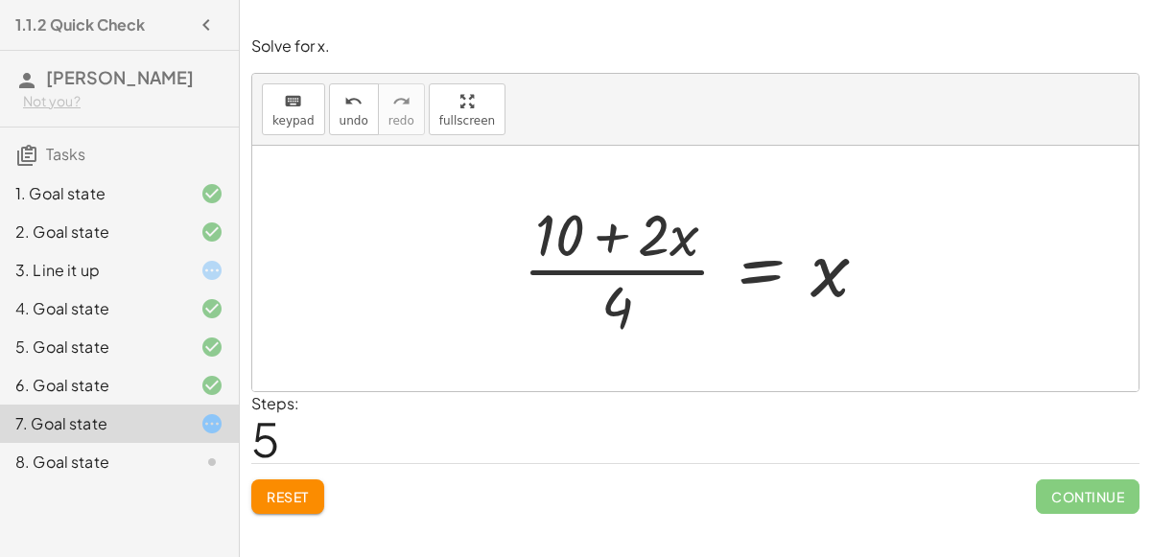
click at [273, 511] on button "Reset" at bounding box center [287, 497] width 73 height 35
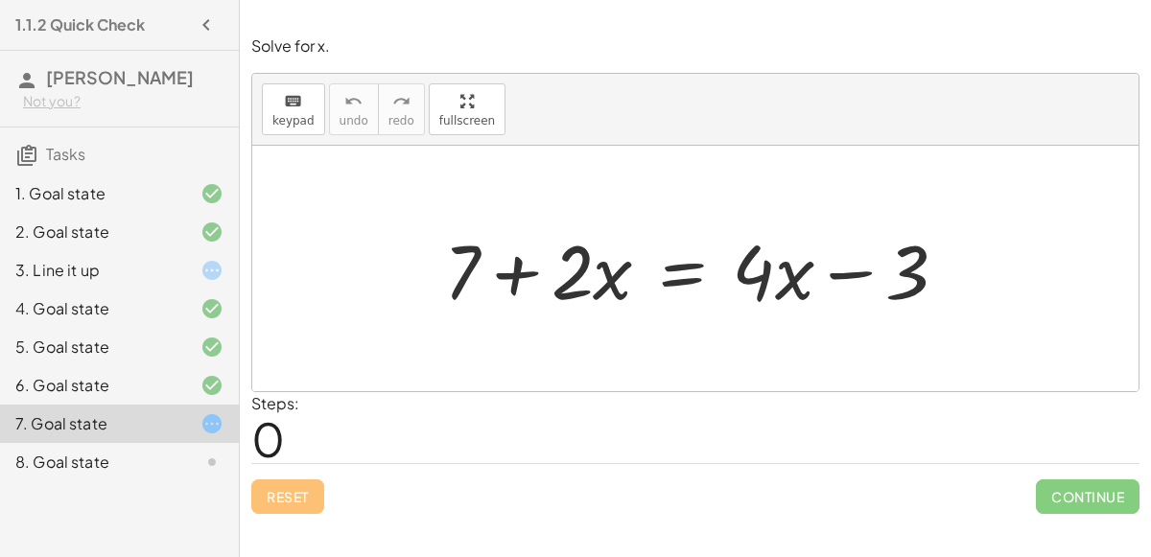
click at [690, 272] on div at bounding box center [704, 269] width 538 height 99
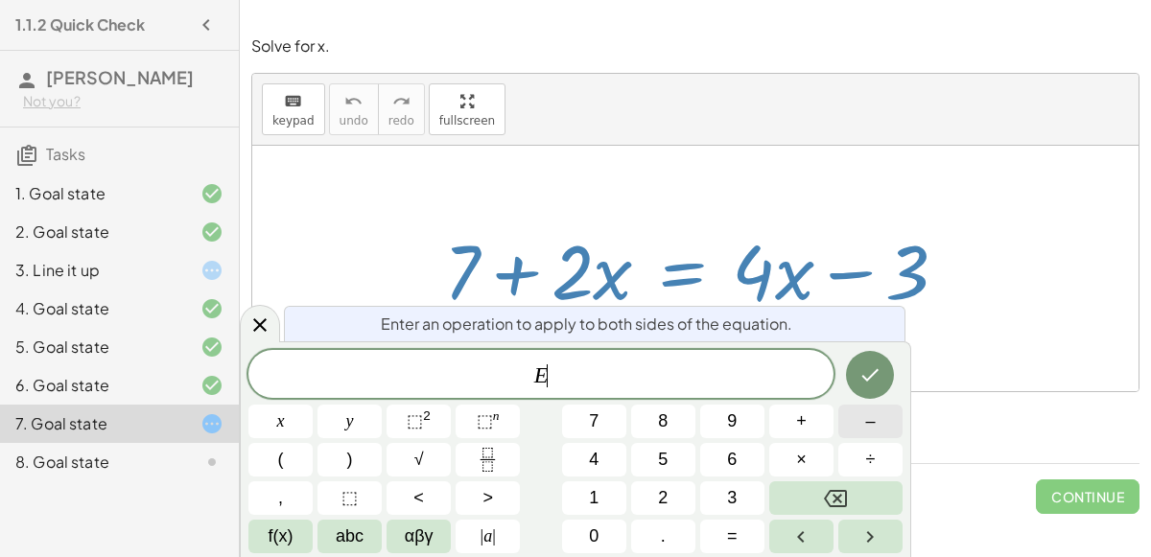
click at [873, 428] on span "–" at bounding box center [870, 422] width 10 height 26
click at [868, 385] on icon "Done" at bounding box center [870, 375] width 23 height 23
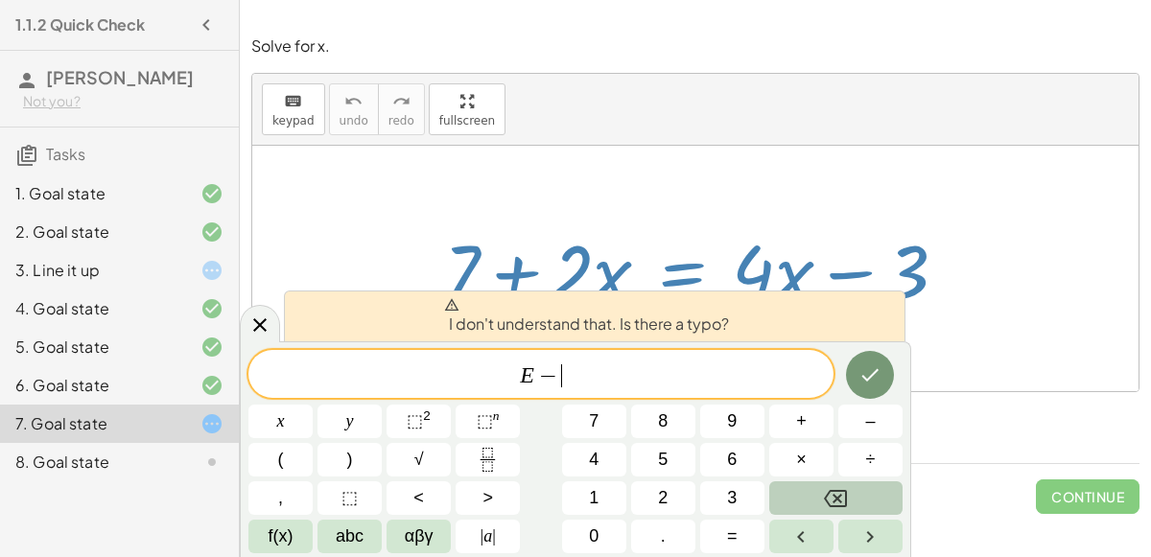
click at [848, 509] on button "Backspace" at bounding box center [835, 499] width 133 height 34
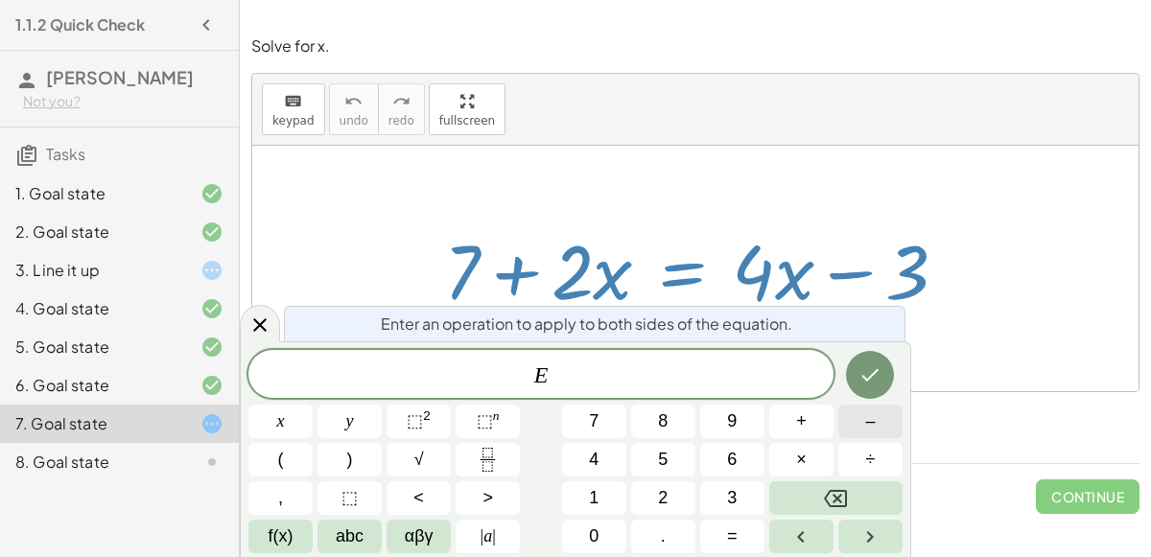
click at [867, 420] on span "–" at bounding box center [870, 422] width 10 height 26
click at [591, 469] on span "4" at bounding box center [594, 460] width 10 height 26
click at [888, 376] on button "Done" at bounding box center [870, 375] width 48 height 48
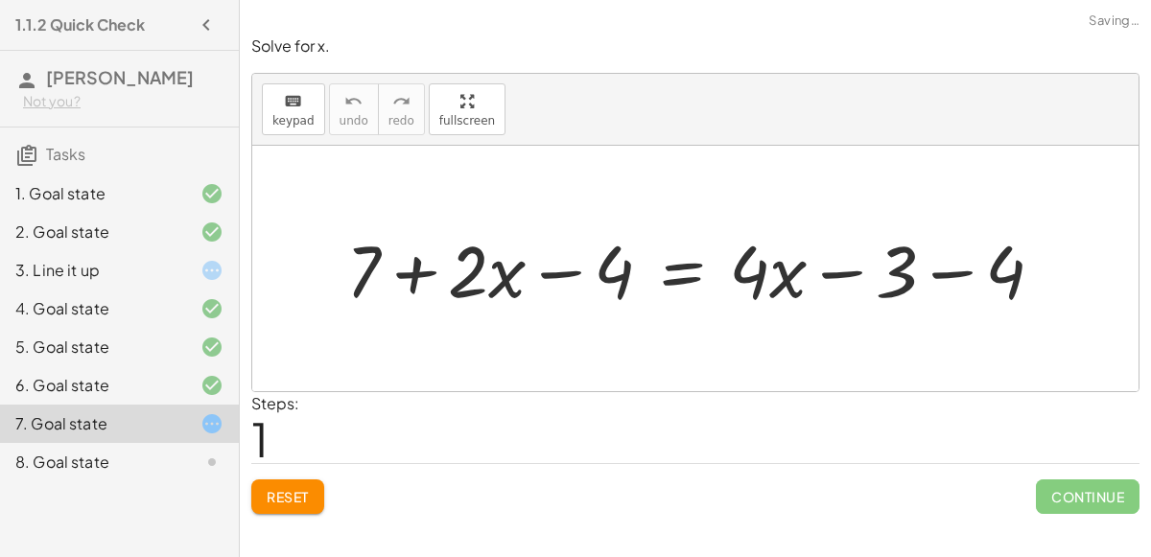
click at [286, 488] on span "Reset" at bounding box center [288, 496] width 42 height 17
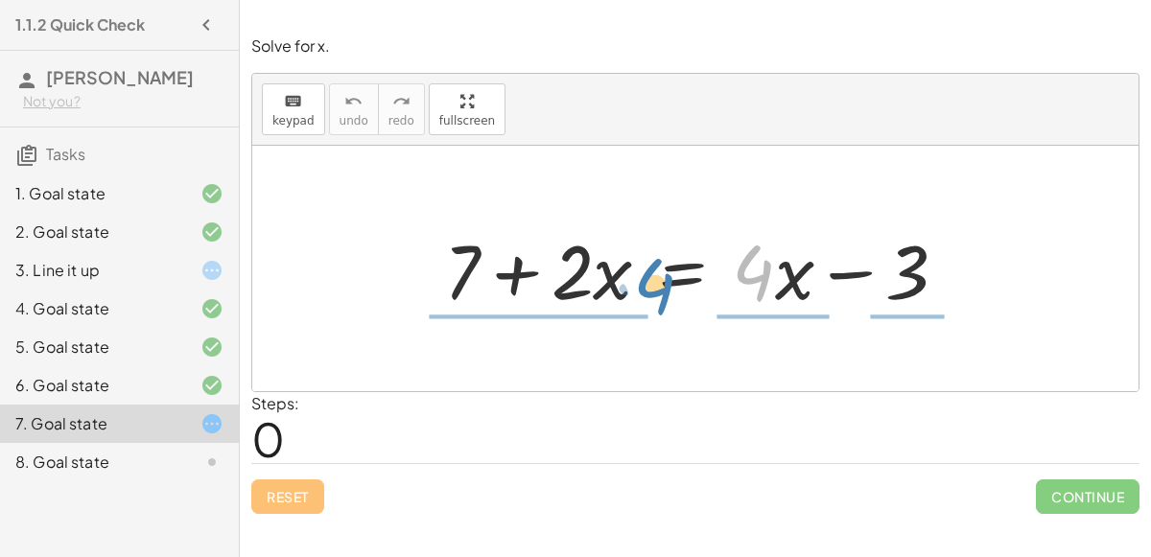
drag, startPoint x: 752, startPoint y: 266, endPoint x: 652, endPoint y: 279, distance: 100.7
click at [652, 279] on div at bounding box center [704, 269] width 538 height 99
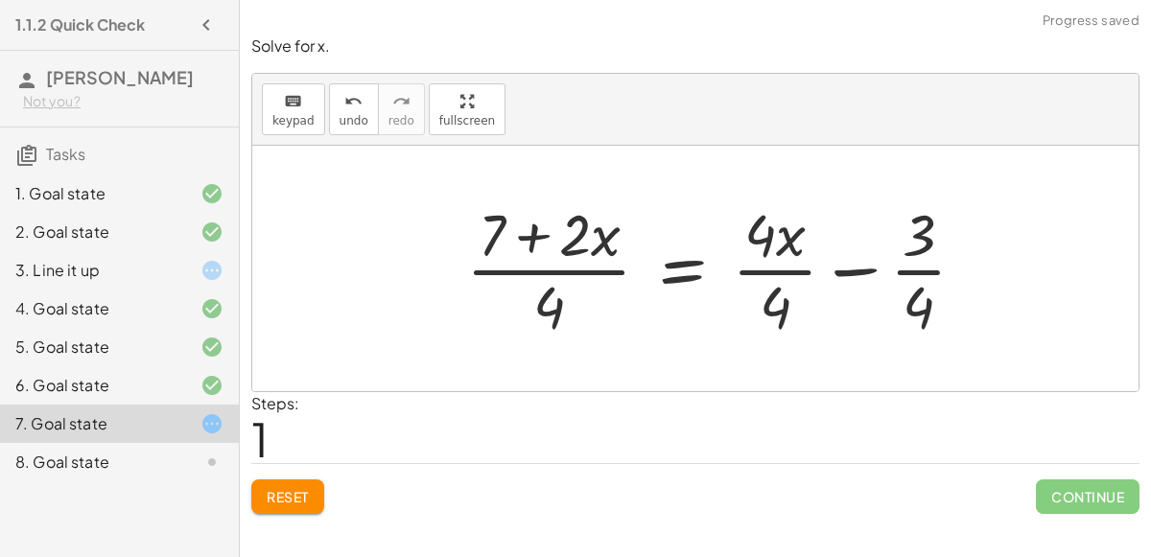
click at [764, 248] on div at bounding box center [724, 269] width 534 height 148
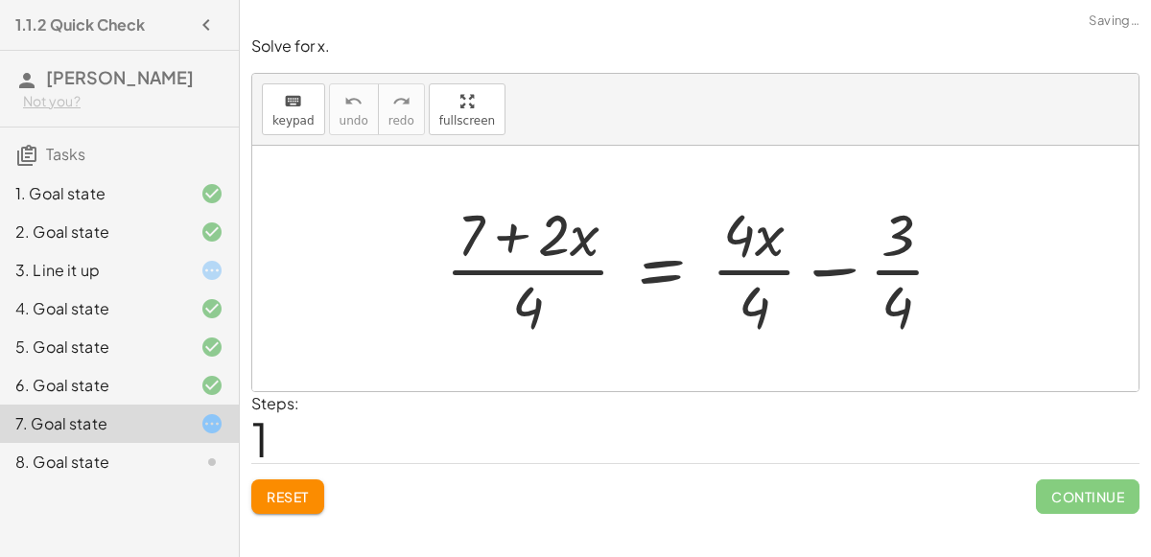
click at [299, 498] on span "Reset" at bounding box center [288, 496] width 42 height 17
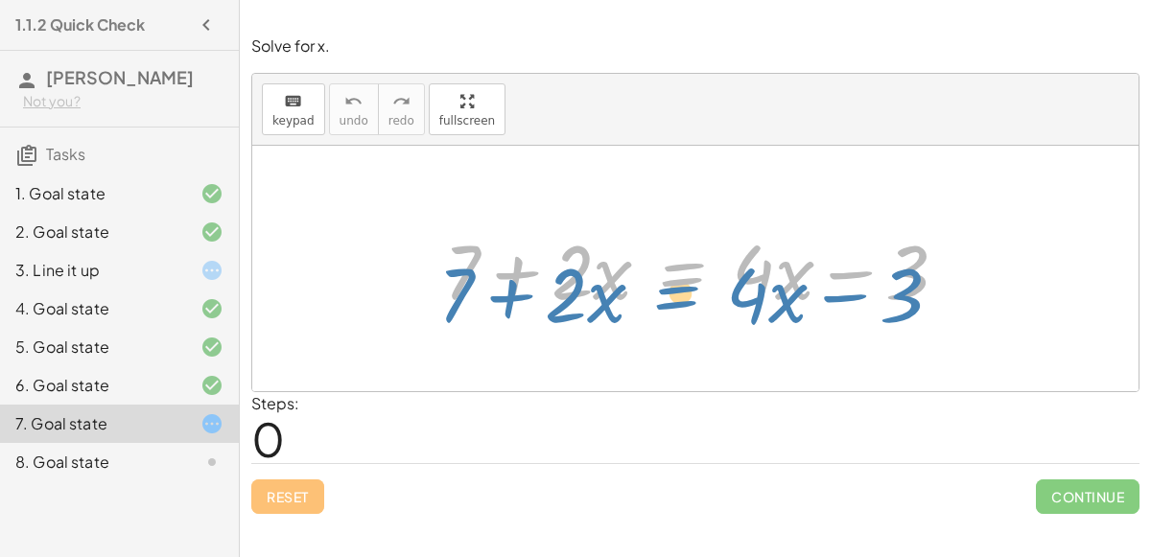
drag, startPoint x: 671, startPoint y: 291, endPoint x: 644, endPoint y: 308, distance: 31.9
click at [644, 308] on div at bounding box center [704, 269] width 538 height 99
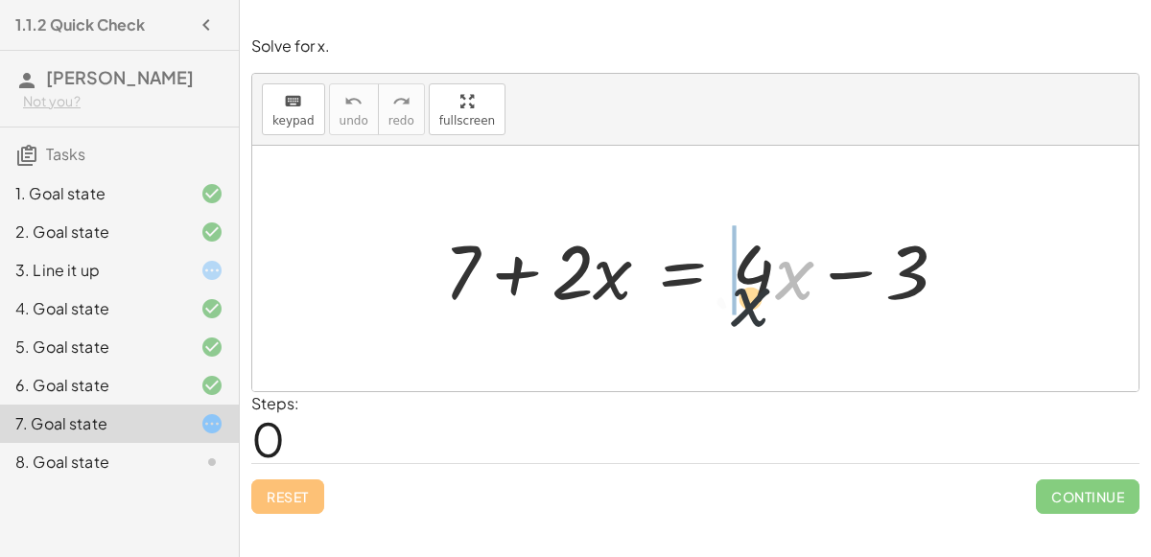
drag, startPoint x: 778, startPoint y: 276, endPoint x: 737, endPoint y: 302, distance: 48.7
click at [737, 302] on div at bounding box center [704, 269] width 538 height 99
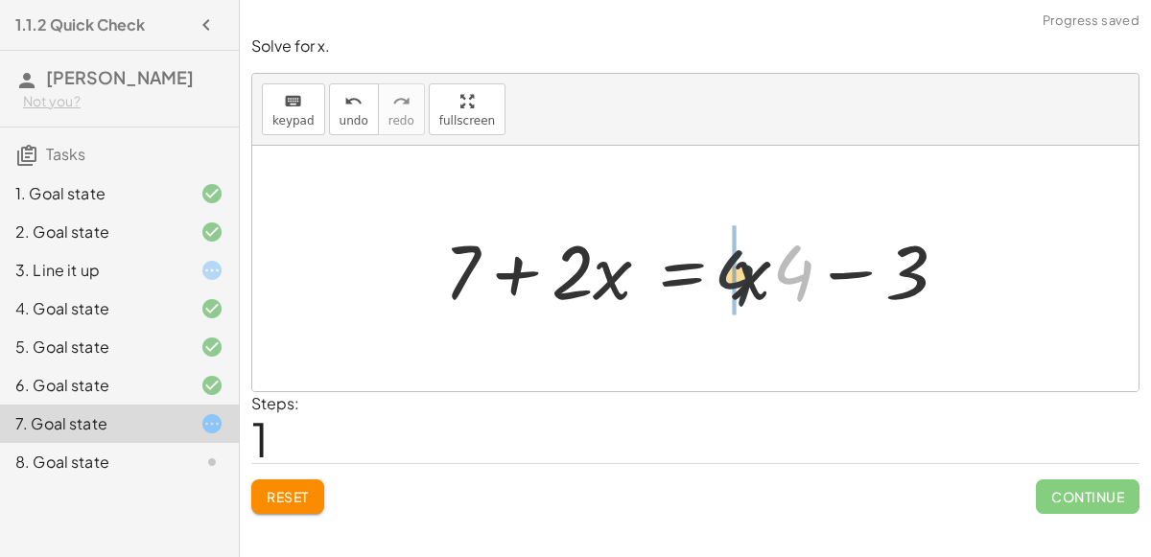
drag, startPoint x: 794, startPoint y: 275, endPoint x: 729, endPoint y: 280, distance: 65.4
click at [729, 280] on div at bounding box center [704, 269] width 538 height 99
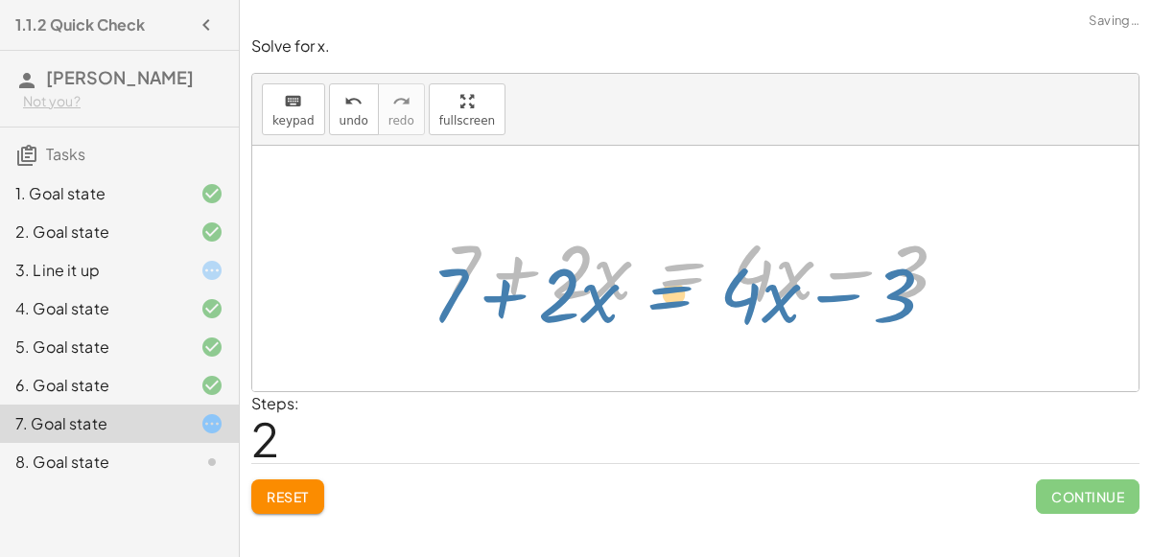
drag, startPoint x: 695, startPoint y: 277, endPoint x: 623, endPoint y: 303, distance: 76.5
click at [623, 303] on div at bounding box center [704, 269] width 538 height 99
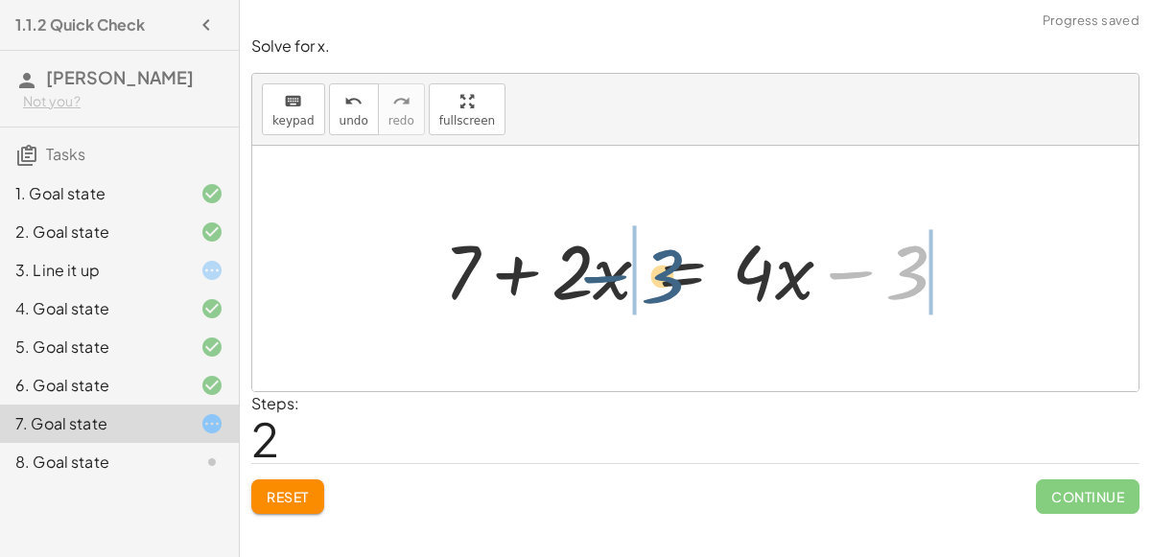
drag, startPoint x: 903, startPoint y: 288, endPoint x: 654, endPoint y: 293, distance: 248.5
click at [654, 293] on div at bounding box center [704, 269] width 538 height 99
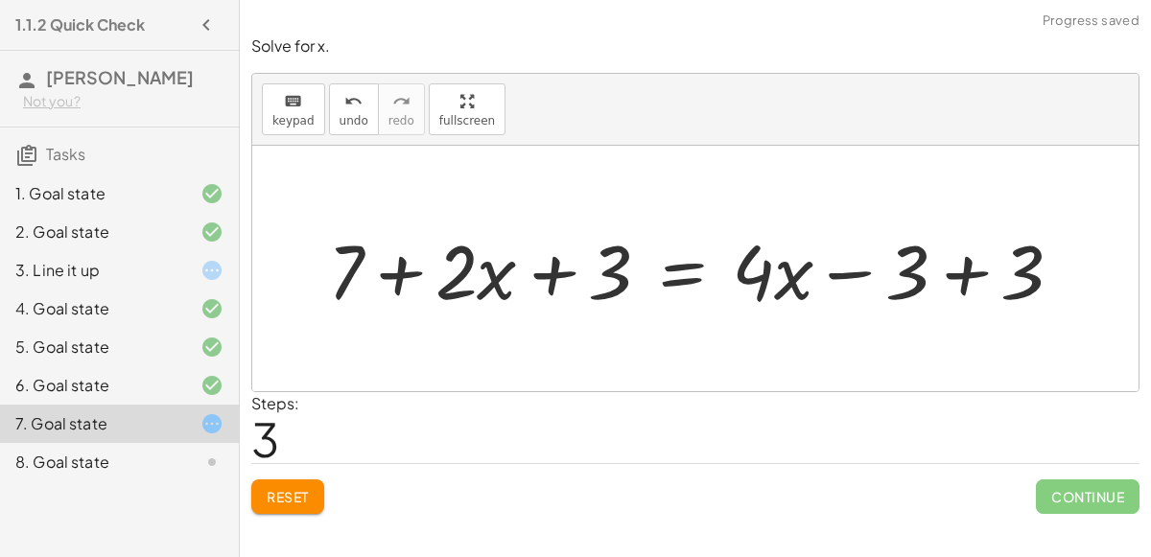
click at [873, 271] on div at bounding box center [703, 269] width 769 height 99
click at [308, 477] on div "Reset Continue" at bounding box center [695, 488] width 888 height 51
click at [286, 498] on span "Reset" at bounding box center [288, 496] width 42 height 17
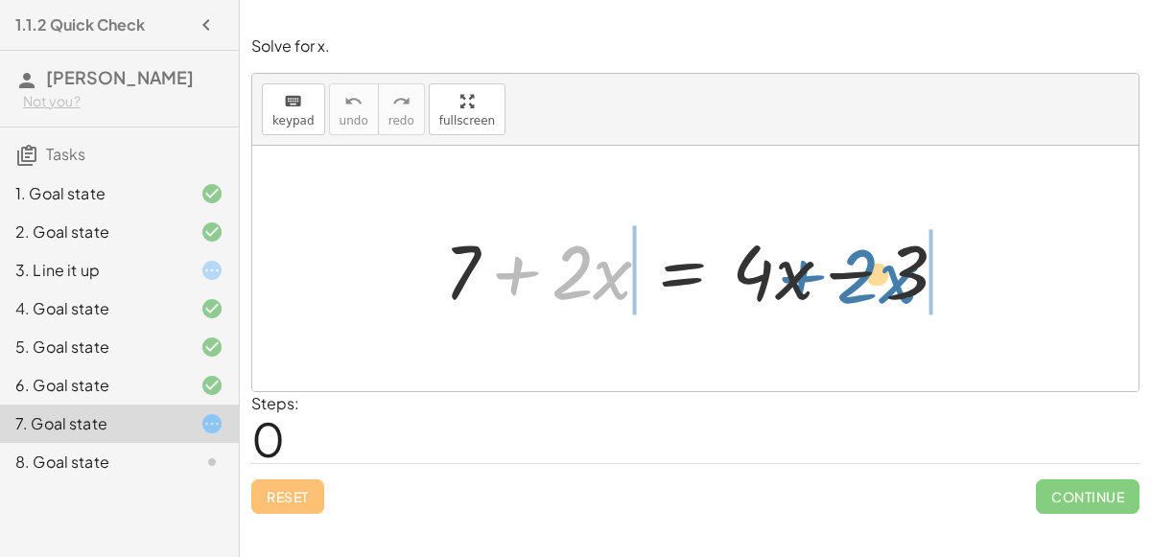
drag, startPoint x: 520, startPoint y: 275, endPoint x: 801, endPoint y: 276, distance: 281.1
click at [801, 276] on div at bounding box center [704, 269] width 538 height 99
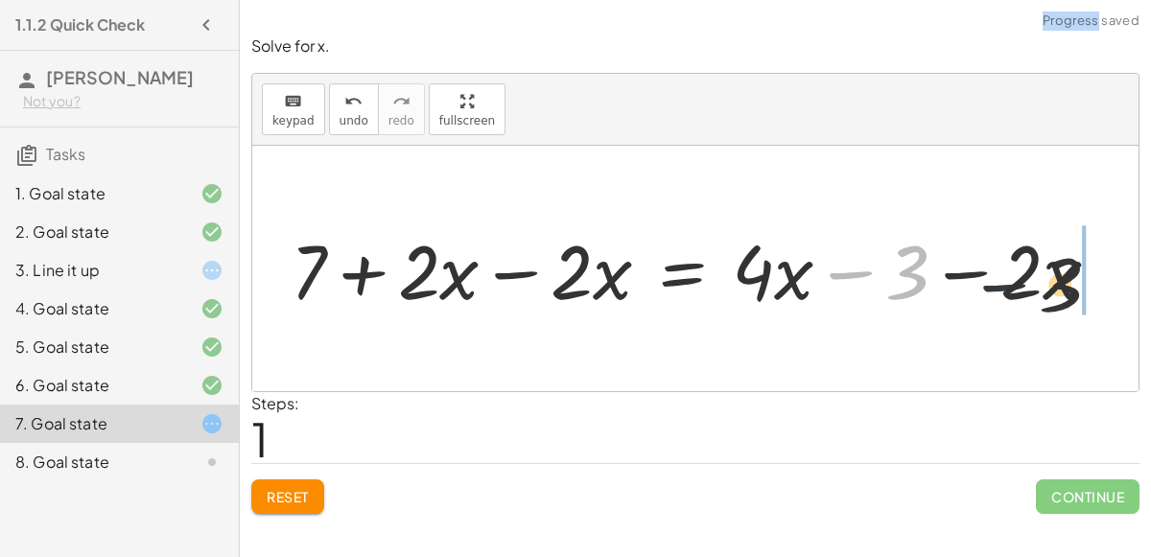
drag, startPoint x: 834, startPoint y: 273, endPoint x: 1058, endPoint y: 285, distance: 224.8
click at [1058, 285] on div at bounding box center [703, 269] width 844 height 99
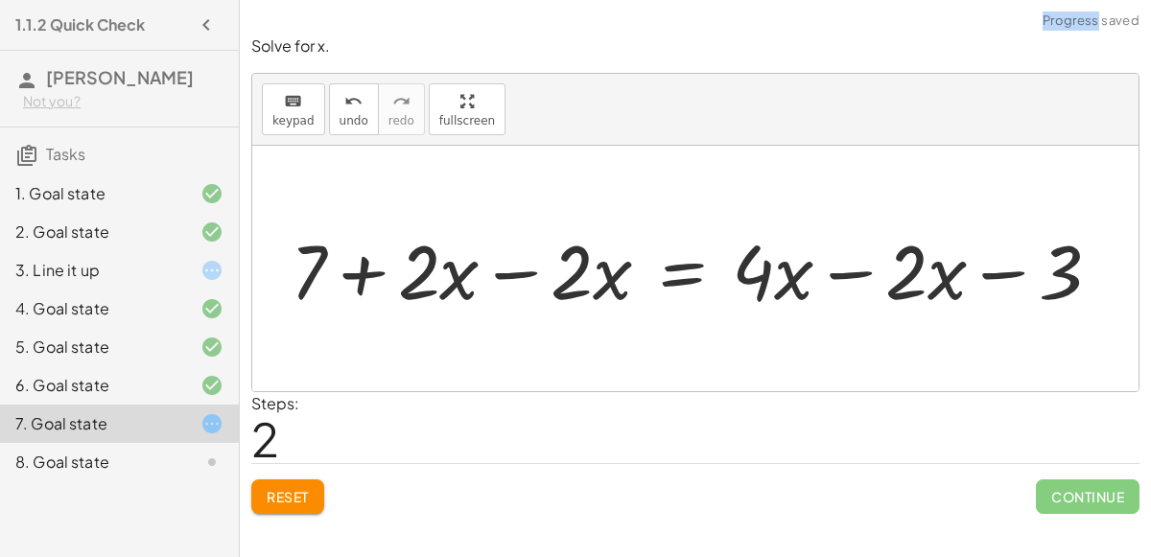
click at [861, 277] on div at bounding box center [703, 269] width 844 height 99
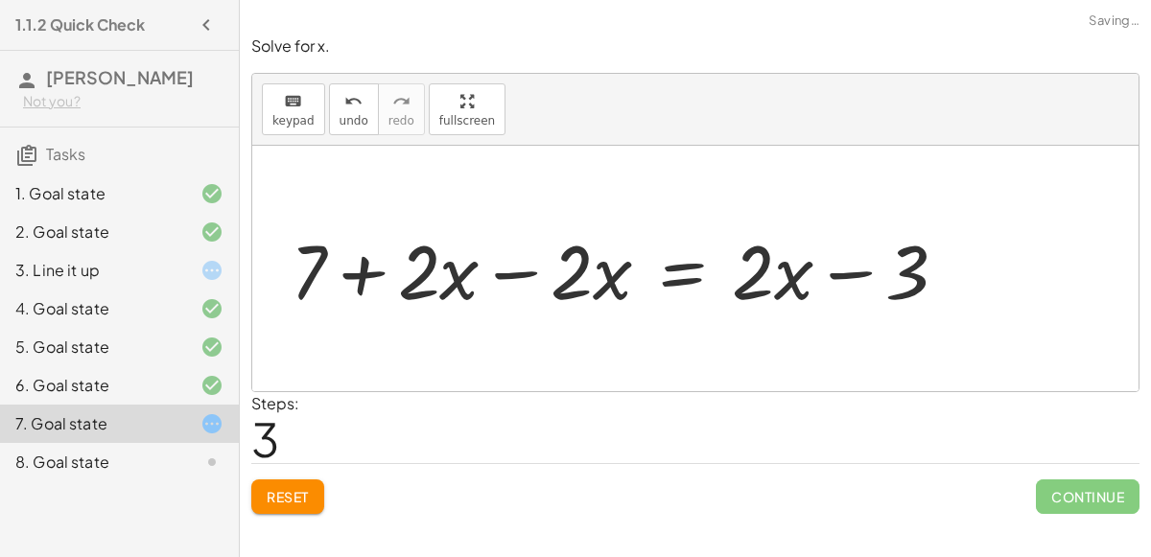
click at [523, 270] on div at bounding box center [627, 269] width 692 height 99
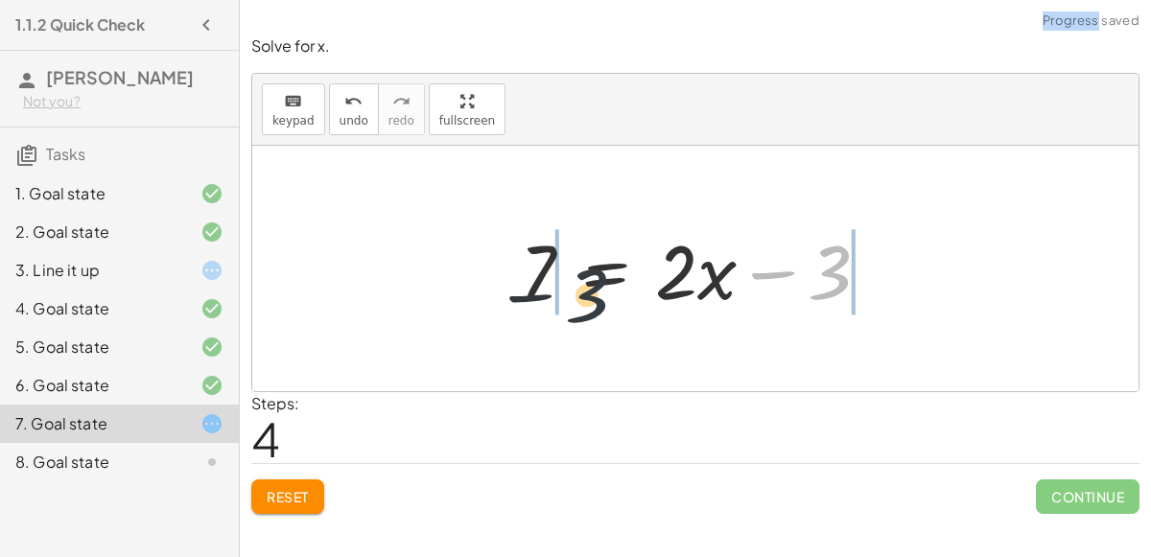
drag, startPoint x: 836, startPoint y: 276, endPoint x: 517, endPoint y: 312, distance: 320.5
click at [517, 312] on div at bounding box center [702, 269] width 385 height 99
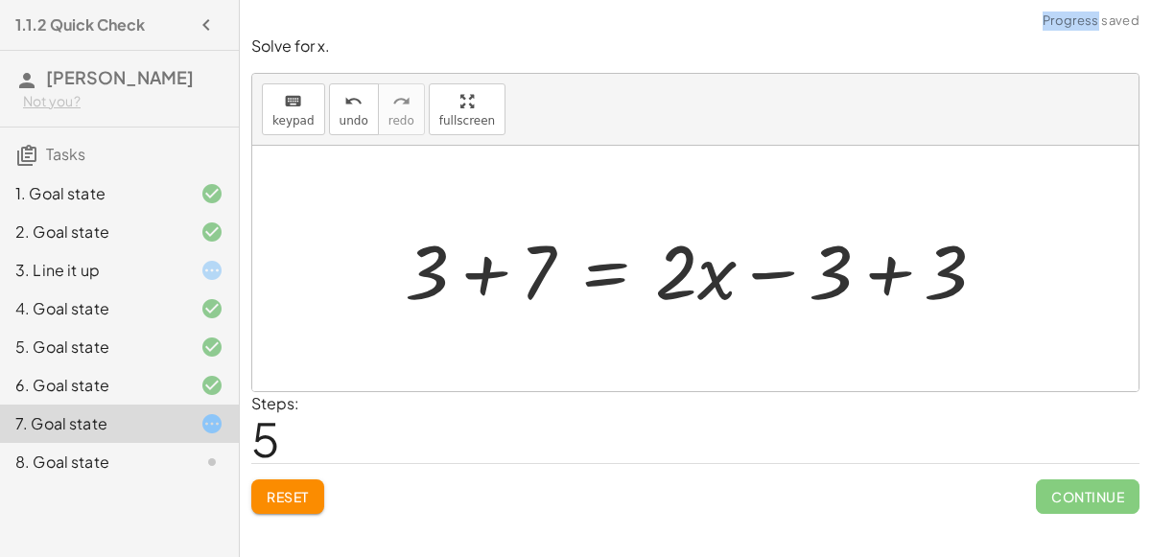
click at [482, 272] on div at bounding box center [703, 269] width 616 height 99
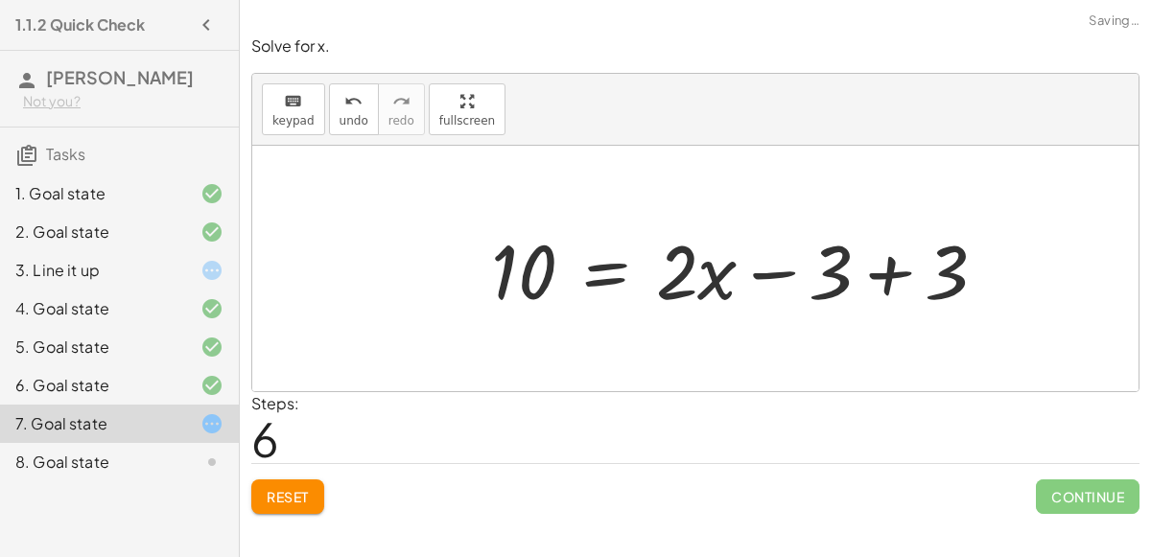
click at [900, 272] on div at bounding box center [747, 269] width 530 height 99
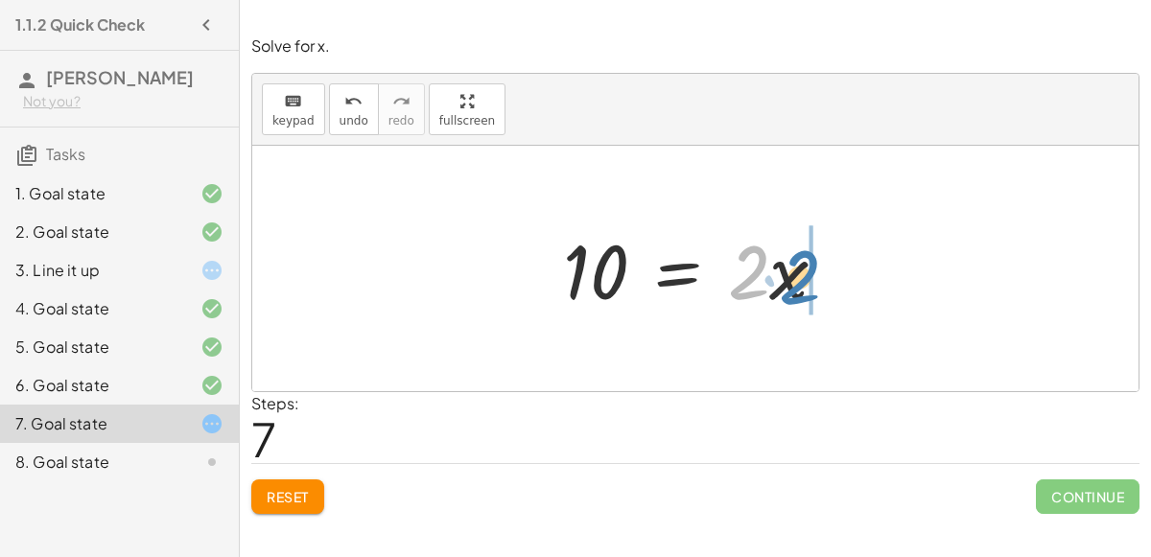
drag, startPoint x: 763, startPoint y: 267, endPoint x: 813, endPoint y: 270, distance: 50.0
click at [813, 270] on div at bounding box center [703, 269] width 299 height 99
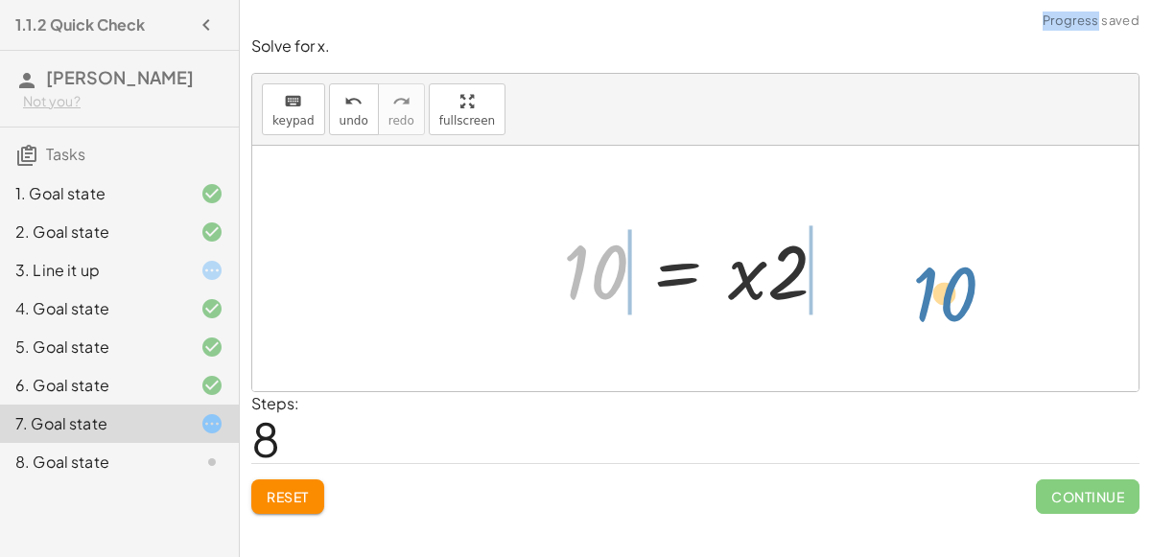
drag, startPoint x: 607, startPoint y: 262, endPoint x: 911, endPoint y: 247, distance: 304.5
click at [911, 247] on div "+ 7 + · 2 · x = + · 4 · x − 3 + 7 + · 2 · x − · 2 · x = + · 4 · x − 3 − · 2 · x…" at bounding box center [695, 269] width 887 height 246
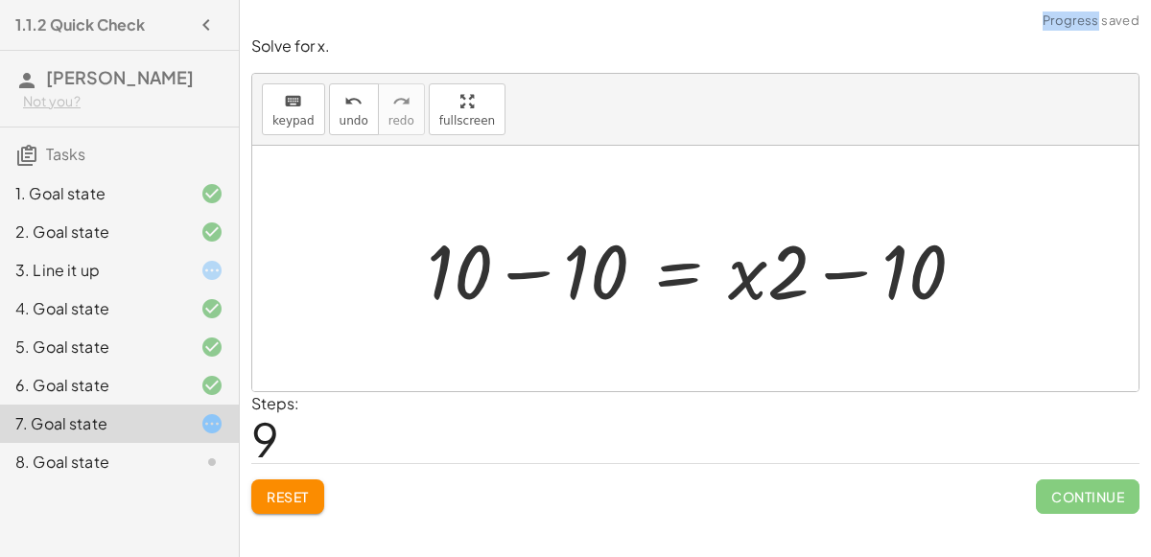
click at [536, 273] on div at bounding box center [703, 269] width 572 height 99
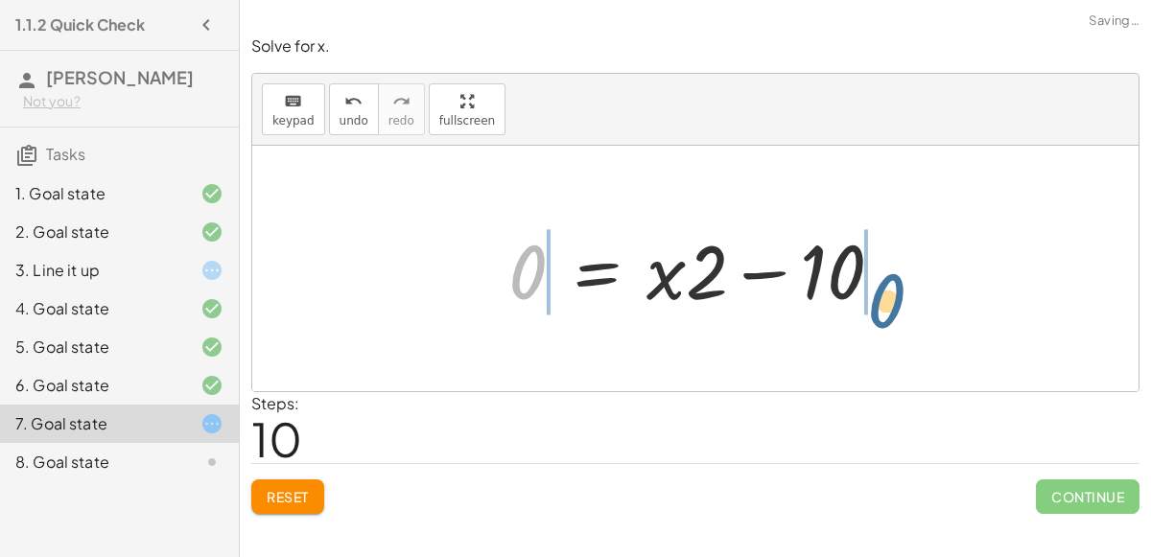
drag, startPoint x: 538, startPoint y: 273, endPoint x: 936, endPoint y: 296, distance: 398.8
click at [936, 296] on div "+ 7 + · 2 · x = + · 4 · x − 3 + 7 + · 2 · x − · 2 · x = + · 4 · x − 3 − · 2 · x…" at bounding box center [695, 269] width 887 height 246
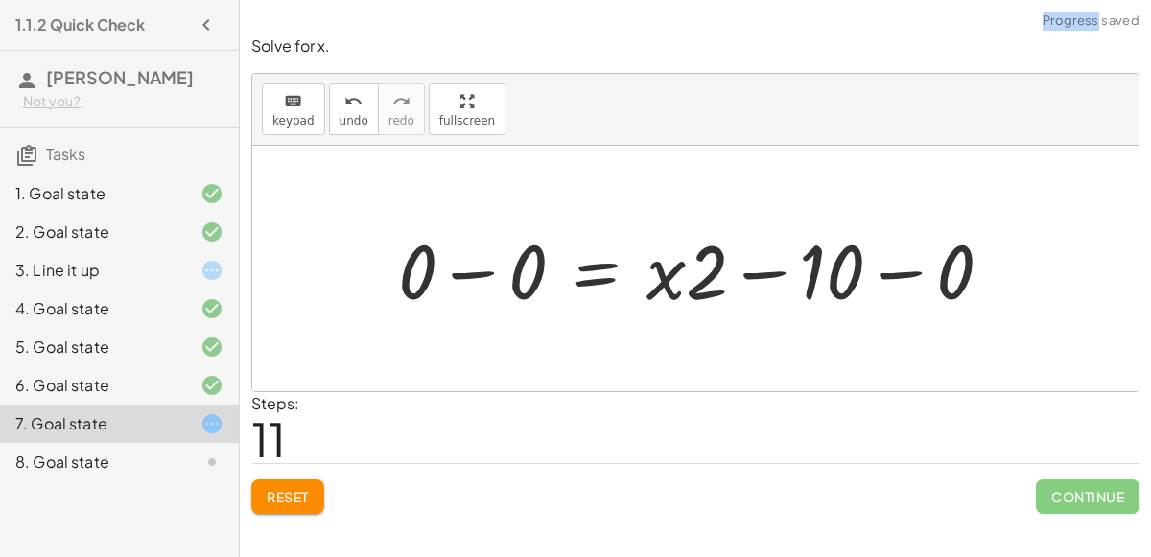
click at [481, 268] on div at bounding box center [703, 269] width 629 height 99
click at [888, 271] on div at bounding box center [758, 269] width 519 height 99
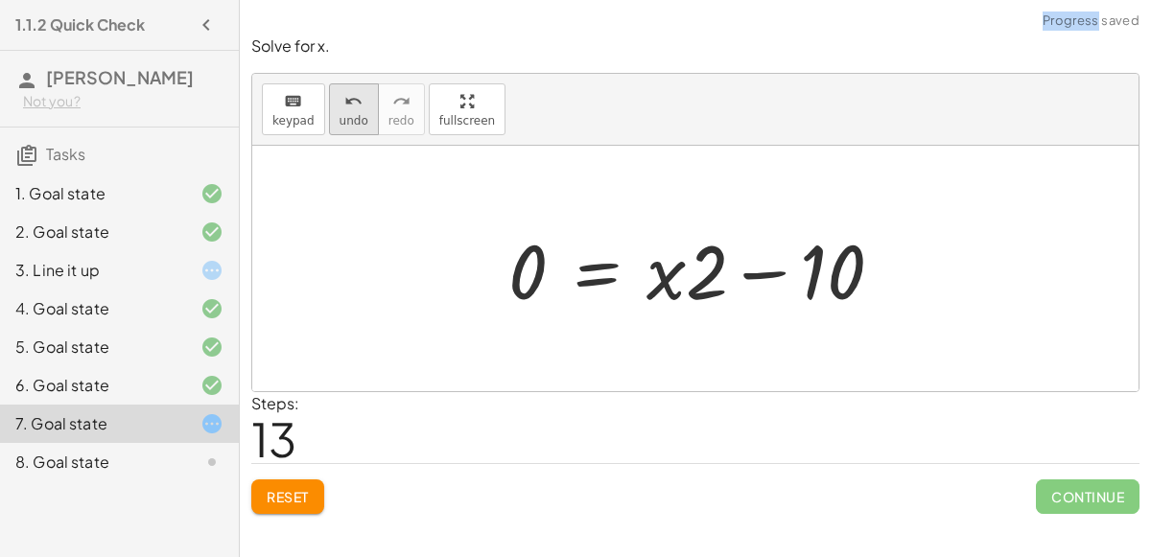
click at [338, 86] on button "undo undo" at bounding box center [354, 109] width 50 height 52
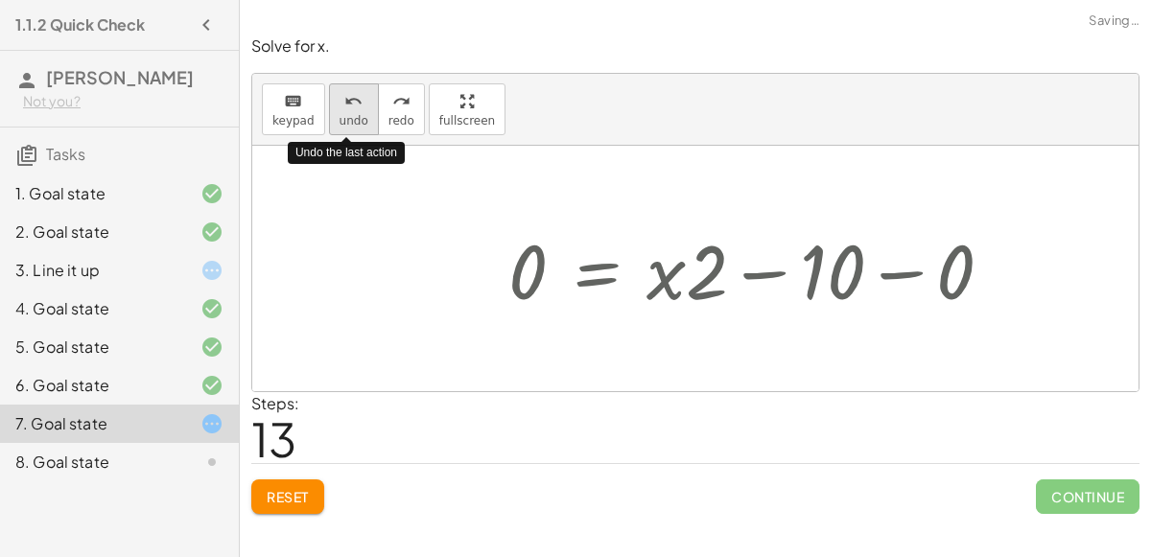
click at [338, 86] on button "undo undo" at bounding box center [354, 109] width 50 height 52
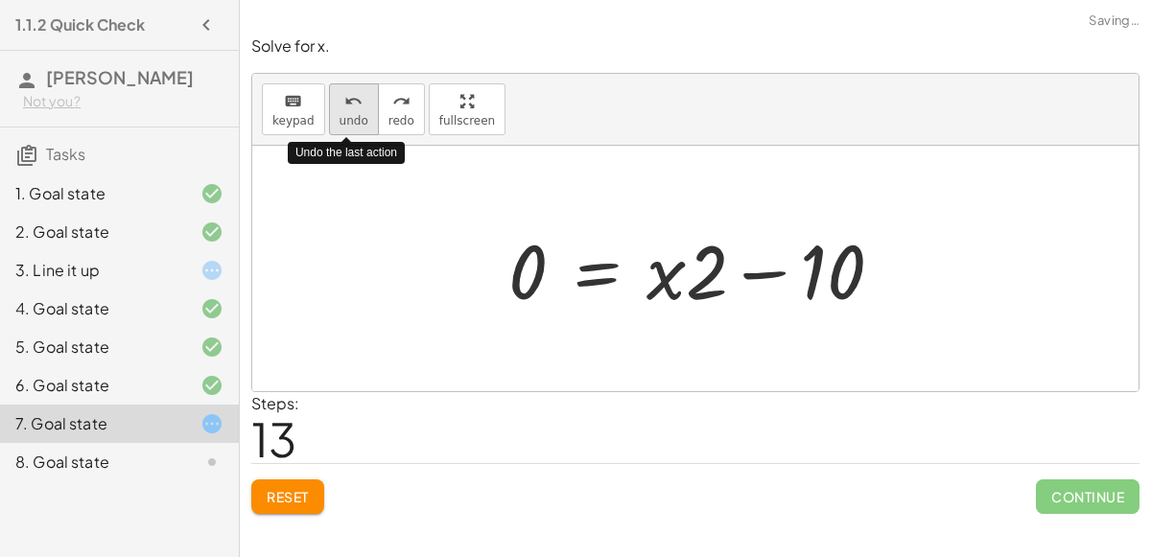
click at [338, 86] on button "undo undo" at bounding box center [354, 109] width 50 height 52
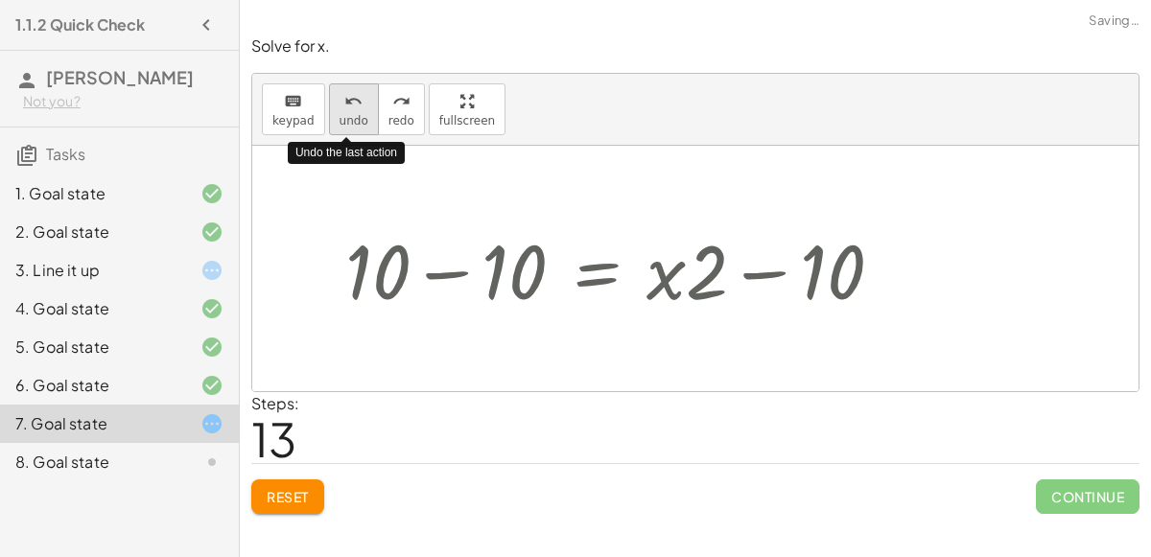
click at [338, 86] on button "undo undo" at bounding box center [354, 109] width 50 height 52
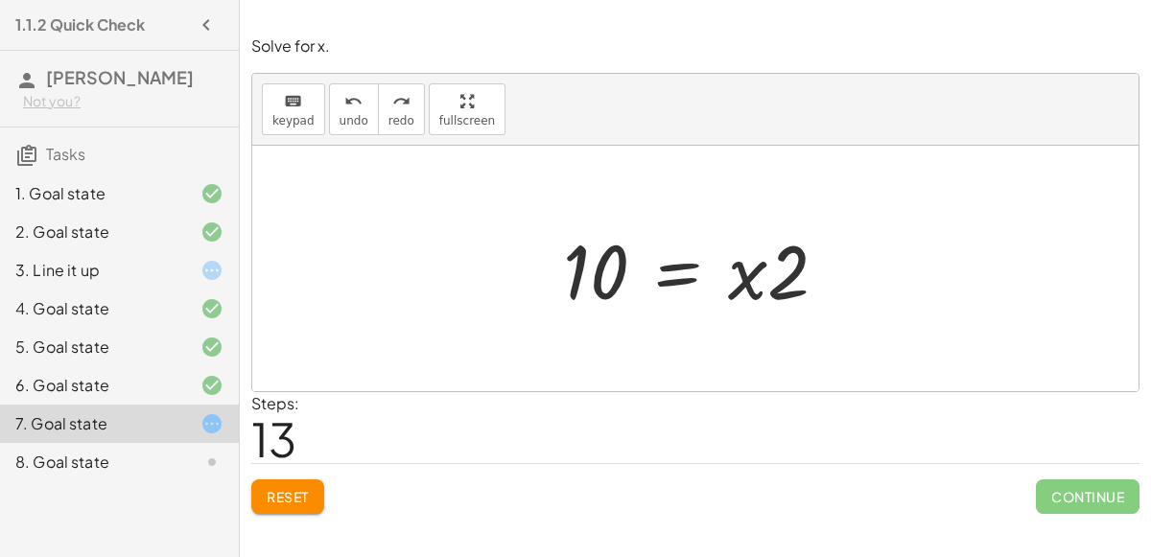
click at [747, 287] on div at bounding box center [703, 269] width 299 height 99
click at [588, 255] on div at bounding box center [703, 269] width 299 height 99
click at [678, 272] on div at bounding box center [703, 269] width 299 height 99
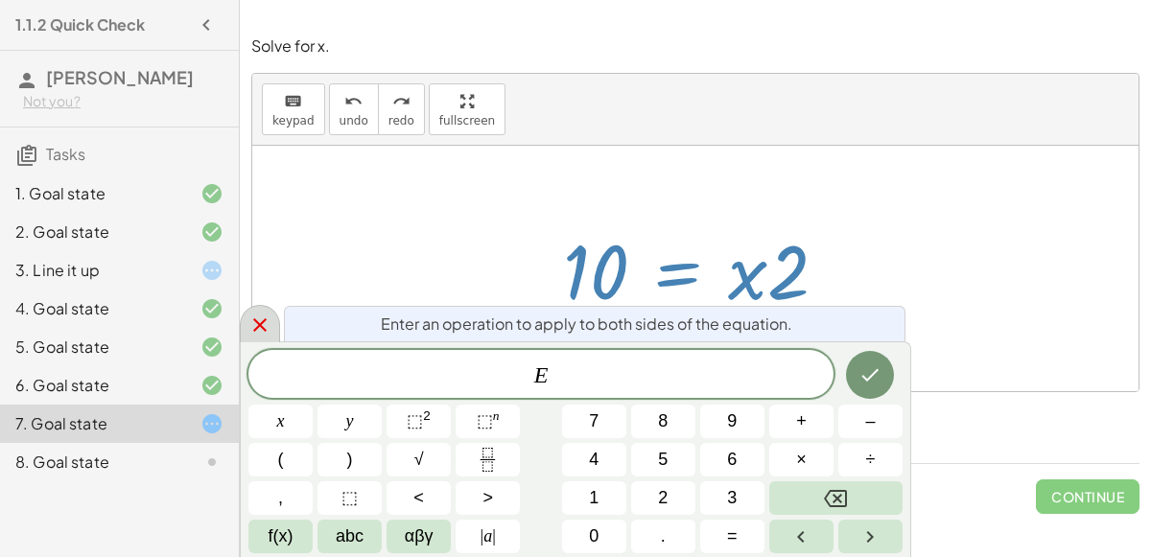
click at [253, 319] on icon at bounding box center [259, 325] width 13 height 13
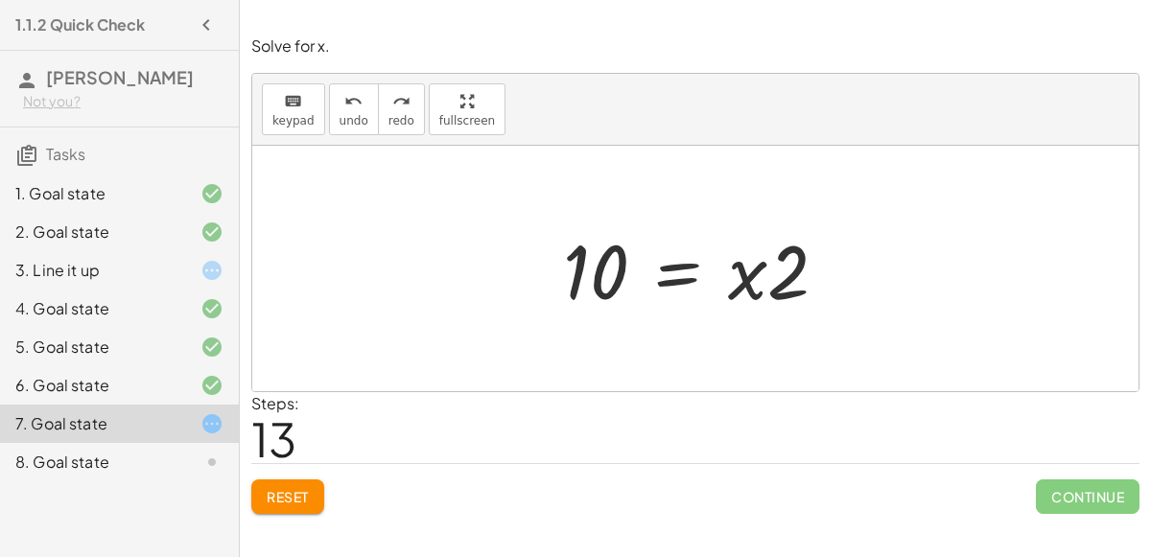
click at [287, 503] on span "Reset" at bounding box center [288, 496] width 42 height 17
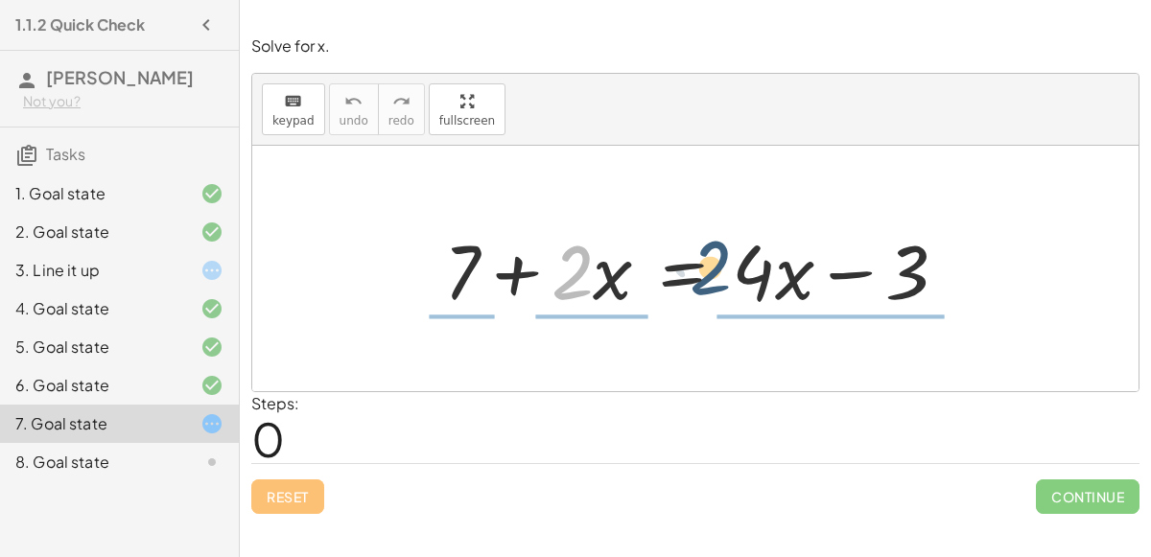
drag, startPoint x: 578, startPoint y: 284, endPoint x: 733, endPoint y: 275, distance: 155.7
click at [733, 275] on div at bounding box center [704, 269] width 538 height 99
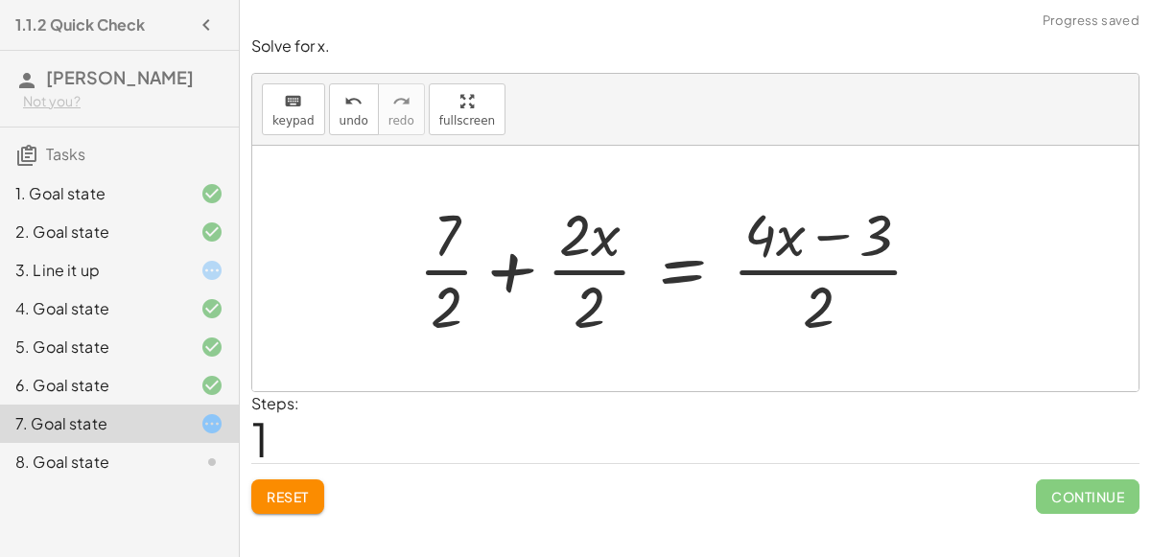
click at [286, 480] on button "Reset" at bounding box center [287, 497] width 73 height 35
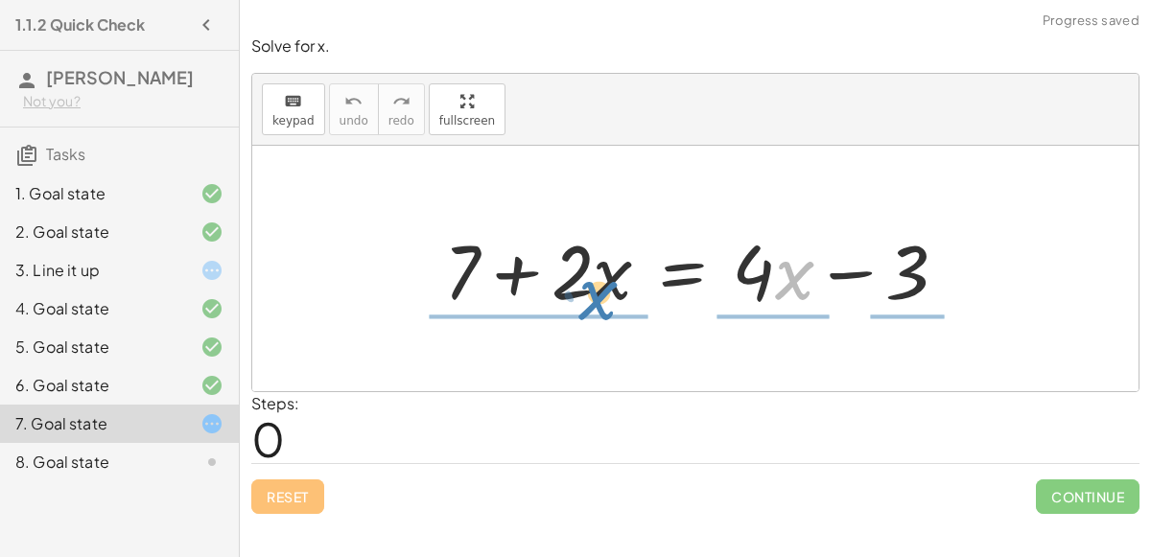
drag, startPoint x: 775, startPoint y: 278, endPoint x: 553, endPoint y: 390, distance: 249.3
click at [0, 0] on div "Solve for x. keyboard keypad undo undo redo redo fullscreen · x + 7 + · 2 · x =…" at bounding box center [0, 0] width 0 height 0
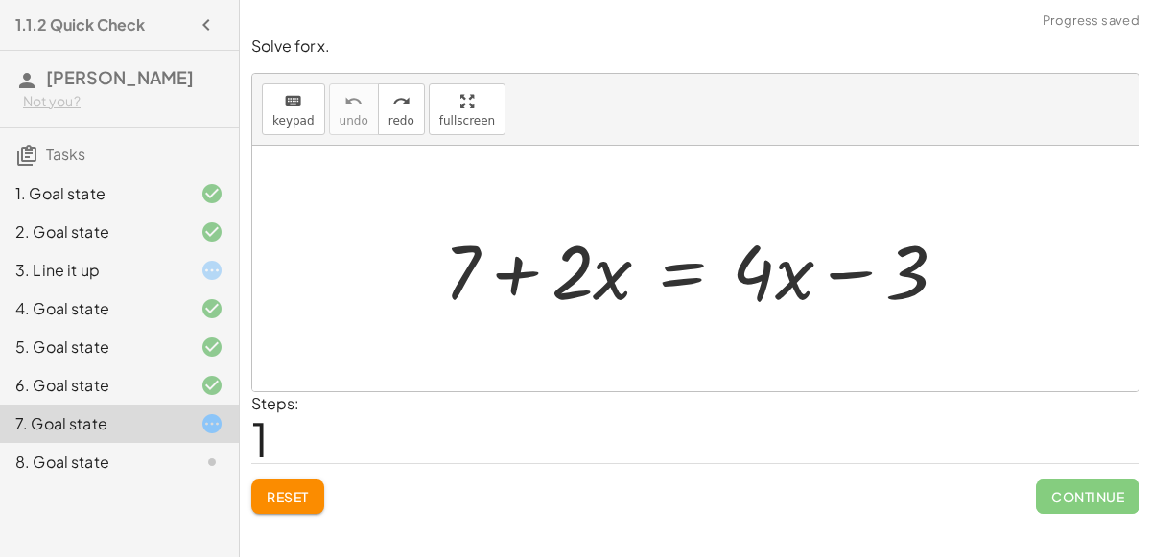
click at [272, 506] on button "Reset" at bounding box center [287, 497] width 73 height 35
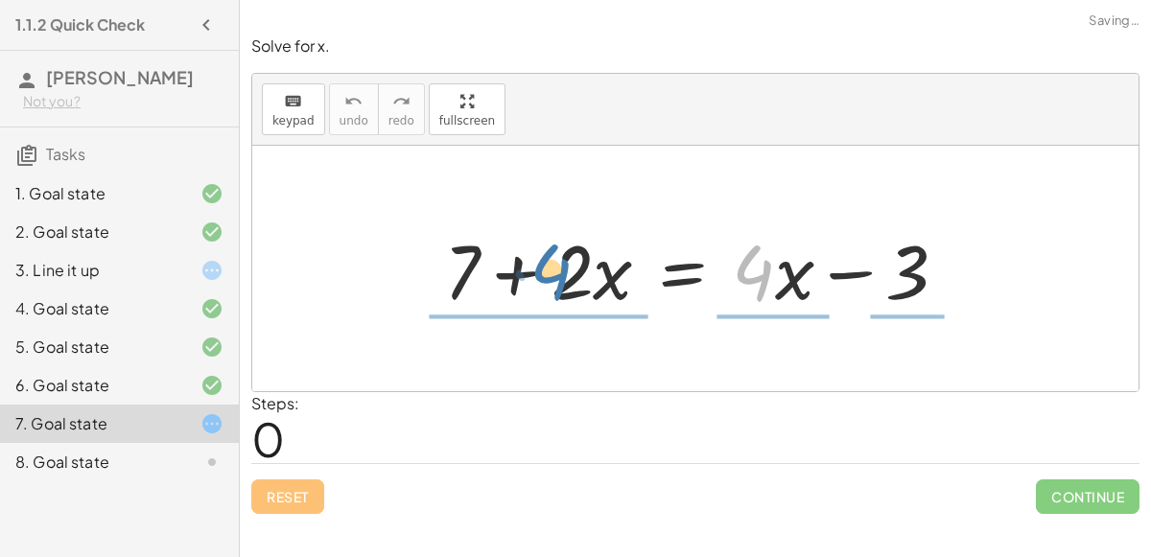
drag, startPoint x: 746, startPoint y: 278, endPoint x: 539, endPoint y: 276, distance: 207.3
click at [539, 276] on div at bounding box center [704, 269] width 538 height 99
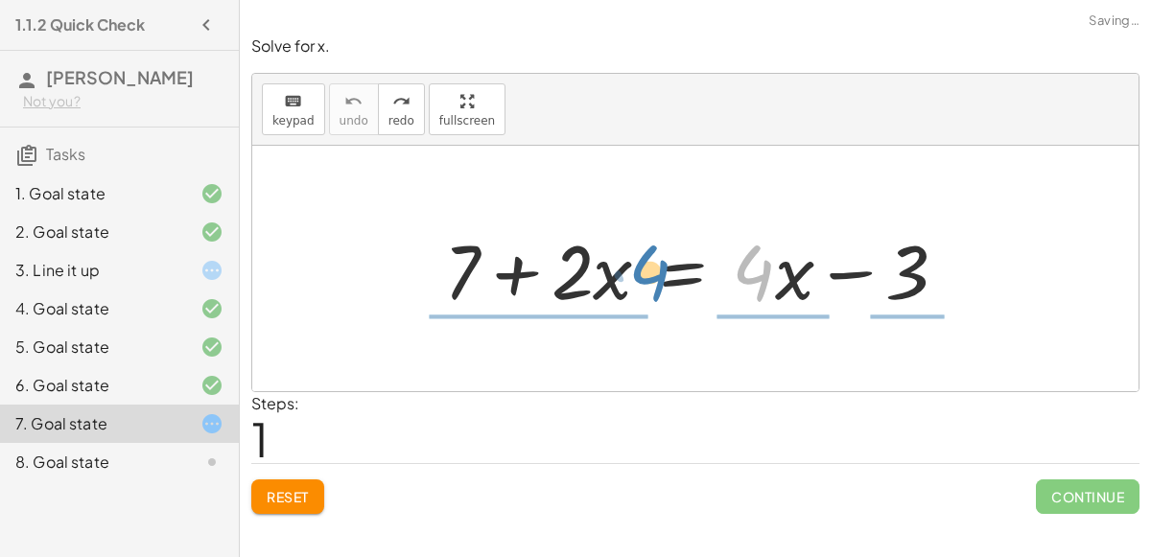
drag, startPoint x: 756, startPoint y: 269, endPoint x: 652, endPoint y: 269, distance: 103.6
click at [652, 269] on div at bounding box center [704, 269] width 538 height 99
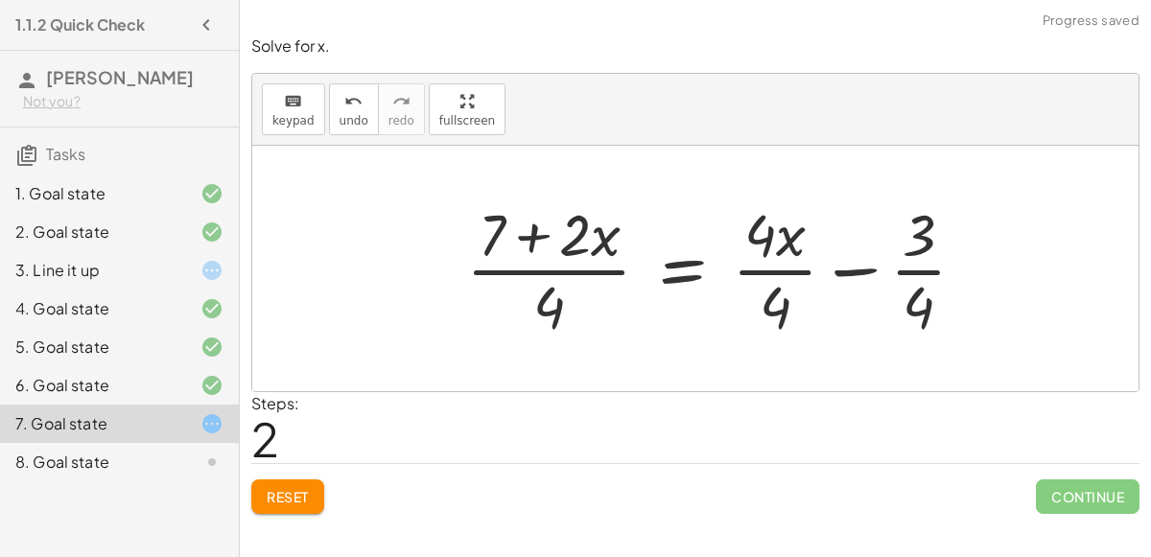
click at [606, 267] on div at bounding box center [724, 269] width 534 height 148
click at [789, 272] on div at bounding box center [724, 269] width 534 height 148
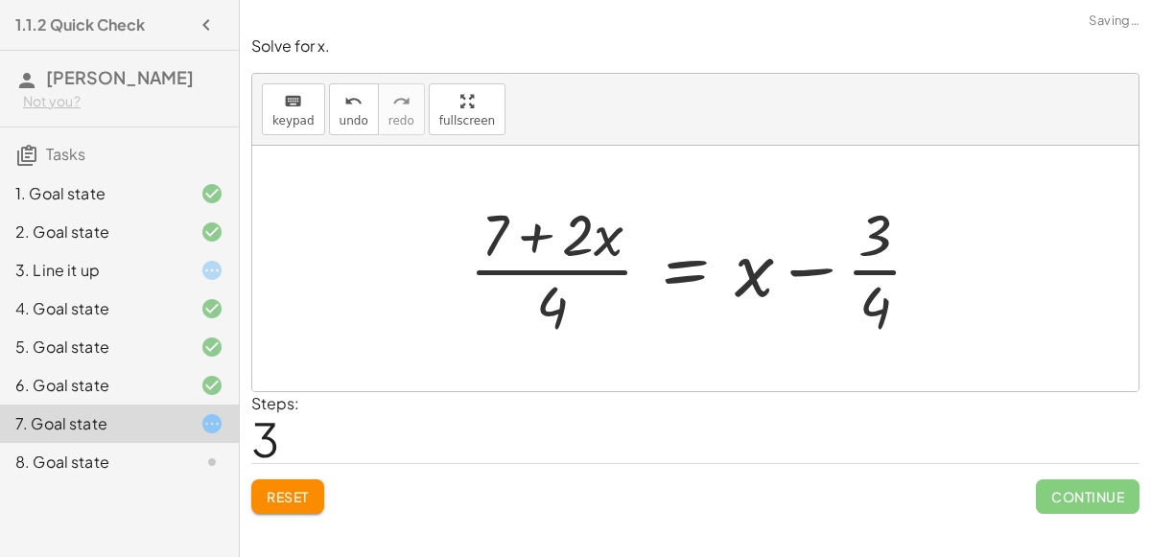
click at [874, 277] on div at bounding box center [703, 269] width 487 height 148
click at [815, 272] on div at bounding box center [703, 269] width 487 height 148
click at [872, 272] on div at bounding box center [703, 269] width 487 height 148
click at [534, 237] on div at bounding box center [703, 269] width 487 height 148
drag, startPoint x: 557, startPoint y: 309, endPoint x: 604, endPoint y: 239, distance: 84.4
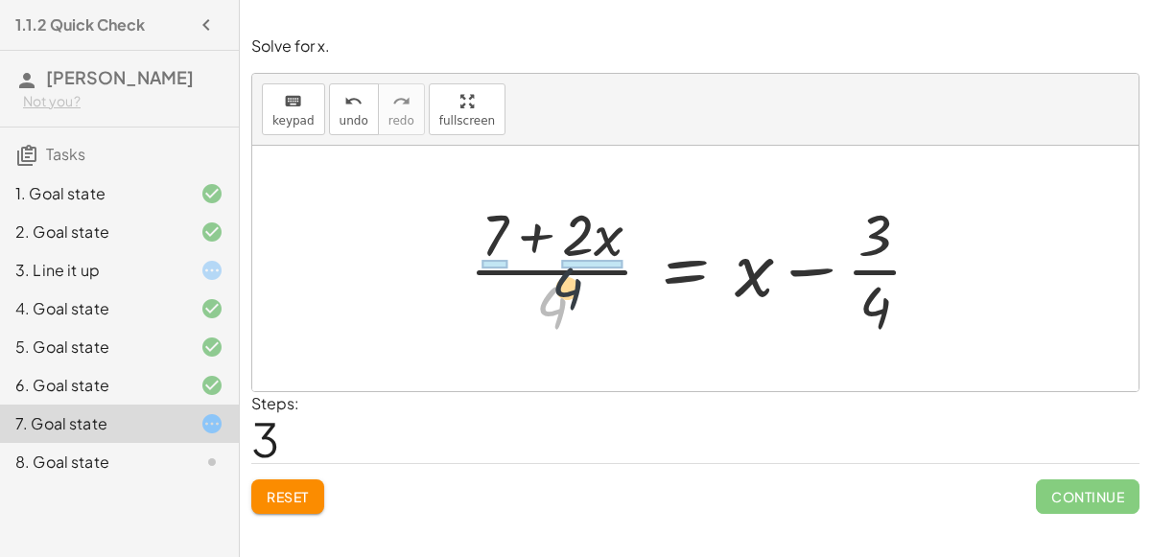
click at [604, 239] on div at bounding box center [703, 269] width 487 height 148
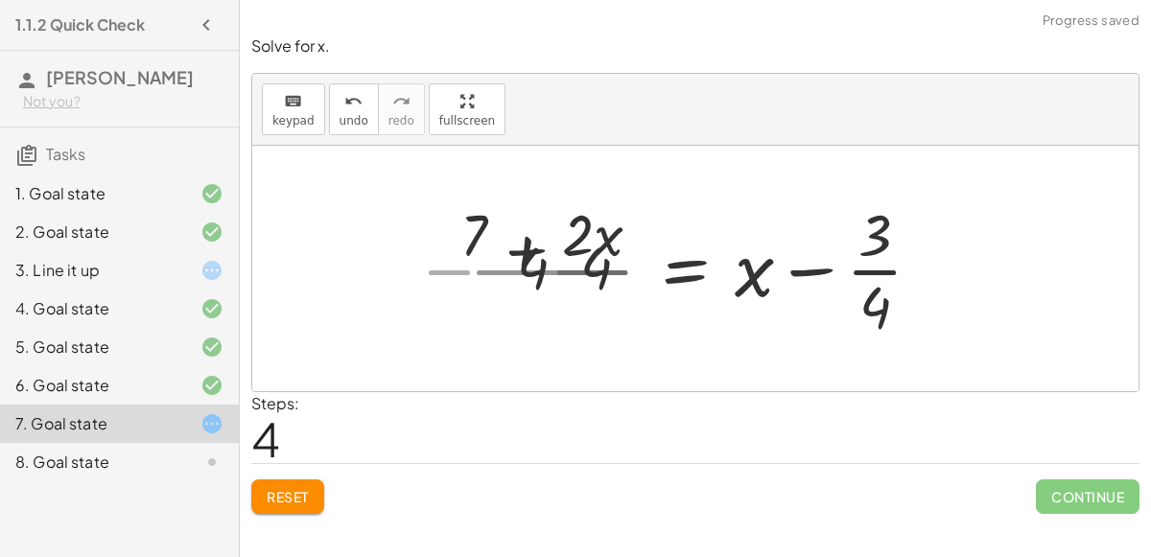
click at [604, 239] on div at bounding box center [679, 269] width 535 height 148
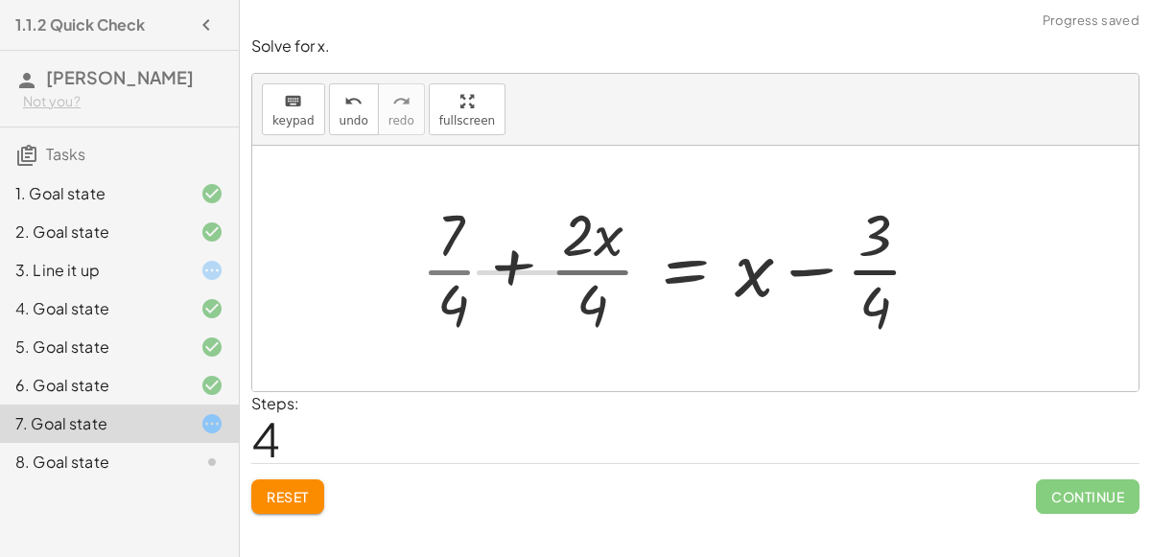
click at [604, 239] on div at bounding box center [679, 269] width 535 height 148
click at [515, 273] on div at bounding box center [679, 269] width 535 height 148
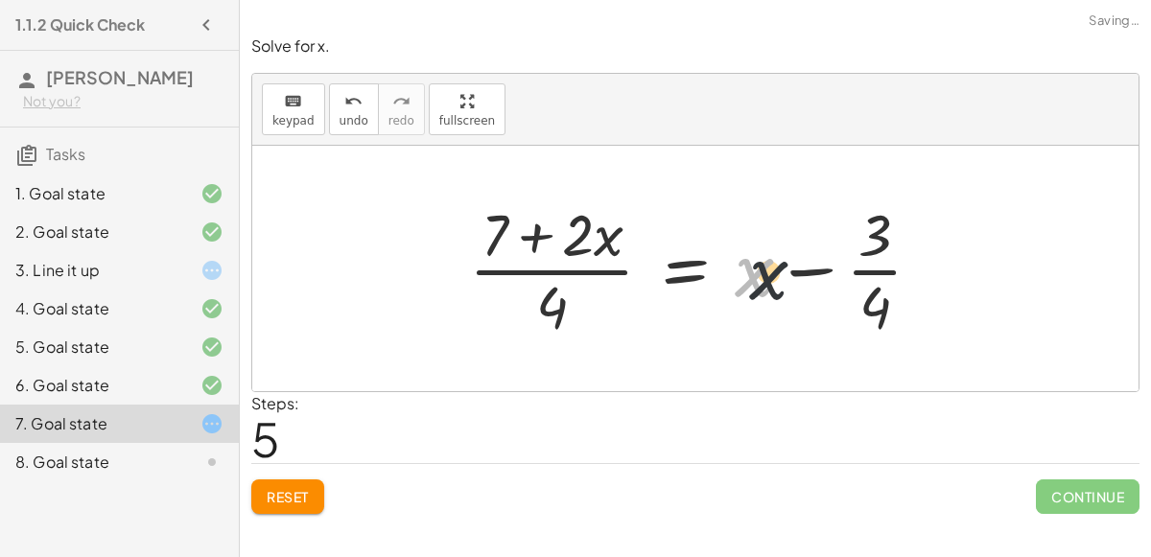
drag, startPoint x: 760, startPoint y: 285, endPoint x: 831, endPoint y: 289, distance: 71.1
click at [831, 289] on div at bounding box center [703, 269] width 487 height 148
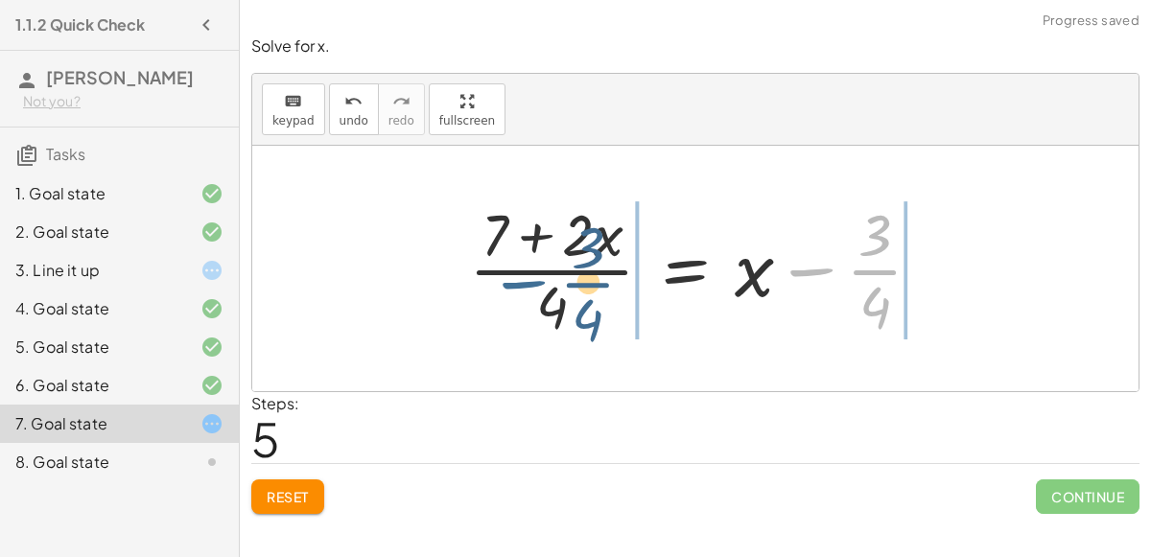
drag, startPoint x: 816, startPoint y: 274, endPoint x: 396, endPoint y: 286, distance: 420.4
click at [396, 286] on div "+ 7 + · 2 · x = + · 4 · x − 3 · ( + 7 + · 2 · x ) · 4 = + · 4 · x · 4 − · 3 · 4…" at bounding box center [695, 269] width 887 height 246
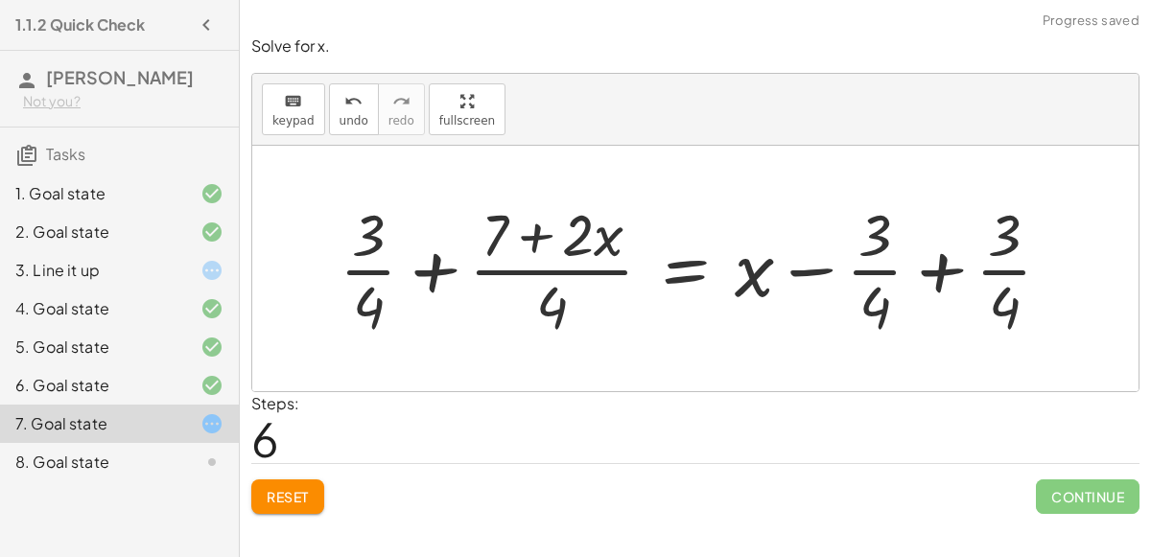
click at [435, 269] on div at bounding box center [703, 269] width 746 height 148
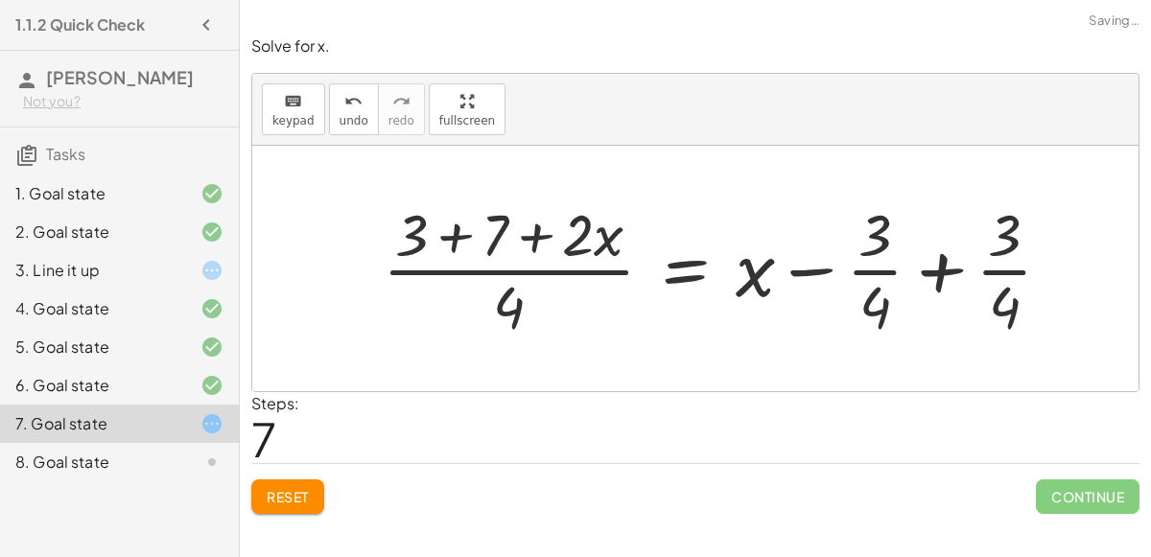
click at [915, 256] on div at bounding box center [725, 269] width 704 height 148
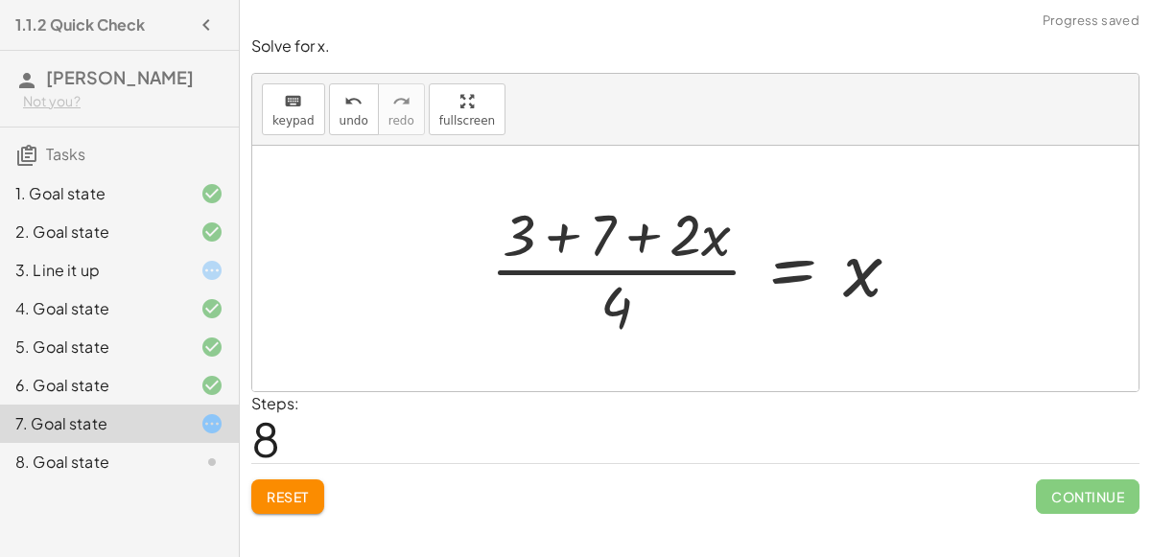
click at [564, 235] on div at bounding box center [703, 269] width 445 height 148
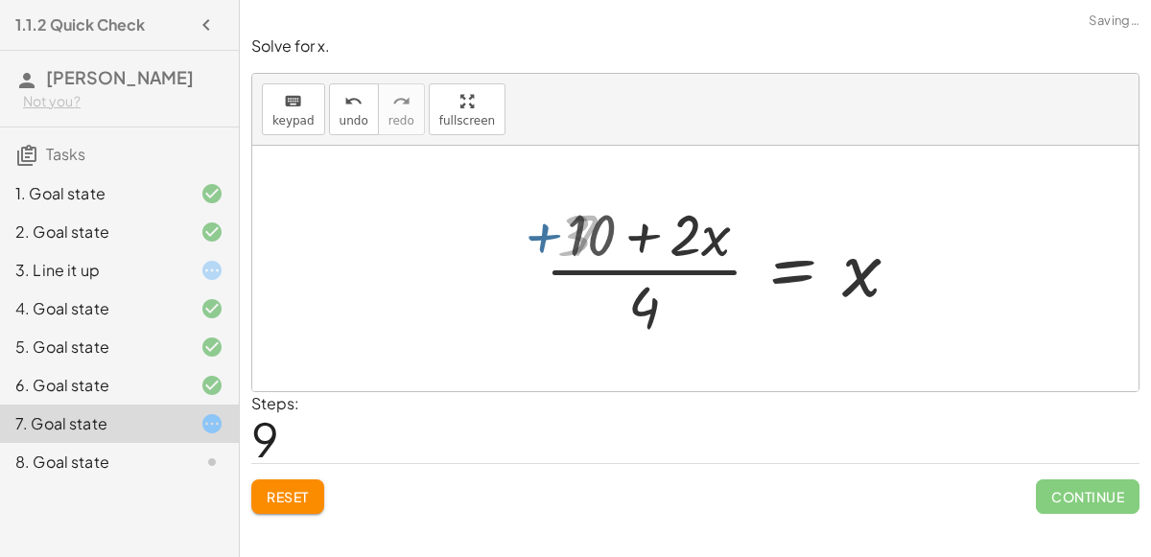
click at [651, 238] on div at bounding box center [735, 269] width 381 height 148
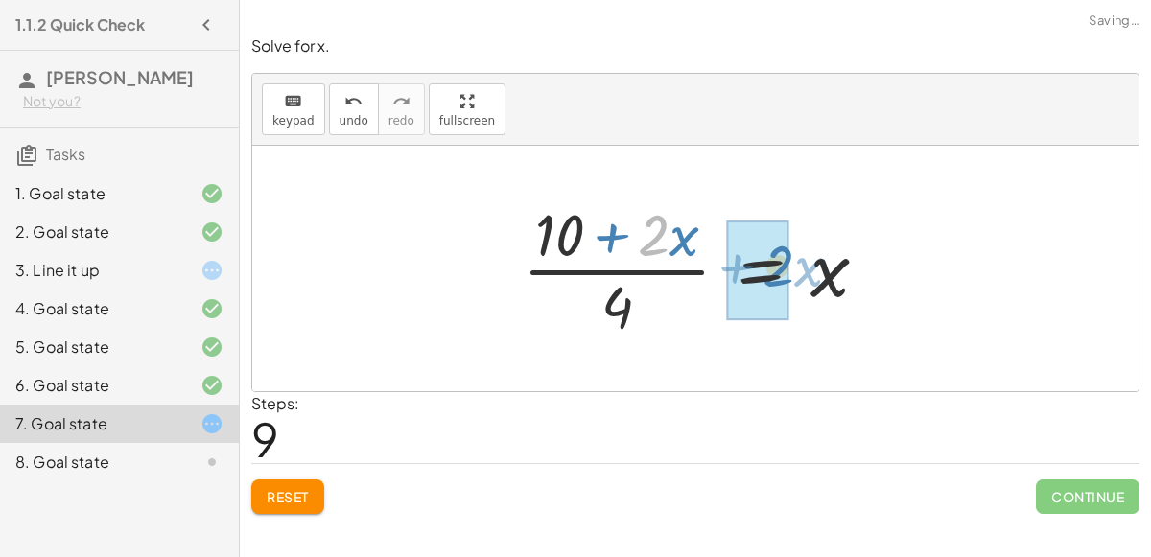
drag, startPoint x: 649, startPoint y: 240, endPoint x: 812, endPoint y: 286, distance: 169.5
click at [812, 286] on div at bounding box center [703, 269] width 381 height 148
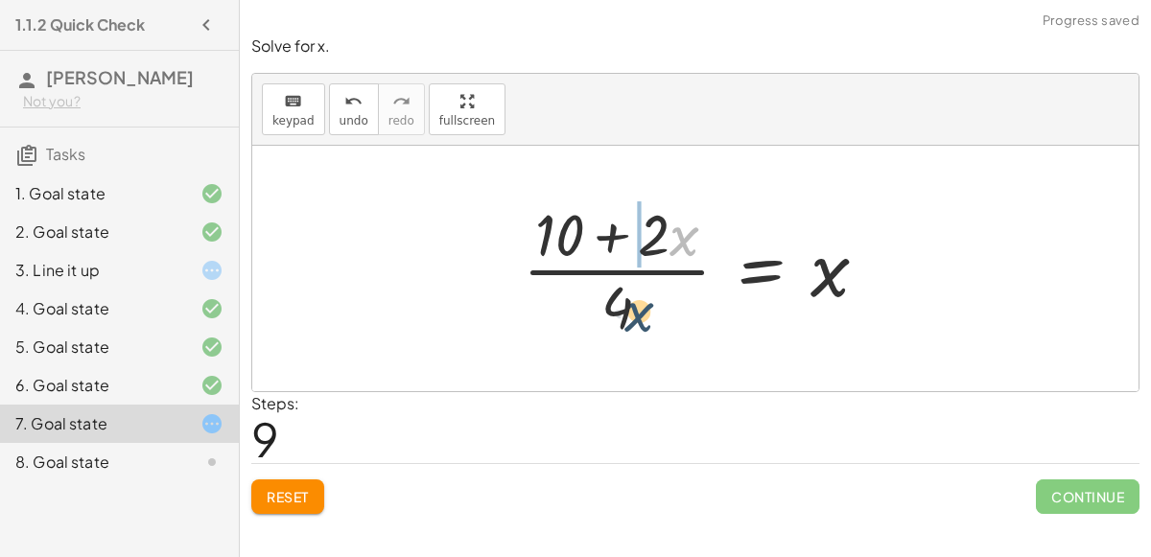
drag, startPoint x: 694, startPoint y: 241, endPoint x: 644, endPoint y: 333, distance: 104.8
click at [644, 333] on div at bounding box center [703, 269] width 381 height 148
drag, startPoint x: 681, startPoint y: 236, endPoint x: 891, endPoint y: 285, distance: 215.7
click at [891, 285] on div at bounding box center [703, 269] width 381 height 148
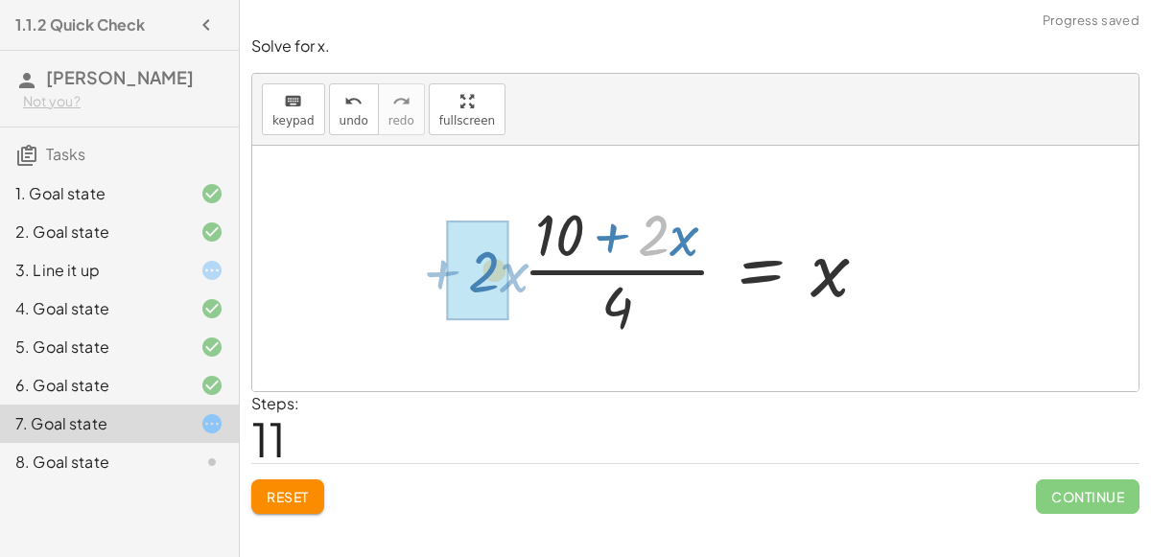
drag, startPoint x: 641, startPoint y: 234, endPoint x: 424, endPoint y: 287, distance: 223.2
click at [424, 287] on div "+ 7 + · 2 · x = + · 4 · x − 3 · ( + 7 + · 2 · x ) · 4 = + · 4 · x · 4 − · 3 · 4…" at bounding box center [695, 269] width 887 height 246
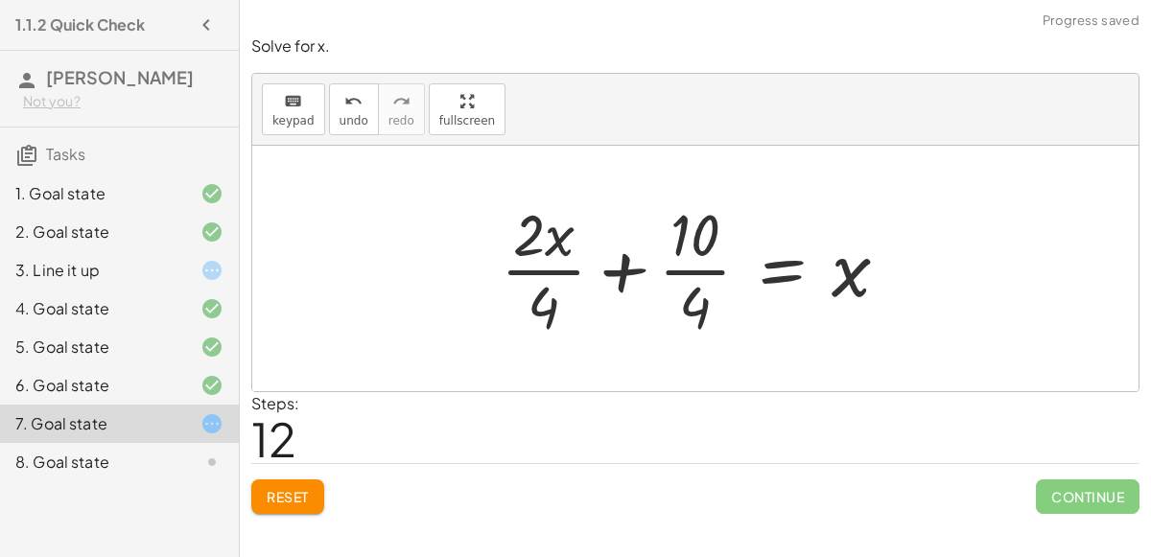
click at [697, 307] on div at bounding box center [702, 269] width 423 height 148
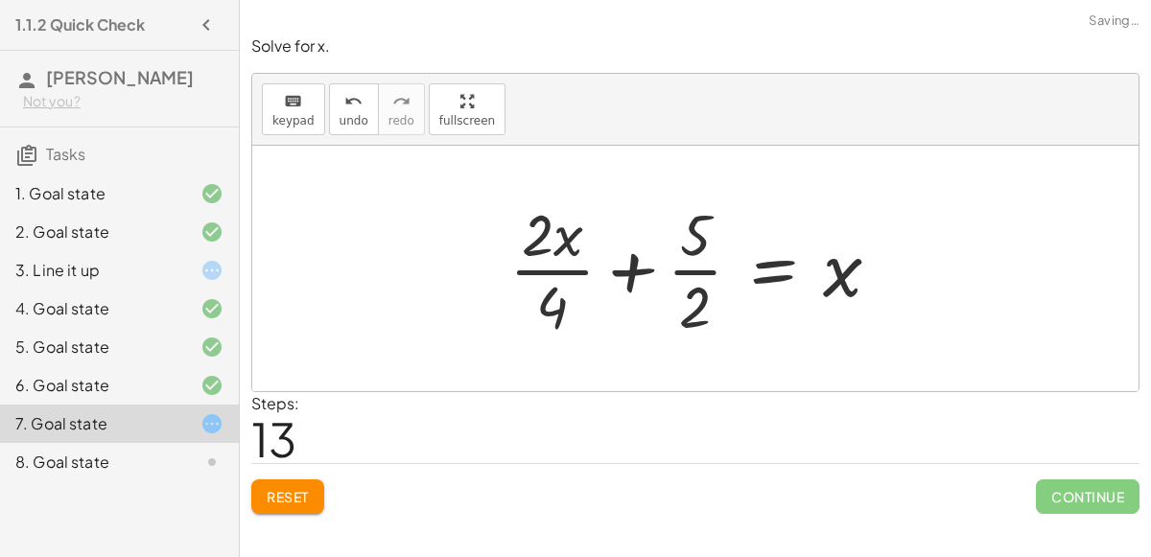
click at [697, 307] on div at bounding box center [703, 269] width 406 height 148
click at [627, 274] on div at bounding box center [703, 269] width 406 height 148
click at [556, 281] on div at bounding box center [703, 269] width 406 height 148
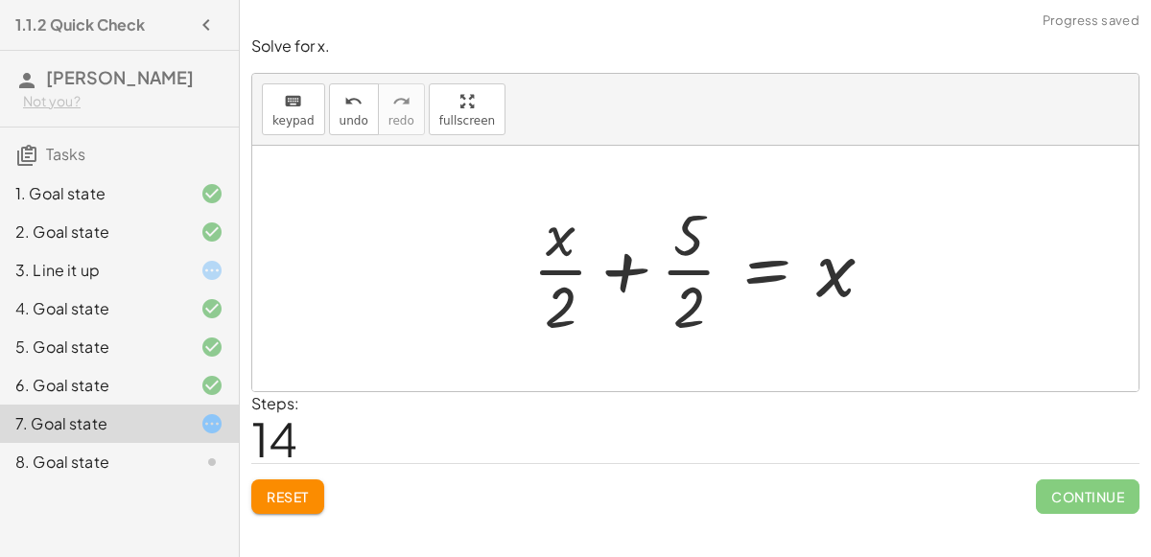
click at [560, 251] on div at bounding box center [711, 269] width 377 height 148
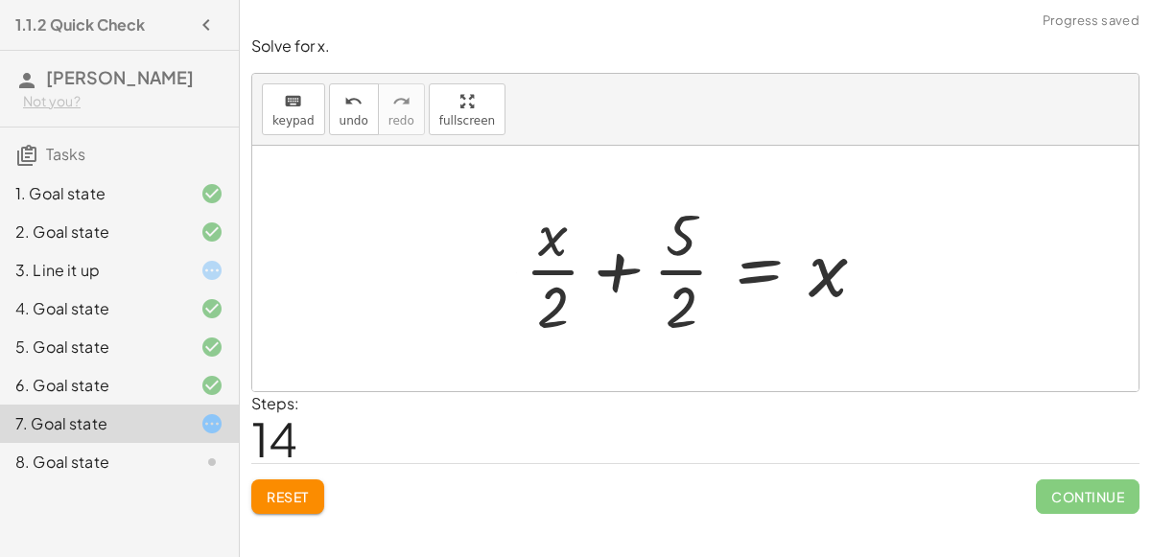
click at [558, 267] on div at bounding box center [703, 269] width 377 height 148
click at [619, 271] on div at bounding box center [703, 269] width 377 height 148
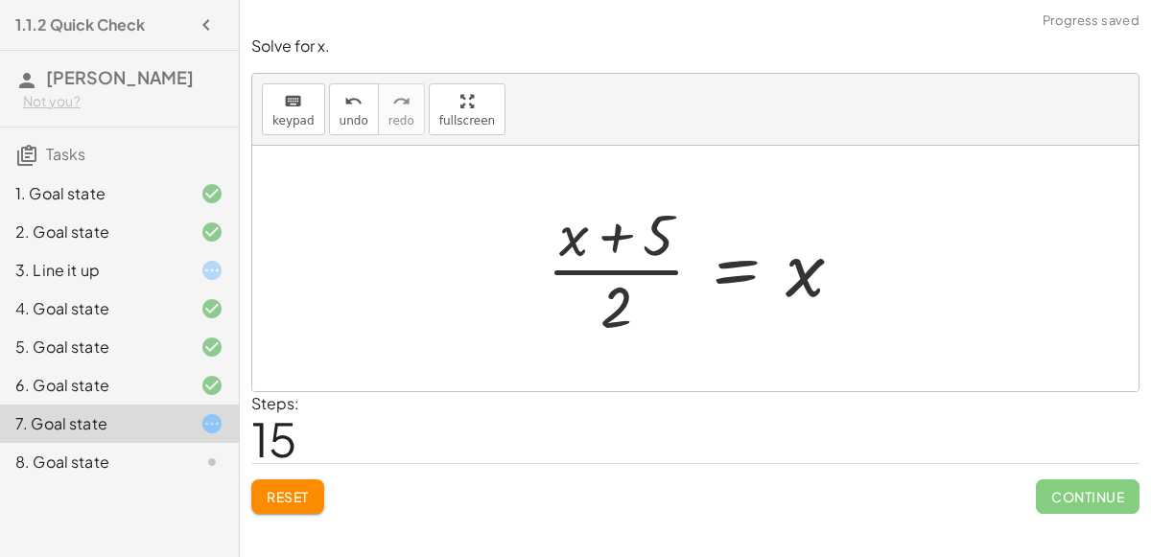
click at [600, 234] on div at bounding box center [702, 269] width 331 height 148
drag, startPoint x: 660, startPoint y: 240, endPoint x: 552, endPoint y: 235, distance: 108.5
click at [552, 235] on div at bounding box center [702, 269] width 331 height 148
click at [615, 234] on div at bounding box center [702, 269] width 331 height 148
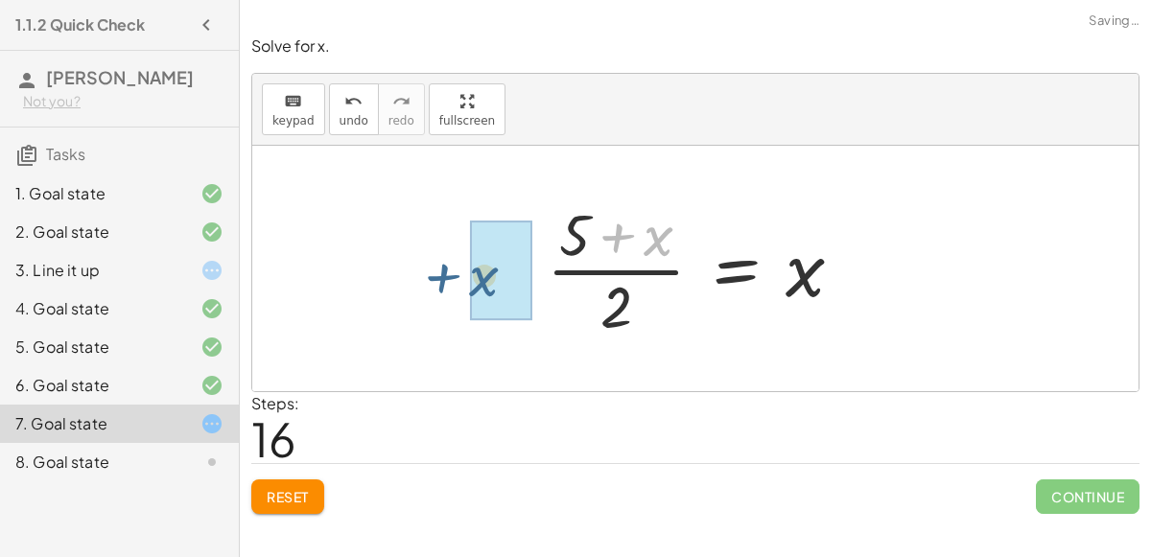
drag, startPoint x: 662, startPoint y: 251, endPoint x: 481, endPoint y: 296, distance: 186.6
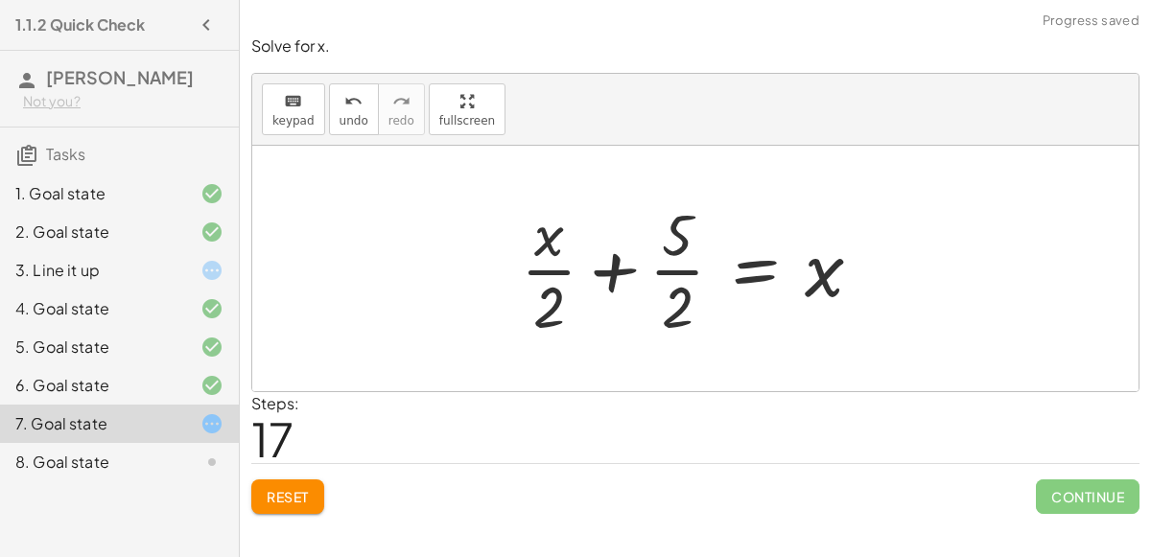
click at [603, 265] on div at bounding box center [699, 269] width 377 height 148
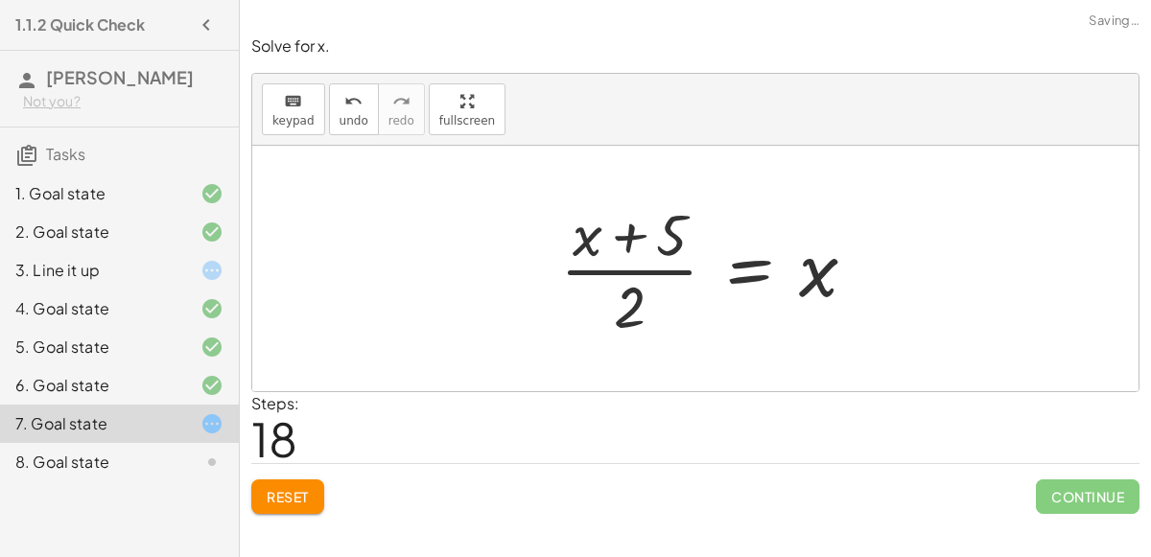
click at [630, 234] on div at bounding box center [716, 269] width 331 height 148
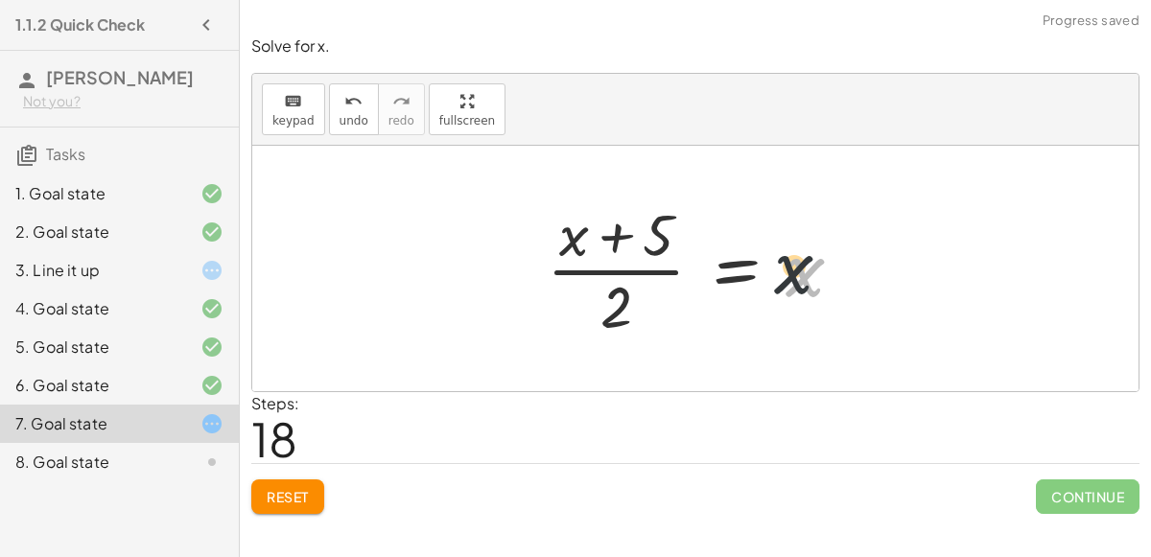
drag, startPoint x: 804, startPoint y: 275, endPoint x: 636, endPoint y: 240, distance: 171.6
click at [636, 240] on div at bounding box center [702, 269] width 331 height 148
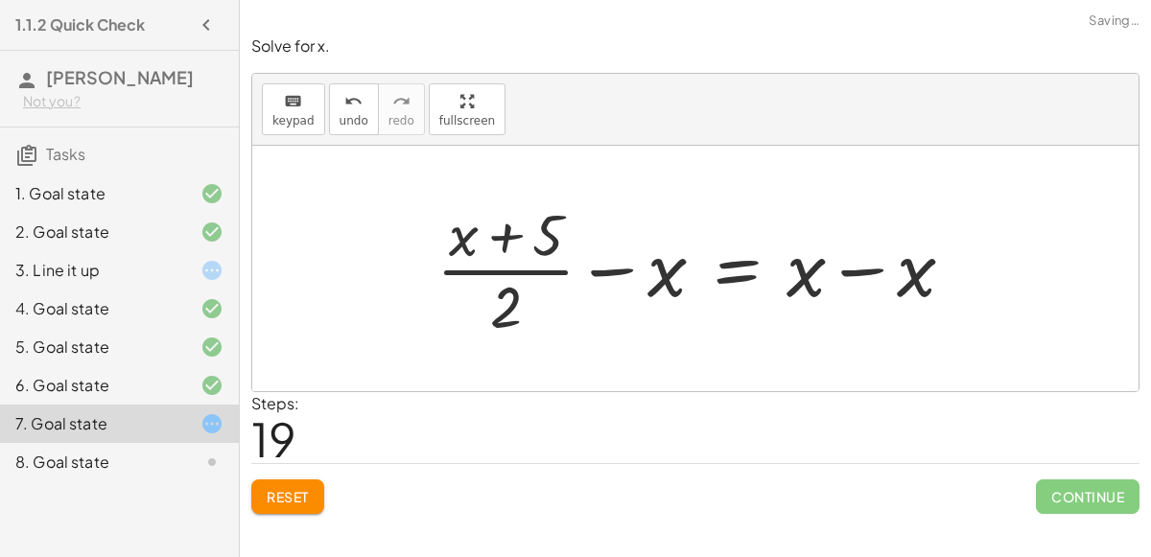
click at [608, 267] on div at bounding box center [704, 269] width 554 height 148
click at [840, 263] on div at bounding box center [704, 269] width 554 height 148
click at [263, 511] on button "Reset" at bounding box center [287, 497] width 73 height 35
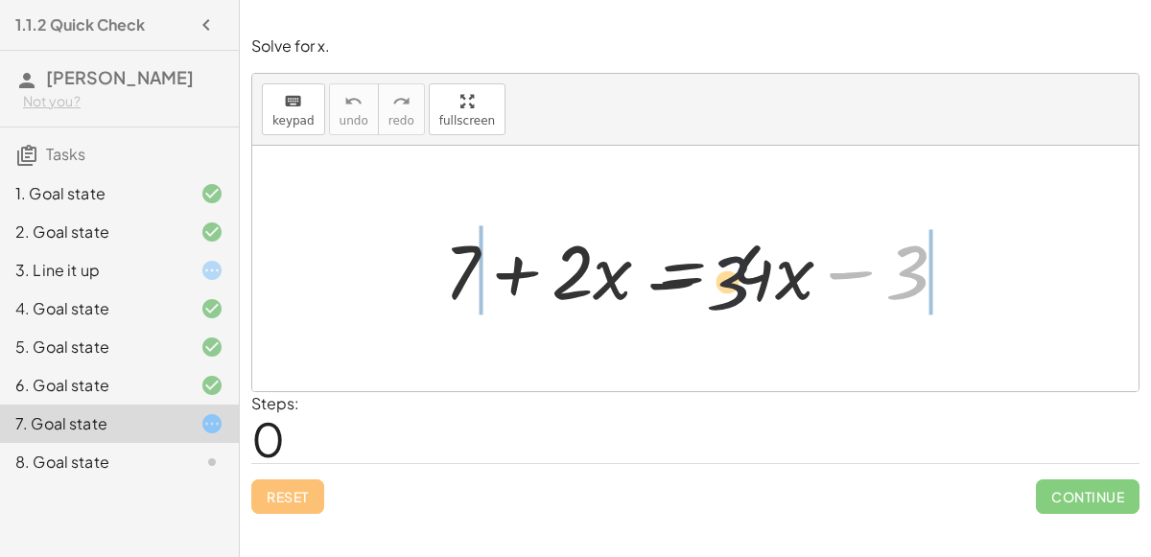
drag, startPoint x: 923, startPoint y: 270, endPoint x: 426, endPoint y: 302, distance: 498.1
click at [426, 302] on div "− 3 + 7 + · 2 · x = + · 4 · x − 3" at bounding box center [696, 269] width 562 height 108
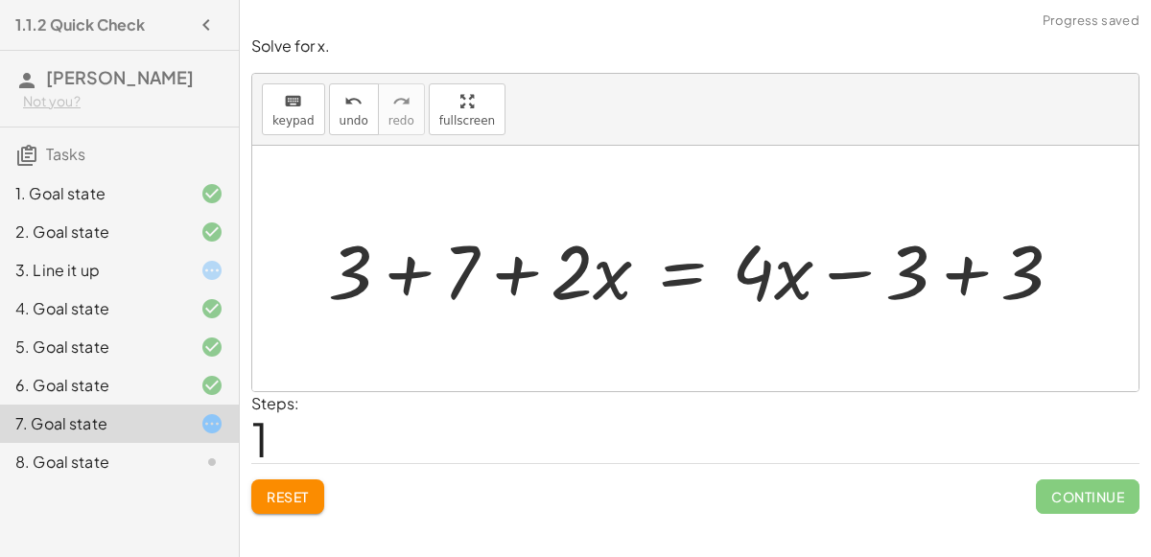
click at [302, 493] on span "Reset" at bounding box center [288, 496] width 42 height 17
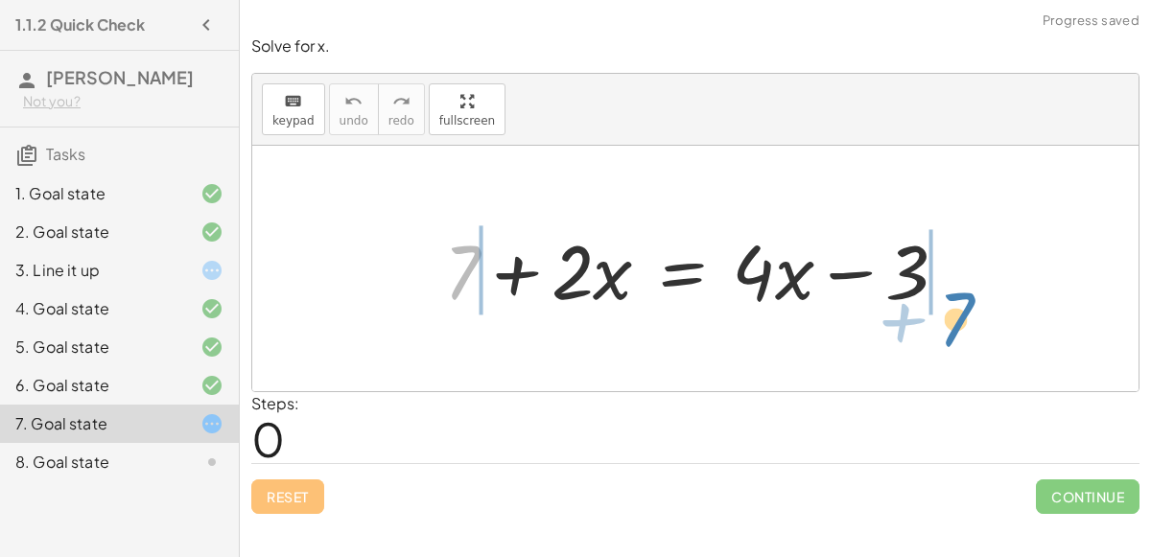
drag, startPoint x: 477, startPoint y: 271, endPoint x: 973, endPoint y: 318, distance: 498.3
click at [973, 318] on div "+ 7 + 7 + · 2 · x = + · 4 · x − 3" at bounding box center [696, 269] width 562 height 108
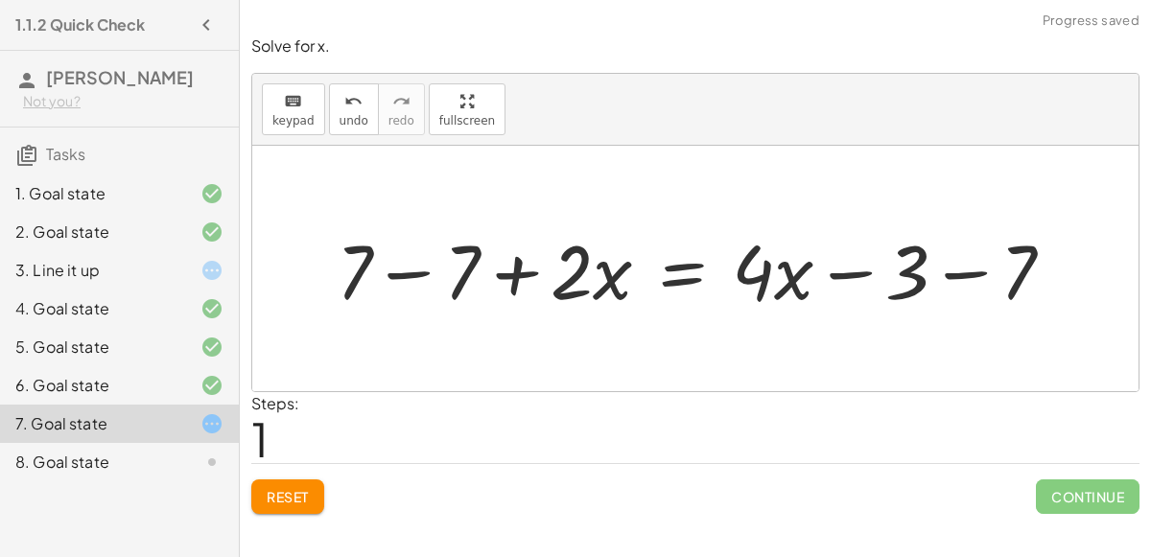
click at [414, 272] on div at bounding box center [703, 269] width 752 height 99
click at [1015, 287] on div at bounding box center [810, 269] width 538 height 99
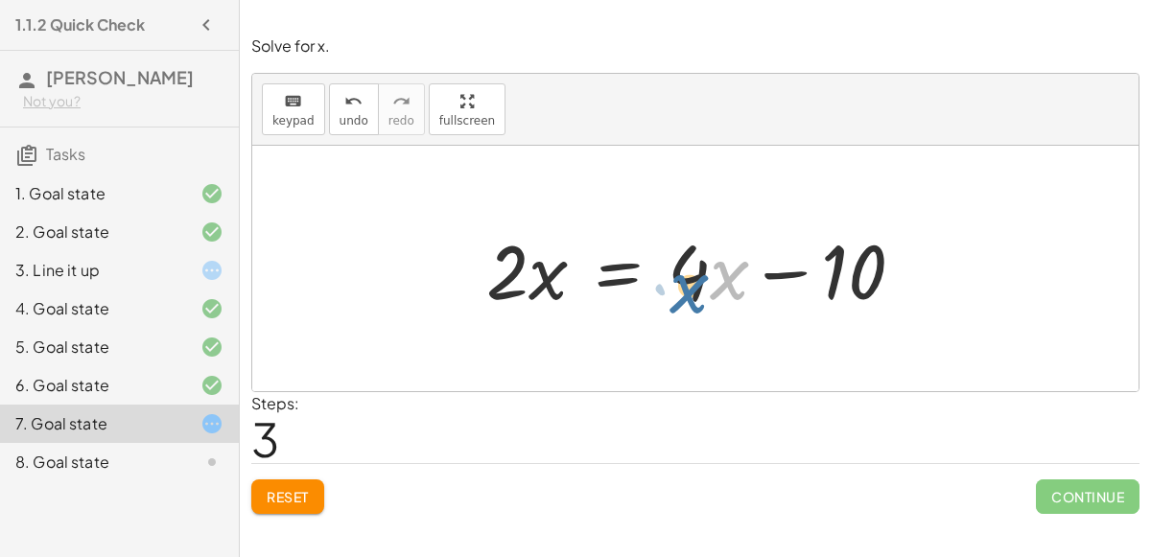
drag, startPoint x: 722, startPoint y: 280, endPoint x: 741, endPoint y: 291, distance: 21.1
click at [741, 291] on div at bounding box center [703, 269] width 452 height 99
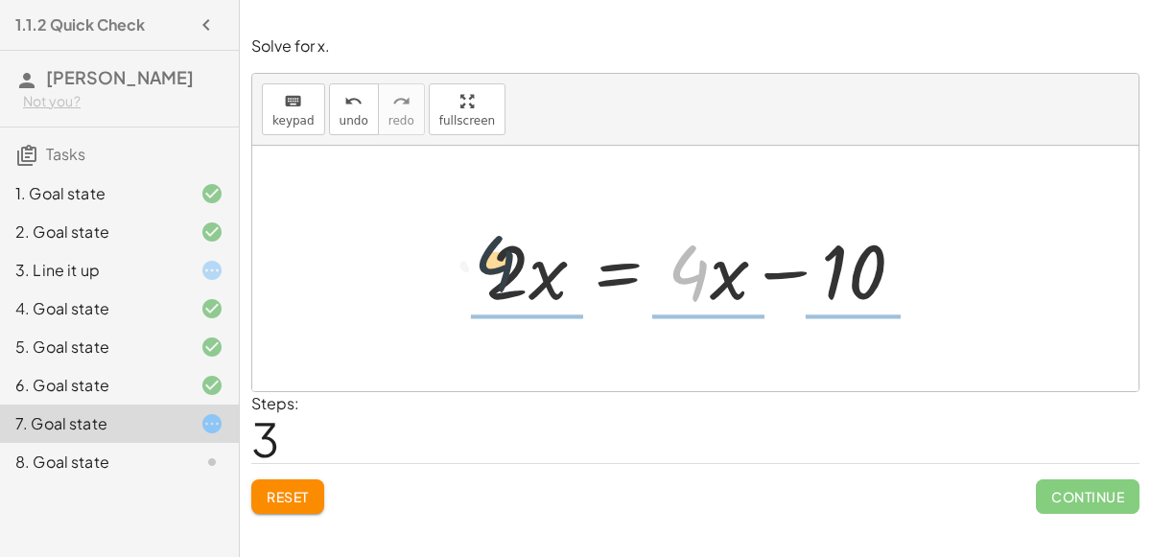
drag, startPoint x: 700, startPoint y: 277, endPoint x: 430, endPoint y: 280, distance: 270.6
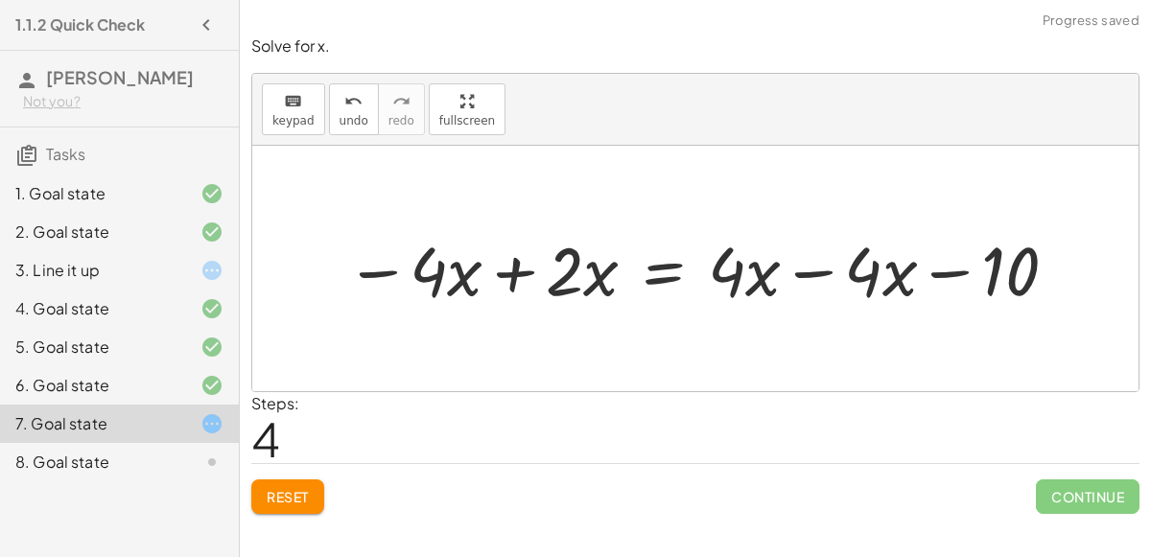
click at [816, 272] on div at bounding box center [703, 269] width 735 height 89
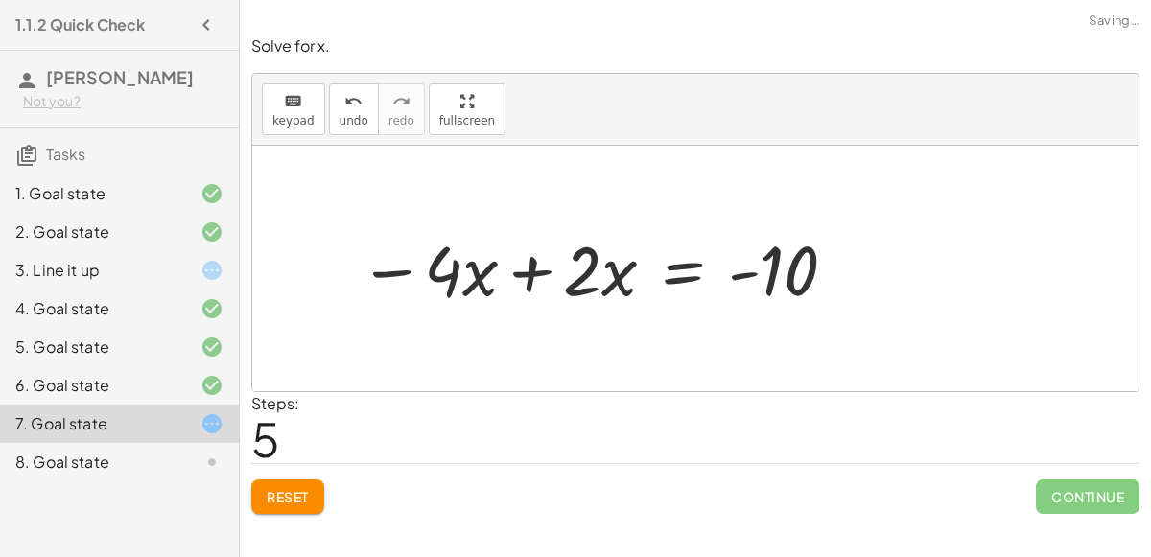
click at [519, 272] on div at bounding box center [590, 269] width 547 height 99
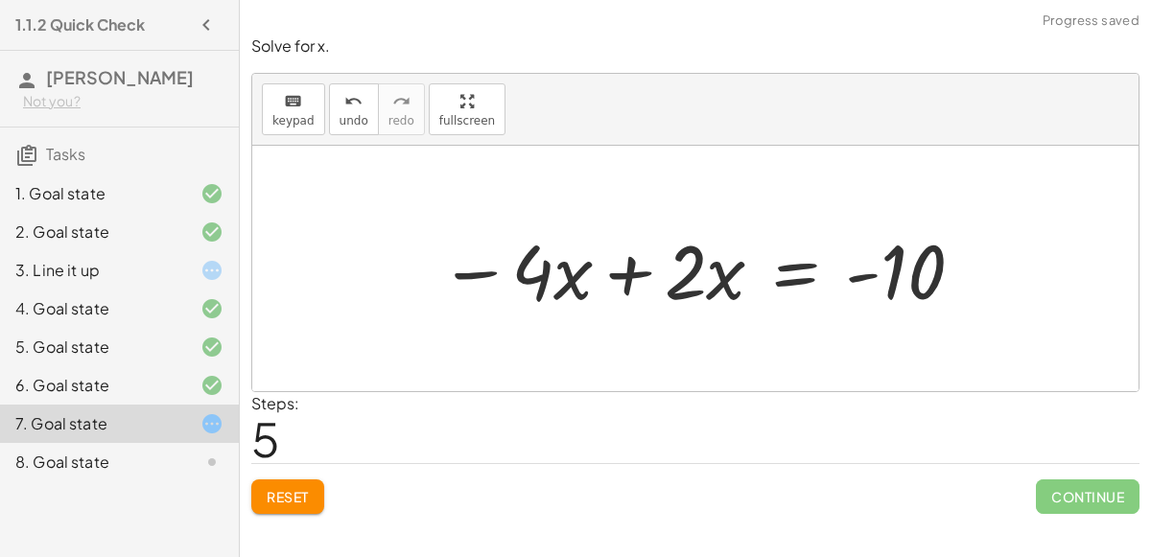
click at [619, 271] on div at bounding box center [703, 269] width 547 height 99
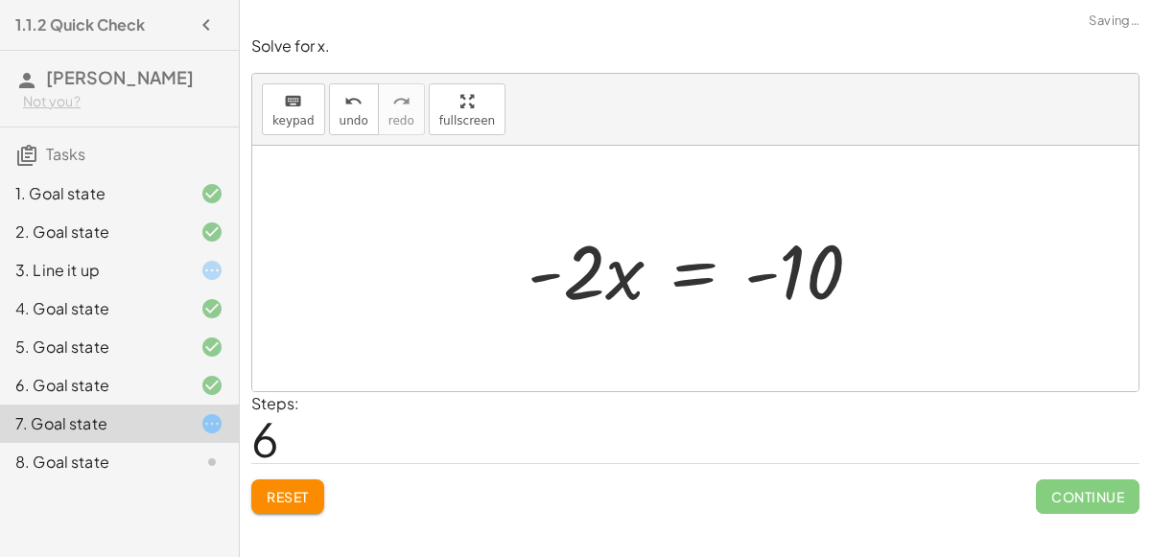
click at [619, 281] on div at bounding box center [702, 269] width 369 height 99
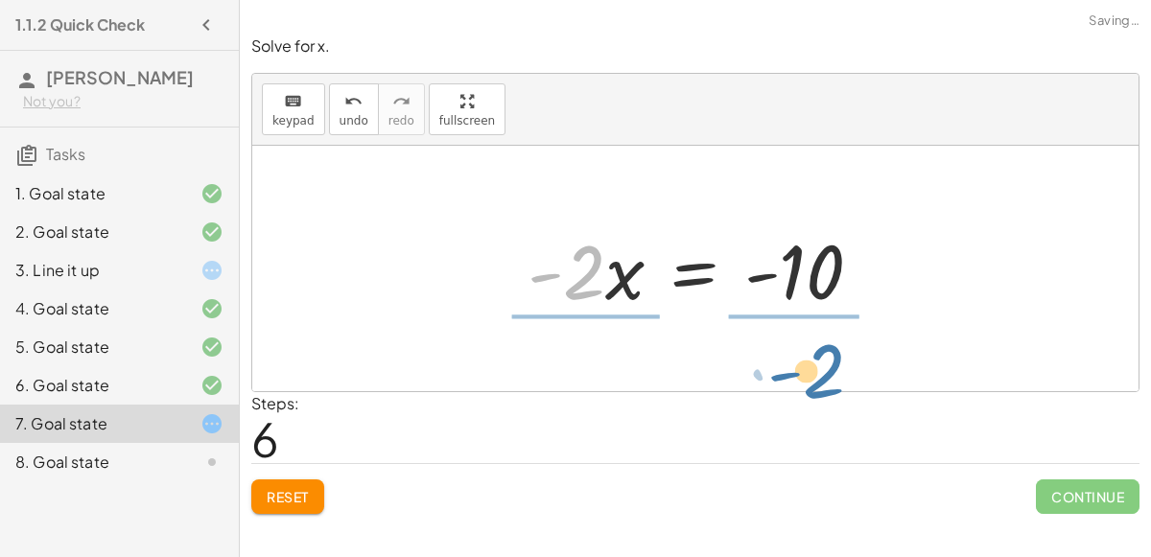
drag, startPoint x: 598, startPoint y: 274, endPoint x: 840, endPoint y: 363, distance: 257.4
click at [840, 363] on div "+ 7 + · 2 · x = + · 4 · x − 3 + 7 − 7 + · 2 · x = + · 4 · x − 3 − 7 + 0 + · 2 ·…" at bounding box center [695, 269] width 887 height 246
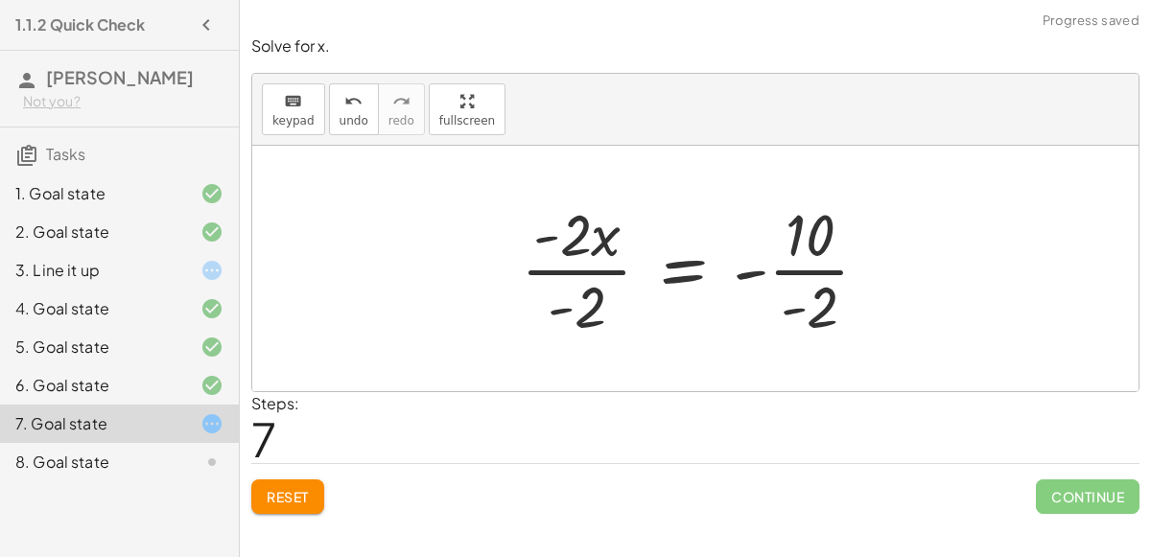
click at [583, 241] on div at bounding box center [702, 269] width 383 height 148
click at [594, 291] on div at bounding box center [702, 269] width 383 height 148
click at [586, 272] on div at bounding box center [740, 269] width 310 height 148
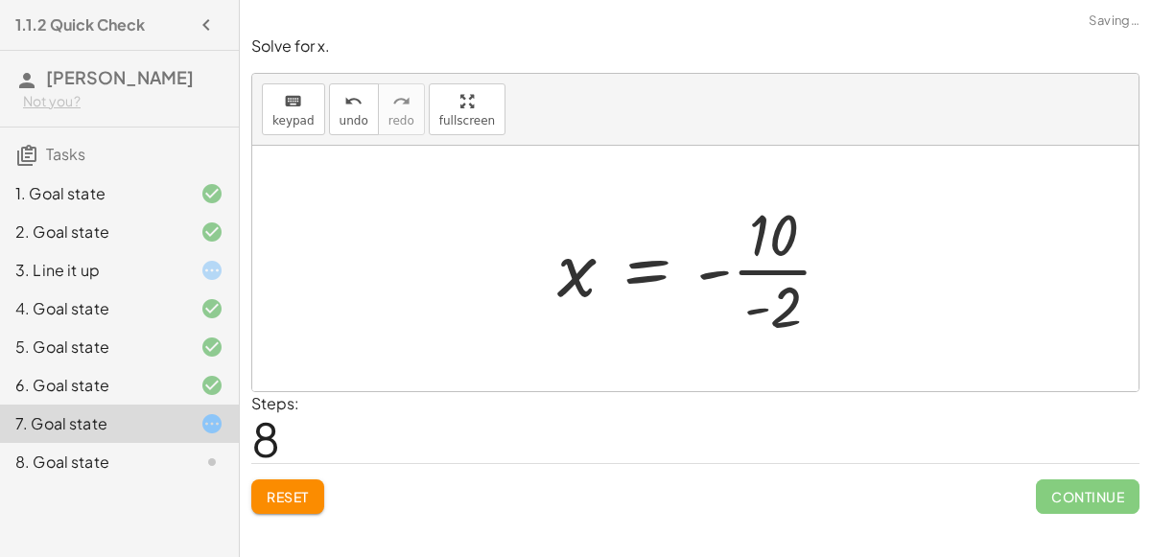
click at [766, 287] on div at bounding box center [703, 269] width 310 height 148
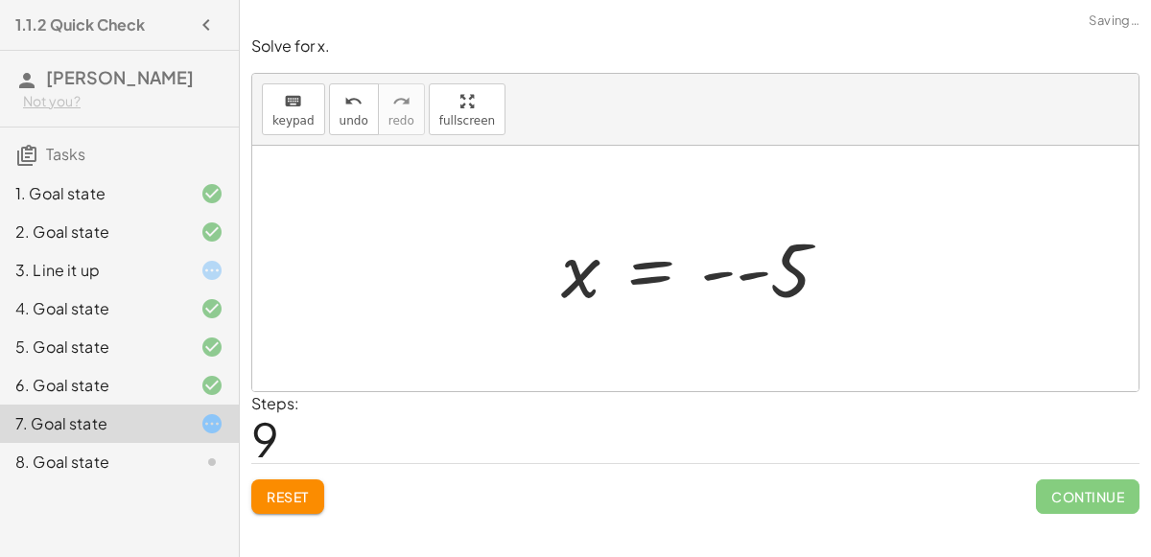
click at [765, 288] on div at bounding box center [703, 269] width 303 height 95
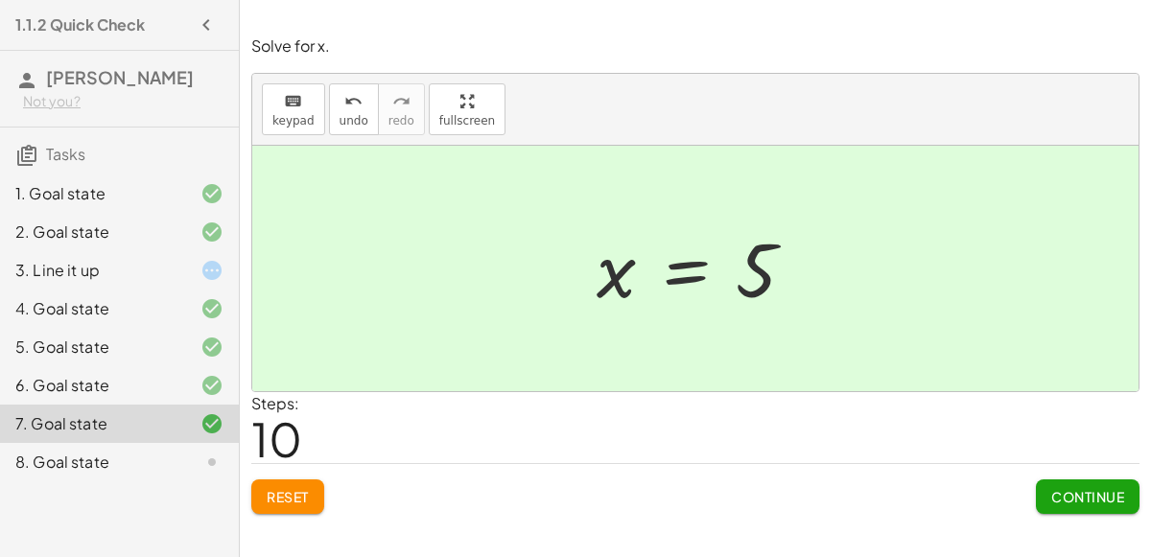
click at [1069, 503] on span "Continue" at bounding box center [1088, 496] width 73 height 17
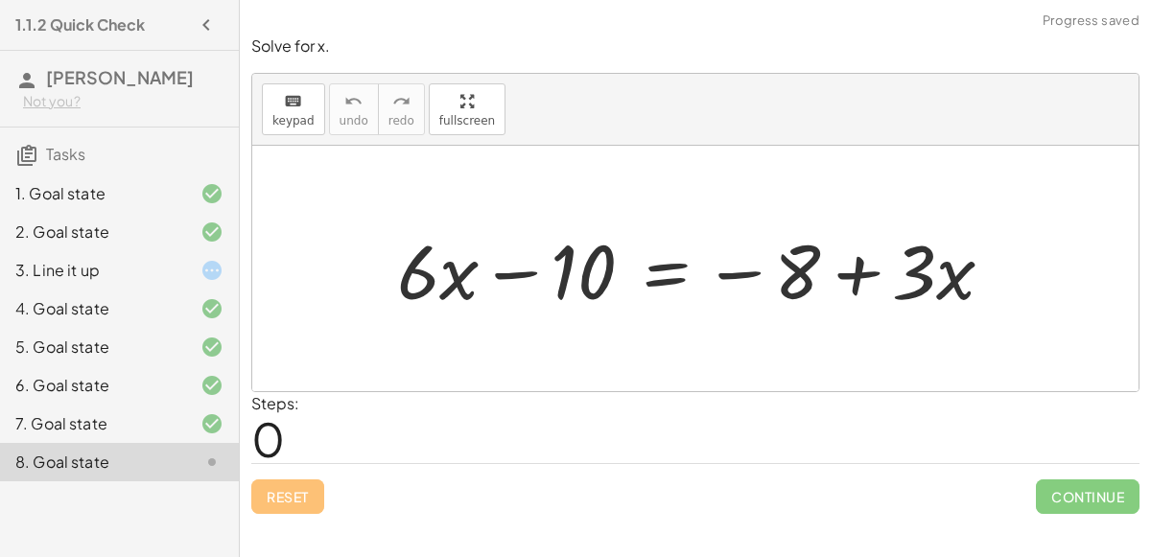
click at [850, 266] on div at bounding box center [703, 269] width 631 height 99
click at [945, 288] on div at bounding box center [703, 269] width 631 height 99
click at [215, 436] on icon at bounding box center [212, 424] width 23 height 23
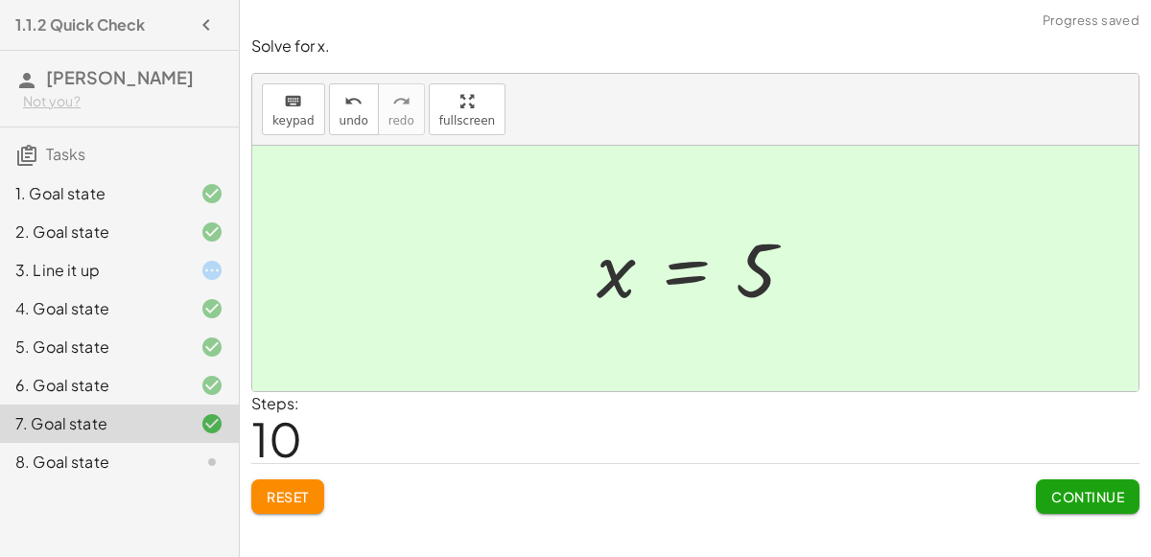
click at [309, 489] on span "Reset" at bounding box center [288, 496] width 42 height 17
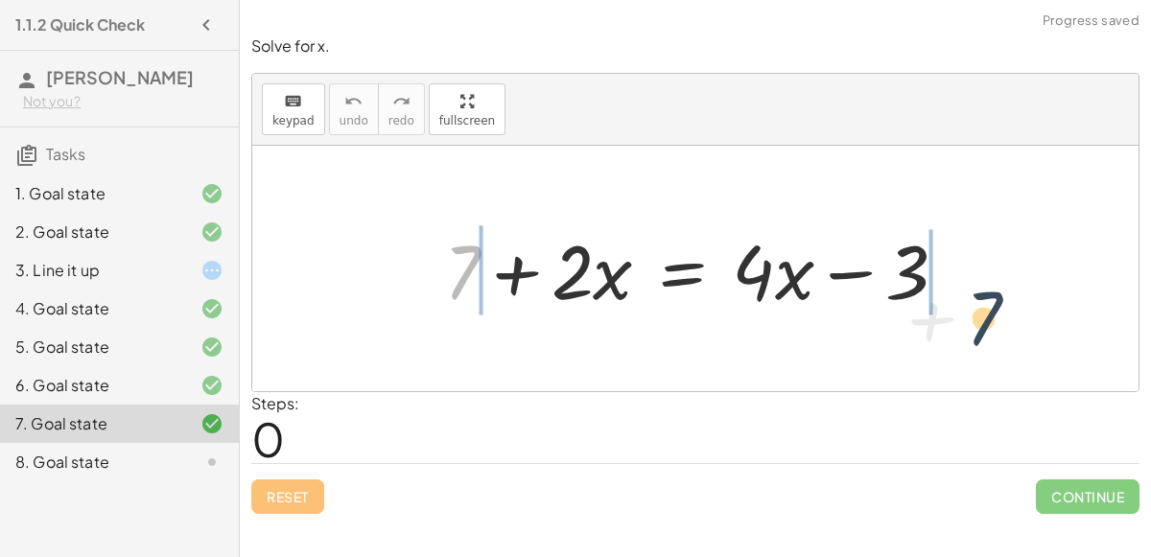
drag, startPoint x: 460, startPoint y: 261, endPoint x: 1027, endPoint y: 284, distance: 567.5
click at [1027, 284] on div "+ 7 + 7 + · 2 · x = + · 4 · x − 3" at bounding box center [695, 269] width 887 height 246
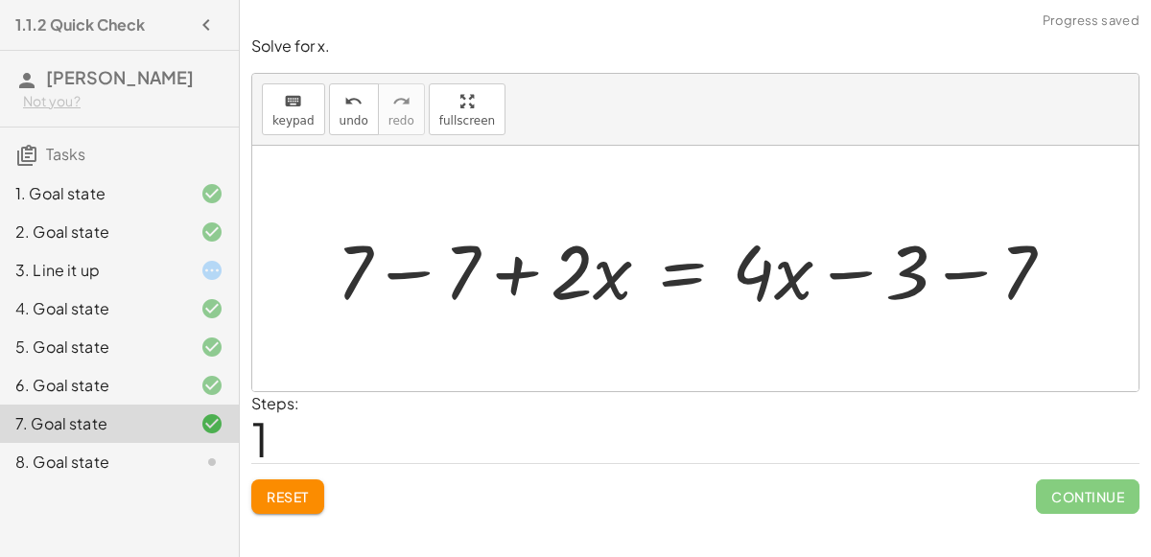
click at [407, 290] on div at bounding box center [703, 269] width 752 height 99
click at [1000, 262] on div at bounding box center [810, 269] width 538 height 99
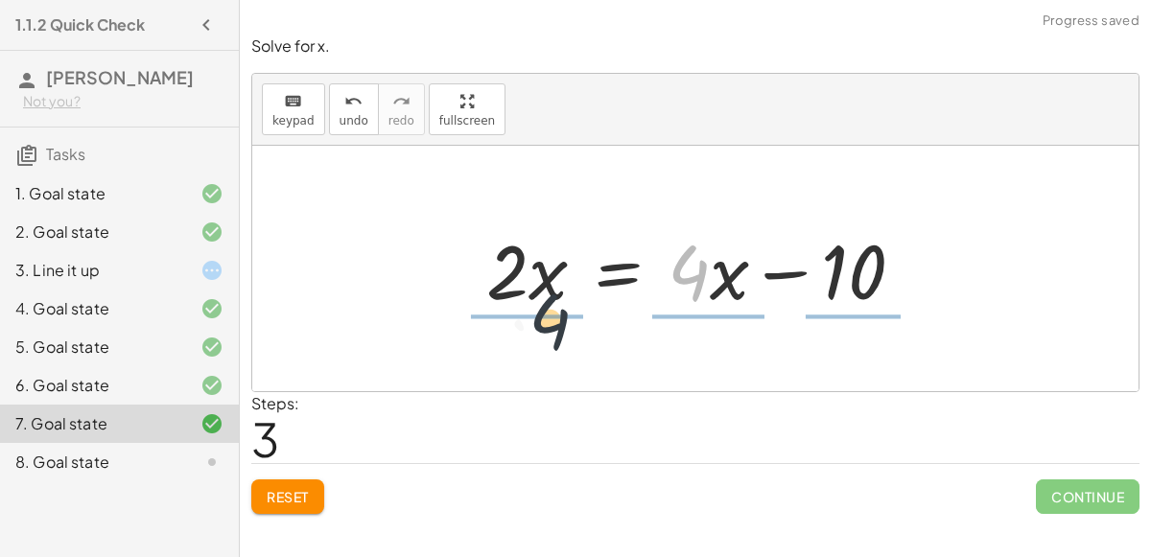
drag, startPoint x: 699, startPoint y: 274, endPoint x: 525, endPoint y: 327, distance: 182.4
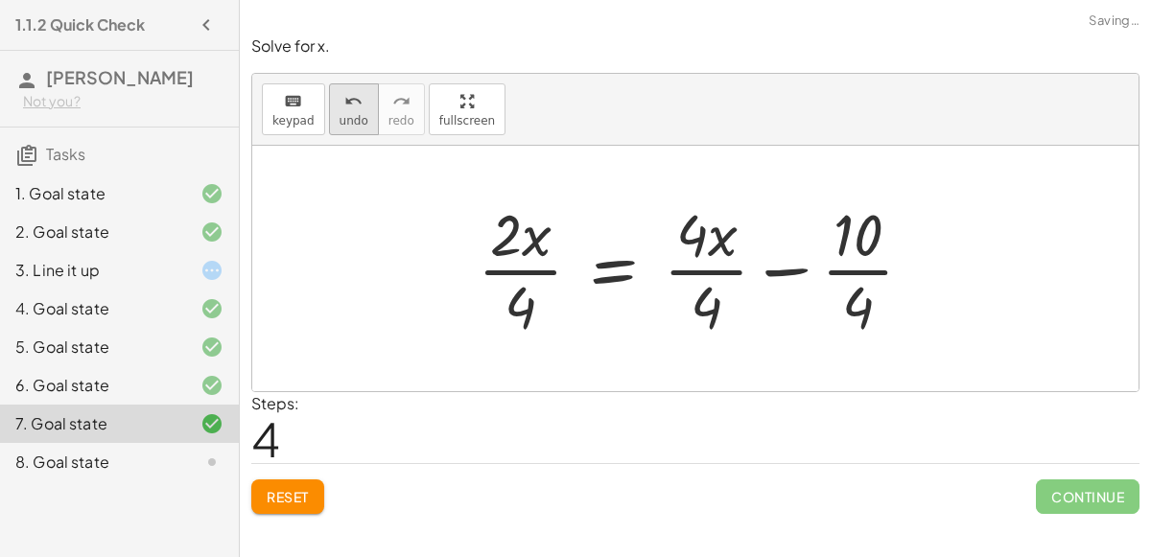
click at [329, 114] on button "undo undo" at bounding box center [354, 109] width 50 height 52
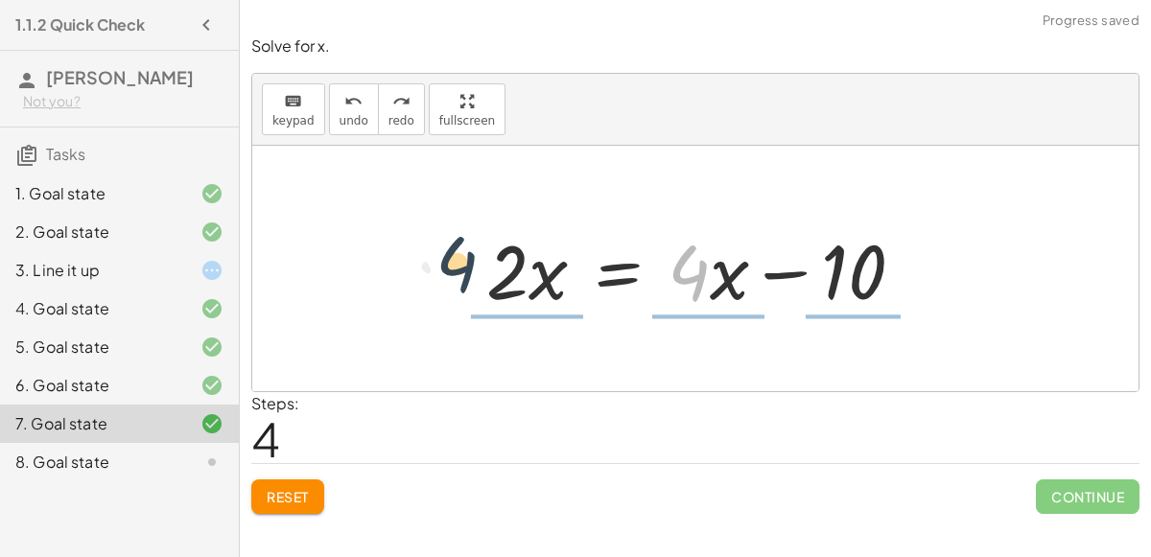
drag, startPoint x: 696, startPoint y: 284, endPoint x: 457, endPoint y: 276, distance: 239.0
click at [458, 276] on div "+ 7 + · 2 · x = + · 4 · x − 3 + 7 − 7 + · 2 · x = + · 4 · x − 3 − 7 + 0 + · 2 ·…" at bounding box center [696, 269] width 476 height 108
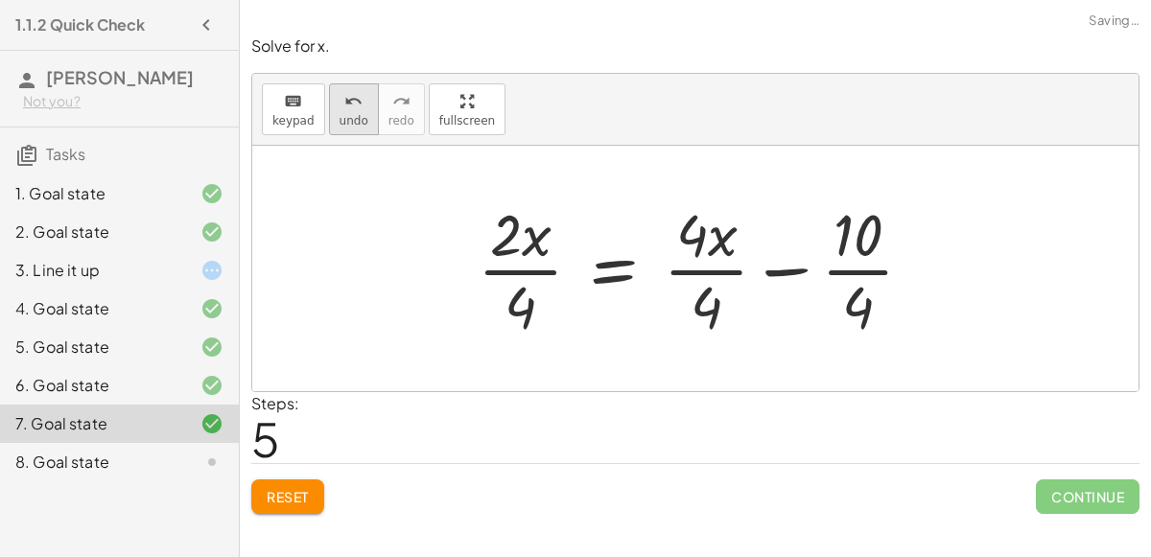
click at [351, 117] on span "undo" at bounding box center [354, 120] width 29 height 13
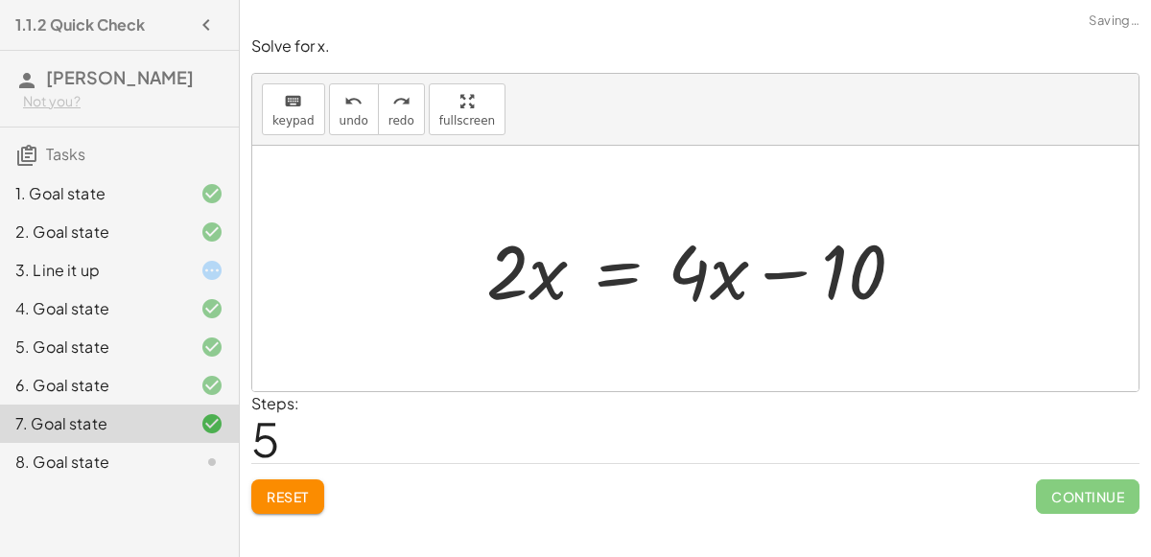
click at [300, 491] on span "Reset" at bounding box center [288, 496] width 42 height 17
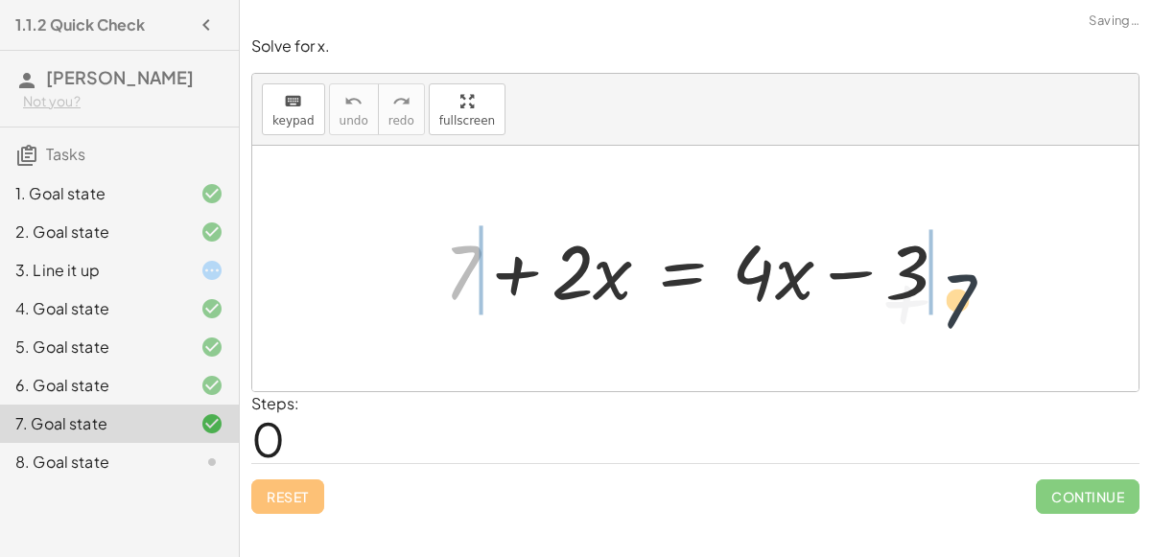
drag, startPoint x: 447, startPoint y: 251, endPoint x: 992, endPoint y: 272, distance: 545.4
click at [992, 272] on div "+ 7 + 7 + · 2 · x = + · 4 · x − 3" at bounding box center [695, 269] width 887 height 246
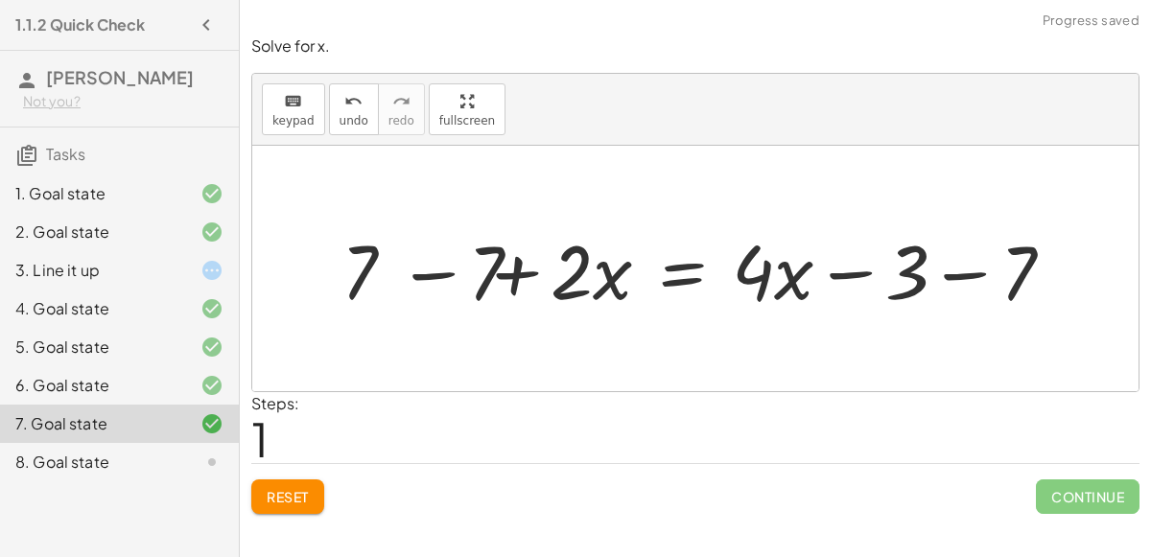
click at [956, 265] on div at bounding box center [703, 269] width 752 height 99
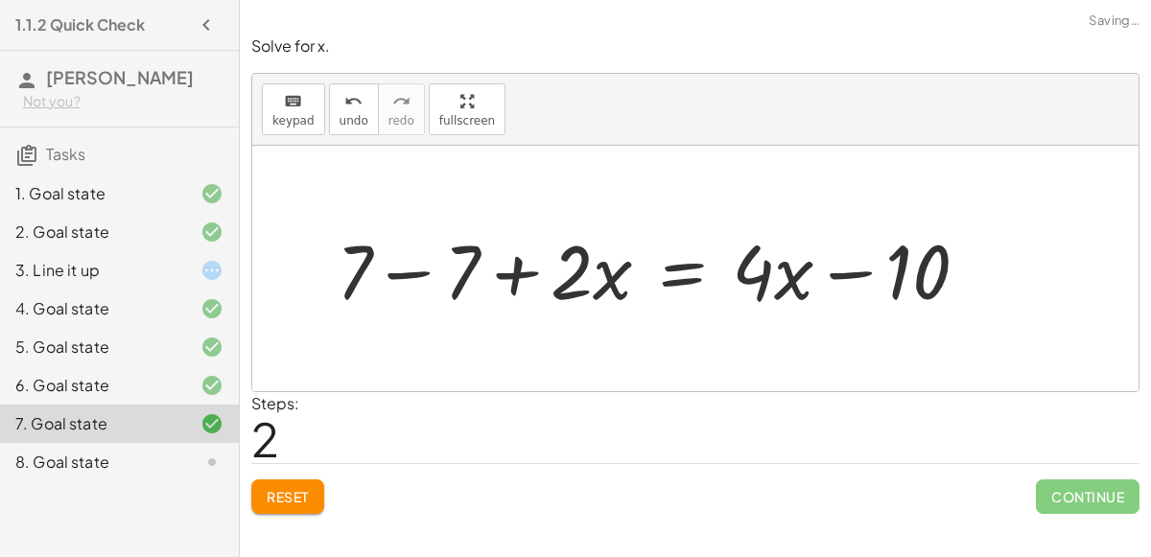
click at [450, 267] on div at bounding box center [660, 269] width 667 height 99
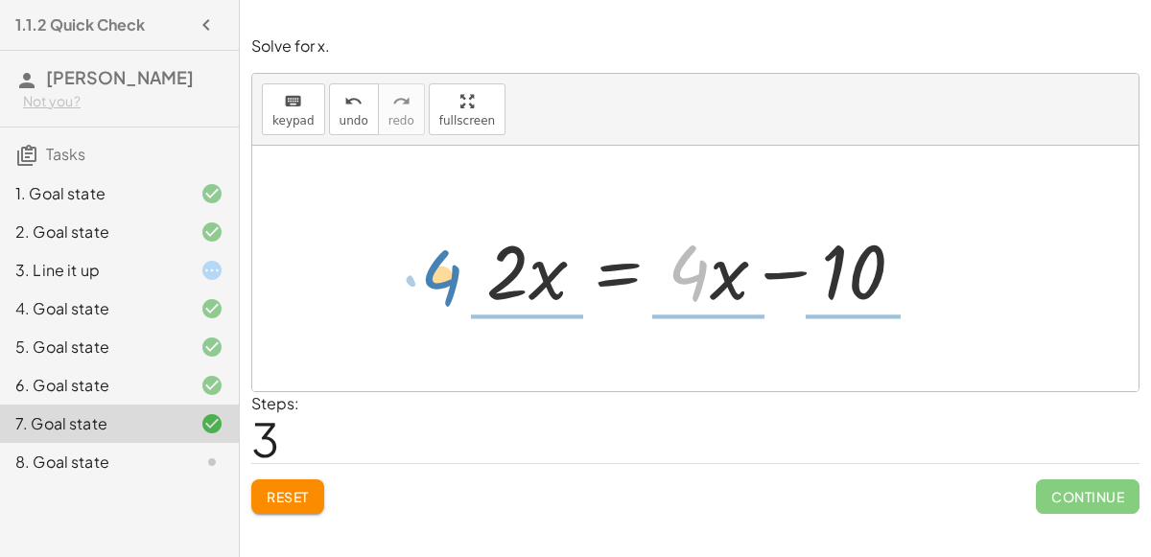
drag, startPoint x: 697, startPoint y: 269, endPoint x: 450, endPoint y: 274, distance: 246.6
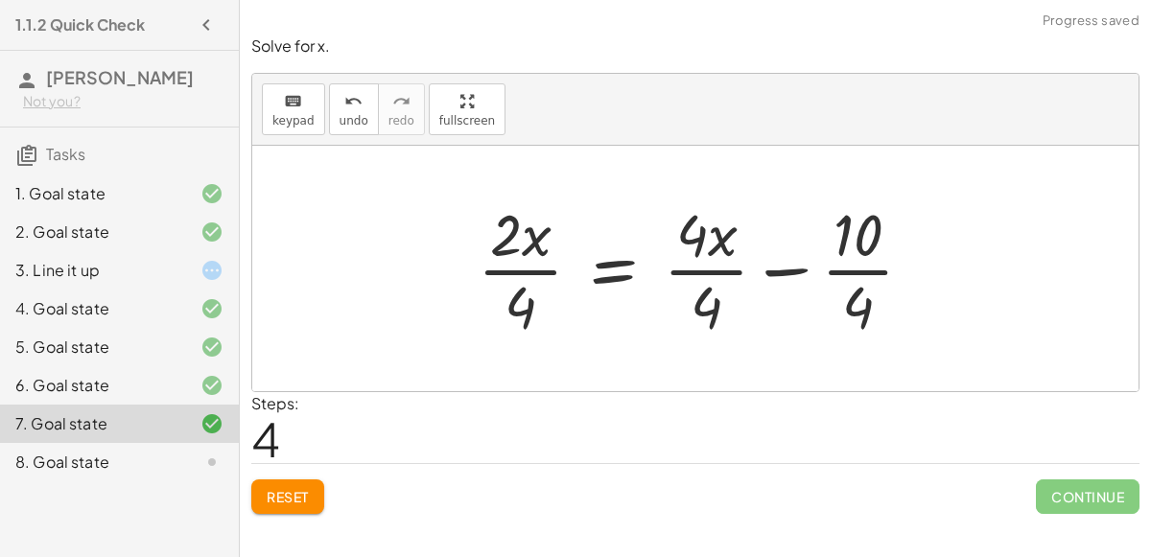
click at [790, 276] on div at bounding box center [703, 269] width 470 height 148
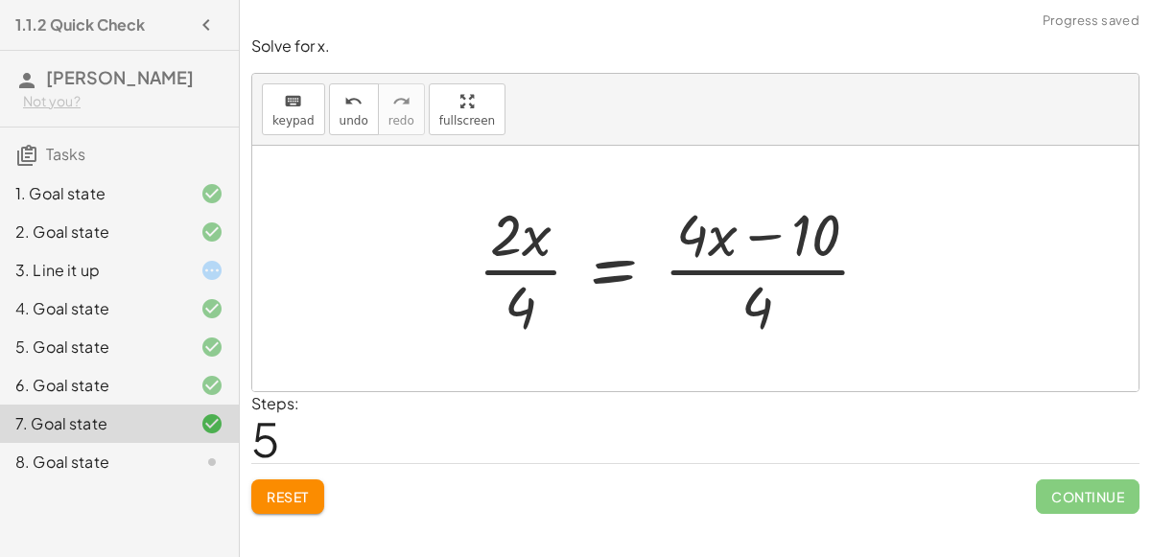
click at [764, 277] on div at bounding box center [681, 269] width 427 height 148
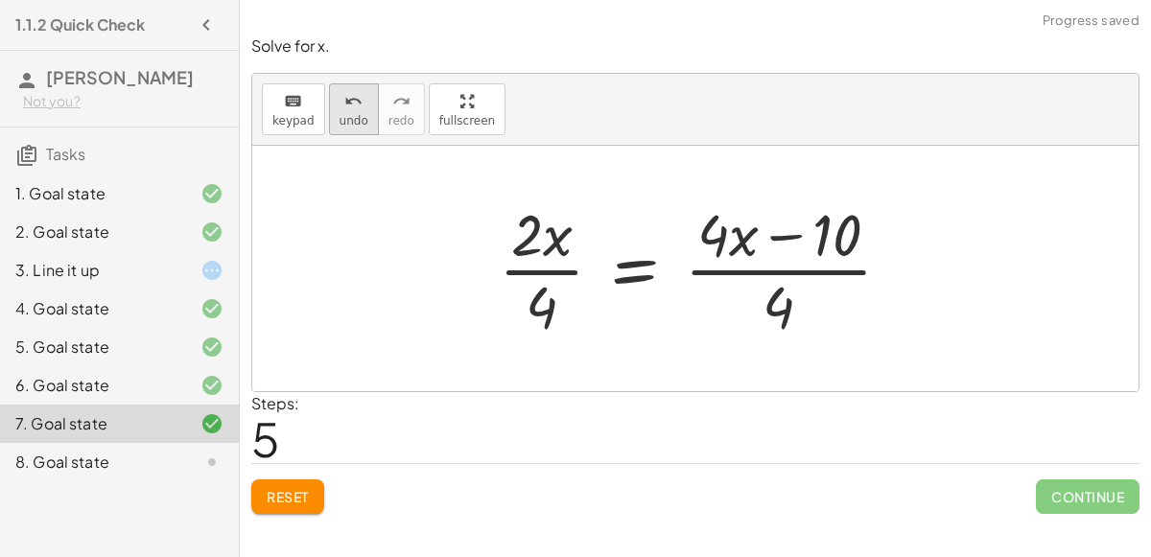
click at [363, 117] on button "undo undo" at bounding box center [354, 109] width 50 height 52
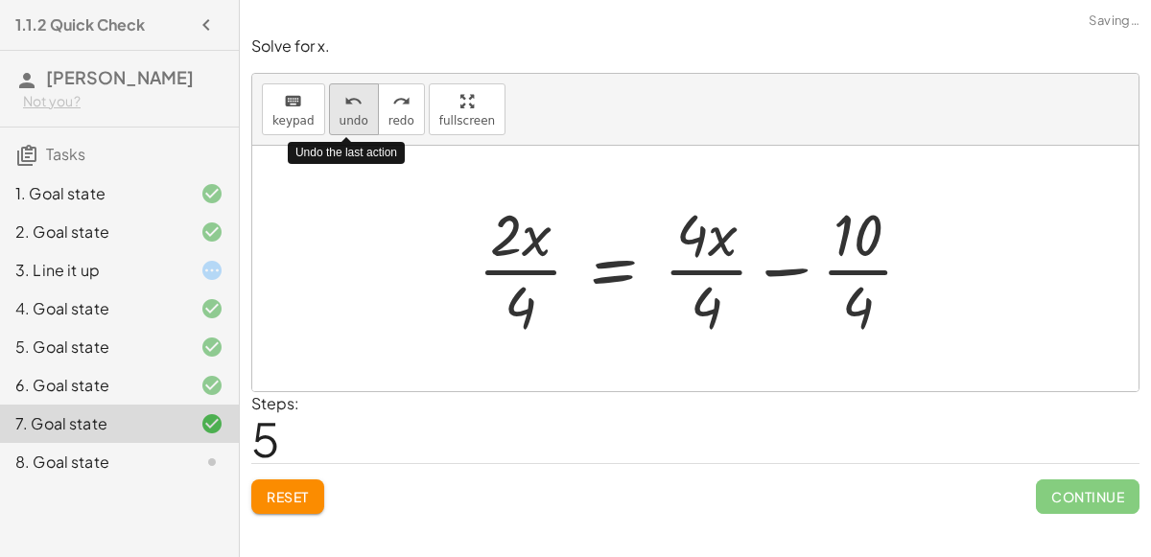
click at [363, 117] on button "undo undo" at bounding box center [354, 109] width 50 height 52
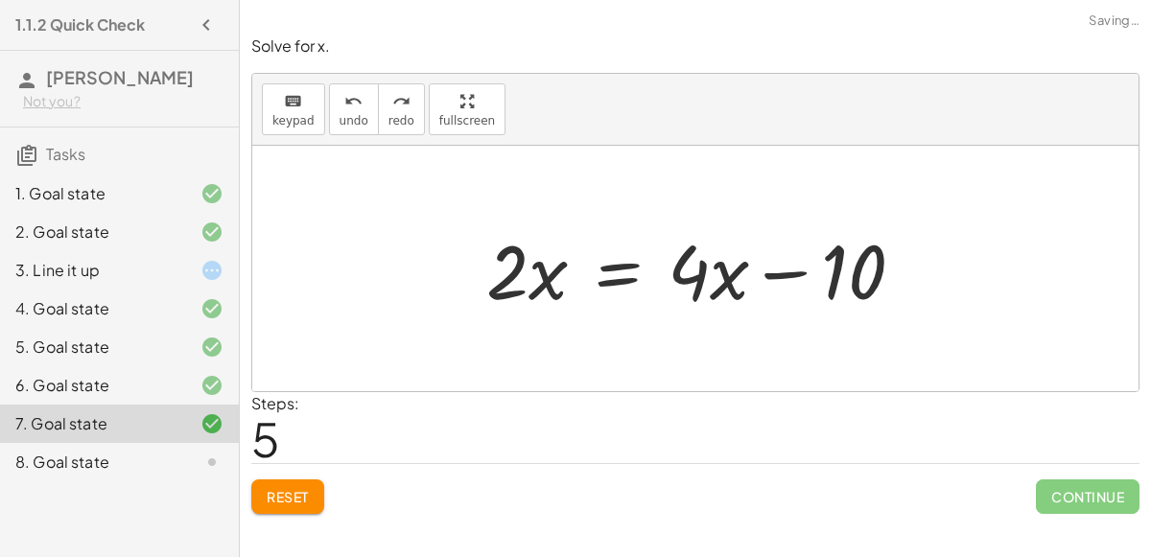
click at [728, 279] on div at bounding box center [703, 269] width 452 height 99
click at [837, 289] on div at bounding box center [703, 269] width 452 height 99
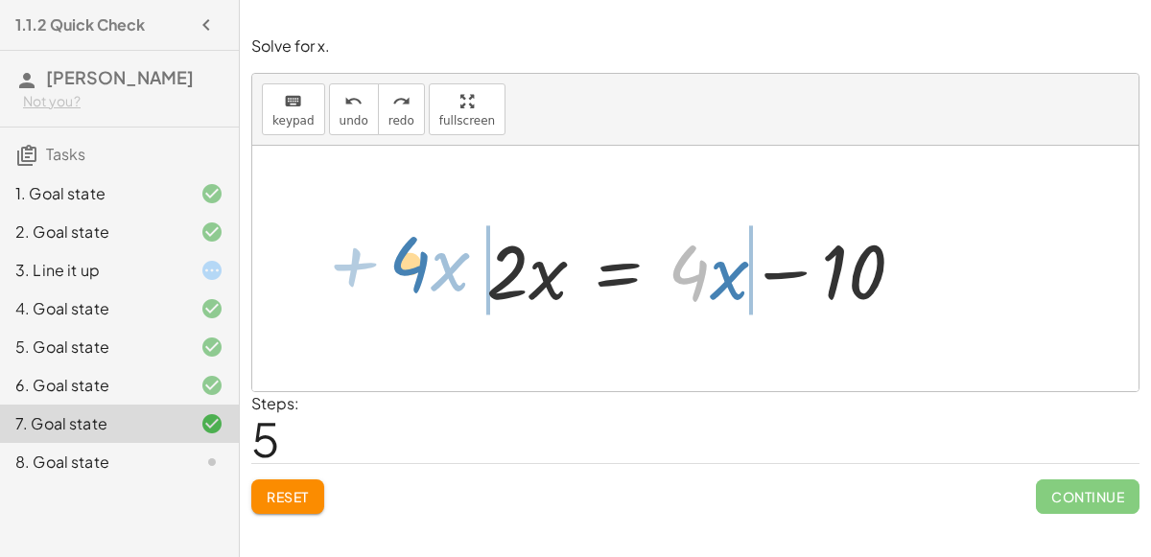
drag, startPoint x: 700, startPoint y: 278, endPoint x: 425, endPoint y: 270, distance: 275.5
click at [425, 270] on div "+ 7 + · 2 · x = + · 4 · x − 3 + 7 − 7 + · 2 · x = + · 4 · x − 3 − 7 + 7 − 7 + ·…" at bounding box center [695, 269] width 887 height 246
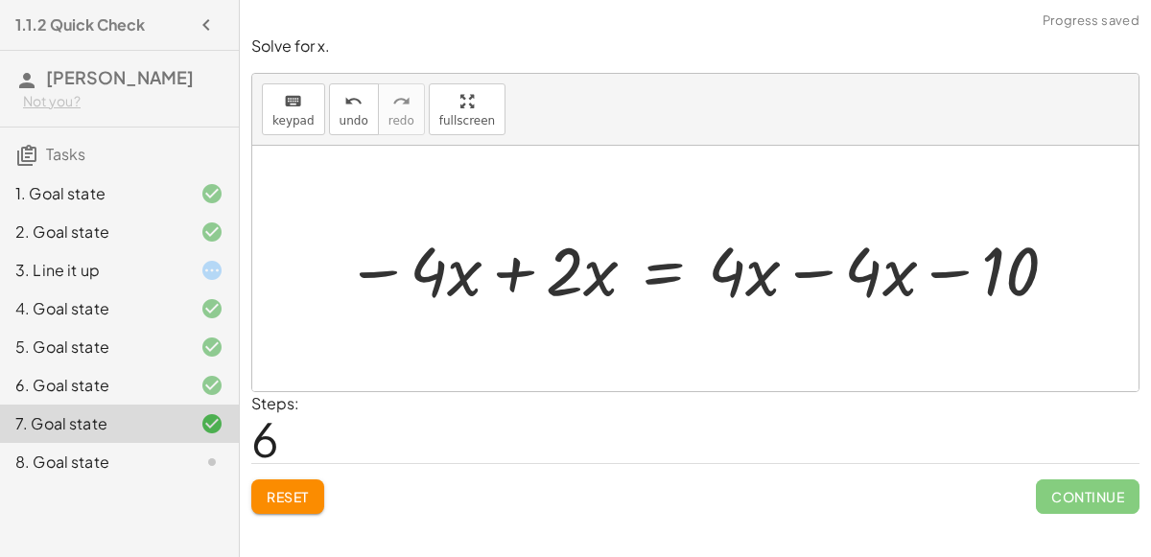
click at [810, 258] on div at bounding box center [703, 269] width 735 height 89
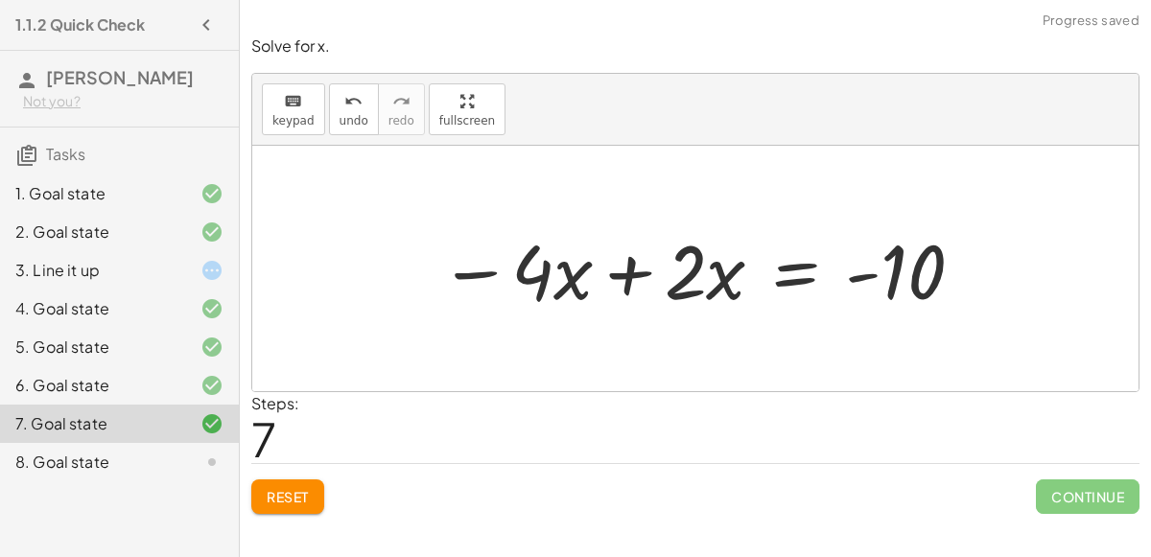
click at [581, 271] on div at bounding box center [703, 269] width 547 height 99
click at [662, 264] on div at bounding box center [703, 269] width 547 height 99
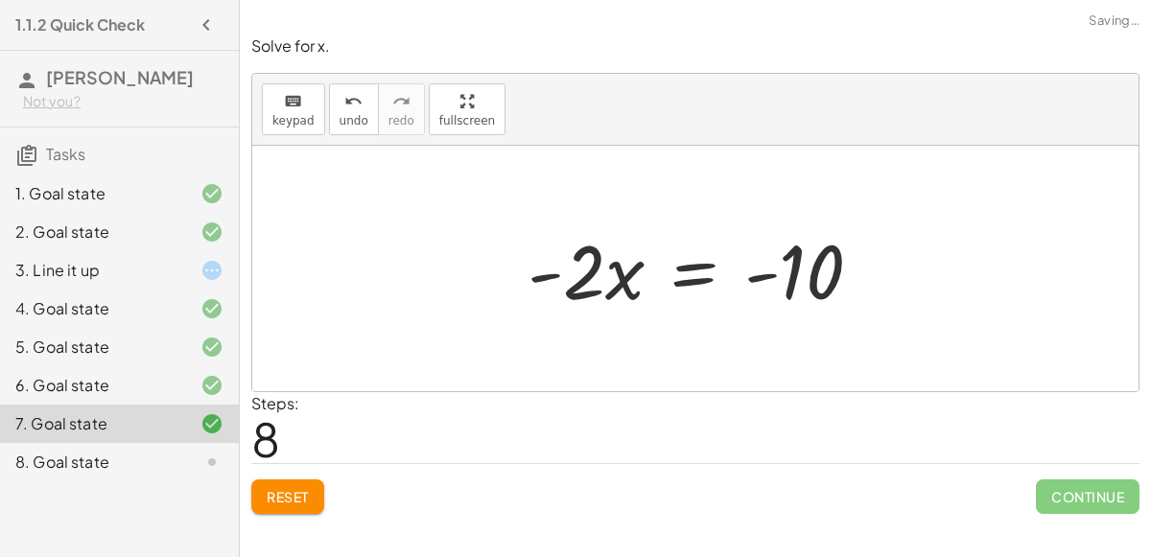
click at [625, 275] on div at bounding box center [702, 269] width 369 height 99
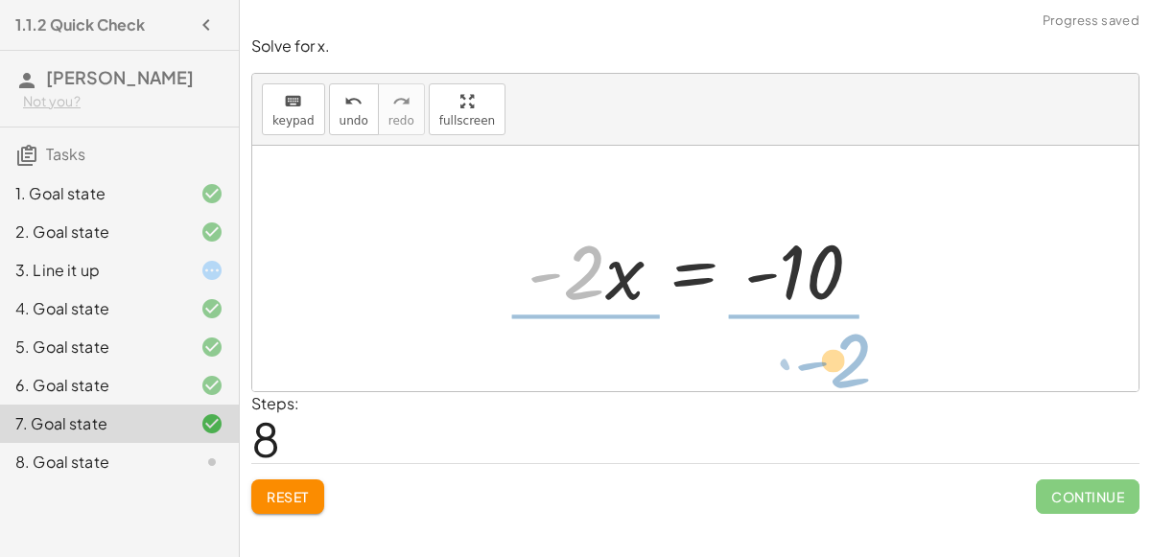
drag, startPoint x: 575, startPoint y: 274, endPoint x: 846, endPoint y: 363, distance: 285.5
click at [846, 363] on div "+ 7 + · 2 · x = + · 4 · x − 3 + 7 − 7 + · 2 · x = + · 4 · x − 3 − 7 + 7 − 7 + ·…" at bounding box center [695, 269] width 887 height 246
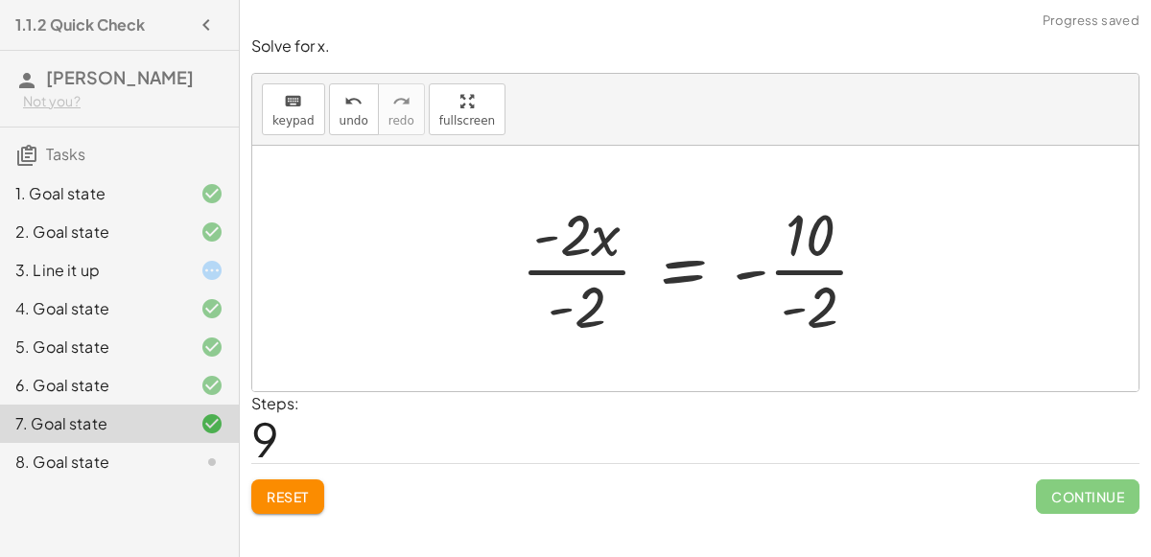
click at [801, 272] on div at bounding box center [702, 269] width 383 height 148
click at [622, 272] on div at bounding box center [699, 269] width 377 height 148
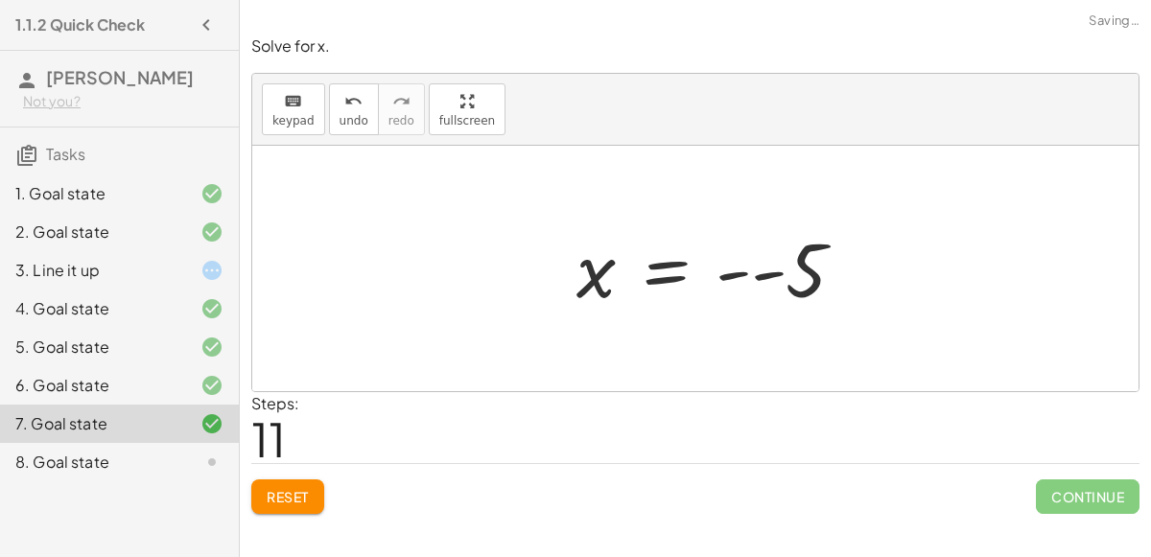
click at [775, 284] on div at bounding box center [718, 269] width 303 height 95
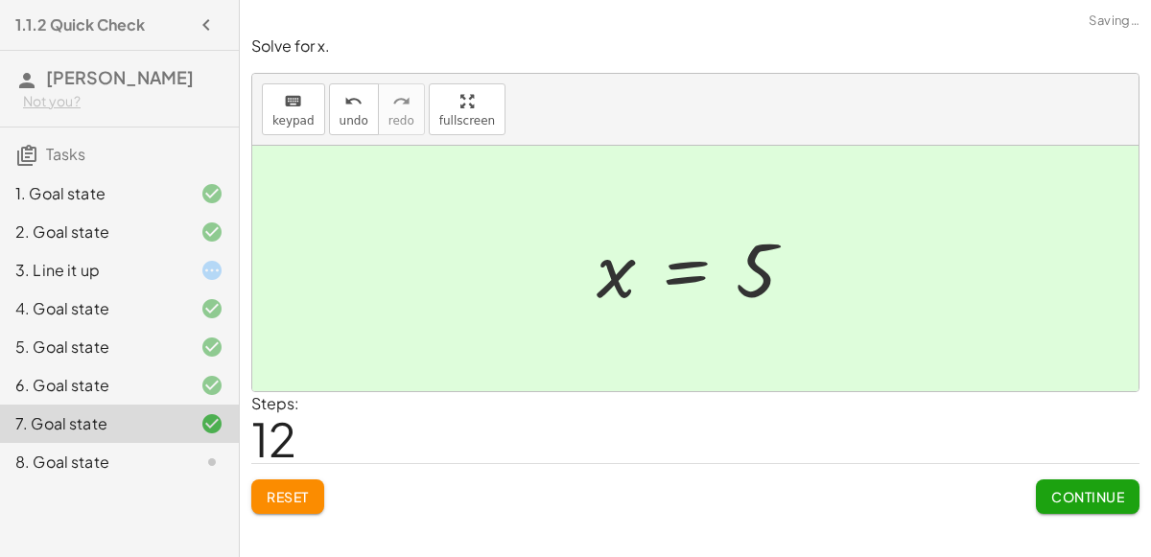
click at [1094, 495] on span "Continue" at bounding box center [1088, 496] width 73 height 17
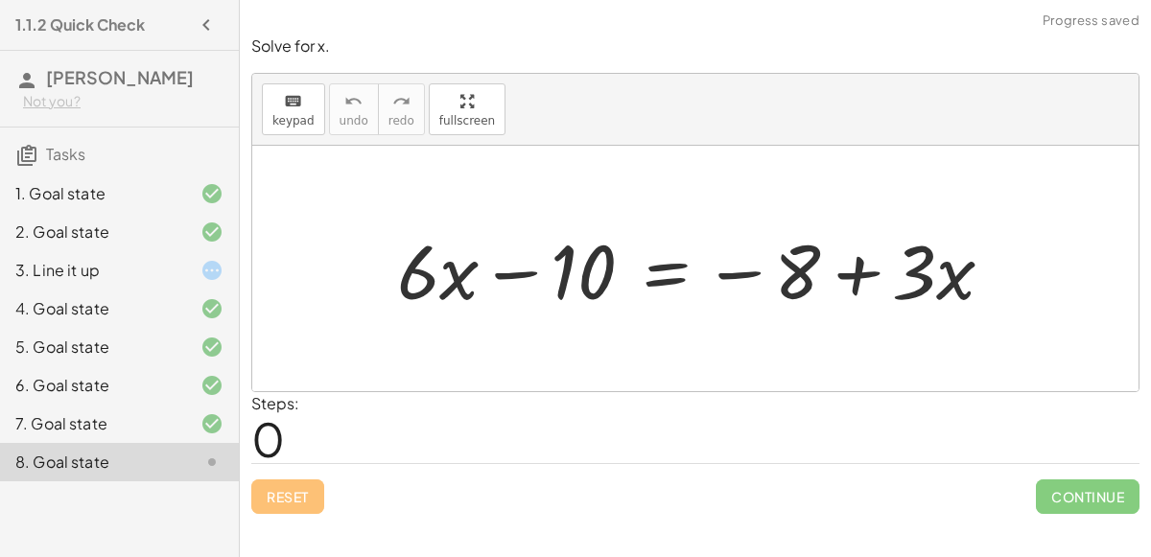
click at [203, 436] on icon at bounding box center [212, 424] width 23 height 23
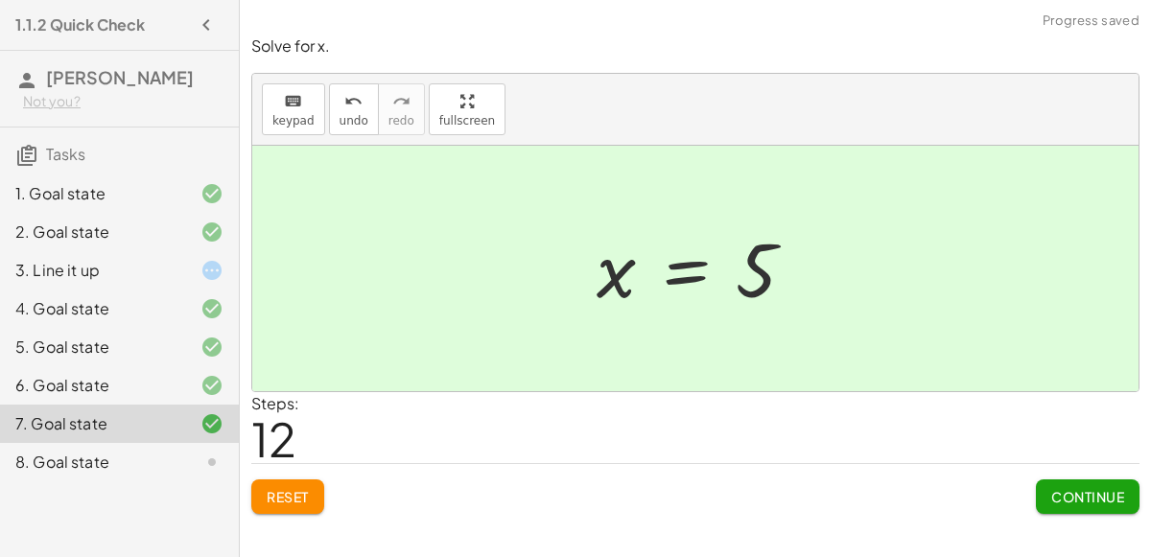
click at [284, 488] on span "Reset" at bounding box center [288, 496] width 42 height 17
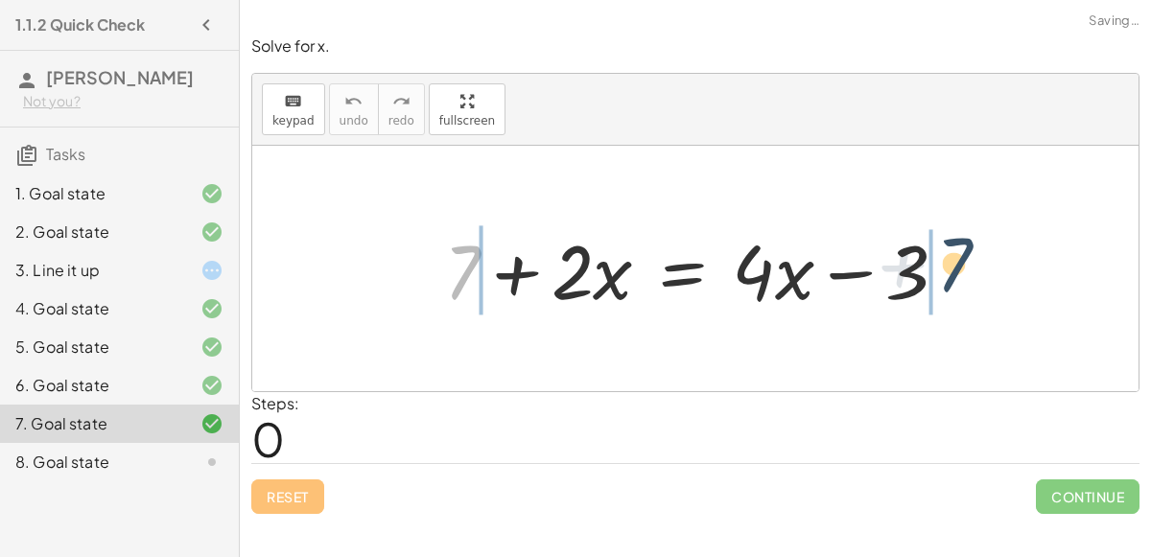
drag, startPoint x: 477, startPoint y: 274, endPoint x: 989, endPoint y: 270, distance: 512.4
click at [989, 270] on div "+ 7 + 7 + · 2 · x = + · 4 · x − 3" at bounding box center [695, 269] width 887 height 246
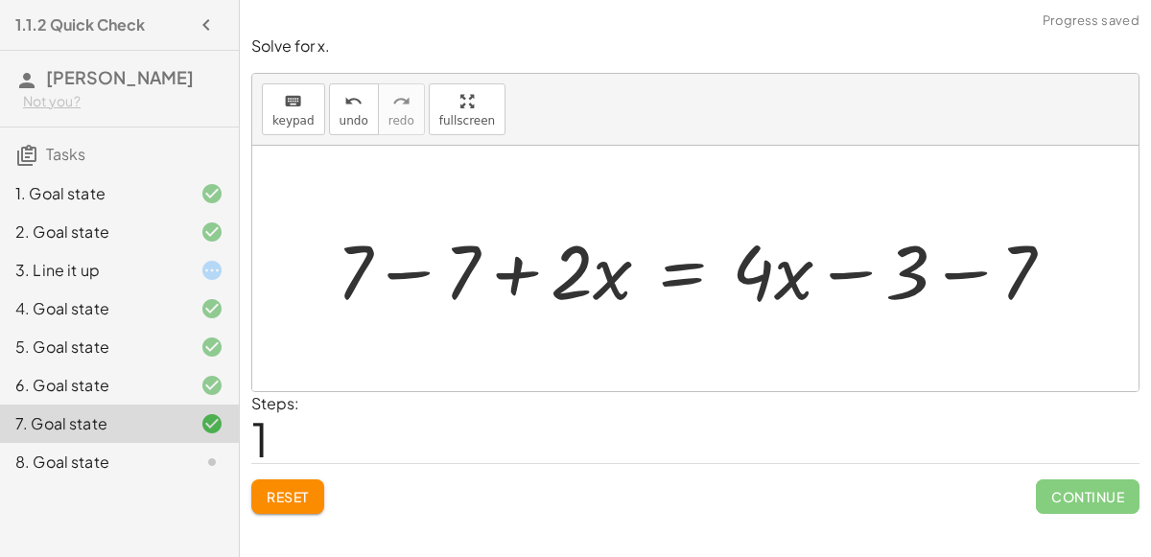
click at [953, 269] on div at bounding box center [703, 269] width 752 height 99
click at [405, 265] on div at bounding box center [660, 269] width 667 height 99
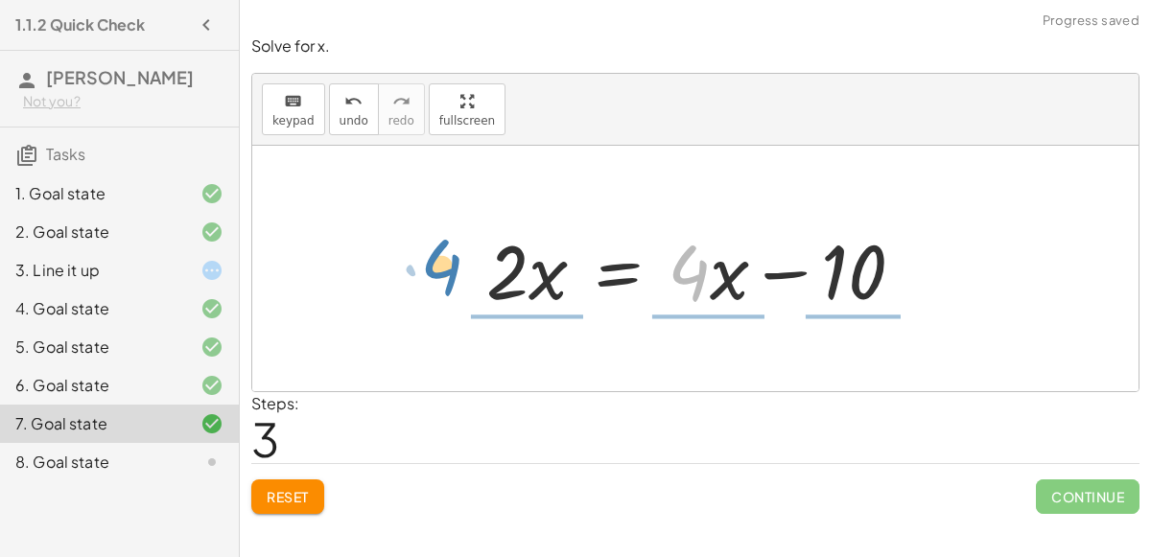
drag, startPoint x: 694, startPoint y: 279, endPoint x: 446, endPoint y: 273, distance: 247.6
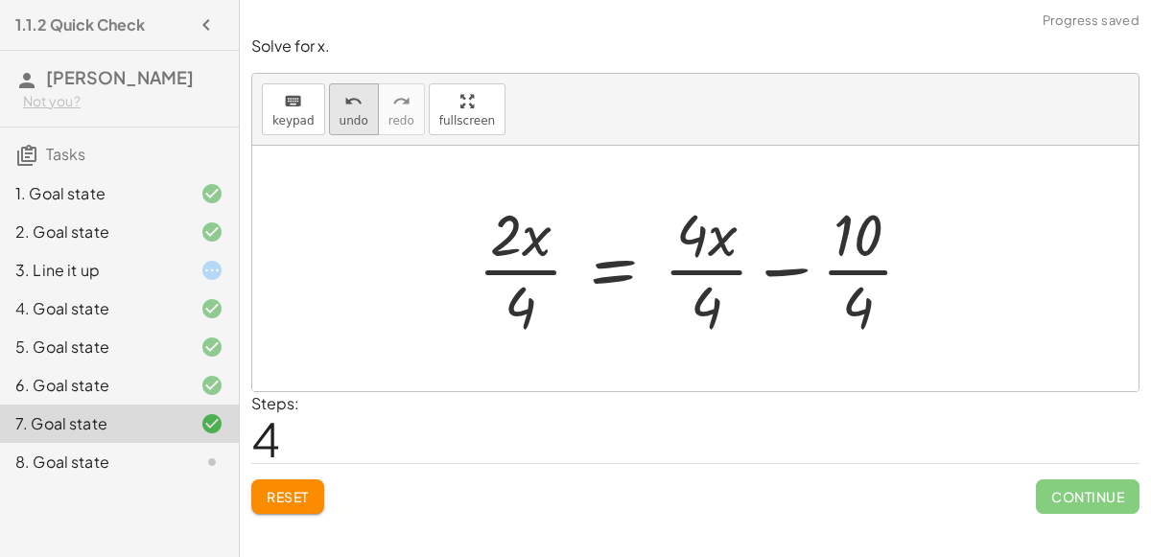
click at [330, 107] on button "undo undo" at bounding box center [354, 109] width 50 height 52
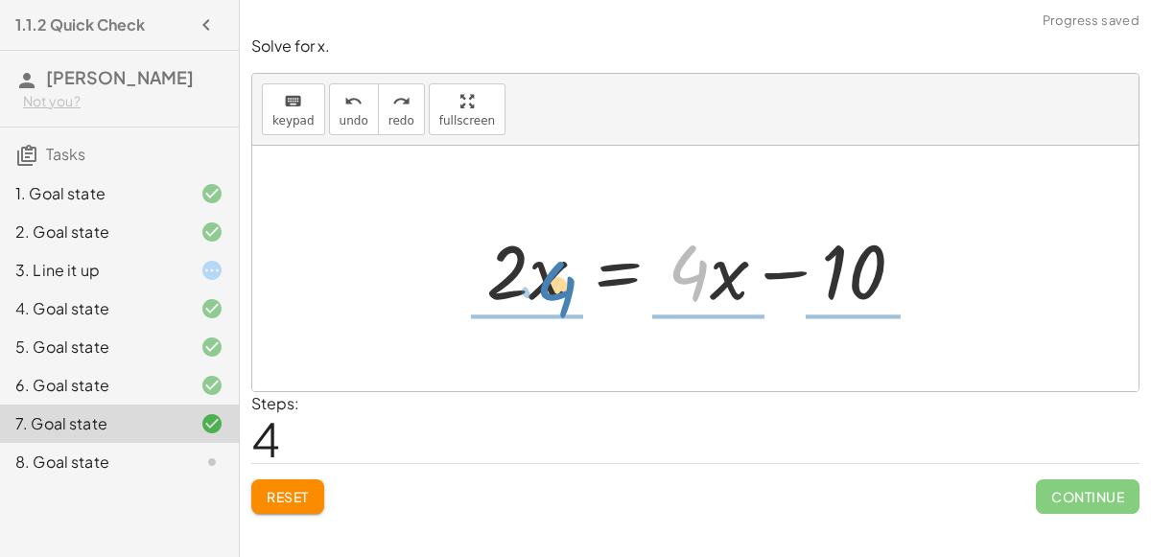
drag, startPoint x: 669, startPoint y: 283, endPoint x: 536, endPoint y: 299, distance: 133.4
click at [536, 299] on div at bounding box center [703, 269] width 452 height 99
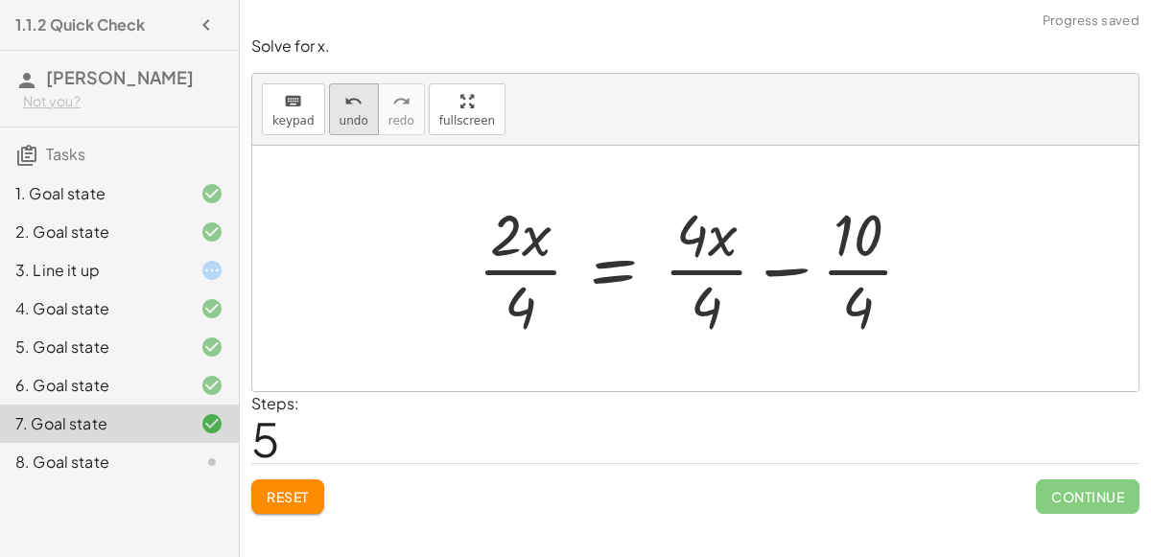
click at [331, 107] on button "undo undo" at bounding box center [354, 109] width 50 height 52
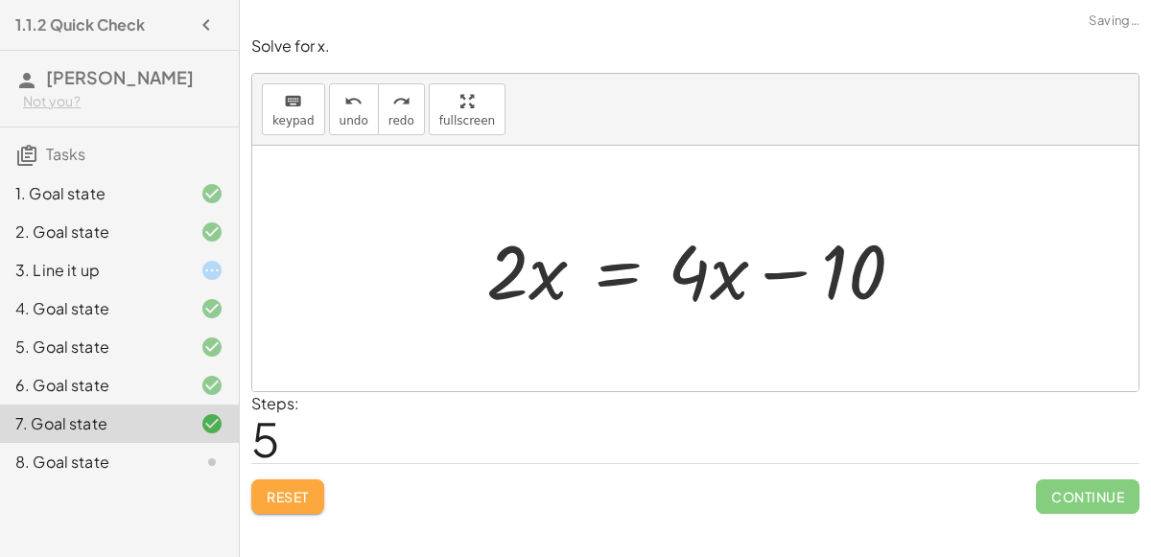
click at [285, 501] on span "Reset" at bounding box center [288, 496] width 42 height 17
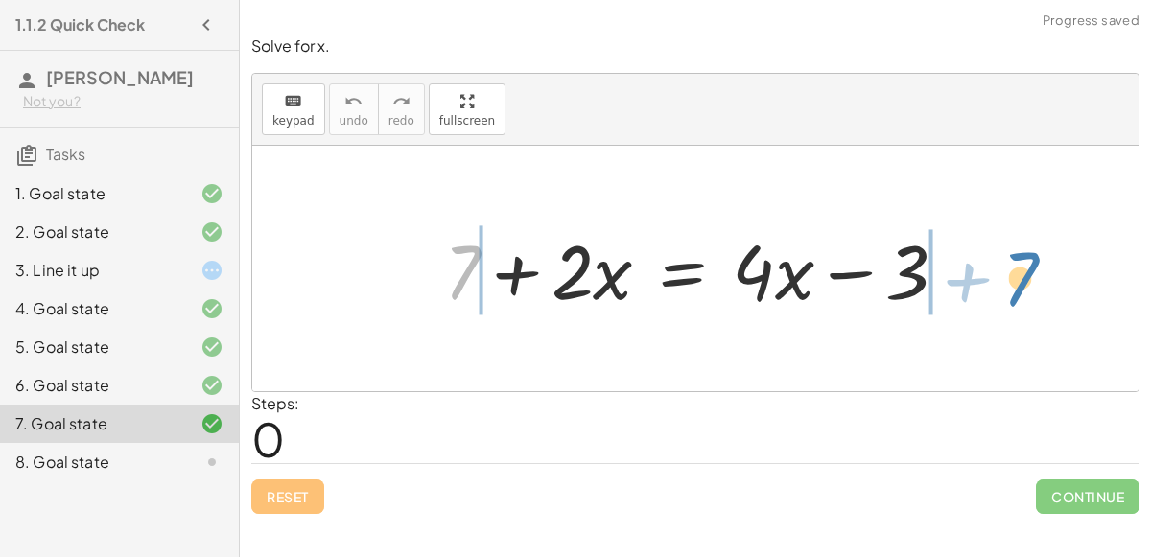
drag, startPoint x: 467, startPoint y: 284, endPoint x: 1019, endPoint y: 291, distance: 551.7
click at [1019, 291] on div "+ 7 + 7 + · 2 · x = + · 4 · x − 3" at bounding box center [695, 269] width 887 height 246
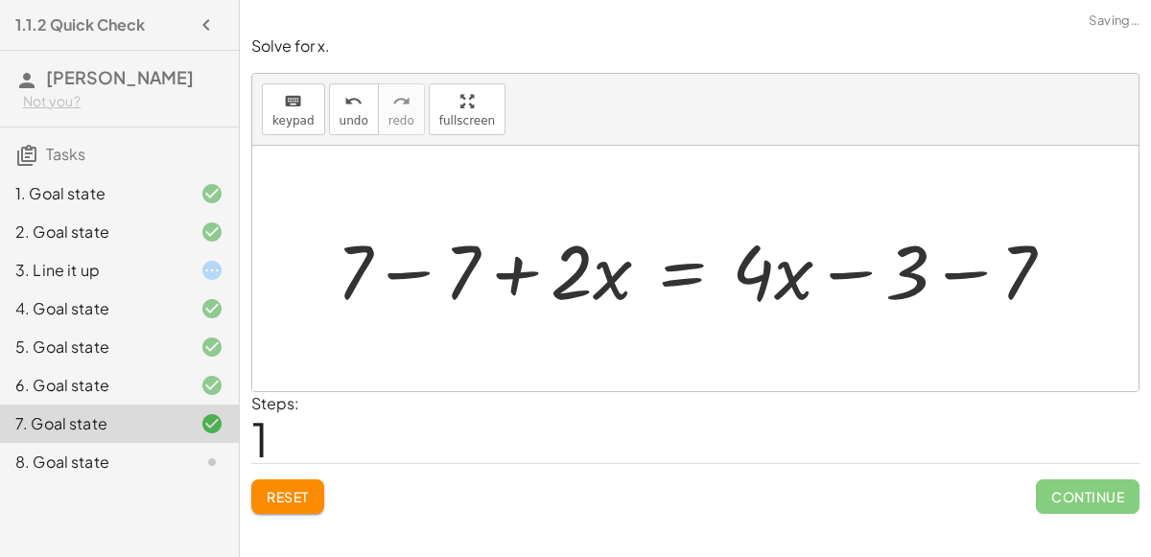
click at [948, 280] on div at bounding box center [703, 269] width 752 height 99
click at [404, 266] on div at bounding box center [660, 269] width 667 height 99
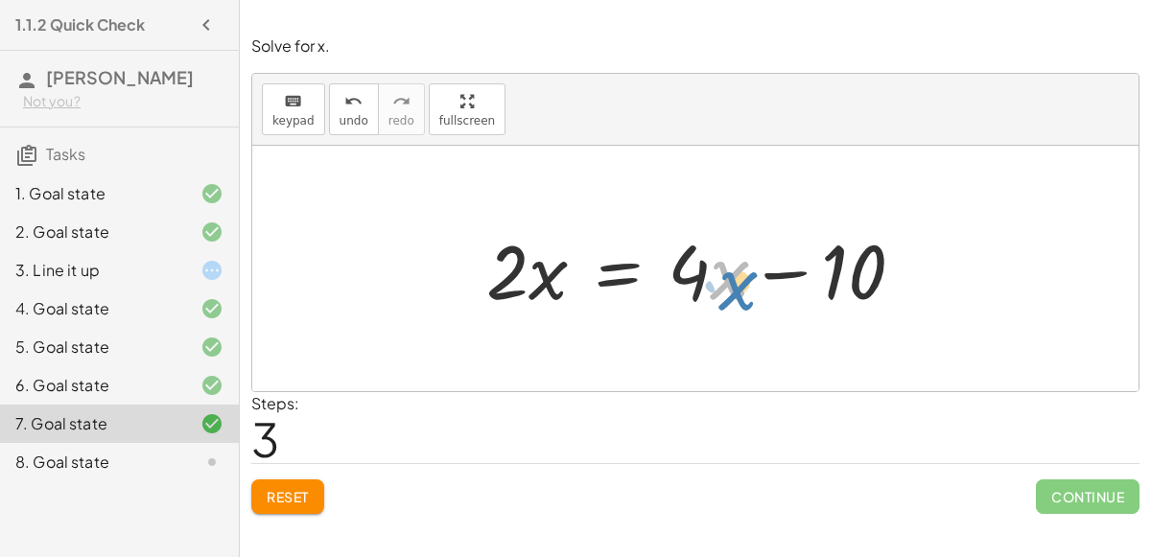
drag, startPoint x: 711, startPoint y: 276, endPoint x: 723, endPoint y: 287, distance: 16.3
click at [723, 287] on div at bounding box center [703, 269] width 452 height 99
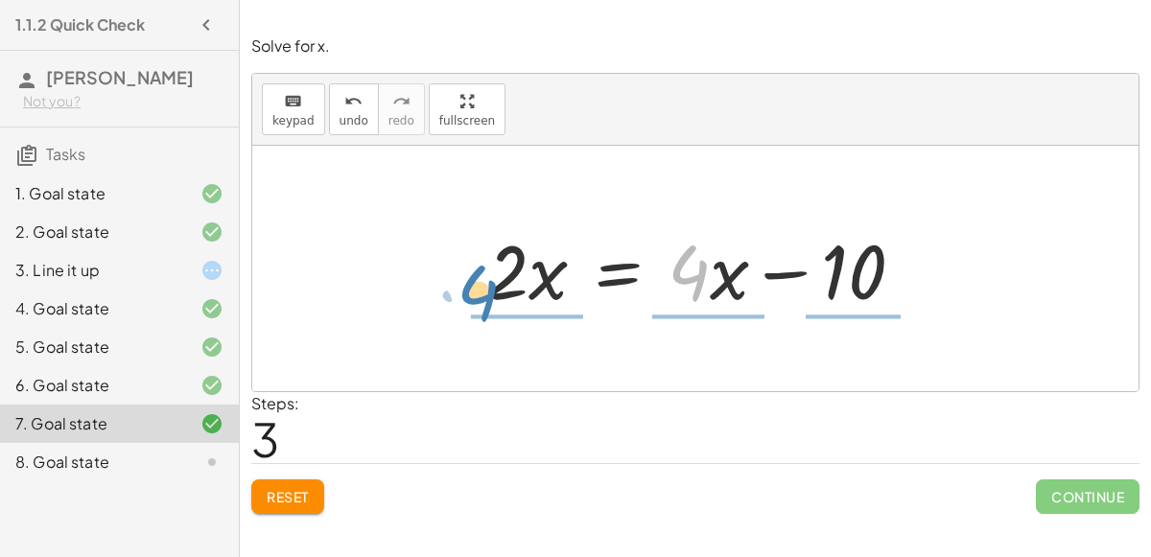
drag, startPoint x: 698, startPoint y: 276, endPoint x: 489, endPoint y: 297, distance: 210.2
click at [489, 297] on div at bounding box center [703, 269] width 452 height 99
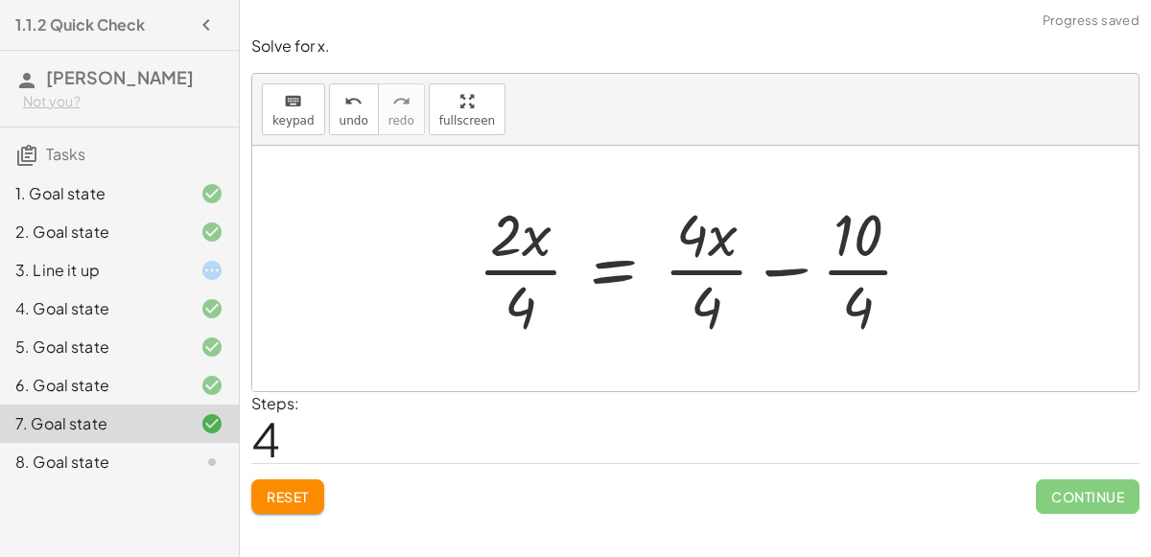
click at [801, 265] on div at bounding box center [703, 269] width 470 height 148
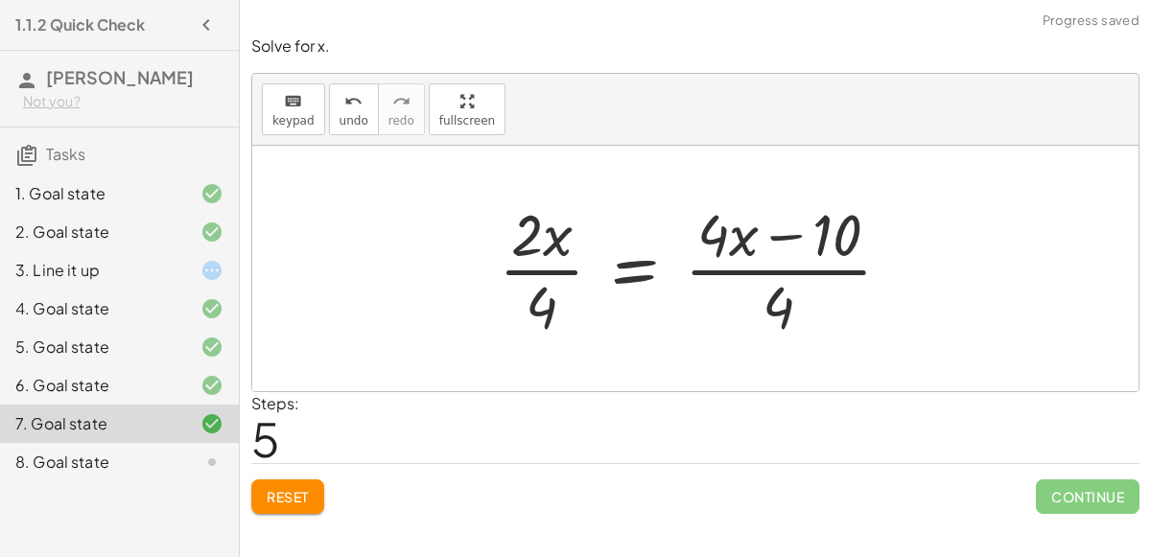
click at [784, 231] on div at bounding box center [702, 269] width 427 height 148
click at [768, 293] on div at bounding box center [702, 269] width 427 height 148
click at [502, 237] on div at bounding box center [702, 269] width 427 height 148
click at [329, 100] on button "undo undo" at bounding box center [354, 109] width 50 height 52
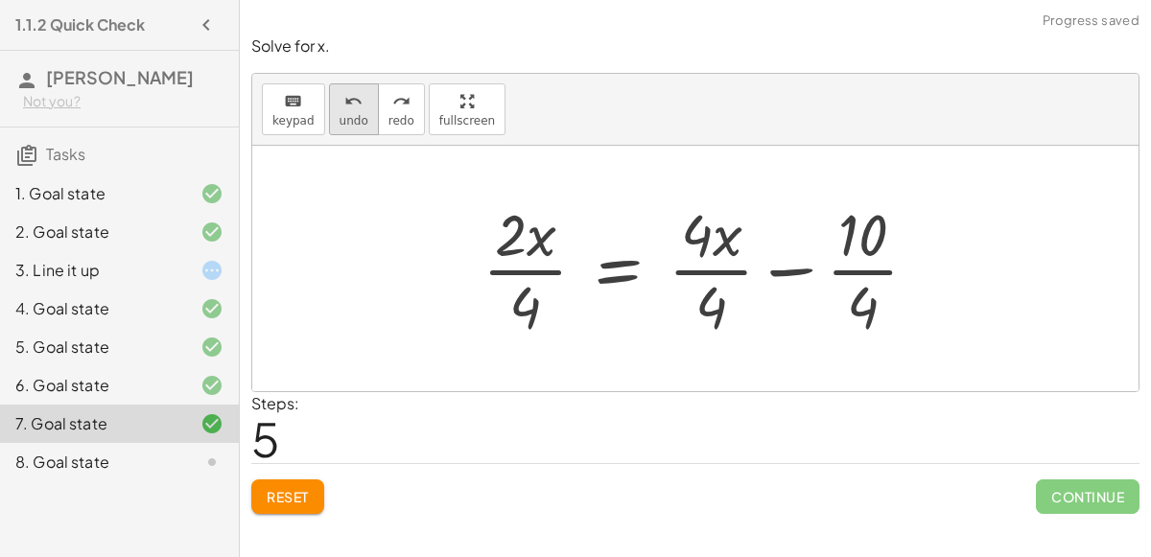
click at [329, 100] on button "undo undo" at bounding box center [354, 109] width 50 height 52
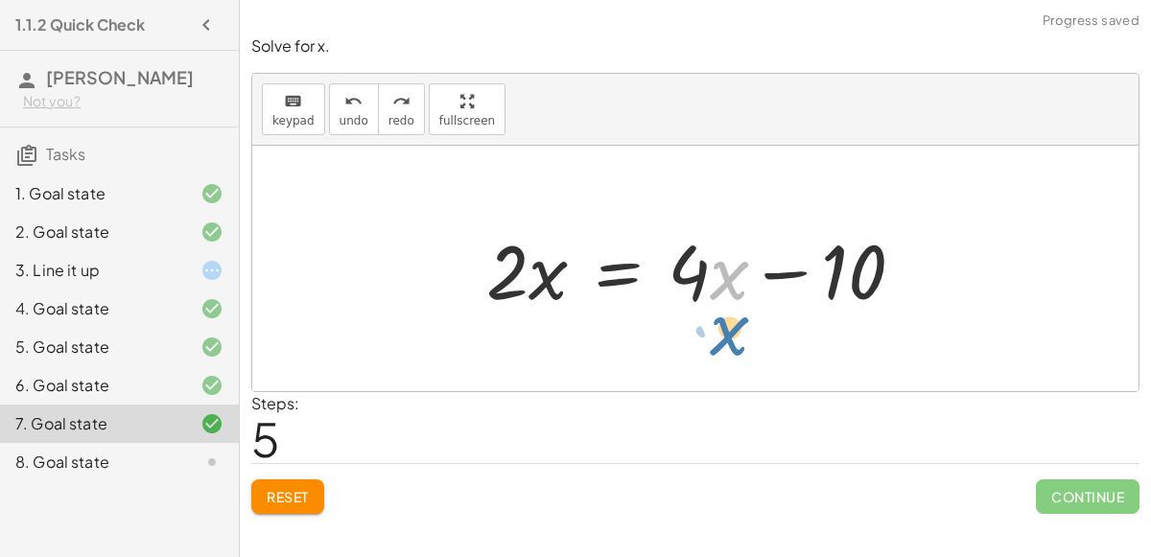
drag, startPoint x: 729, startPoint y: 281, endPoint x: 757, endPoint y: 290, distance: 29.1
click at [757, 290] on div at bounding box center [703, 269] width 452 height 99
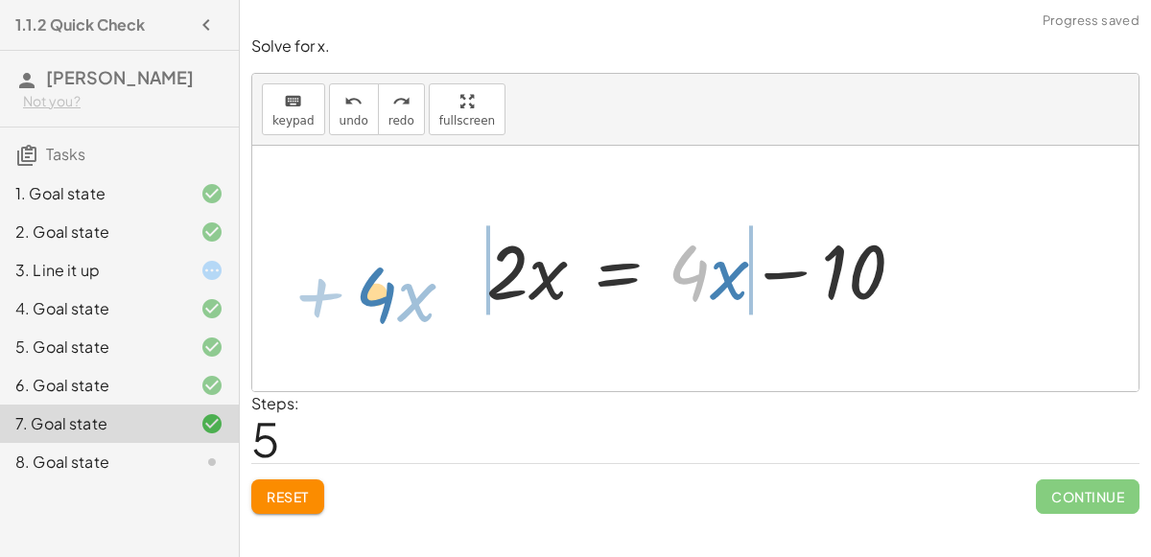
drag, startPoint x: 694, startPoint y: 271, endPoint x: 389, endPoint y: 282, distance: 305.3
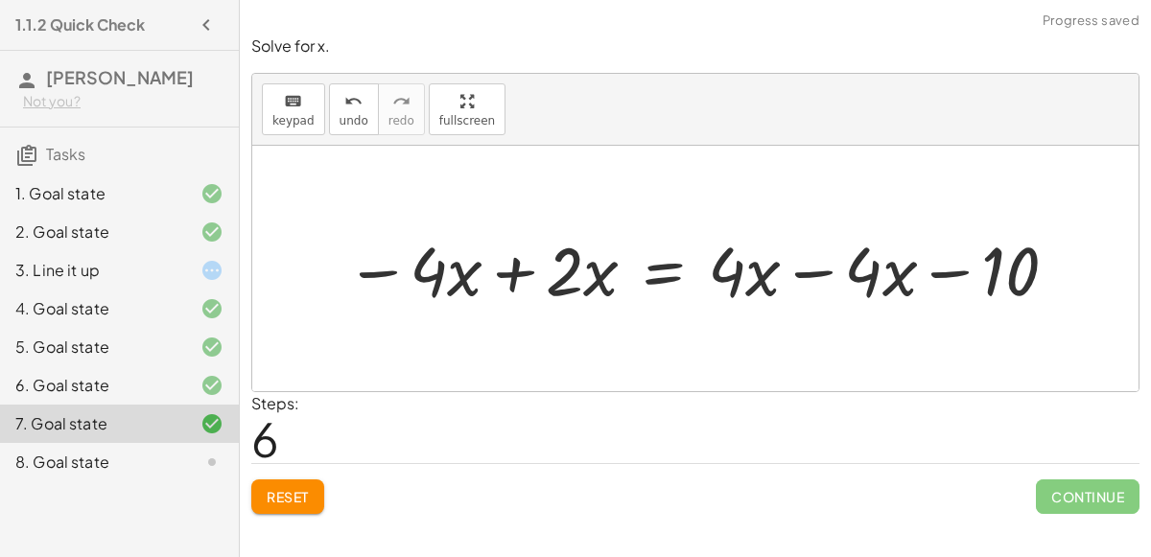
click at [815, 264] on div at bounding box center [703, 269] width 735 height 89
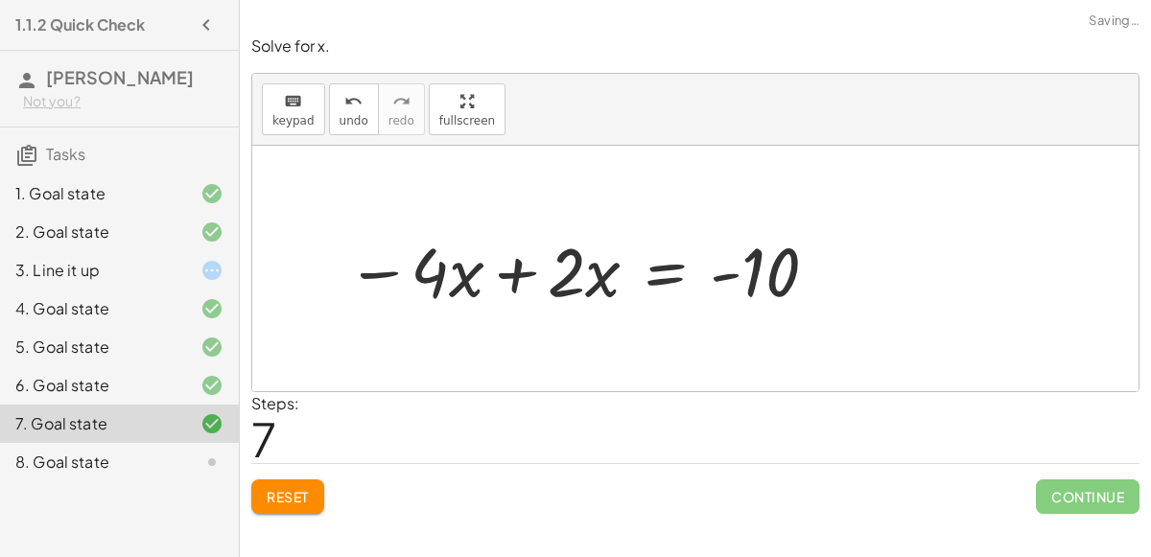
click at [511, 278] on div at bounding box center [572, 269] width 547 height 99
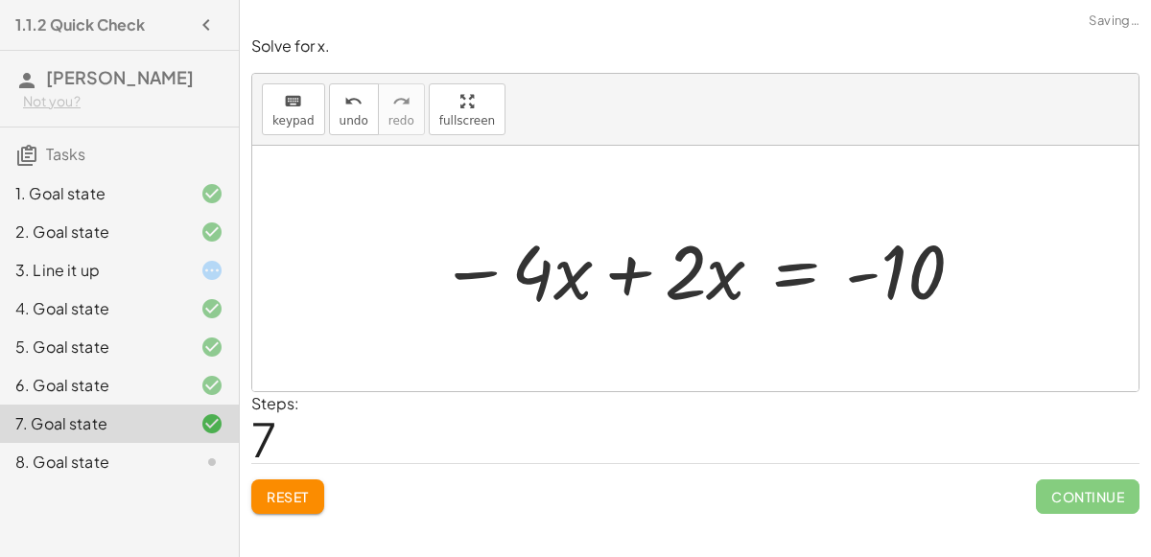
click at [635, 268] on div at bounding box center [703, 269] width 547 height 99
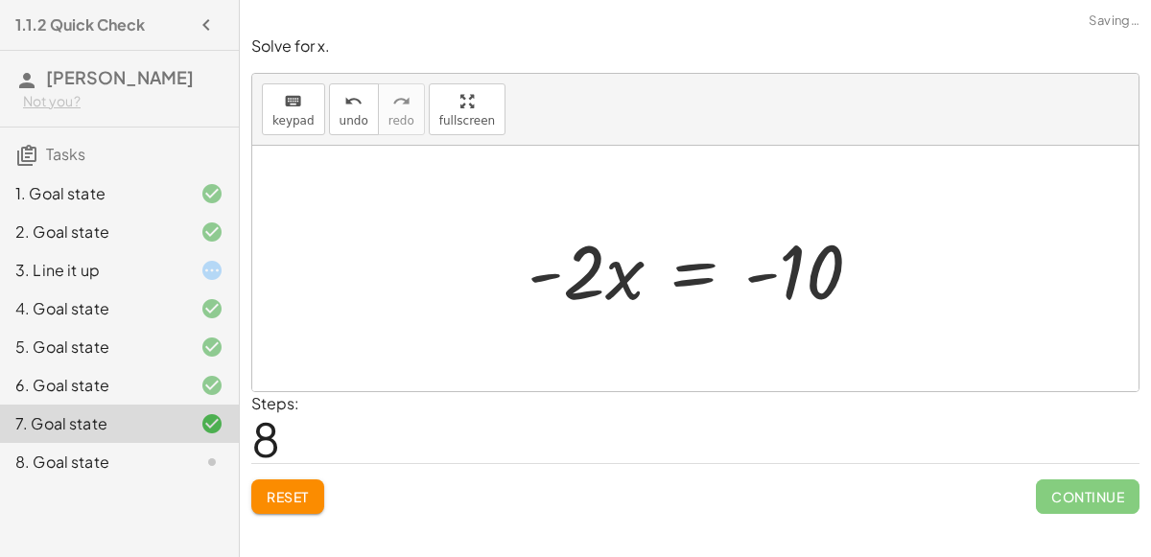
click at [279, 501] on span "Reset" at bounding box center [288, 496] width 42 height 17
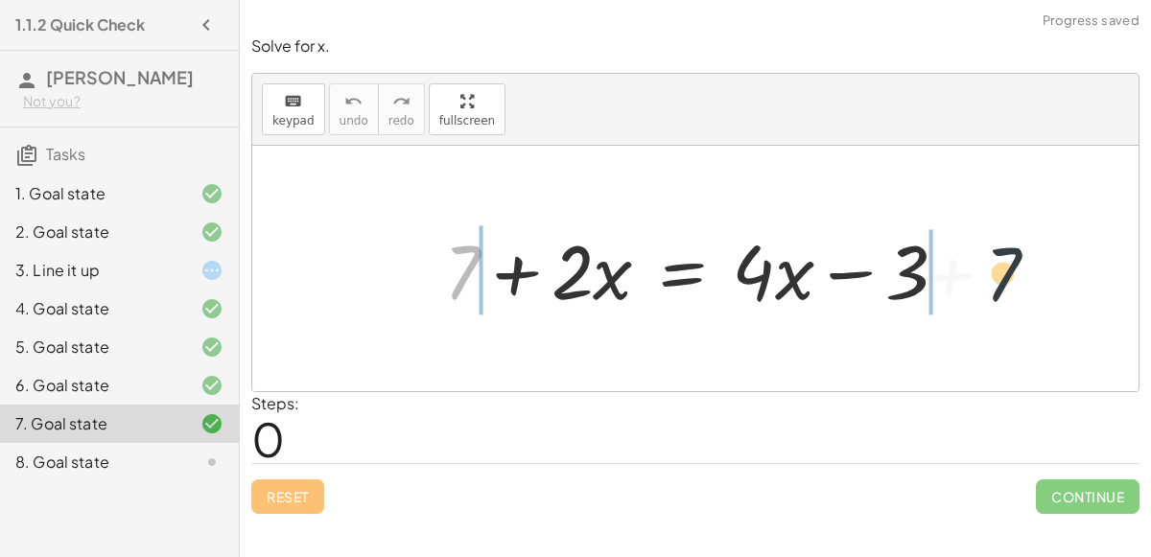
drag, startPoint x: 461, startPoint y: 270, endPoint x: 1038, endPoint y: 285, distance: 577.8
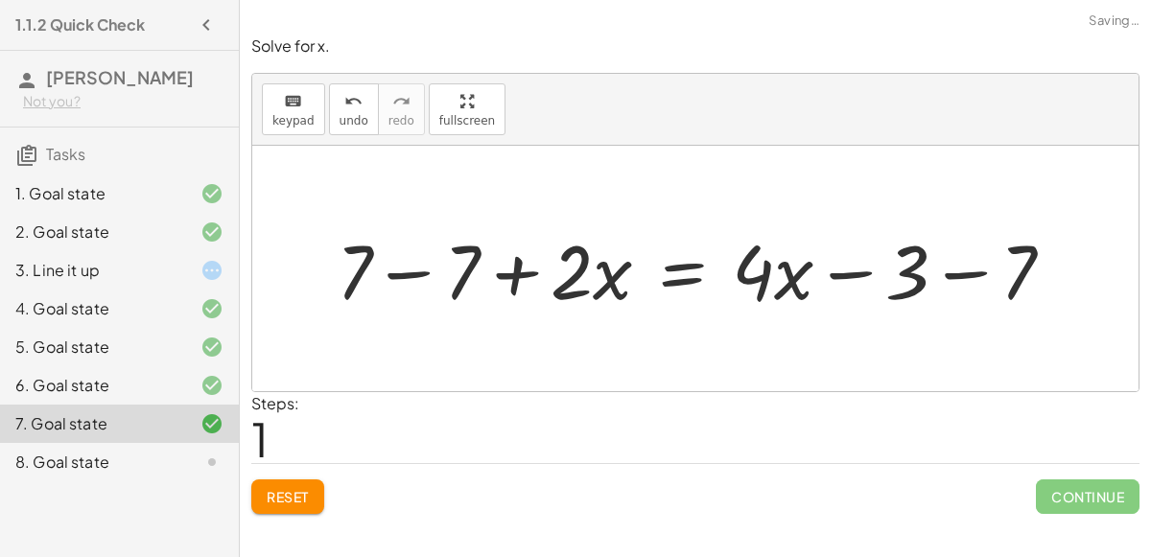
click at [970, 271] on div at bounding box center [703, 269] width 752 height 99
click at [408, 269] on div at bounding box center [660, 269] width 667 height 99
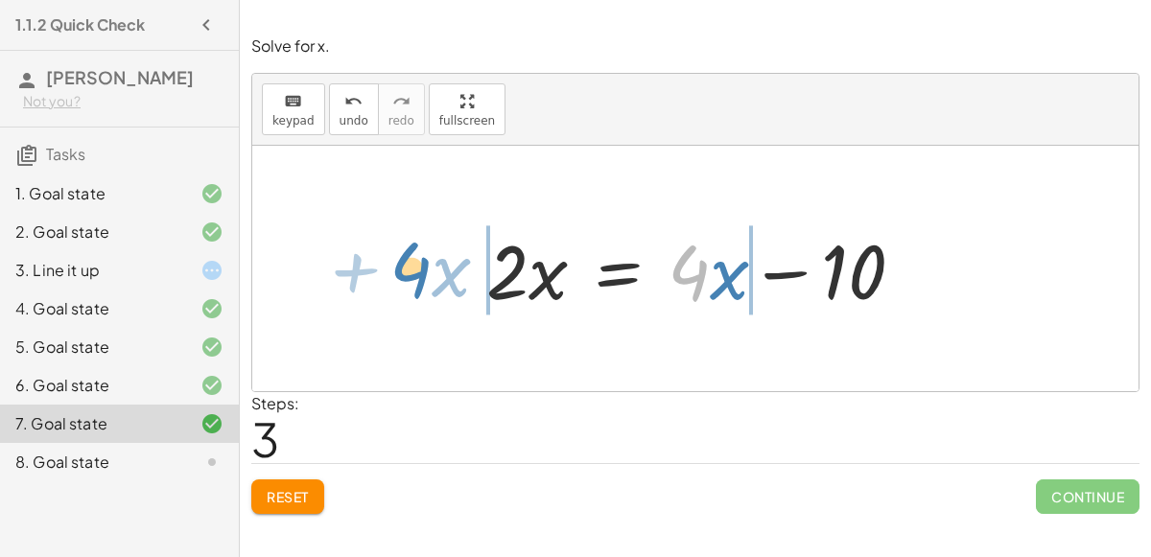
drag, startPoint x: 702, startPoint y: 275, endPoint x: 424, endPoint y: 272, distance: 278.3
click at [424, 272] on div "+ 7 + · 2 · x = + · 4 · x − 3 + 7 − 7 + · 2 · x = + · 4 · x − 3 − 7 + 7 − 7 + ·…" at bounding box center [695, 269] width 887 height 246
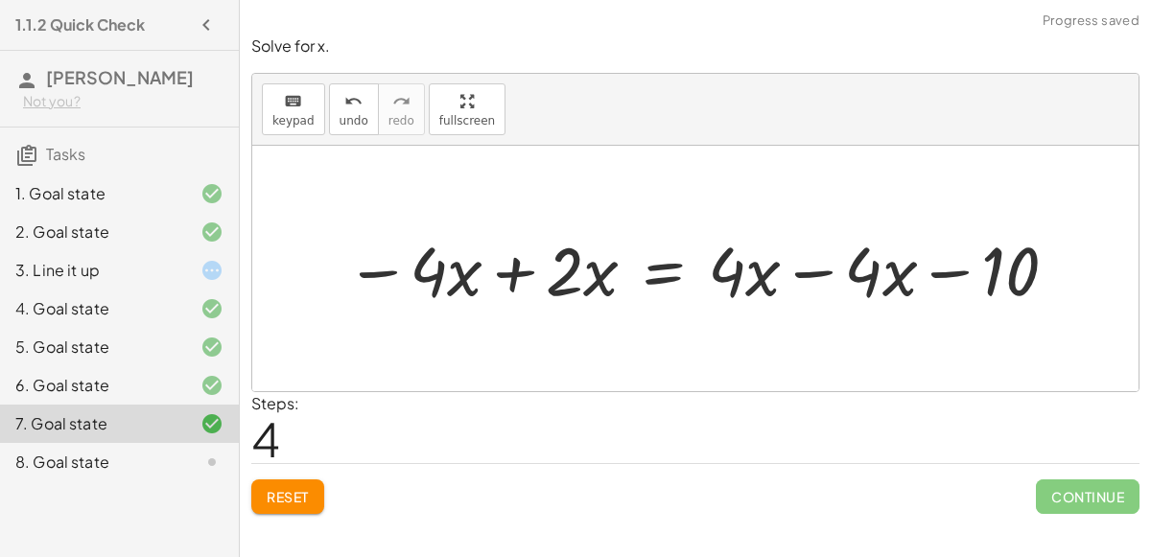
click at [791, 268] on div at bounding box center [703, 269] width 735 height 89
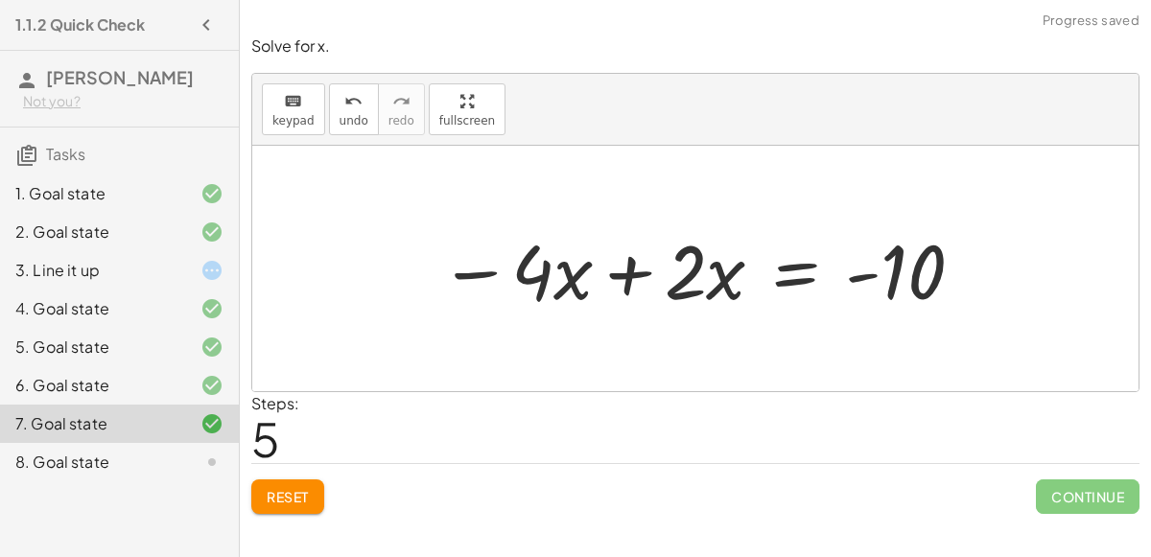
click at [627, 277] on div at bounding box center [703, 269] width 547 height 99
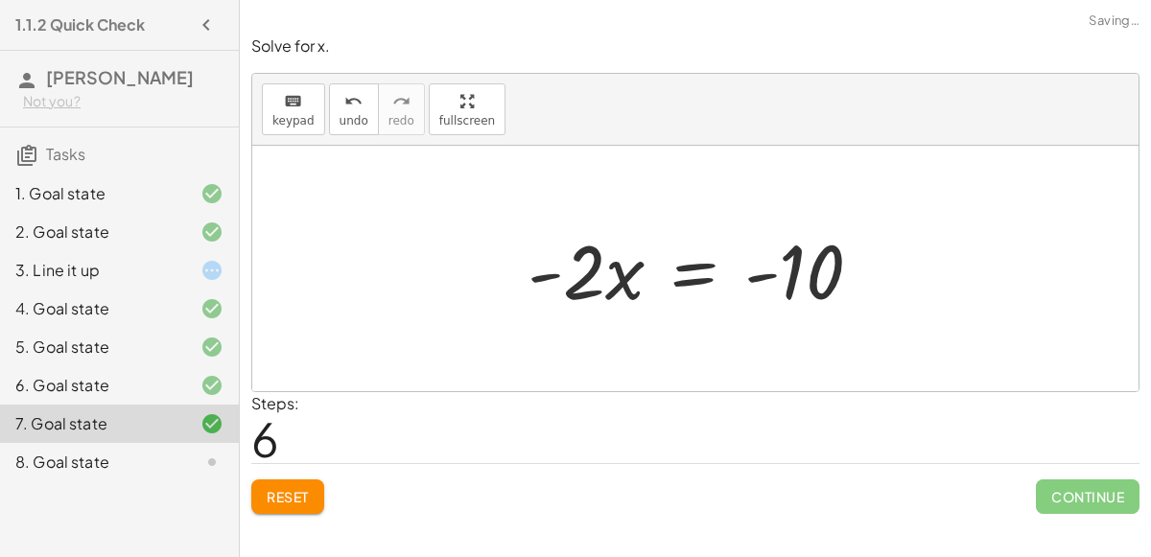
click at [587, 283] on div at bounding box center [702, 269] width 369 height 99
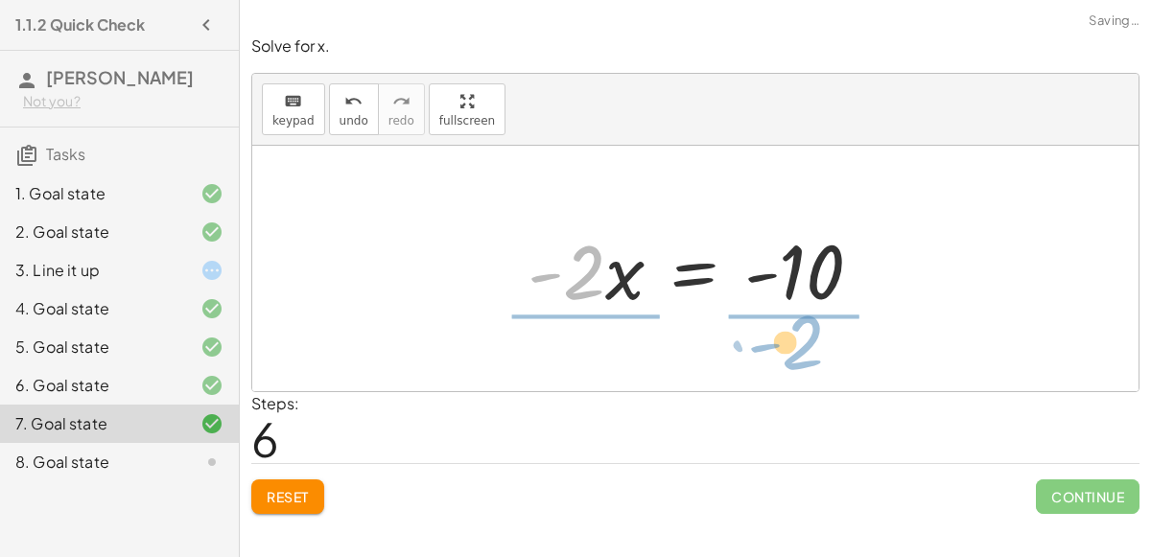
drag, startPoint x: 587, startPoint y: 283, endPoint x: 815, endPoint y: 353, distance: 237.9
click at [815, 353] on div "+ 7 + · 2 · x = + · 4 · x − 3 + 7 − 7 + · 2 · x = + · 4 · x − 3 − 7 + 7 − 7 + ·…" at bounding box center [695, 269] width 887 height 246
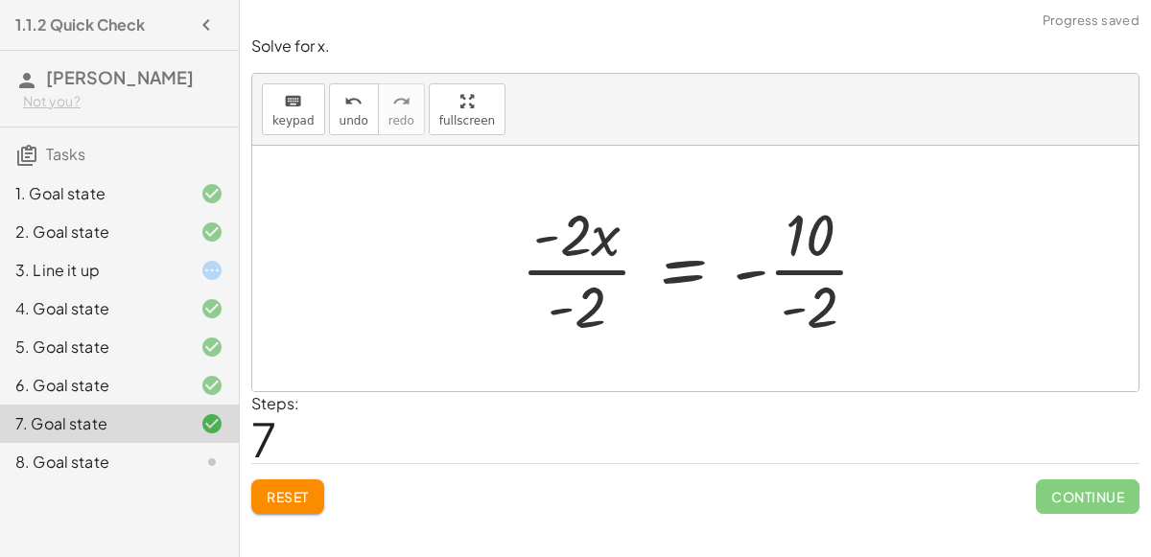
click at [747, 272] on div at bounding box center [702, 269] width 383 height 148
click at [553, 252] on div at bounding box center [702, 269] width 383 height 148
click at [831, 270] on div at bounding box center [702, 269] width 383 height 148
click at [831, 270] on div at bounding box center [699, 269] width 377 height 148
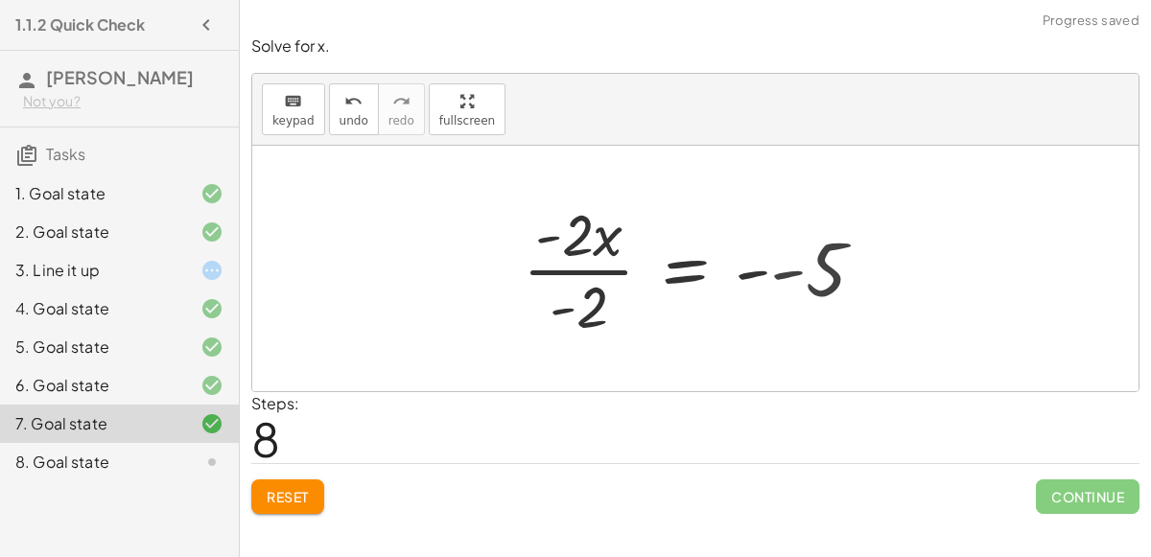
click at [624, 249] on div at bounding box center [701, 269] width 377 height 148
click at [600, 244] on div at bounding box center [703, 269] width 377 height 148
click at [775, 273] on div at bounding box center [703, 269] width 377 height 148
click at [590, 243] on div at bounding box center [668, 269] width 306 height 148
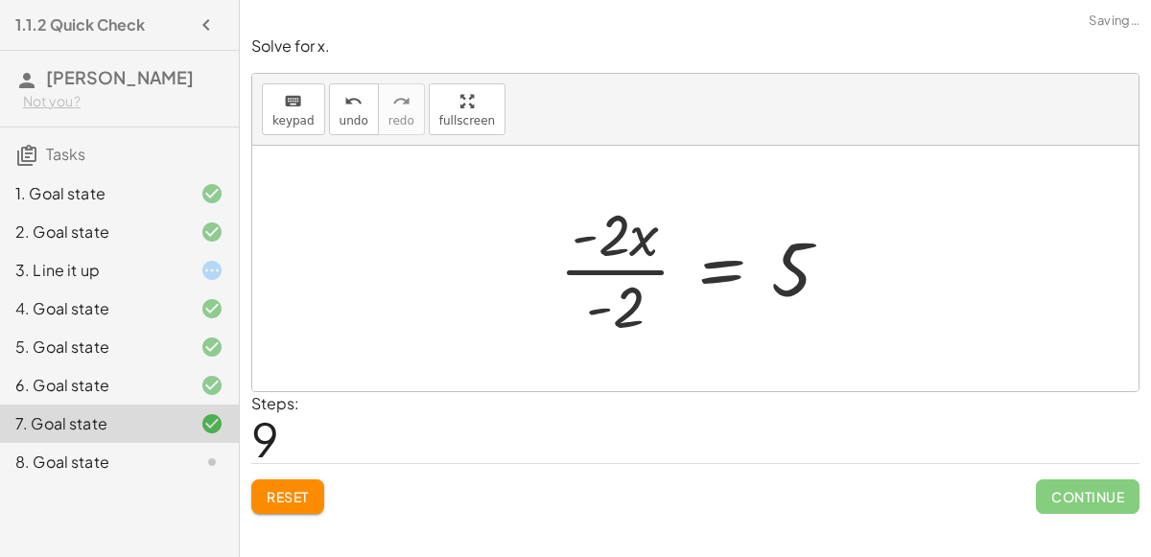
click at [617, 304] on div at bounding box center [703, 269] width 306 height 148
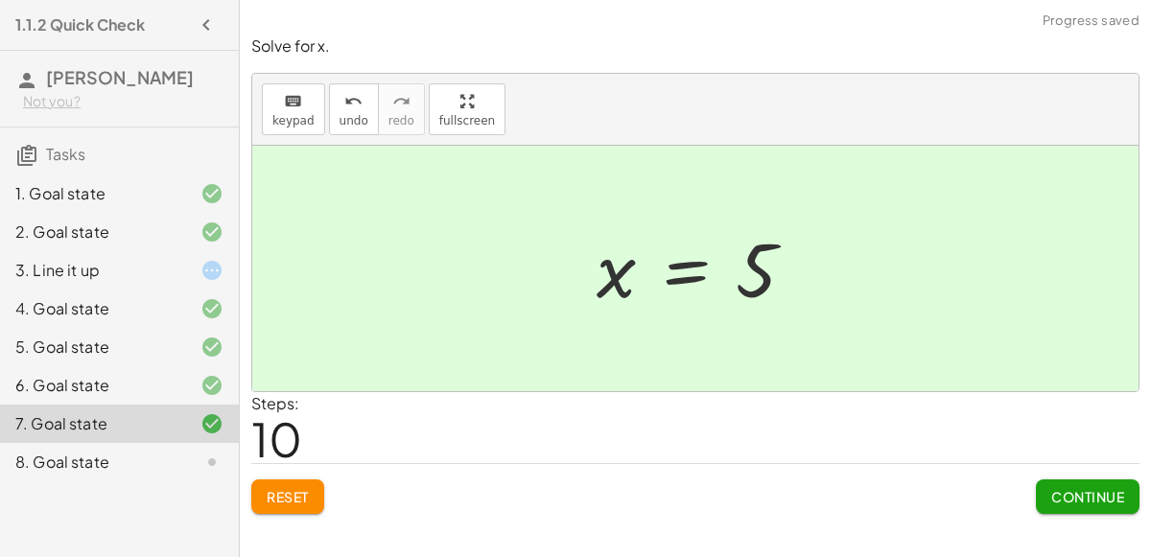
click at [311, 496] on button "Reset" at bounding box center [287, 497] width 73 height 35
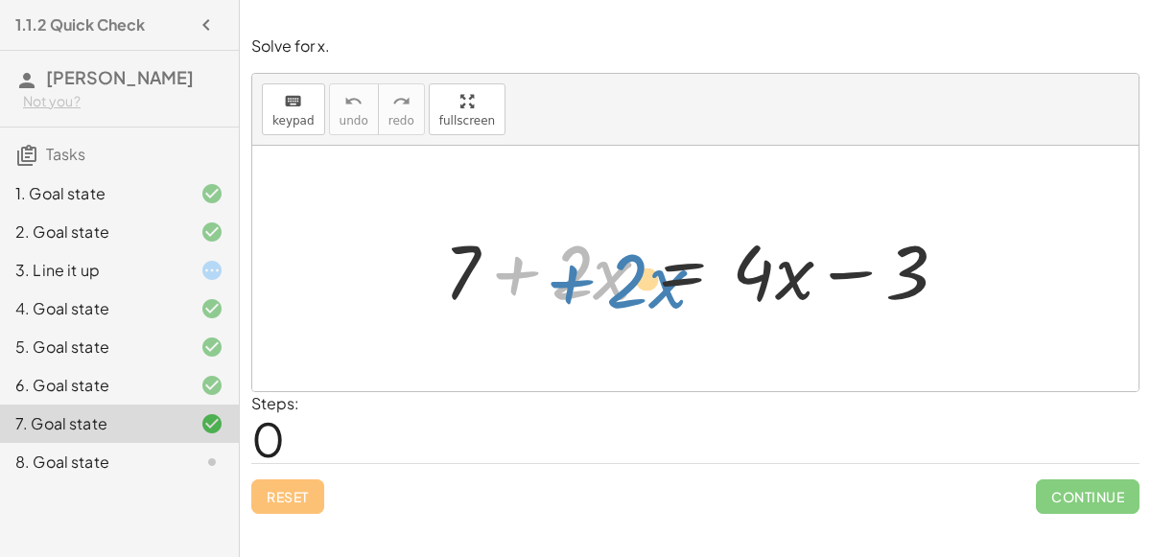
drag, startPoint x: 481, startPoint y: 266, endPoint x: 473, endPoint y: 282, distance: 18.0
click at [473, 282] on div at bounding box center [704, 269] width 538 height 99
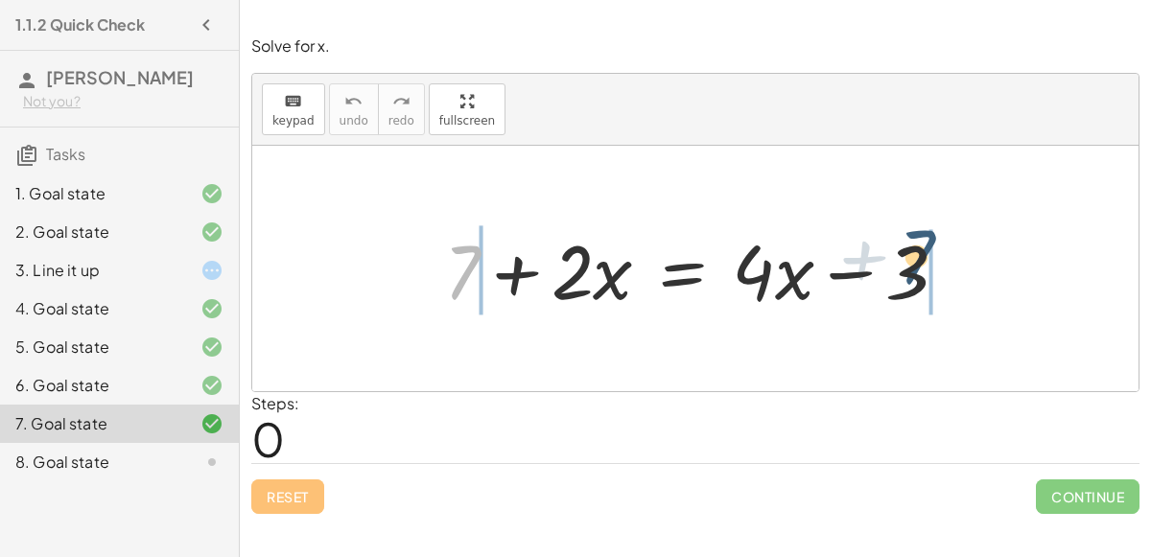
drag, startPoint x: 451, startPoint y: 266, endPoint x: 943, endPoint y: 259, distance: 492.2
click at [943, 259] on div at bounding box center [704, 269] width 538 height 99
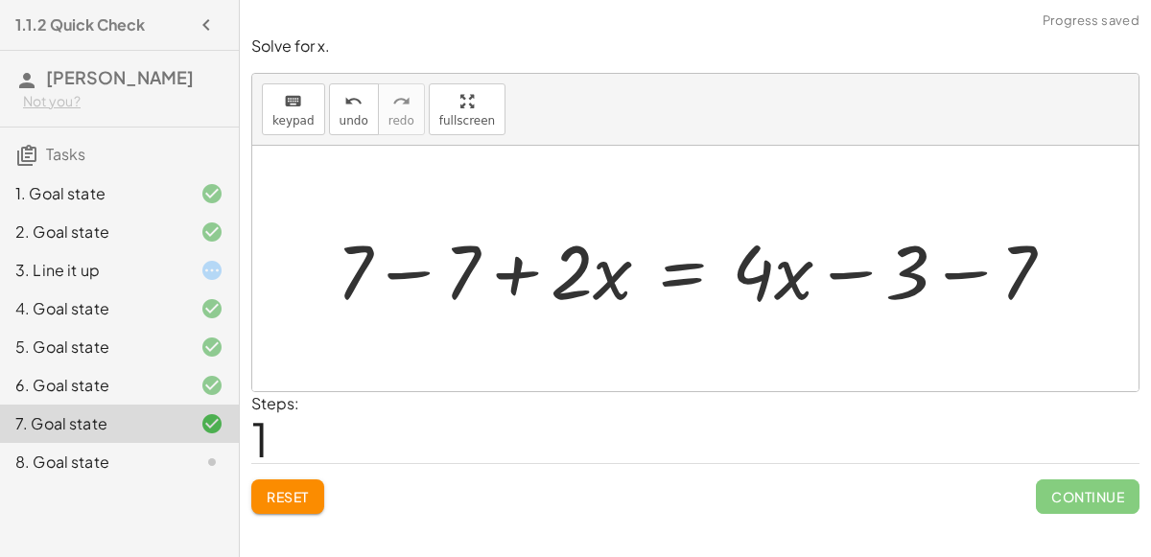
click at [434, 262] on div at bounding box center [703, 269] width 752 height 99
click at [987, 273] on div at bounding box center [810, 269] width 538 height 99
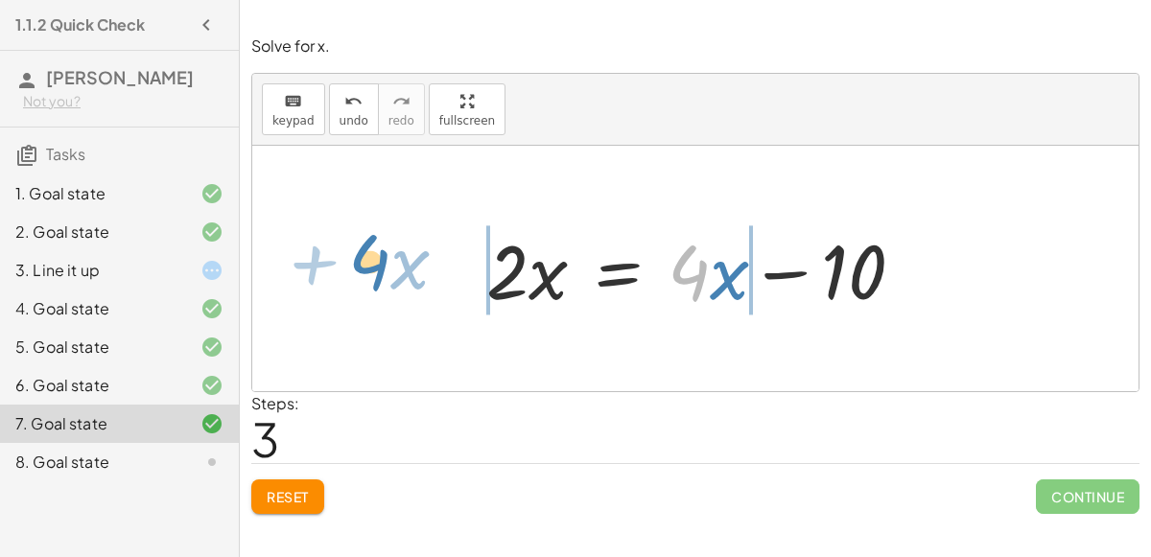
drag, startPoint x: 698, startPoint y: 267, endPoint x: 381, endPoint y: 258, distance: 316.7
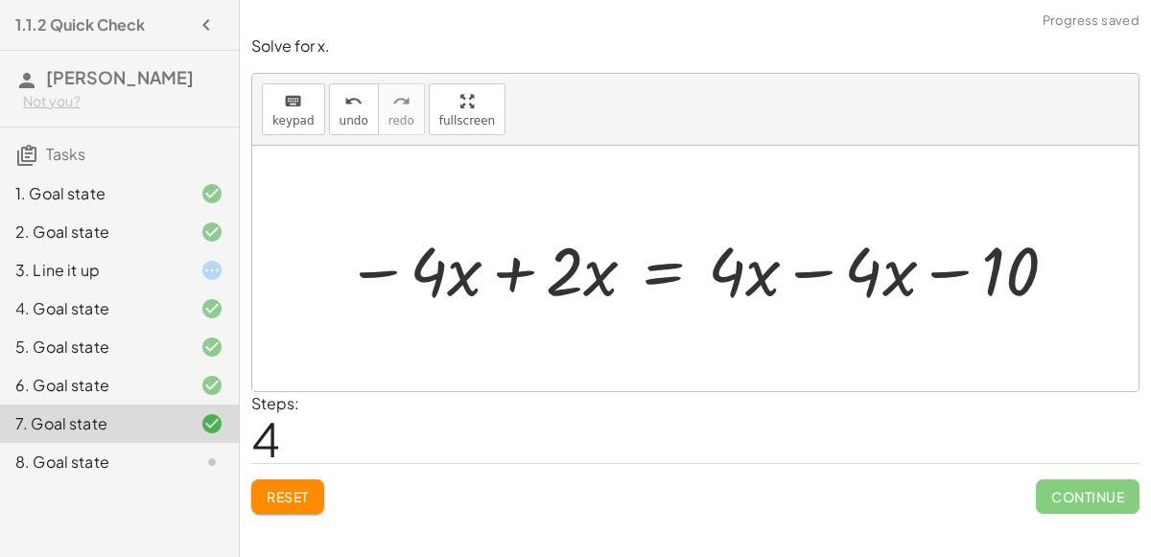
click at [806, 275] on div at bounding box center [703, 269] width 735 height 89
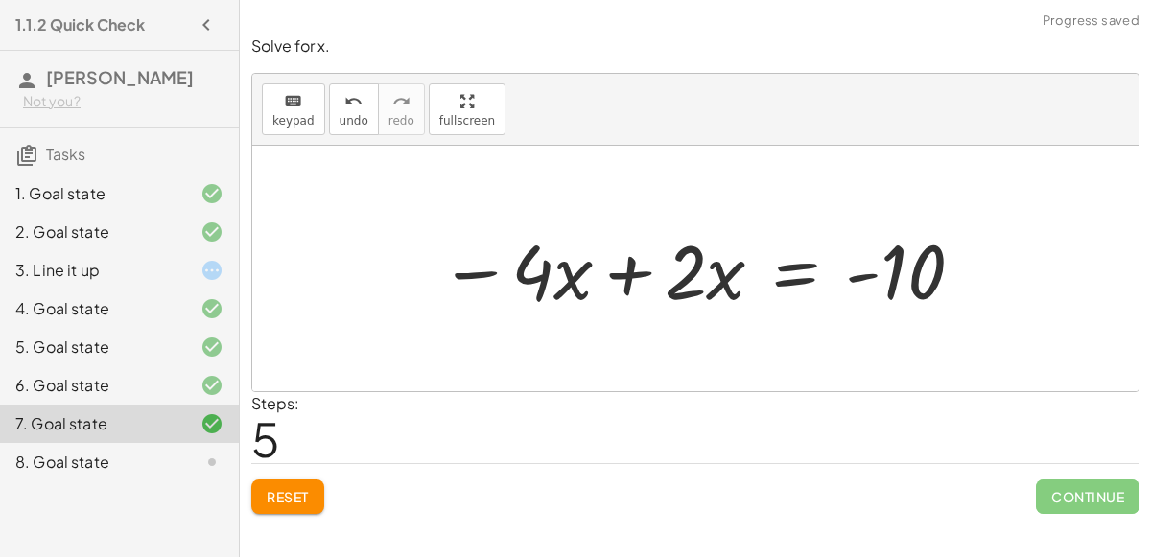
click at [627, 284] on div at bounding box center [703, 269] width 547 height 99
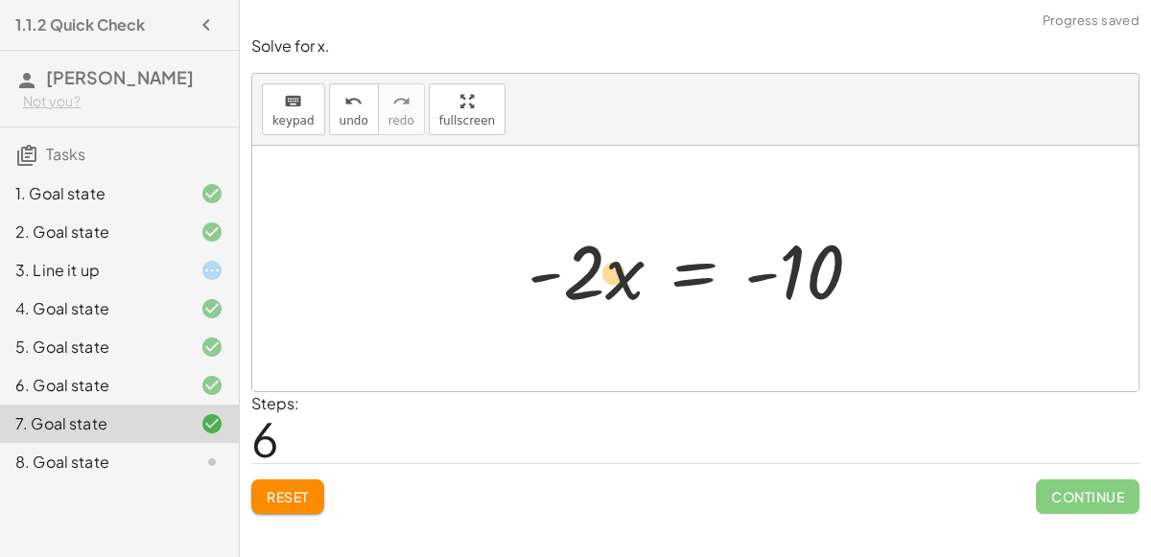
drag, startPoint x: 612, startPoint y: 274, endPoint x: 603, endPoint y: 279, distance: 9.9
click at [603, 279] on div at bounding box center [702, 269] width 369 height 99
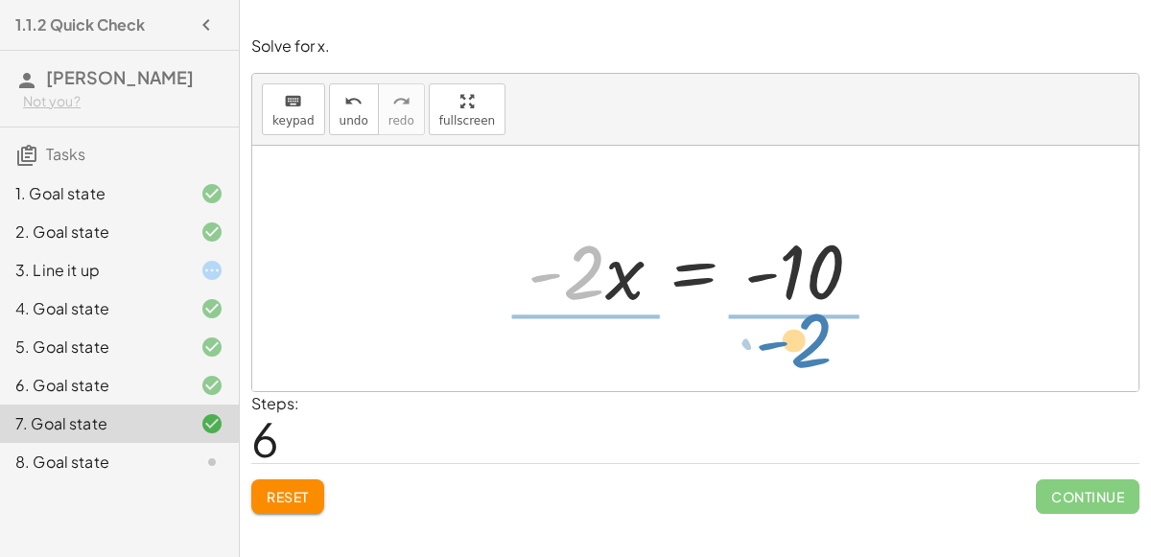
drag, startPoint x: 584, startPoint y: 265, endPoint x: 811, endPoint y: 333, distance: 236.5
click at [811, 333] on div "+ 7 + · 2 · x = + · 4 · x − 3 + 7 − 7 + · 2 · x = + · 4 · x − 3 − 7 + 0 + · 2 ·…" at bounding box center [695, 269] width 887 height 246
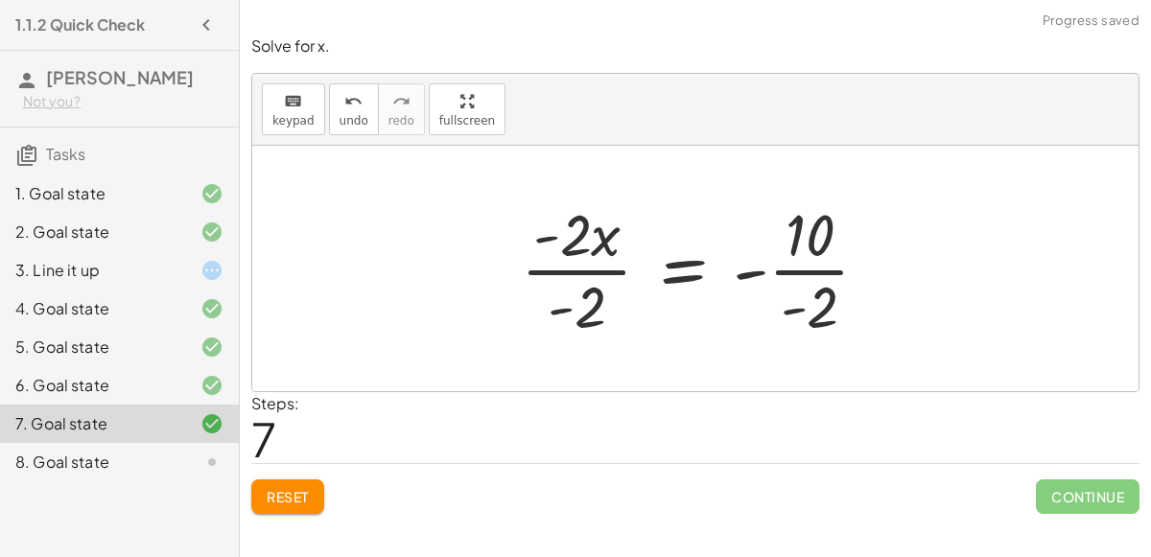
click at [816, 253] on div at bounding box center [702, 269] width 383 height 148
click at [764, 272] on div at bounding box center [700, 269] width 377 height 148
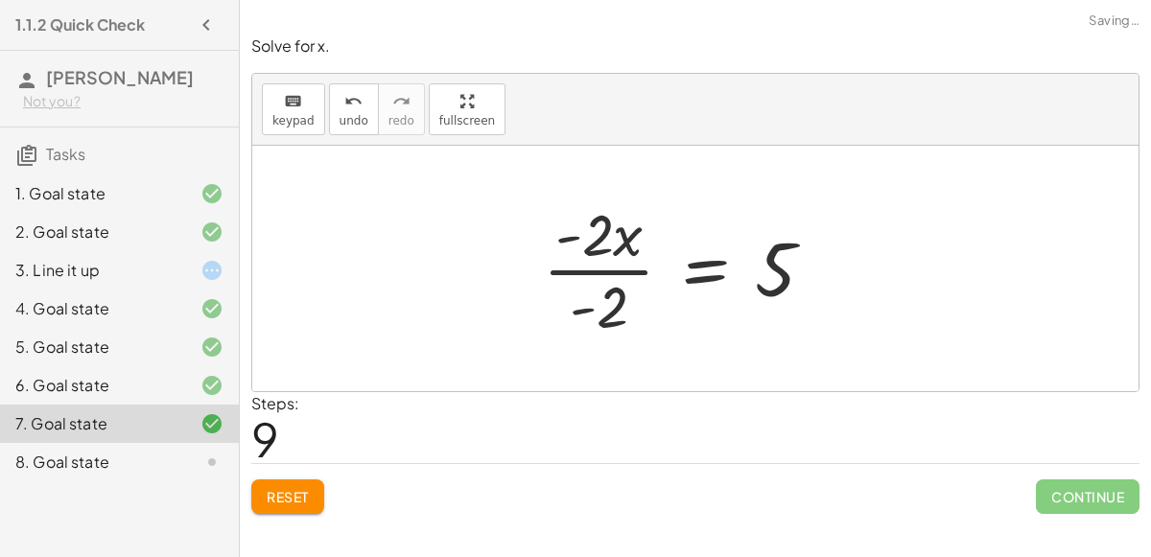
click at [603, 270] on div at bounding box center [686, 269] width 306 height 148
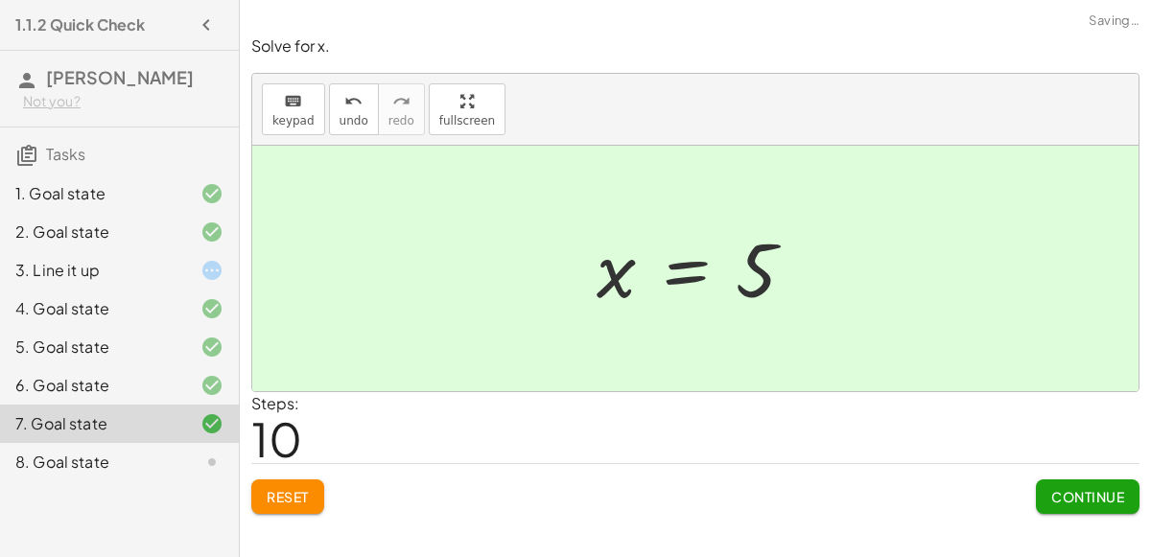
click at [1078, 496] on span "Continue" at bounding box center [1088, 496] width 73 height 17
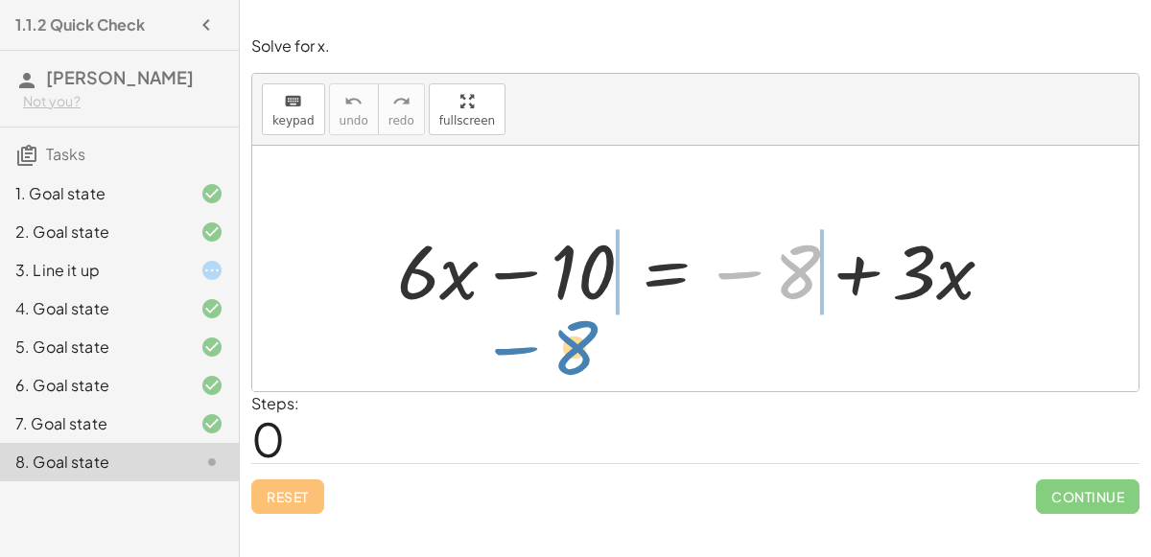
drag, startPoint x: 809, startPoint y: 285, endPoint x: 594, endPoint y: 361, distance: 227.9
click at [594, 361] on div "− 8 + · 6 · x − 10 = − 8 + · 3 · x" at bounding box center [695, 269] width 887 height 246
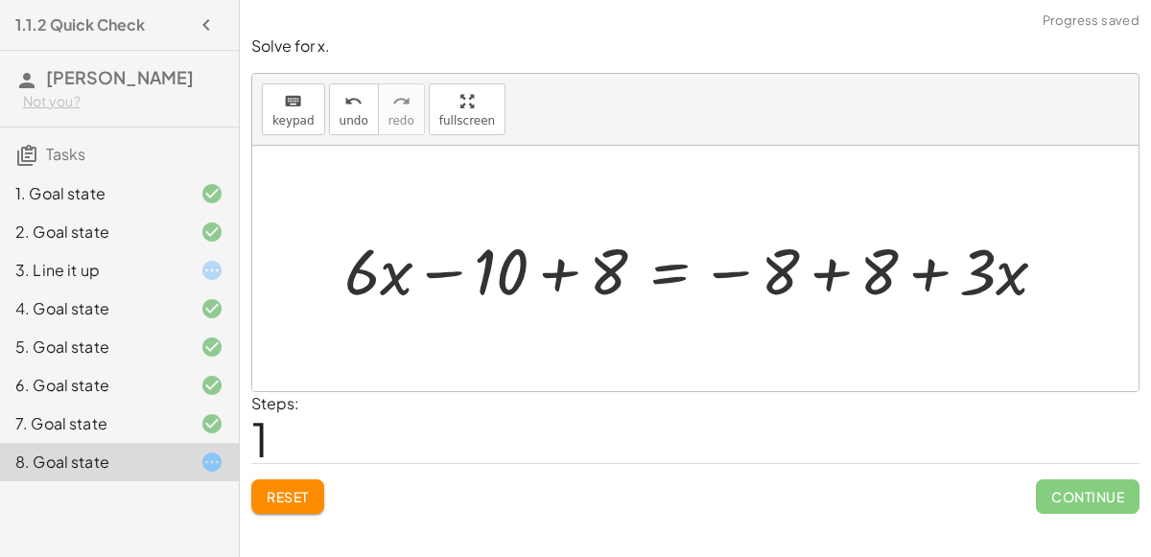
click at [831, 276] on div at bounding box center [704, 268] width 738 height 84
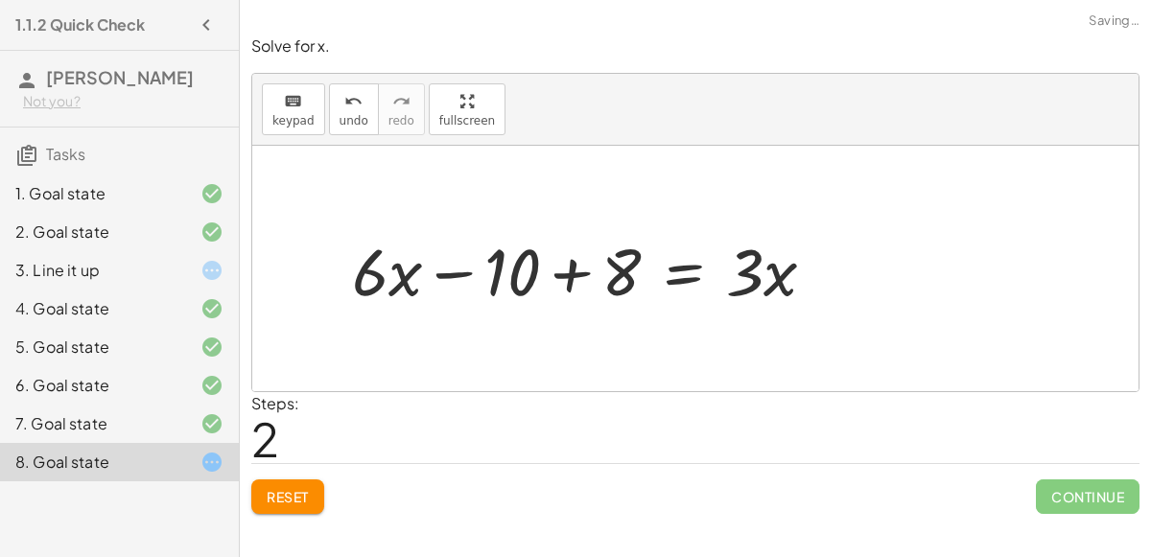
click at [565, 274] on div at bounding box center [574, 269] width 572 height 99
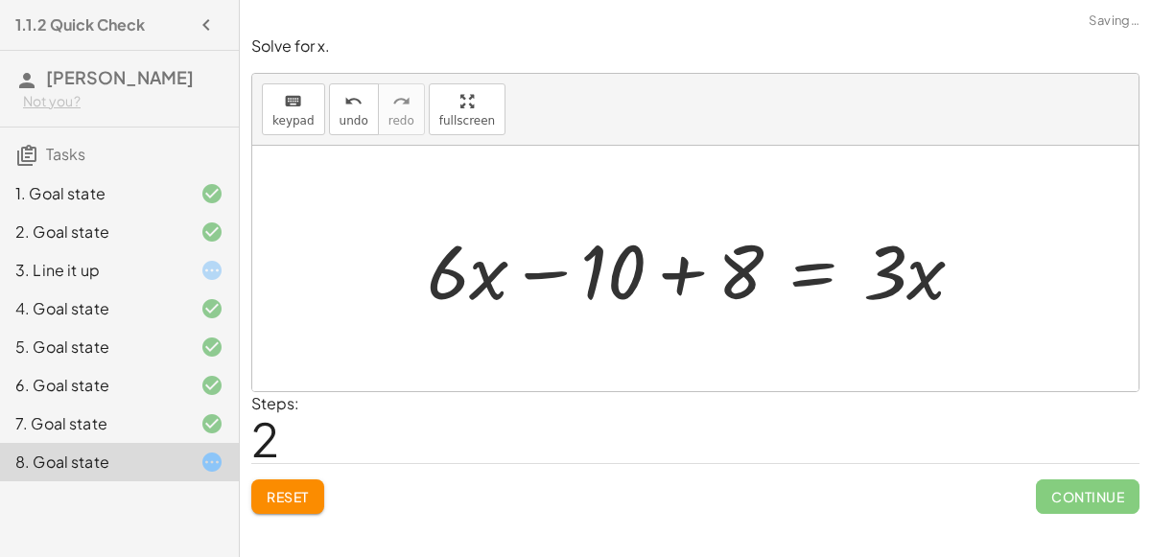
click at [671, 255] on div at bounding box center [703, 269] width 572 height 99
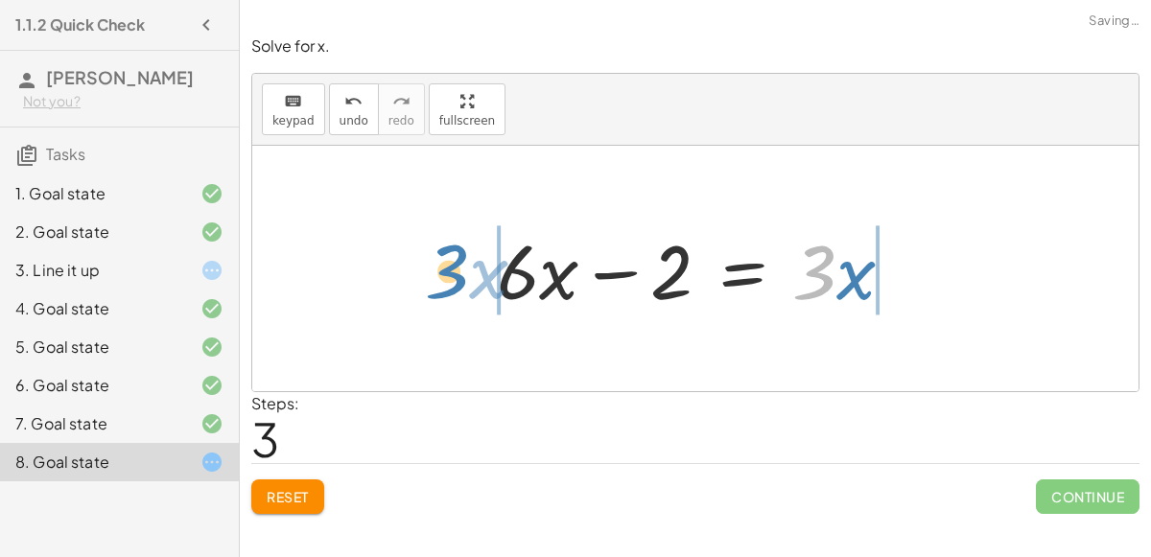
drag, startPoint x: 809, startPoint y: 274, endPoint x: 441, endPoint y: 273, distance: 367.5
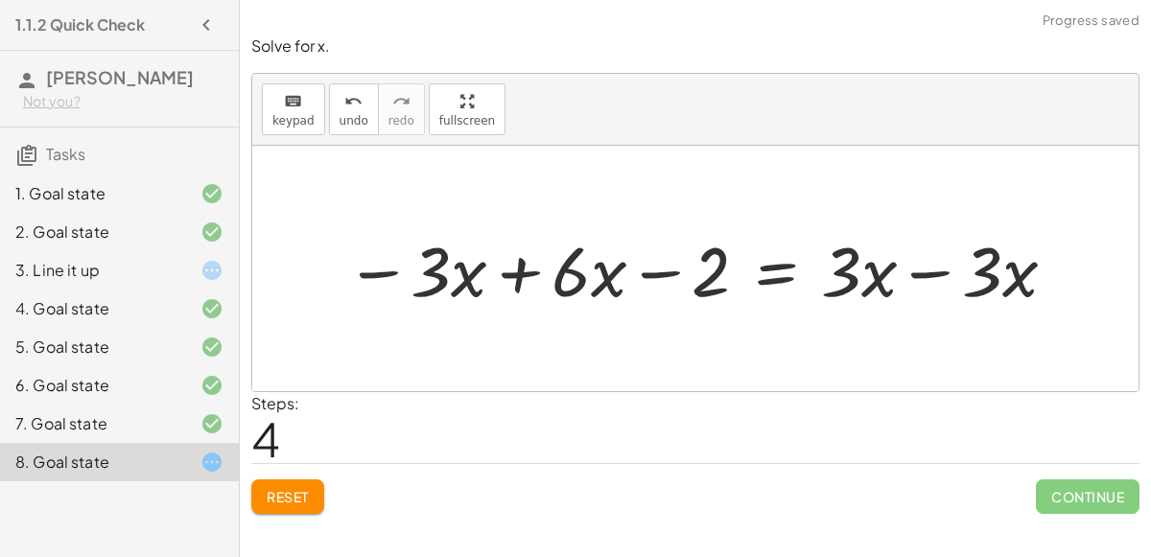
click at [938, 274] on div at bounding box center [703, 269] width 734 height 91
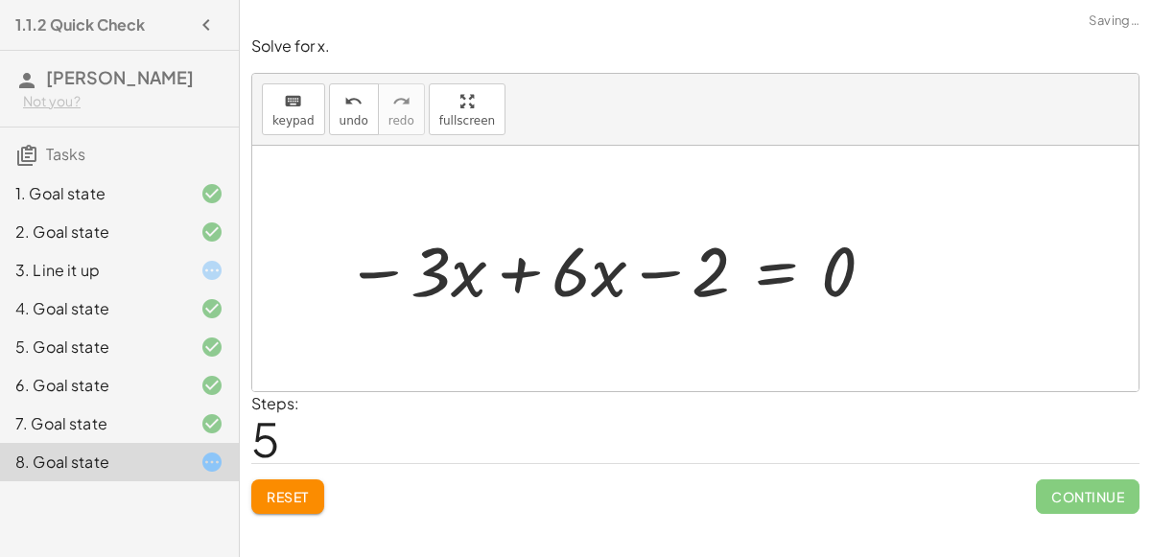
click at [516, 277] on div at bounding box center [612, 269] width 552 height 91
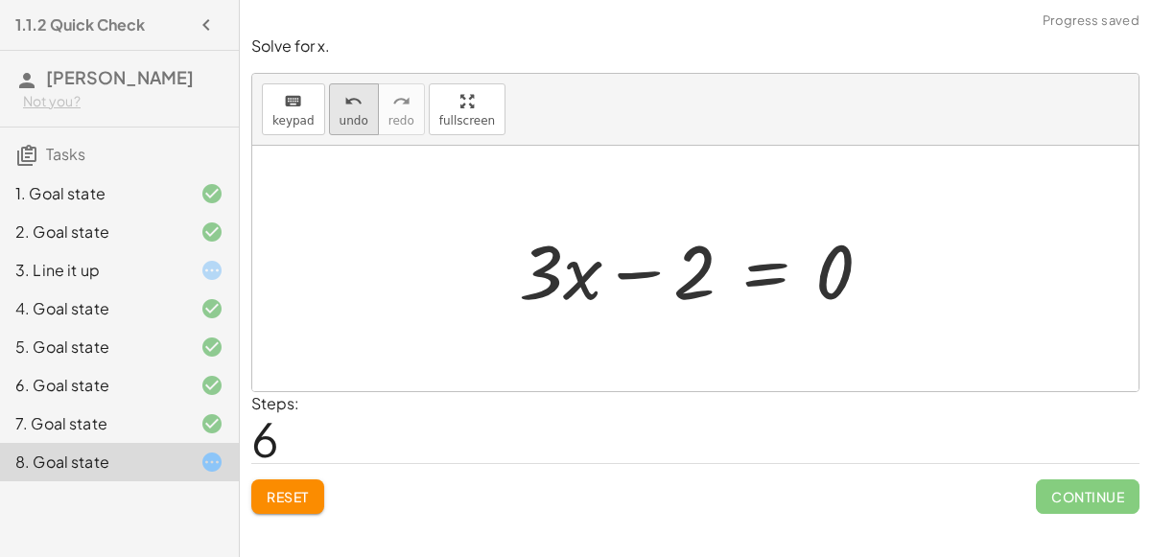
click at [344, 106] on icon "undo" at bounding box center [353, 101] width 18 height 23
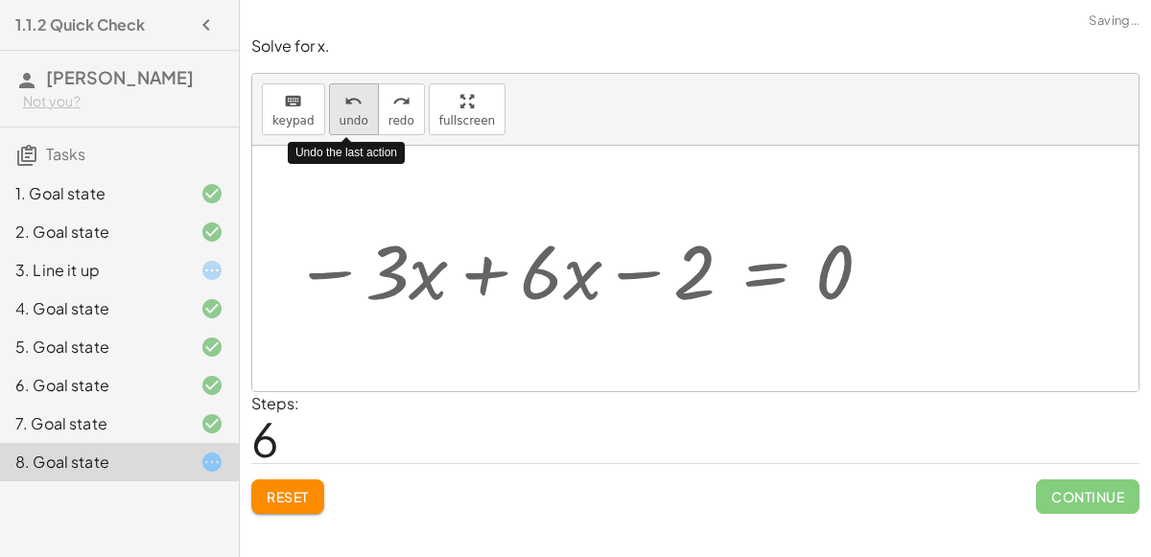
click at [344, 106] on icon "undo" at bounding box center [353, 101] width 18 height 23
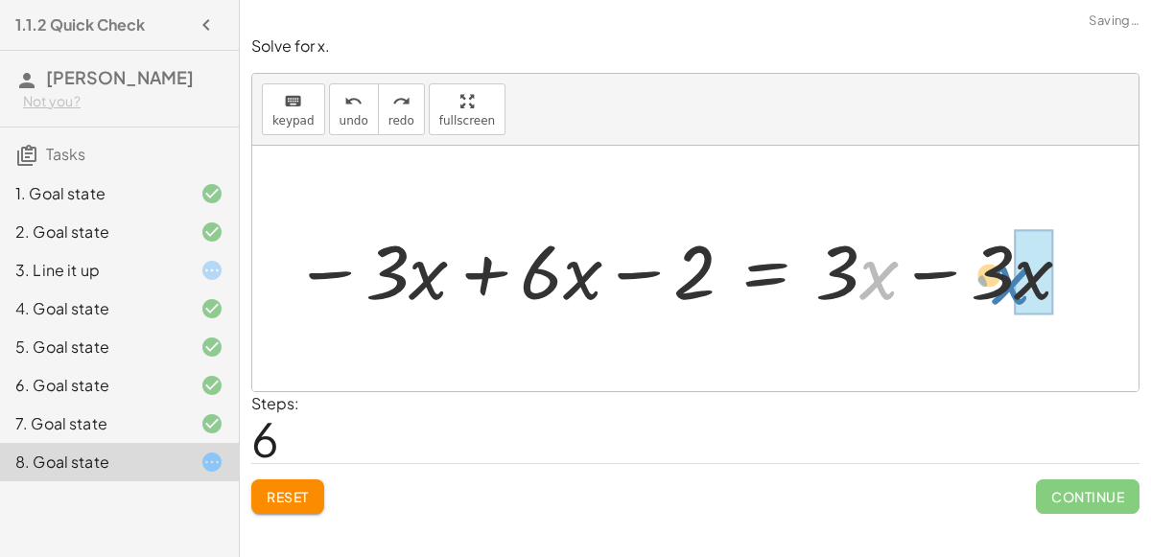
drag, startPoint x: 873, startPoint y: 280, endPoint x: 1012, endPoint y: 285, distance: 139.2
click at [1012, 285] on div at bounding box center [684, 269] width 800 height 99
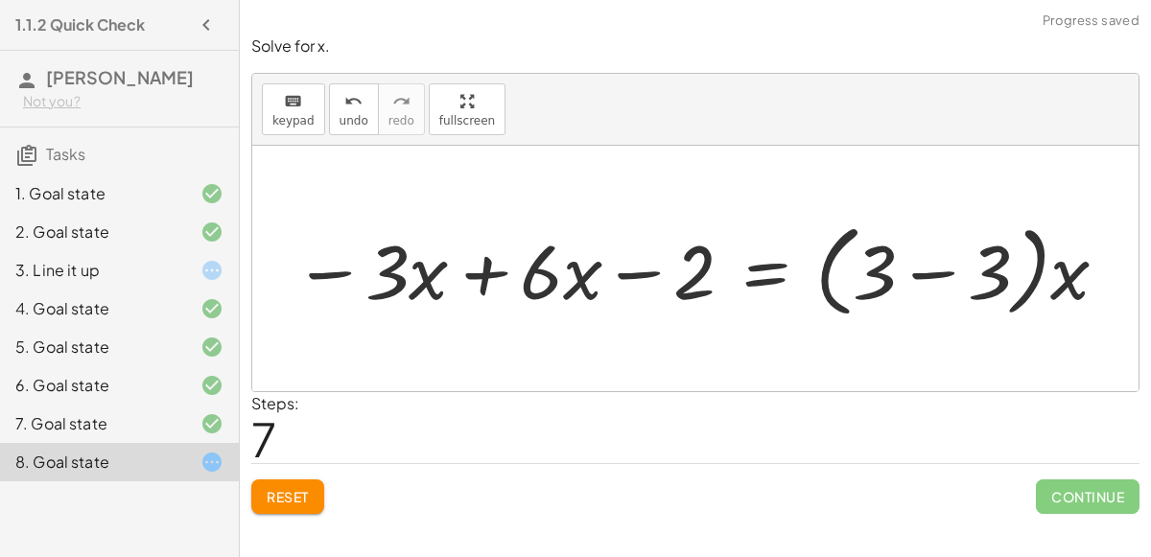
click at [994, 279] on div at bounding box center [702, 269] width 837 height 110
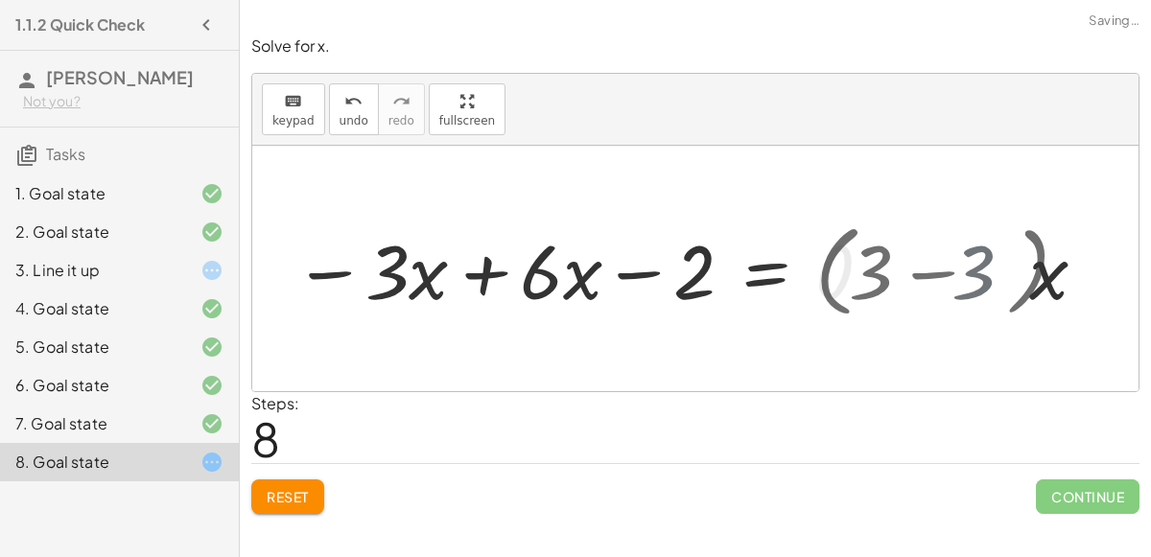
click at [994, 279] on div at bounding box center [695, 269] width 887 height 246
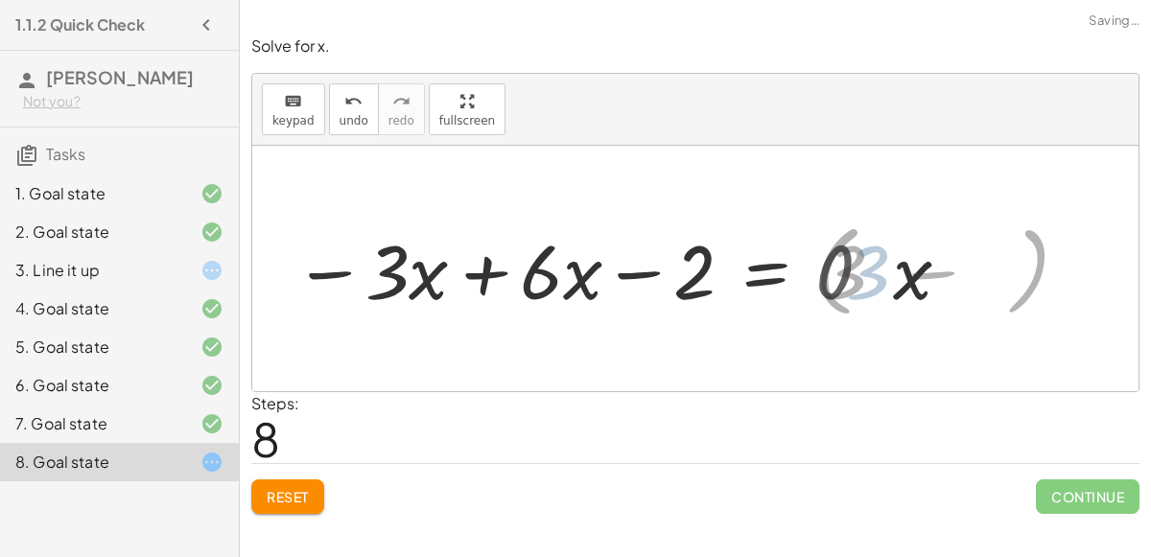
click at [994, 279] on div at bounding box center [695, 269] width 887 height 246
click at [853, 265] on div at bounding box center [604, 269] width 640 height 99
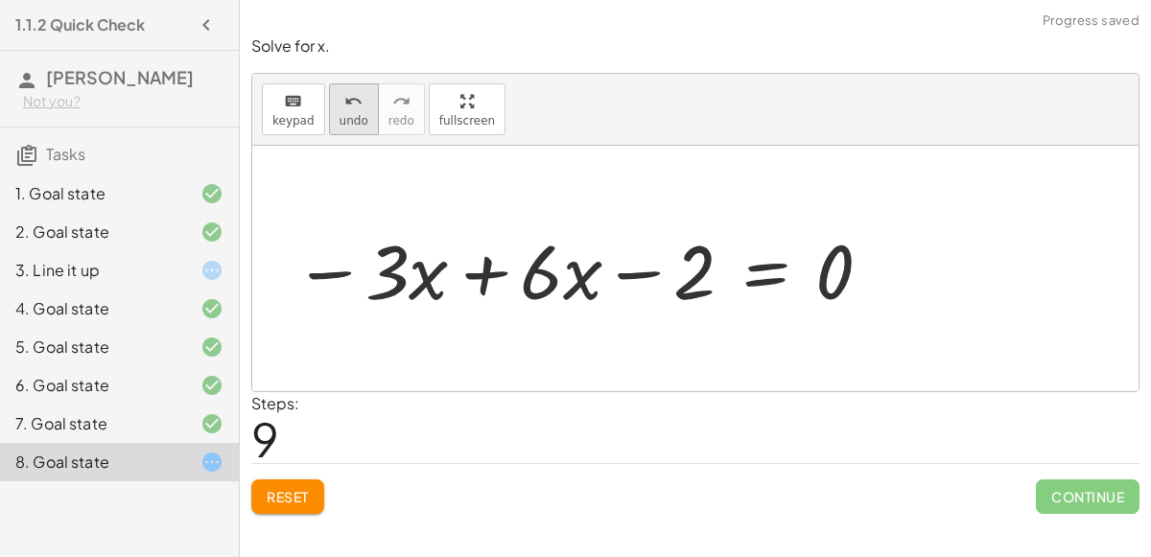
click at [349, 108] on icon "undo" at bounding box center [353, 101] width 18 height 23
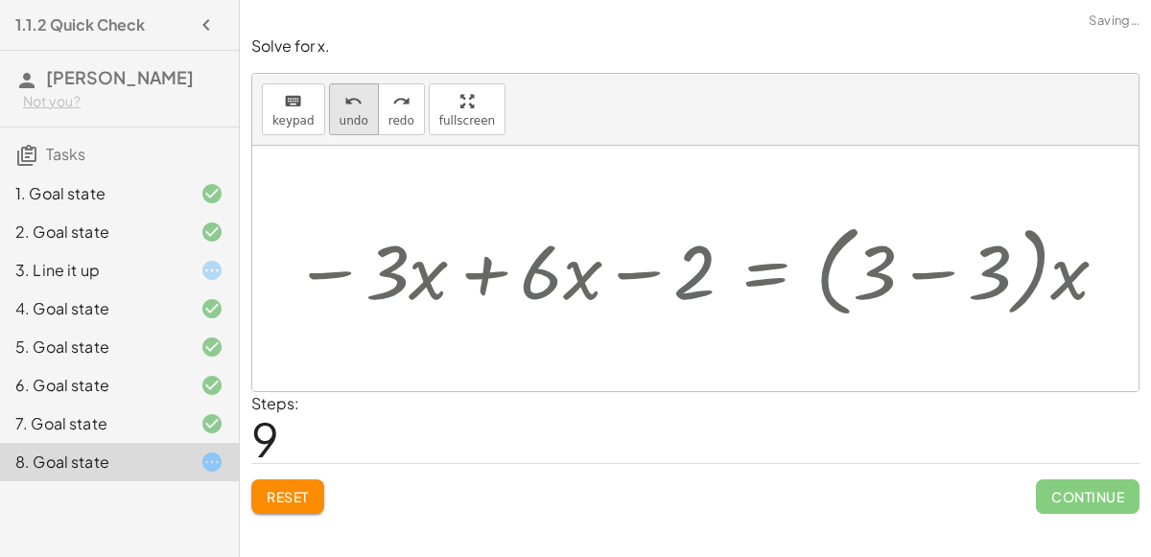
click at [349, 108] on icon "undo" at bounding box center [353, 101] width 18 height 23
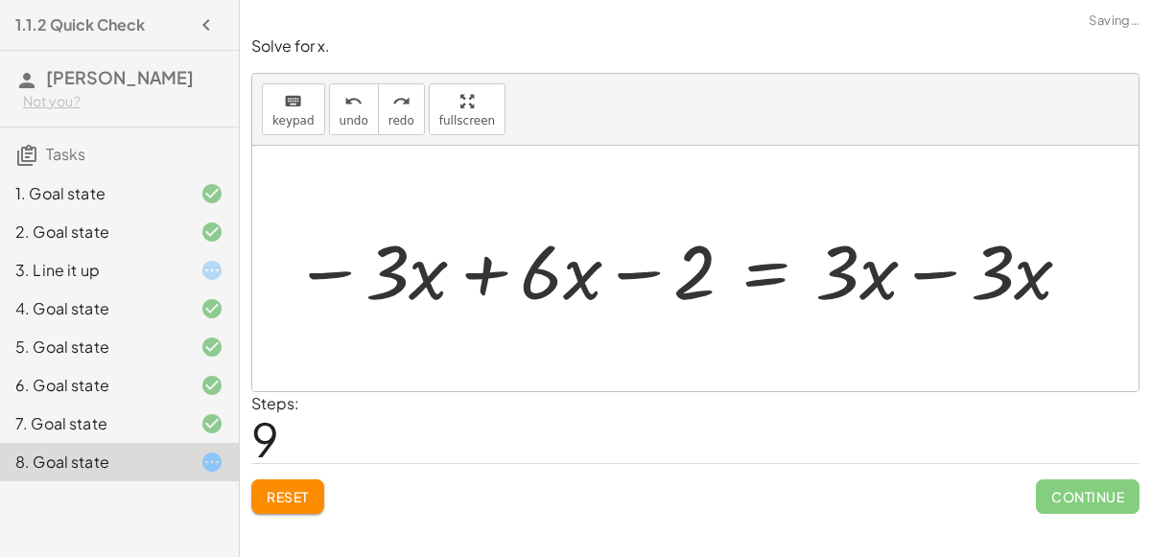
click at [296, 488] on span "Reset" at bounding box center [288, 496] width 42 height 17
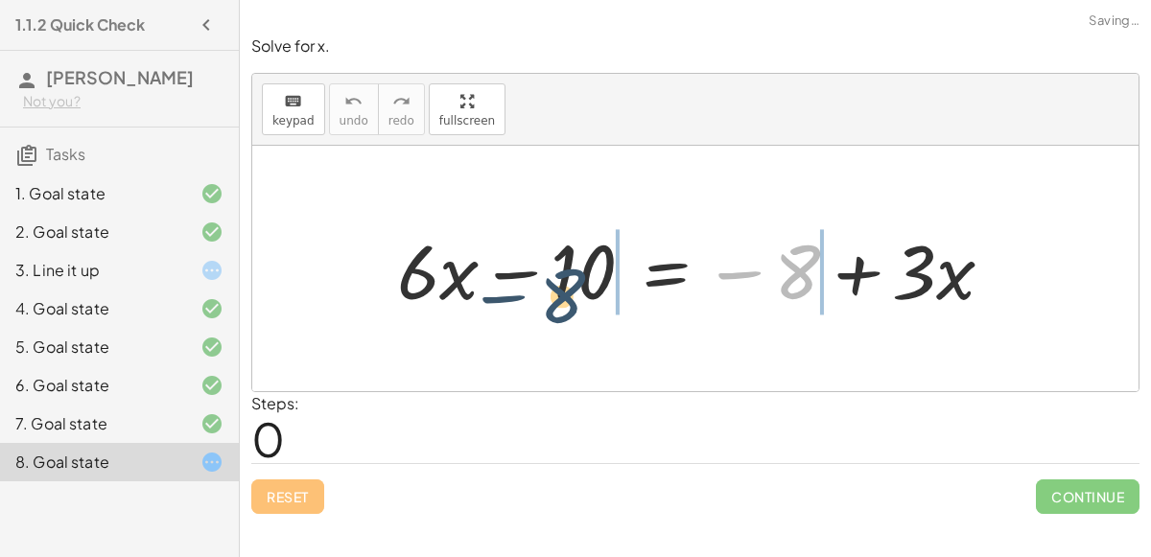
drag, startPoint x: 787, startPoint y: 284, endPoint x: 556, endPoint y: 328, distance: 234.5
click at [556, 328] on div "− 8 + · 6 · x − 10 = − 8 + · 3 · x" at bounding box center [695, 269] width 887 height 246
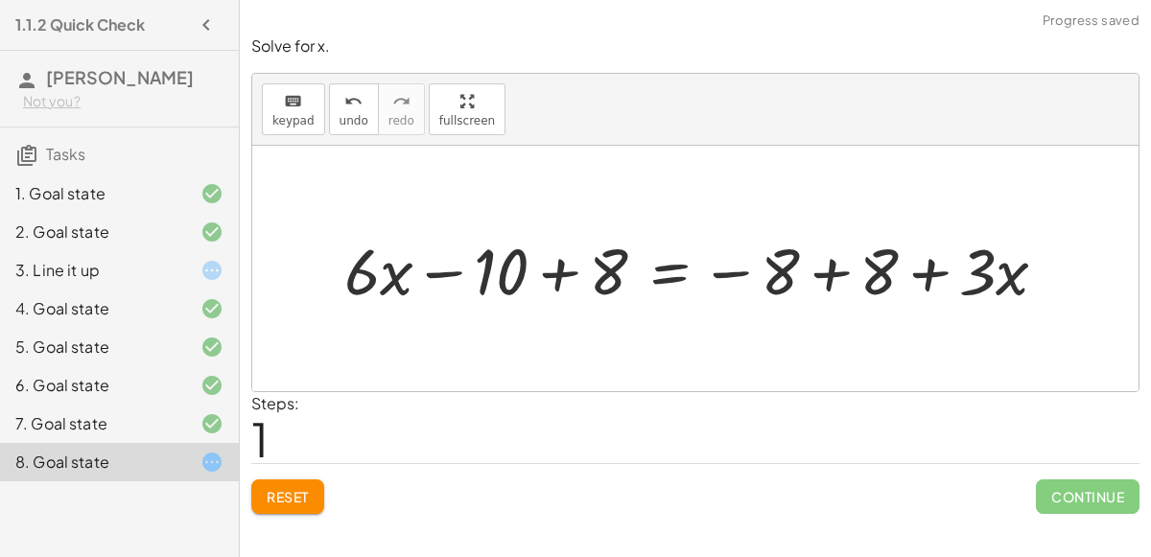
click at [594, 263] on div at bounding box center [704, 268] width 738 height 84
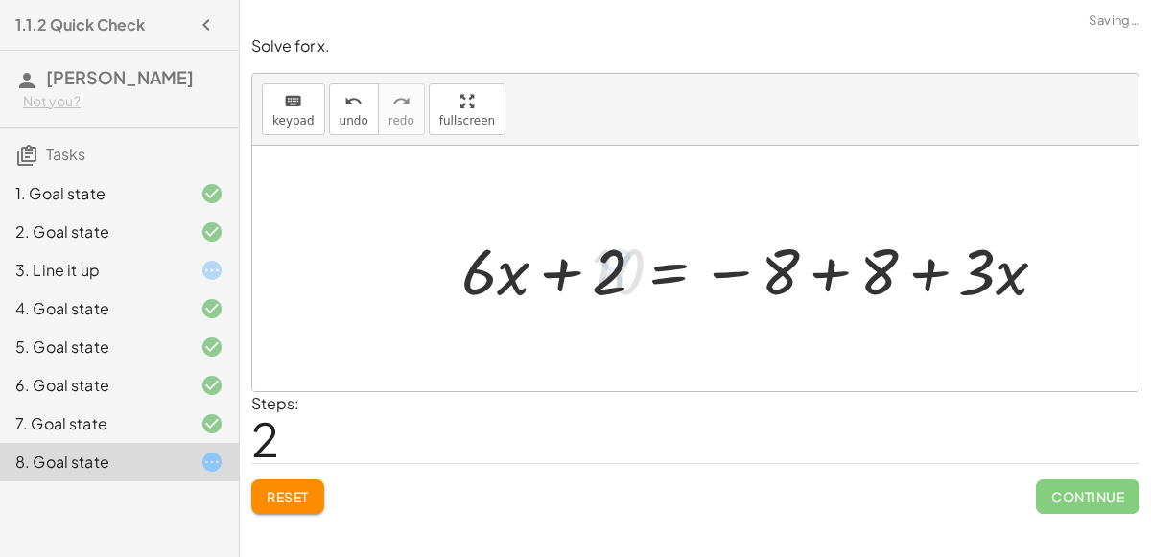
click at [789, 268] on div at bounding box center [762, 268] width 619 height 84
click at [826, 277] on div at bounding box center [762, 268] width 619 height 84
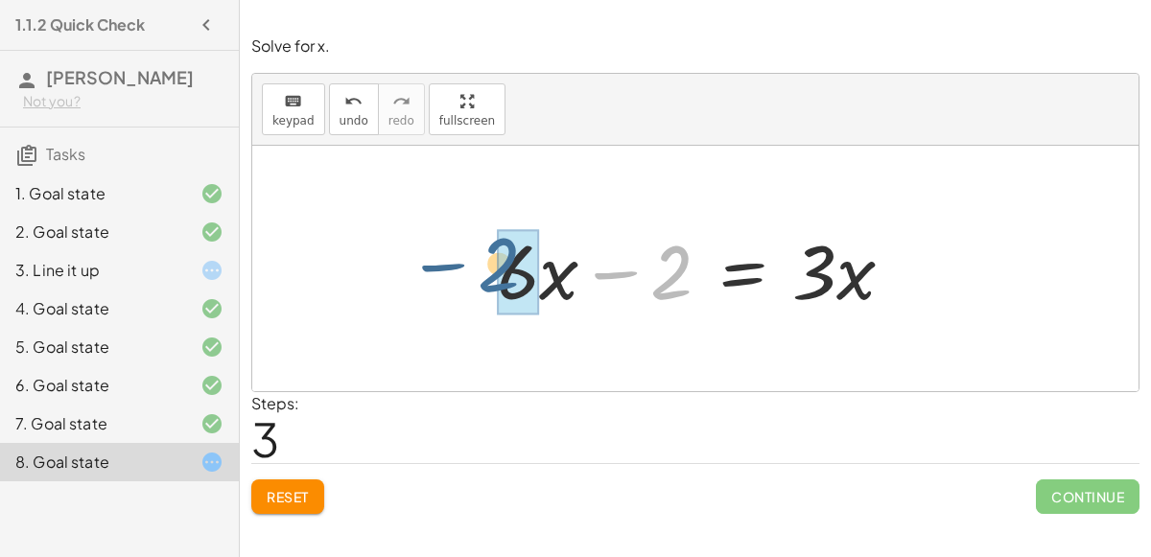
drag, startPoint x: 671, startPoint y: 267, endPoint x: 493, endPoint y: 261, distance: 177.6
click at [493, 261] on div at bounding box center [703, 269] width 432 height 99
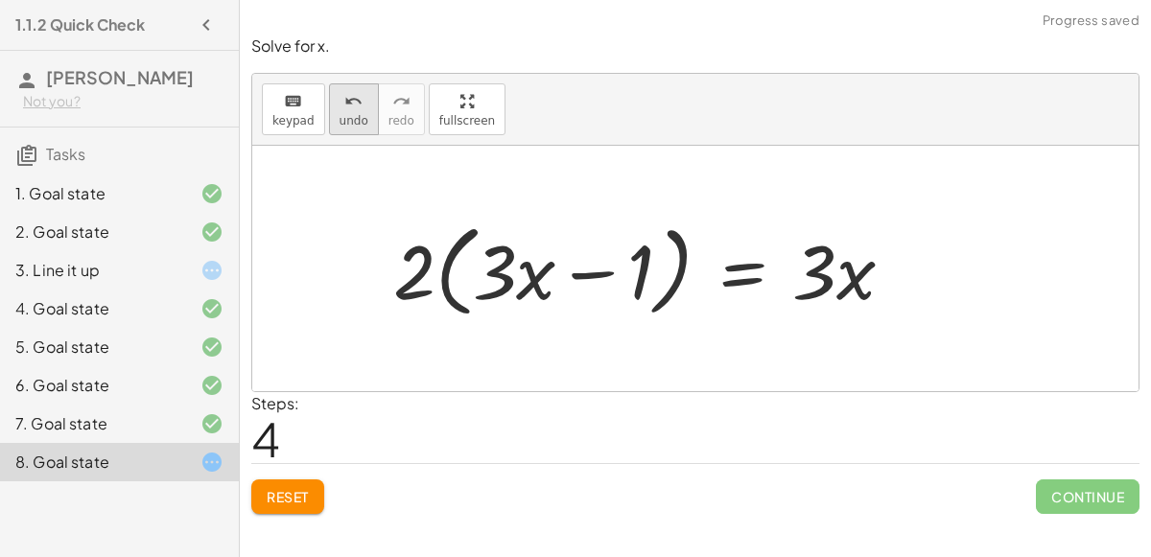
click at [344, 119] on span "undo" at bounding box center [354, 120] width 29 height 13
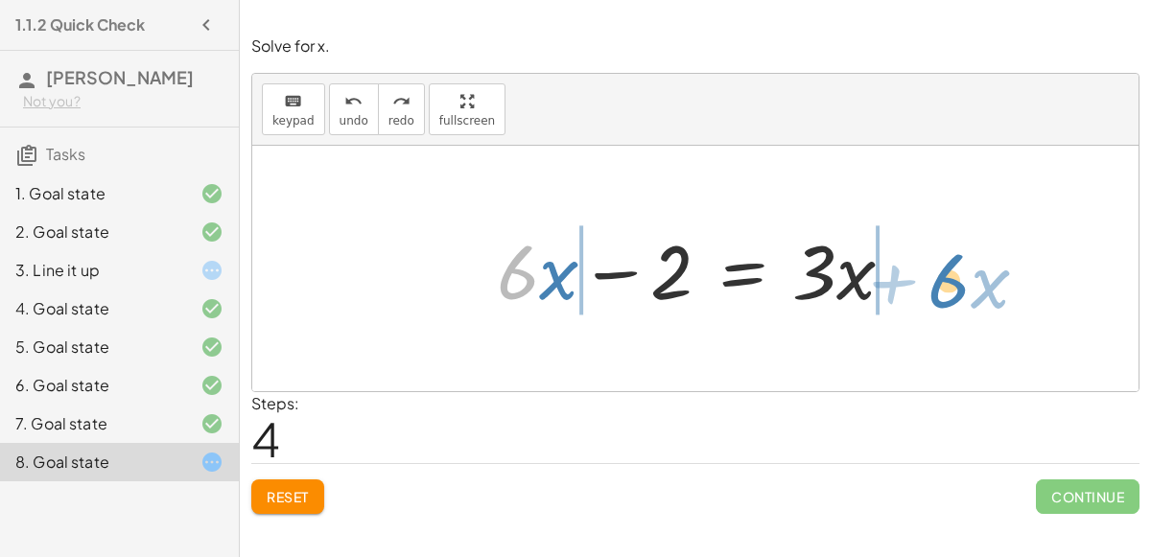
drag, startPoint x: 521, startPoint y: 269, endPoint x: 952, endPoint y: 276, distance: 430.9
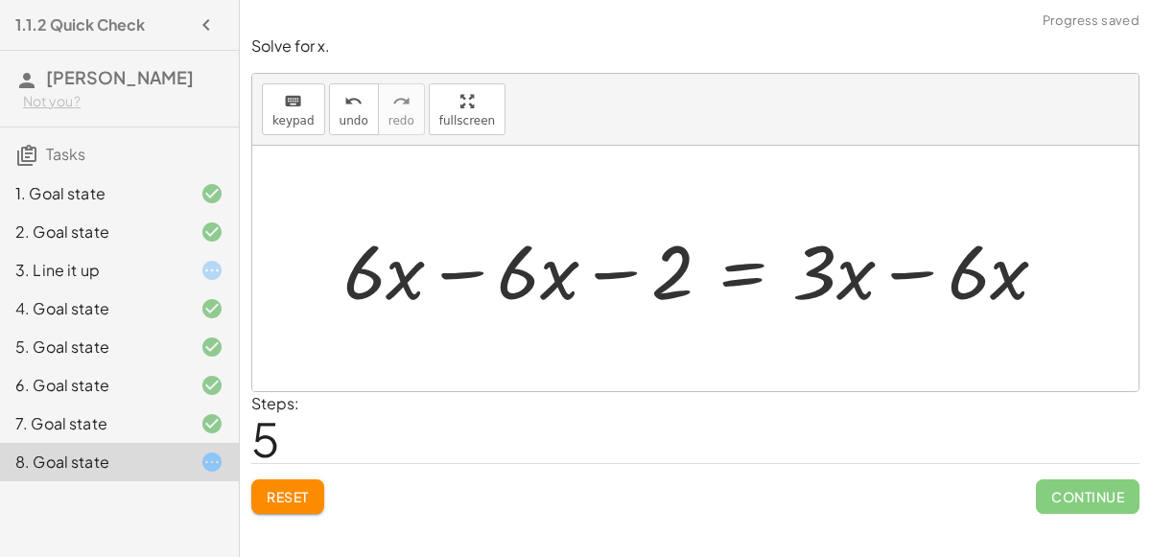
click at [472, 274] on div at bounding box center [703, 269] width 739 height 99
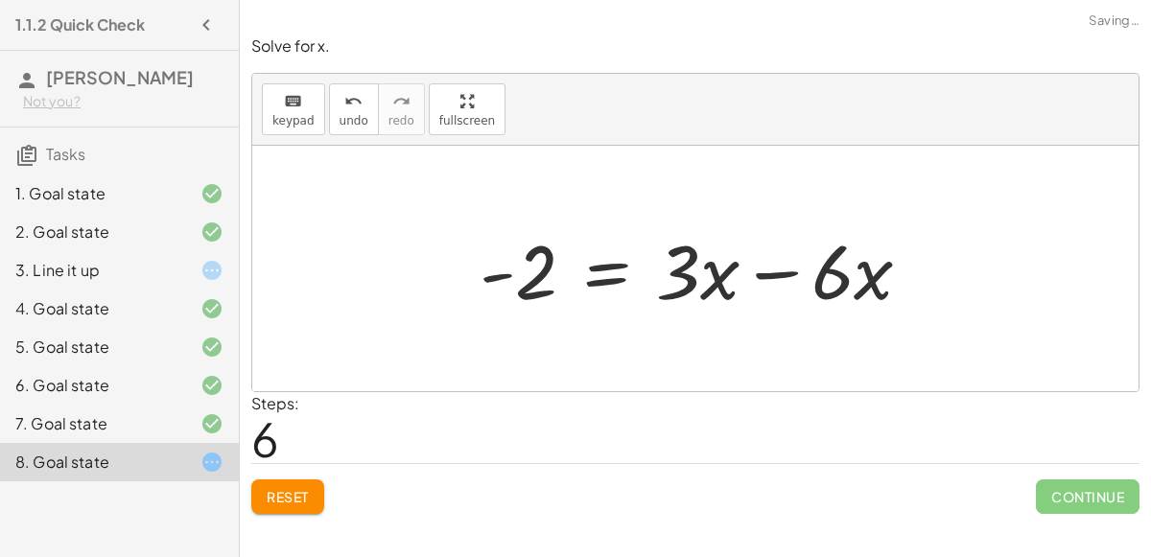
click at [792, 272] on div at bounding box center [703, 269] width 467 height 99
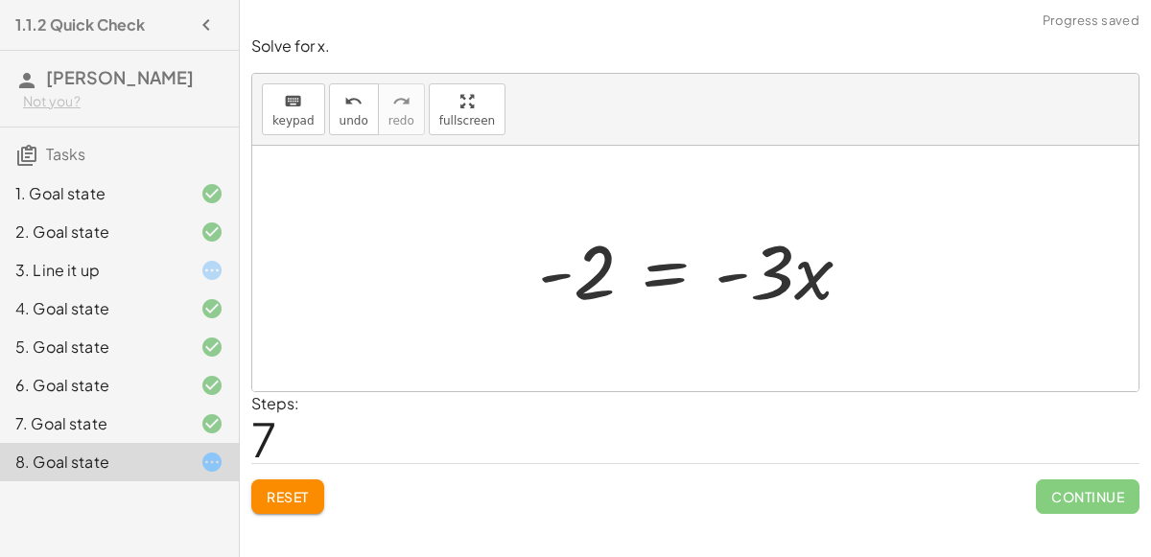
click at [783, 286] on div at bounding box center [703, 269] width 348 height 99
click at [799, 290] on div at bounding box center [703, 269] width 348 height 99
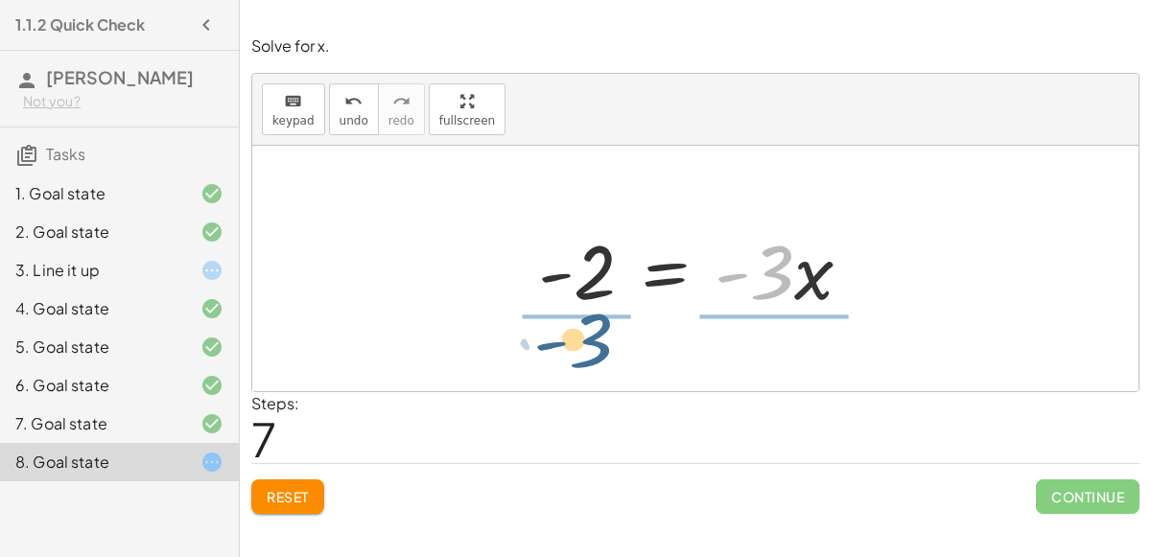
drag, startPoint x: 779, startPoint y: 267, endPoint x: 596, endPoint y: 334, distance: 195.2
click at [596, 334] on div "+ · 6 · x − 10 = − 8 + · 3 · x + · 6 · x − 10 + 8 = − 8 + 8 + · 3 · x + · 6 · x…" at bounding box center [695, 269] width 887 height 246
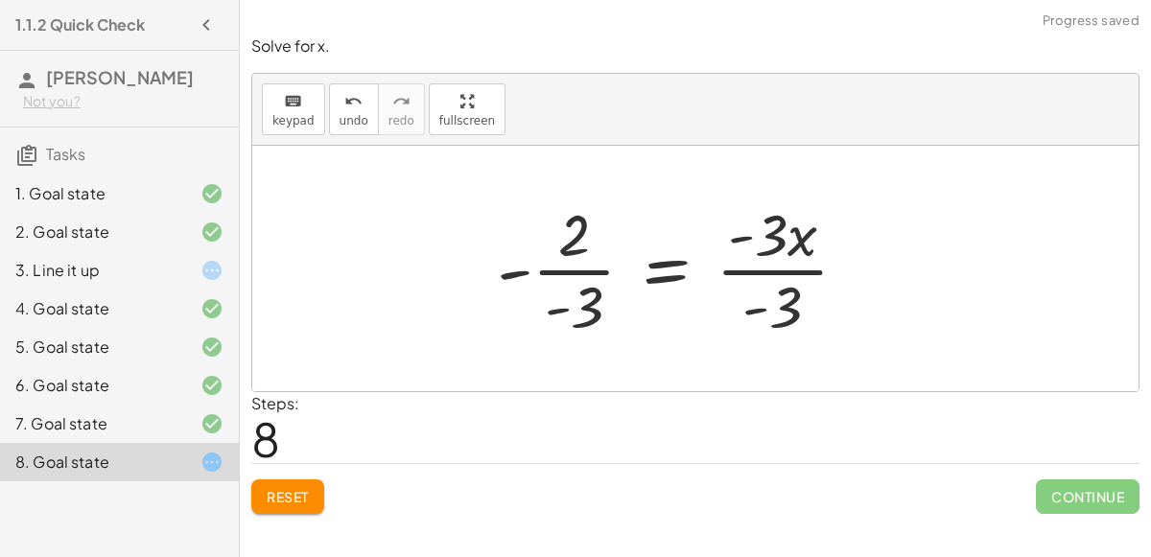
click at [587, 260] on div at bounding box center [680, 269] width 386 height 148
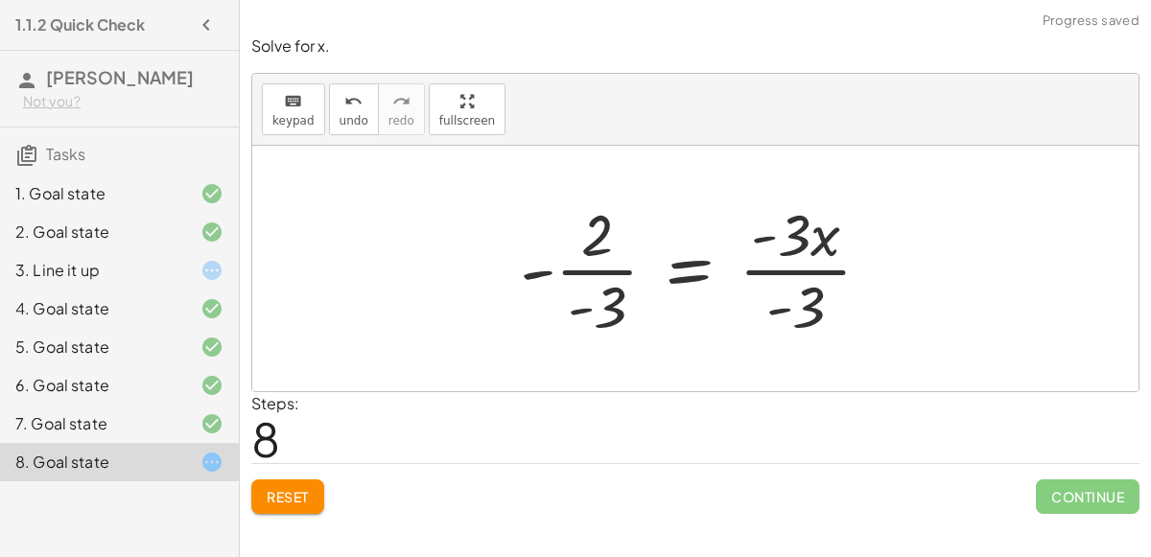
click at [575, 275] on div at bounding box center [703, 269] width 386 height 148
click at [798, 276] on div at bounding box center [703, 269] width 386 height 148
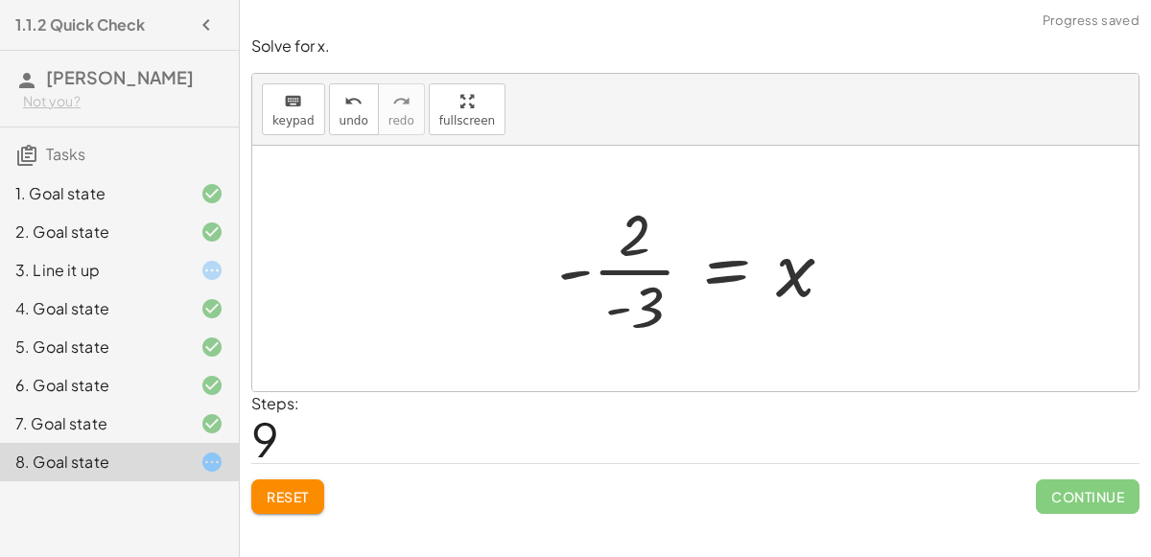
click at [631, 272] on div at bounding box center [703, 269] width 311 height 148
click at [618, 310] on div at bounding box center [703, 269] width 311 height 148
click at [346, 104] on icon "undo" at bounding box center [353, 101] width 18 height 23
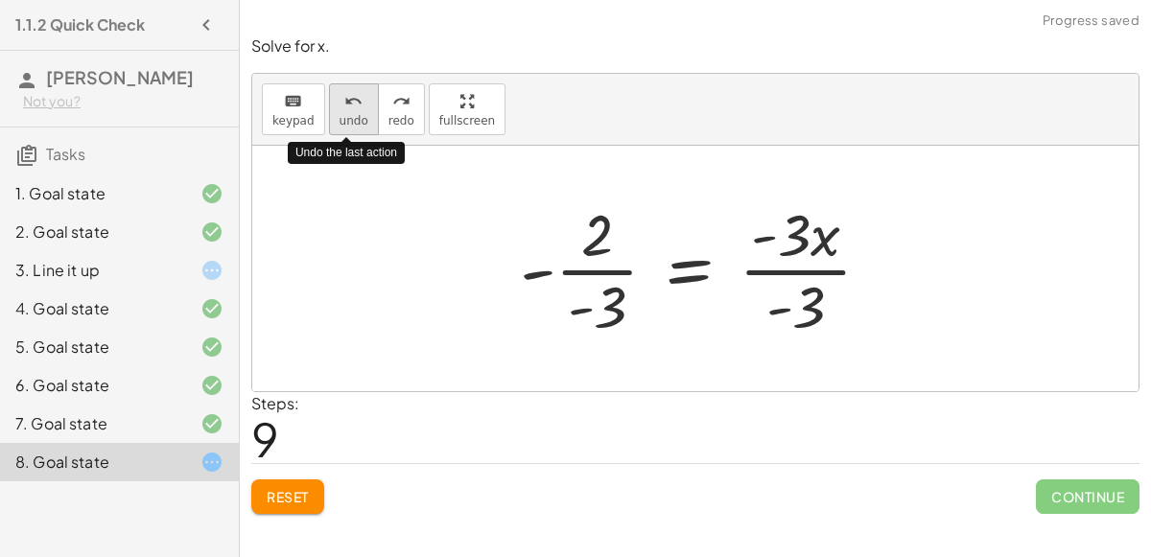
click at [346, 104] on icon "undo" at bounding box center [353, 101] width 18 height 23
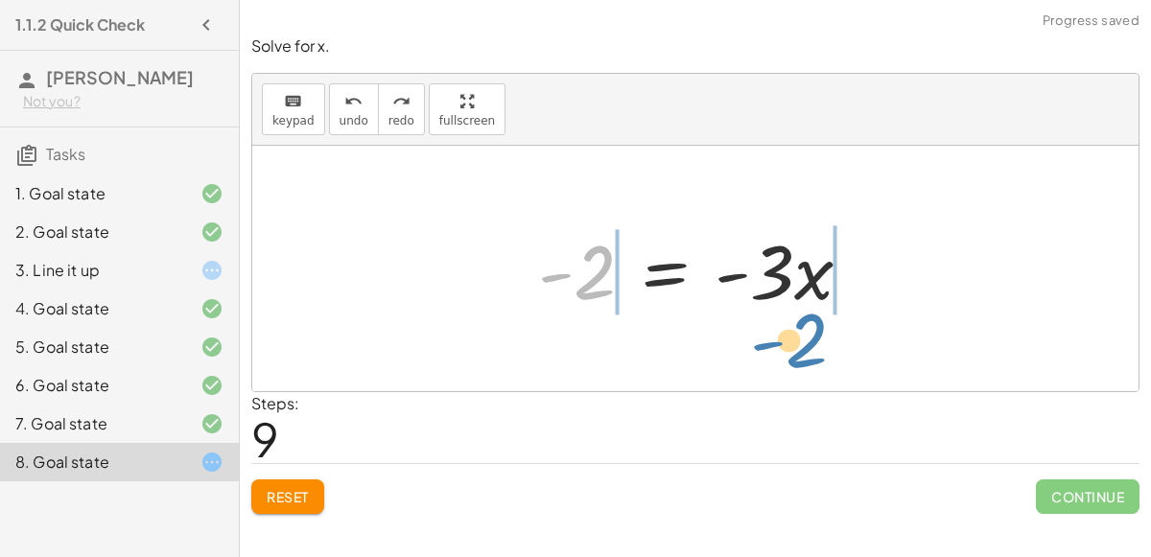
drag, startPoint x: 579, startPoint y: 281, endPoint x: 790, endPoint y: 347, distance: 221.2
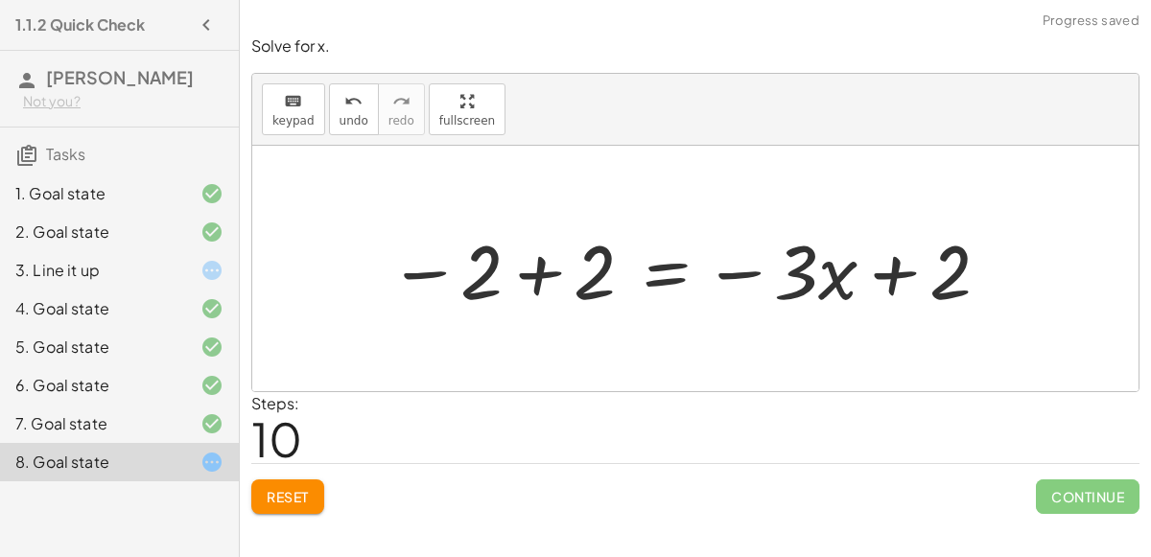
click at [531, 264] on div at bounding box center [690, 269] width 623 height 99
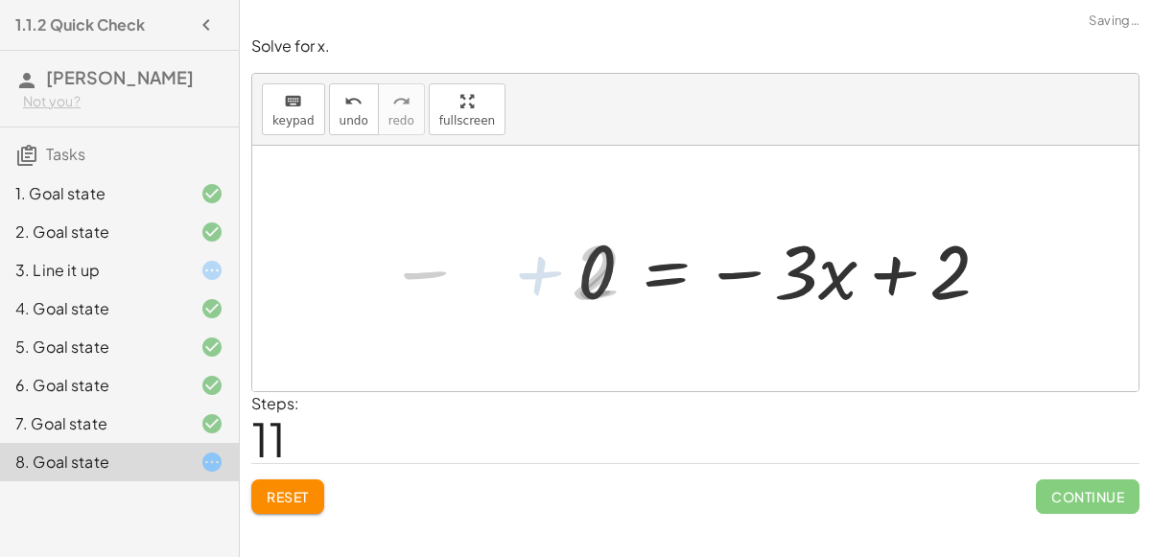
click at [896, 279] on div at bounding box center [791, 269] width 447 height 99
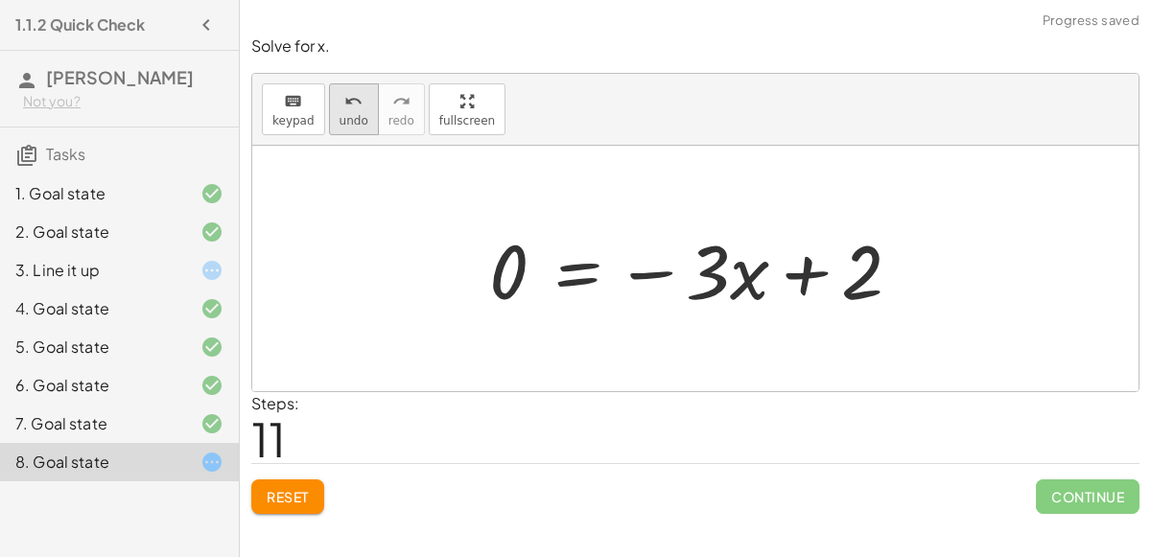
click at [342, 122] on span "undo" at bounding box center [354, 120] width 29 height 13
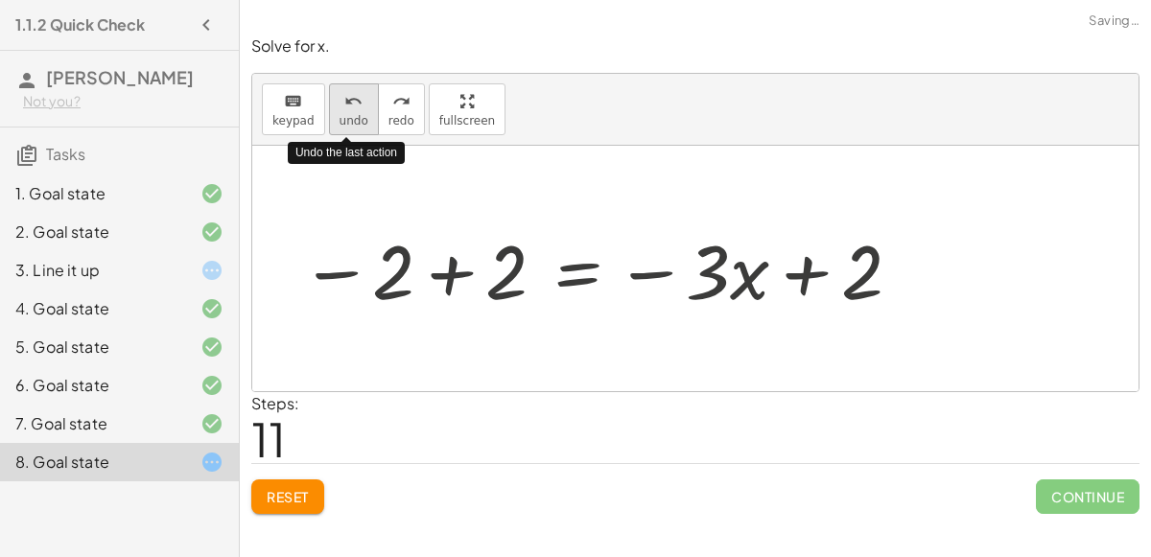
click at [342, 122] on span "undo" at bounding box center [354, 120] width 29 height 13
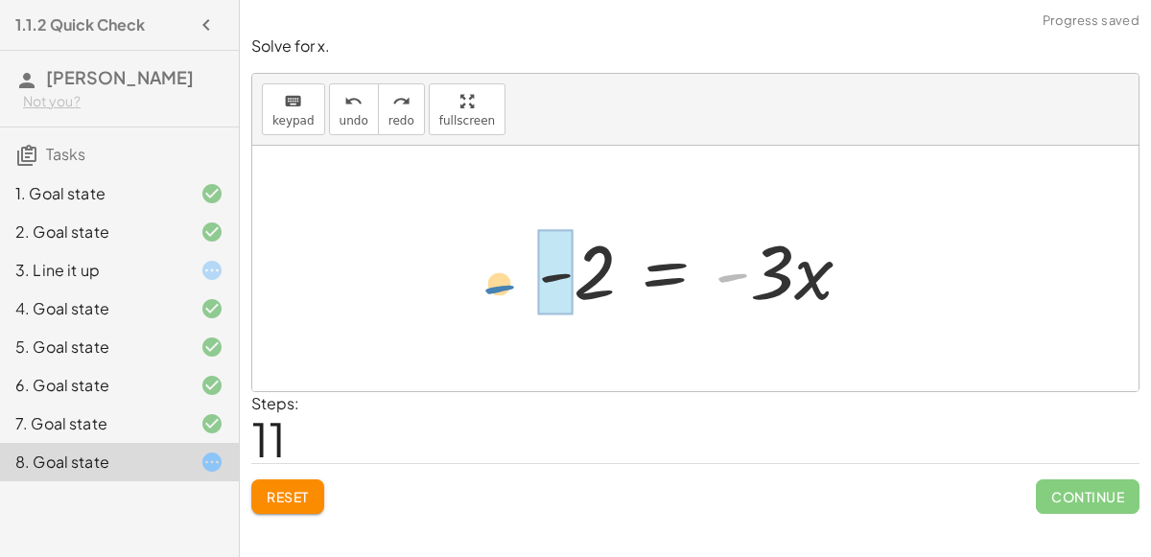
drag, startPoint x: 725, startPoint y: 269, endPoint x: 485, endPoint y: 279, distance: 241.1
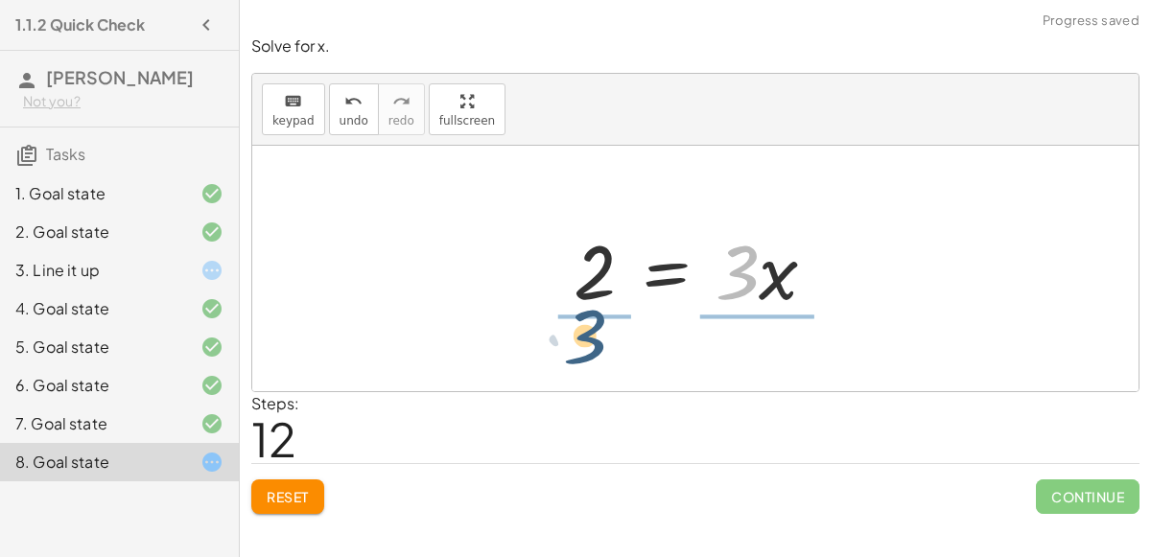
drag, startPoint x: 743, startPoint y: 287, endPoint x: 590, endPoint y: 354, distance: 166.7
click at [590, 354] on div "+ · 6 · x − 10 = − 8 + · 3 · x + · 6 · x − 10 + 8 = − 8 + 8 + · 3 · x + · 6 · x…" at bounding box center [695, 269] width 887 height 246
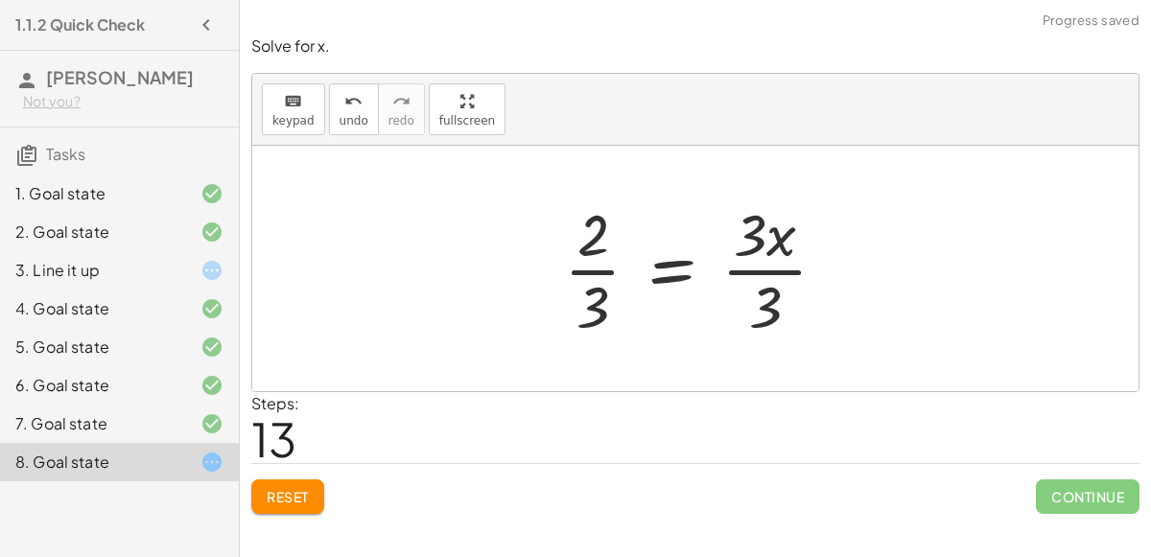
click at [791, 272] on div at bounding box center [703, 269] width 297 height 148
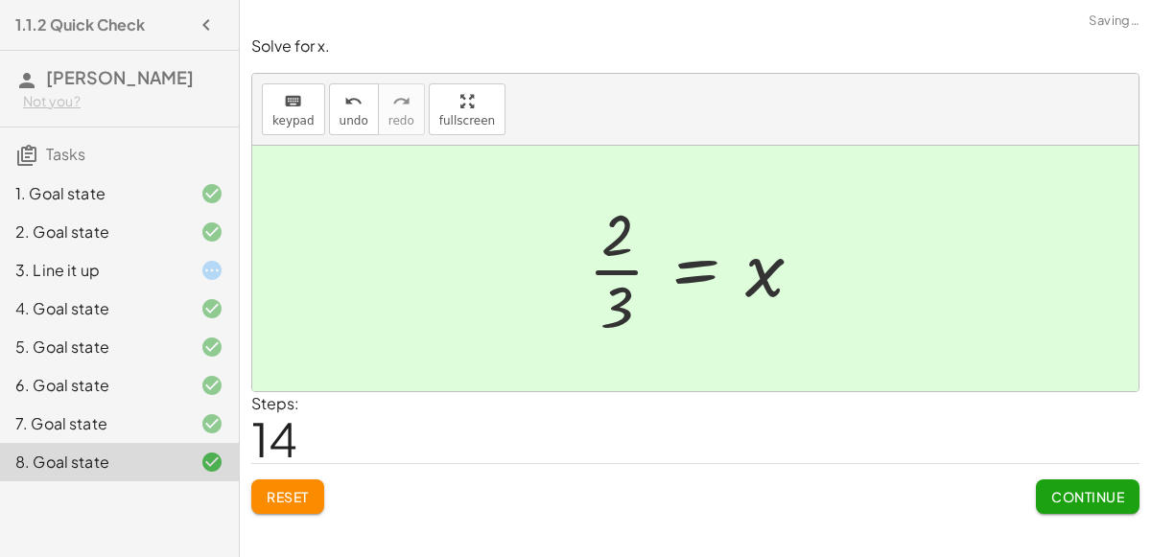
click at [599, 269] on div at bounding box center [703, 269] width 249 height 148
click at [1071, 489] on span "Continue" at bounding box center [1088, 496] width 73 height 17
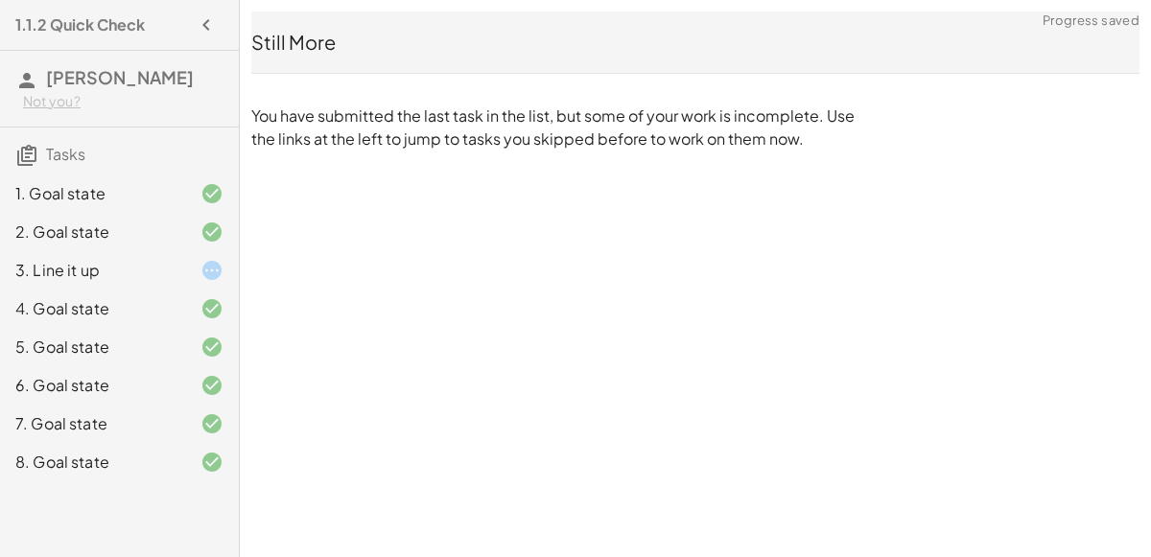
click at [68, 164] on span "Tasks" at bounding box center [65, 154] width 39 height 20
click at [33, 167] on icon at bounding box center [26, 155] width 23 height 23
click at [207, 31] on icon "button" at bounding box center [206, 24] width 23 height 23
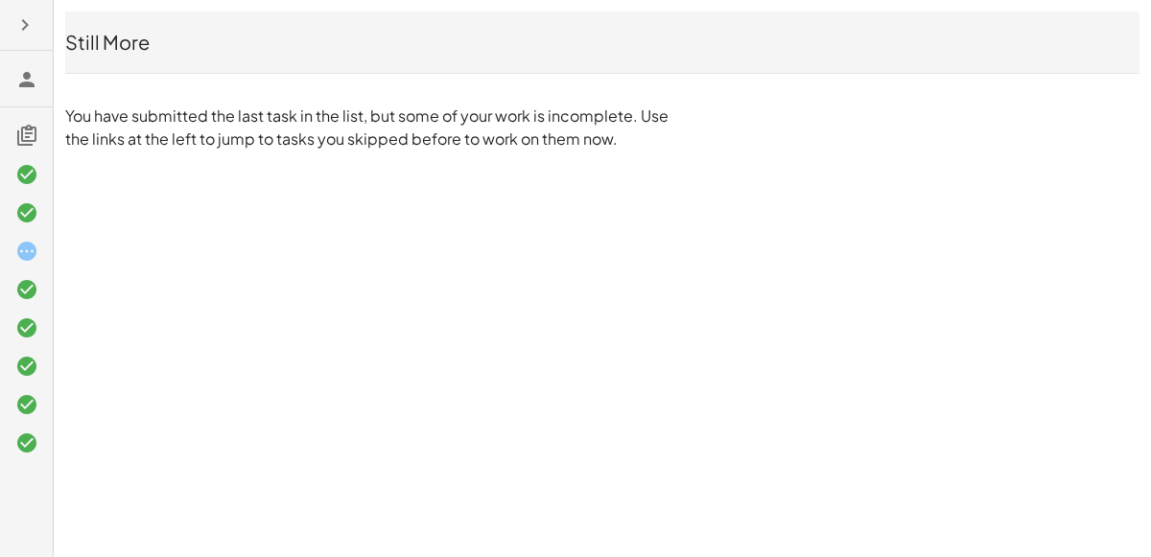
click at [43, 30] on div at bounding box center [29, 25] width 42 height 35
click at [25, 24] on icon "button" at bounding box center [24, 24] width 23 height 23
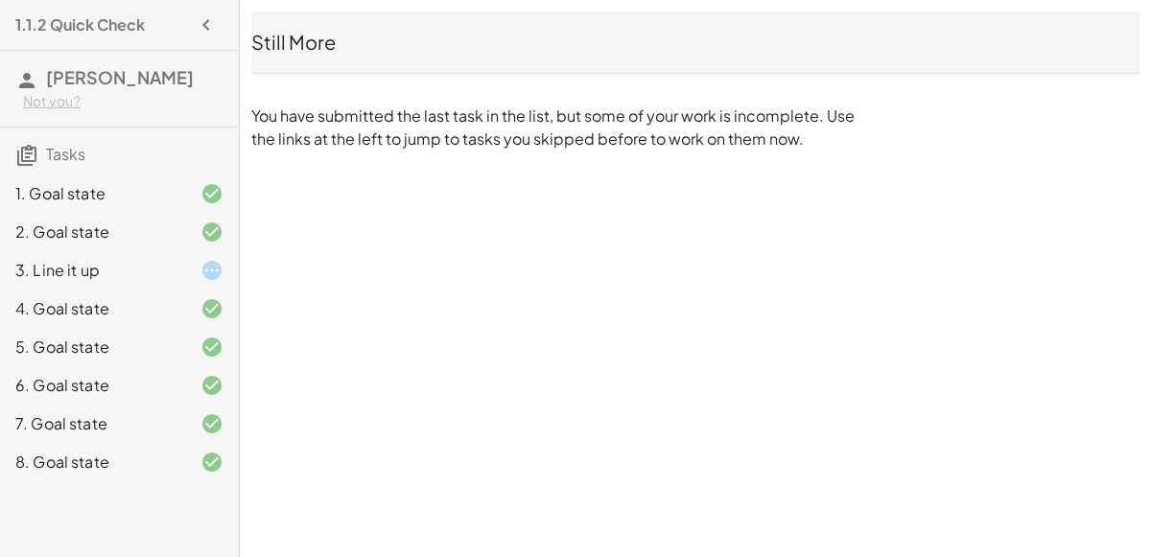
click at [72, 30] on h4 "1.1.2 Quick Check" at bounding box center [80, 24] width 130 height 23
